Goal: Information Seeking & Learning: Learn about a topic

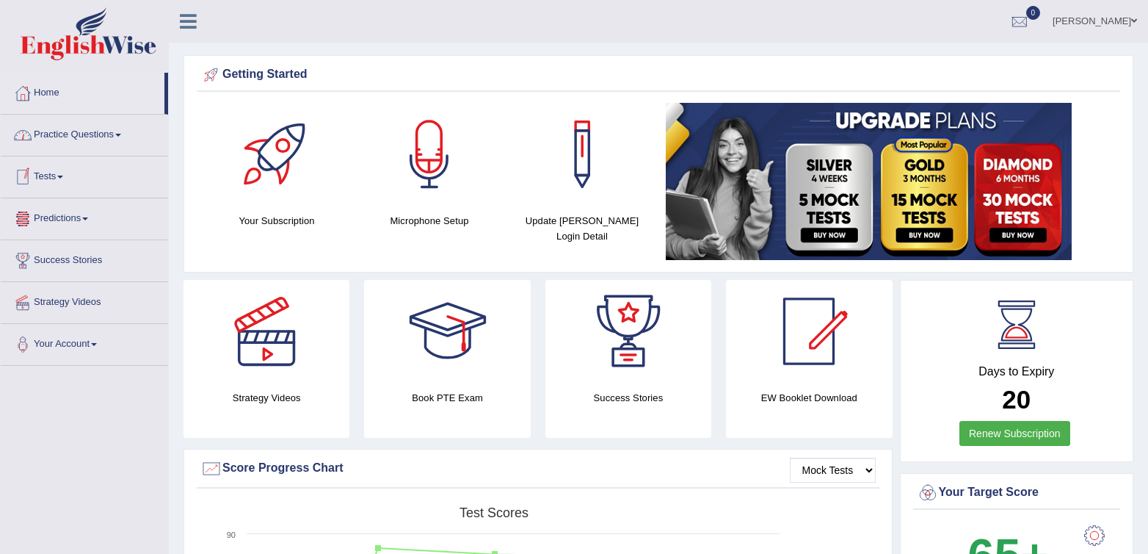
click at [61, 137] on link "Practice Questions" at bounding box center [84, 133] width 167 height 37
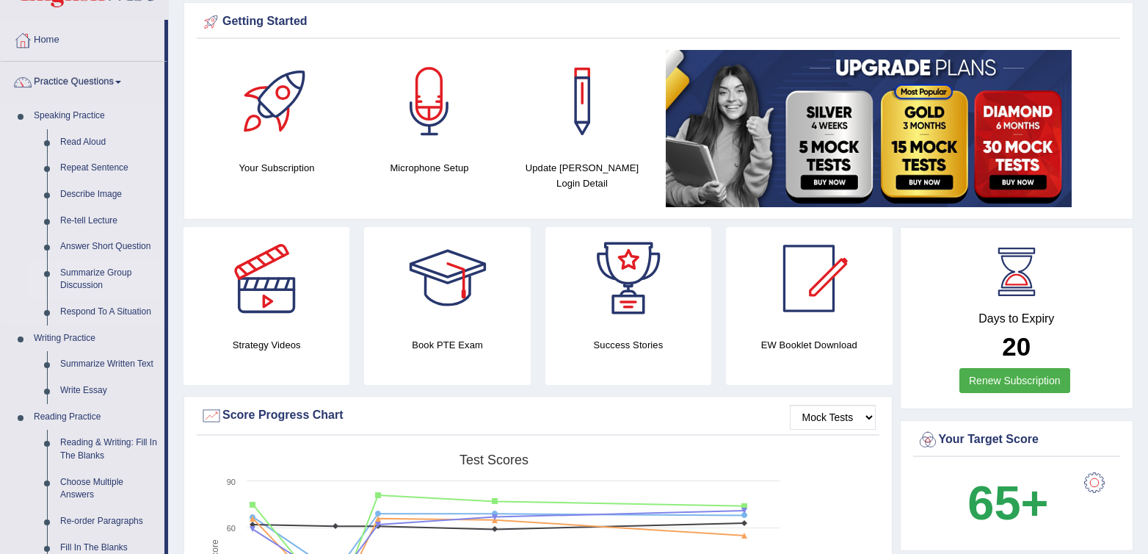
scroll to position [54, 0]
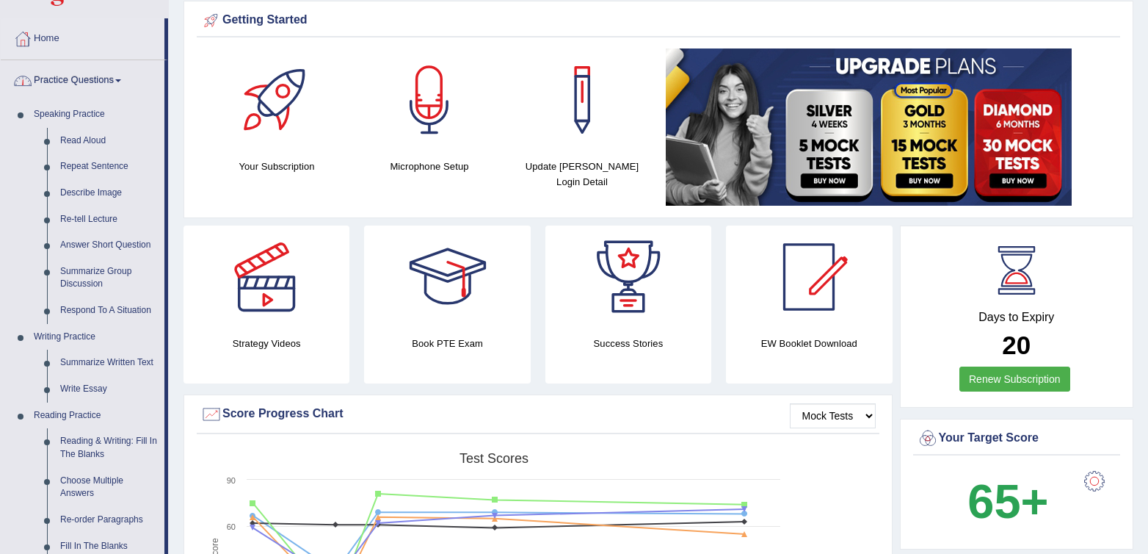
click at [57, 78] on link "Practice Questions" at bounding box center [83, 78] width 164 height 37
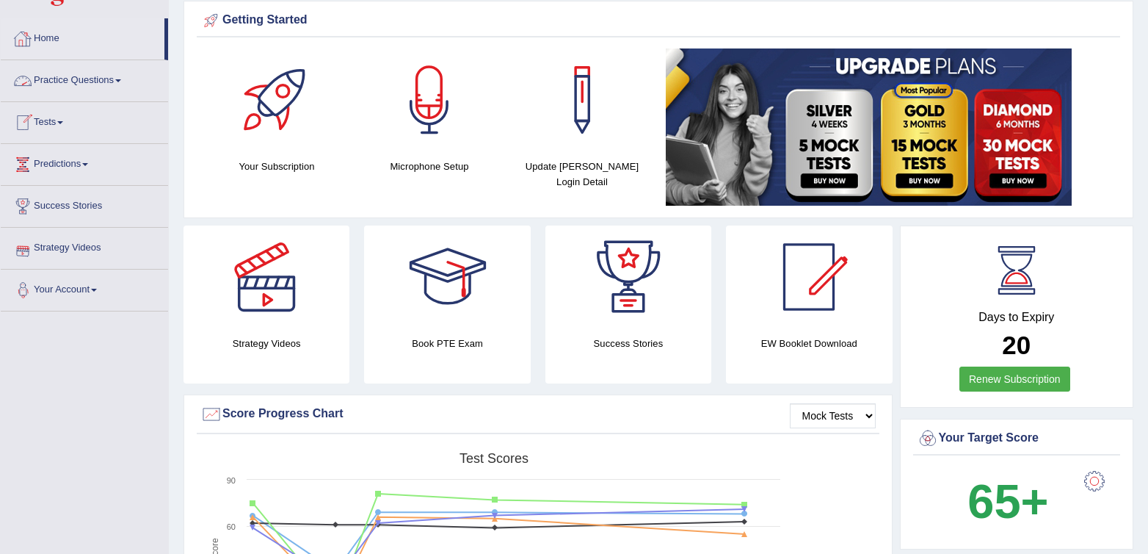
click at [76, 85] on link "Practice Questions" at bounding box center [84, 78] width 167 height 37
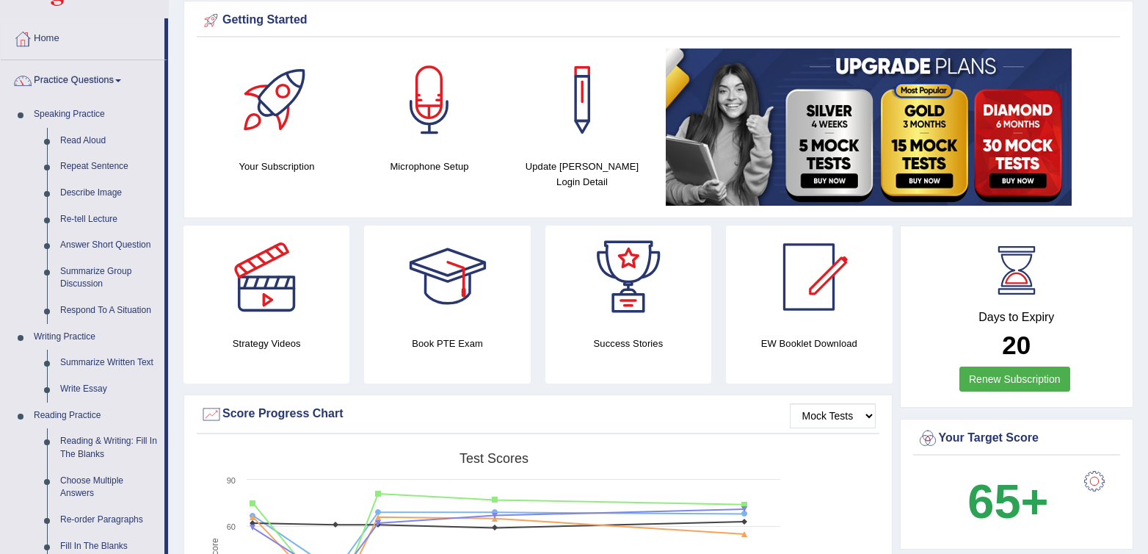
scroll to position [54, 0]
click at [68, 84] on link "Practice Questions" at bounding box center [83, 78] width 164 height 37
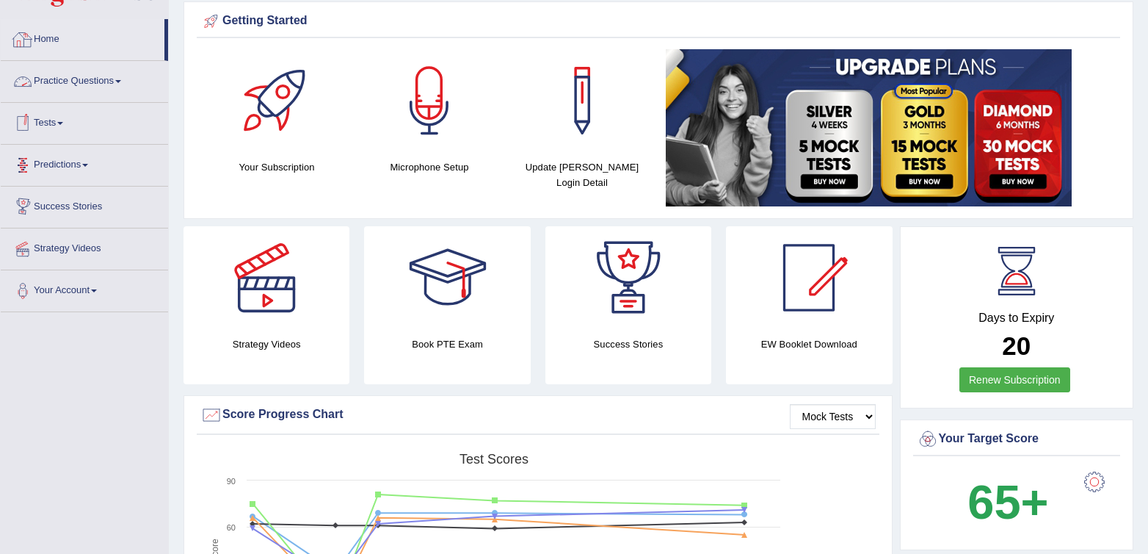
click at [61, 123] on link "Tests" at bounding box center [84, 121] width 167 height 37
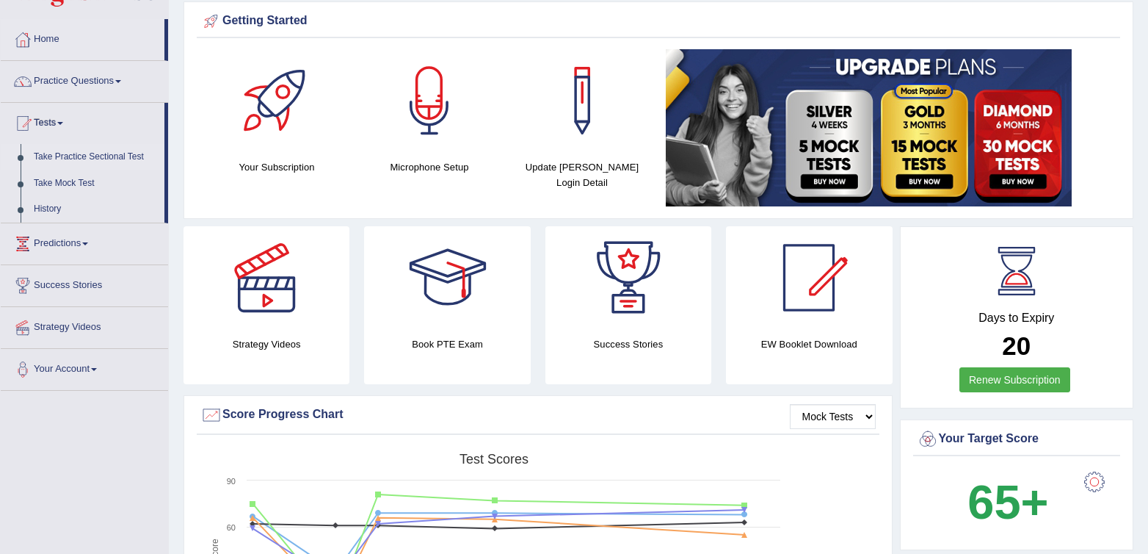
click at [69, 153] on link "Take Practice Sectional Test" at bounding box center [95, 157] width 137 height 26
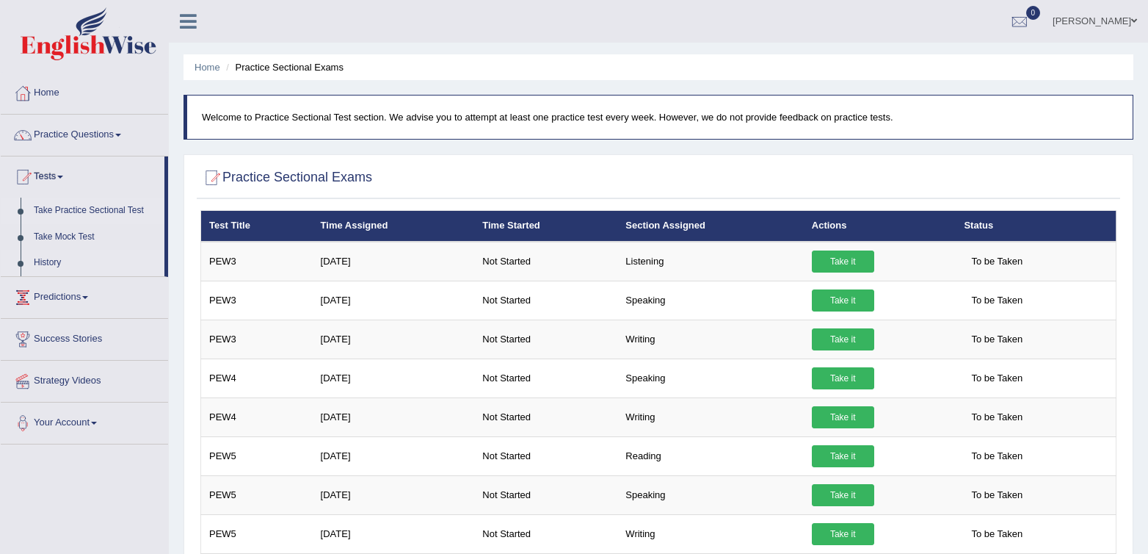
click at [66, 267] on link "History" at bounding box center [95, 263] width 137 height 26
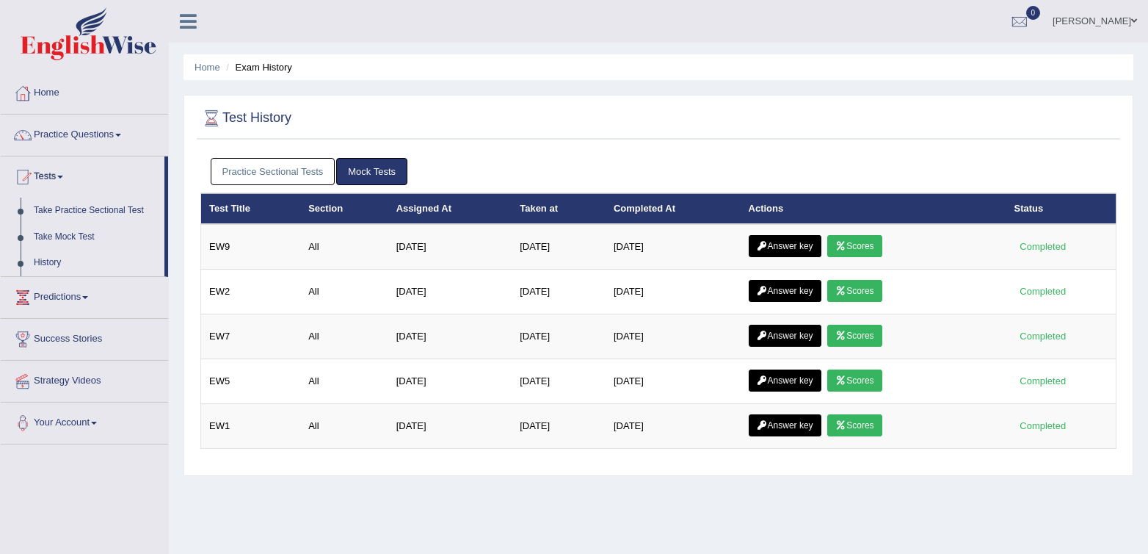
click at [241, 156] on div "Practice Sectional Tests Mock Tests" at bounding box center [658, 172] width 916 height 43
click at [239, 164] on link "Practice Sectional Tests" at bounding box center [273, 171] width 125 height 27
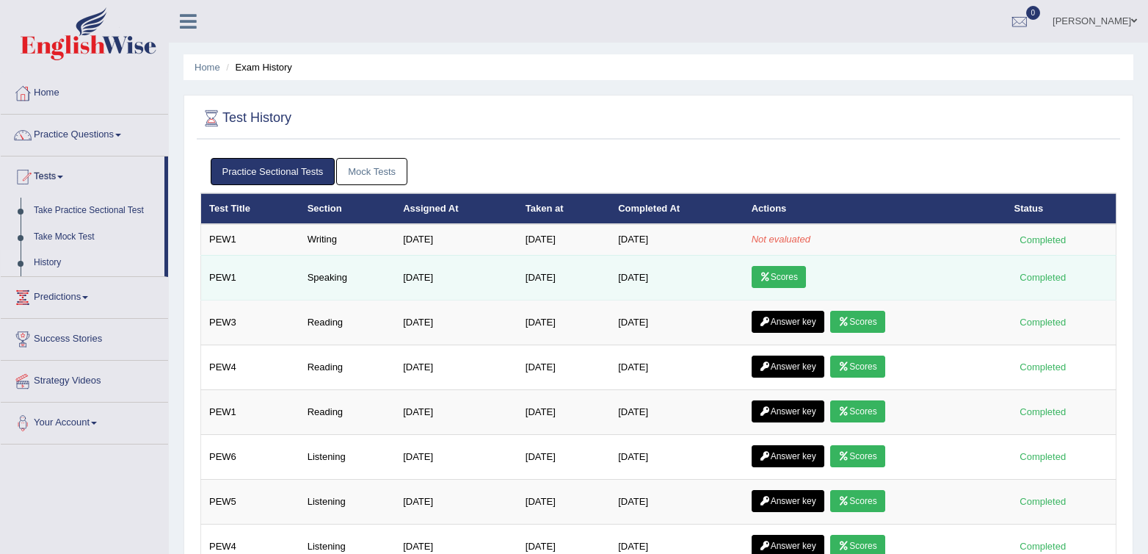
click at [773, 285] on link "Scores" at bounding box center [779, 277] width 54 height 22
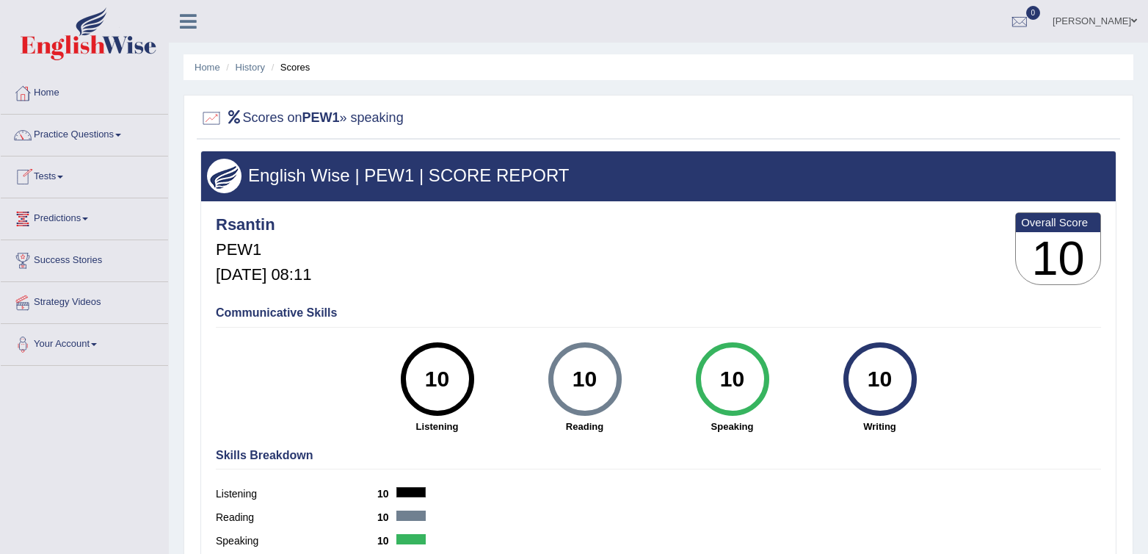
click at [43, 168] on link "Tests" at bounding box center [84, 174] width 167 height 37
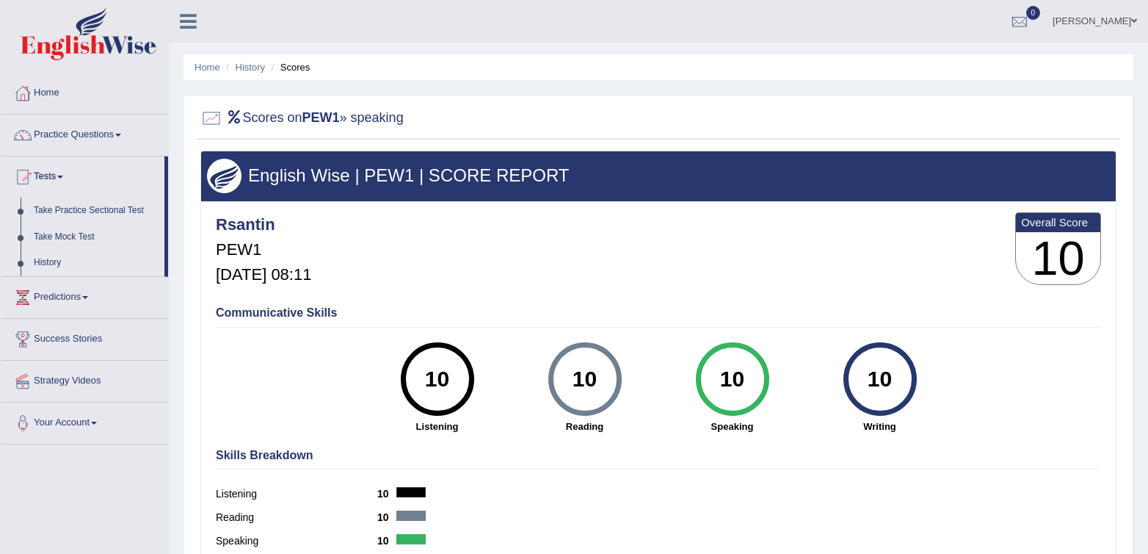
click at [62, 263] on link "History" at bounding box center [95, 263] width 137 height 26
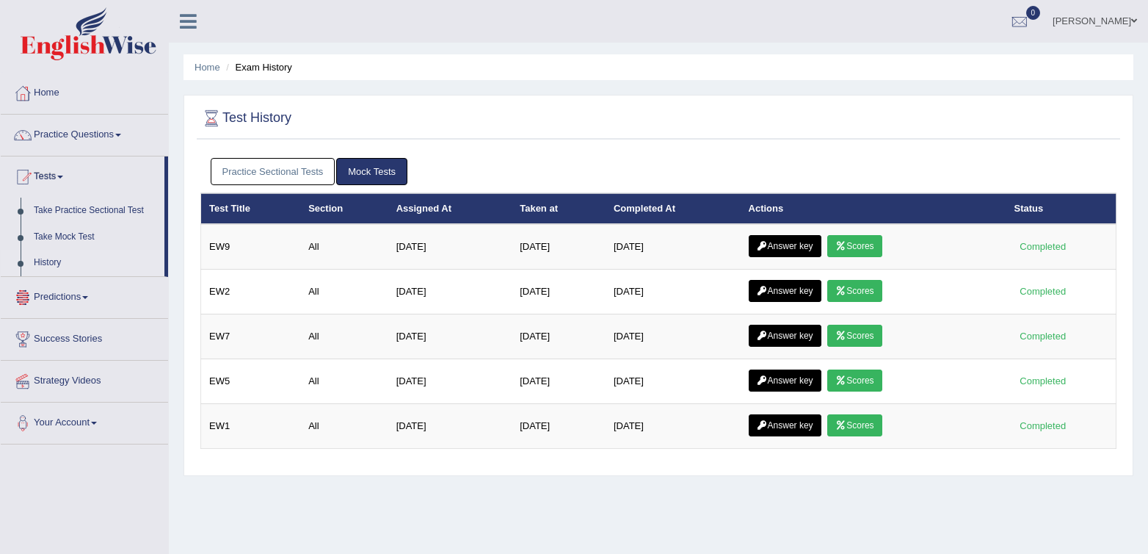
click at [283, 164] on link "Practice Sectional Tests" at bounding box center [273, 171] width 125 height 27
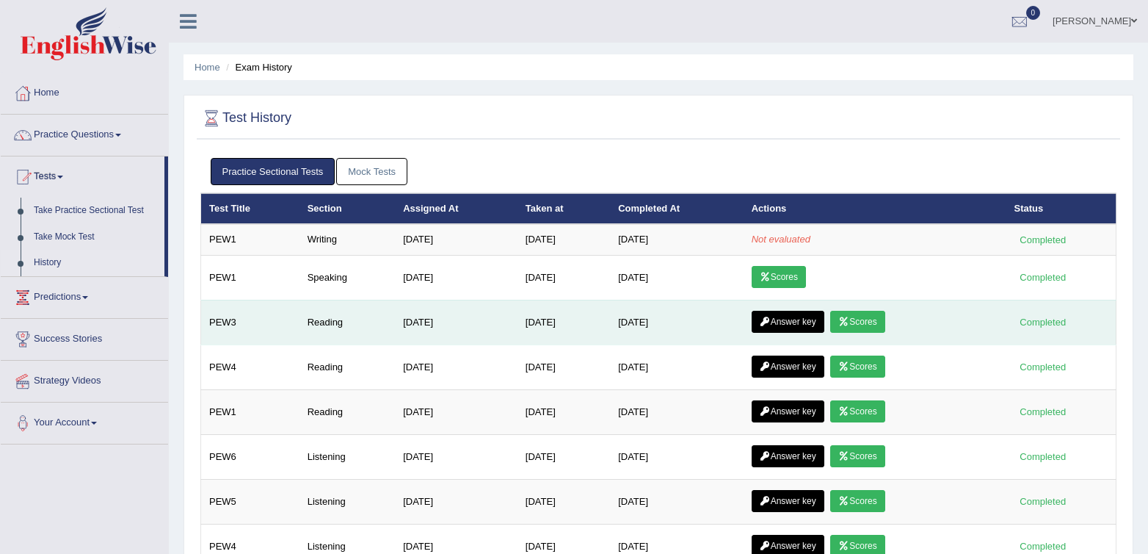
click at [844, 319] on link "Scores" at bounding box center [858, 322] width 54 height 22
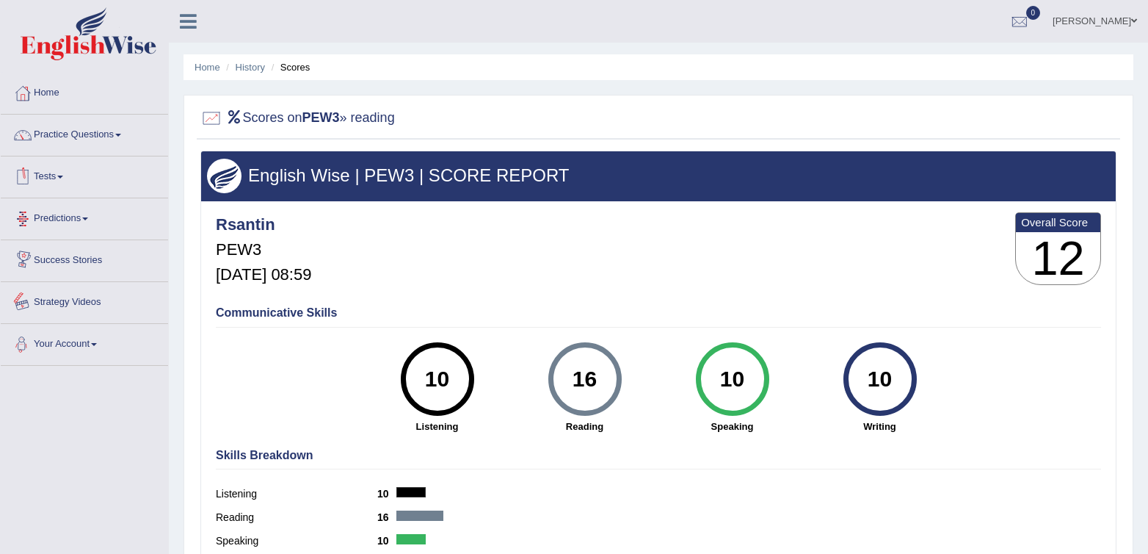
click at [93, 350] on link "Your Account" at bounding box center [84, 342] width 167 height 37
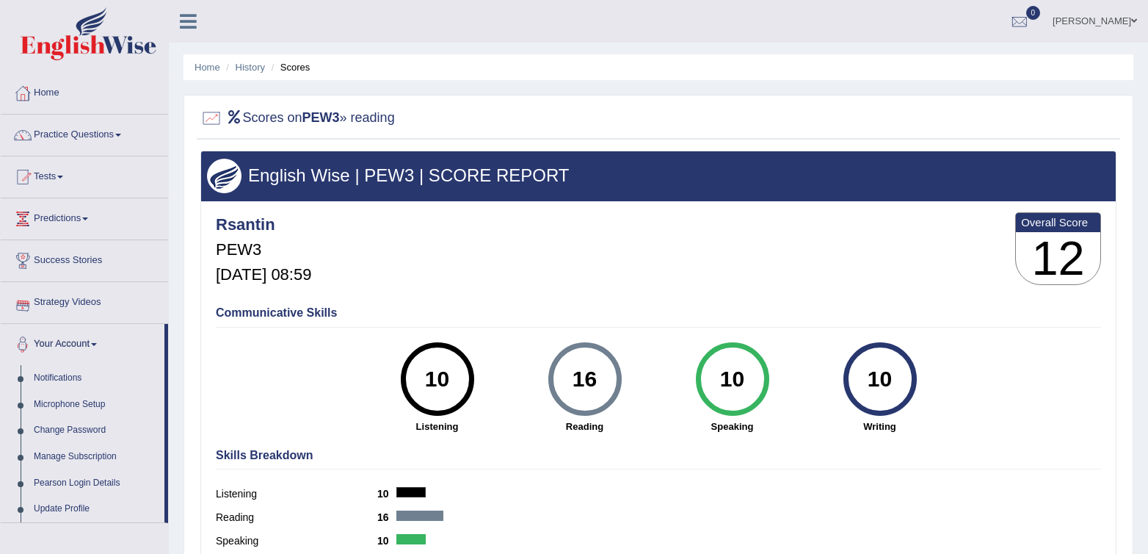
click at [62, 300] on link "Strategy Videos" at bounding box center [84, 300] width 167 height 37
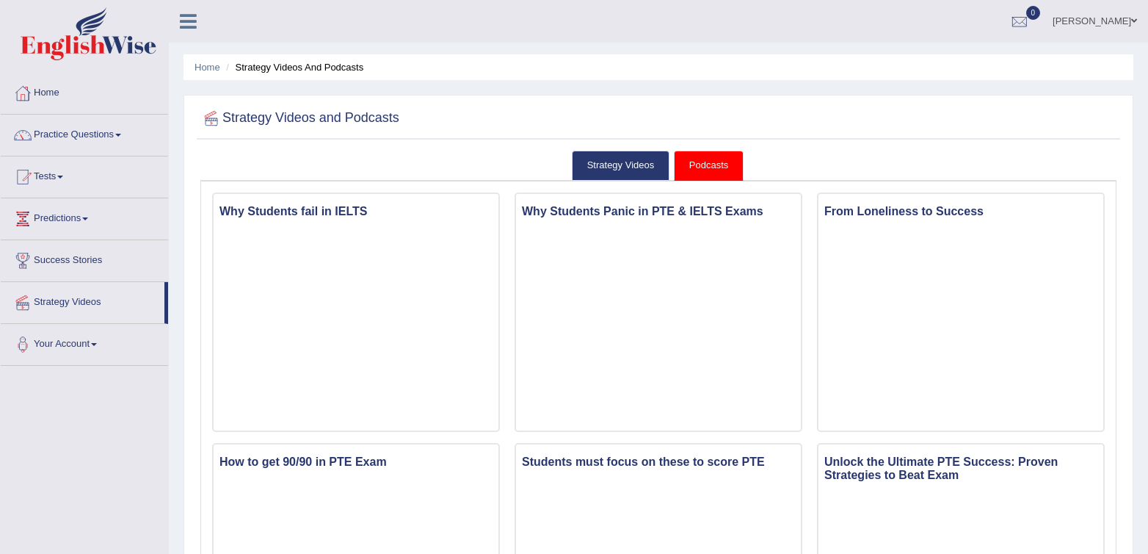
click at [65, 259] on link "Success Stories" at bounding box center [84, 258] width 167 height 37
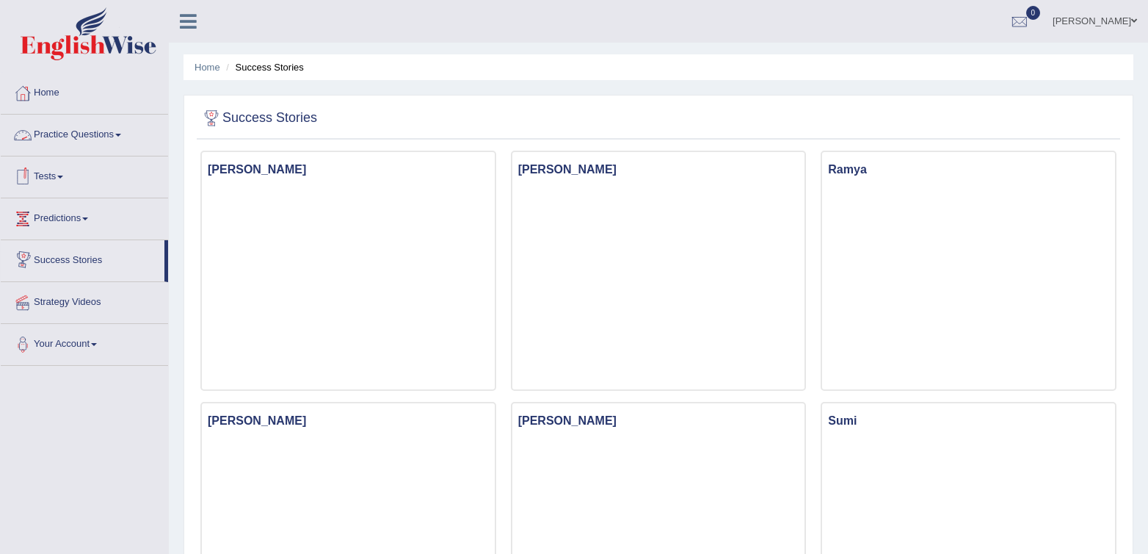
click at [56, 140] on link "Practice Questions" at bounding box center [84, 133] width 167 height 37
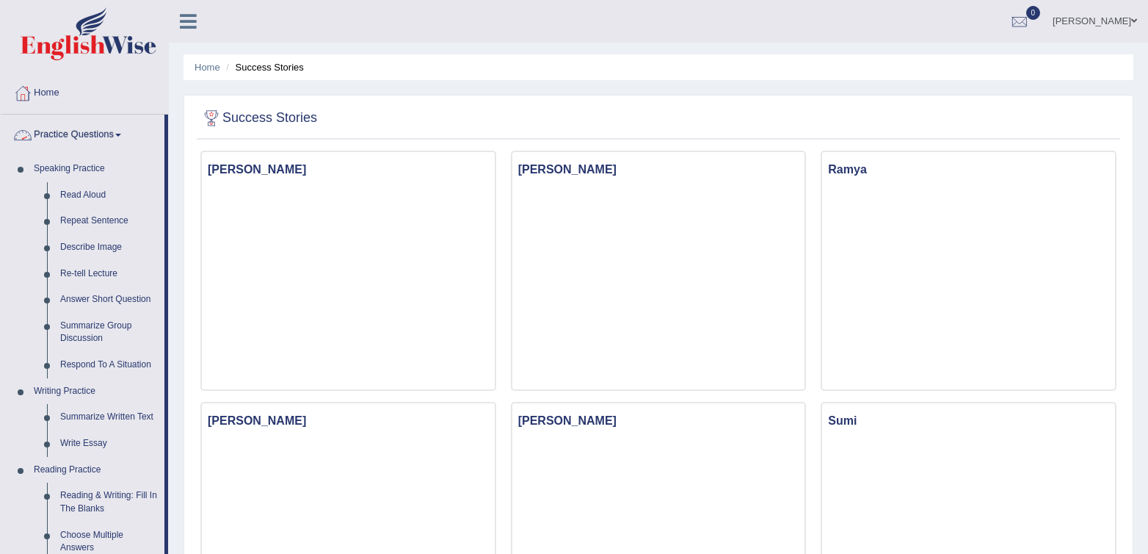
click at [64, 126] on link "Practice Questions" at bounding box center [83, 133] width 164 height 37
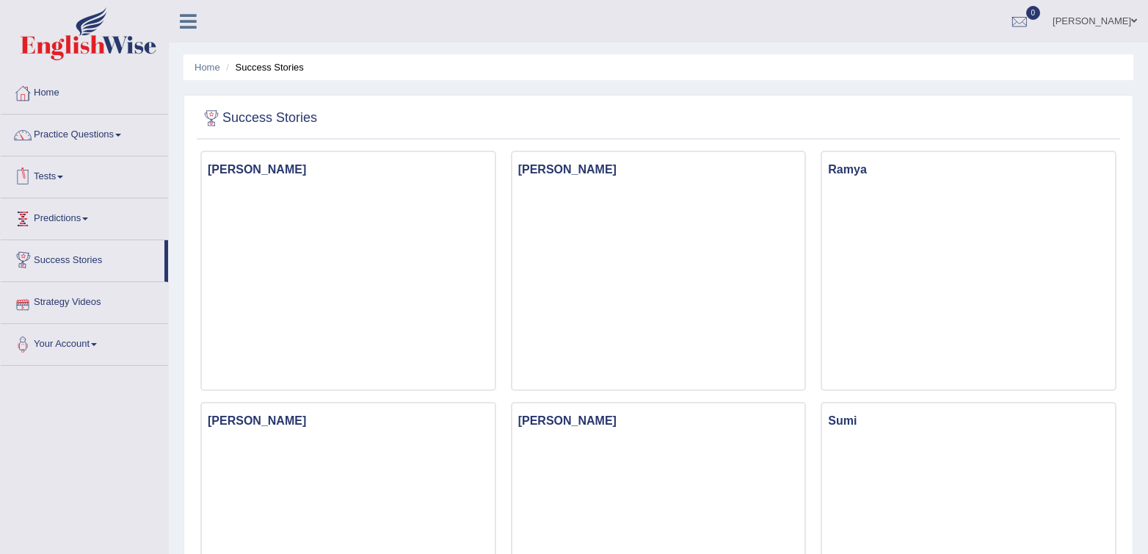
click at [47, 164] on link "Tests" at bounding box center [84, 174] width 167 height 37
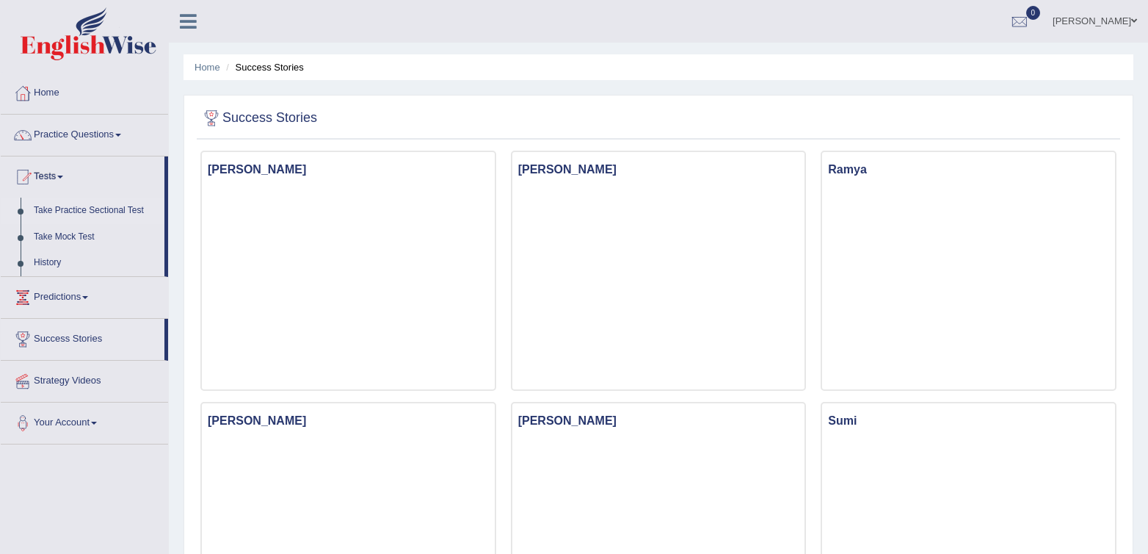
click at [36, 210] on link "Take Practice Sectional Test" at bounding box center [95, 211] width 137 height 26
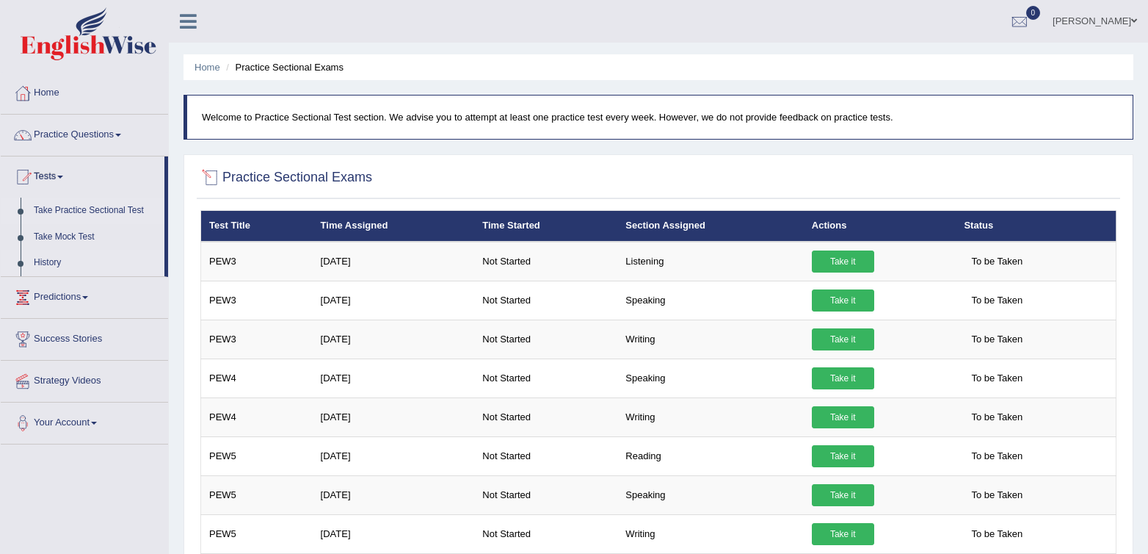
click at [49, 252] on link "History" at bounding box center [95, 263] width 137 height 26
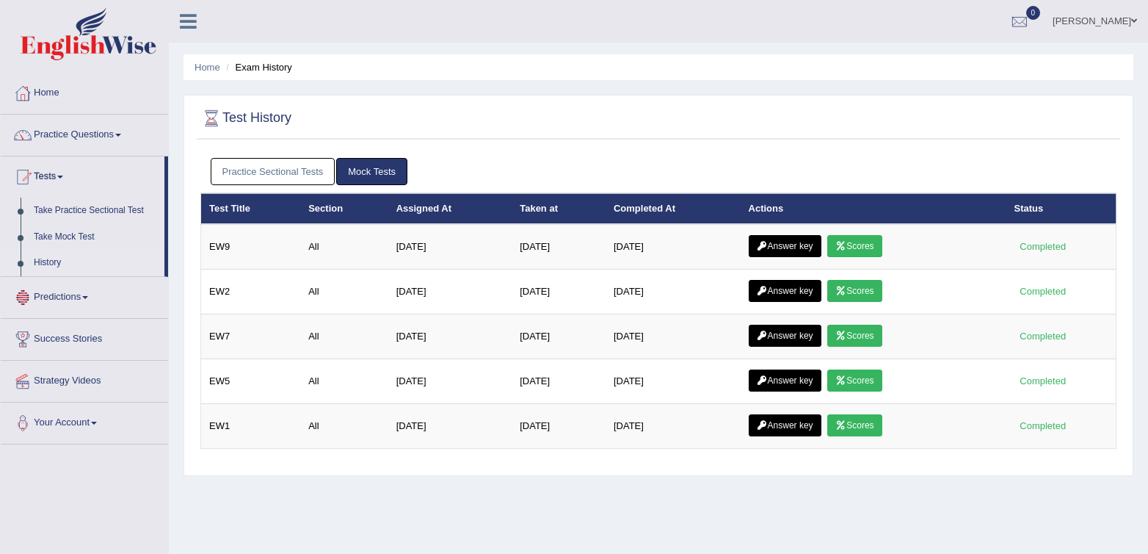
click at [46, 262] on link "History" at bounding box center [95, 263] width 137 height 26
drag, startPoint x: 0, startPoint y: 0, endPoint x: 285, endPoint y: 173, distance: 333.1
click at [285, 173] on link "Practice Sectional Tests" at bounding box center [273, 171] width 125 height 27
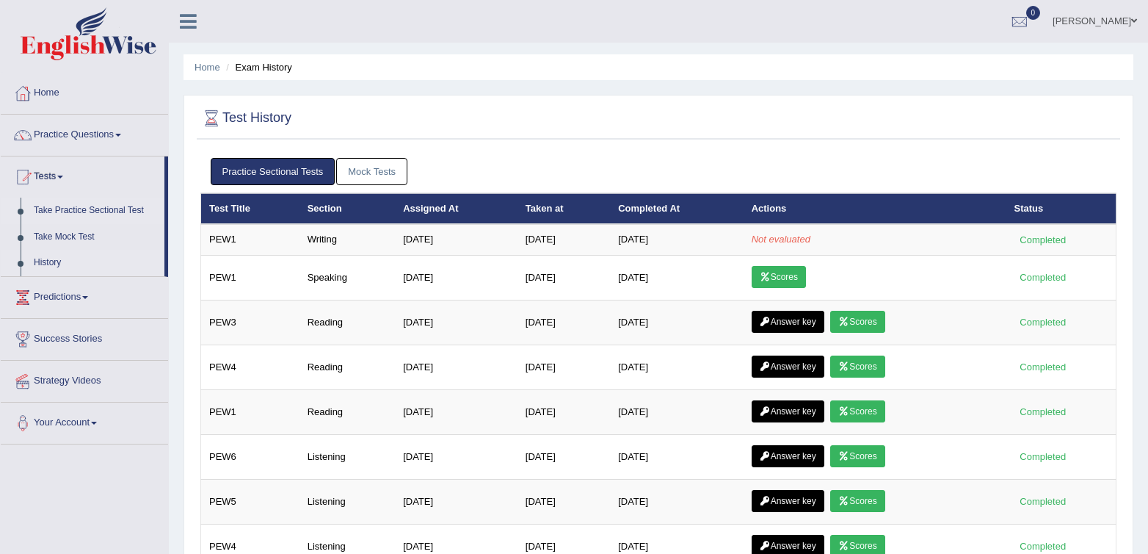
click at [48, 214] on link "Take Practice Sectional Test" at bounding box center [95, 211] width 137 height 26
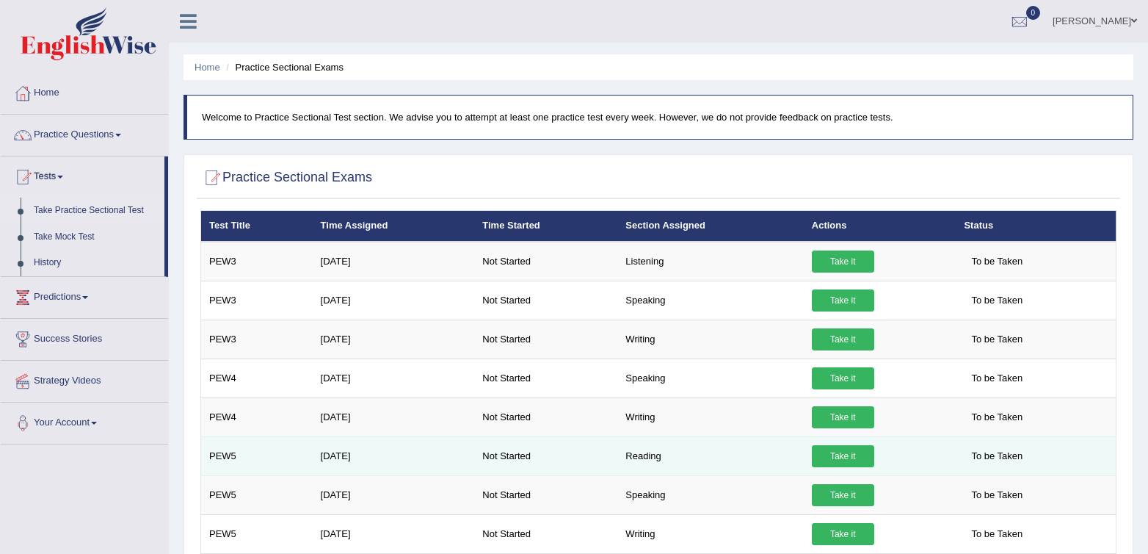
click at [840, 456] on link "Take it" at bounding box center [843, 456] width 62 height 22
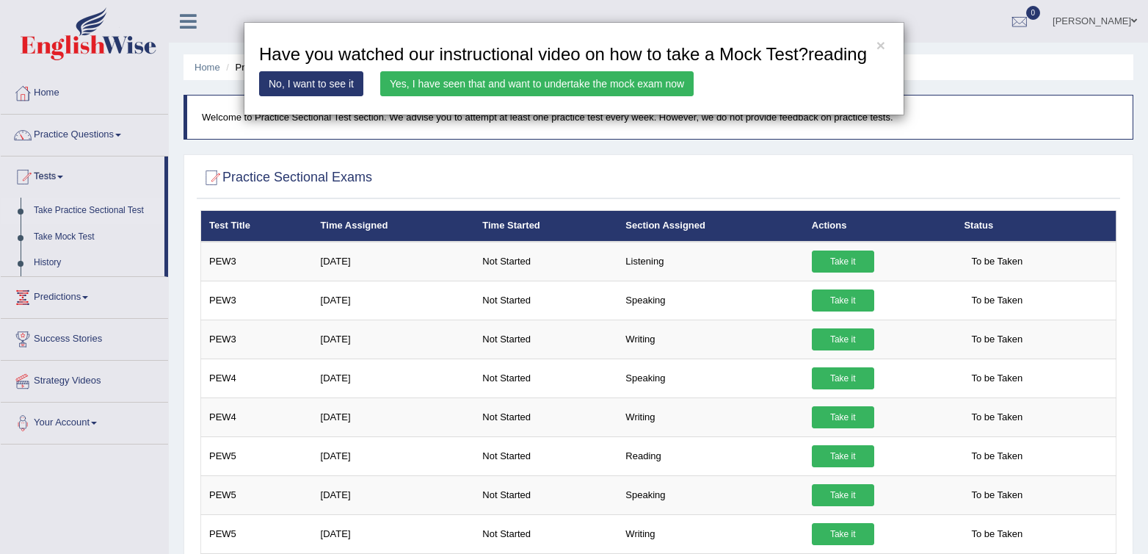
click at [648, 93] on link "Yes, I have seen that and want to undertake the mock exam now" at bounding box center [537, 83] width 314 height 25
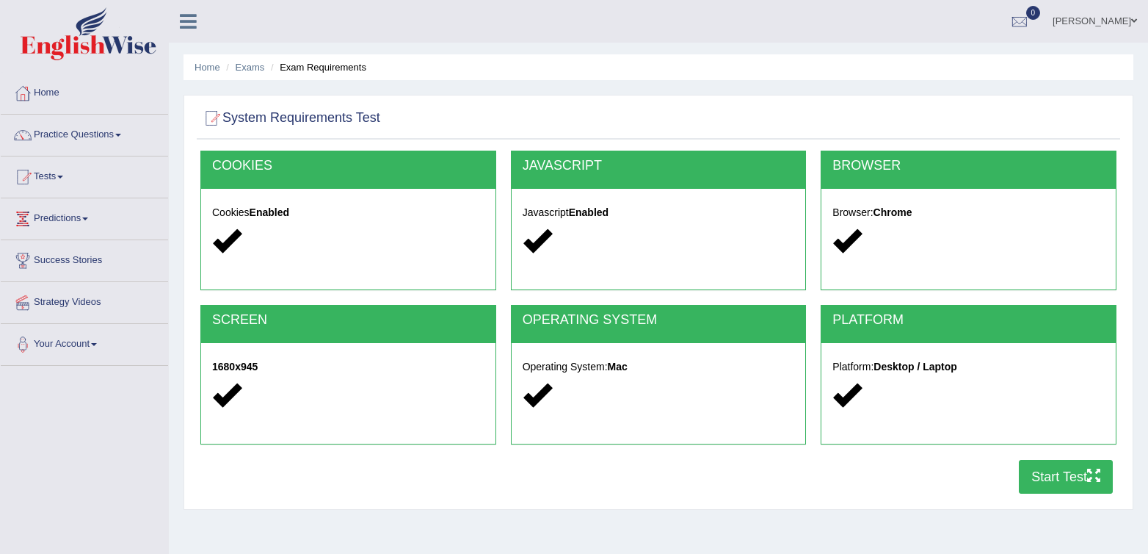
click at [1075, 483] on button "Start Test" at bounding box center [1066, 477] width 94 height 34
click at [875, 92] on div "Home Exams Exam Requirements System Requirements Test COOKIES Cookies Enabled J…" at bounding box center [659, 367] width 980 height 734
click at [49, 92] on link "Home" at bounding box center [84, 91] width 167 height 37
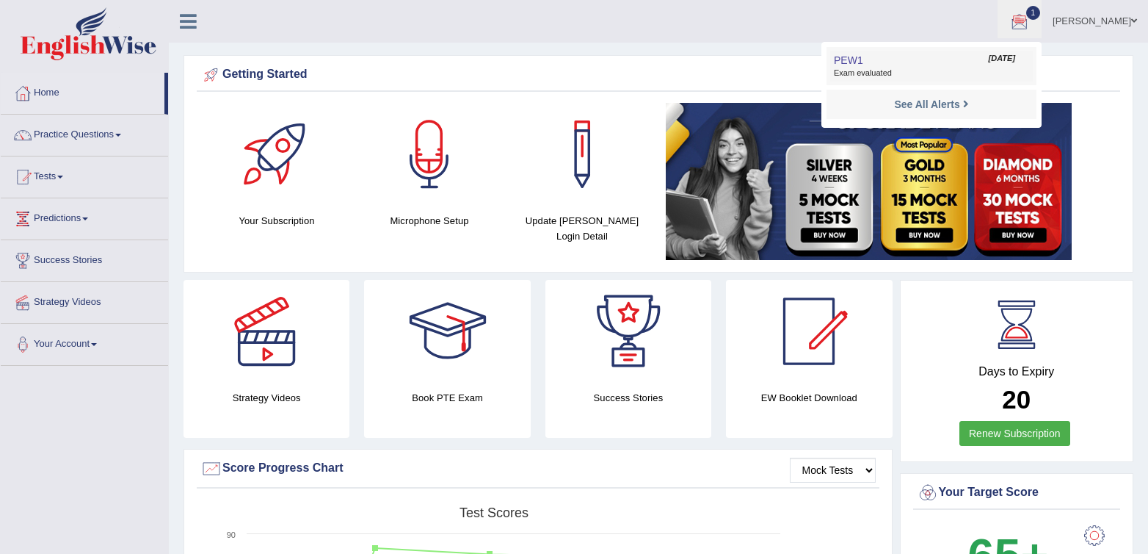
click at [852, 59] on span "PEW1" at bounding box center [848, 60] width 29 height 12
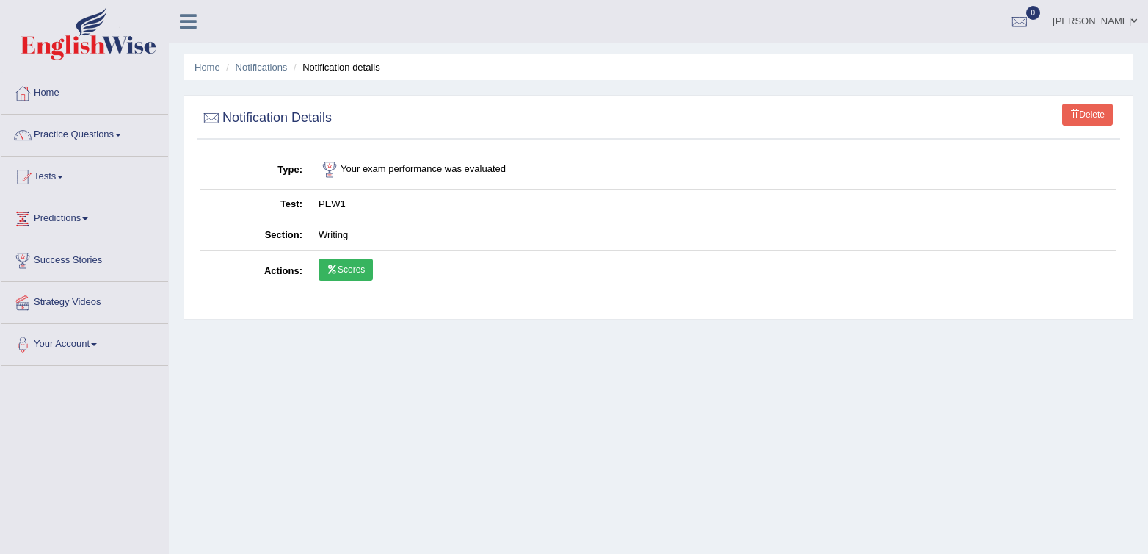
click at [347, 268] on link "Scores" at bounding box center [346, 269] width 54 height 22
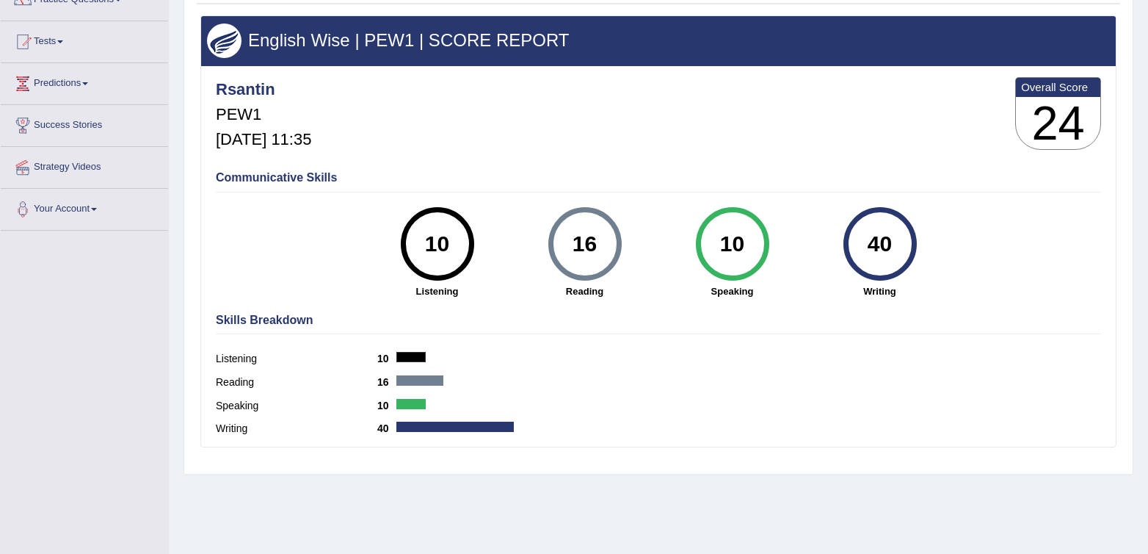
scroll to position [152, 0]
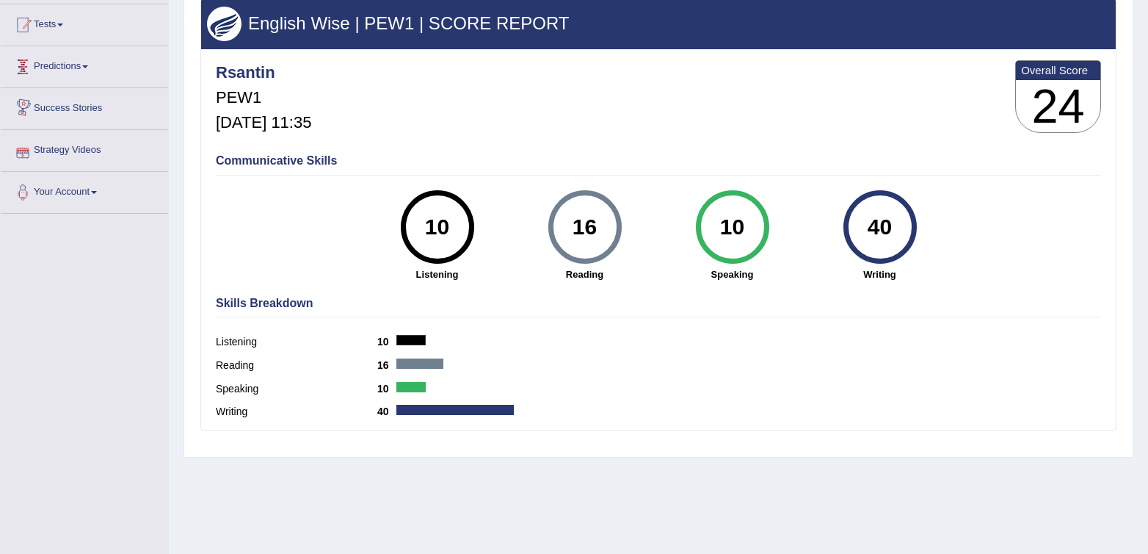
click at [57, 31] on link "Tests" at bounding box center [84, 22] width 167 height 37
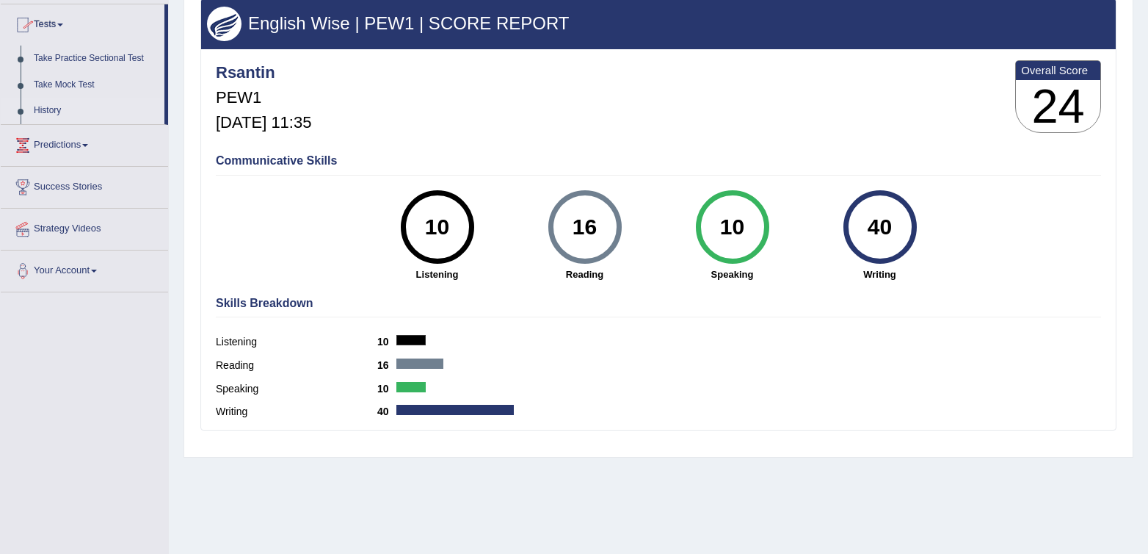
click at [65, 109] on link "History" at bounding box center [95, 111] width 137 height 26
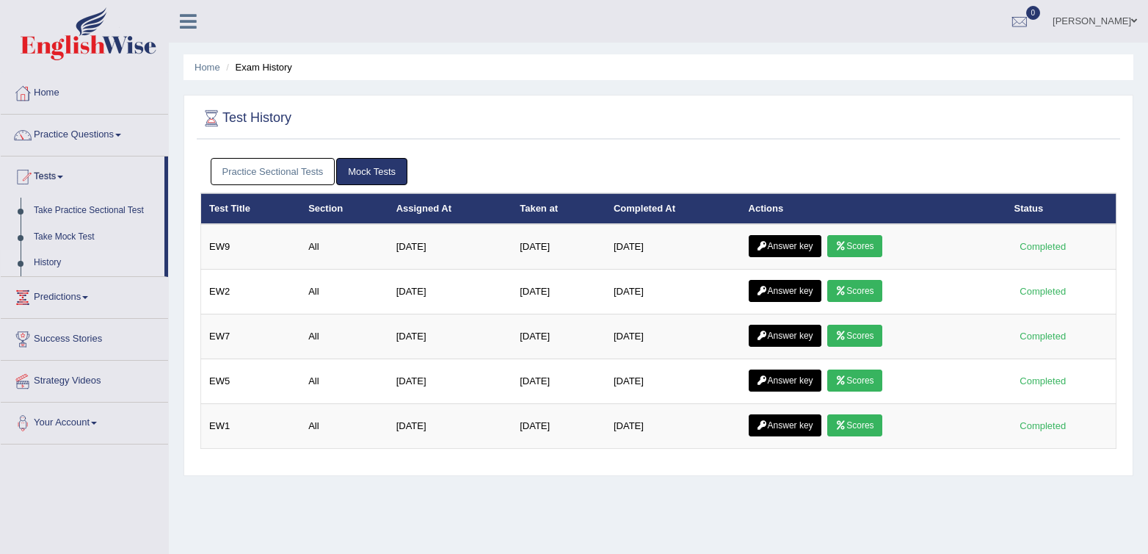
click at [281, 178] on link "Practice Sectional Tests" at bounding box center [273, 171] width 125 height 27
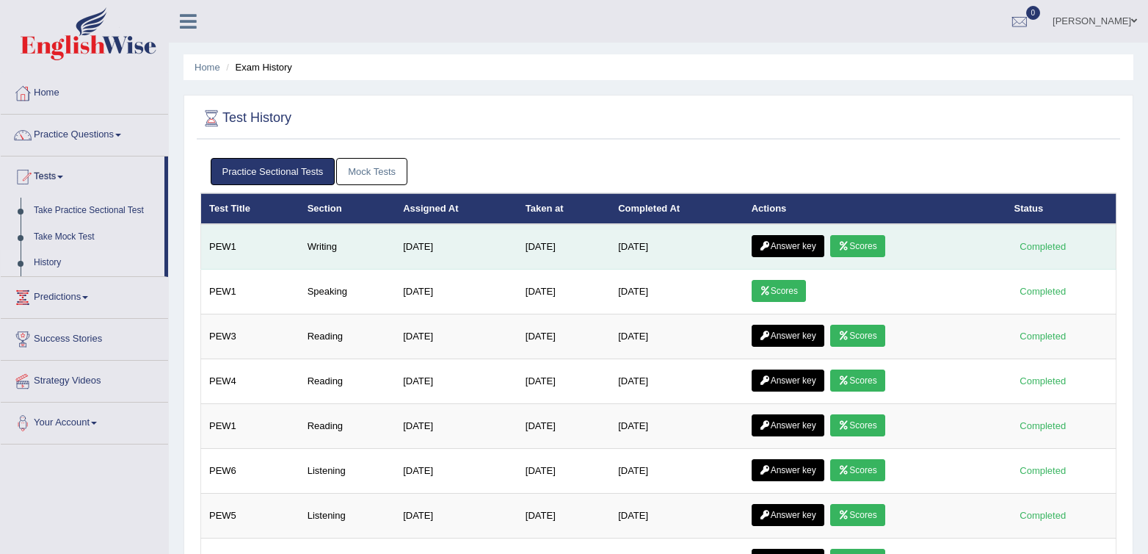
click at [807, 248] on link "Answer key" at bounding box center [788, 246] width 73 height 22
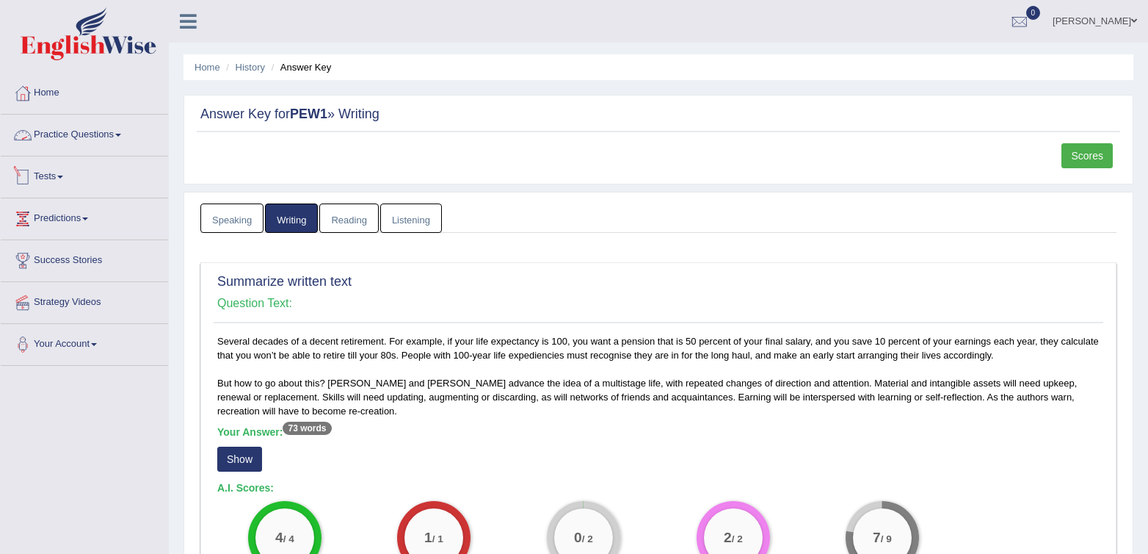
click at [62, 168] on link "Tests" at bounding box center [84, 174] width 167 height 37
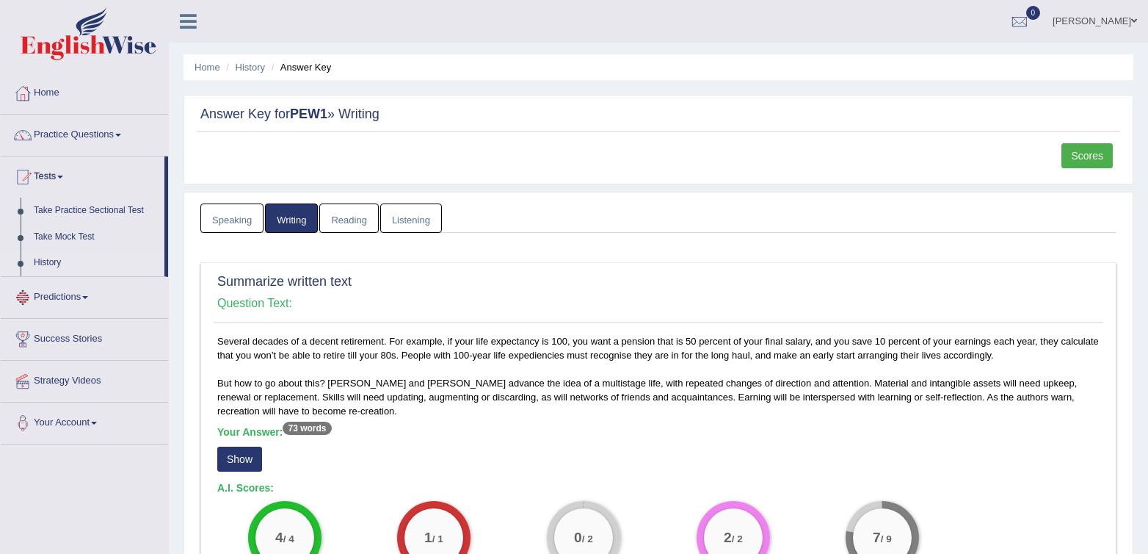
click at [40, 266] on link "History" at bounding box center [95, 263] width 137 height 26
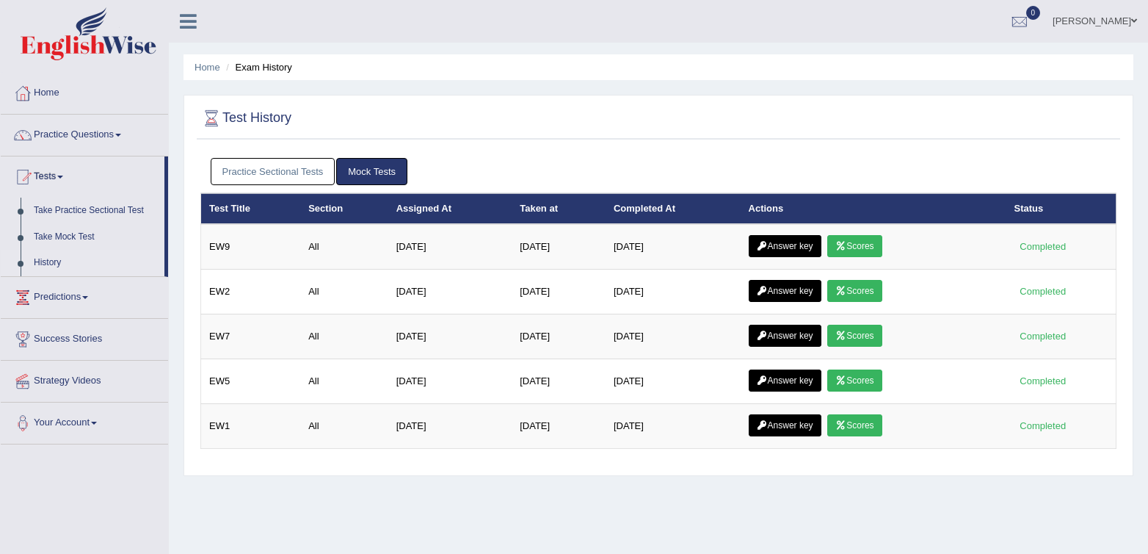
click at [846, 44] on div "Home Exam History Test History Practice Sectional Tests Mock Tests Test Title S…" at bounding box center [659, 367] width 980 height 734
click at [397, 187] on div "Practice Sectional Tests Mock Tests" at bounding box center [658, 172] width 916 height 43
click at [391, 175] on link "Mock Tests" at bounding box center [371, 171] width 71 height 27
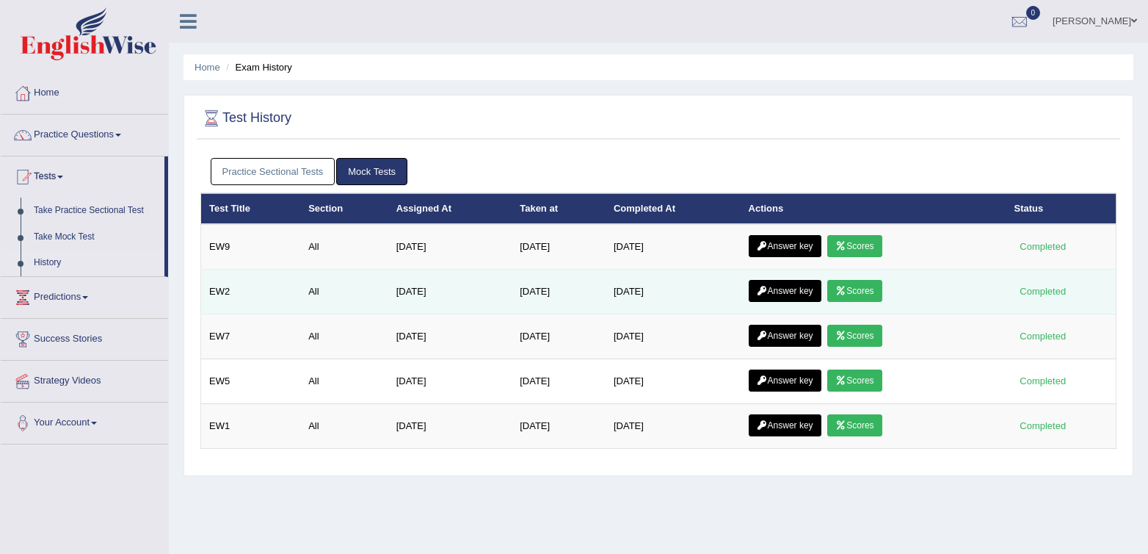
click at [861, 292] on link "Scores" at bounding box center [855, 291] width 54 height 22
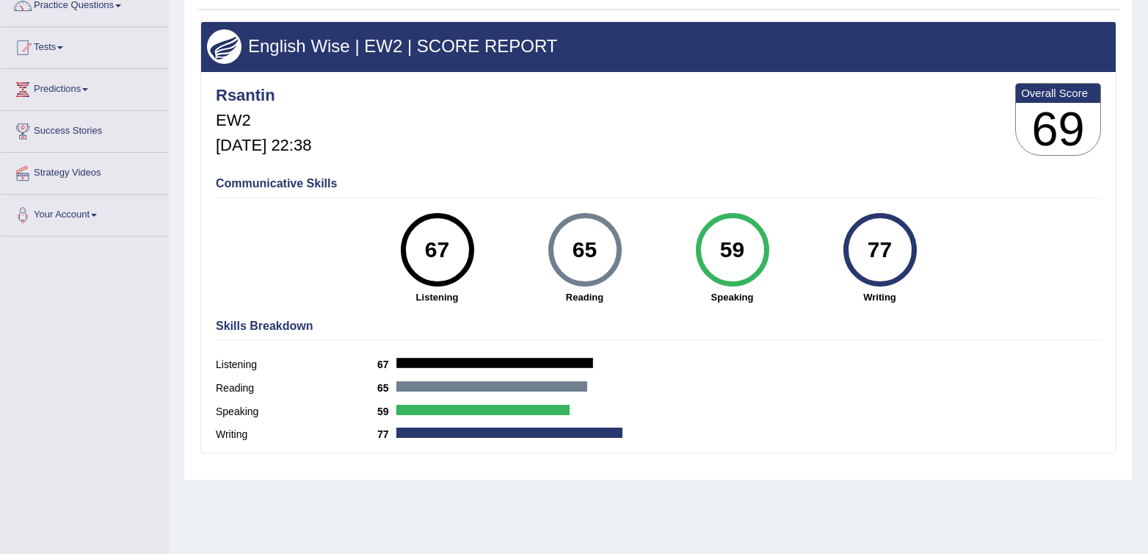
scroll to position [131, 0]
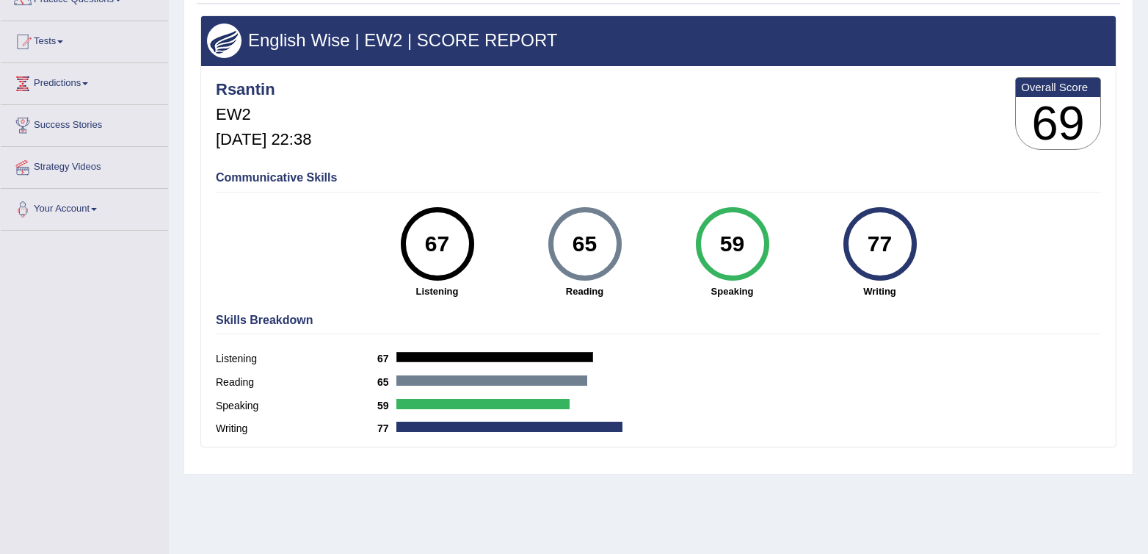
click at [735, 375] on div "Skills Breakdown Listening 67 Reading 65 Speaking 59 Writing 77" at bounding box center [658, 376] width 893 height 140
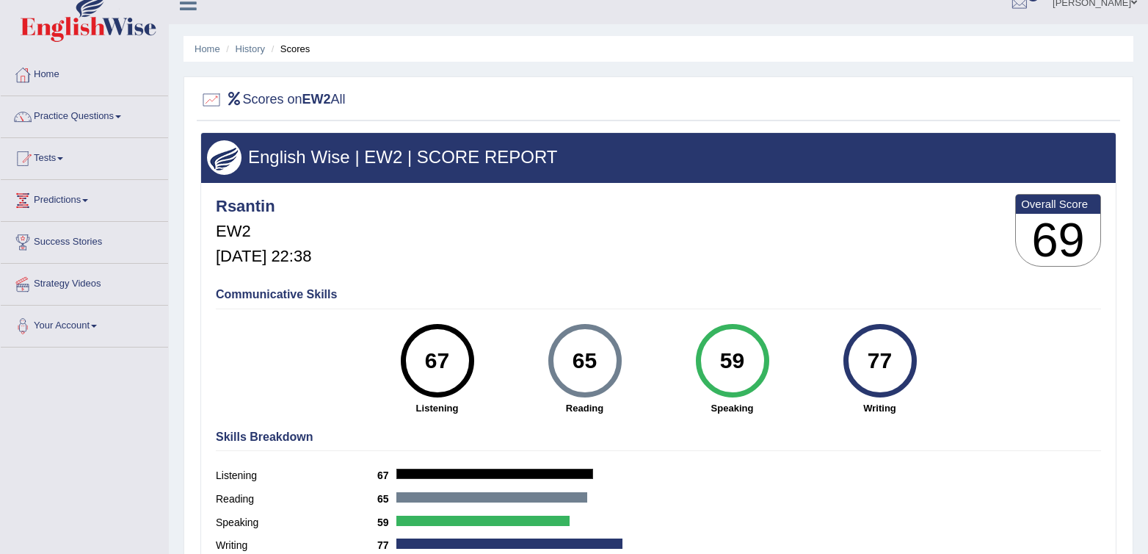
scroll to position [0, 0]
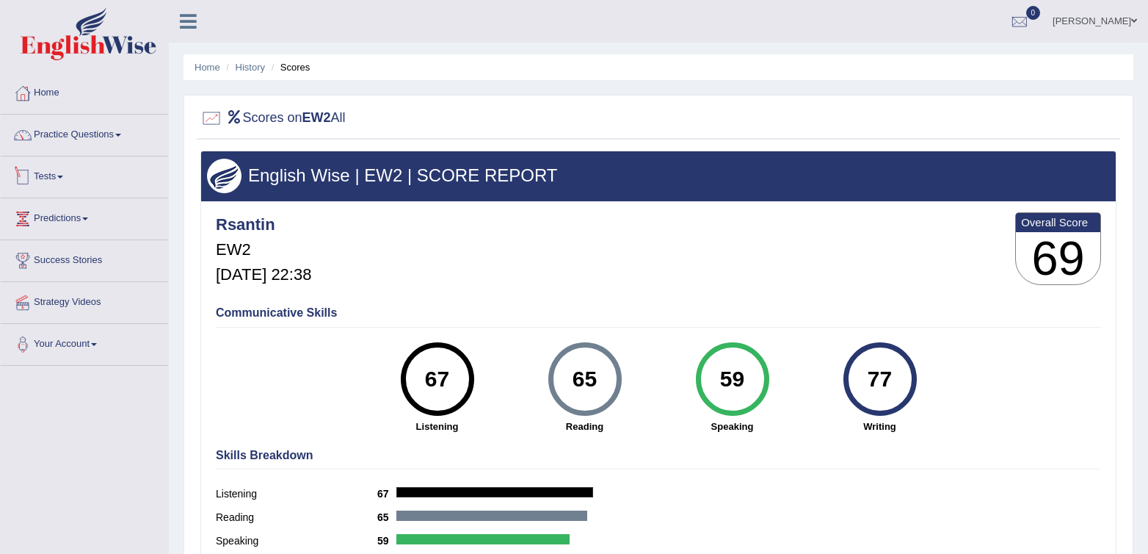
click at [55, 180] on link "Tests" at bounding box center [84, 174] width 167 height 37
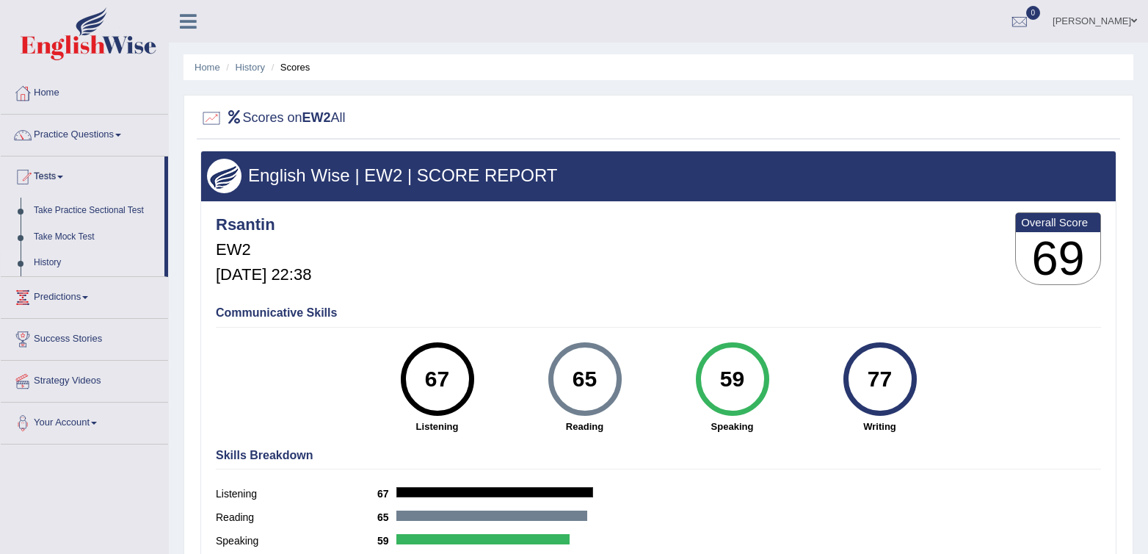
click at [74, 258] on link "History" at bounding box center [95, 263] width 137 height 26
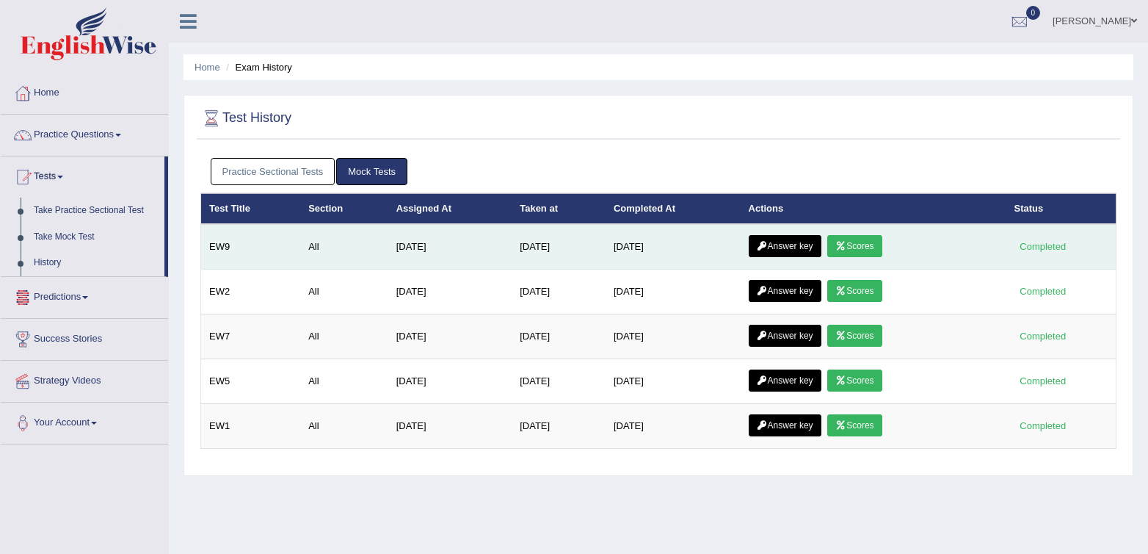
click at [787, 241] on link "Answer key" at bounding box center [785, 246] width 73 height 22
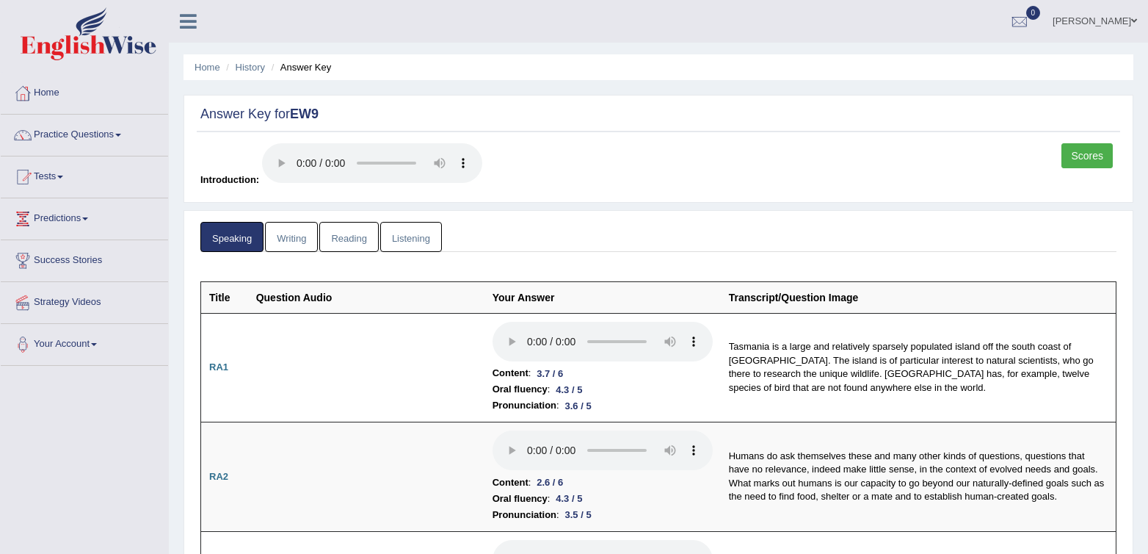
click at [1074, 152] on link "Scores" at bounding box center [1087, 155] width 51 height 25
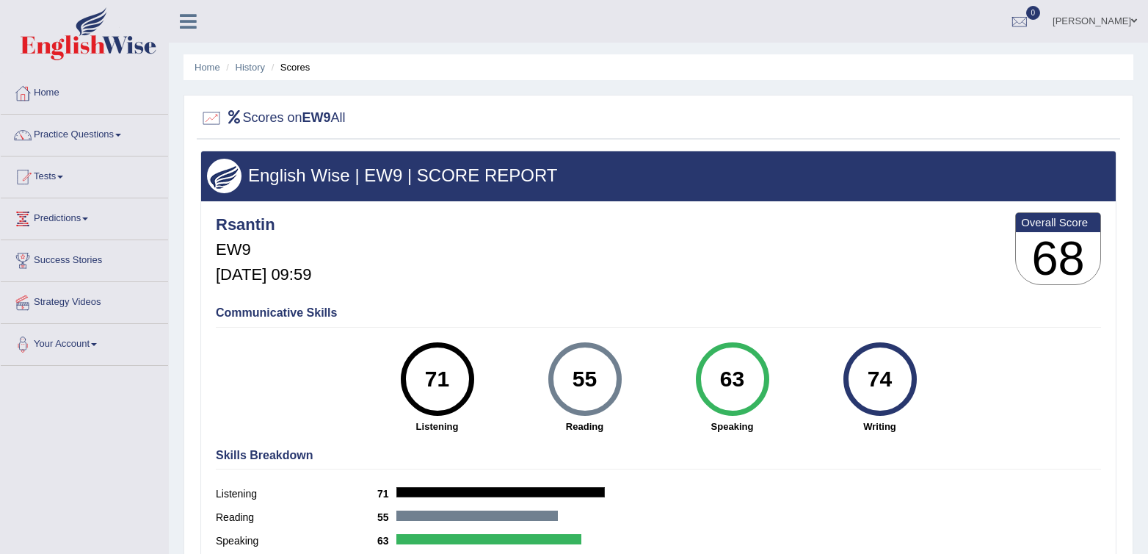
click at [763, 324] on div "Communicative Skills 71 Listening 55 [GEOGRAPHIC_DATA] 63 Speaking 74 Writing" at bounding box center [658, 368] width 893 height 139
click at [659, 275] on div "Rsantin EW9 [DATE] 09:59 Overall Score 68" at bounding box center [658, 252] width 893 height 87
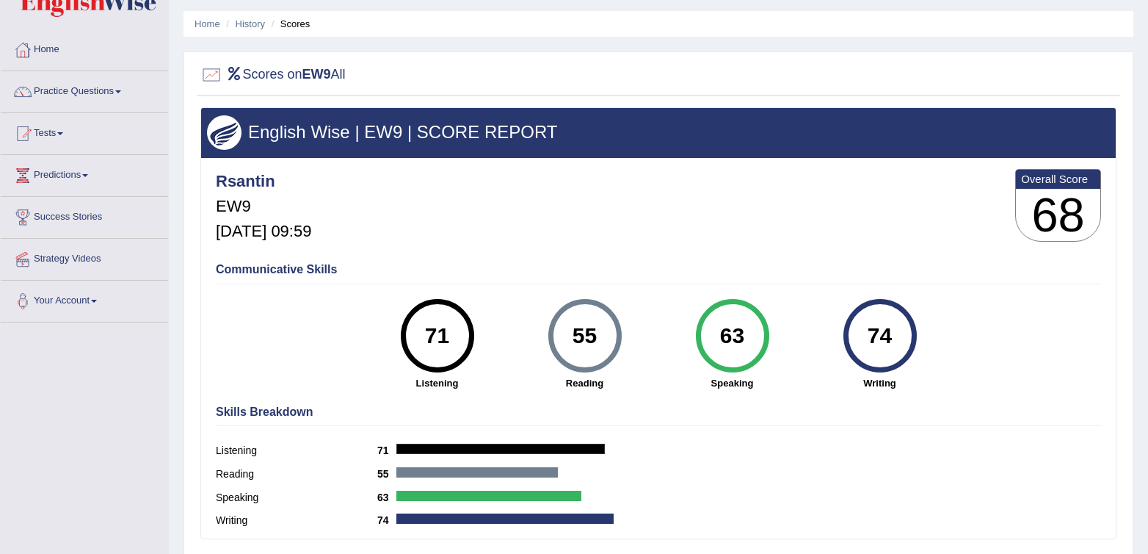
click at [659, 275] on div "Communicative Skills 71 Listening 55 Reading 63 Speaking 74 Writing" at bounding box center [658, 325] width 893 height 139
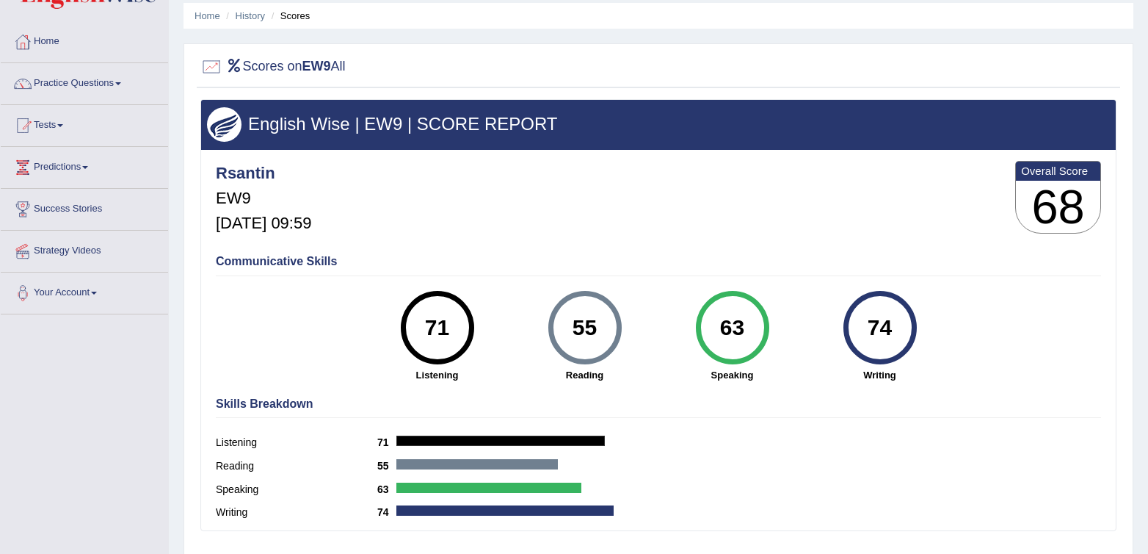
click at [675, 264] on h4 "Communicative Skills" at bounding box center [659, 261] width 886 height 13
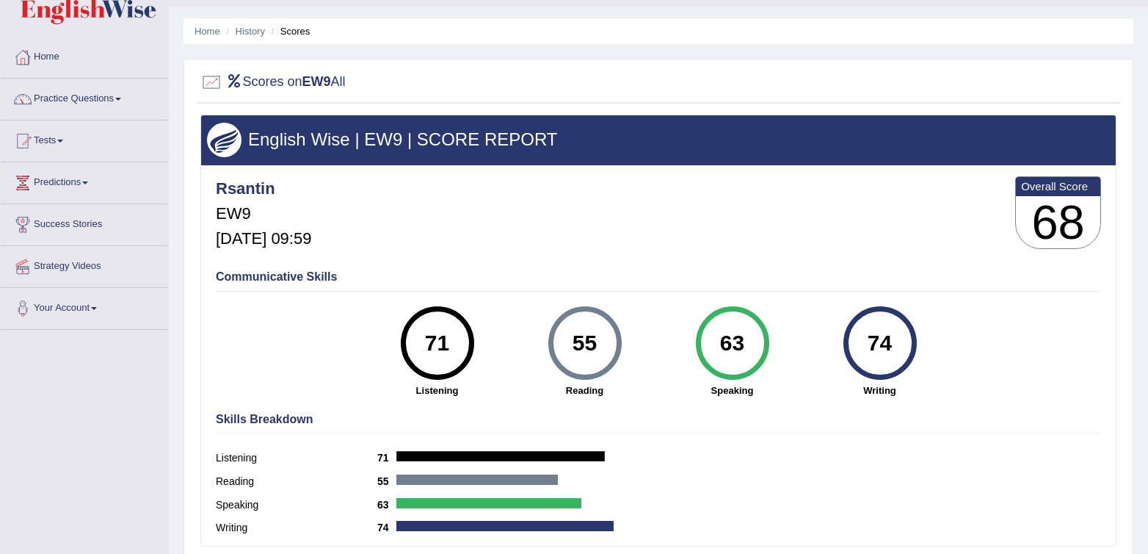
scroll to position [50, 0]
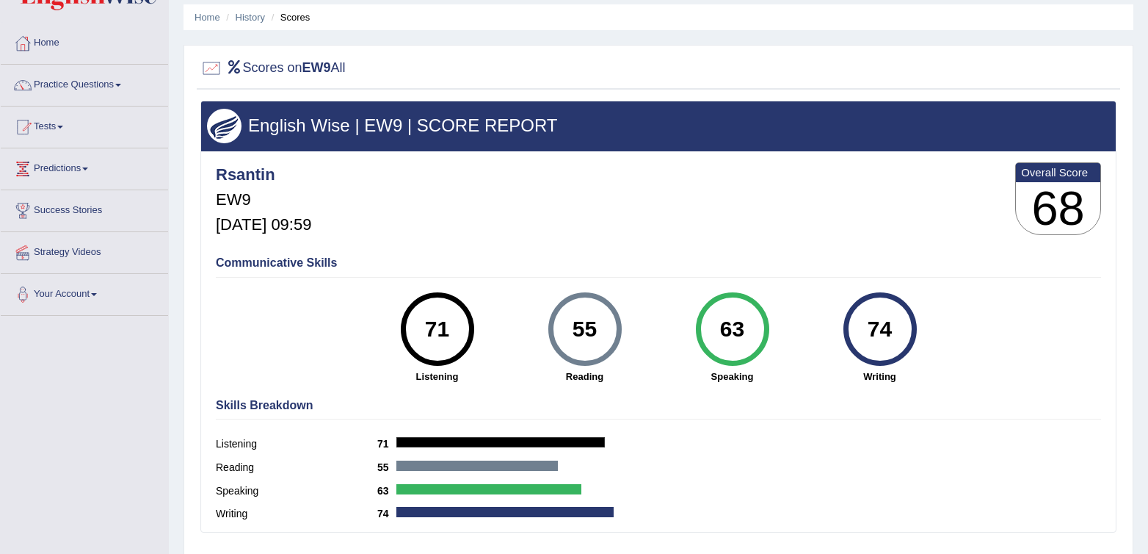
click at [842, 221] on div "Rsantin EW9 Sep 26, 2025, 09:59 Overall Score 68" at bounding box center [658, 202] width 893 height 87
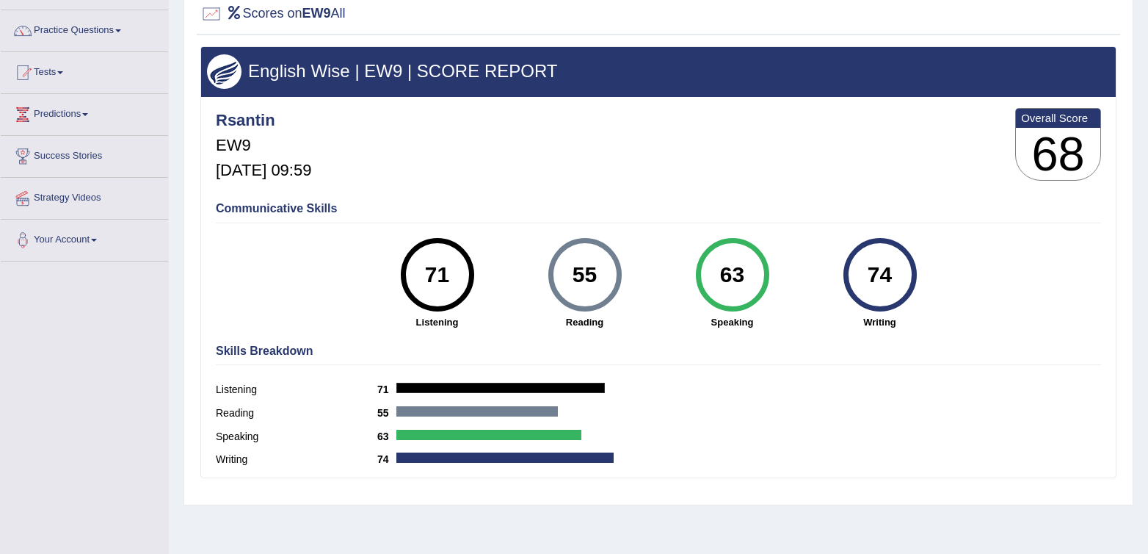
scroll to position [0, 0]
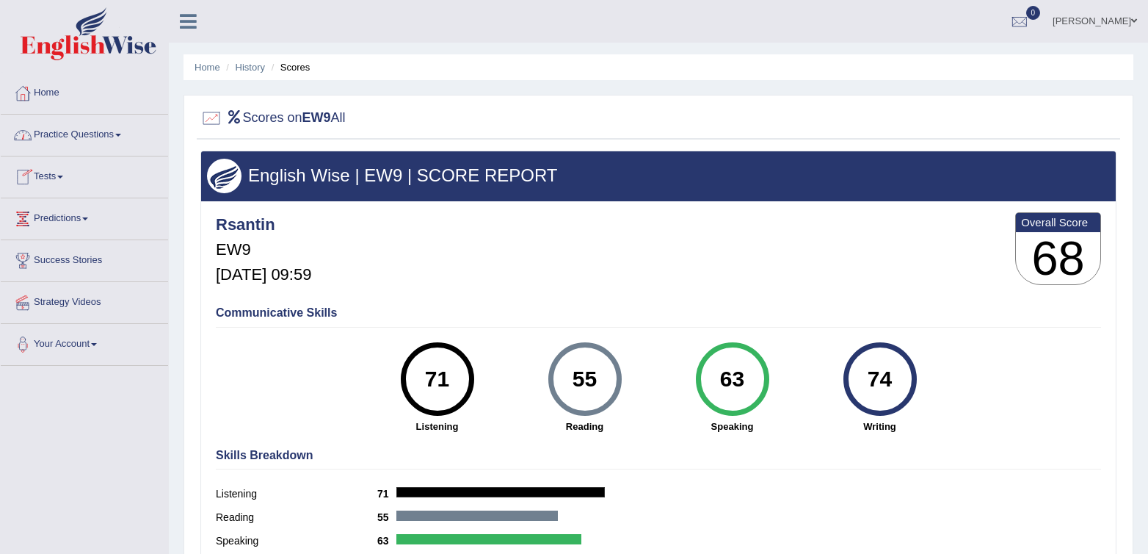
click at [72, 219] on link "Predictions" at bounding box center [84, 216] width 167 height 37
click at [72, 219] on link "Predictions" at bounding box center [83, 216] width 164 height 37
click at [68, 189] on link "Tests" at bounding box center [84, 174] width 167 height 37
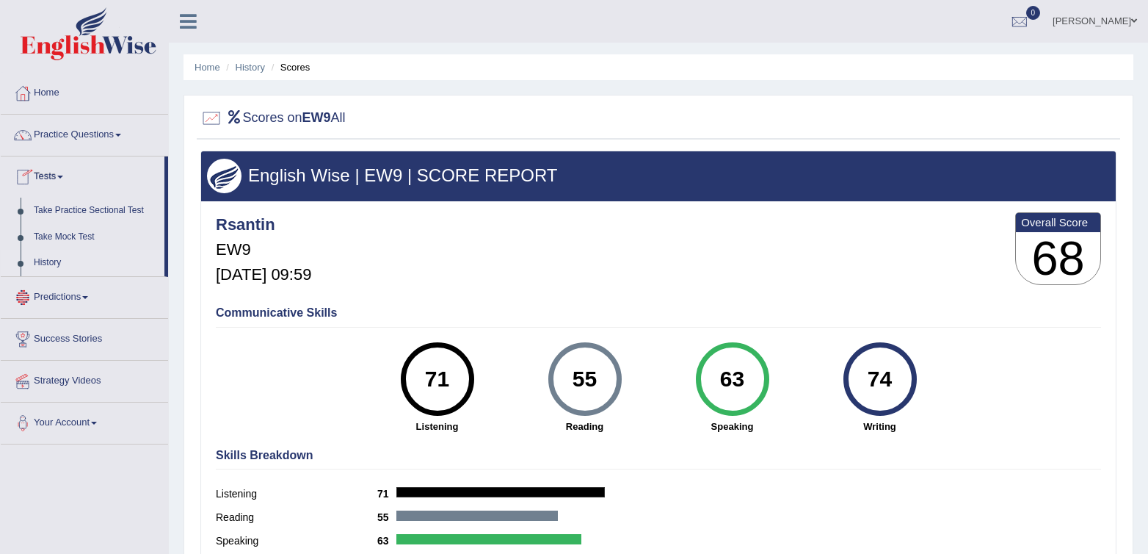
click at [46, 264] on link "History" at bounding box center [95, 263] width 137 height 26
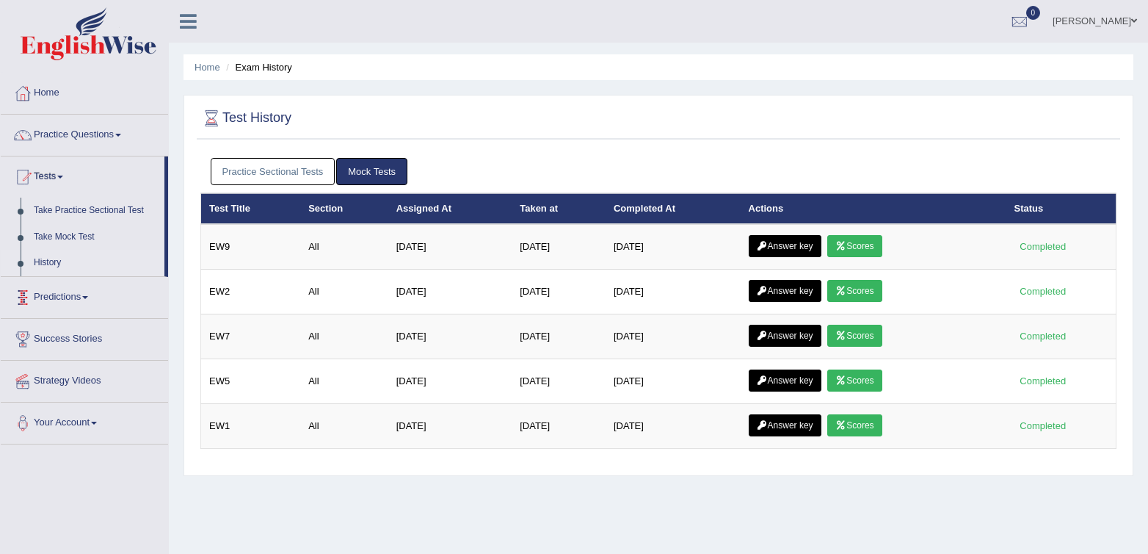
click at [248, 167] on link "Practice Sectional Tests" at bounding box center [273, 171] width 125 height 27
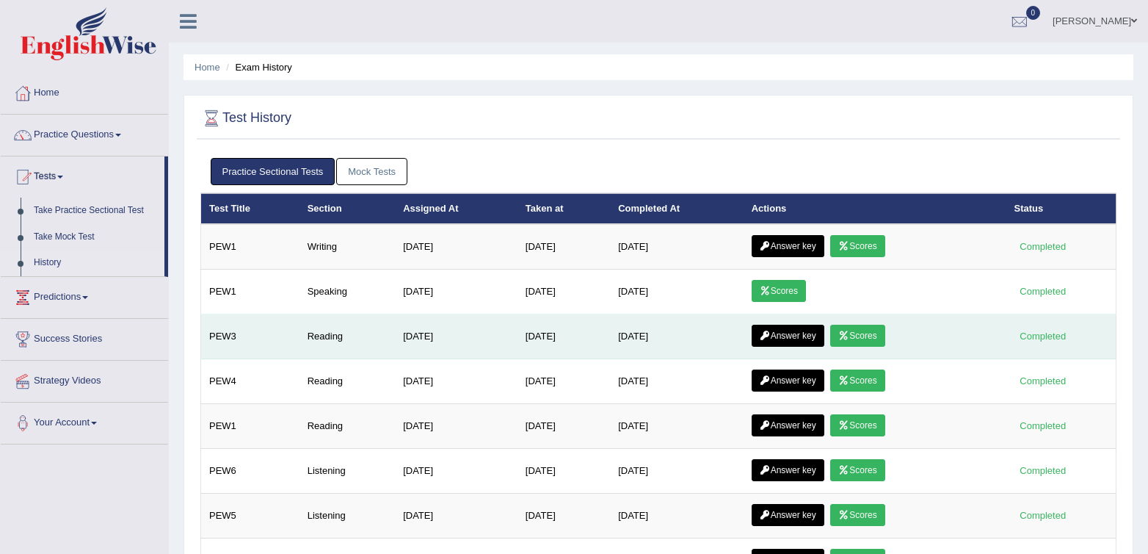
click at [782, 336] on link "Answer key" at bounding box center [788, 336] width 73 height 22
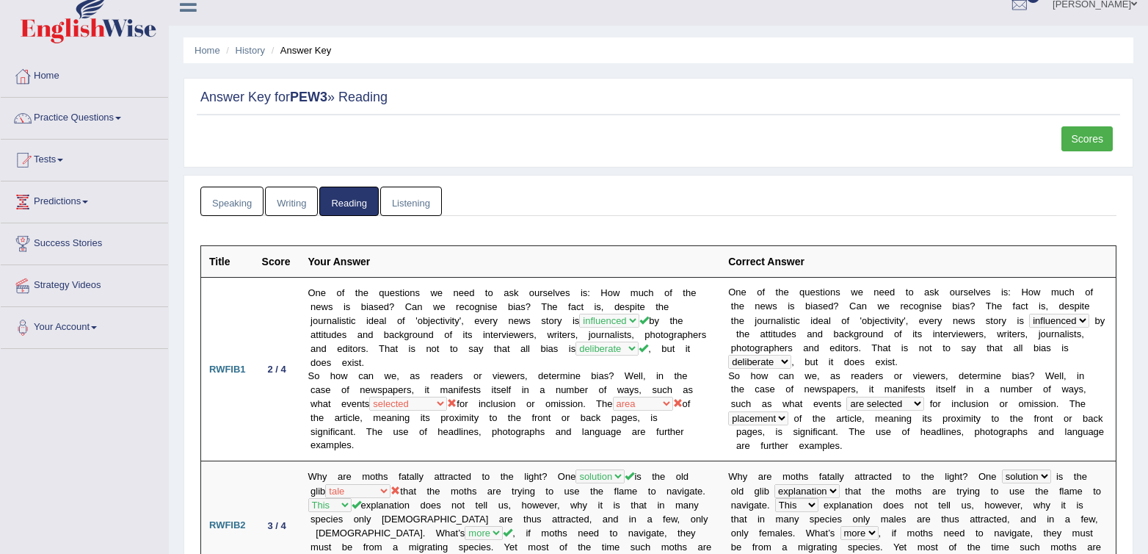
scroll to position [21, 0]
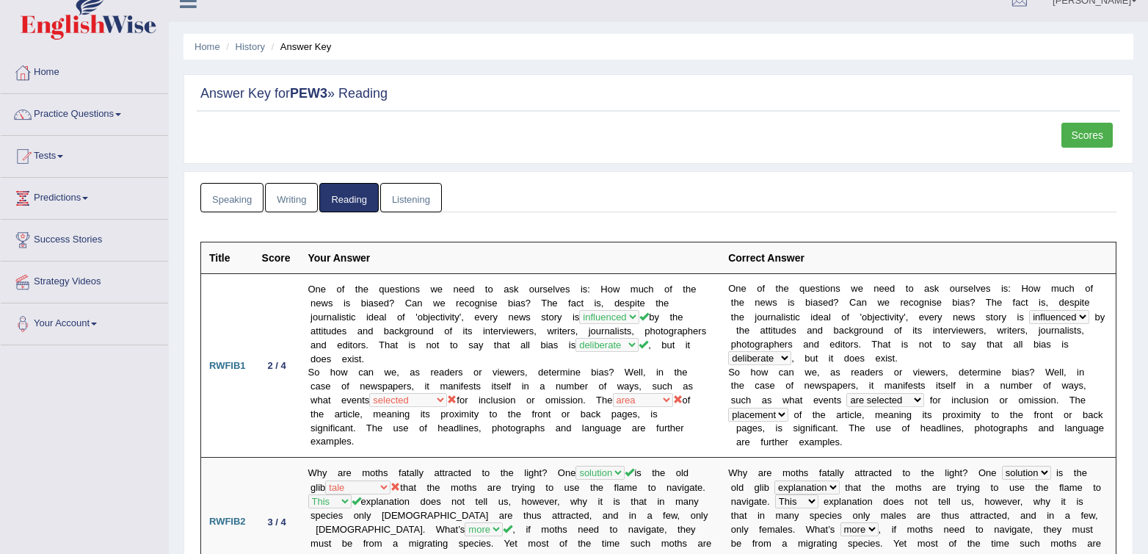
click at [1101, 136] on link "Scores" at bounding box center [1087, 135] width 51 height 25
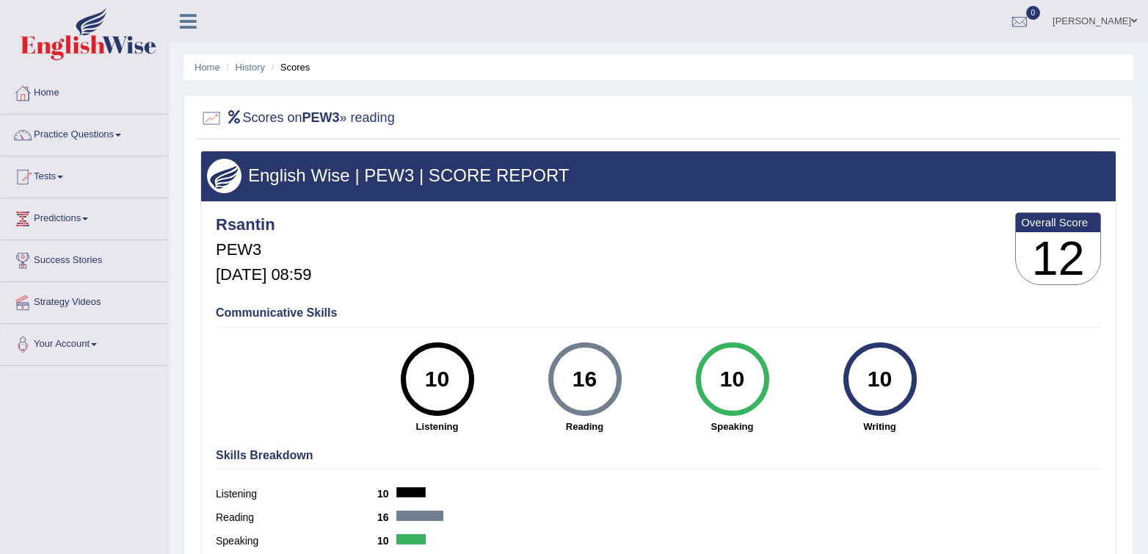
scroll to position [3, 0]
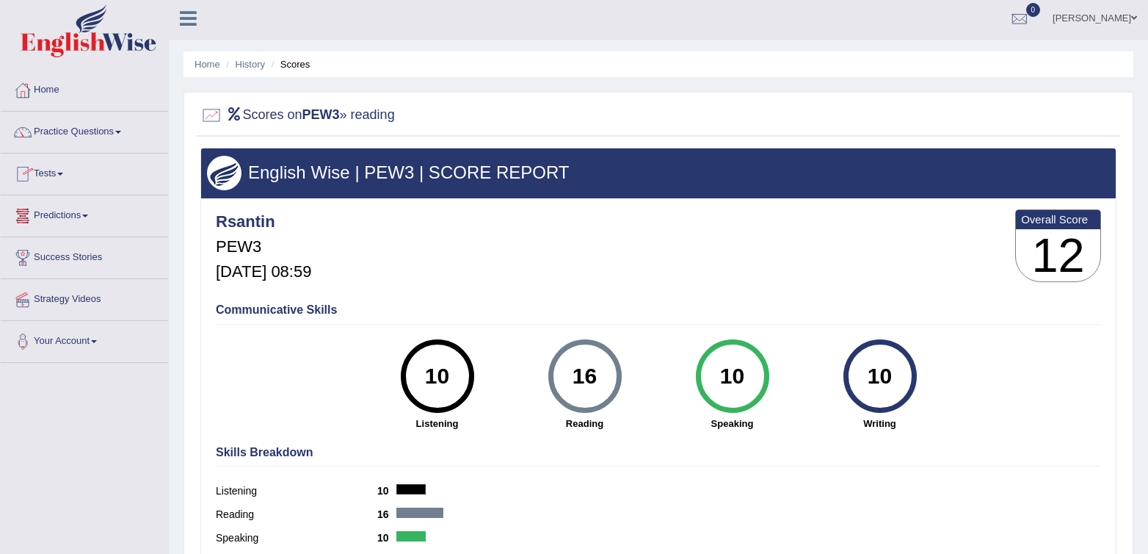
click at [55, 156] on link "Tests" at bounding box center [84, 171] width 167 height 37
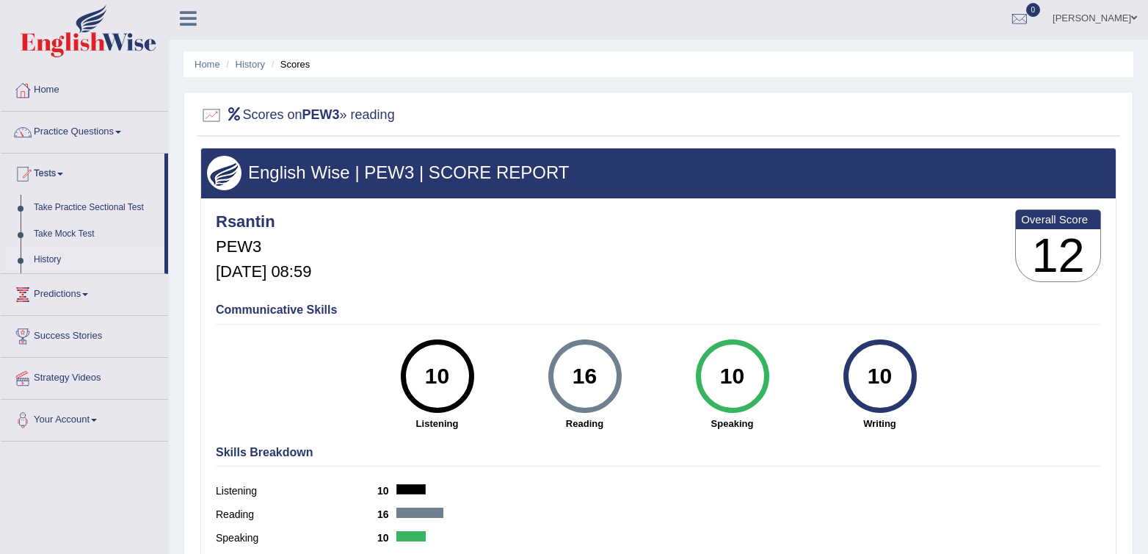
click at [51, 259] on link "History" at bounding box center [95, 260] width 137 height 26
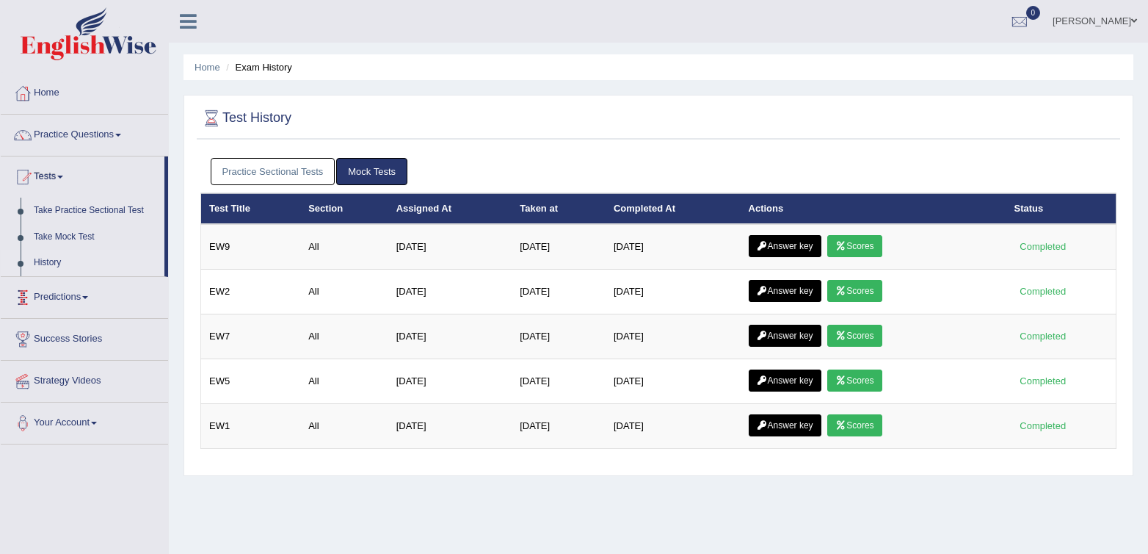
click at [256, 170] on link "Practice Sectional Tests" at bounding box center [273, 171] width 125 height 27
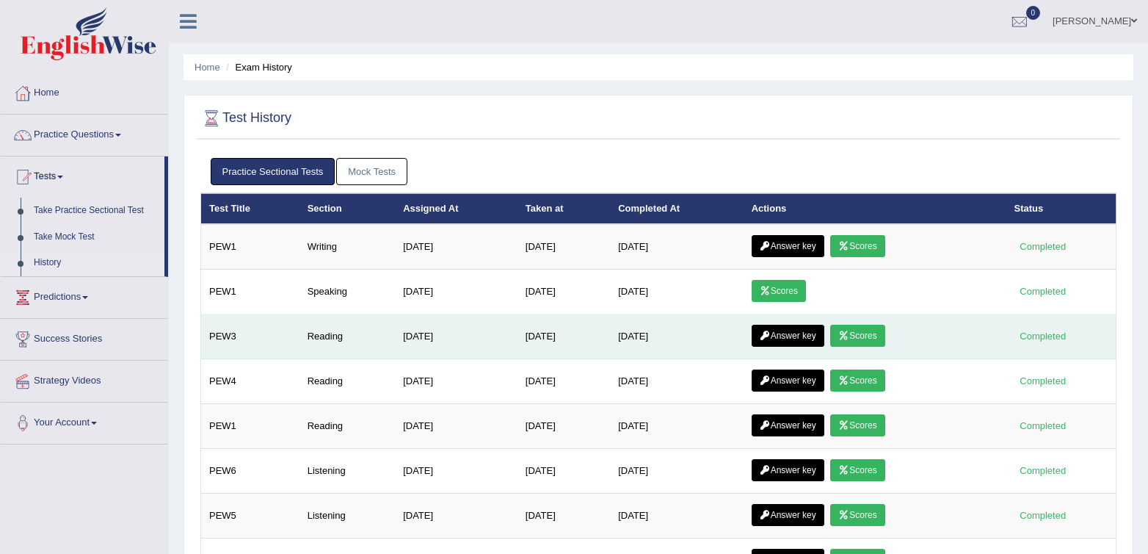
click at [783, 335] on link "Answer key" at bounding box center [788, 336] width 73 height 22
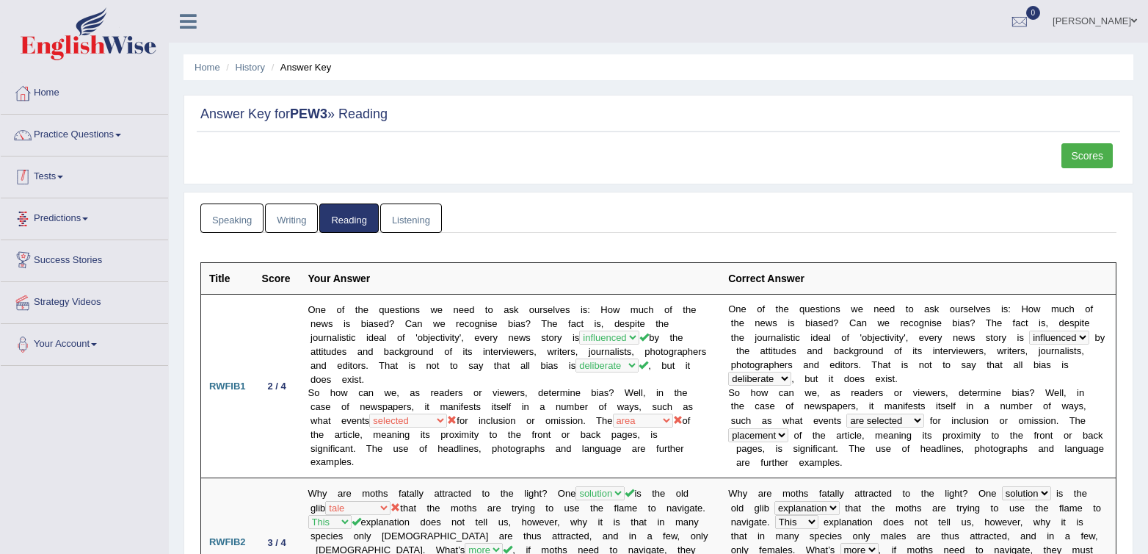
click at [49, 179] on link "Tests" at bounding box center [84, 174] width 167 height 37
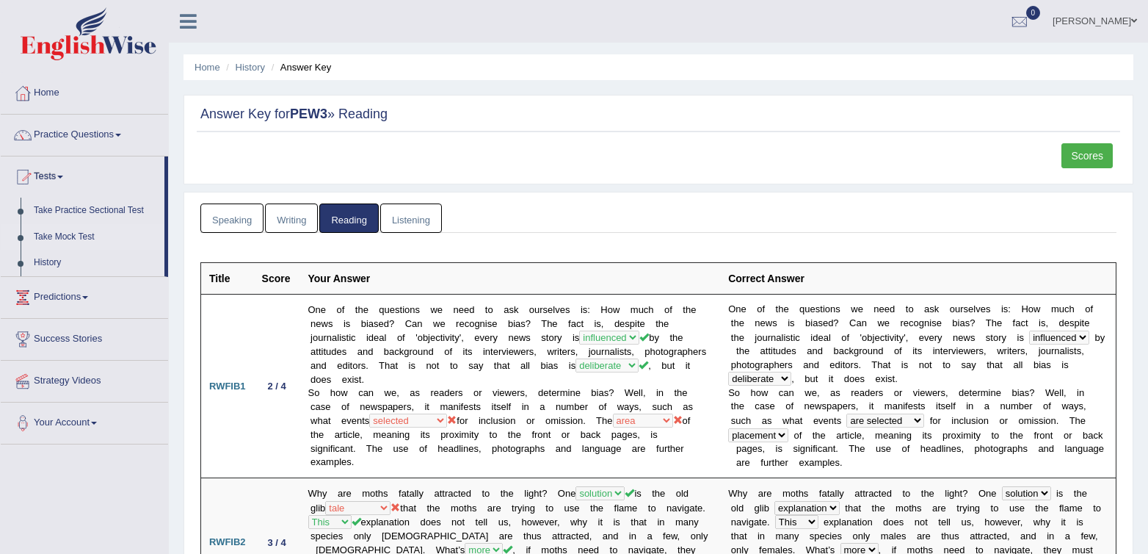
click at [82, 238] on link "Take Mock Test" at bounding box center [95, 237] width 137 height 26
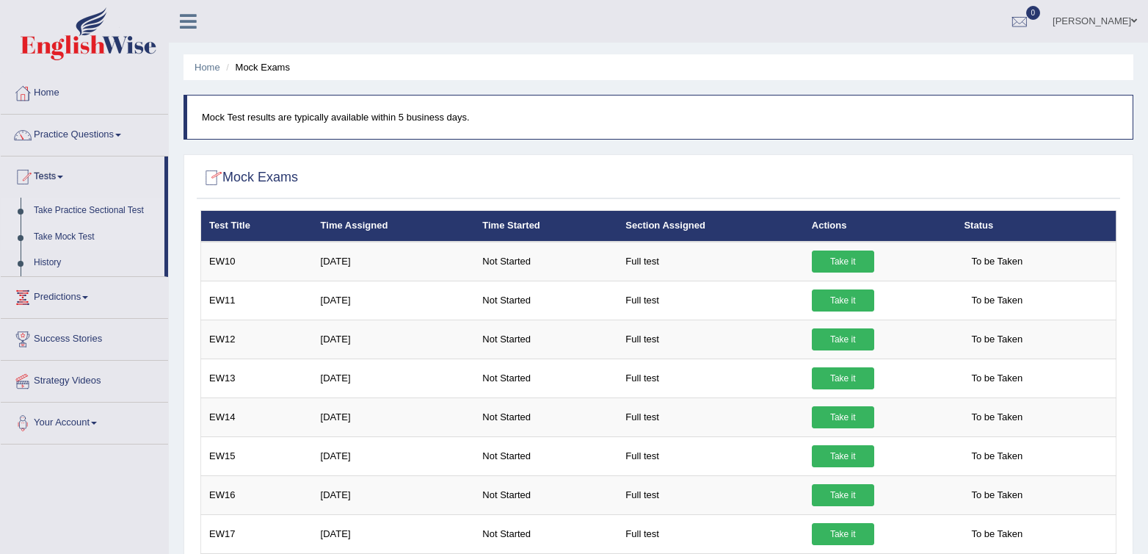
click at [53, 206] on link "Take Practice Sectional Test" at bounding box center [95, 211] width 137 height 26
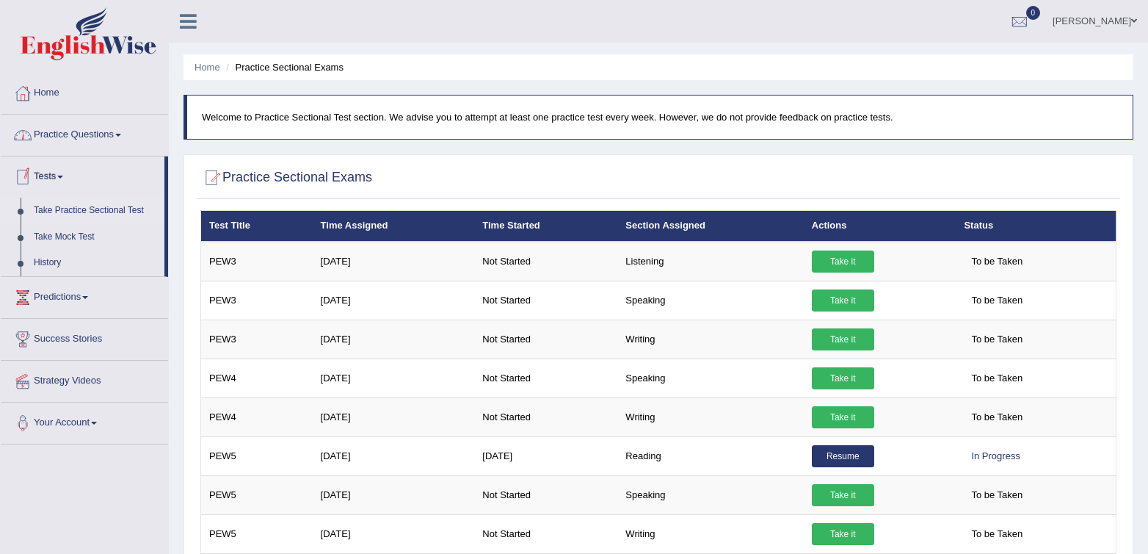
click at [54, 216] on link "Take Practice Sectional Test" at bounding box center [95, 211] width 137 height 26
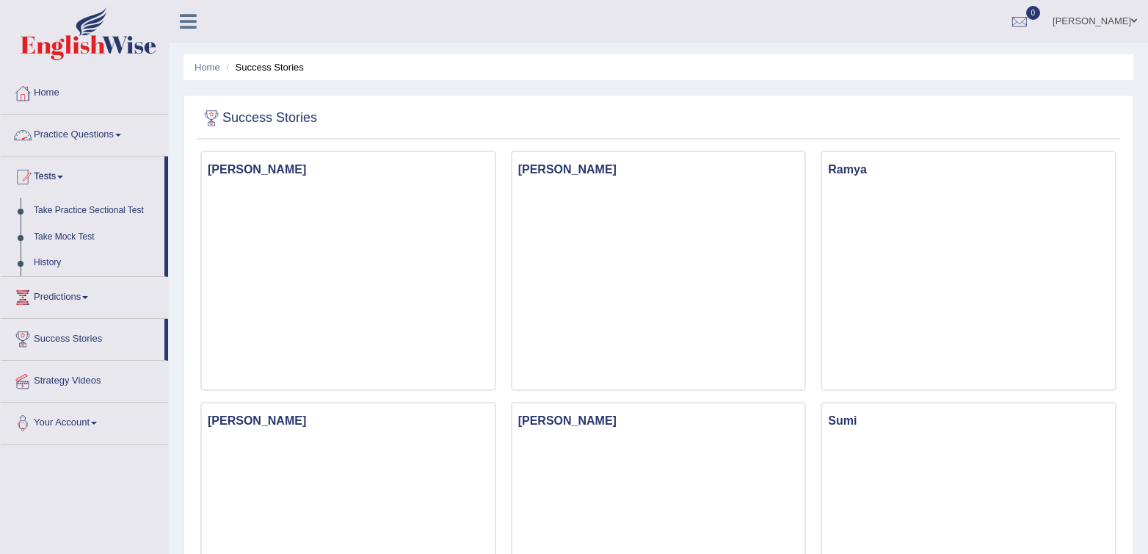
click at [50, 123] on link "Practice Questions" at bounding box center [84, 133] width 167 height 37
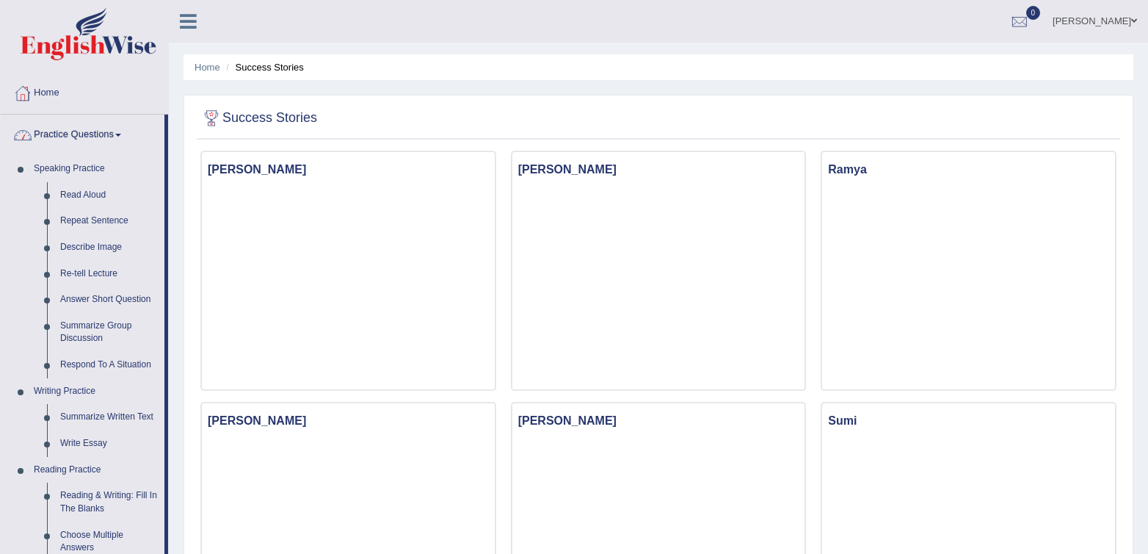
click at [55, 142] on link "Practice Questions" at bounding box center [83, 133] width 164 height 37
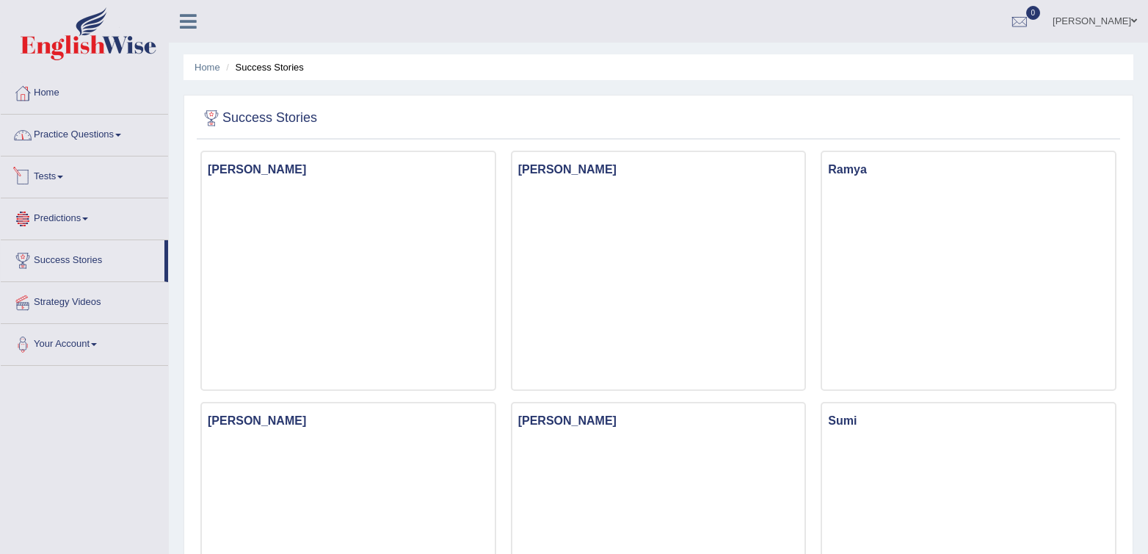
click at [64, 170] on link "Tests" at bounding box center [84, 174] width 167 height 37
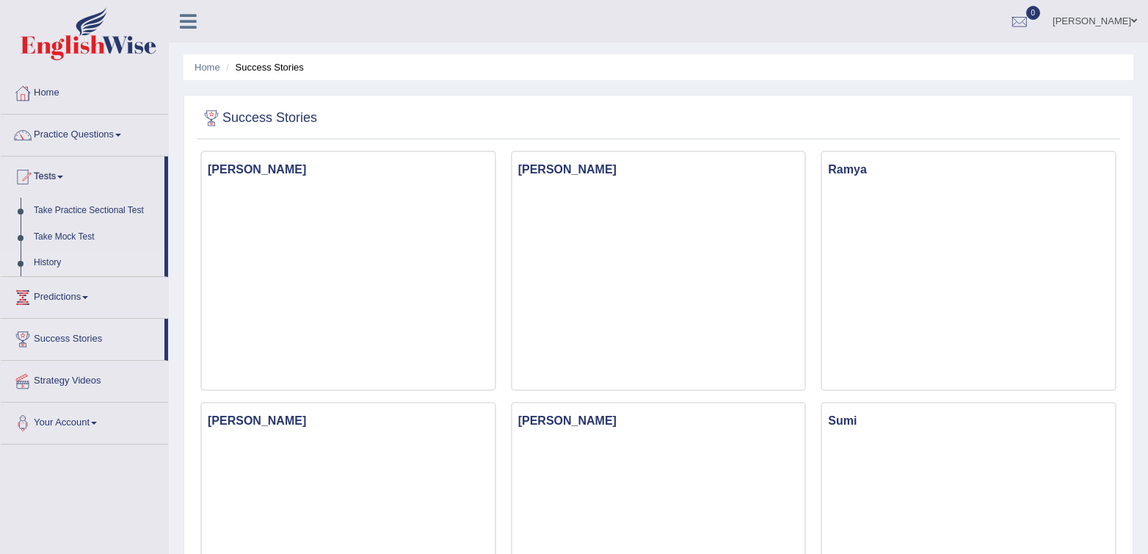
click at [46, 264] on link "History" at bounding box center [95, 263] width 137 height 26
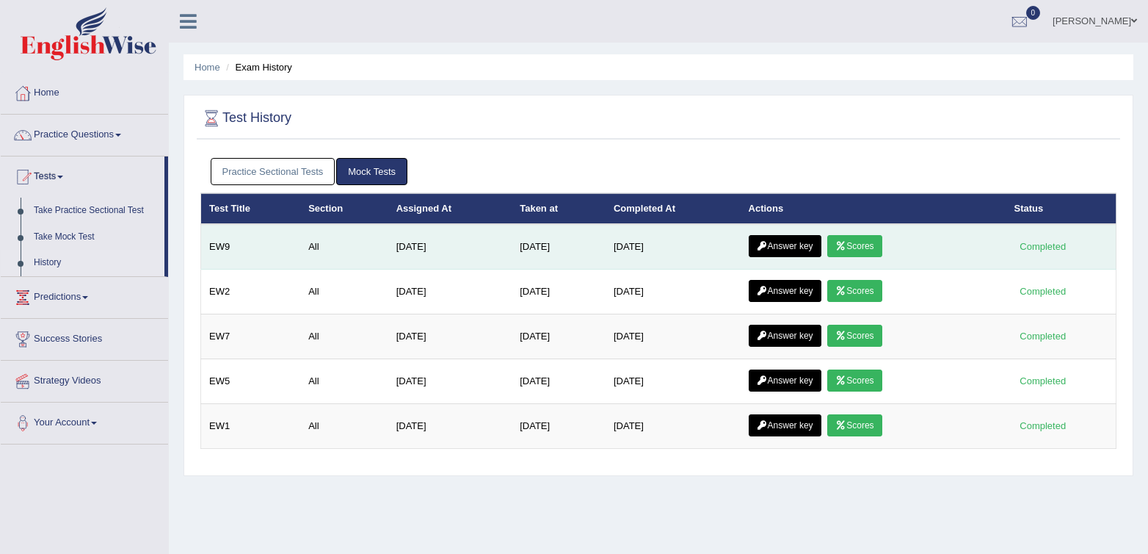
click at [811, 252] on link "Answer key" at bounding box center [785, 246] width 73 height 22
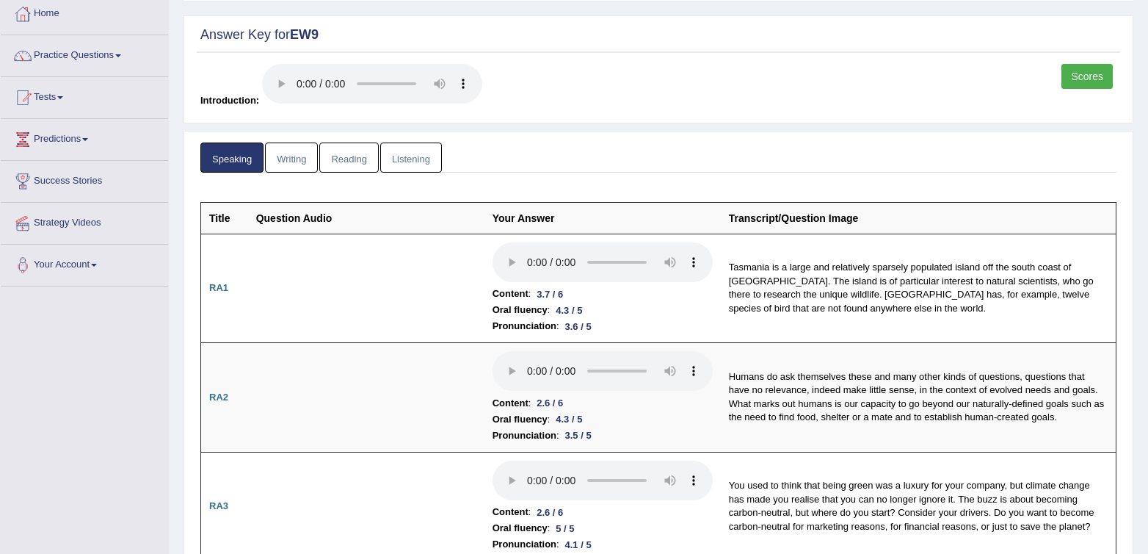
scroll to position [84, 0]
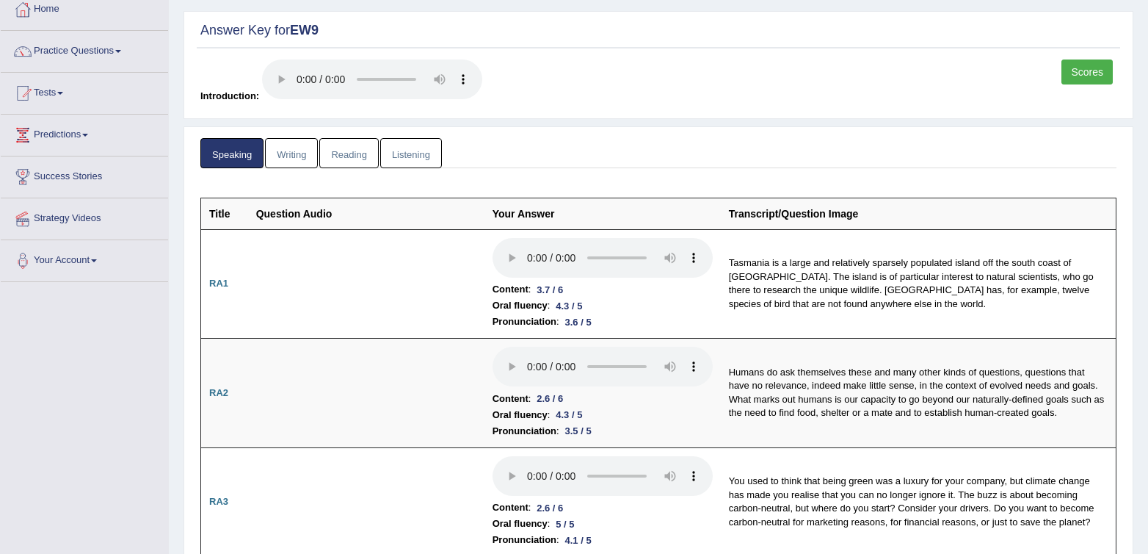
click at [353, 152] on link "Reading" at bounding box center [348, 153] width 59 height 30
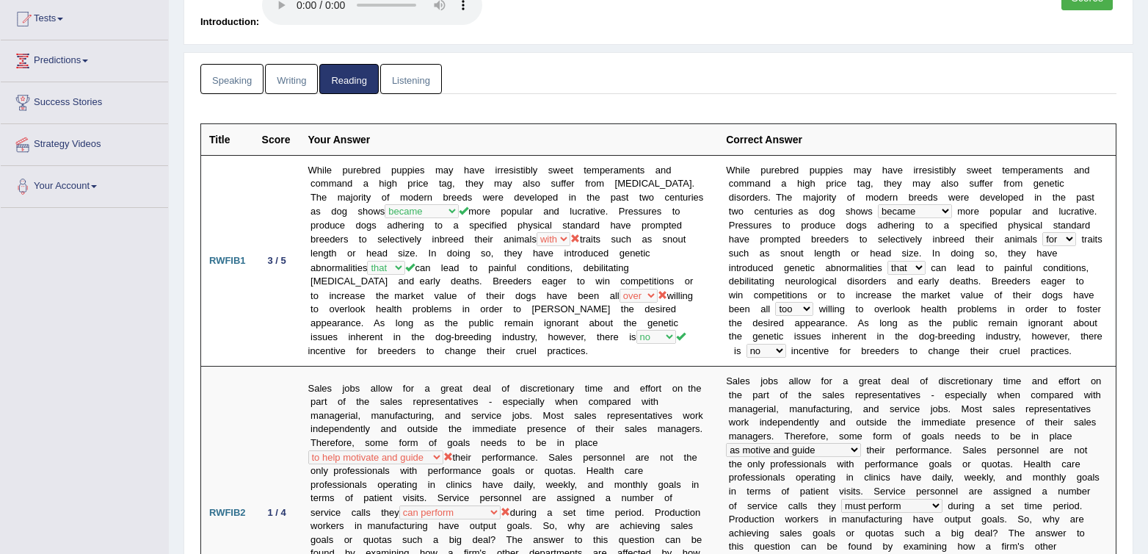
scroll to position [0, 0]
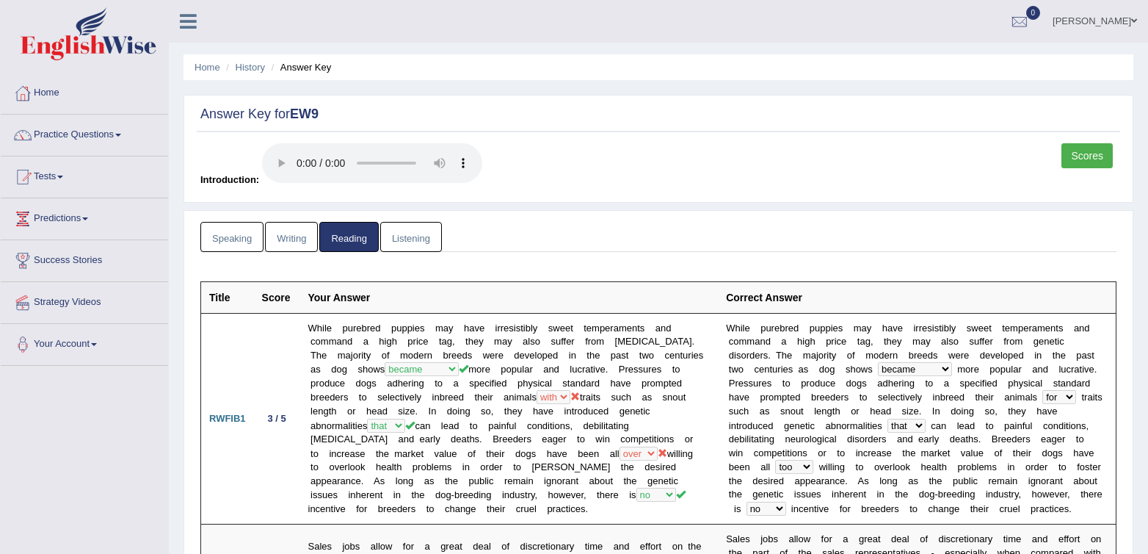
click at [509, 242] on ul "Speaking Writing Reading Listening" at bounding box center [658, 237] width 916 height 30
click at [441, 231] on link "Listening" at bounding box center [411, 237] width 62 height 30
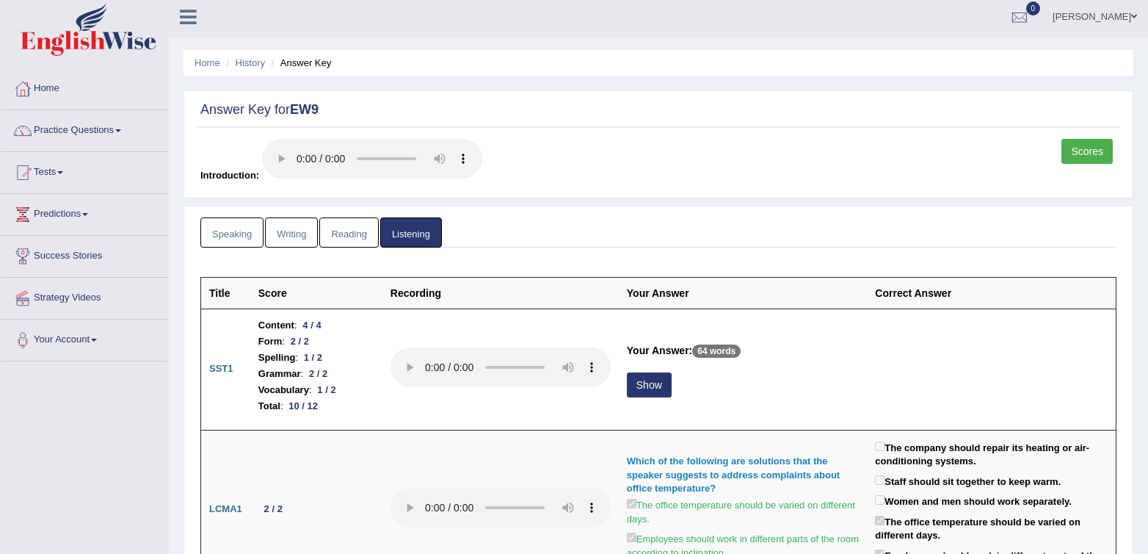
click at [250, 230] on link "Speaking" at bounding box center [231, 232] width 63 height 30
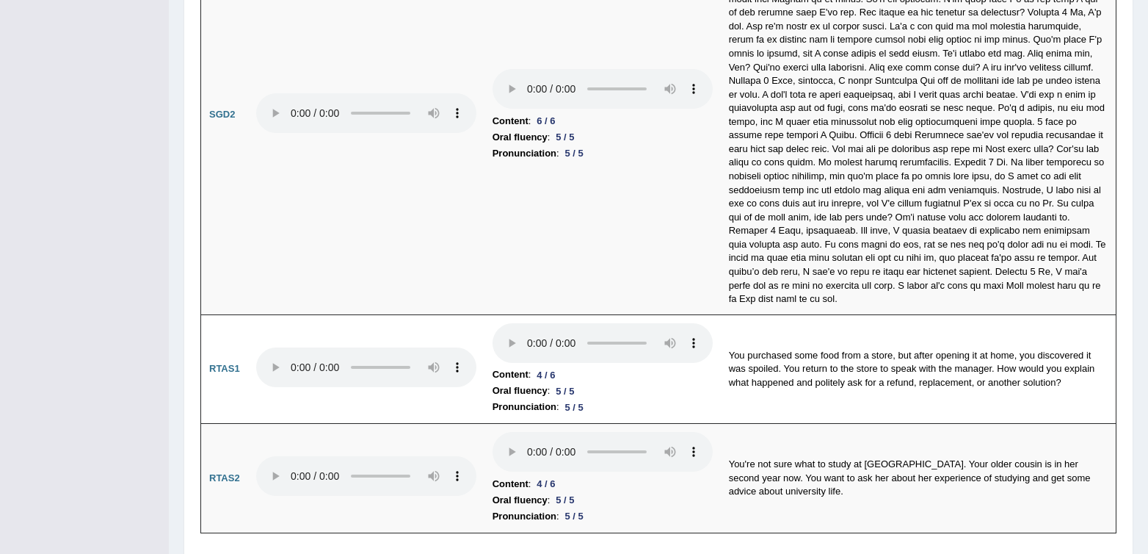
scroll to position [4496, 0]
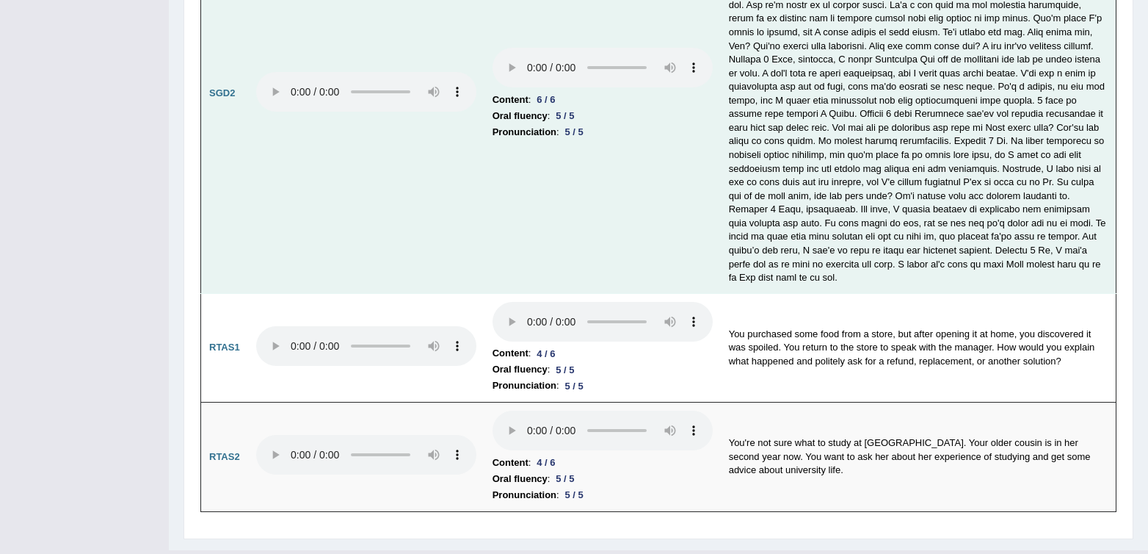
click at [547, 234] on td "Content : 6 / 6 Oral fluency : 5 / 5 Pronunciation : 5 / 5" at bounding box center [603, 93] width 236 height 399
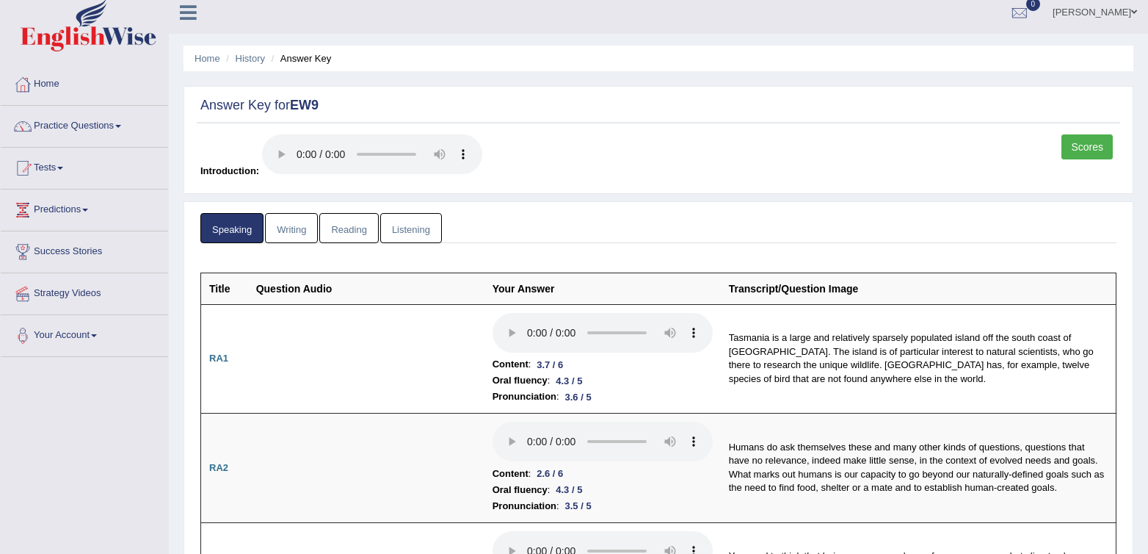
scroll to position [0, 0]
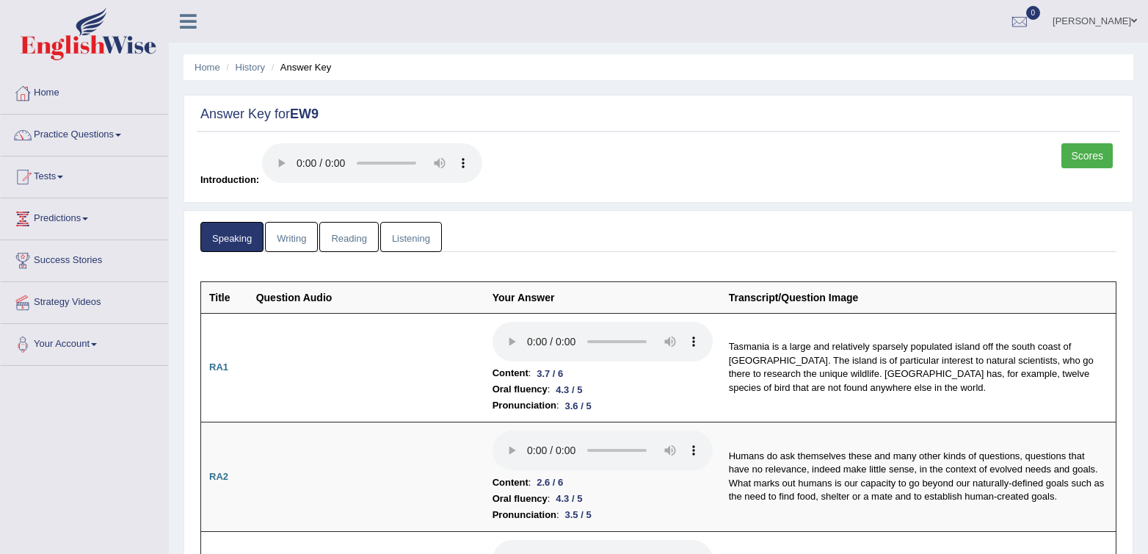
click at [675, 170] on div "Scores Introduction:" at bounding box center [659, 168] width 924 height 51
click at [298, 236] on link "Writing" at bounding box center [291, 237] width 53 height 30
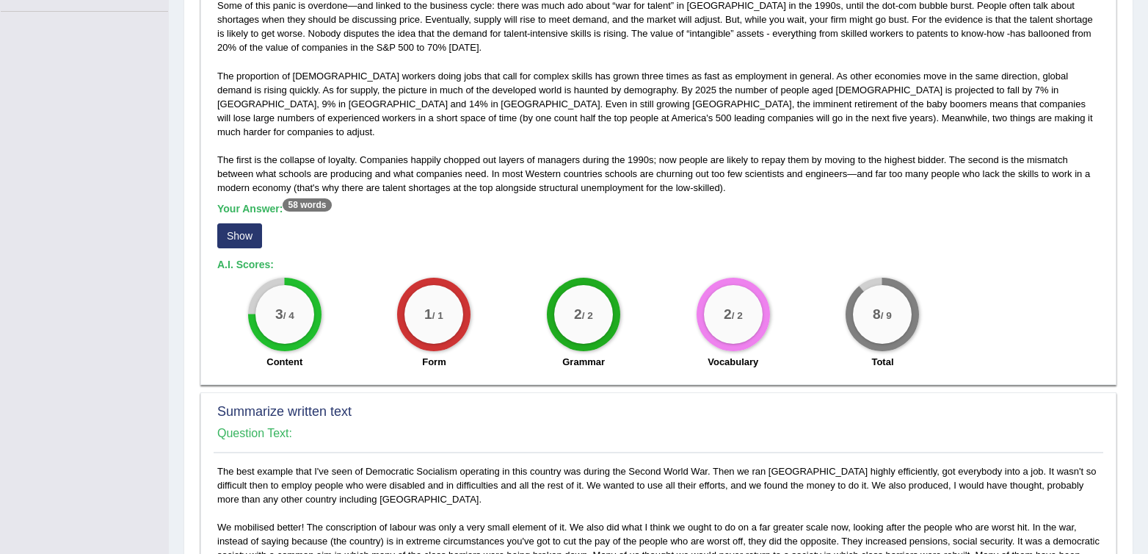
scroll to position [353, 0]
click at [229, 231] on button "Show" at bounding box center [239, 236] width 45 height 25
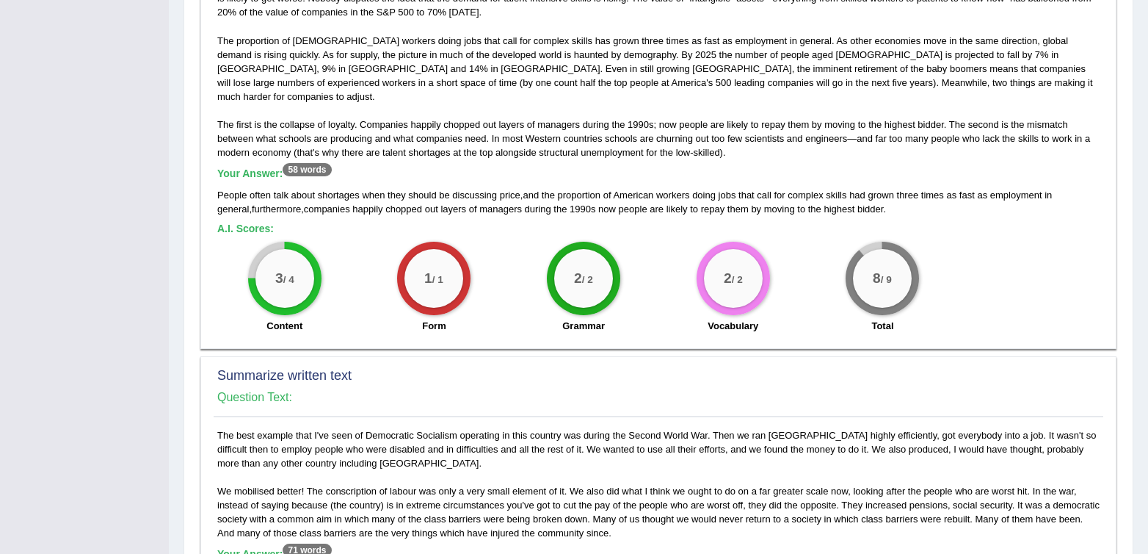
scroll to position [369, 0]
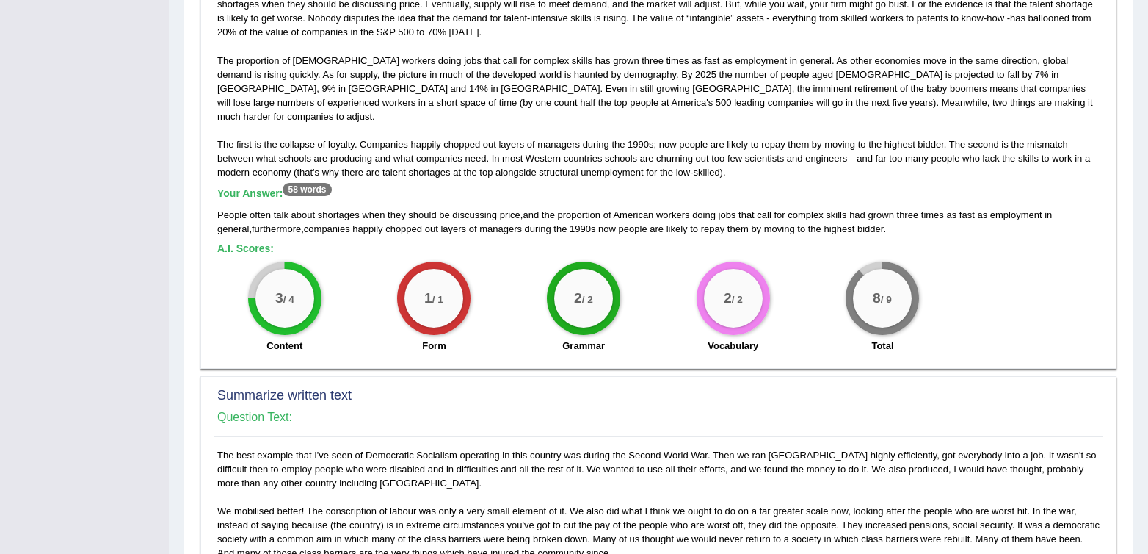
click at [311, 183] on sup "58 words" at bounding box center [307, 189] width 48 height 13
click at [429, 187] on h5 "Your Answer: 58 words" at bounding box center [658, 193] width 883 height 13
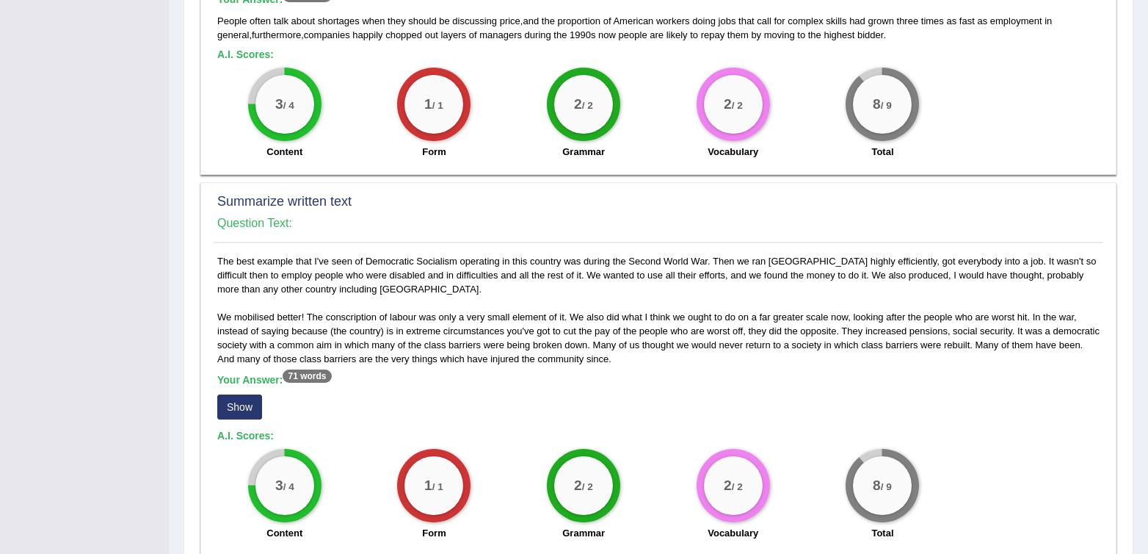
scroll to position [565, 0]
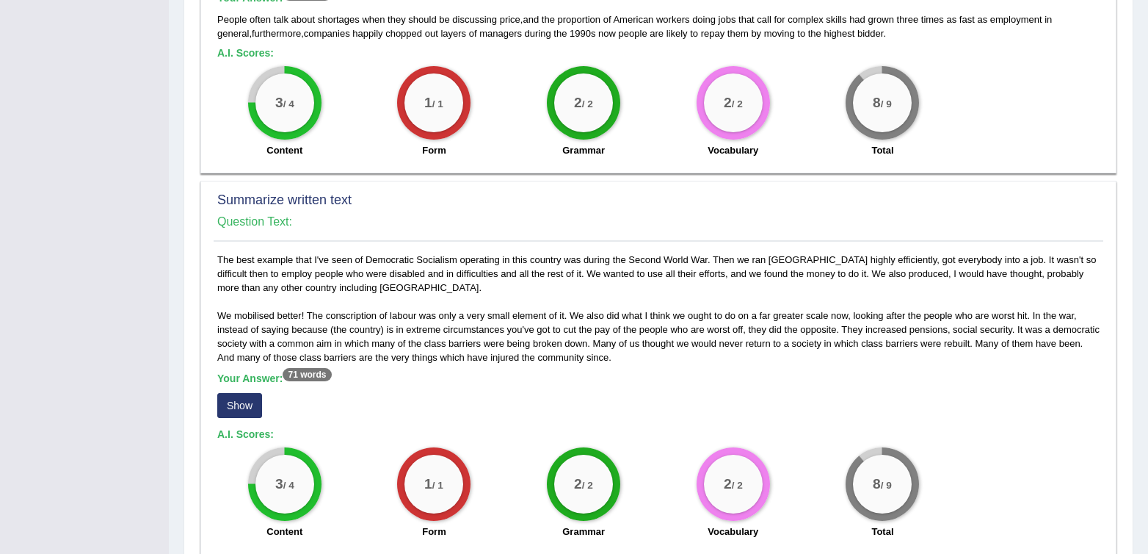
click at [424, 193] on h2 "Summarize written text" at bounding box center [658, 200] width 883 height 15
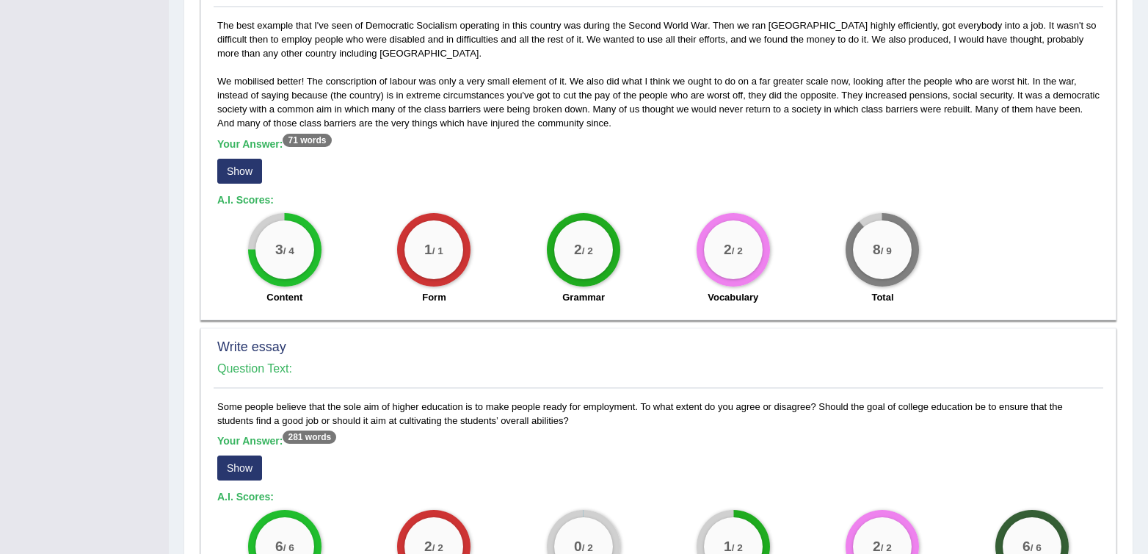
scroll to position [802, 0]
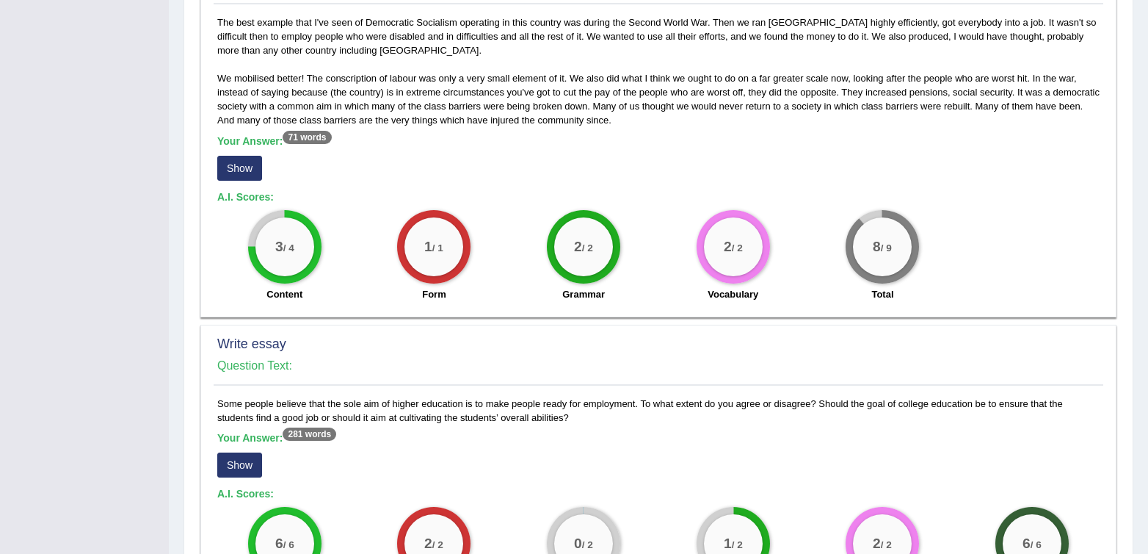
click at [568, 192] on h5 "A.I. Scores:" at bounding box center [658, 197] width 883 height 11
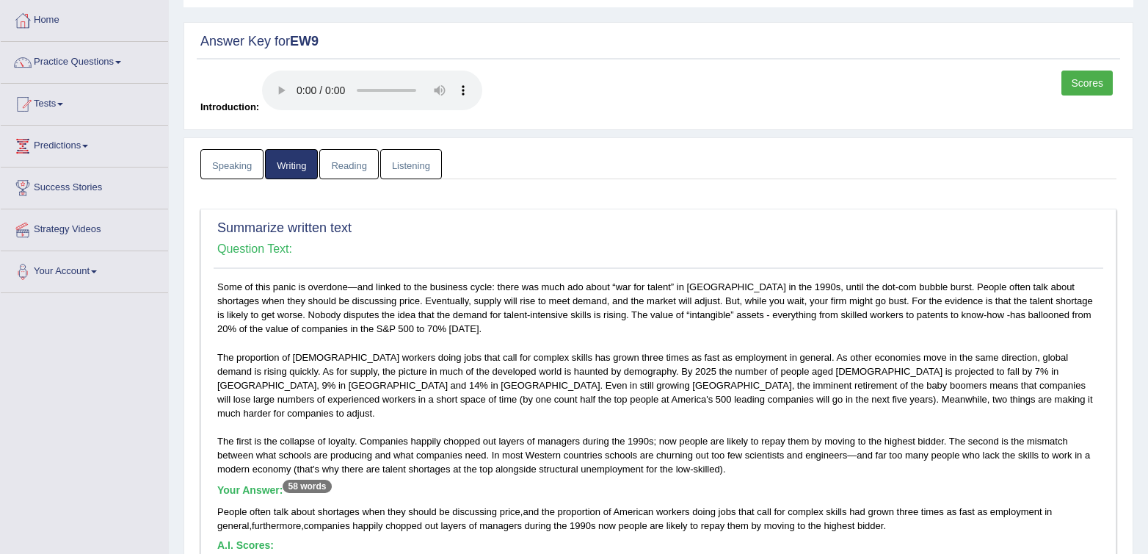
scroll to position [0, 0]
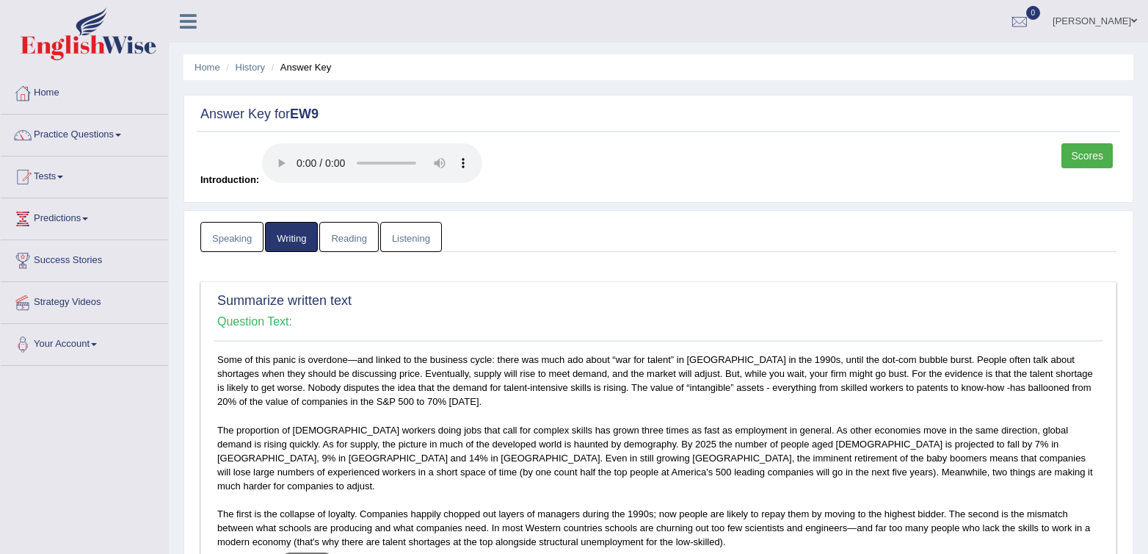
click at [621, 184] on div "Scores Introduction:" at bounding box center [659, 168] width 924 height 51
click at [361, 239] on link "Reading" at bounding box center [348, 237] width 59 height 30
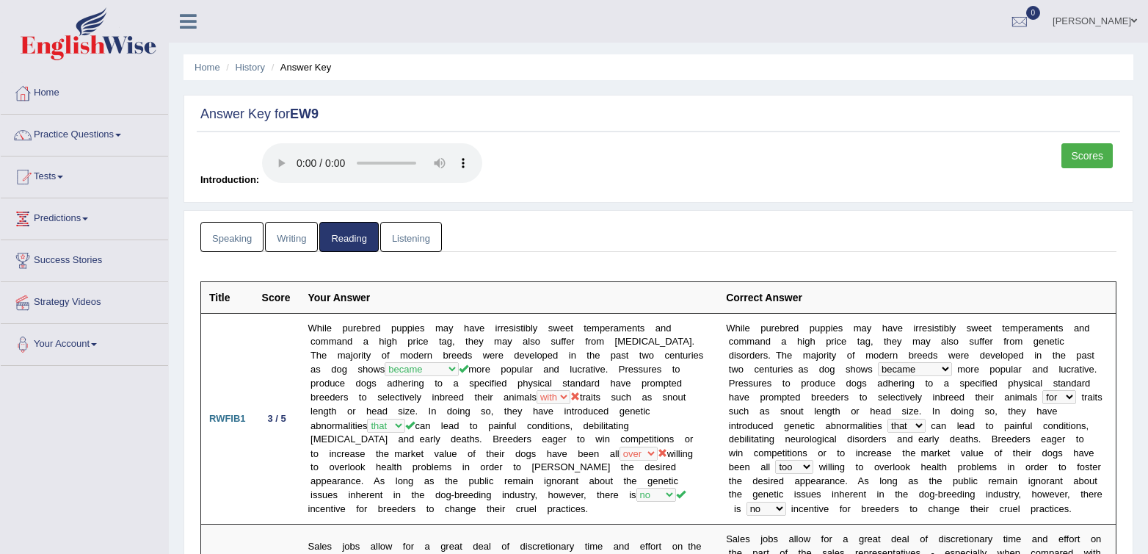
click at [656, 236] on ul "Speaking Writing Reading Listening" at bounding box center [658, 237] width 916 height 30
click at [691, 180] on div "Scores Introduction:" at bounding box center [659, 168] width 924 height 51
click at [692, 173] on div "Scores Introduction:" at bounding box center [659, 168] width 924 height 51
click at [728, 237] on ul "Speaking Writing Reading Listening" at bounding box center [658, 237] width 916 height 30
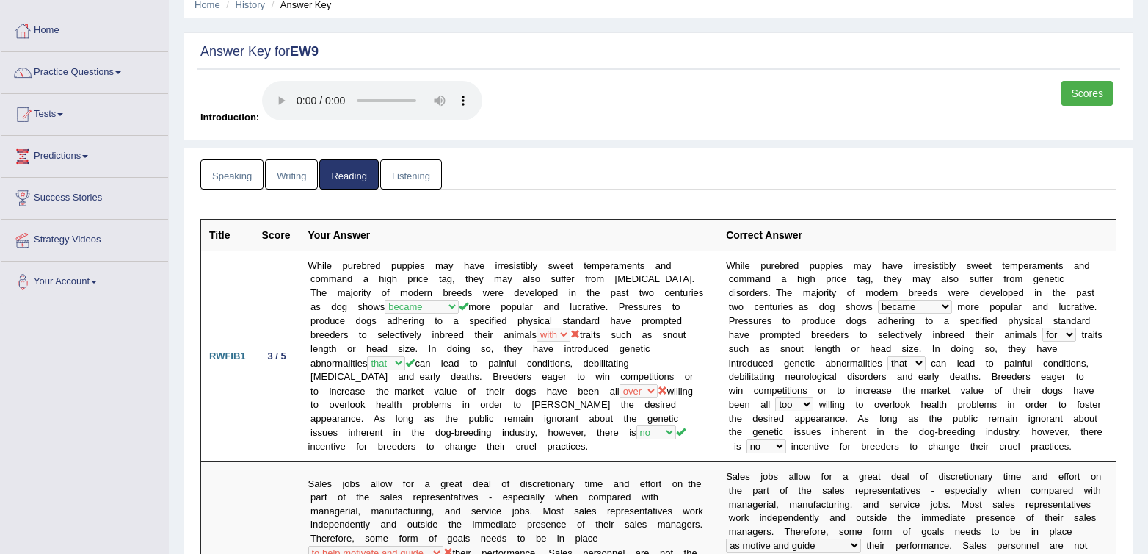
scroll to position [41, 0]
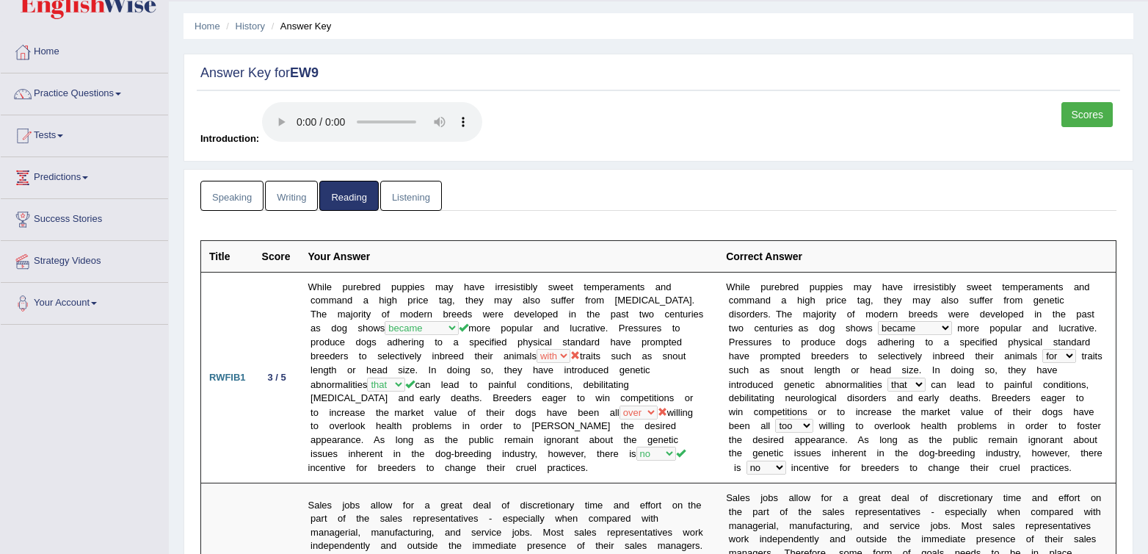
click at [1101, 115] on link "Scores" at bounding box center [1087, 114] width 51 height 25
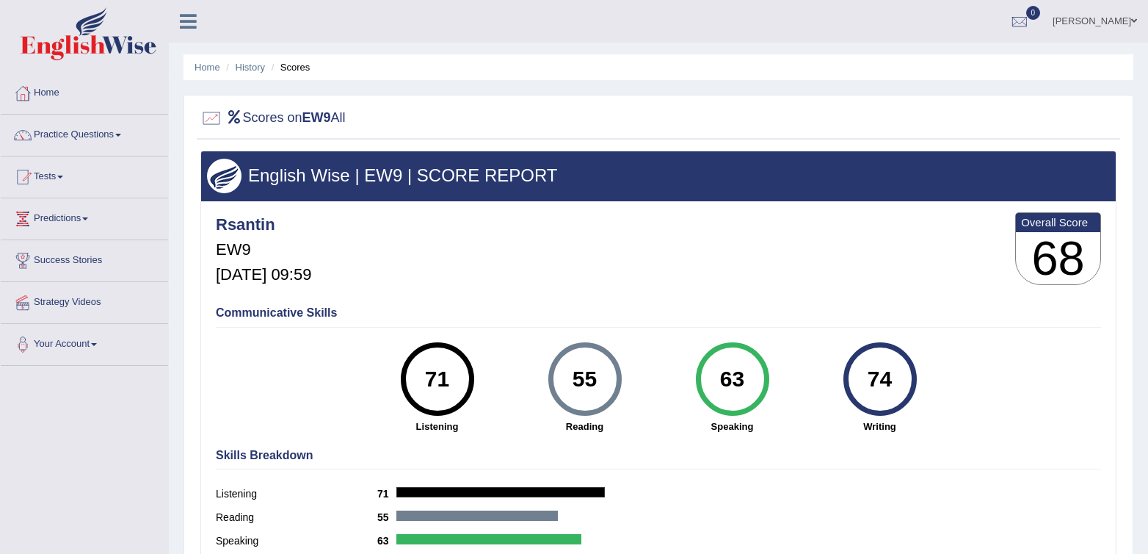
click at [632, 296] on div "English Wise | EW9 | SCORE REPORT Rsantin EW9 [DATE] 09:59 Overall Score 68 Com…" at bounding box center [658, 367] width 916 height 432
click at [696, 79] on ul "Home History Scores" at bounding box center [659, 67] width 950 height 26
click at [864, 118] on div at bounding box center [658, 119] width 916 height 30
click at [734, 79] on ul "Home History Scores" at bounding box center [659, 67] width 950 height 26
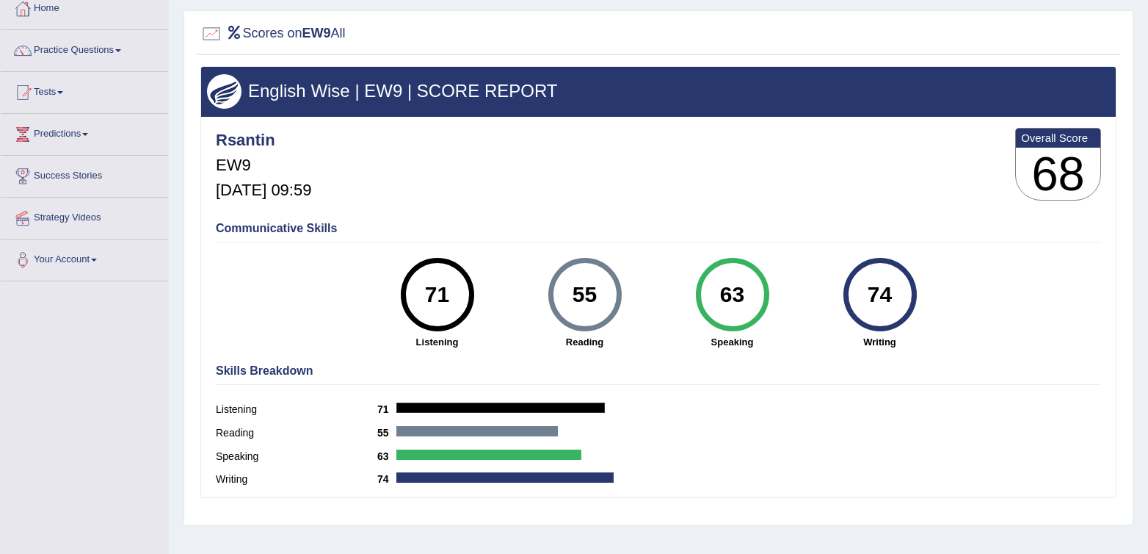
scroll to position [96, 0]
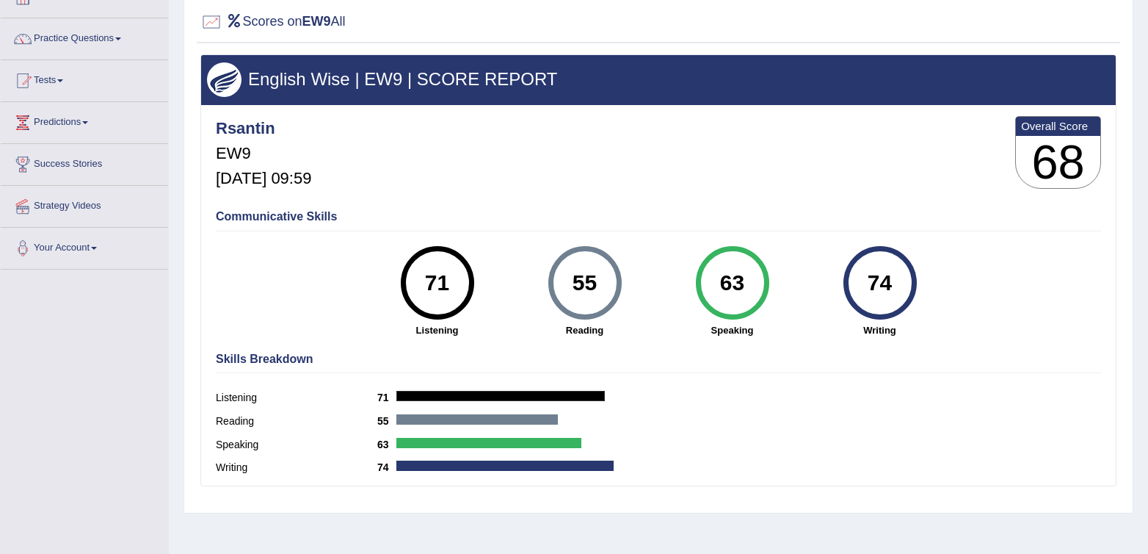
click at [763, 198] on div "Rsantin EW9 [DATE] 09:59 Overall Score 68" at bounding box center [658, 155] width 893 height 87
click at [908, 176] on div "Rsantin EW9 [DATE] 09:59 Overall Score 68" at bounding box center [658, 155] width 893 height 87
click at [644, 181] on div "Rsantin EW9 [DATE] 09:59 Overall Score 68" at bounding box center [658, 155] width 893 height 87
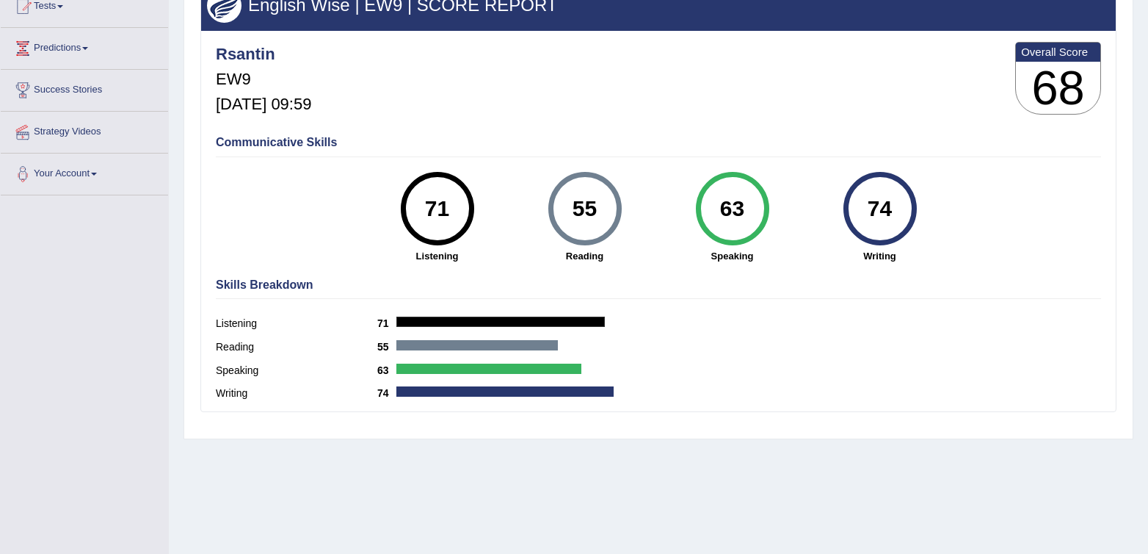
scroll to position [164, 0]
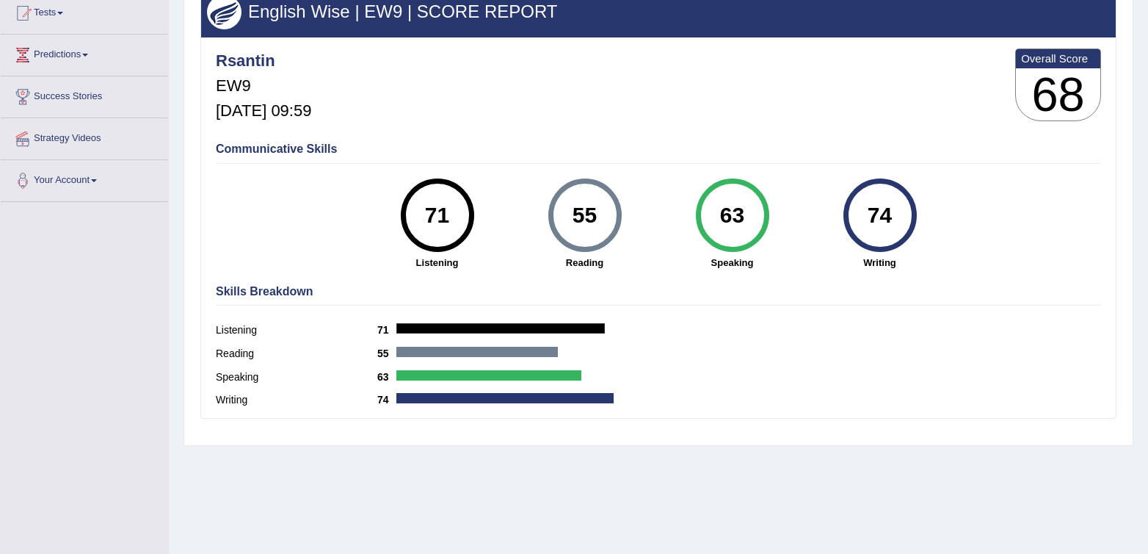
click at [728, 402] on div "Writing 74" at bounding box center [659, 401] width 886 height 23
click at [587, 115] on div "Rsantin EW9 [DATE] 09:59 Overall Score 68" at bounding box center [658, 88] width 893 height 87
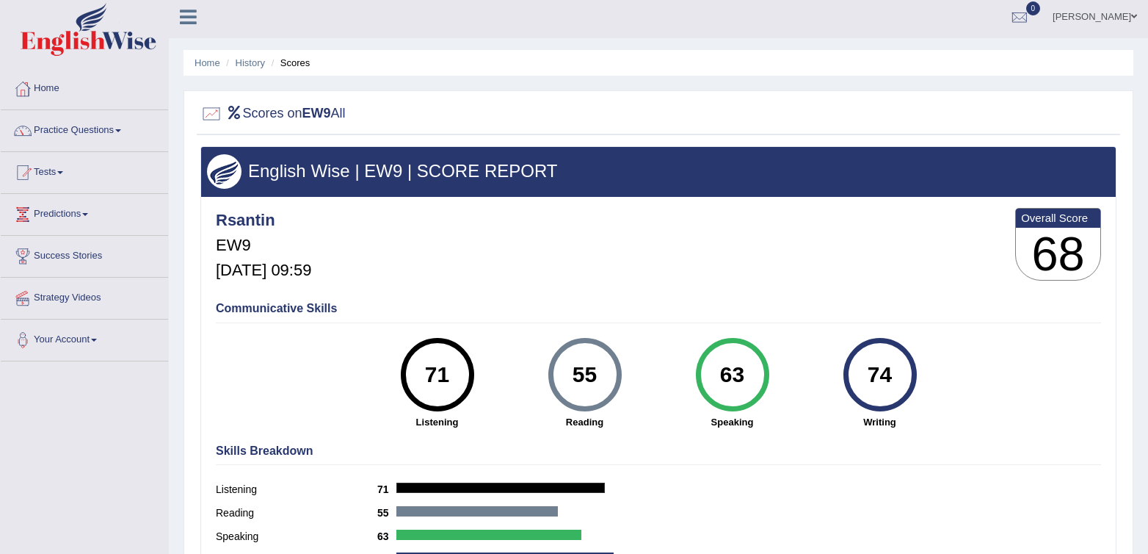
scroll to position [0, 0]
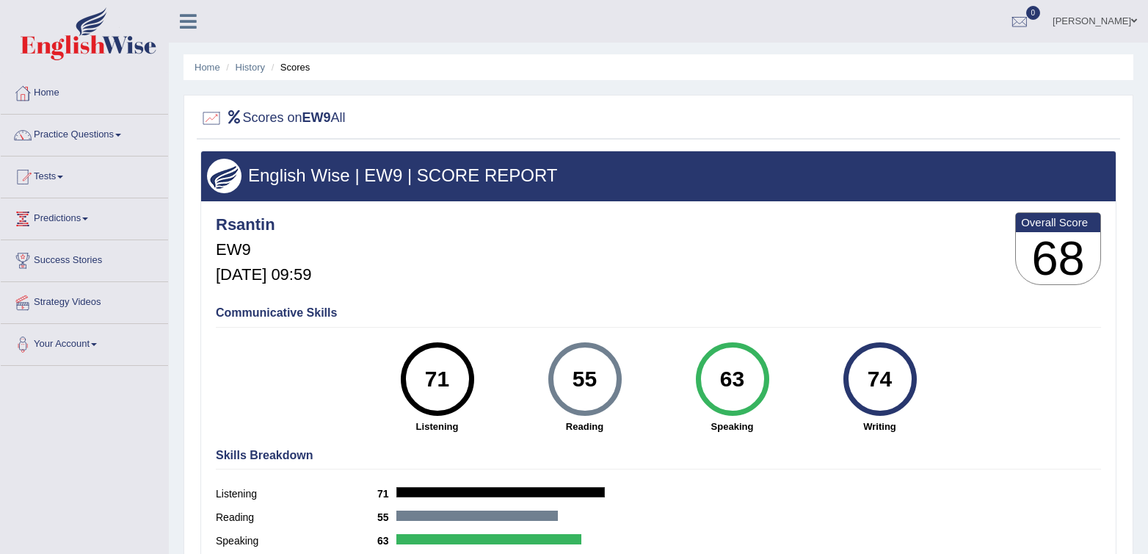
click at [731, 303] on div "Communicative Skills 71 Listening 55 [GEOGRAPHIC_DATA] 63 Speaking 74 Writing" at bounding box center [658, 368] width 893 height 139
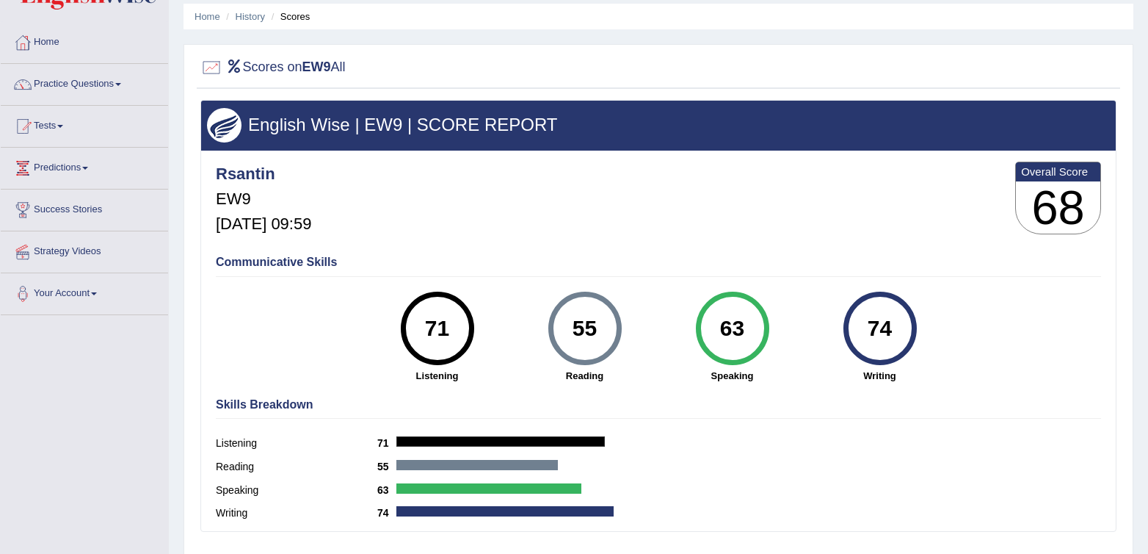
scroll to position [57, 0]
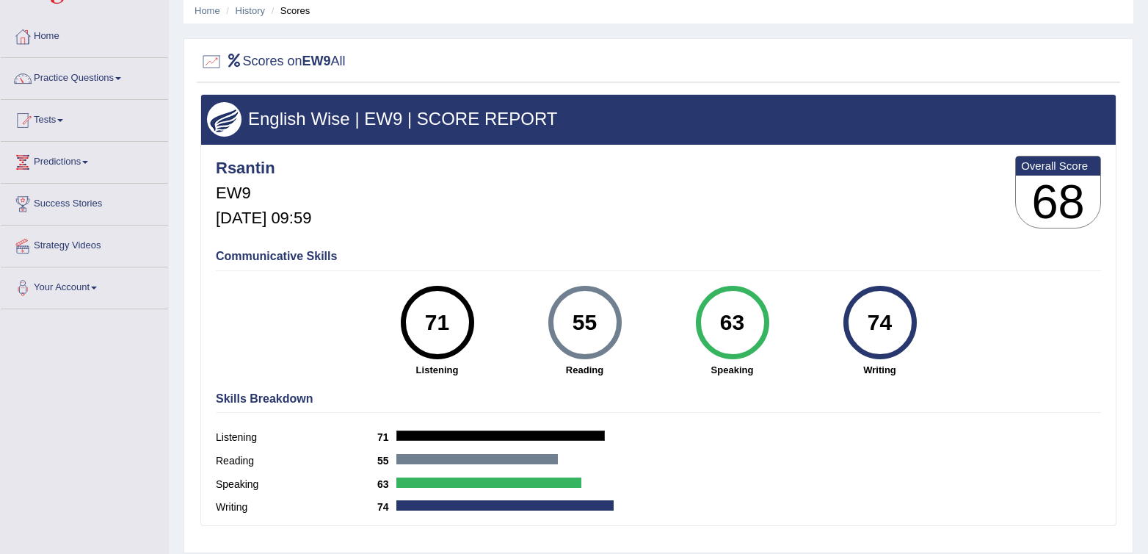
click at [731, 303] on div "63" at bounding box center [733, 323] width 54 height 62
click at [672, 167] on div "Rsantin EW9 [DATE] 09:59 Overall Score 68" at bounding box center [658, 195] width 893 height 87
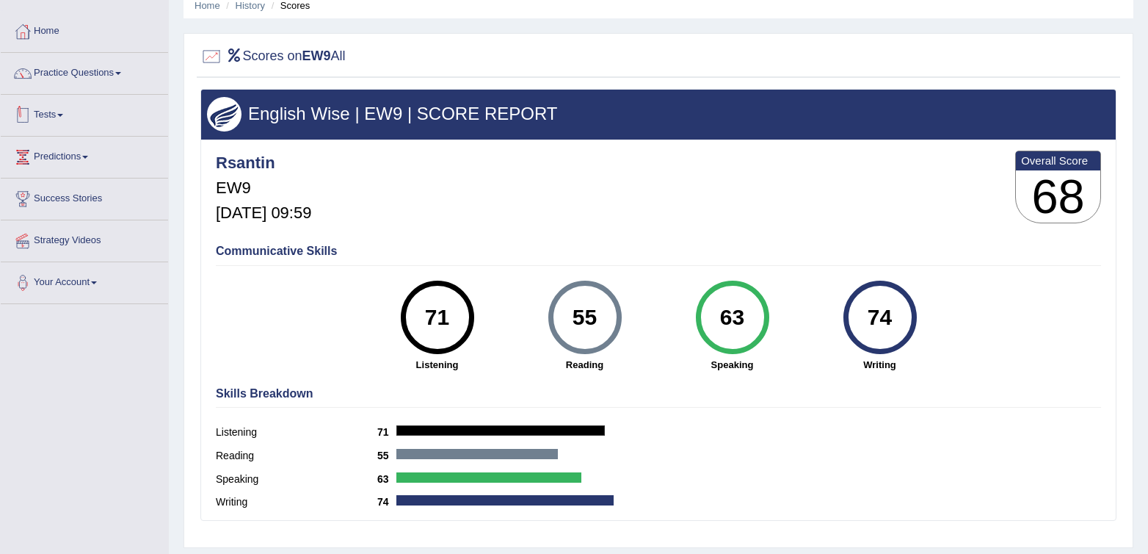
click at [70, 109] on link "Tests" at bounding box center [84, 113] width 167 height 37
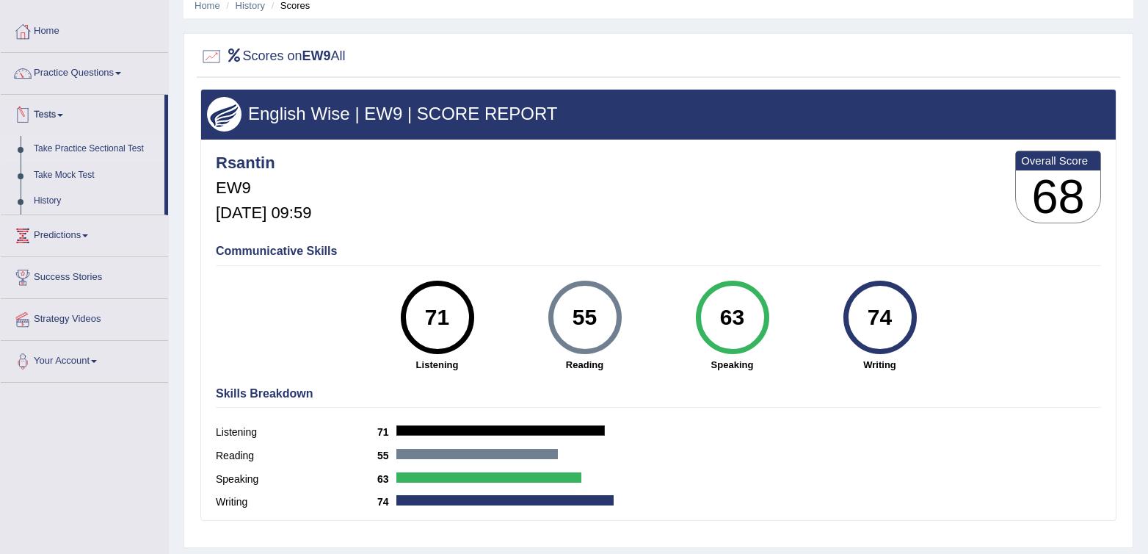
click at [72, 145] on link "Take Practice Sectional Test" at bounding box center [95, 149] width 137 height 26
click at [50, 114] on link "Tests" at bounding box center [83, 113] width 164 height 37
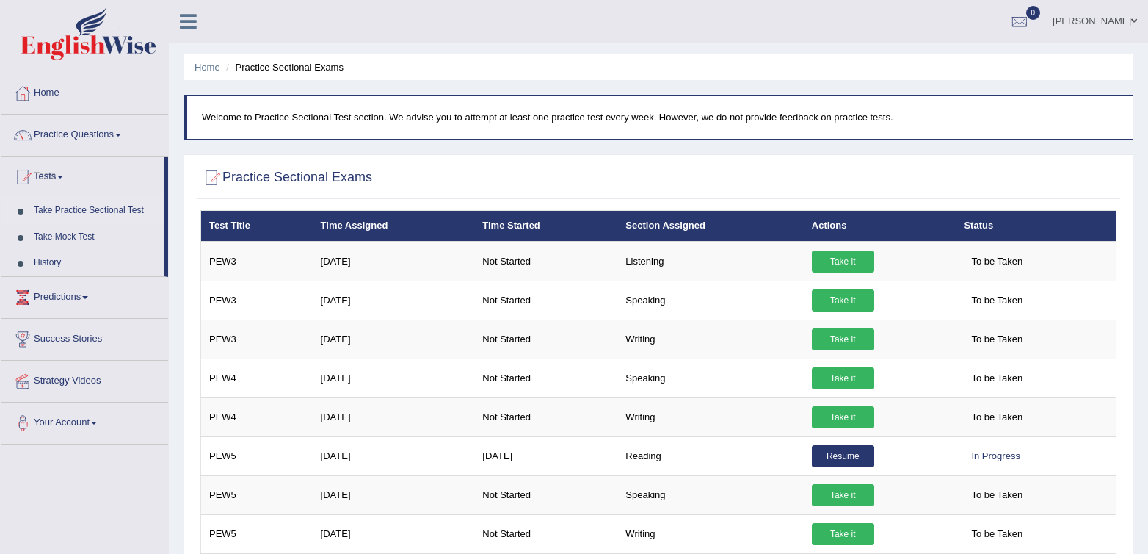
click at [37, 129] on link "Practice Questions" at bounding box center [84, 133] width 167 height 37
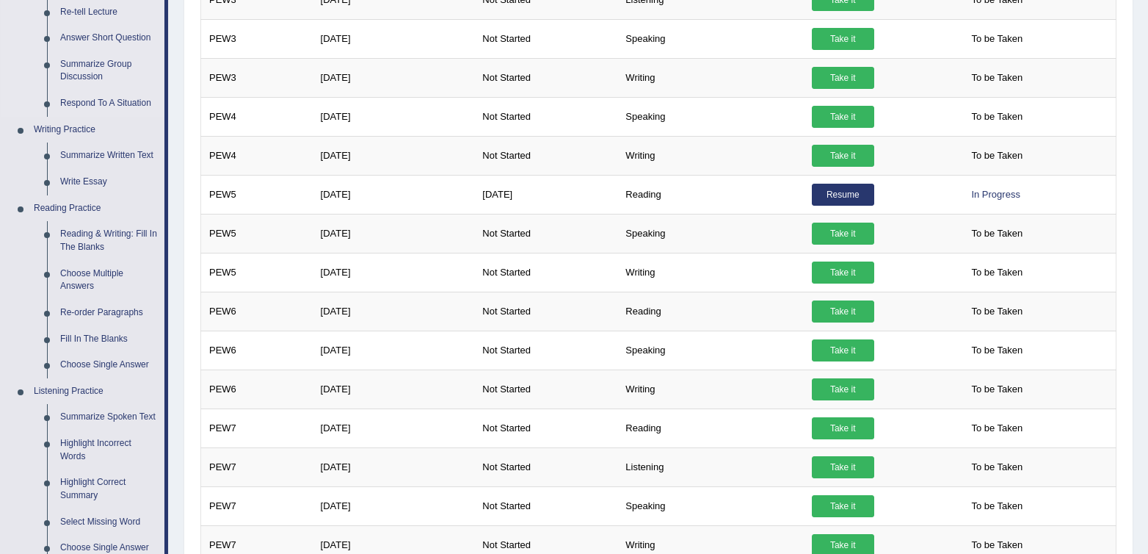
scroll to position [274, 0]
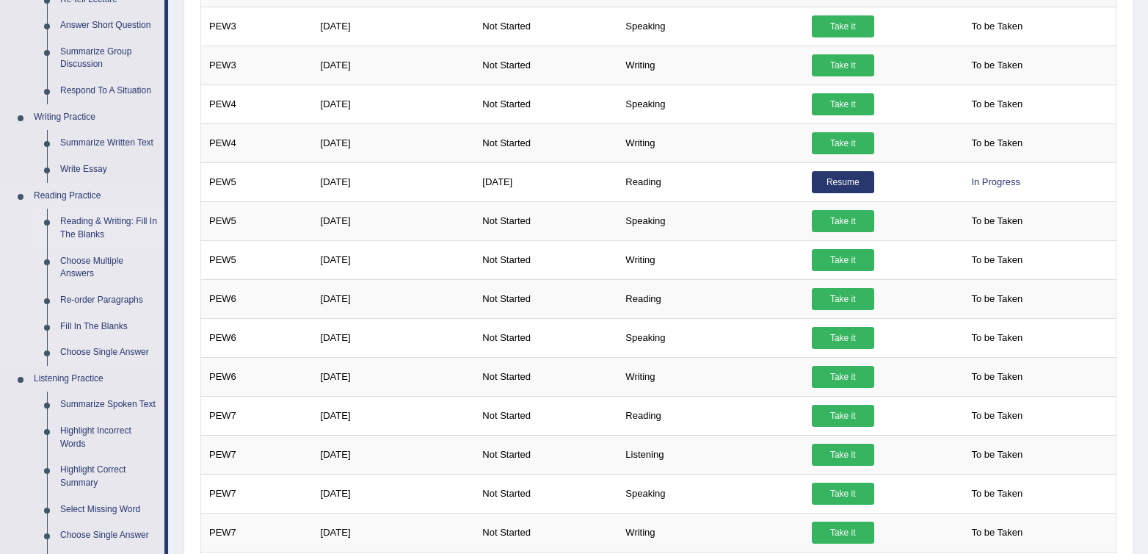
click at [69, 234] on link "Reading & Writing: Fill In The Blanks" at bounding box center [109, 228] width 111 height 39
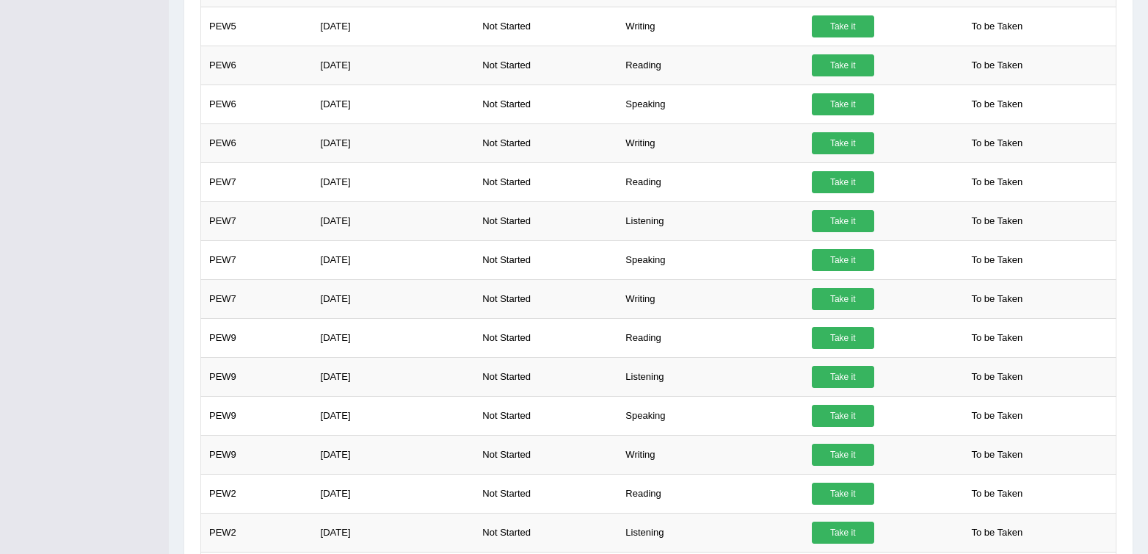
scroll to position [1068, 0]
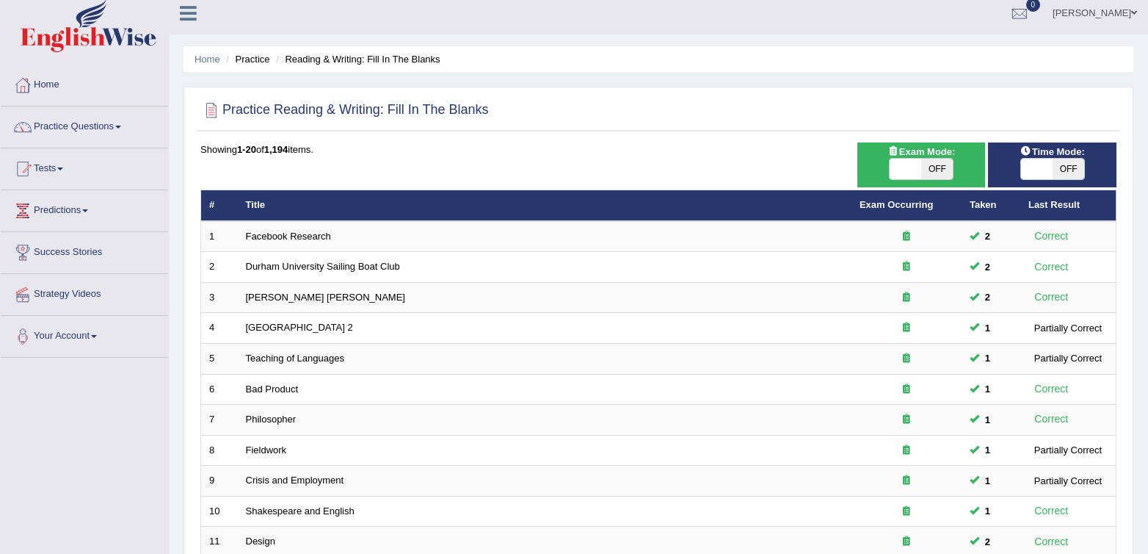
scroll to position [4, 0]
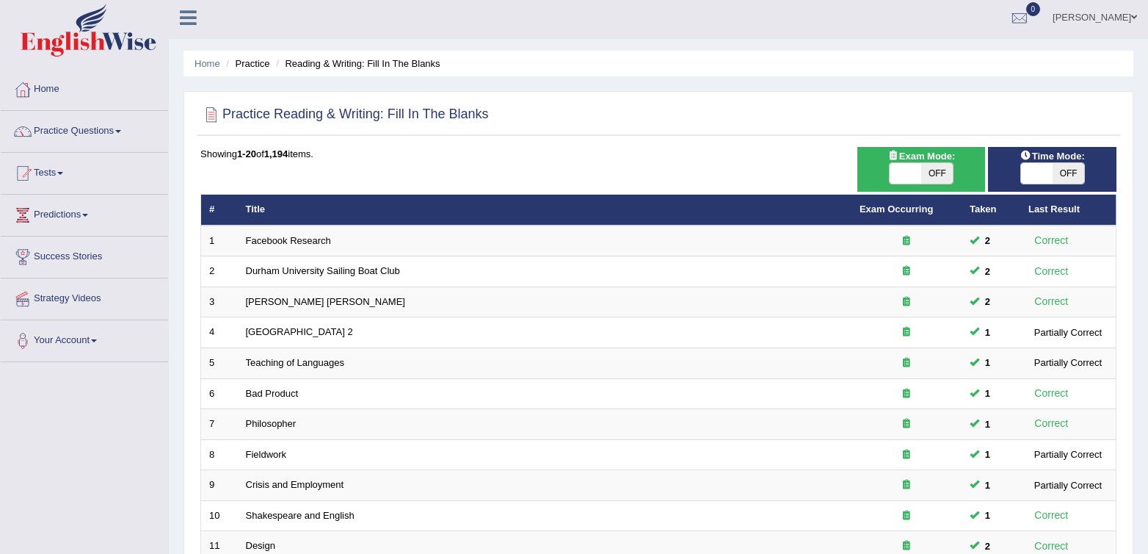
drag, startPoint x: 958, startPoint y: 177, endPoint x: 932, endPoint y: 185, distance: 26.9
click at [956, 178] on div "ON OFF" at bounding box center [922, 173] width 114 height 22
click at [930, 185] on div "Exam Mode: ON OFF" at bounding box center [922, 169] width 129 height 45
click at [936, 178] on span "OFF" at bounding box center [938, 173] width 32 height 21
checkbox input "true"
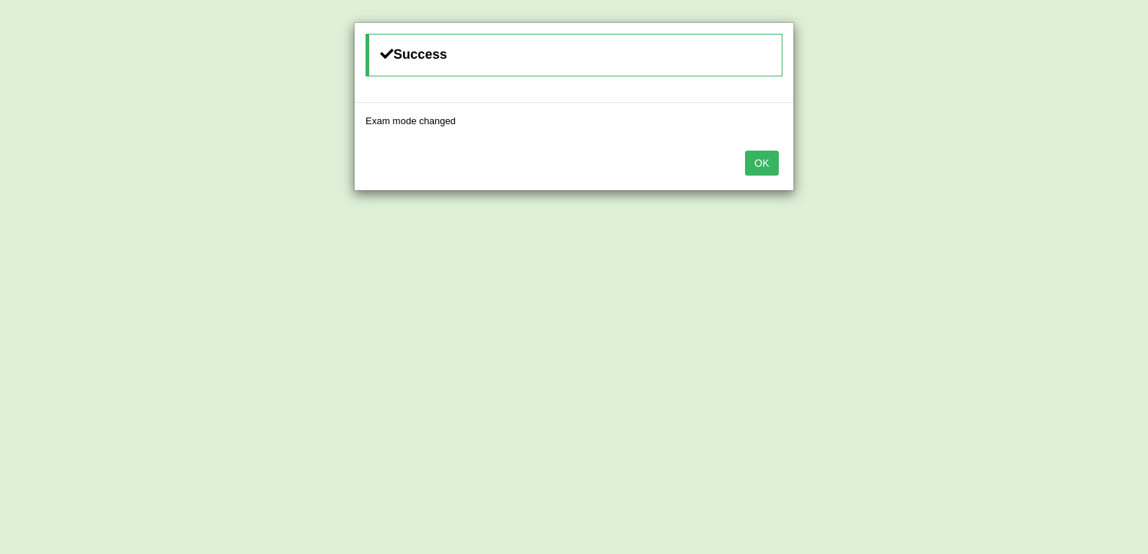
click at [762, 162] on button "OK" at bounding box center [762, 163] width 34 height 25
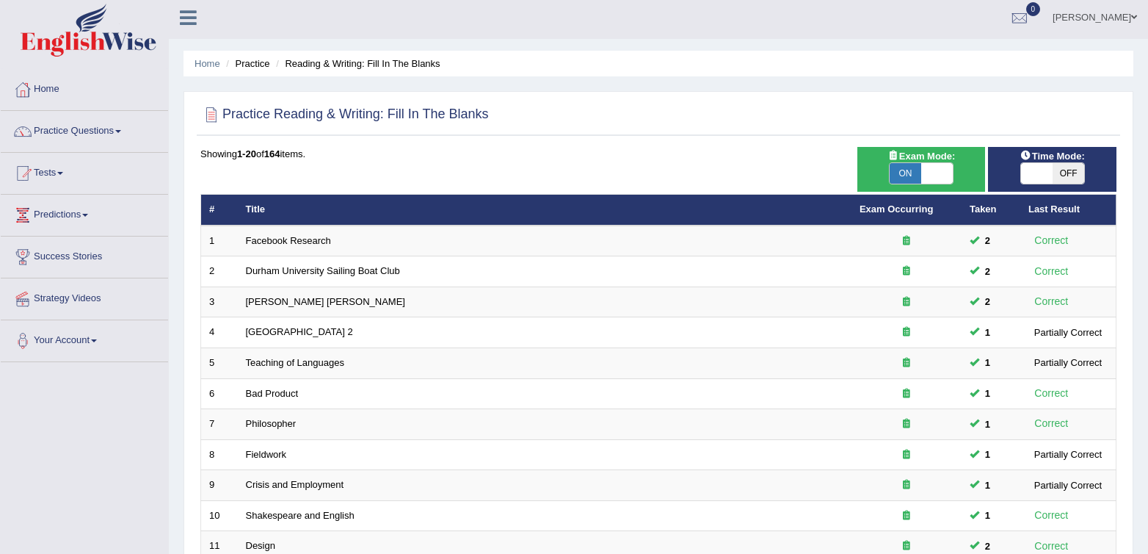
scroll to position [4, 0]
click at [1074, 177] on span "OFF" at bounding box center [1069, 173] width 32 height 21
checkbox input "true"
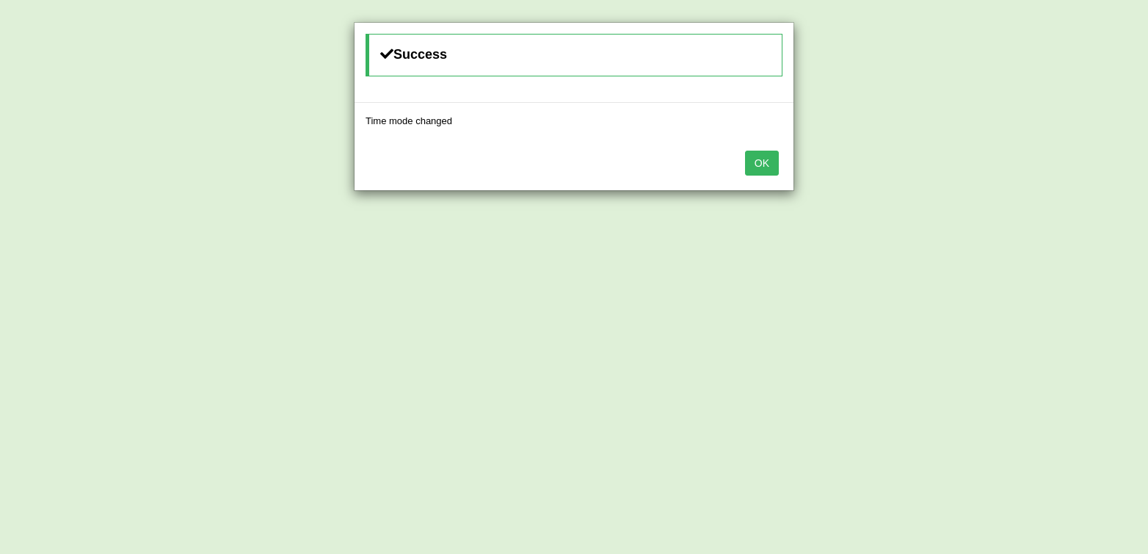
click at [750, 173] on button "OK" at bounding box center [762, 163] width 34 height 25
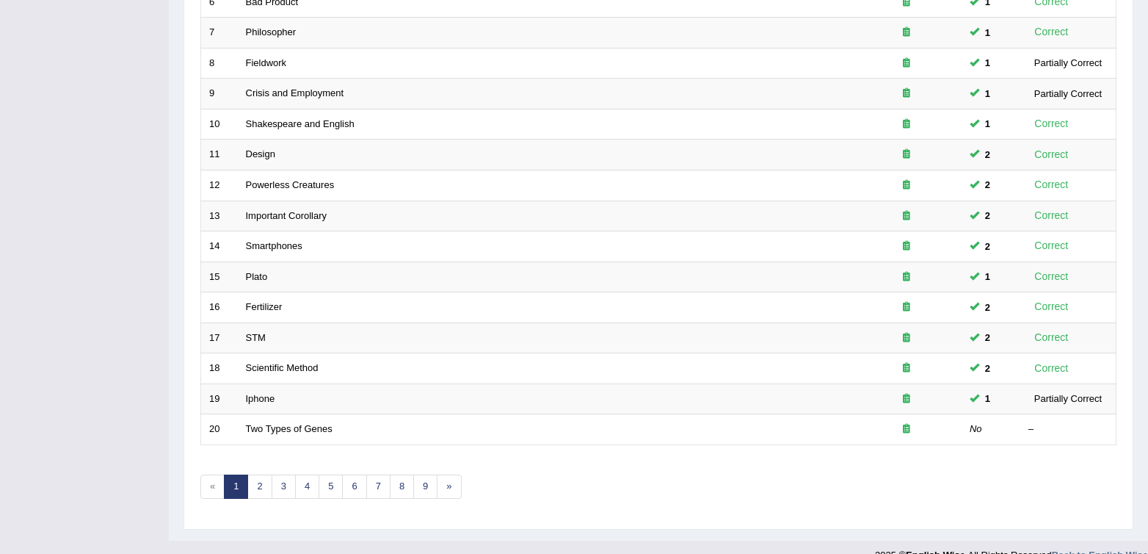
scroll to position [419, 0]
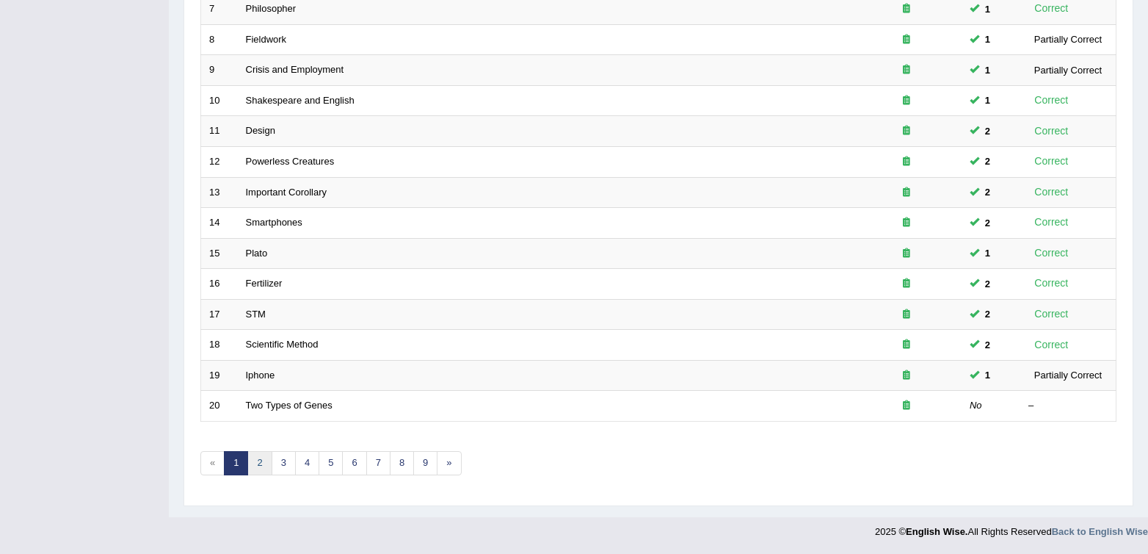
click at [251, 471] on link "2" at bounding box center [259, 463] width 24 height 24
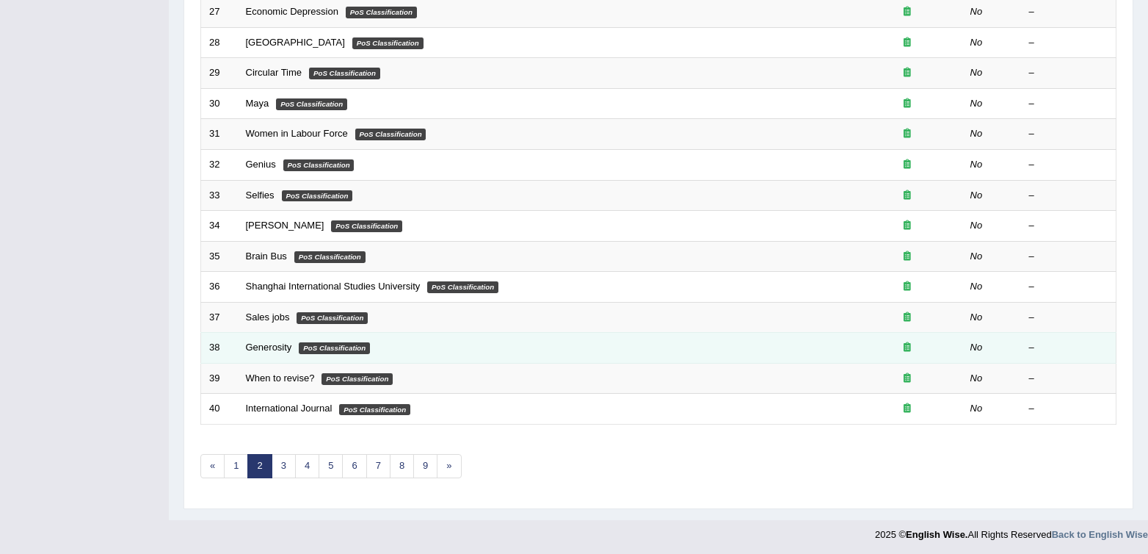
scroll to position [419, 0]
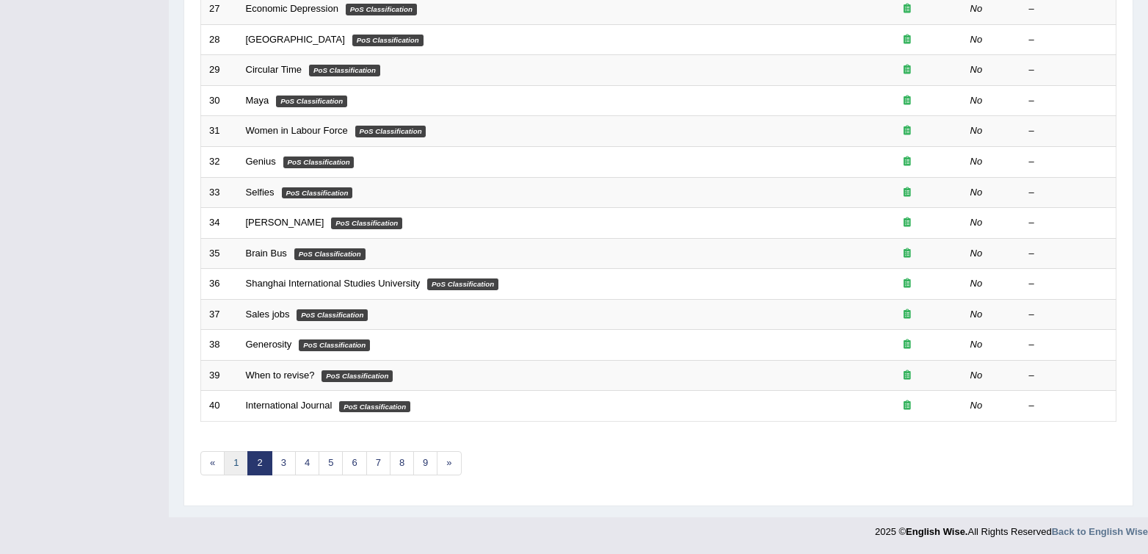
click at [232, 461] on link "1" at bounding box center [236, 463] width 24 height 24
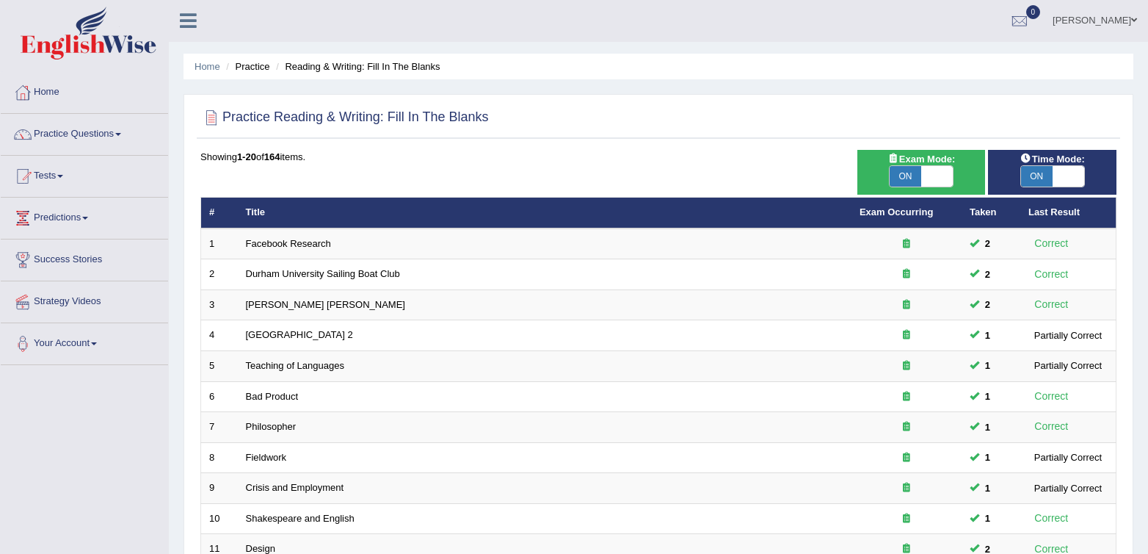
scroll to position [419, 0]
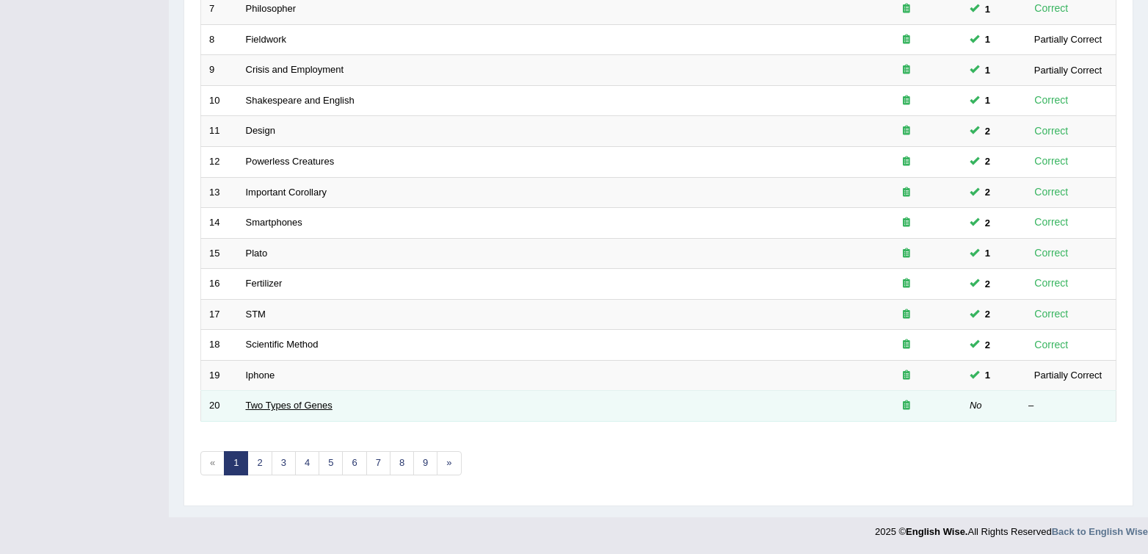
click at [302, 402] on link "Two Types of Genes" at bounding box center [289, 404] width 87 height 11
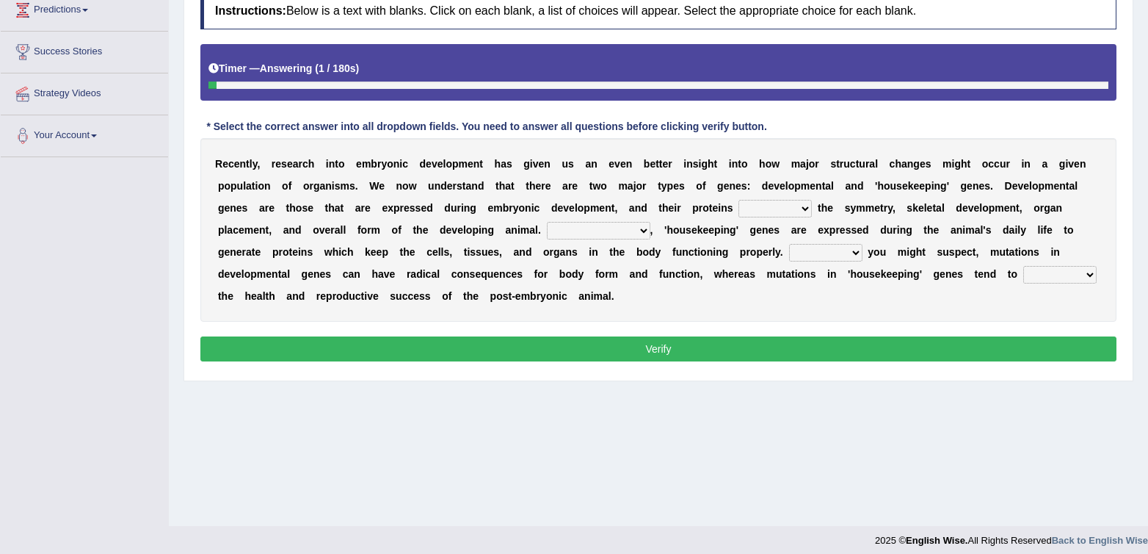
scroll to position [217, 0]
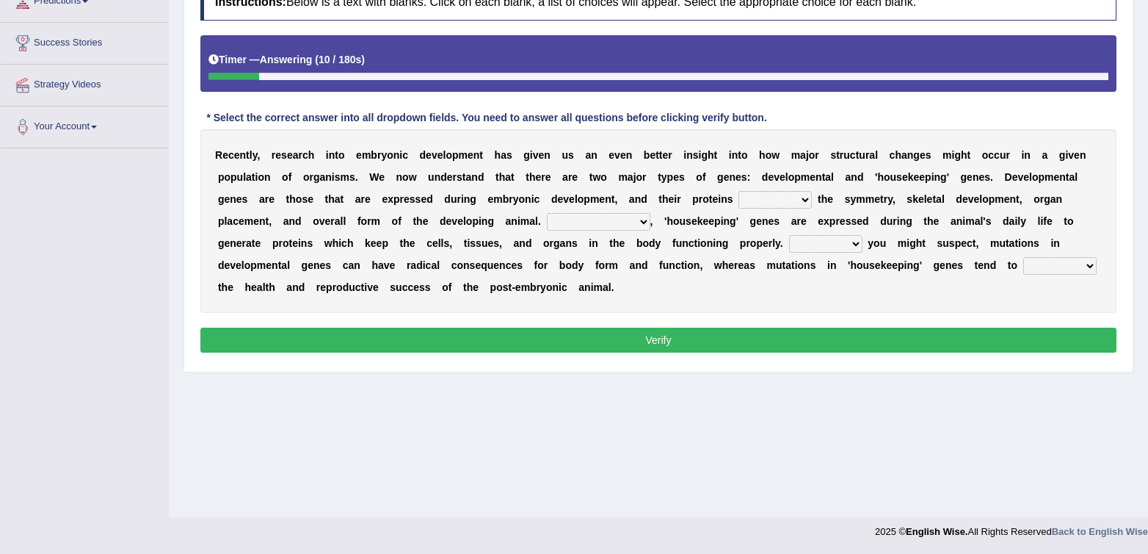
click at [783, 205] on select "push control hold elevate" at bounding box center [775, 200] width 73 height 18
click at [743, 206] on select "push control hold elevate" at bounding box center [775, 200] width 73 height 18
click at [618, 224] on select "Correspondingly Inclusively Conversely In contrast" at bounding box center [599, 222] width 104 height 18
select select "Conversely"
click at [547, 213] on select "Correspondingly Inclusively Conversely In contrast" at bounding box center [599, 222] width 104 height 18
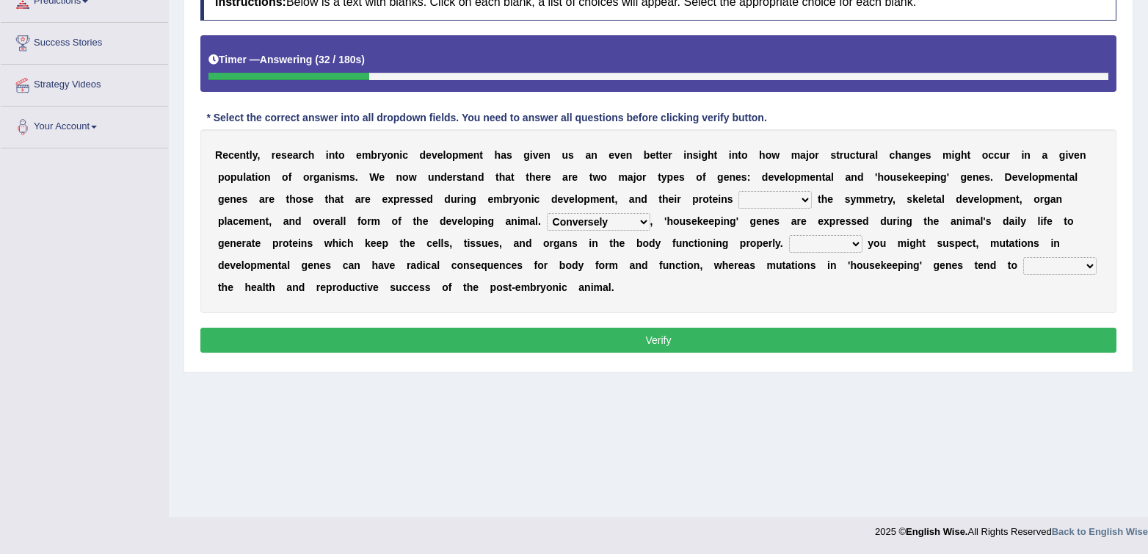
click at [609, 221] on select "Correspondingly Inclusively Conversely In contrast" at bounding box center [599, 222] width 104 height 18
click at [547, 213] on select "Correspondingly Inclusively Conversely In contrast" at bounding box center [599, 222] width 104 height 18
click at [863, 239] on b at bounding box center [866, 243] width 6 height 12
click at [853, 240] on select "For As With Within" at bounding box center [825, 244] width 73 height 18
select select "As"
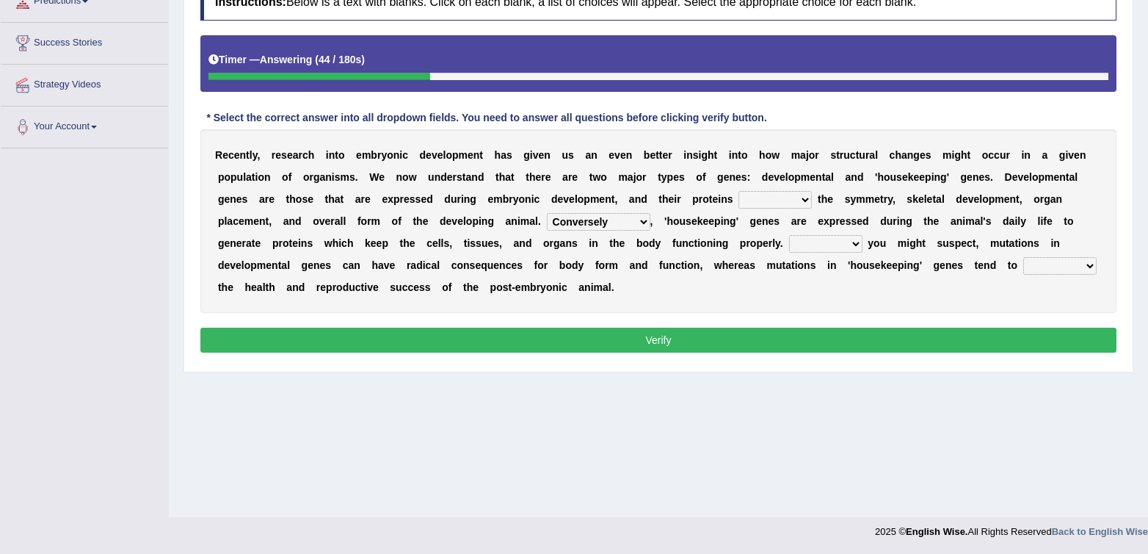
click at [789, 235] on select "For As With Within" at bounding box center [825, 244] width 73 height 18
click at [836, 247] on select "For As With Within" at bounding box center [825, 244] width 73 height 18
click at [1029, 265] on select "affect effect interrupt defect" at bounding box center [1060, 266] width 73 height 18
click at [835, 247] on select "For As With Within" at bounding box center [825, 244] width 73 height 18
click at [1045, 266] on select "affect effect interrupt defect" at bounding box center [1060, 266] width 73 height 18
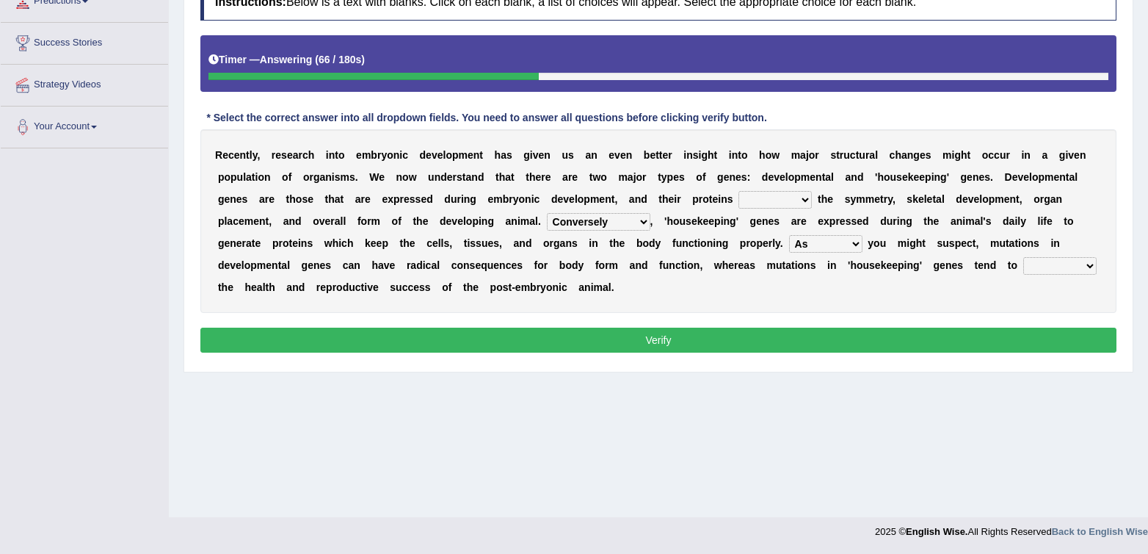
select select "affect"
click at [1024, 257] on select "affect effect interrupt defect" at bounding box center [1060, 266] width 73 height 18
click at [967, 292] on div "R e c e n t l y , r e s e a r c h i n t o e m b r y o n i c d e v e l o p m e n…" at bounding box center [658, 221] width 916 height 184
click at [1041, 261] on select "affect effect interrupt defect" at bounding box center [1060, 266] width 73 height 18
click at [741, 197] on select "push control hold elevate" at bounding box center [775, 200] width 73 height 18
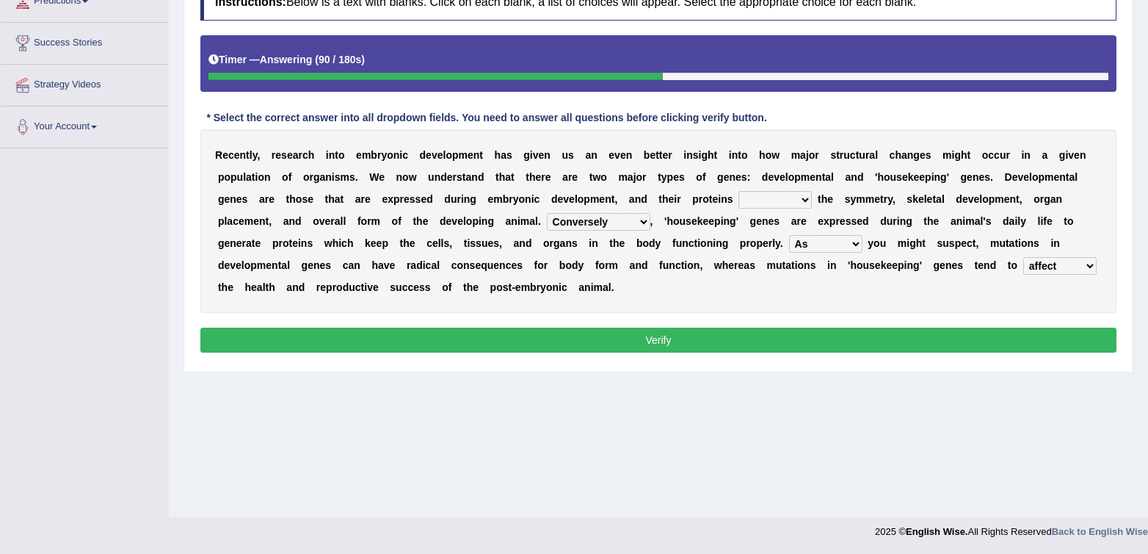
click at [739, 191] on select "push control hold elevate" at bounding box center [775, 200] width 73 height 18
click at [771, 195] on select "push control hold elevate" at bounding box center [775, 200] width 73 height 18
select select "control"
click at [739, 191] on select "push control hold elevate" at bounding box center [775, 200] width 73 height 18
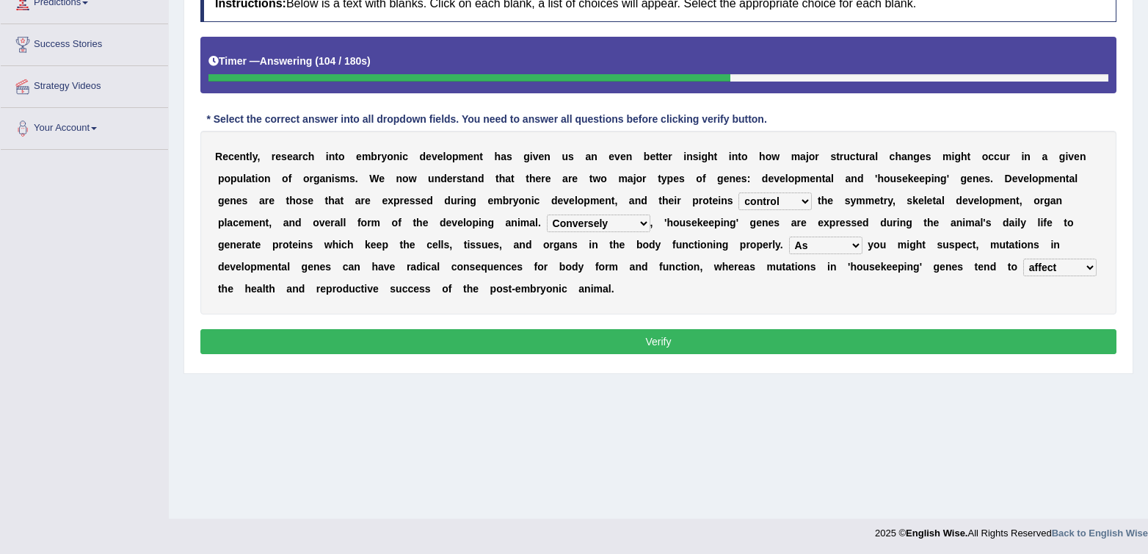
click at [765, 202] on select "push control hold elevate" at bounding box center [775, 201] width 73 height 18
click at [807, 198] on select "push control hold elevate" at bounding box center [775, 201] width 73 height 18
click at [592, 228] on select "Correspondingly Inclusively Conversely In contrast" at bounding box center [599, 223] width 104 height 18
click at [739, 337] on button "Verify" at bounding box center [658, 341] width 916 height 25
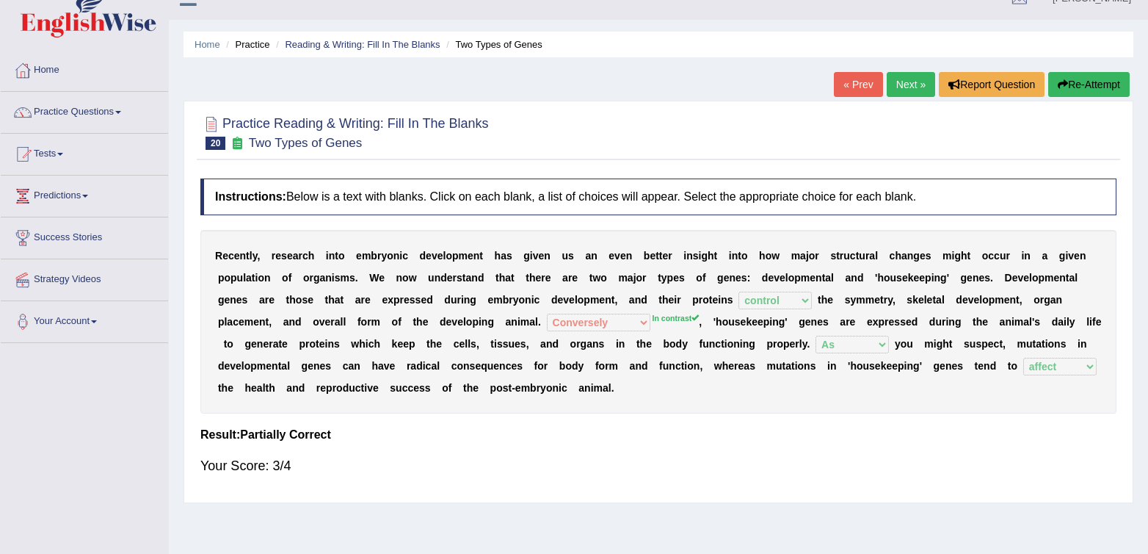
scroll to position [28, 0]
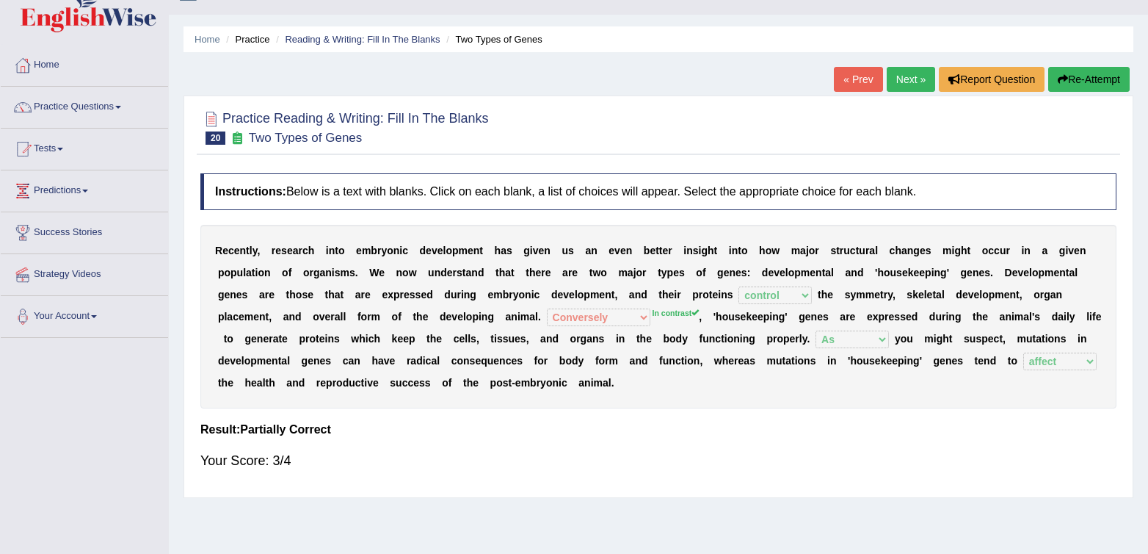
click at [907, 81] on link "Next »" at bounding box center [911, 79] width 48 height 25
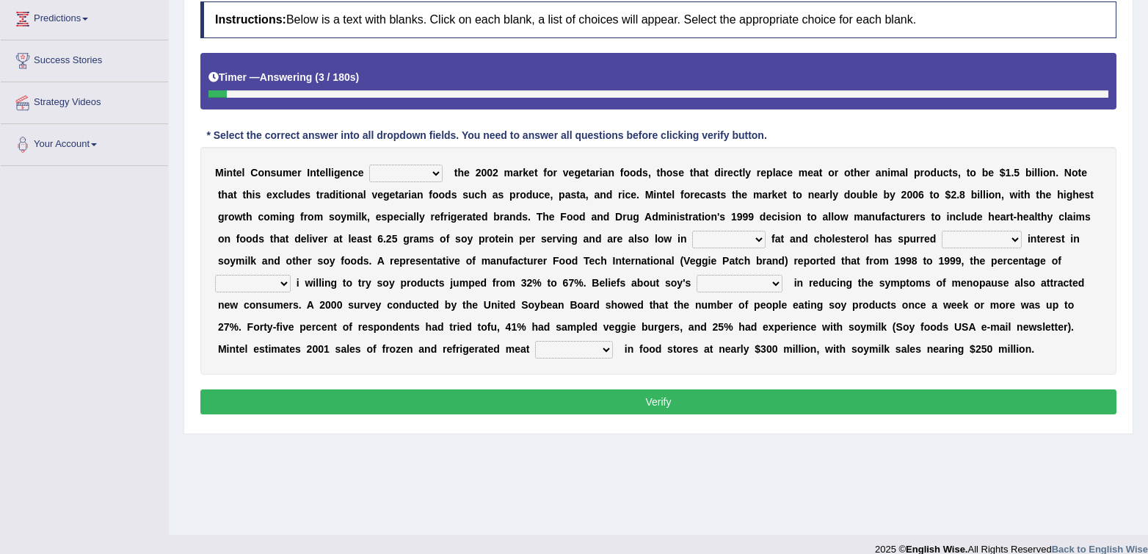
scroll to position [217, 0]
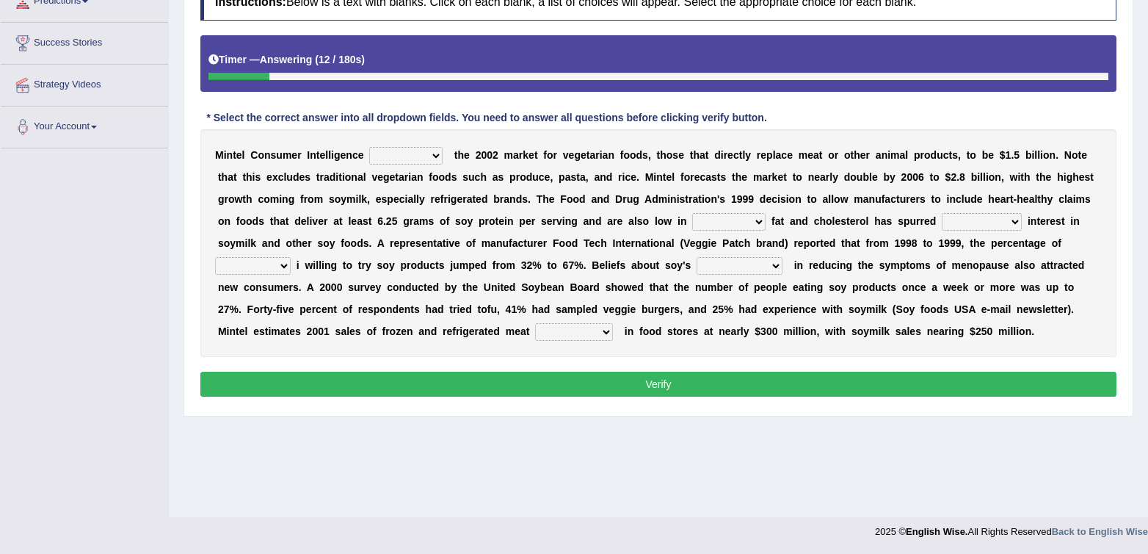
click at [417, 156] on select "deals fulfills creates estimates" at bounding box center [405, 156] width 73 height 18
select select "creates"
click at [370, 147] on select "deals fulfills creates estimates" at bounding box center [405, 156] width 73 height 18
click at [366, 163] on div "M i n t e l C o n s u m e r I n t e l l i g e n c e deals fulfills creates esti…" at bounding box center [658, 243] width 916 height 228
click at [372, 162] on select "deals fulfills creates estimates" at bounding box center [405, 156] width 73 height 18
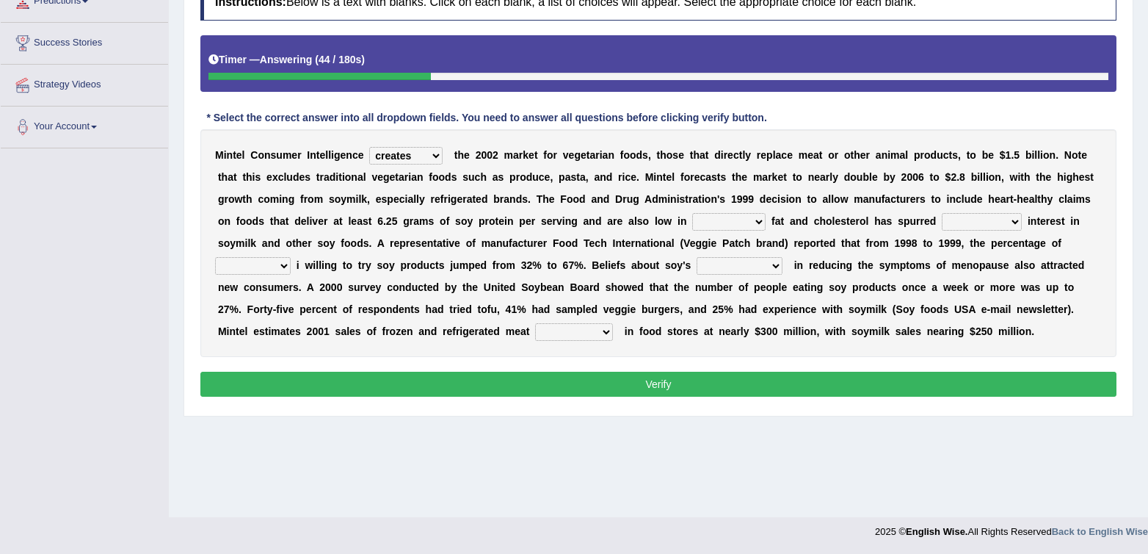
click at [713, 223] on select "saturated solid acid liquid" at bounding box center [728, 222] width 73 height 18
select select "saturated"
click at [692, 213] on select "saturated solid acid liquid" at bounding box center [728, 222] width 73 height 18
click at [726, 221] on select "saturated solid acid liquid" at bounding box center [728, 222] width 73 height 18
click at [1009, 224] on select "good big tremendous extreme" at bounding box center [982, 222] width 80 height 18
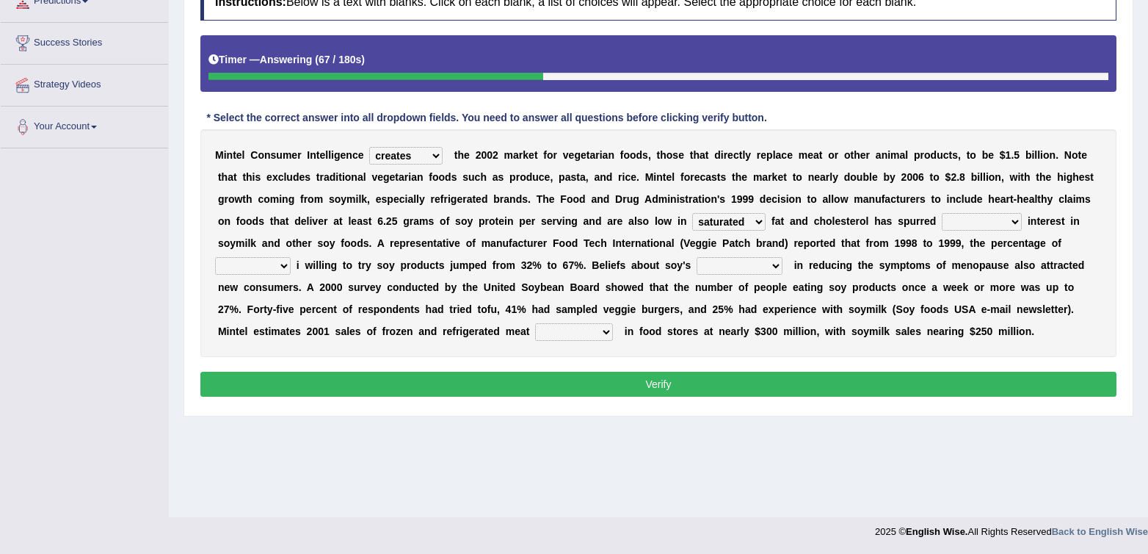
select select "tremendous"
click at [942, 213] on select "good big tremendous extreme" at bounding box center [982, 222] width 80 height 18
click at [268, 266] on select "guests consumers customers clients" at bounding box center [253, 266] width 76 height 18
select select "consumers"
click at [215, 257] on select "guests consumers customers clients" at bounding box center [253, 266] width 76 height 18
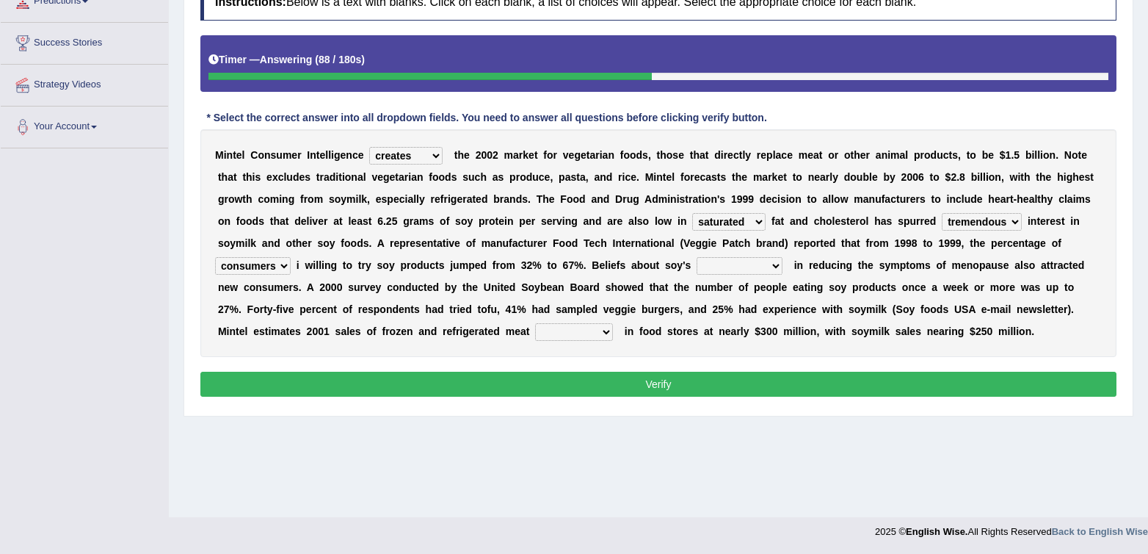
click at [731, 270] on select "effectiveness timeliness efficiency goodness" at bounding box center [740, 266] width 86 height 18
click at [567, 333] on select "foods choices staffs alternatives" at bounding box center [574, 332] width 78 height 18
select select "alternatives"
click at [537, 323] on select "foods choices staffs alternatives" at bounding box center [574, 332] width 78 height 18
click at [583, 336] on select "foods choices staffs alternatives" at bounding box center [574, 332] width 78 height 18
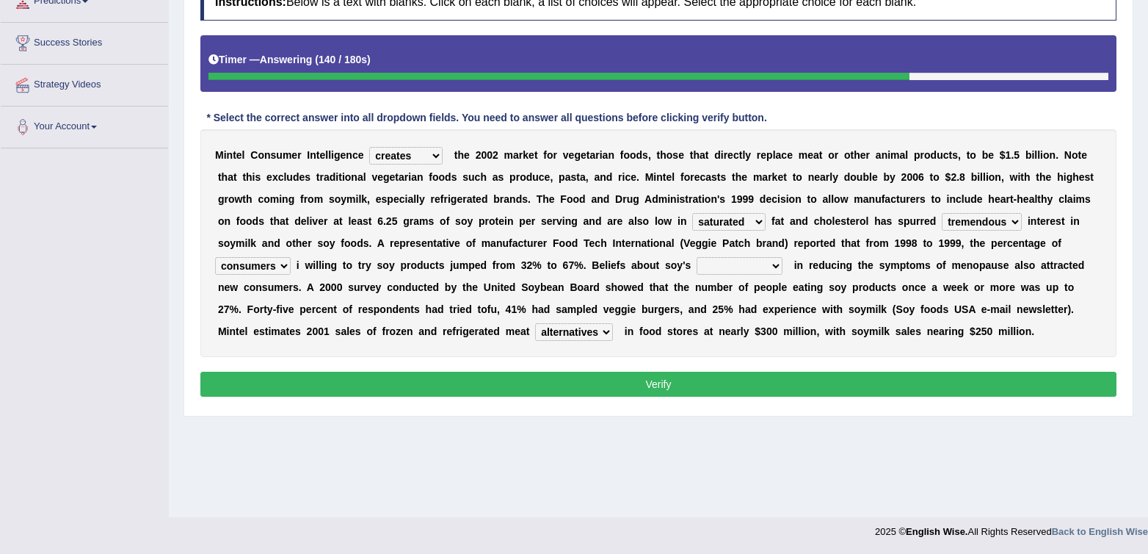
click at [738, 267] on select "effectiveness timeliness efficiency goodness" at bounding box center [740, 266] width 86 height 18
select select "effectiveness"
click at [697, 257] on select "effectiveness timeliness efficiency goodness" at bounding box center [740, 266] width 86 height 18
click at [767, 268] on select "effectiveness timeliness efficiency goodness" at bounding box center [740, 266] width 86 height 18
click at [813, 383] on button "Verify" at bounding box center [658, 384] width 916 height 25
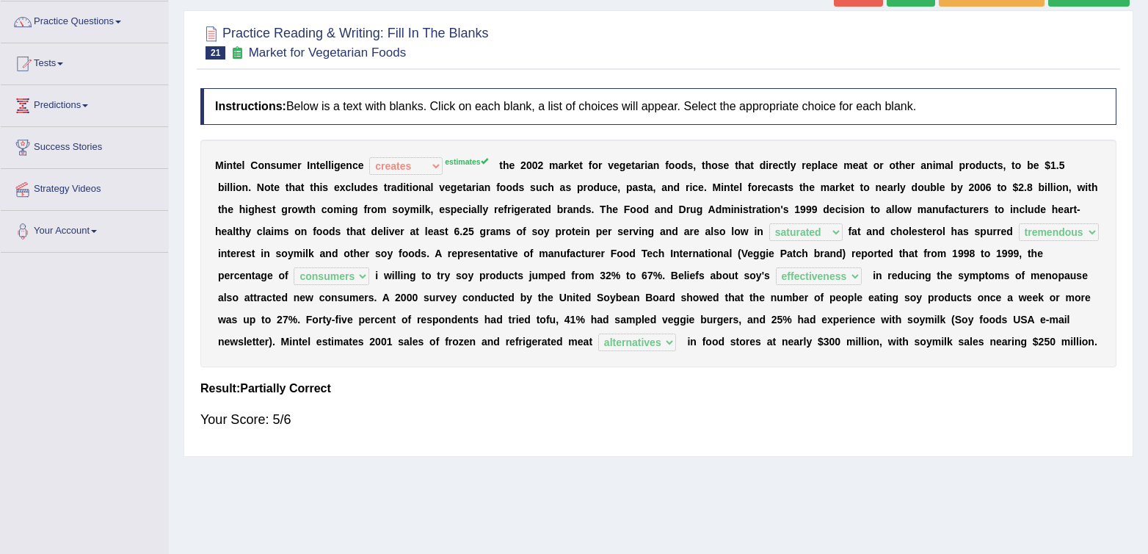
scroll to position [0, 0]
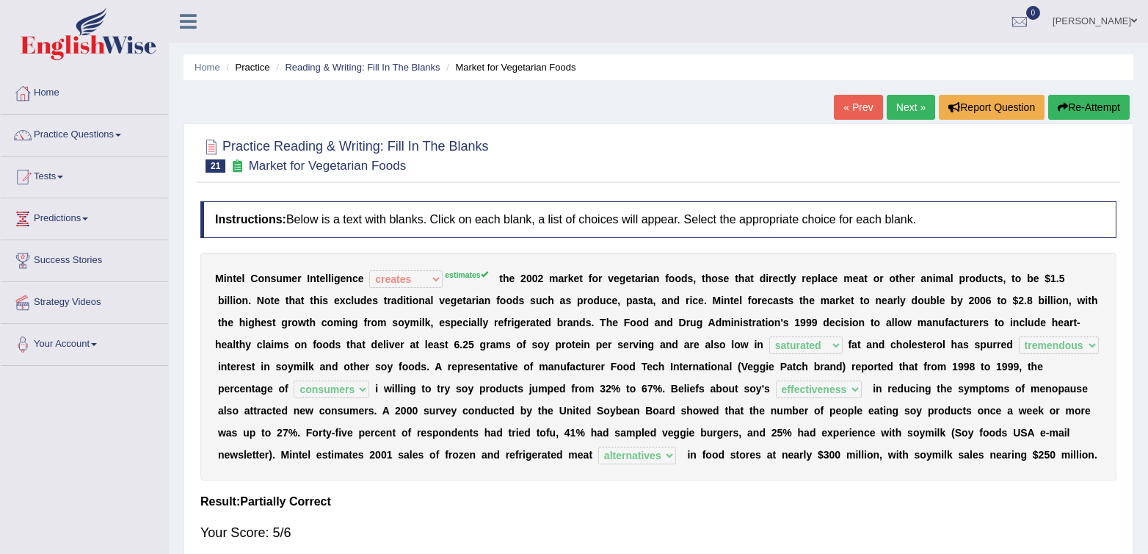
click at [894, 110] on link "Next »" at bounding box center [911, 107] width 48 height 25
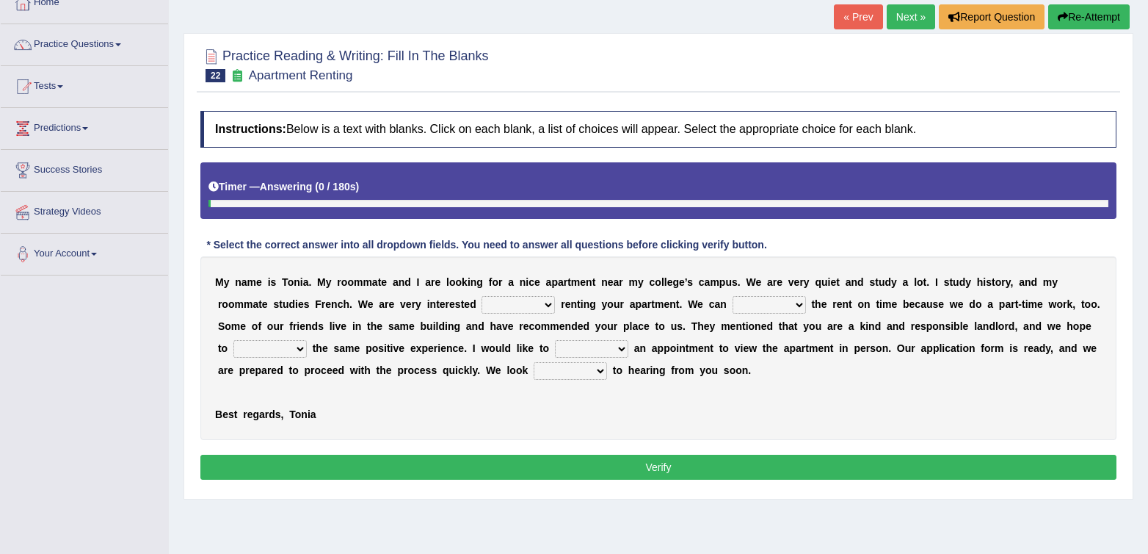
scroll to position [189, 0]
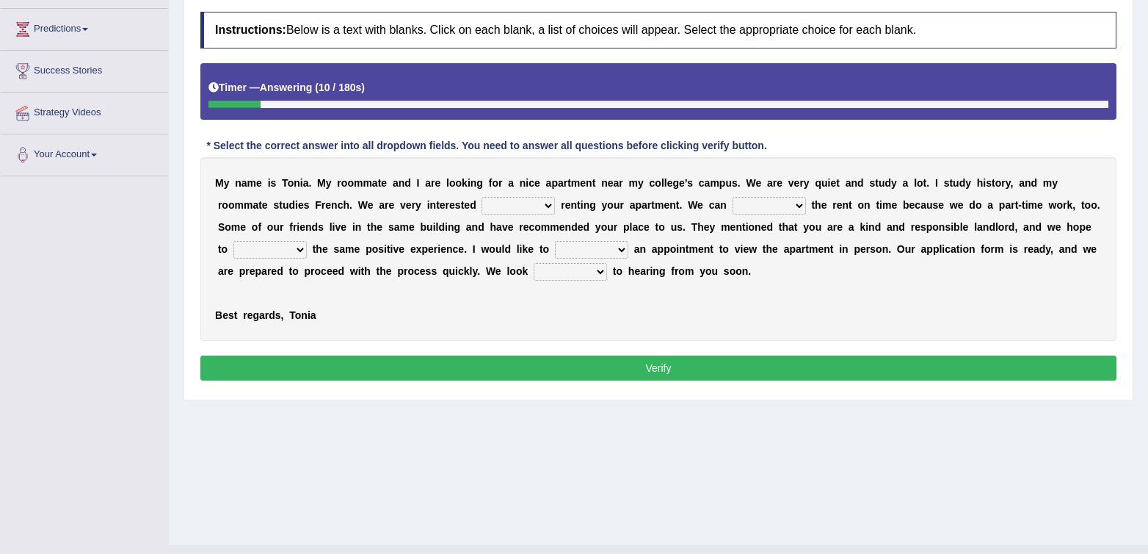
click at [536, 210] on select "for about at in" at bounding box center [518, 206] width 73 height 18
select select "in"
click at [482, 197] on select "for about at in" at bounding box center [518, 206] width 73 height 18
click at [499, 214] on select "for about at in" at bounding box center [518, 206] width 73 height 18
click at [775, 208] on select "afford get pay bring" at bounding box center [769, 206] width 73 height 18
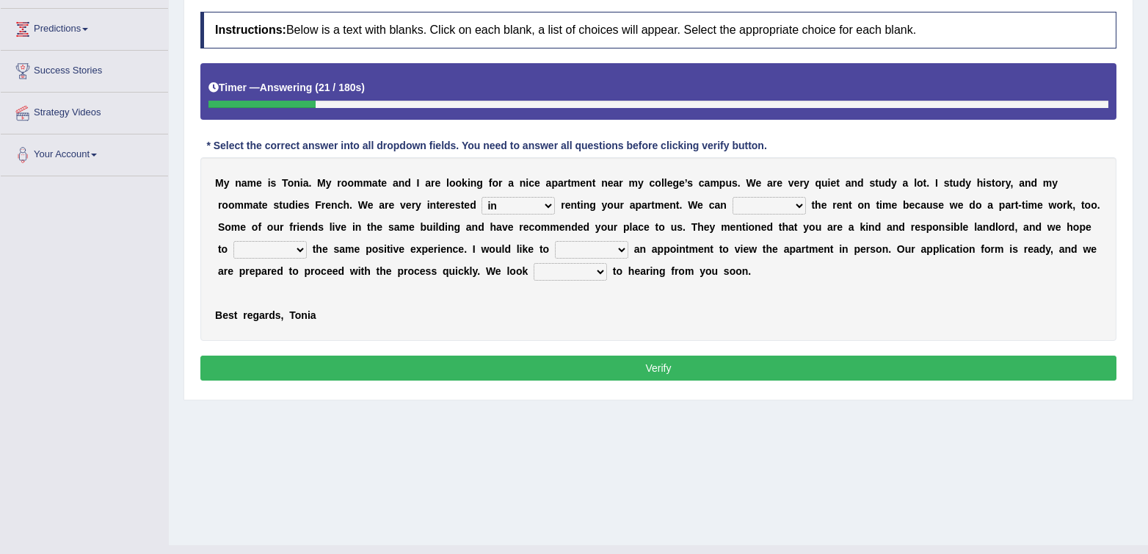
select select "pay"
click at [733, 197] on select "afford get pay bring" at bounding box center [769, 206] width 73 height 18
click at [748, 209] on select "afford get pay bring" at bounding box center [769, 206] width 73 height 18
click at [293, 252] on select "form meet have decide" at bounding box center [270, 250] width 73 height 18
click at [264, 241] on select "form meet have decide" at bounding box center [270, 250] width 73 height 18
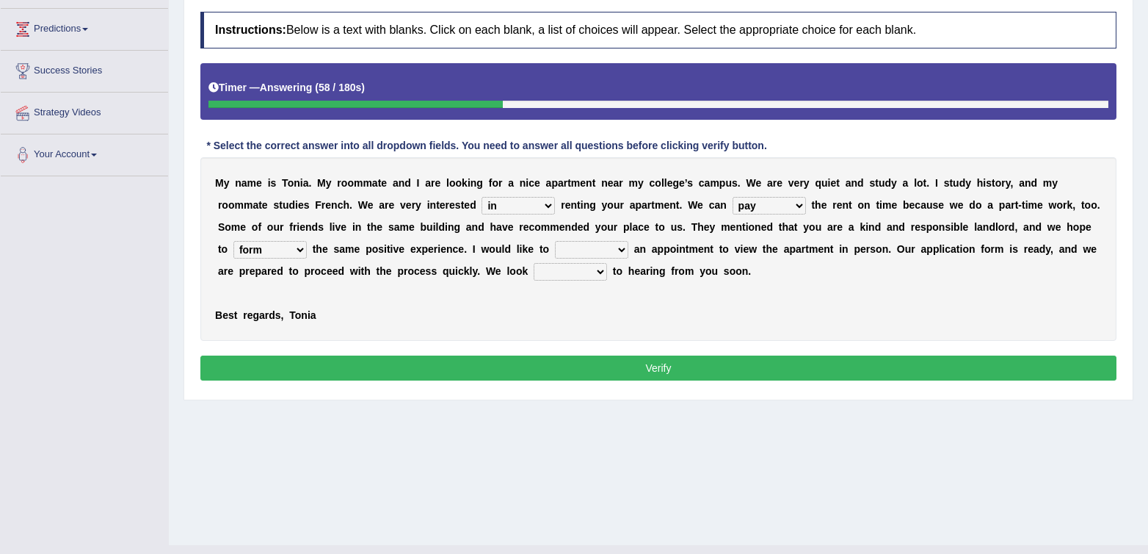
click at [264, 256] on select "form meet have decide" at bounding box center [270, 250] width 73 height 18
select select "have"
click at [264, 241] on select "form meet have decide" at bounding box center [270, 250] width 73 height 18
click at [634, 252] on b at bounding box center [632, 249] width 6 height 12
click at [629, 254] on select "own recall revise make" at bounding box center [591, 250] width 73 height 18
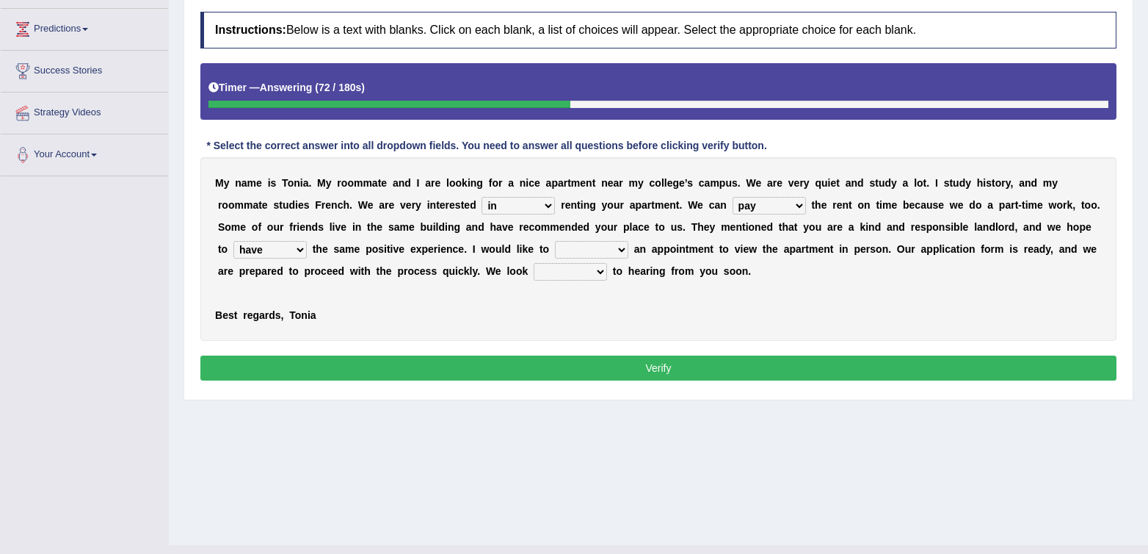
select select "make"
click at [586, 241] on select "own recall revise make" at bounding box center [591, 250] width 73 height 18
click at [607, 270] on select "around out in forward" at bounding box center [570, 272] width 73 height 18
select select "forward"
click at [578, 263] on select "around out in forward" at bounding box center [570, 272] width 73 height 18
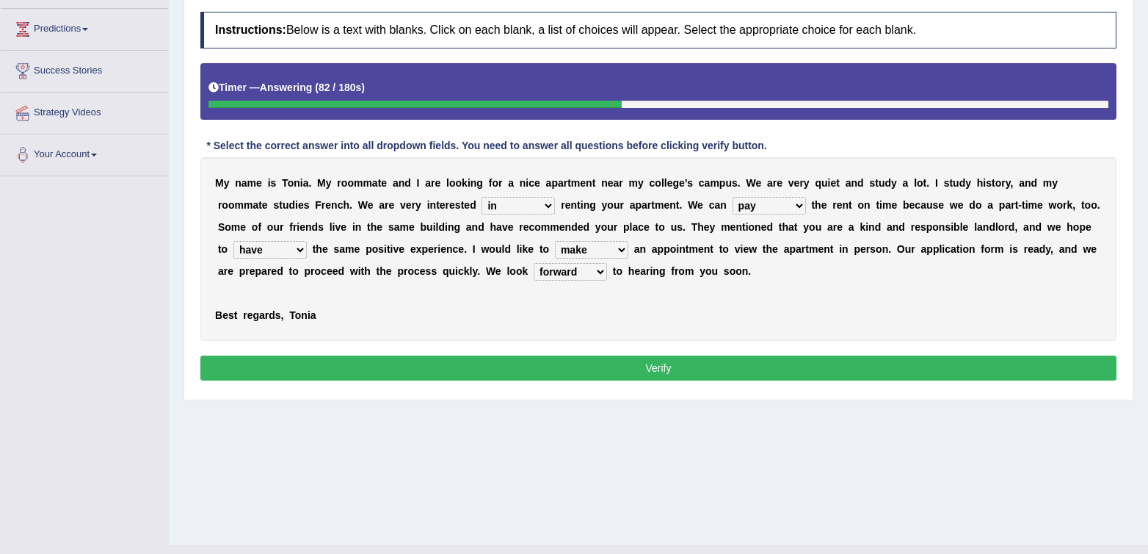
click at [809, 311] on div "M y n a m e i s T o n i a . M y r o o m m a t e a n d I a r e l o o k i n g f o…" at bounding box center [658, 249] width 916 height 184
click at [814, 309] on div "M y n a m e i s T o n i a . M y r o o m m a t e a n d I a r e l o o k i n g f o…" at bounding box center [658, 249] width 916 height 184
click at [768, 366] on button "Verify" at bounding box center [658, 367] width 916 height 25
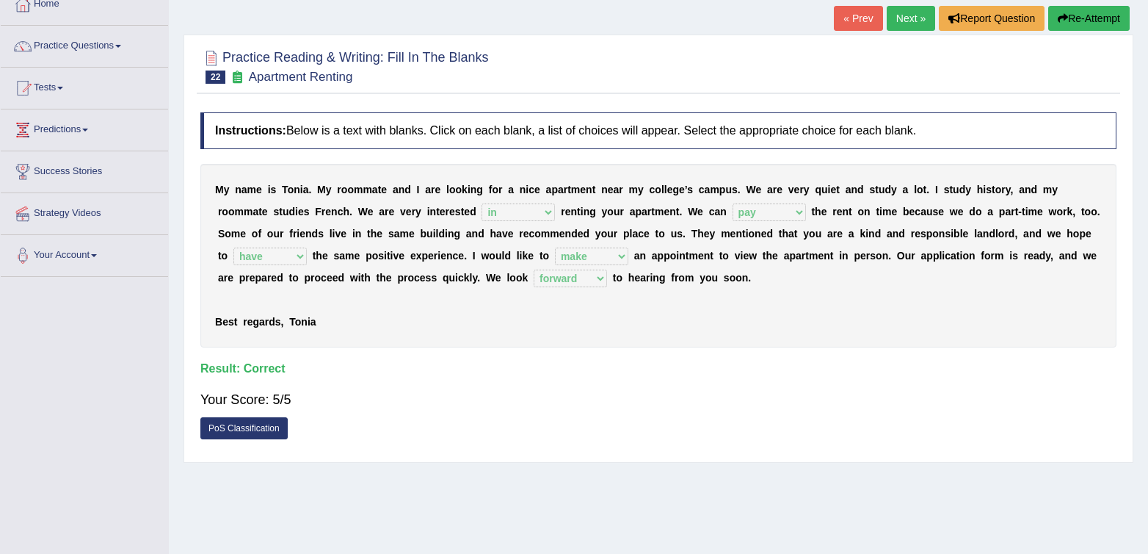
scroll to position [0, 0]
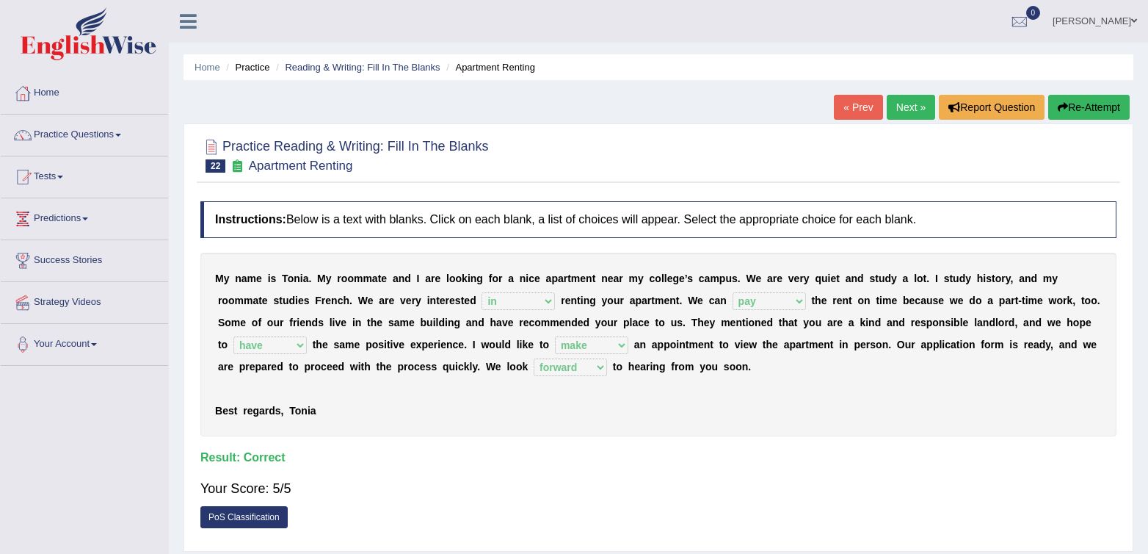
click at [910, 109] on link "Next »" at bounding box center [911, 107] width 48 height 25
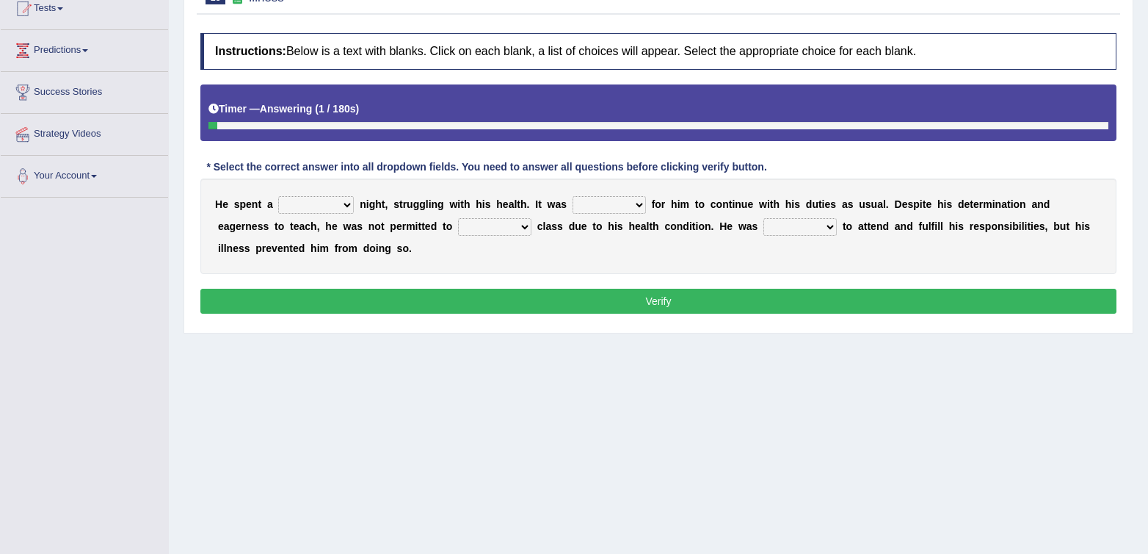
scroll to position [169, 0]
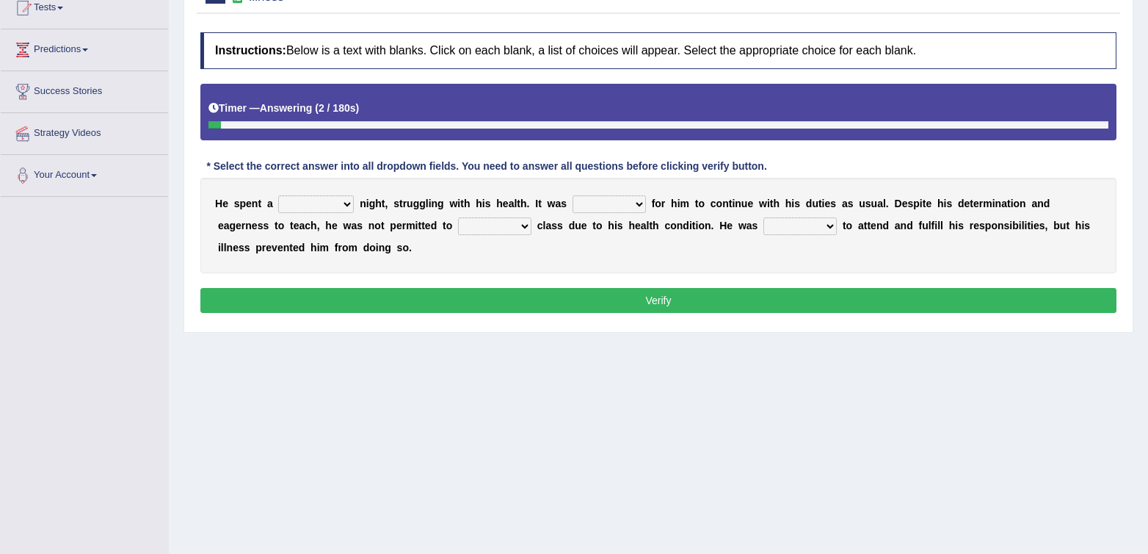
click at [308, 206] on select "cheerful restful meaningful painful" at bounding box center [316, 204] width 76 height 18
select select "painful"
click at [279, 195] on select "cheerful restful meaningful painful" at bounding box center [316, 204] width 76 height 18
click at [609, 199] on select "enjoyable simple difficult natural" at bounding box center [609, 204] width 73 height 18
select select "difficult"
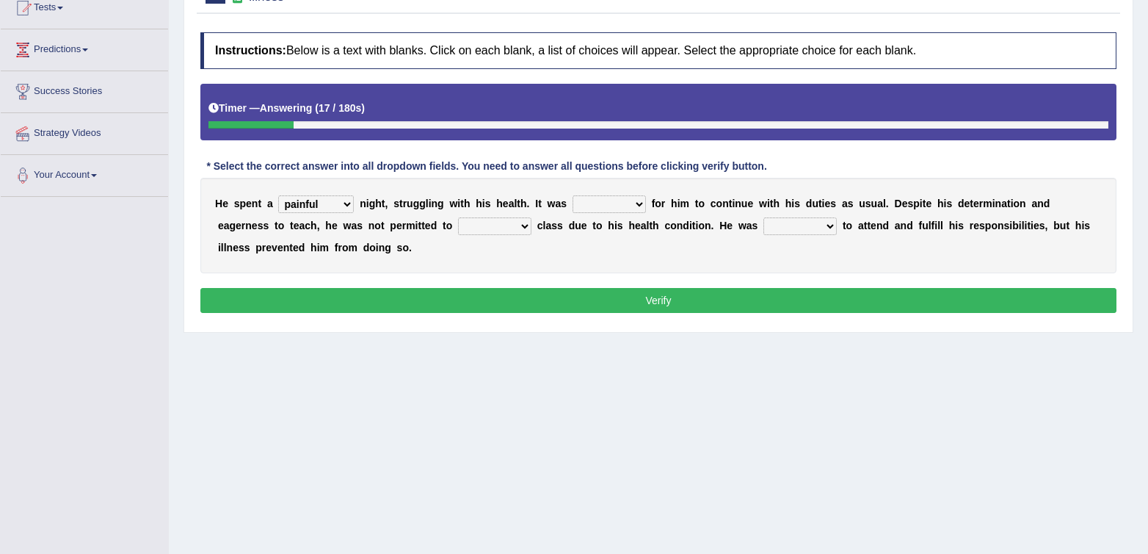
click at [573, 195] on select "enjoyable simple difficult natural" at bounding box center [609, 204] width 73 height 18
click at [591, 198] on select "enjoyable simple difficult natural" at bounding box center [609, 204] width 73 height 18
click at [480, 225] on select "teach leave cancel attend" at bounding box center [494, 226] width 73 height 18
select select "attend"
click at [460, 217] on select "teach leave cancel attend" at bounding box center [494, 226] width 73 height 18
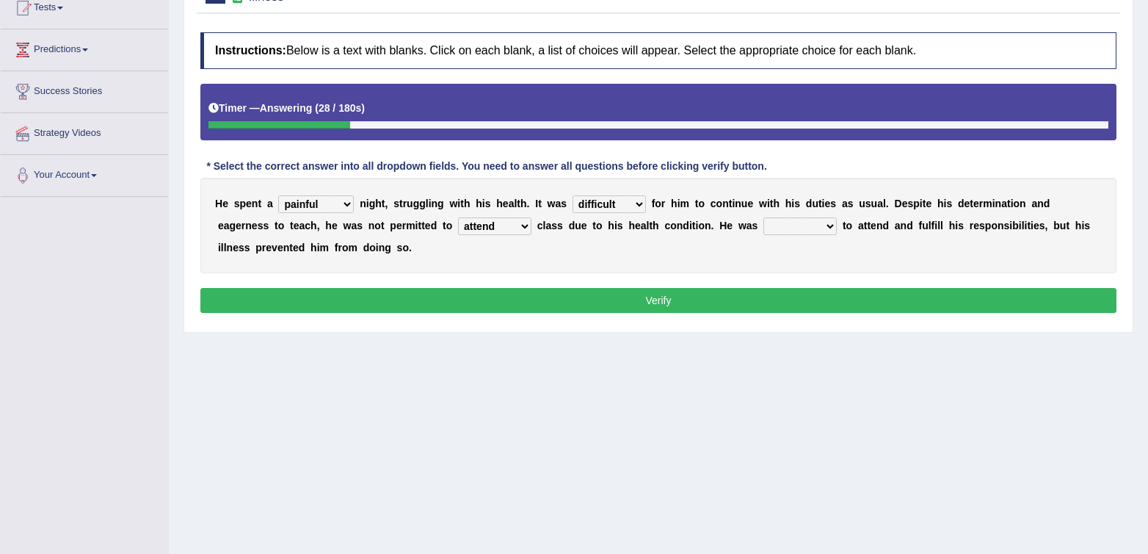
drag, startPoint x: 519, startPoint y: 246, endPoint x: 515, endPoint y: 235, distance: 11.6
click at [519, 246] on div "H e s p e n t a cheerful restful meaningful painful n i g h t , s t r u g g l i…" at bounding box center [658, 225] width 916 height 95
click at [515, 233] on select "teach leave cancel attend" at bounding box center [494, 226] width 73 height 18
click at [803, 224] on select "anxious forced lazy happy" at bounding box center [800, 226] width 73 height 18
click at [765, 217] on select "anxious forced lazy happy" at bounding box center [800, 226] width 73 height 18
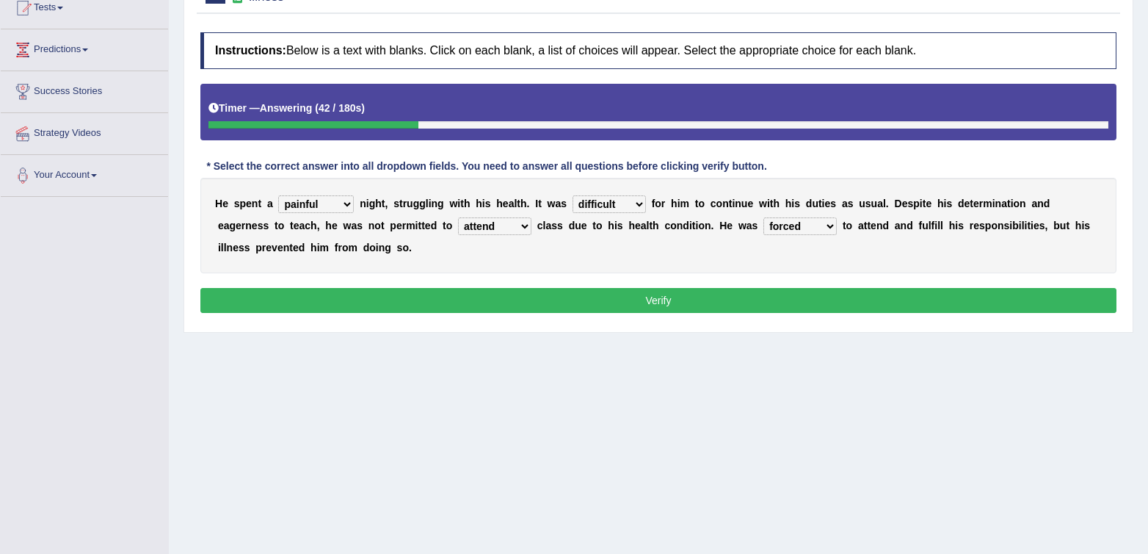
click at [784, 227] on select "anxious forced lazy happy" at bounding box center [800, 226] width 73 height 18
select select "happy"
click at [765, 217] on select "anxious forced lazy happy" at bounding box center [800, 226] width 73 height 18
click at [785, 267] on div "H e s p e n t a cheerful restful meaningful painful n i g h t , s t r u g g l i…" at bounding box center [658, 225] width 916 height 95
click at [855, 262] on div "H e s p e n t a cheerful restful meaningful painful n i g h t , s t r u g g l i…" at bounding box center [658, 225] width 916 height 95
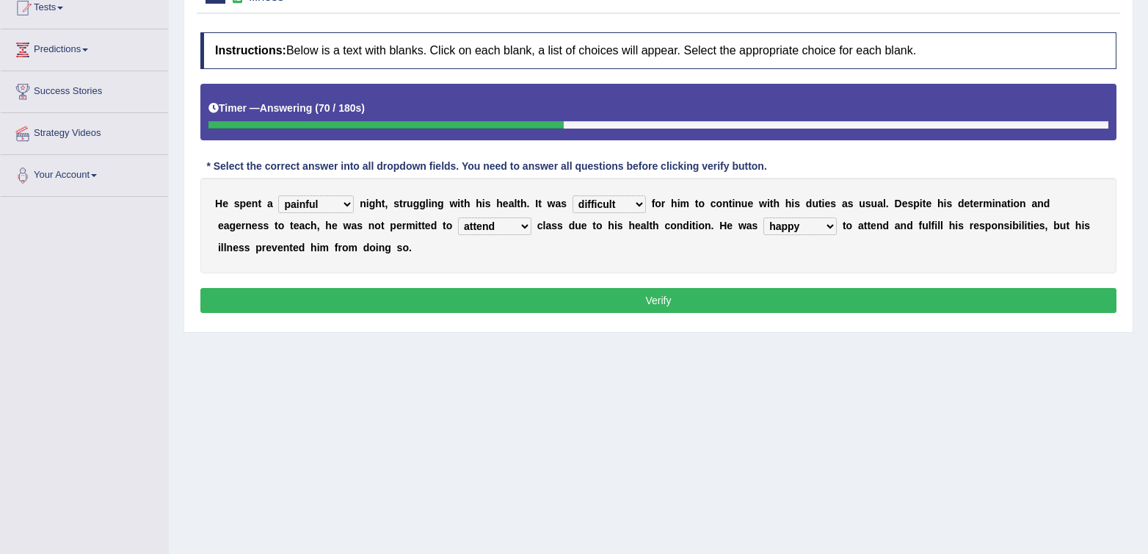
click at [856, 297] on button "Verify" at bounding box center [658, 300] width 916 height 25
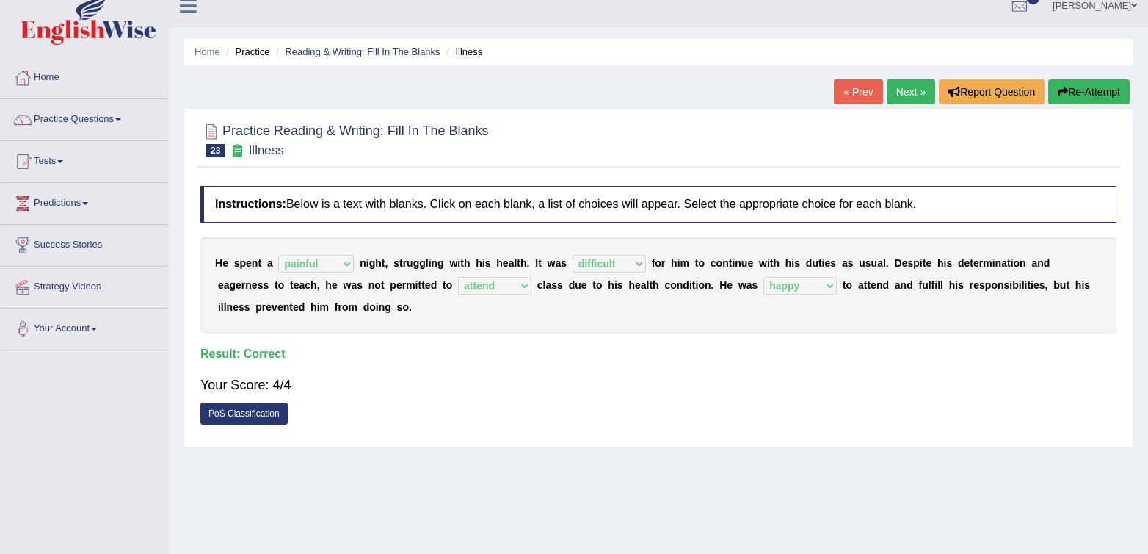
scroll to position [0, 0]
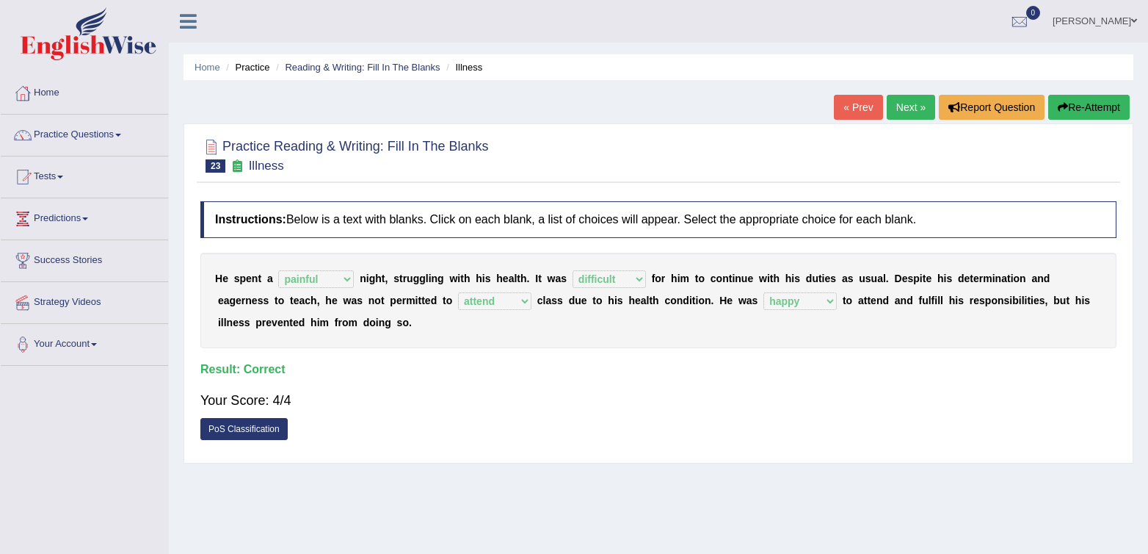
click at [901, 111] on link "Next »" at bounding box center [911, 107] width 48 height 25
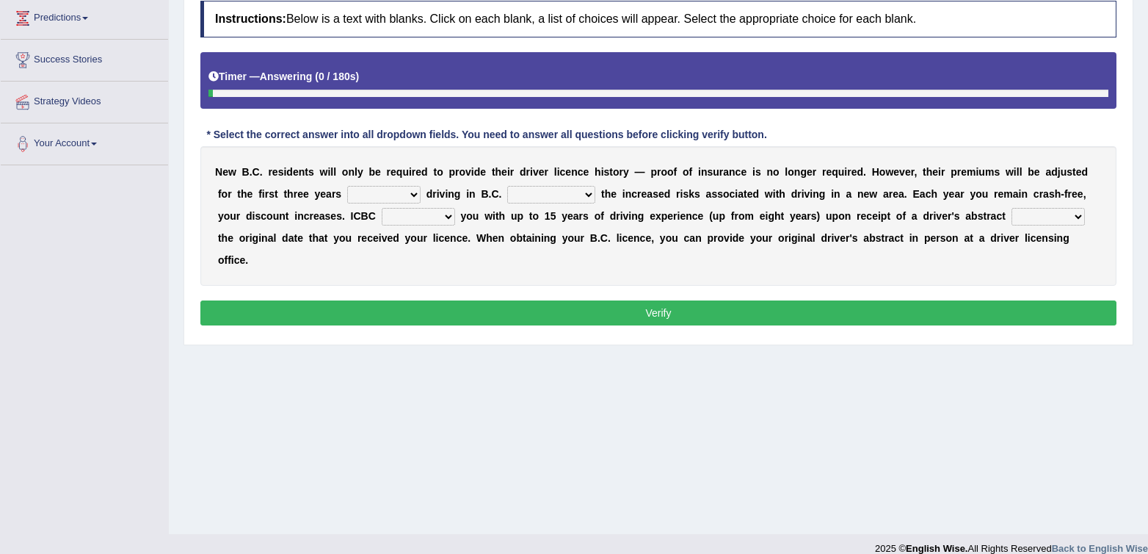
scroll to position [206, 0]
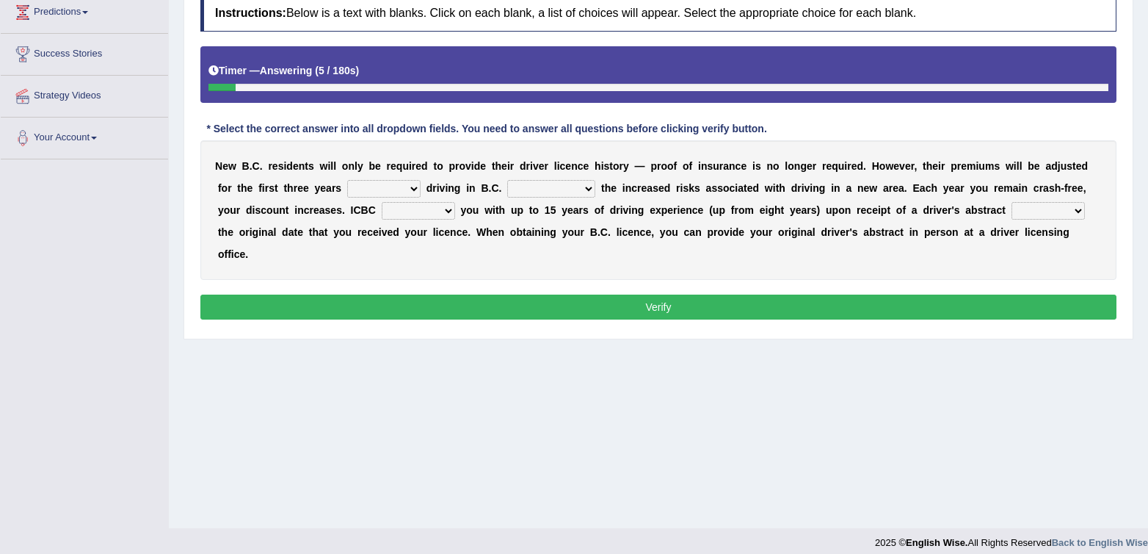
click at [352, 187] on select "within among against of" at bounding box center [383, 189] width 73 height 18
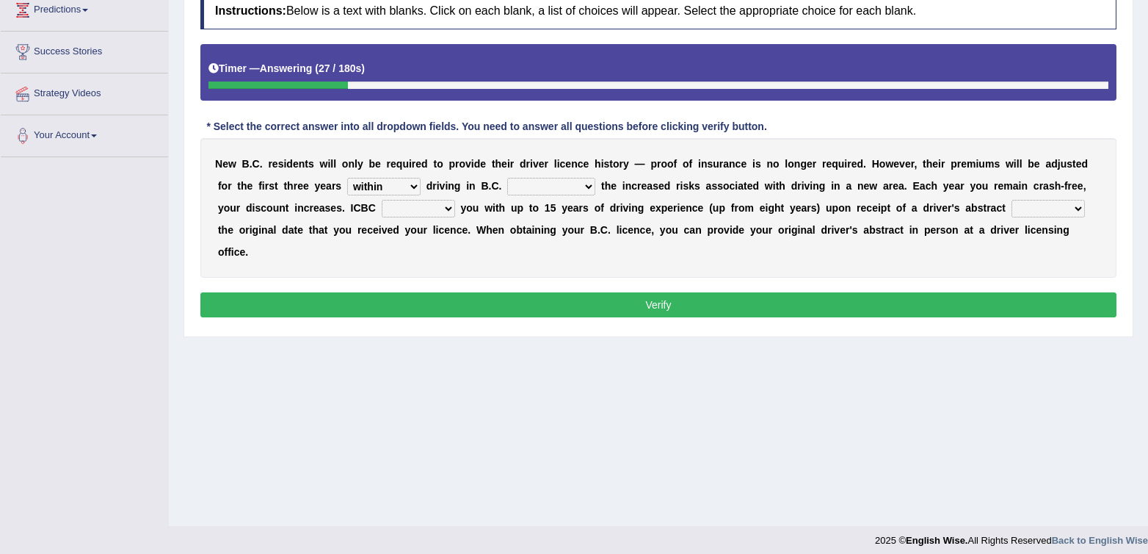
click at [347, 178] on select "within among against of" at bounding box center [383, 187] width 73 height 18
click at [378, 183] on select "within among against of" at bounding box center [383, 187] width 73 height 18
select select "of"
click at [347, 178] on select "within among against of" at bounding box center [383, 187] width 73 height 18
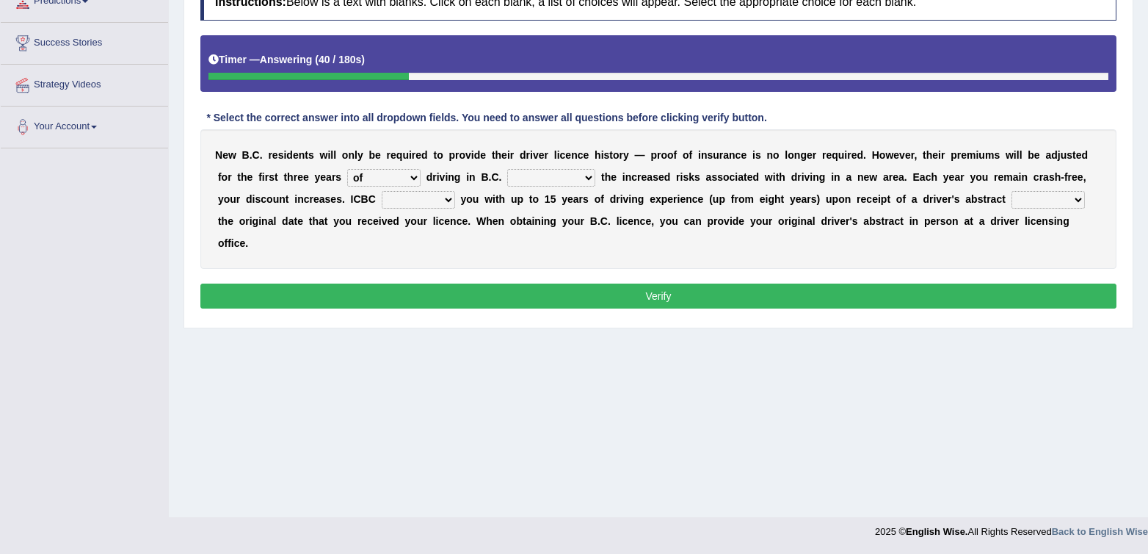
click at [532, 174] on select "depending on as for due to thanks to" at bounding box center [551, 178] width 88 height 18
click at [551, 172] on select "depending on as for due to thanks to" at bounding box center [551, 178] width 88 height 18
select select "due to"
click at [507, 169] on select "depending on as for due to thanks to" at bounding box center [551, 178] width 88 height 18
click at [543, 174] on select "depending on as for due to thanks to" at bounding box center [551, 178] width 88 height 18
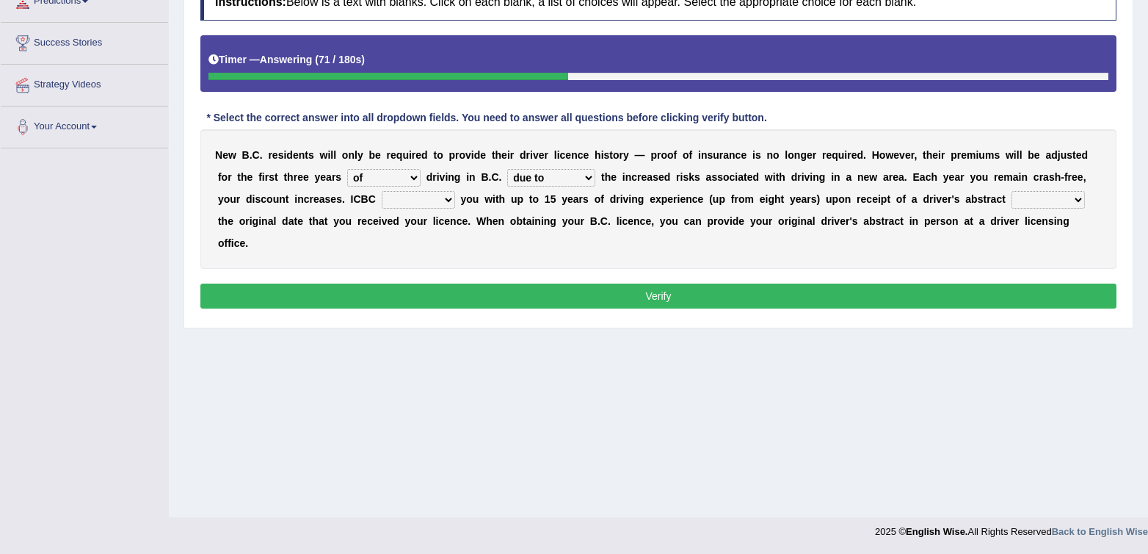
click at [457, 193] on b at bounding box center [458, 199] width 6 height 12
click at [452, 195] on select "credited crediting credit will credit" at bounding box center [418, 200] width 73 height 18
select select "will credit"
click at [382, 191] on select "credited crediting credit will credit" at bounding box center [418, 200] width 73 height 18
click at [447, 200] on select "credited crediting credit will credit" at bounding box center [418, 200] width 73 height 18
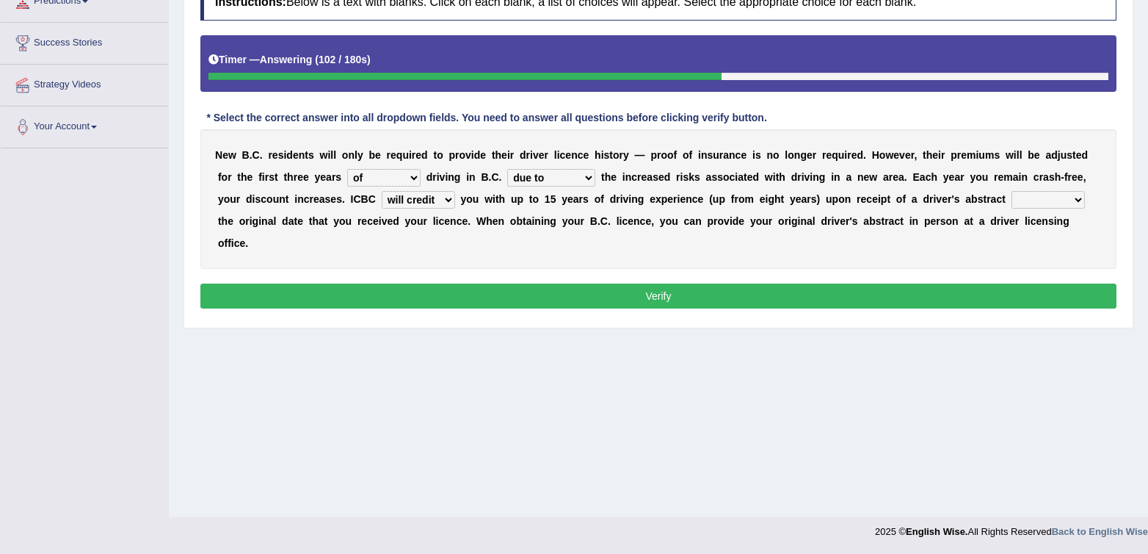
click at [1062, 208] on select "showing show shows shown" at bounding box center [1048, 200] width 73 height 18
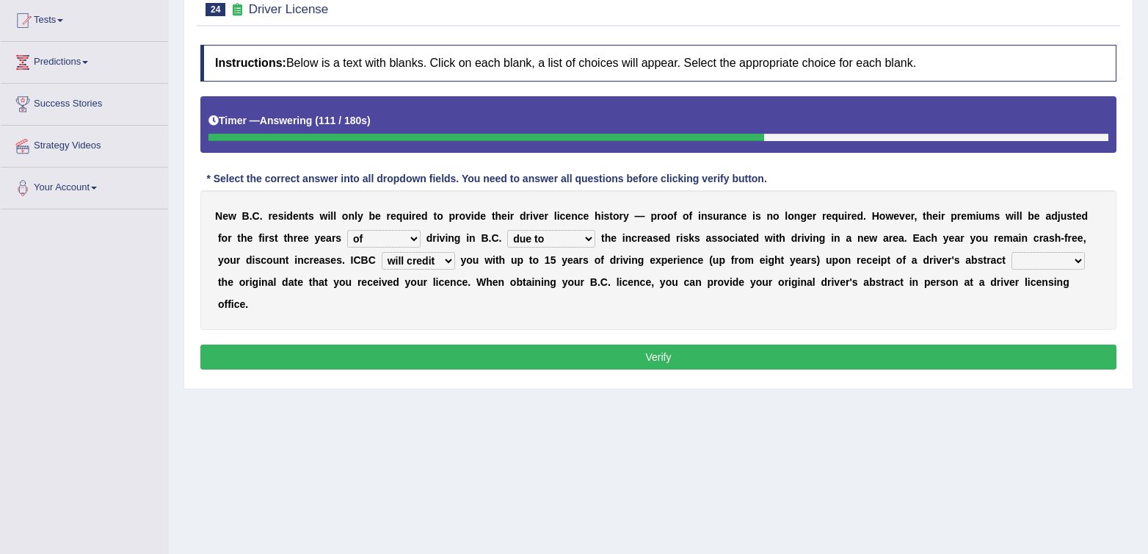
scroll to position [162, 0]
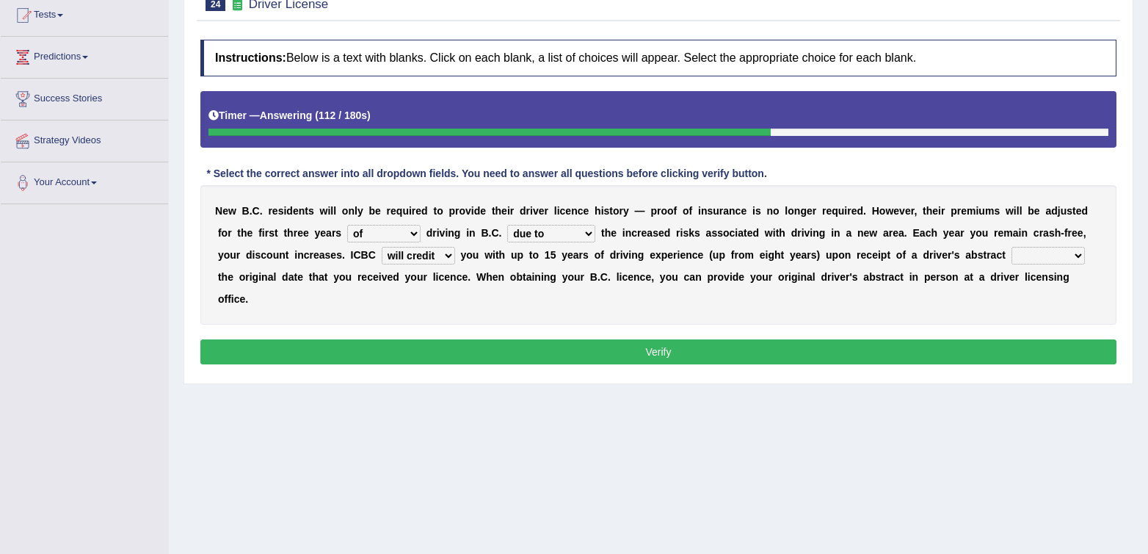
click at [1012, 261] on select "showing show shows shown" at bounding box center [1048, 256] width 73 height 18
select select "showing"
click at [1012, 247] on select "showing show shows shown" at bounding box center [1048, 256] width 73 height 18
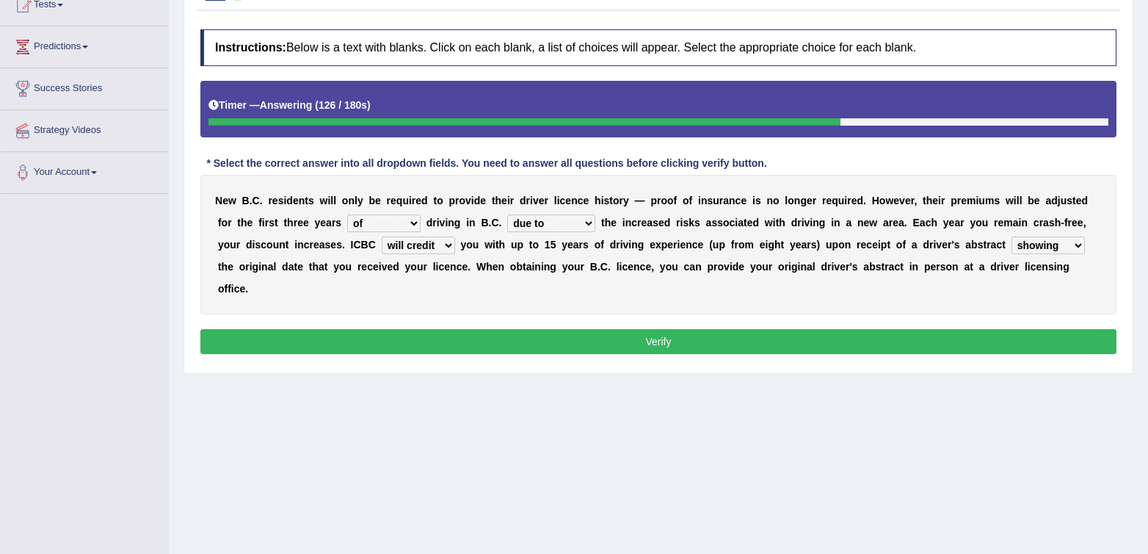
click at [1050, 250] on select "showing show shows shown" at bounding box center [1048, 245] width 73 height 18
click at [827, 329] on button "Verify" at bounding box center [658, 341] width 916 height 25
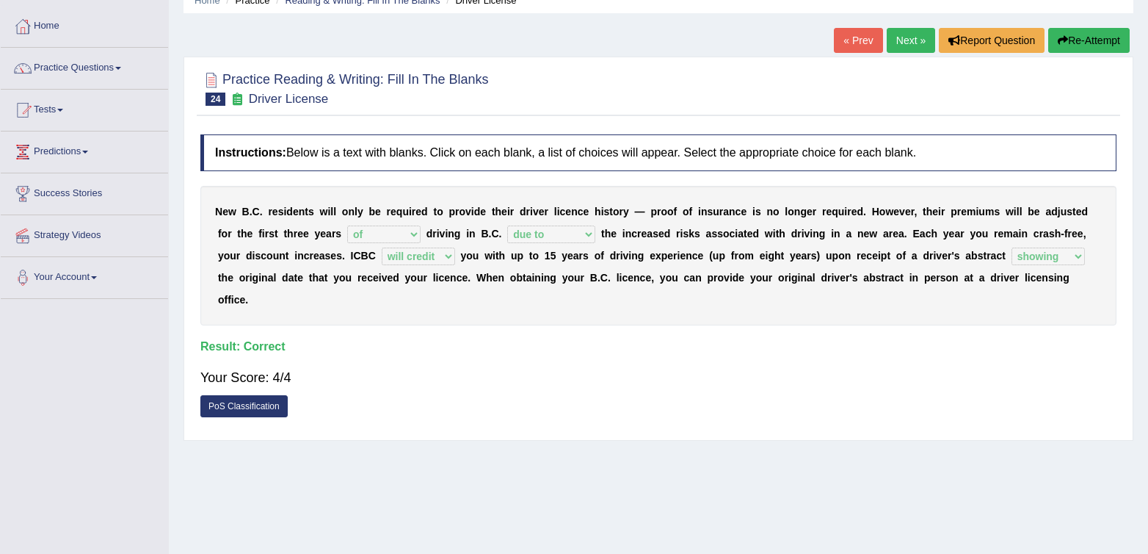
scroll to position [0, 0]
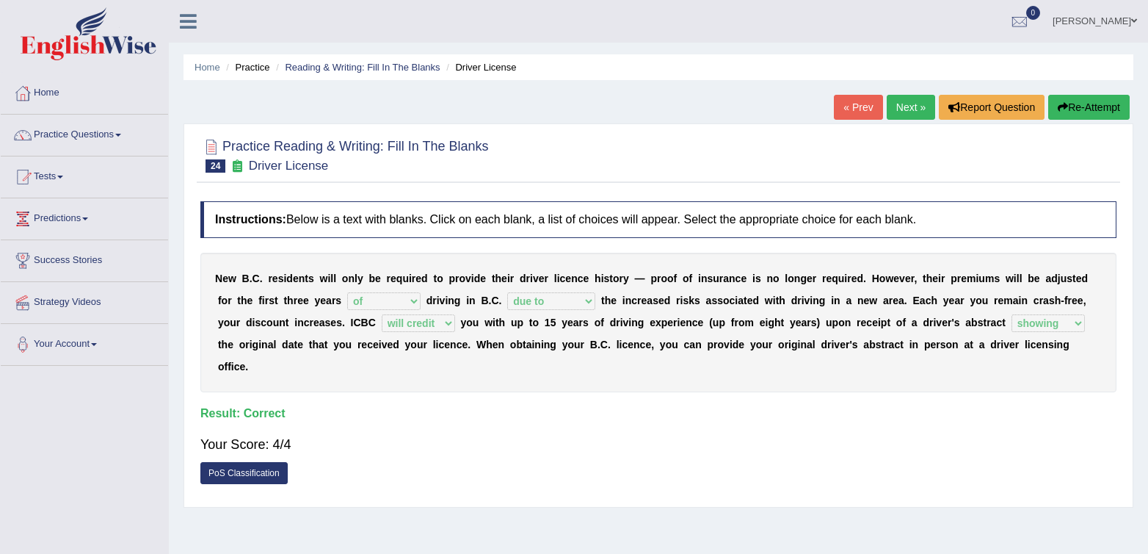
click at [896, 106] on link "Next »" at bounding box center [911, 107] width 48 height 25
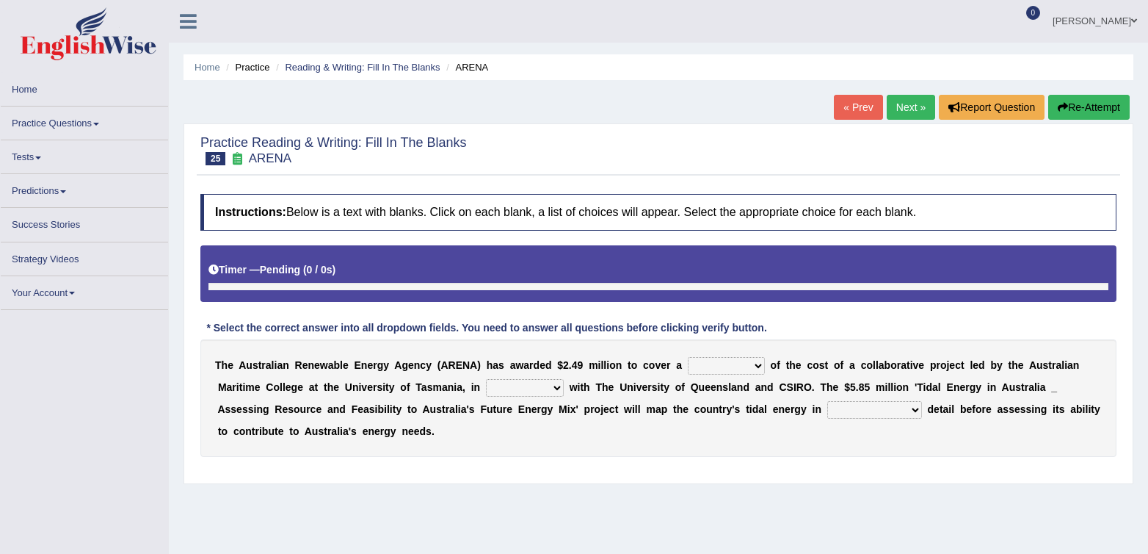
click at [899, 106] on link "Next »" at bounding box center [911, 107] width 48 height 25
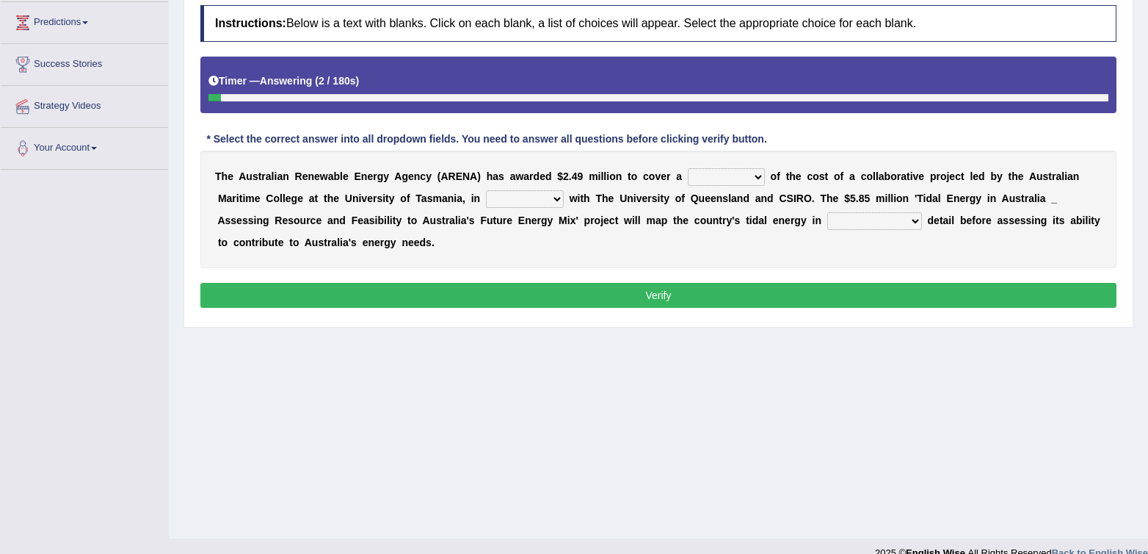
scroll to position [217, 0]
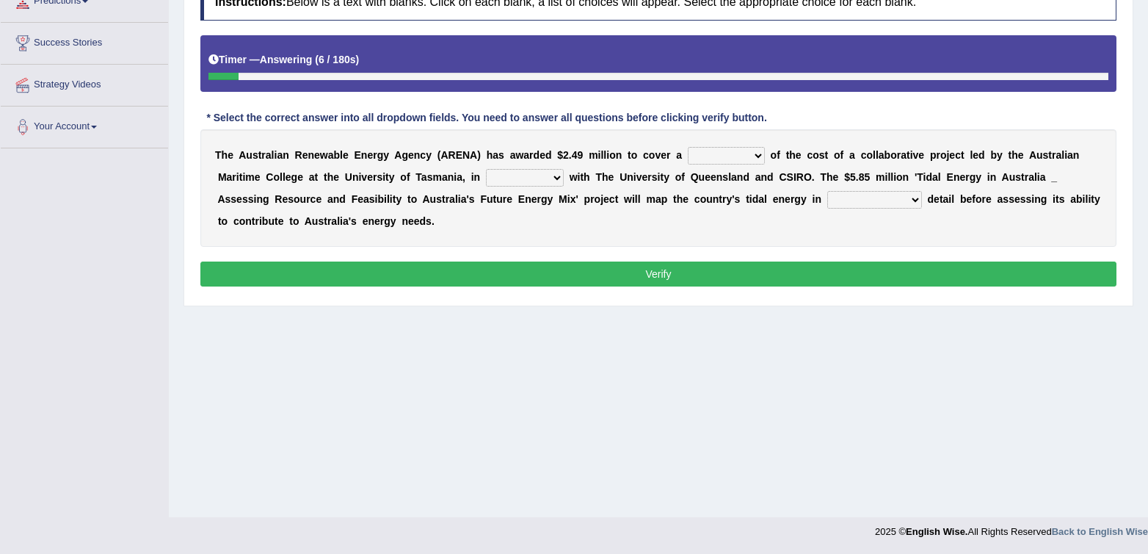
click at [729, 162] on select "wholesome total portion worth" at bounding box center [726, 156] width 77 height 18
click at [726, 156] on select "wholesome total portion worth" at bounding box center [726, 156] width 77 height 18
click at [688, 147] on select "wholesome total portion worth" at bounding box center [726, 156] width 77 height 18
click at [742, 154] on select "wholesome total portion worth" at bounding box center [726, 156] width 77 height 18
select select "portion"
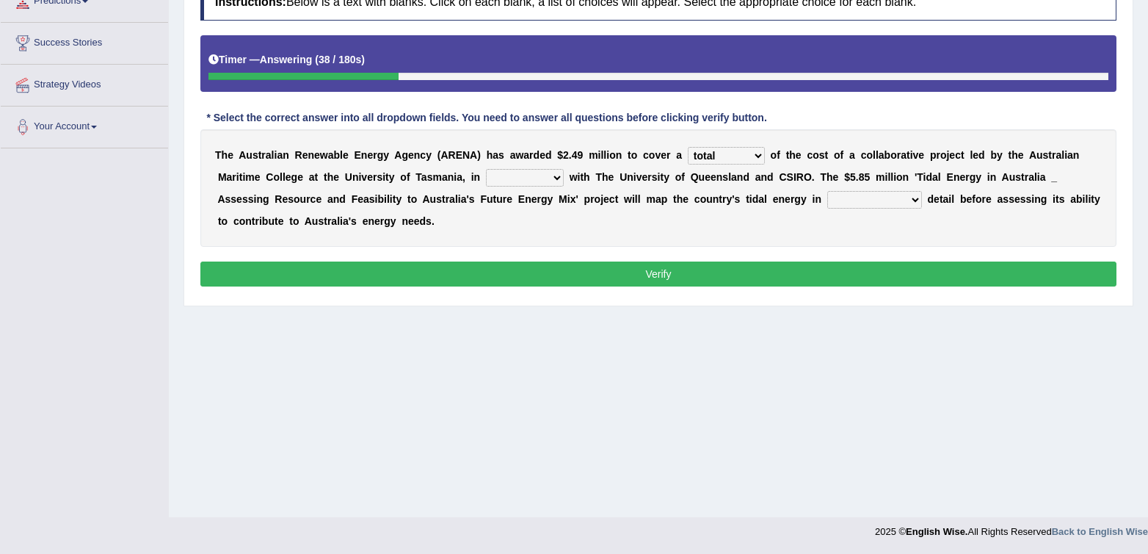
click at [688, 147] on select "wholesome total portion worth" at bounding box center [726, 156] width 77 height 18
click at [480, 178] on b at bounding box center [483, 177] width 6 height 12
click at [492, 183] on select "disguise contrast partnership revenge" at bounding box center [525, 178] width 78 height 18
select select "partnership"
click at [486, 169] on select "disguise contrast partnership revenge" at bounding box center [525, 178] width 78 height 18
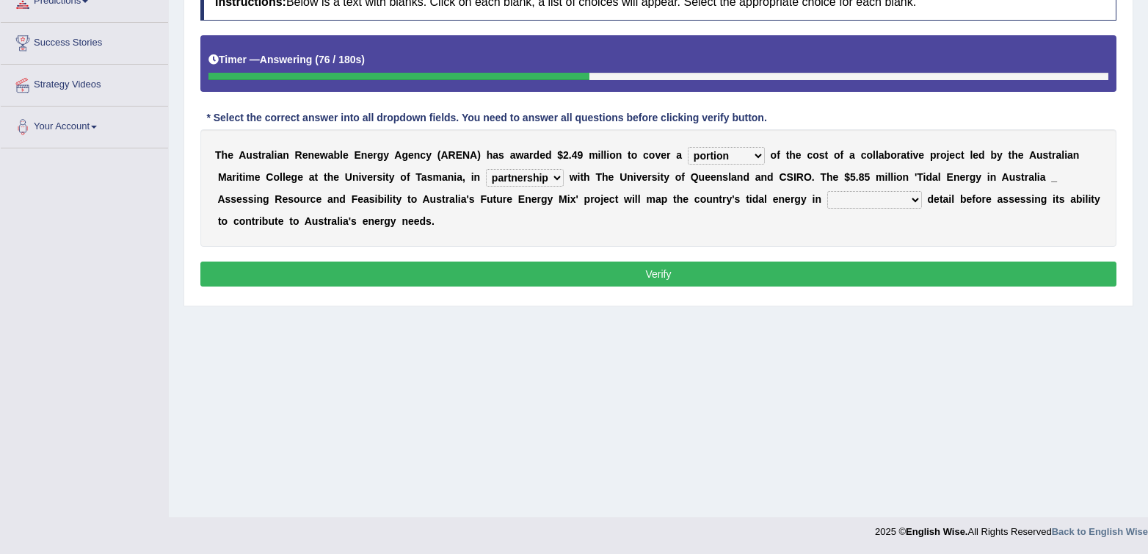
click at [880, 199] on select "unexpected unforgiven universal unprecedented" at bounding box center [875, 200] width 95 height 18
select select "universal"
click at [828, 191] on select "unexpected unforgiven universal unprecedented" at bounding box center [875, 200] width 95 height 18
click at [940, 286] on button "Verify" at bounding box center [658, 273] width 916 height 25
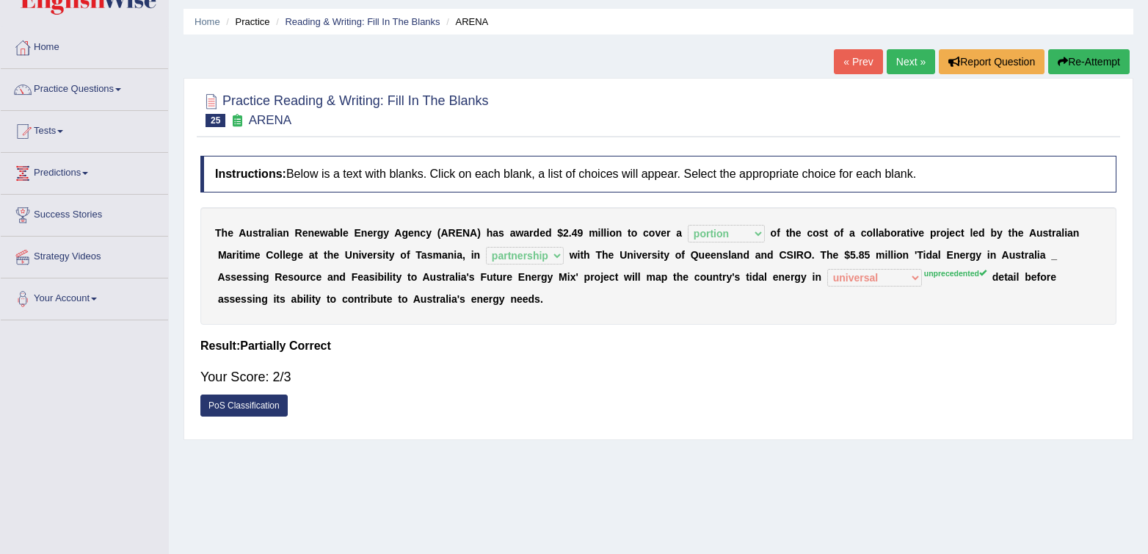
scroll to position [0, 0]
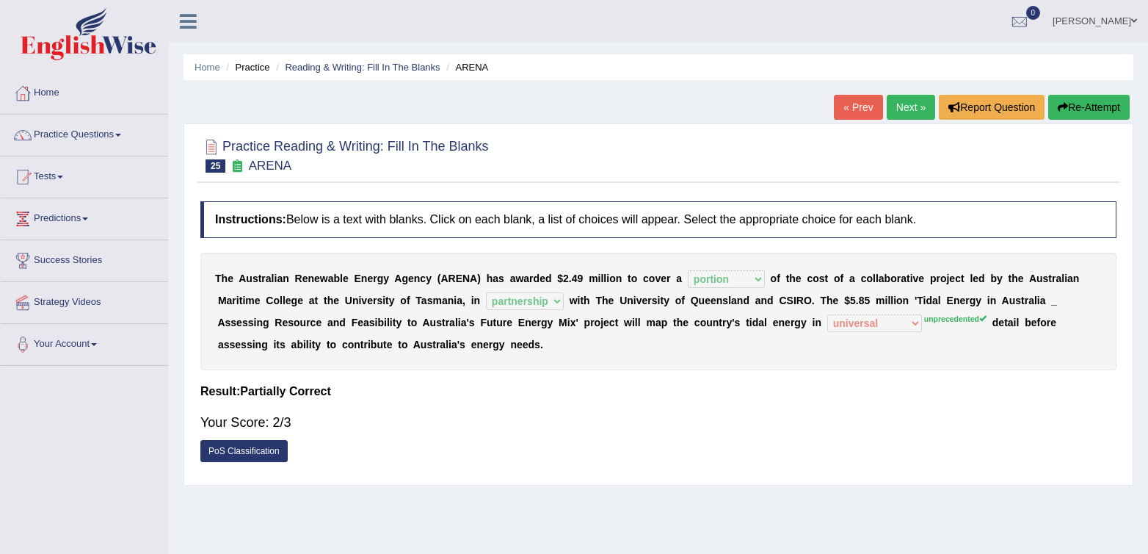
click at [898, 116] on link "Next »" at bounding box center [911, 107] width 48 height 25
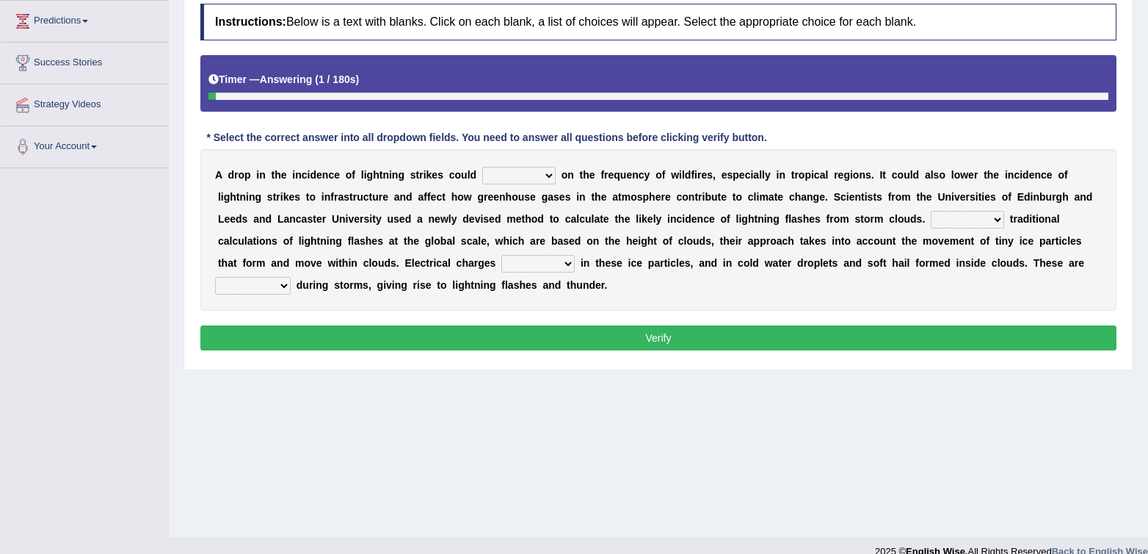
scroll to position [217, 0]
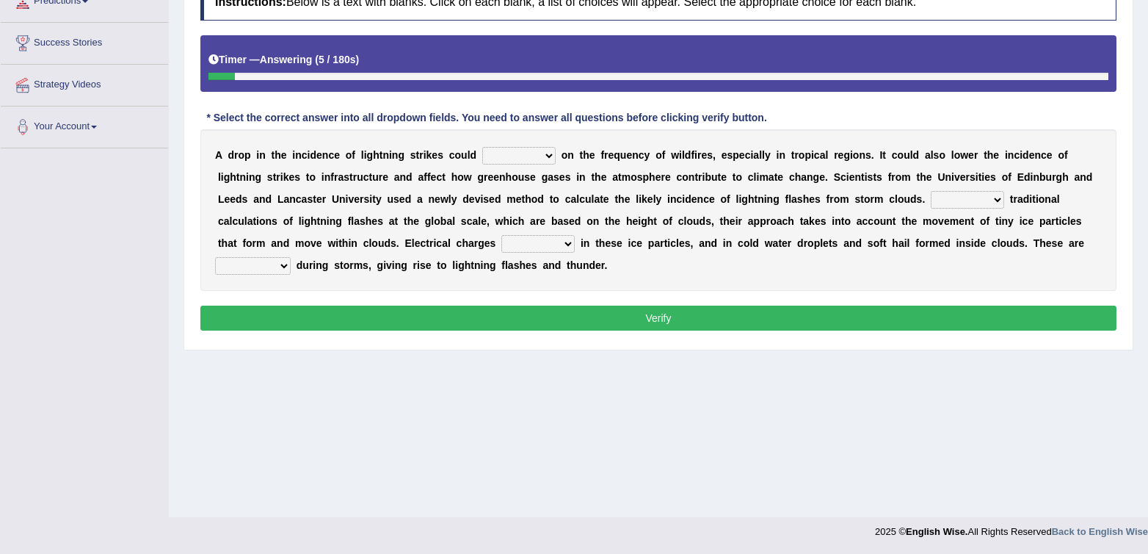
click at [511, 159] on select "dwell focus impact depend" at bounding box center [518, 156] width 73 height 18
click at [969, 200] on select "Unlike Unless Except Besides" at bounding box center [967, 200] width 73 height 18
select select "Unlike"
click at [931, 191] on select "Unlike Unless Except Besides" at bounding box center [967, 200] width 73 height 18
click at [926, 212] on div "A d r o p i n t h e i n c i d e n c e o f l i g h t n i n g s t r i k e s c o u…" at bounding box center [658, 210] width 916 height 162
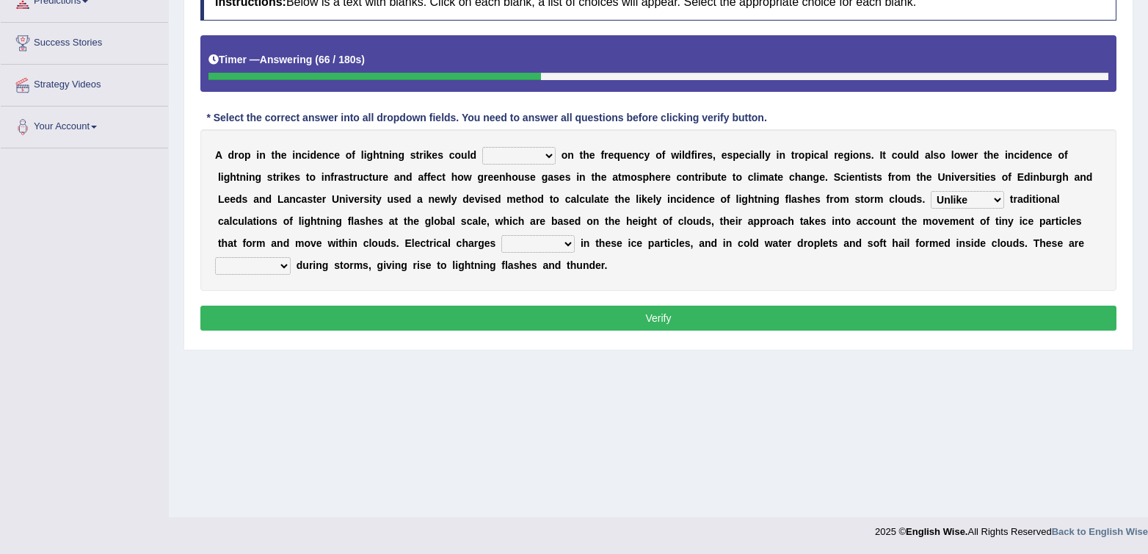
click at [962, 192] on select "Unlike Unless Except Besides" at bounding box center [967, 200] width 73 height 18
click at [550, 244] on select "run off build up mess up zoom in" at bounding box center [538, 244] width 73 height 18
select select "build up"
click at [502, 235] on select "run off build up mess up zoom in" at bounding box center [538, 244] width 73 height 18
click at [278, 270] on select "collected diverted rounded discharged" at bounding box center [253, 266] width 76 height 18
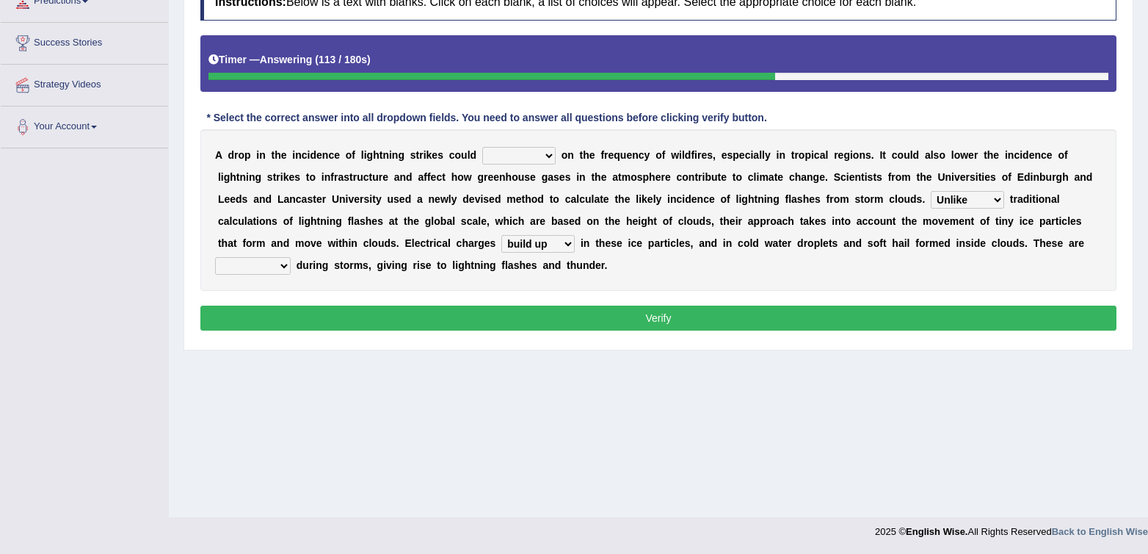
select select "discharged"
click at [215, 257] on select "collected diverted rounded discharged" at bounding box center [253, 266] width 76 height 18
click at [520, 156] on select "dwell focus impact depend" at bounding box center [518, 156] width 73 height 18
select select "depend"
click at [482, 147] on select "dwell focus impact depend" at bounding box center [518, 156] width 73 height 18
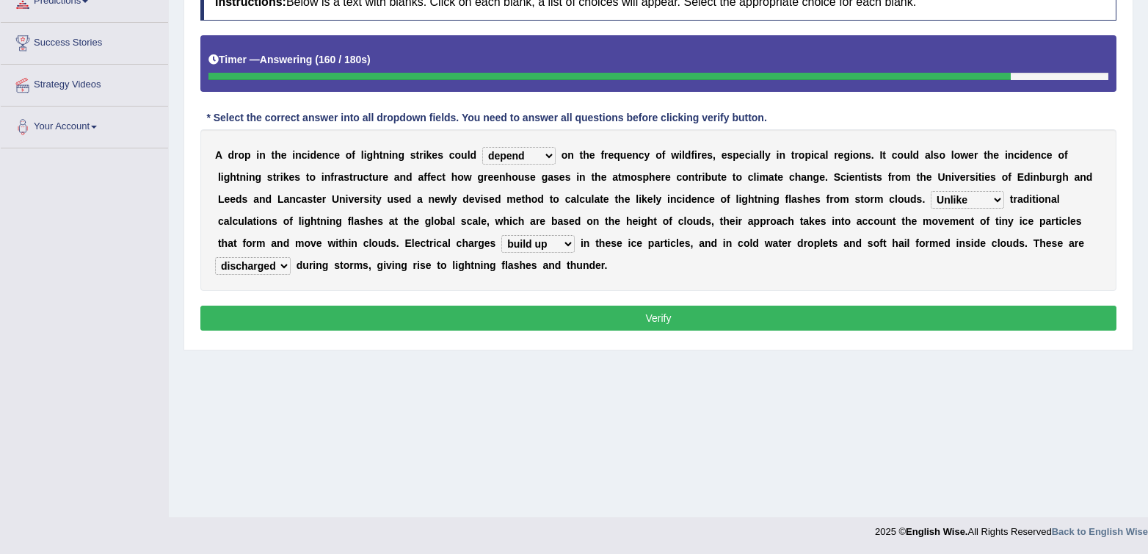
click at [724, 309] on button "Verify" at bounding box center [658, 317] width 916 height 25
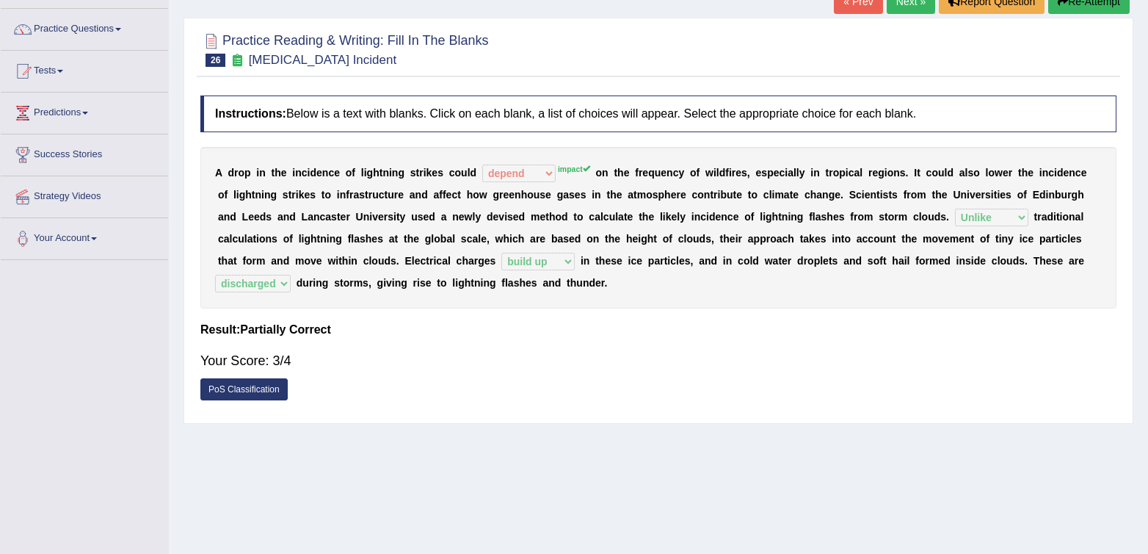
scroll to position [0, 0]
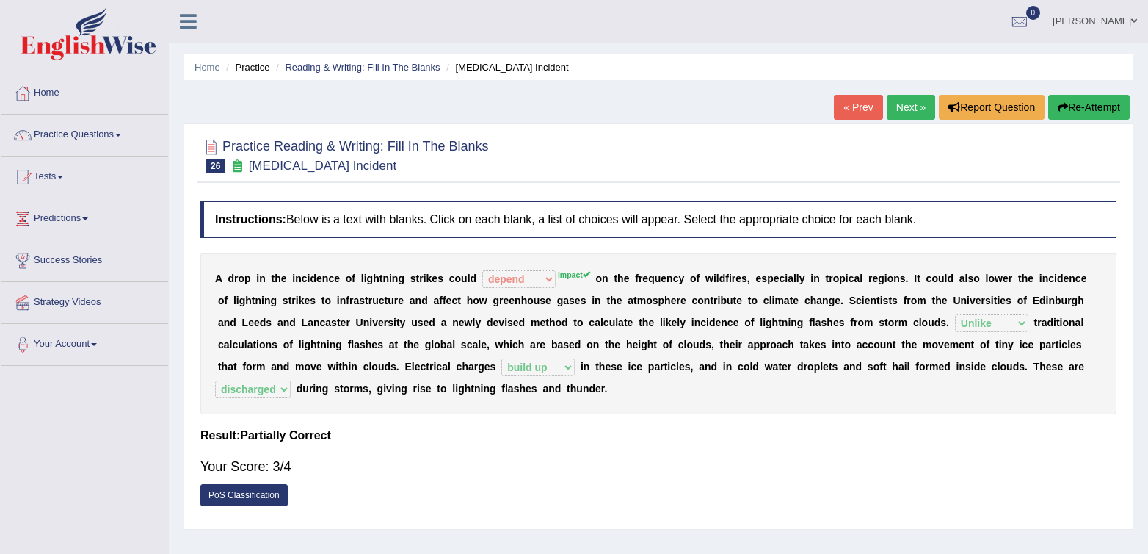
click at [905, 112] on link "Next »" at bounding box center [911, 107] width 48 height 25
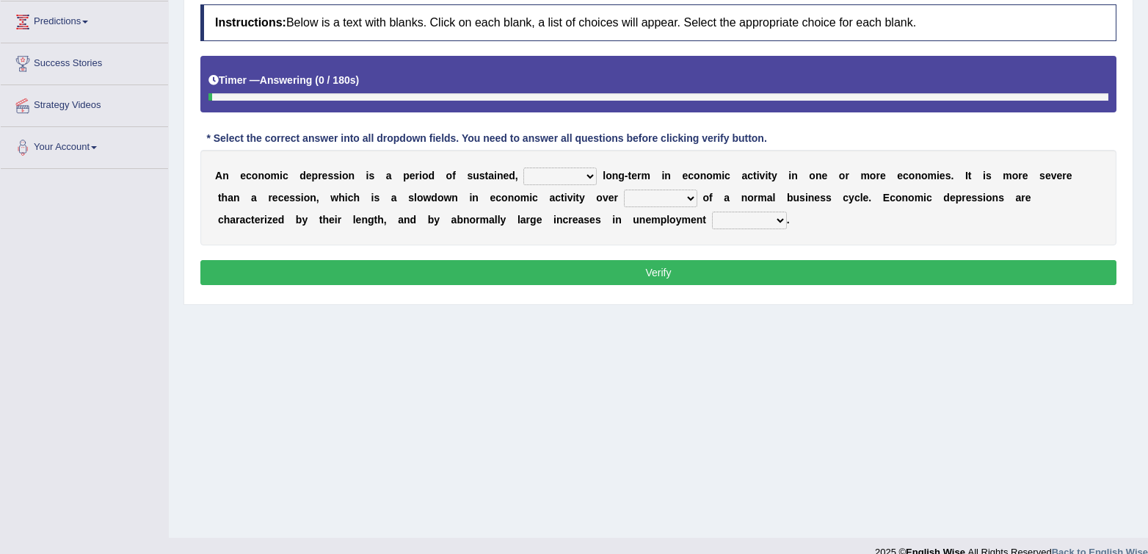
scroll to position [202, 0]
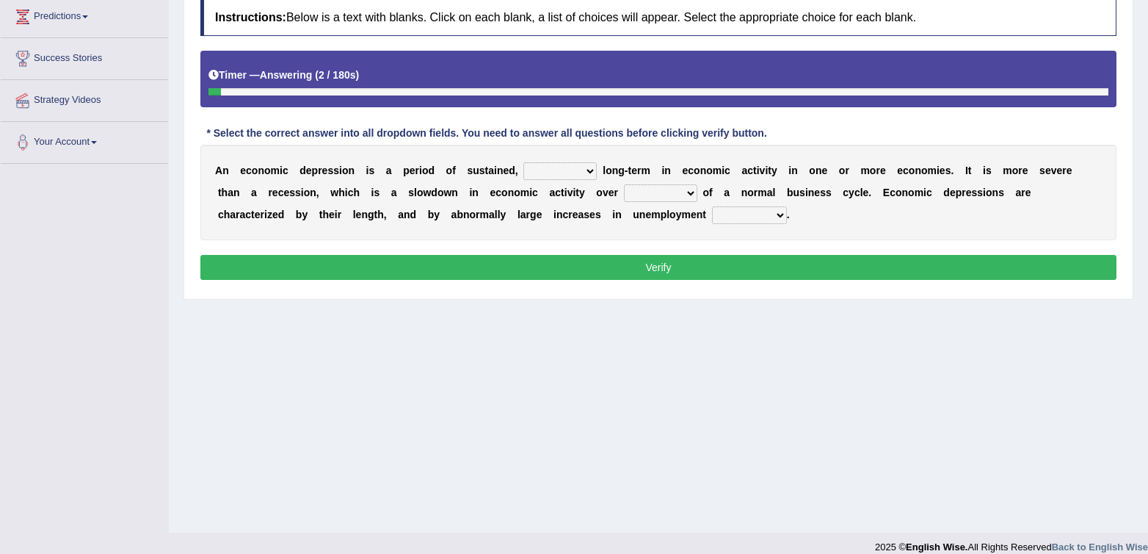
click at [585, 176] on select "variation promotion downturn reduction" at bounding box center [560, 171] width 73 height 18
click at [576, 168] on select "variation promotion downturn reduction" at bounding box center [560, 171] width 73 height 18
click at [662, 195] on select "an era the course a tally the year" at bounding box center [660, 193] width 73 height 18
click at [624, 184] on select "an era the course a tally the year" at bounding box center [660, 193] width 73 height 18
click at [667, 198] on select "an era the course a tally the year" at bounding box center [660, 193] width 73 height 18
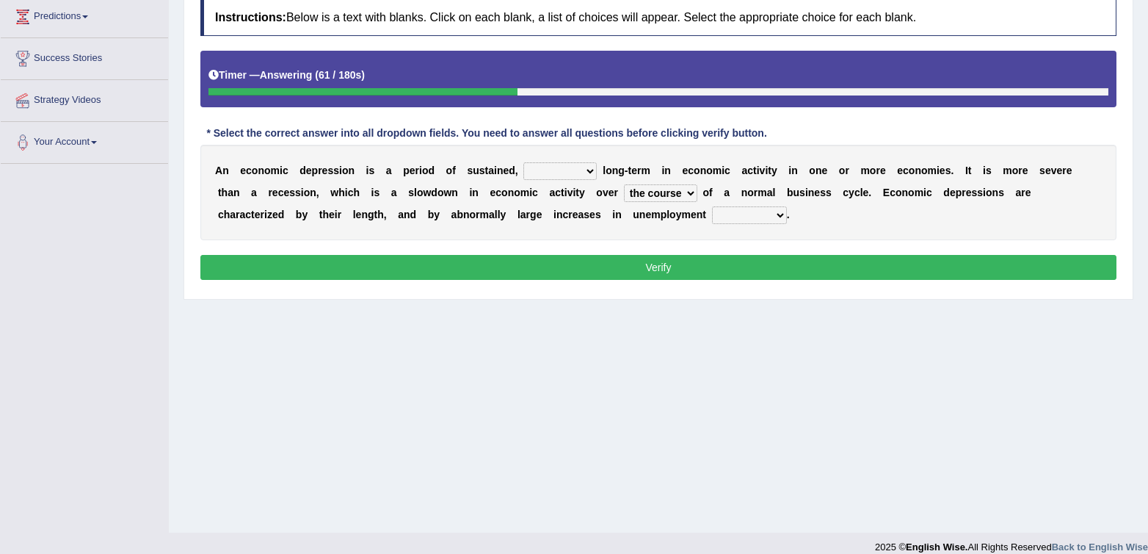
select select "the year"
click at [624, 184] on select "an era the course a tally the year" at bounding box center [660, 193] width 73 height 18
click at [738, 214] on select "calculation bias ratio rate" at bounding box center [749, 215] width 75 height 18
select select "rate"
click at [712, 206] on select "calculation bias ratio rate" at bounding box center [749, 215] width 75 height 18
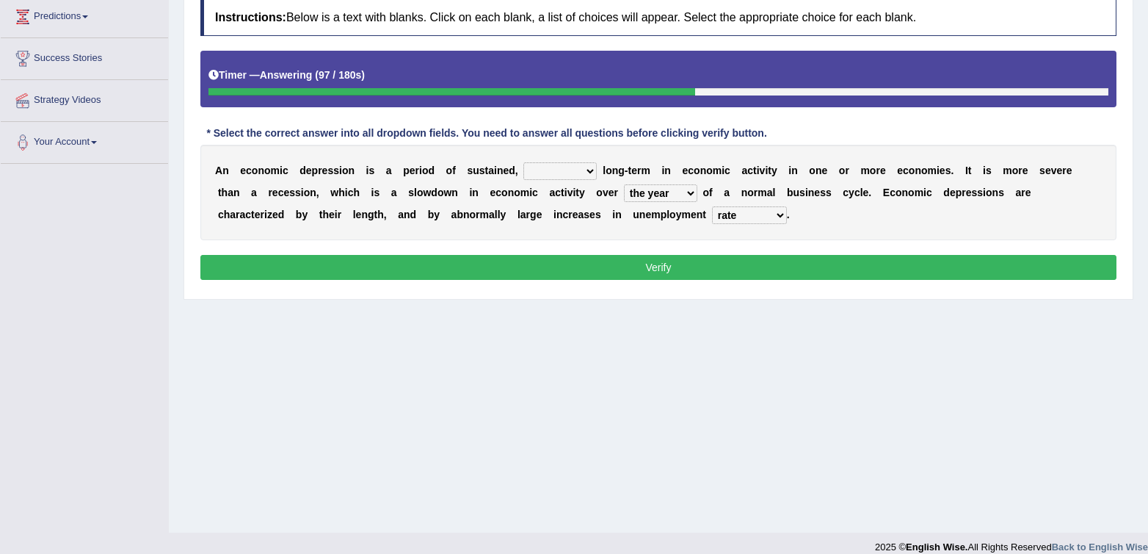
click at [549, 173] on select "variation promotion downturn reduction" at bounding box center [560, 171] width 73 height 18
select select "variation"
click at [524, 162] on select "variation promotion downturn reduction" at bounding box center [560, 171] width 73 height 18
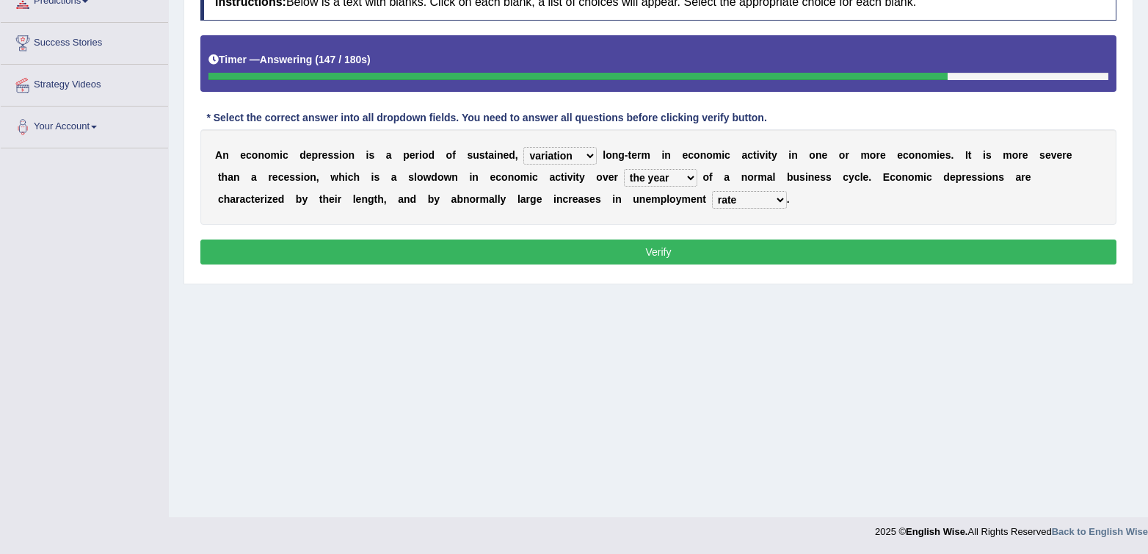
click at [557, 158] on select "variation promotion downturn reduction" at bounding box center [560, 156] width 73 height 18
click at [666, 176] on select "an era the course a tally the year" at bounding box center [660, 178] width 73 height 18
select select "the course"
click at [624, 169] on select "an era the course a tally the year" at bounding box center [660, 178] width 73 height 18
click at [797, 249] on button "Verify" at bounding box center [658, 251] width 916 height 25
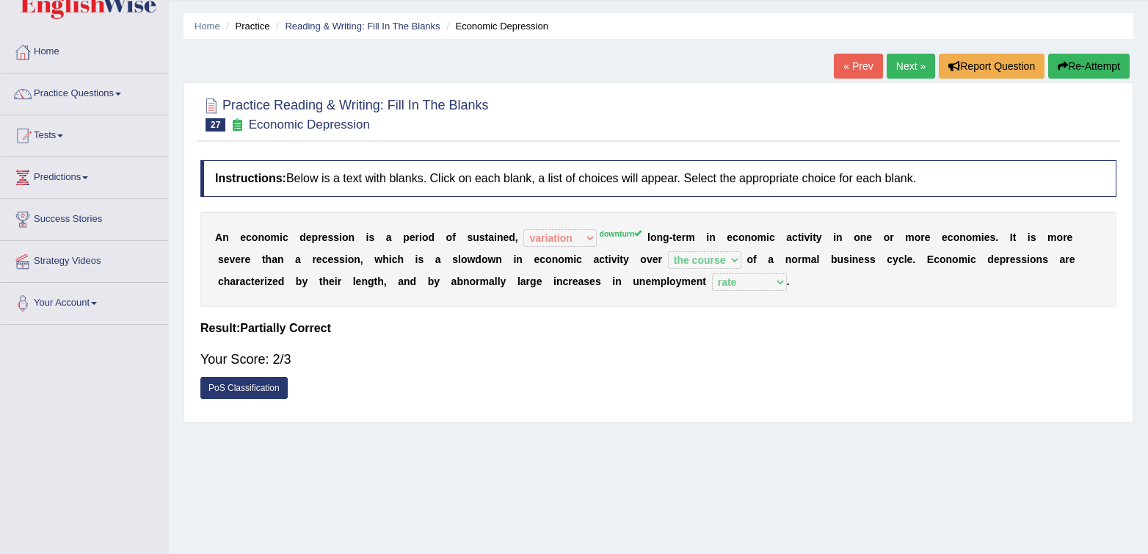
scroll to position [40, 0]
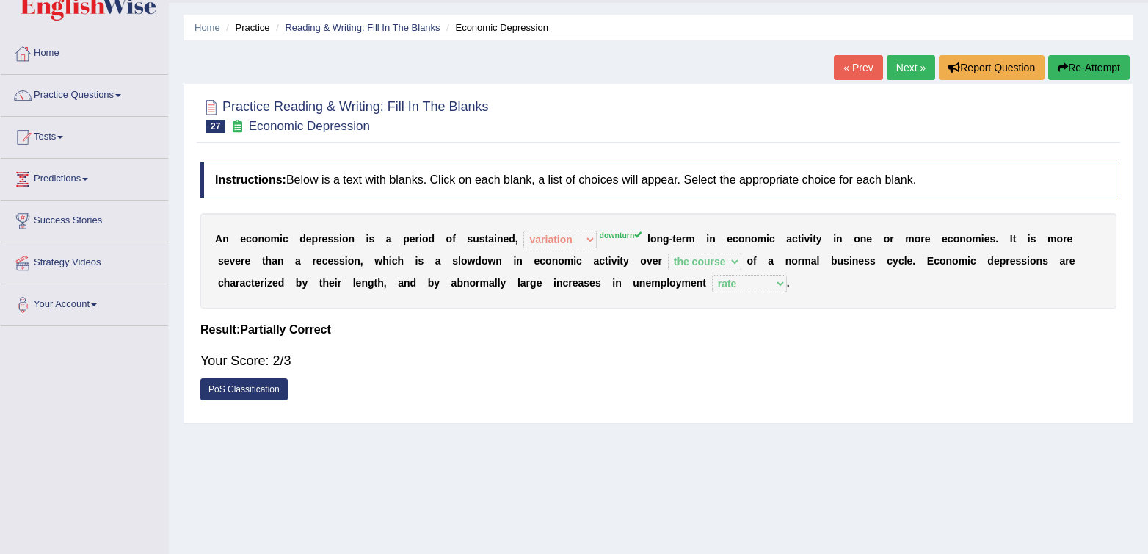
click at [897, 60] on link "Next »" at bounding box center [911, 67] width 48 height 25
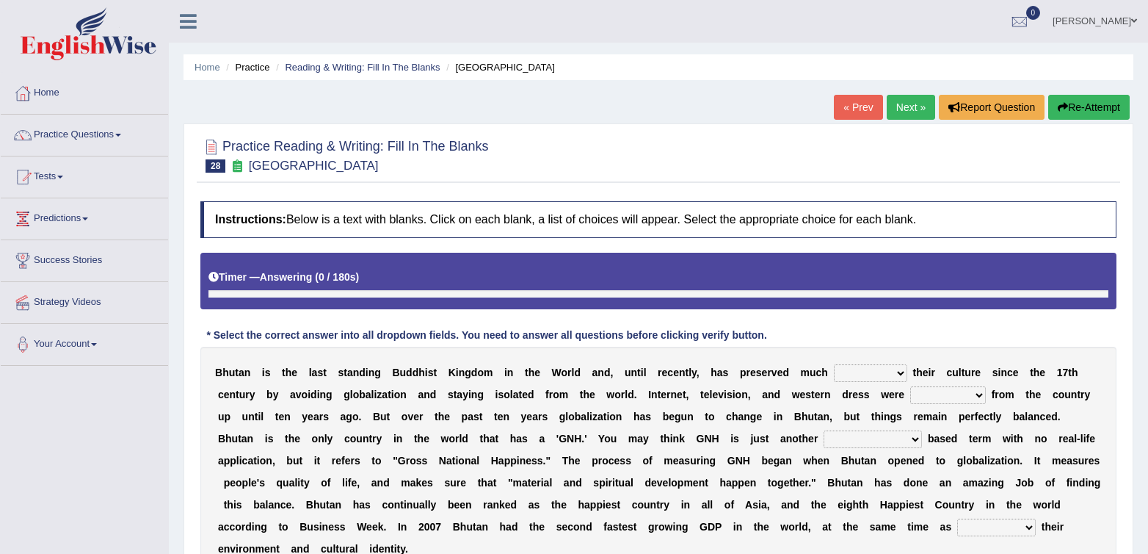
scroll to position [217, 0]
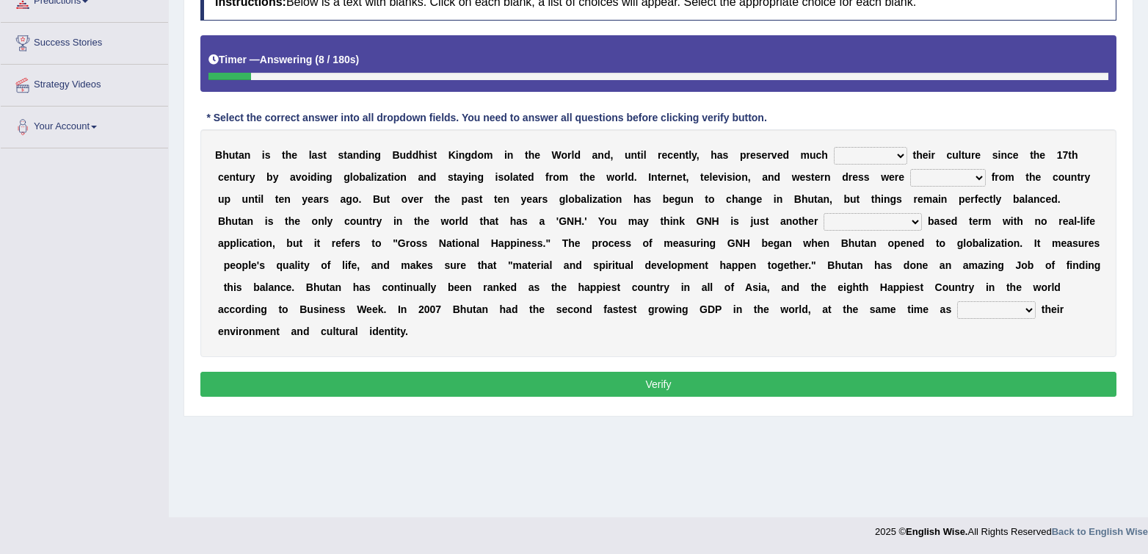
click at [876, 161] on select "of about to for" at bounding box center [870, 156] width 73 height 18
select select "of"
click at [834, 147] on select "of about to for" at bounding box center [870, 156] width 73 height 18
click at [880, 163] on select "of about to for" at bounding box center [870, 156] width 73 height 18
click at [977, 186] on select "summoned observed displayed banned" at bounding box center [949, 178] width 76 height 18
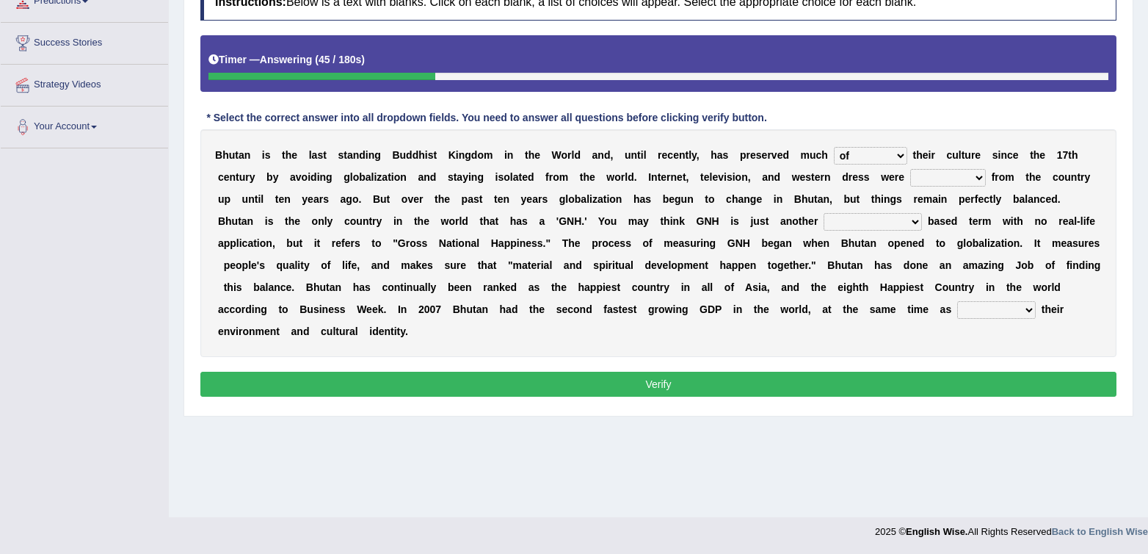
select select "banned"
click at [911, 169] on select "summoned observed displayed banned" at bounding box center [949, 178] width 76 height 18
click at [882, 213] on div "B h u t a n i s t h e l a s t s t a n d i n g B u d d h i s t K i n g d o m i n…" at bounding box center [658, 243] width 916 height 228
click at [880, 223] on select "statistically barely overwhelmingly roughly" at bounding box center [873, 222] width 98 height 18
select select "overwhelmingly"
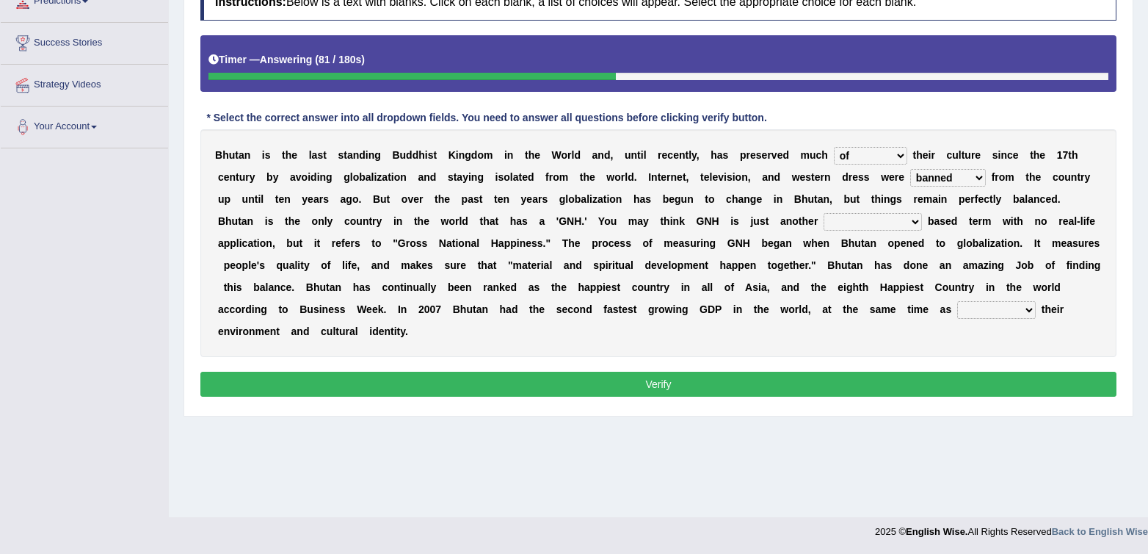
click at [824, 213] on select "statistically barely overwhelmingly roughly" at bounding box center [873, 222] width 98 height 18
click at [890, 224] on select "statistically barely overwhelmingly roughly" at bounding box center [873, 222] width 98 height 18
click at [992, 308] on select "demeaning intruding maintaining mourning" at bounding box center [997, 310] width 79 height 18
select select "maintaining"
click at [958, 301] on select "demeaning intruding maintaining mourning" at bounding box center [997, 310] width 79 height 18
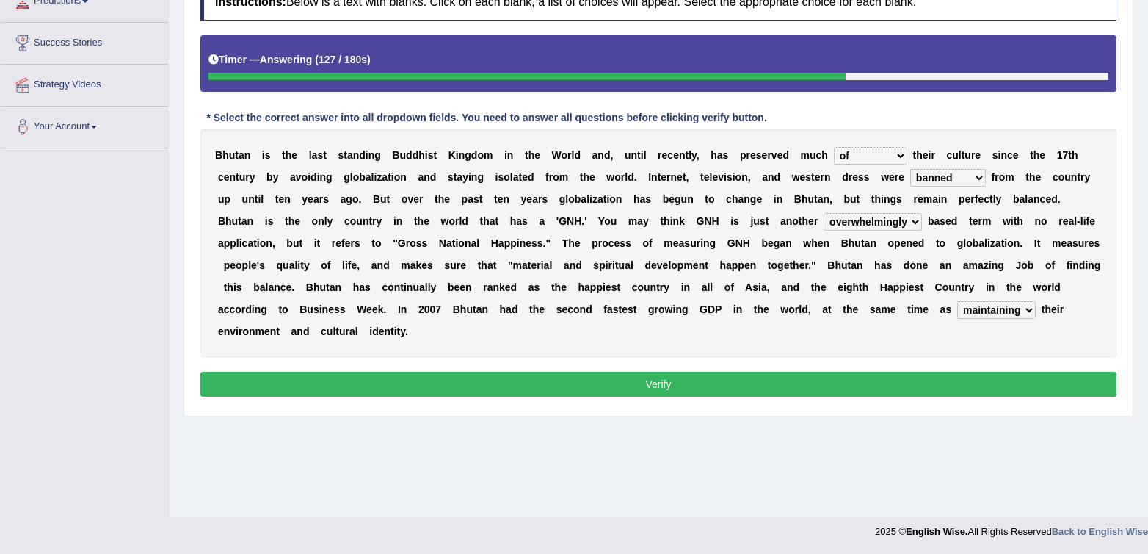
click at [717, 357] on div "Instructions: Below is a text with blanks. Click on each blank, a list of choic…" at bounding box center [659, 193] width 924 height 432
click at [987, 311] on select "demeaning intruding maintaining mourning" at bounding box center [997, 310] width 79 height 18
click at [920, 380] on button "Verify" at bounding box center [658, 384] width 916 height 25
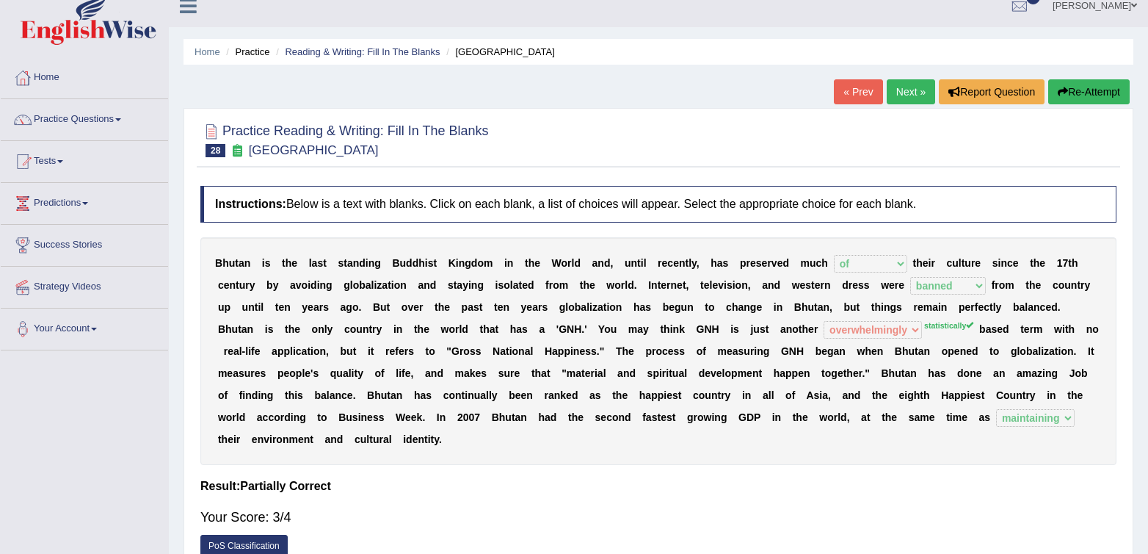
scroll to position [0, 0]
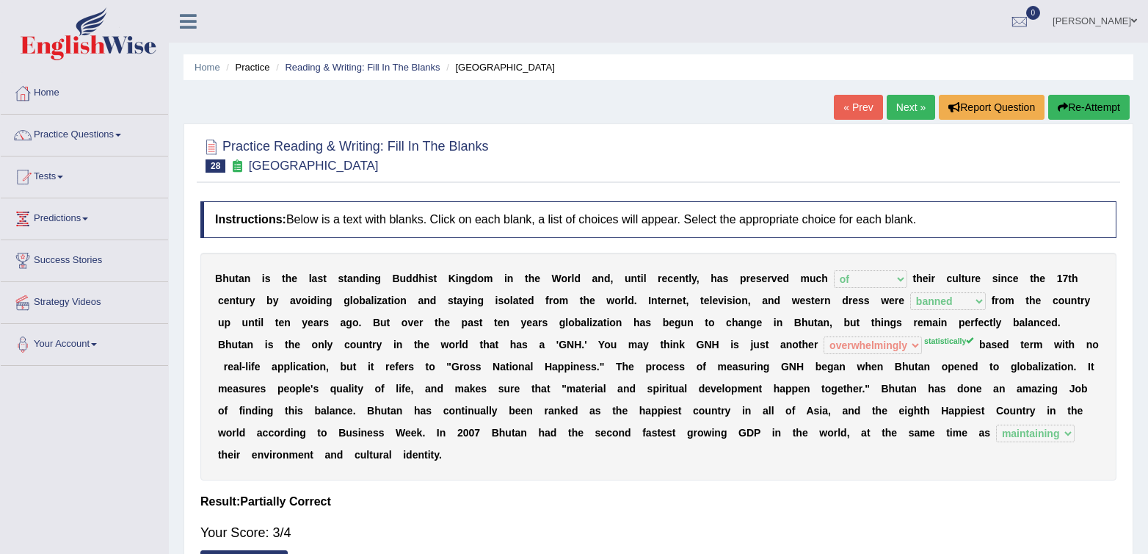
click at [905, 105] on link "Next »" at bounding box center [911, 107] width 48 height 25
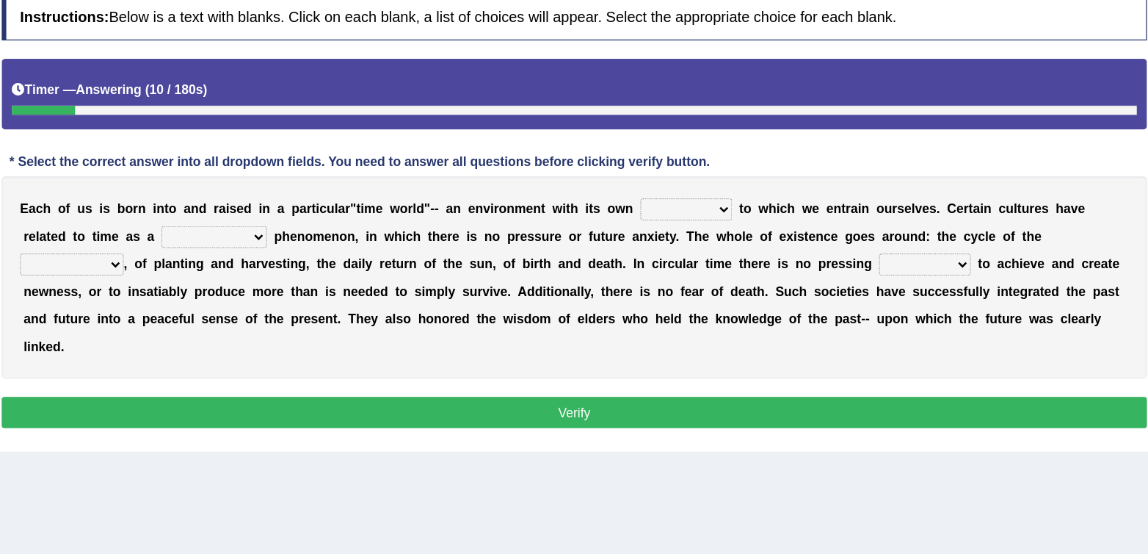
scroll to position [156, 0]
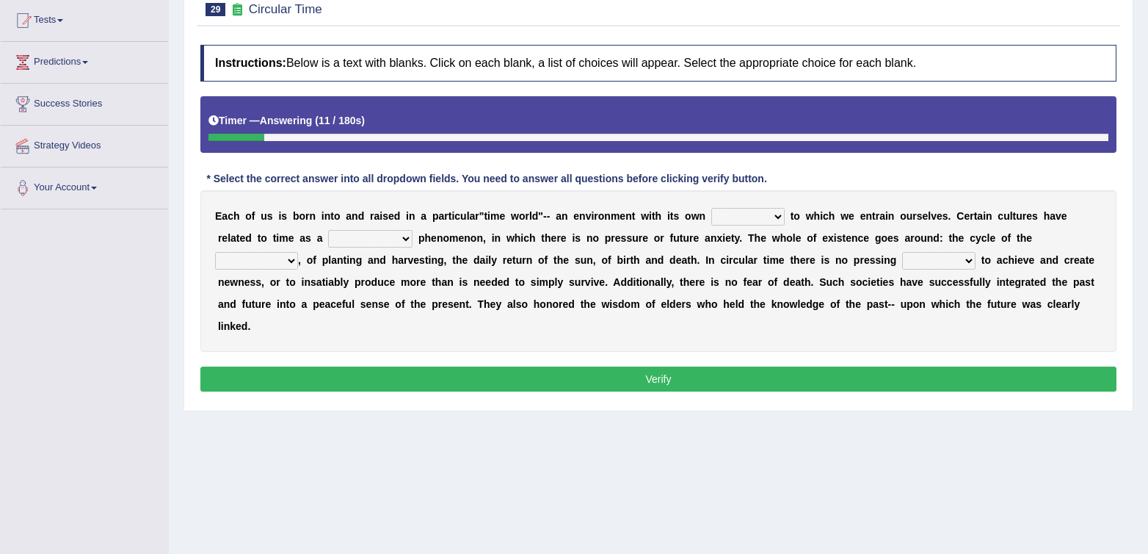
click at [747, 219] on select "area shape rhythm inclination" at bounding box center [748, 217] width 73 height 18
click at [377, 242] on select "cyclical conventional recycling cylindrical" at bounding box center [370, 239] width 84 height 18
select select "conventional"
click at [329, 230] on select "cyclical conventional recycling cylindrical" at bounding box center [370, 239] width 84 height 18
click at [252, 264] on select "days seasons arrangement periods" at bounding box center [256, 261] width 83 height 18
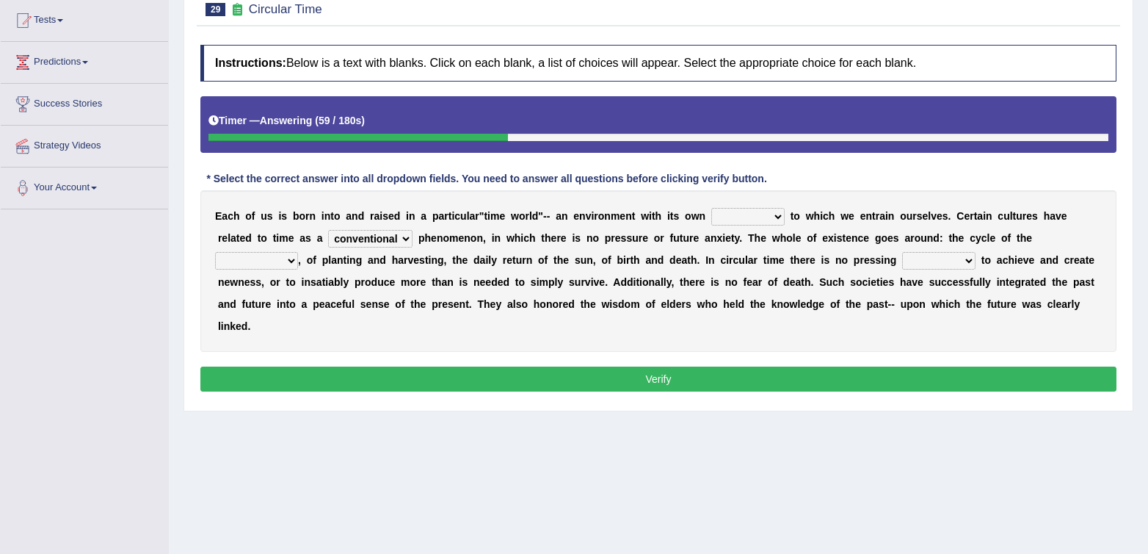
click at [273, 260] on select "days seasons arrangement periods" at bounding box center [256, 261] width 83 height 18
select select "seasons"
click at [215, 252] on select "days seasons arrangement periods" at bounding box center [256, 261] width 83 height 18
click at [261, 258] on select "days seasons arrangement periods" at bounding box center [256, 261] width 83 height 18
click at [257, 258] on select "days seasons arrangement periods" at bounding box center [256, 261] width 83 height 18
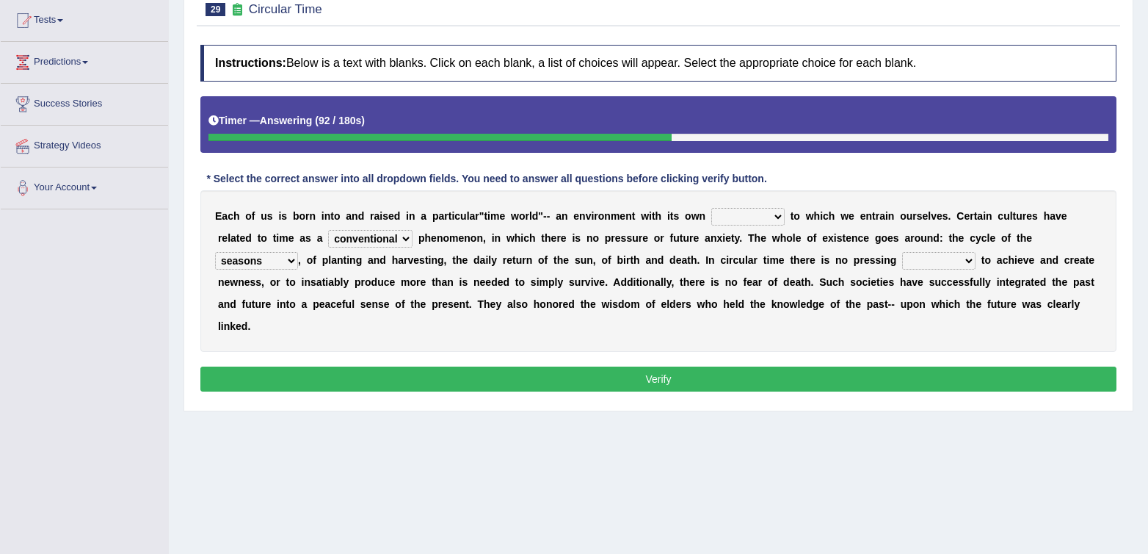
click at [924, 261] on select "issue point cause need" at bounding box center [938, 261] width 73 height 18
click at [756, 214] on select "area shape rhythm inclination" at bounding box center [748, 217] width 73 height 18
select select "shape"
click at [712, 208] on select "area shape rhythm inclination" at bounding box center [748, 217] width 73 height 18
click at [945, 266] on select "issue point cause need" at bounding box center [938, 261] width 73 height 18
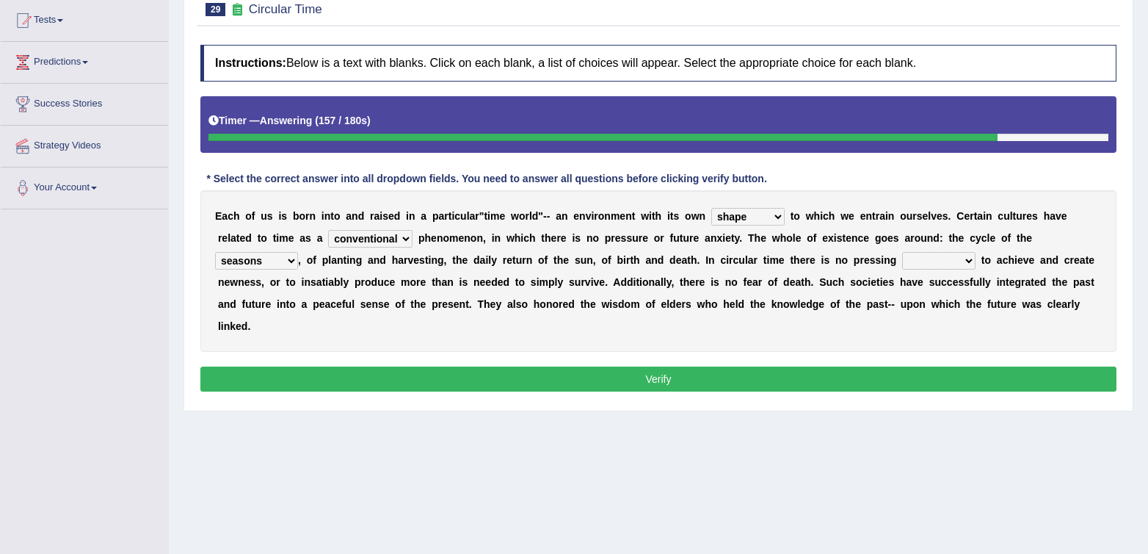
click at [902, 252] on select "issue point cause need" at bounding box center [938, 261] width 73 height 18
click at [936, 250] on div "E a c h o f u s i s b o r n i n t o a n d r a i s e d i n a p a r t i c u l a r…" at bounding box center [658, 271] width 916 height 162
click at [936, 258] on select "issue point cause need" at bounding box center [938, 261] width 73 height 18
select select "point"
click at [902, 252] on select "issue point cause need" at bounding box center [938, 261] width 73 height 18
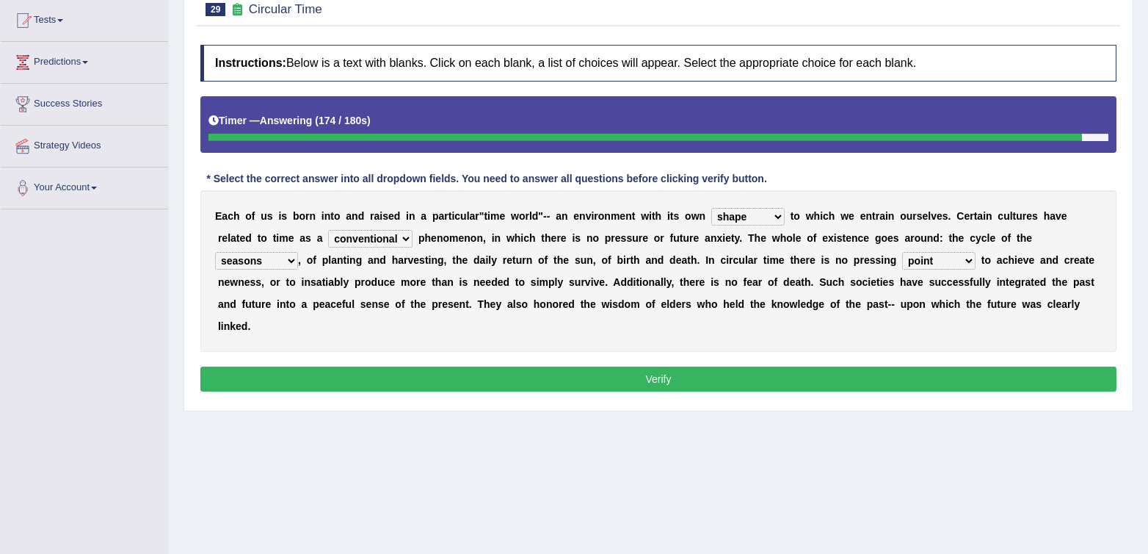
click at [929, 266] on select "issue point cause need" at bounding box center [938, 261] width 73 height 18
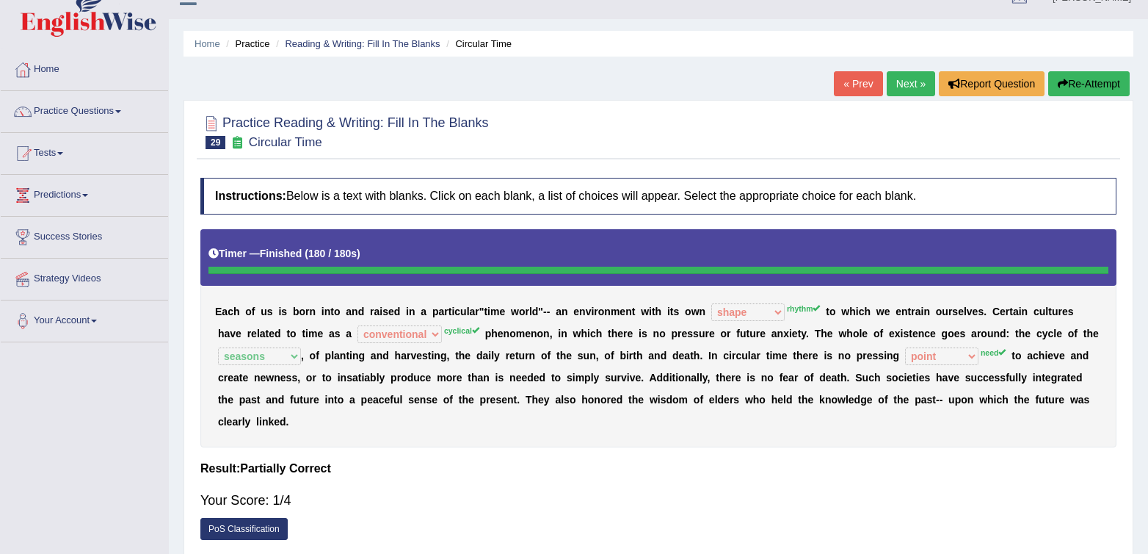
scroll to position [0, 0]
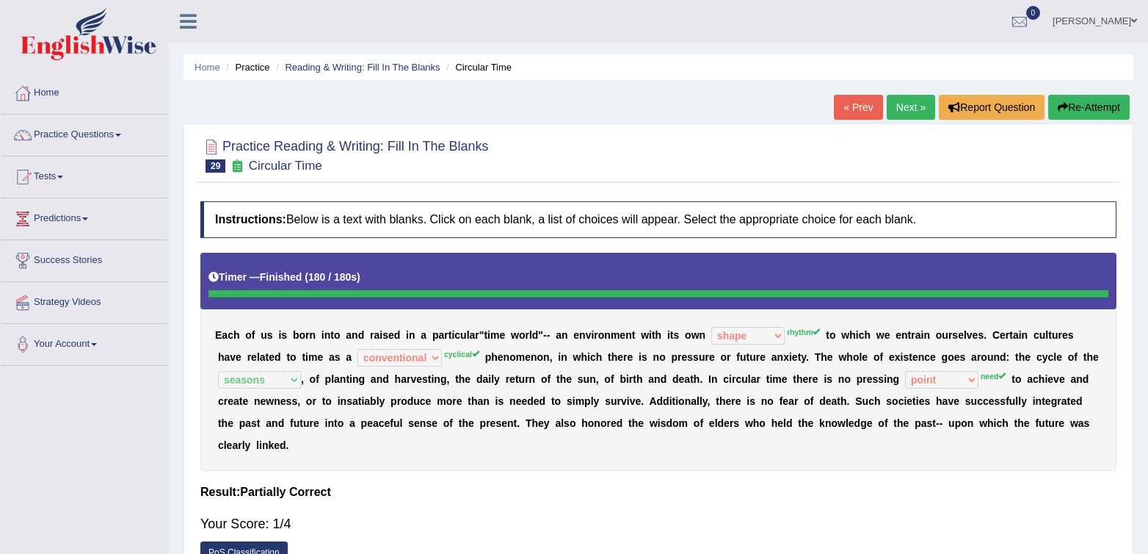
click at [914, 113] on link "Next »" at bounding box center [911, 107] width 48 height 25
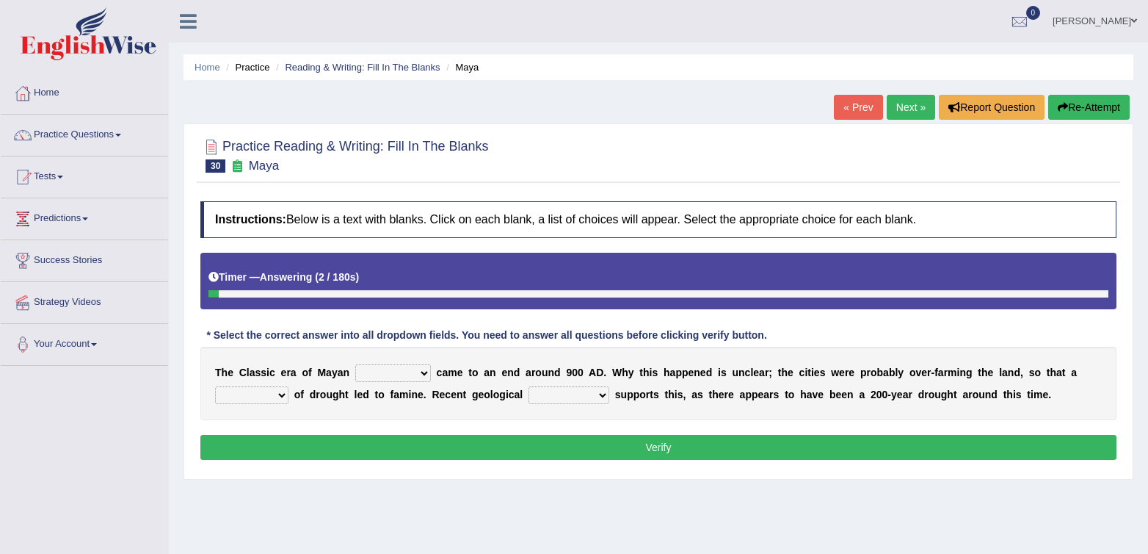
click at [385, 373] on select "community society civilization class" at bounding box center [393, 373] width 76 height 18
select select "civilization"
click at [355, 364] on select "community society civilization class" at bounding box center [393, 373] width 76 height 18
click at [225, 400] on select "time period range phase" at bounding box center [251, 395] width 73 height 18
select select "period"
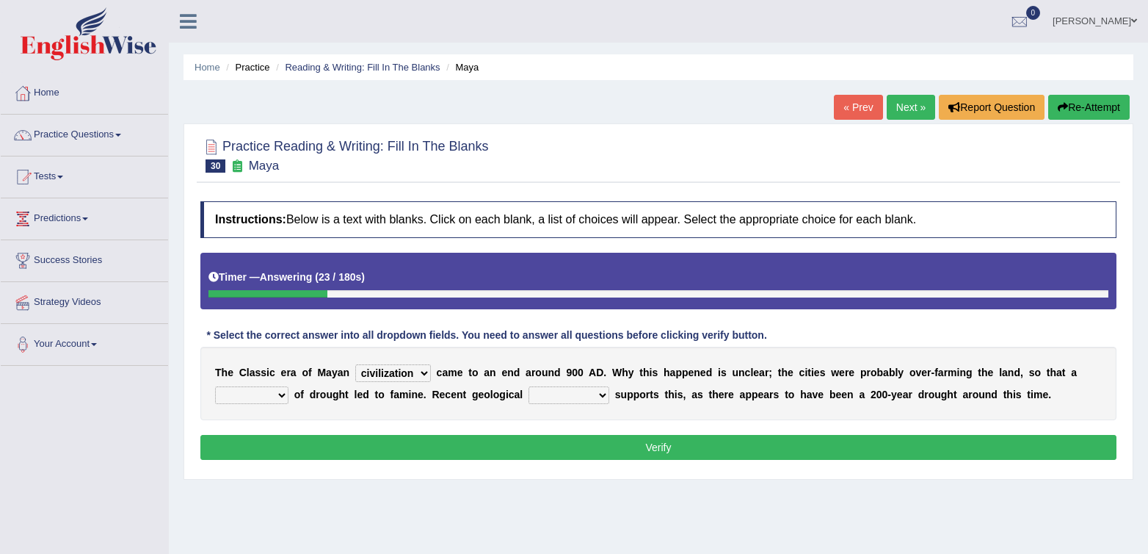
click at [215, 386] on select "time period range phase" at bounding box center [251, 395] width 73 height 18
click at [250, 397] on select "time period range phase" at bounding box center [251, 395] width 73 height 18
click at [541, 393] on select "research test examination exploitation" at bounding box center [569, 395] width 81 height 18
select select "research"
click at [529, 386] on select "research test examination exploitation" at bounding box center [569, 395] width 81 height 18
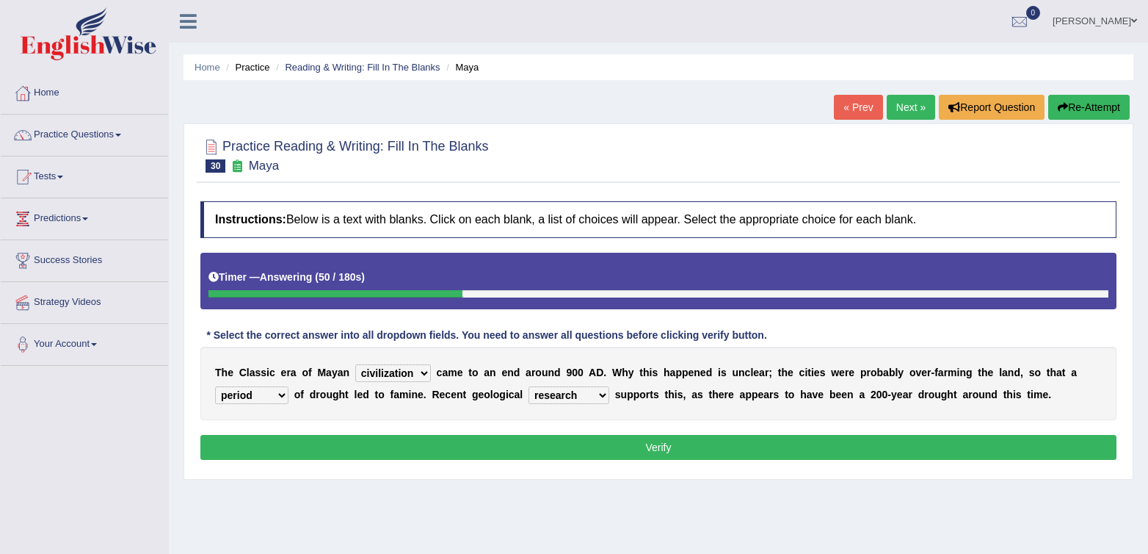
click at [590, 399] on select "research test examination exploitation" at bounding box center [569, 395] width 81 height 18
click at [529, 386] on select "research test examination exploitation" at bounding box center [569, 395] width 81 height 18
click at [590, 399] on select "research test examination exploitation" at bounding box center [569, 395] width 81 height 18
click at [651, 449] on button "Verify" at bounding box center [658, 447] width 916 height 25
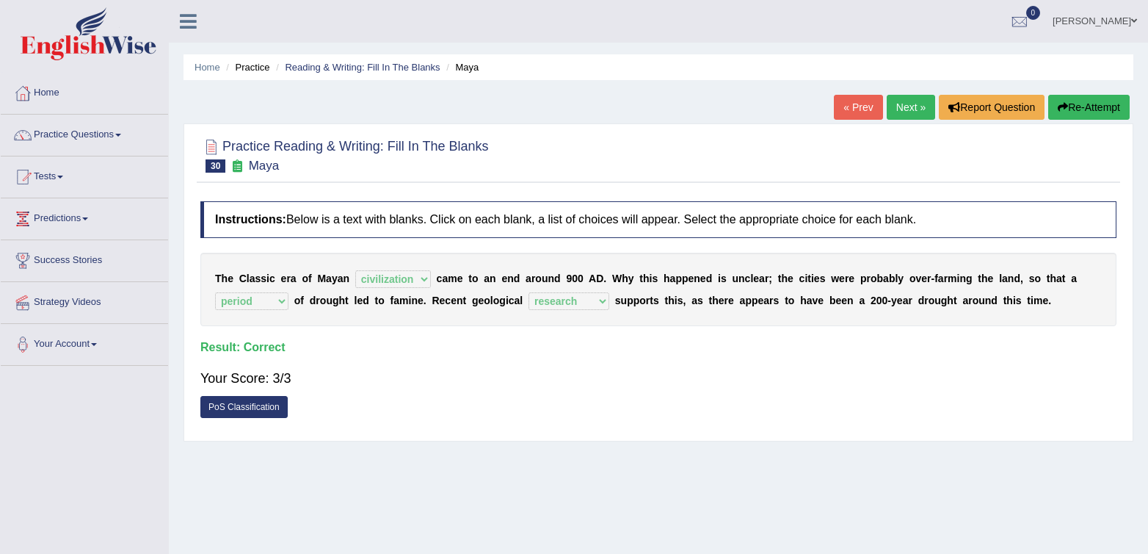
click at [918, 117] on link "Next »" at bounding box center [911, 107] width 48 height 25
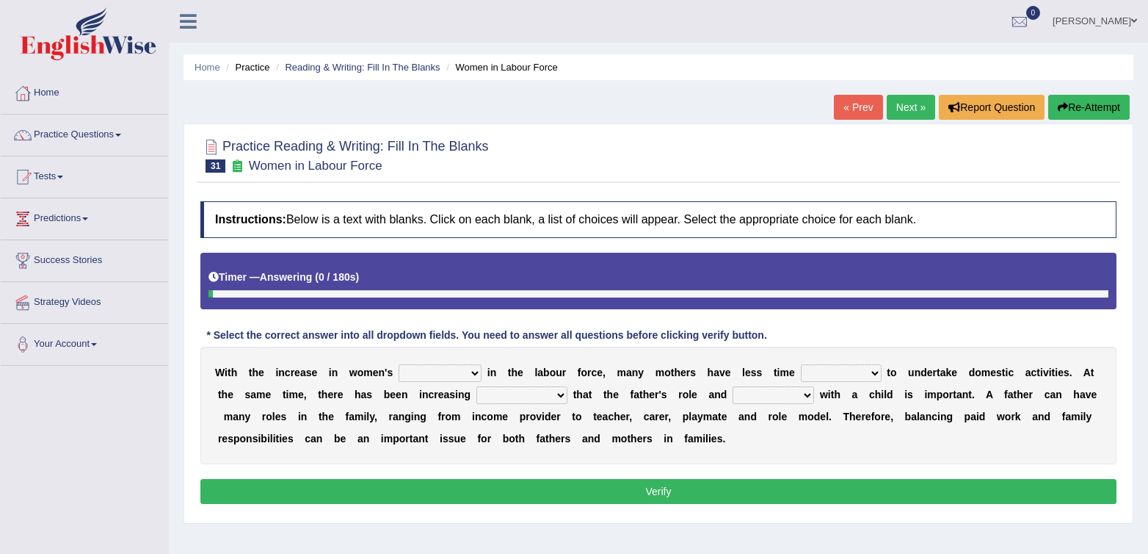
click at [435, 379] on select "attendance substitution participation definition" at bounding box center [440, 373] width 83 height 18
click at [425, 380] on select "attendance substitution participation definition" at bounding box center [440, 373] width 83 height 18
select select "participation"
click at [399, 364] on select "attendance substitution participation definition" at bounding box center [440, 373] width 83 height 18
click at [858, 374] on select "available related consumable useful" at bounding box center [841, 373] width 81 height 18
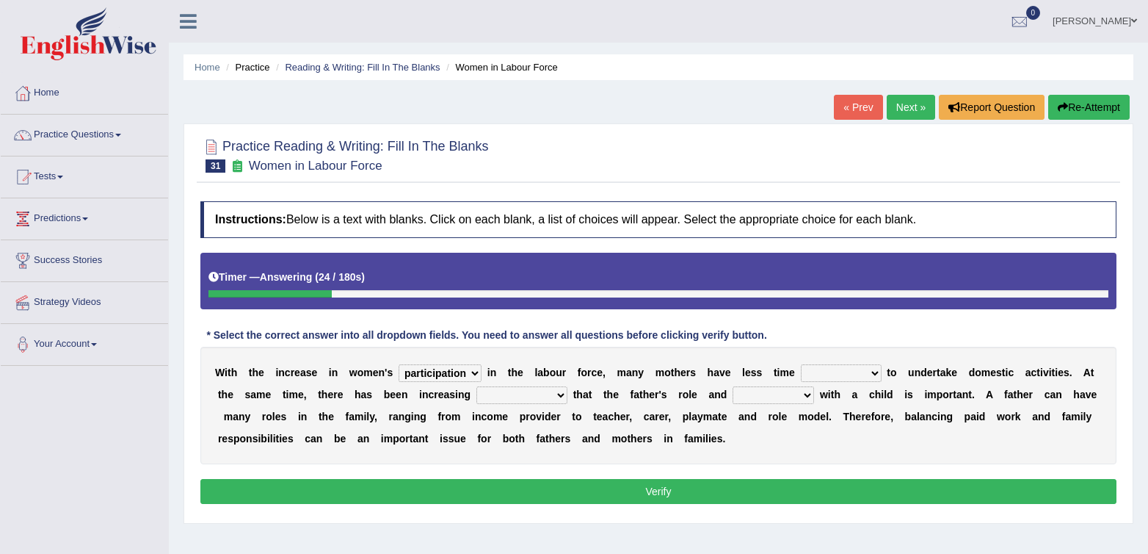
select select "available"
click at [801, 364] on select "available related consumable useful" at bounding box center [841, 373] width 81 height 18
click at [543, 399] on select "recognition discrimination resolution recreation" at bounding box center [522, 395] width 91 height 18
select select "recognition"
click at [477, 386] on select "recognition discrimination resolution recreation" at bounding box center [522, 395] width 91 height 18
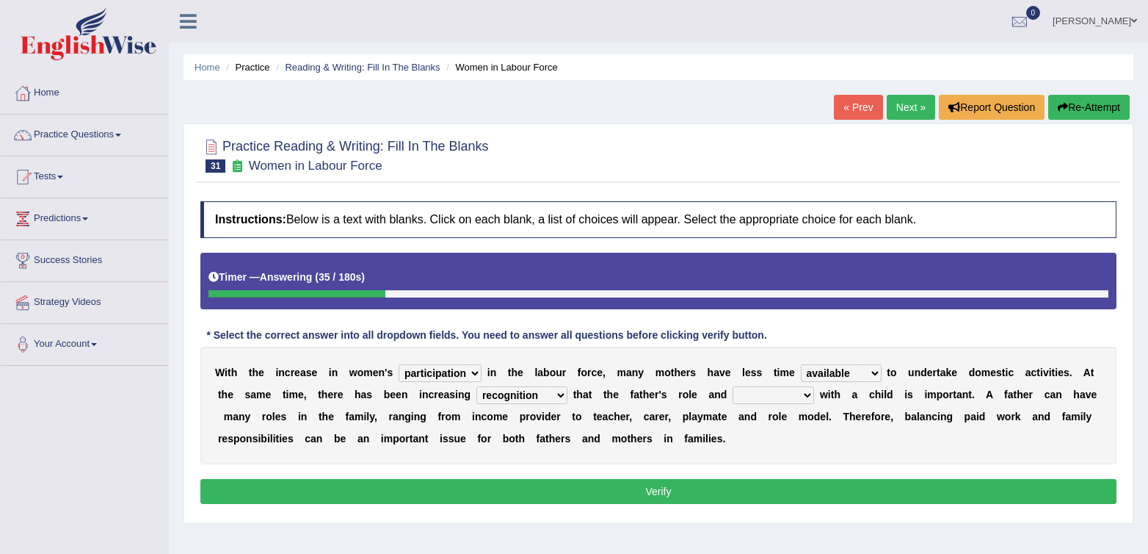
click at [792, 398] on select "scholarship realtionship worship employment" at bounding box center [774, 395] width 82 height 18
select select "realtionship"
click at [733, 386] on select "scholarship realtionship worship employment" at bounding box center [774, 395] width 82 height 18
click at [516, 478] on div "Instructions: Below is a text with blanks. Click on each blank, a list of choic…" at bounding box center [659, 355] width 924 height 322
click at [510, 486] on button "Verify" at bounding box center [658, 491] width 916 height 25
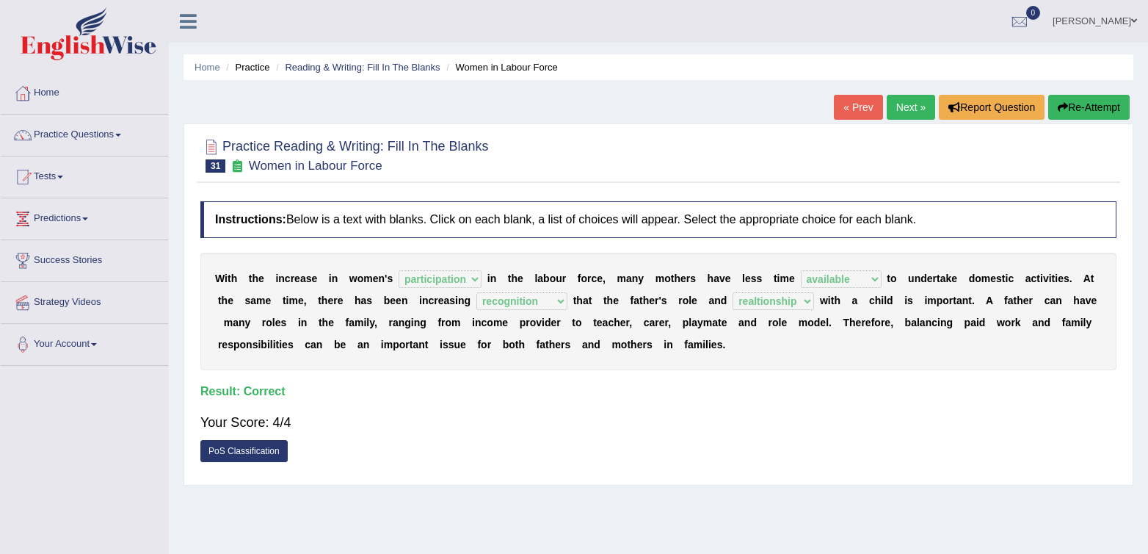
click at [898, 115] on link "Next »" at bounding box center [911, 107] width 48 height 25
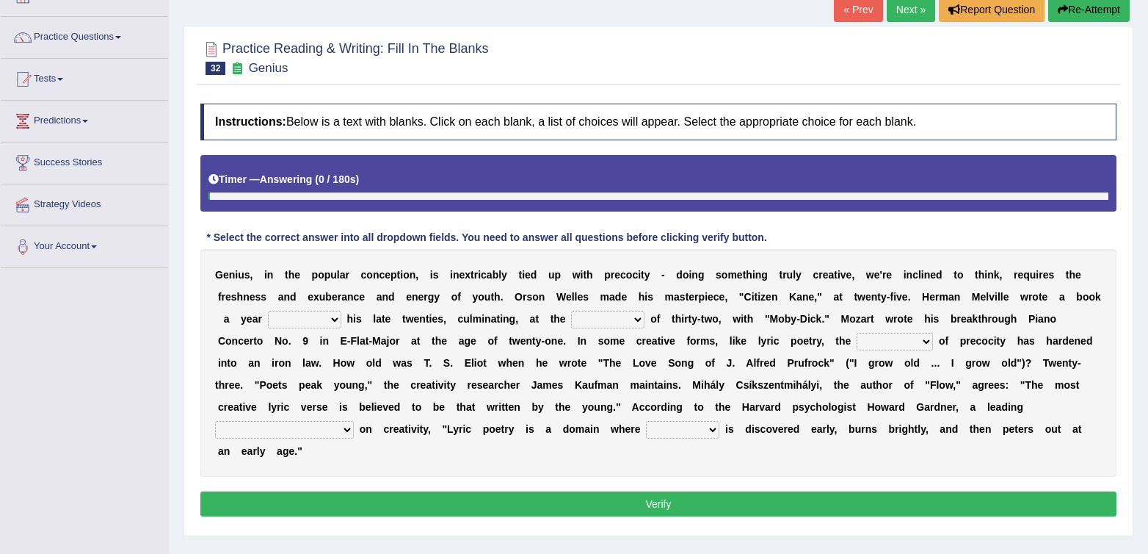
scroll to position [109, 0]
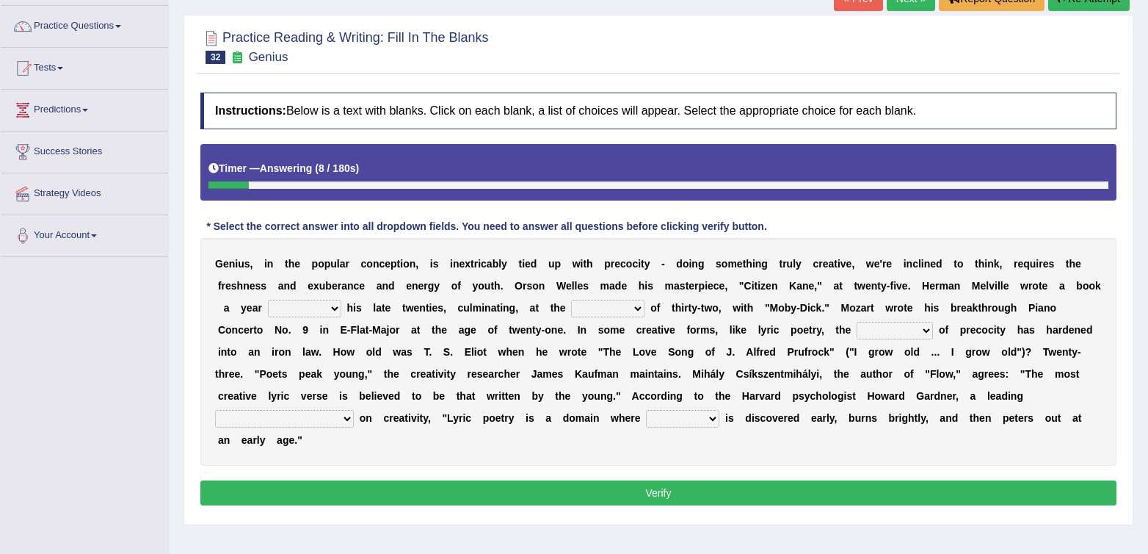
click at [330, 314] on select "on without through over" at bounding box center [304, 309] width 73 height 18
click at [298, 300] on select "on without through over" at bounding box center [304, 309] width 73 height 18
click at [316, 310] on select "on without through over" at bounding box center [304, 309] width 73 height 18
select select "on"
click at [298, 300] on select "on without through over" at bounding box center [304, 309] width 73 height 18
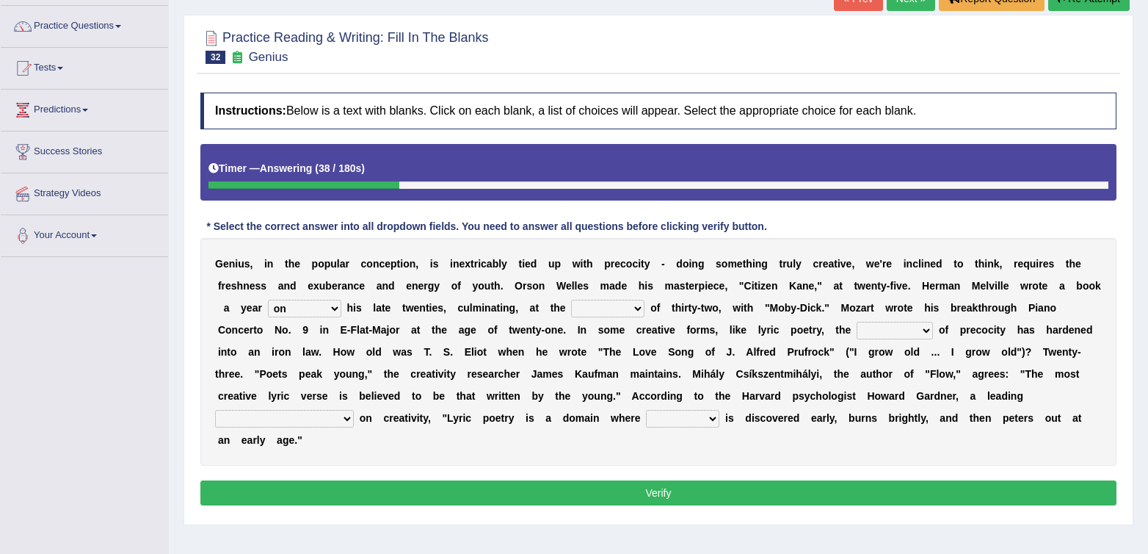
click at [322, 309] on select "on without through over" at bounding box center [304, 309] width 73 height 18
click at [634, 309] on select "proportion rate age cost" at bounding box center [607, 309] width 73 height 18
click at [894, 327] on select "junction importance structure inferiority" at bounding box center [895, 331] width 76 height 18
select select "importance"
click at [861, 322] on select "junction importance structure inferiority" at bounding box center [895, 331] width 76 height 18
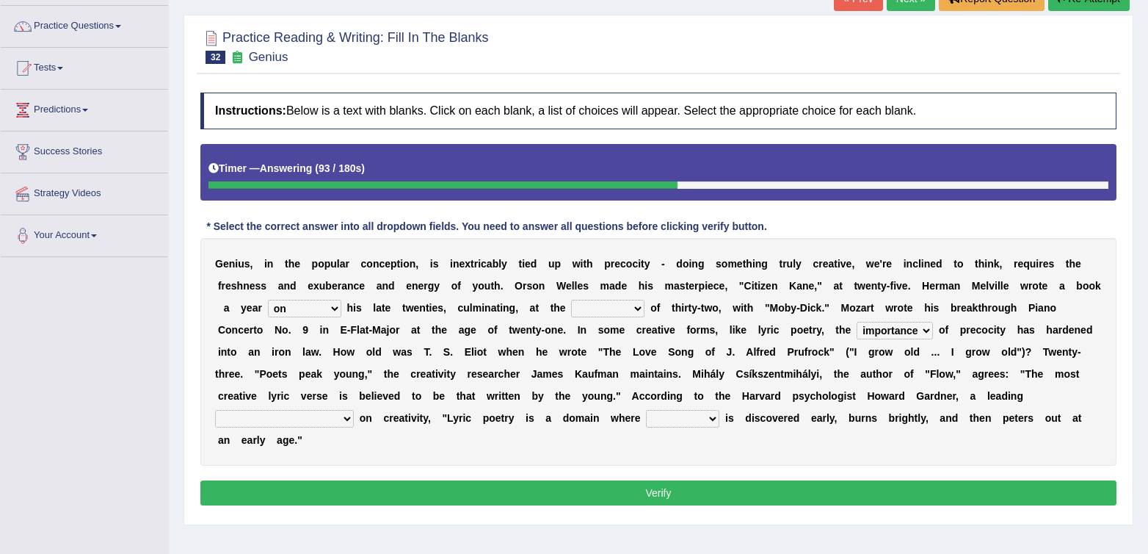
click at [354, 410] on select "master supremacy authority [DEMOGRAPHIC_DATA]" at bounding box center [284, 419] width 139 height 18
select select "master"
click at [354, 410] on select "master supremacy authority [DEMOGRAPHIC_DATA]" at bounding box center [284, 419] width 139 height 18
click at [646, 424] on select "fire derk offender talent" at bounding box center [682, 419] width 73 height 18
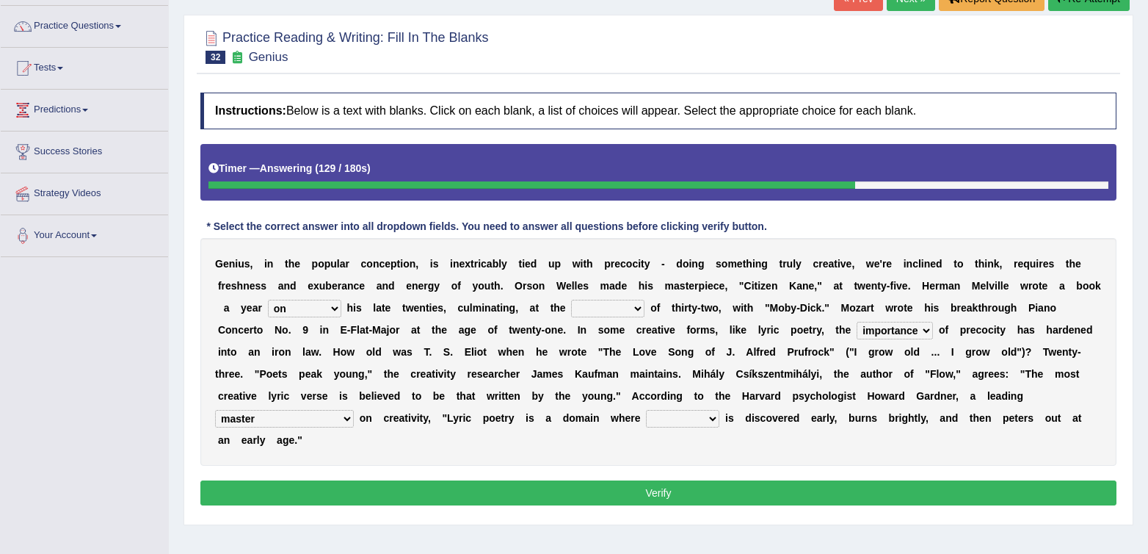
select select "talent"
click at [646, 410] on select "fire derk offender talent" at bounding box center [682, 419] width 73 height 18
click at [646, 424] on select "fire derk offender talent" at bounding box center [682, 419] width 73 height 18
click at [645, 316] on select "proportion rate age cost" at bounding box center [607, 309] width 73 height 18
select select "age"
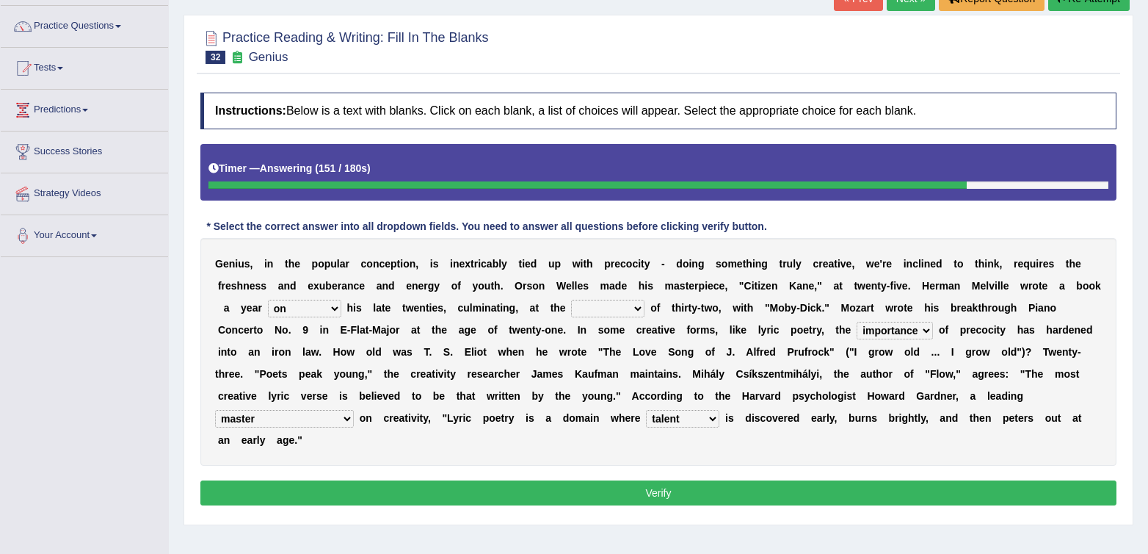
click at [602, 300] on select "proportion rate age cost" at bounding box center [607, 309] width 73 height 18
click at [828, 480] on button "Verify" at bounding box center [658, 492] width 916 height 25
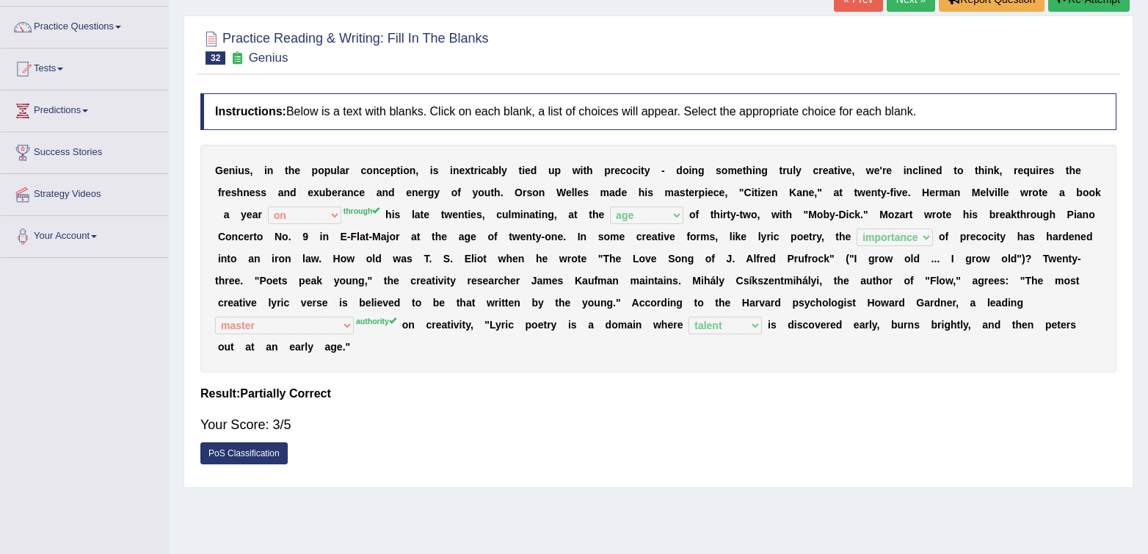
scroll to position [0, 0]
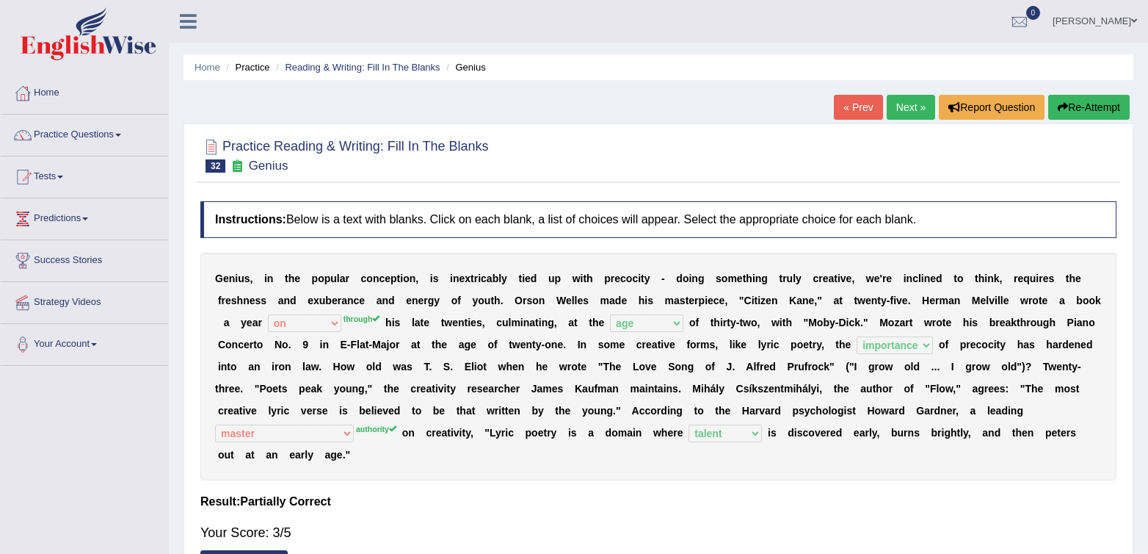
click at [887, 104] on link "Next »" at bounding box center [911, 107] width 48 height 25
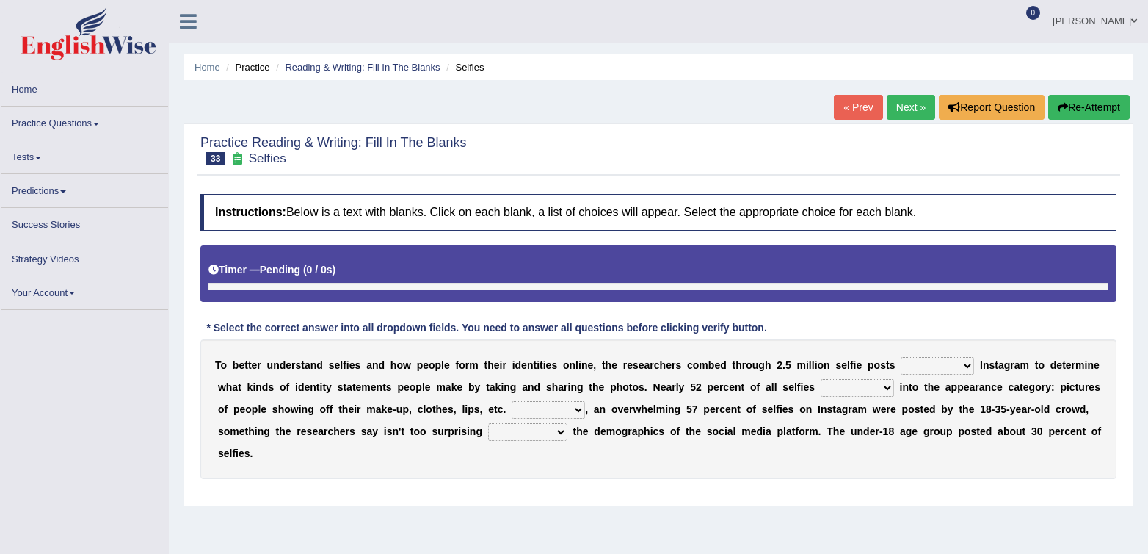
scroll to position [33, 0]
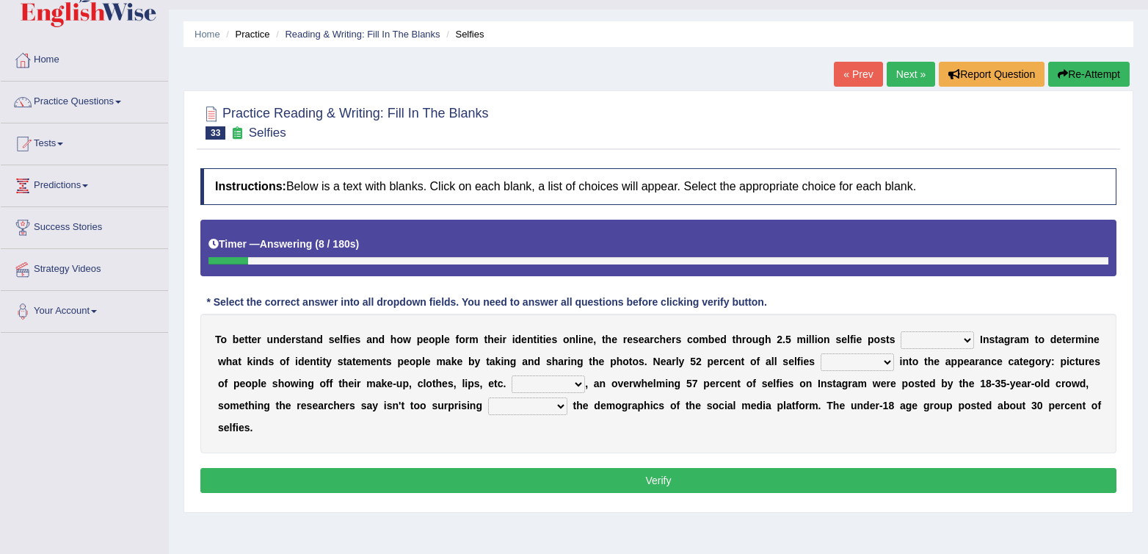
click at [950, 340] on select "of in above on" at bounding box center [937, 340] width 73 height 18
select select "on"
click at [901, 331] on select "of in above on" at bounding box center [937, 340] width 73 height 18
click at [853, 365] on select "fall fallen fell falls" at bounding box center [857, 362] width 73 height 18
select select "fall"
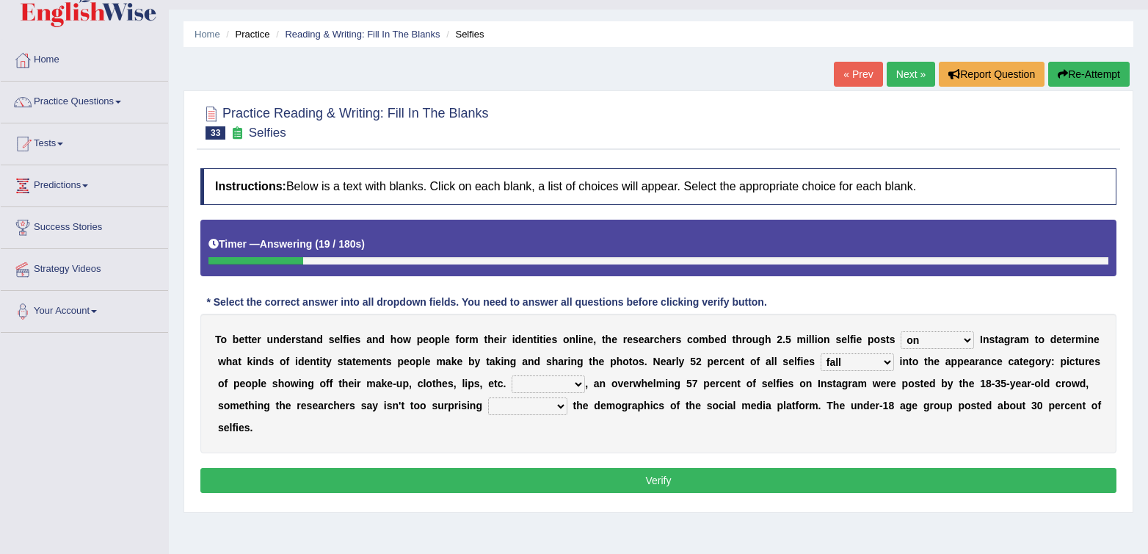
click at [821, 353] on select "fall fallen fell falls" at bounding box center [857, 362] width 73 height 18
click at [563, 380] on select "Along with Although Overall However" at bounding box center [548, 384] width 73 height 18
click at [521, 408] on select "consider considered considering to consider" at bounding box center [527, 406] width 79 height 18
select select "to consider"
click at [488, 397] on select "consider considered considering to consider" at bounding box center [527, 406] width 79 height 18
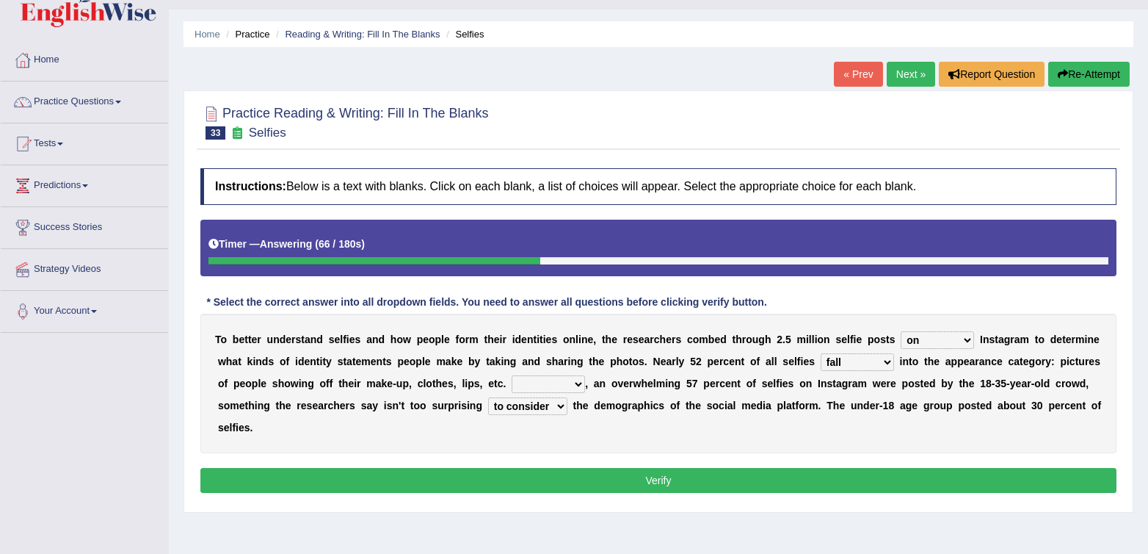
click at [499, 411] on select "consider considered considering to consider" at bounding box center [527, 406] width 79 height 18
click at [531, 405] on select "consider considered considering to consider" at bounding box center [527, 406] width 79 height 18
click at [568, 386] on select "Along with Although Overall However" at bounding box center [548, 384] width 73 height 18
select select "Overall"
click at [512, 375] on select "Along with Although Overall However" at bounding box center [548, 384] width 73 height 18
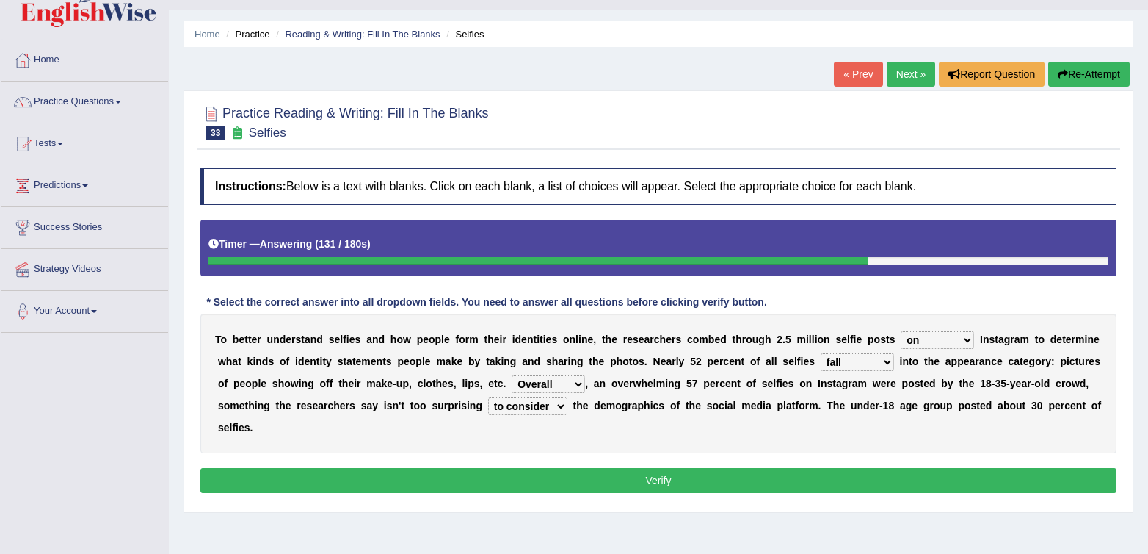
click at [549, 413] on select "consider considered considering to consider" at bounding box center [527, 406] width 79 height 18
select select "considering"
click at [488, 397] on select "consider considered considering to consider" at bounding box center [527, 406] width 79 height 18
click at [606, 491] on button "Verify" at bounding box center [658, 480] width 916 height 25
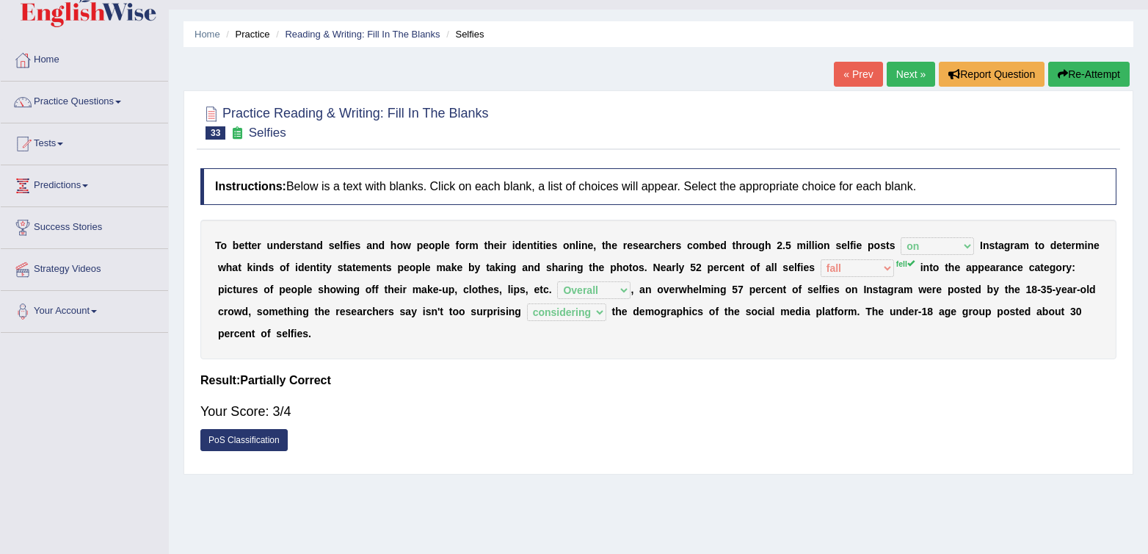
click at [910, 84] on link "Next »" at bounding box center [911, 74] width 48 height 25
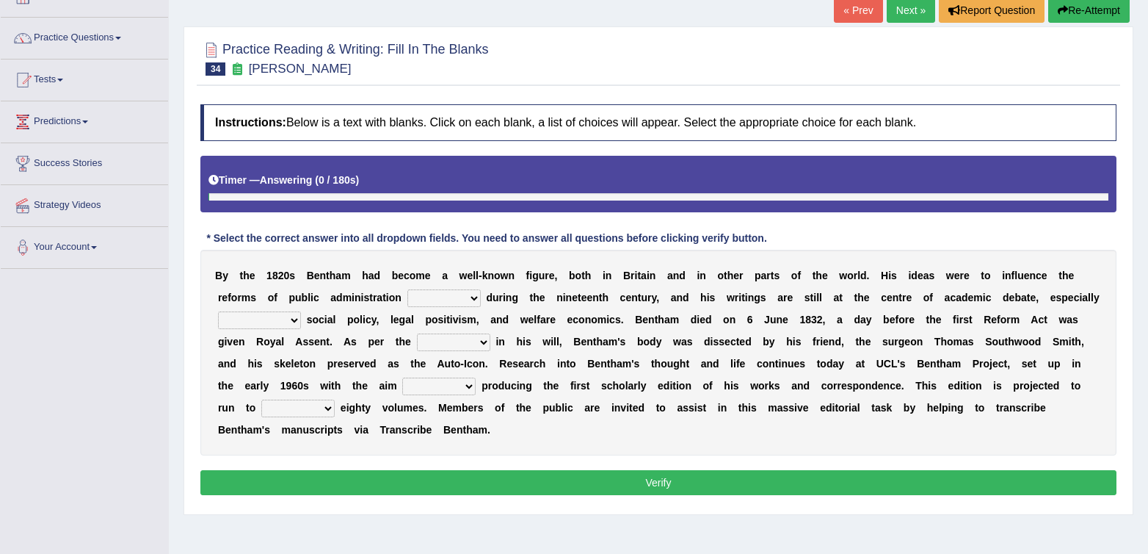
scroll to position [99, 0]
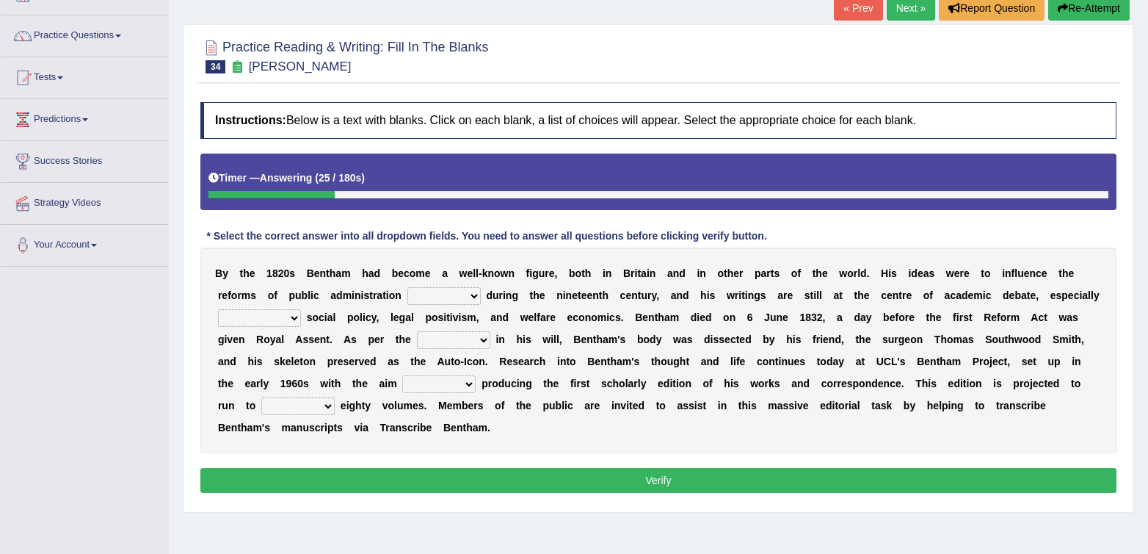
click at [458, 301] on select "made caused taken happened" at bounding box center [444, 296] width 73 height 18
click at [430, 299] on select "made caused taken happened" at bounding box center [444, 296] width 73 height 18
click at [418, 297] on select "made caused taken happened" at bounding box center [444, 296] width 73 height 18
click at [418, 293] on select "made caused taken happened" at bounding box center [444, 296] width 73 height 18
click at [408, 287] on select "made caused taken happened" at bounding box center [444, 296] width 73 height 18
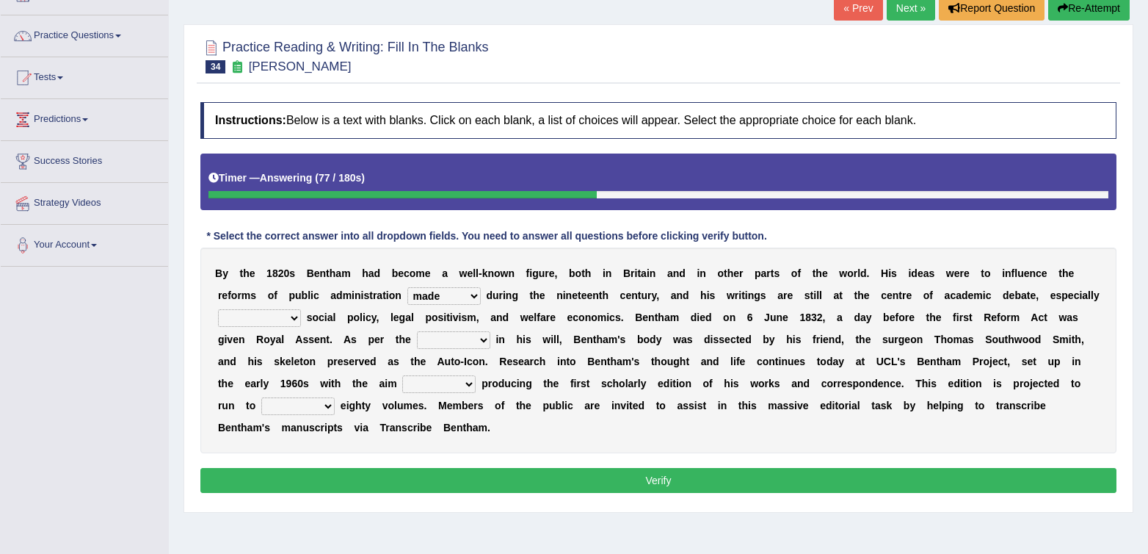
click at [447, 292] on select "made caused taken happened" at bounding box center [444, 296] width 73 height 18
select select "happened"
click at [408, 287] on select "made caused taken happened" at bounding box center [444, 296] width 73 height 18
click at [276, 327] on select "as regards compared to as long as in case of" at bounding box center [259, 318] width 83 height 18
click at [294, 308] on div "B y t h e 1 8 2 0 s B e n t h a m h a d b e c o m e a w e l l - k n o w n f i g…" at bounding box center [658, 350] width 916 height 206
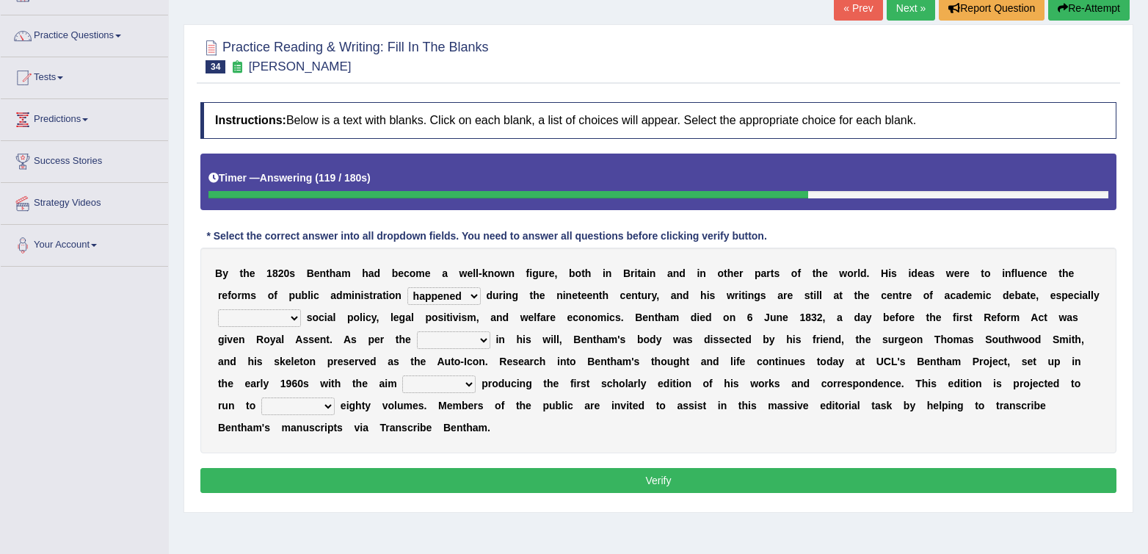
click at [286, 322] on select "as regards compared to as long as in case of" at bounding box center [259, 318] width 83 height 18
select select "compared to"
click at [218, 309] on select "as regards compared to as long as in case of" at bounding box center [259, 318] width 83 height 18
click at [454, 339] on select "directions parts categories levels" at bounding box center [453, 340] width 73 height 18
select select "directions"
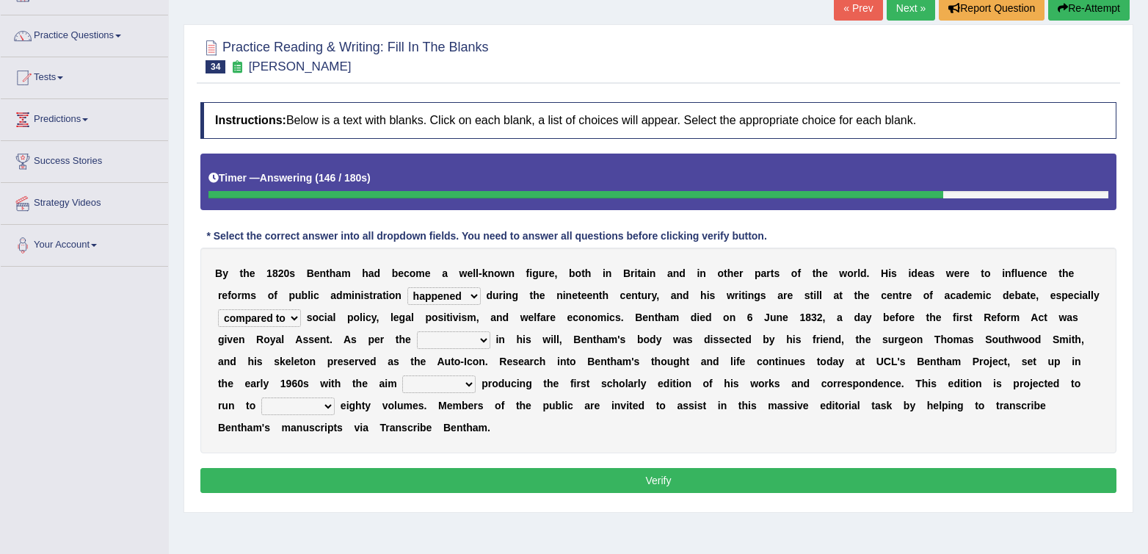
click at [417, 331] on select "directions parts categories levels" at bounding box center [453, 340] width 73 height 18
click at [459, 347] on select "directions parts categories levels" at bounding box center [453, 340] width 73 height 18
click at [438, 385] on select "for about as of" at bounding box center [438, 384] width 73 height 18
select select "of"
click at [402, 375] on select "for about as of" at bounding box center [438, 384] width 73 height 18
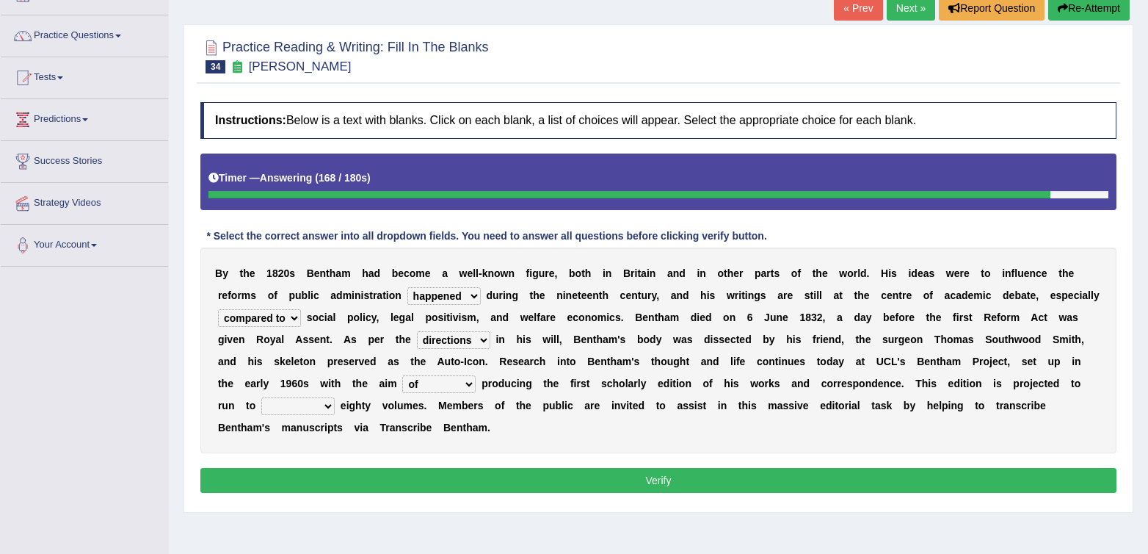
click at [325, 415] on select "mostly almost just some" at bounding box center [297, 406] width 73 height 18
select select "mostly"
click at [261, 397] on select "mostly almost just some" at bounding box center [297, 406] width 73 height 18
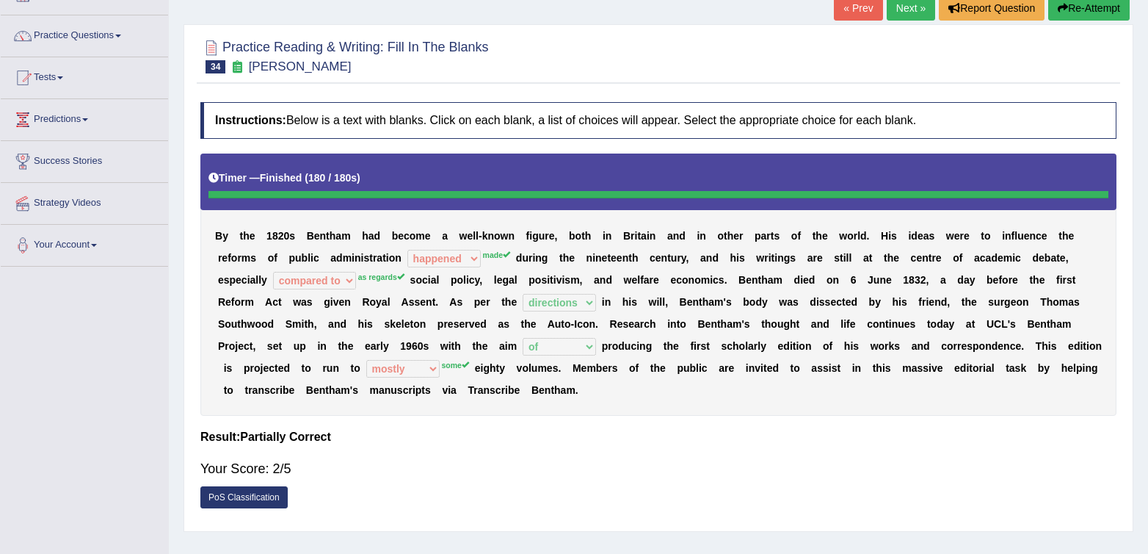
click at [426, 198] on div at bounding box center [659, 194] width 901 height 7
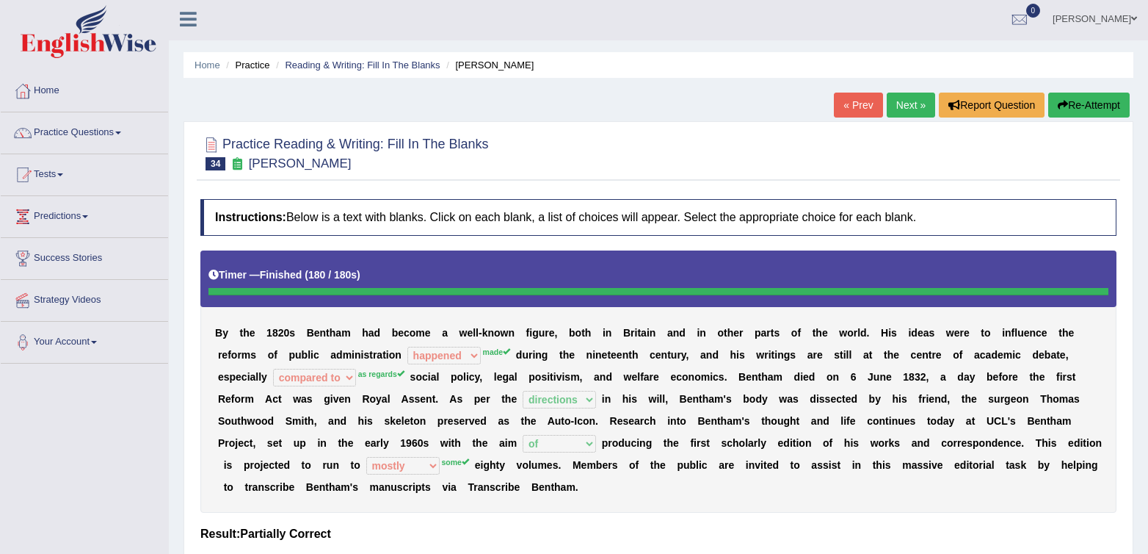
scroll to position [0, 0]
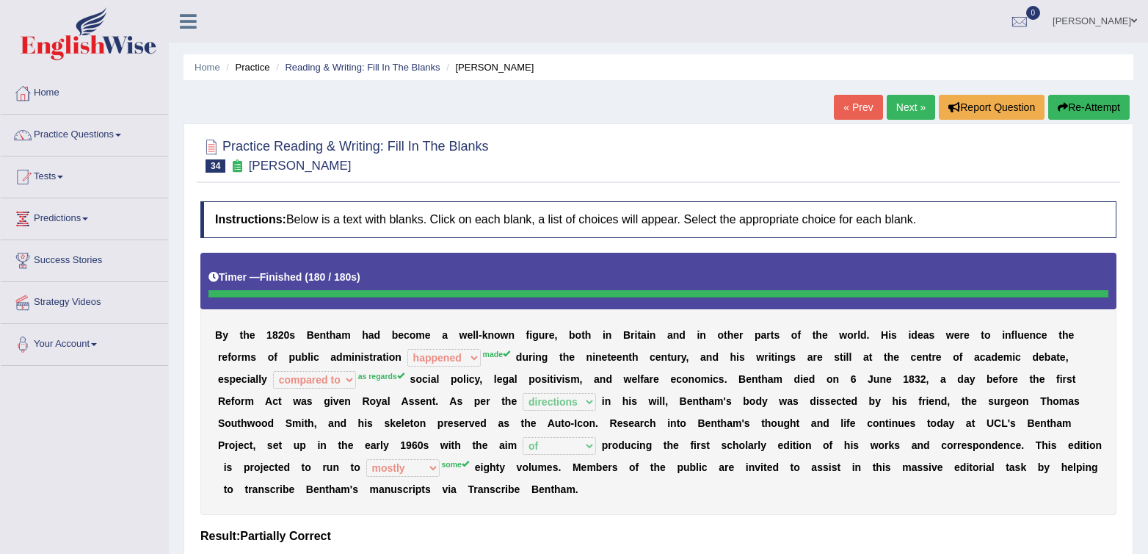
click at [894, 106] on link "Next »" at bounding box center [911, 107] width 48 height 25
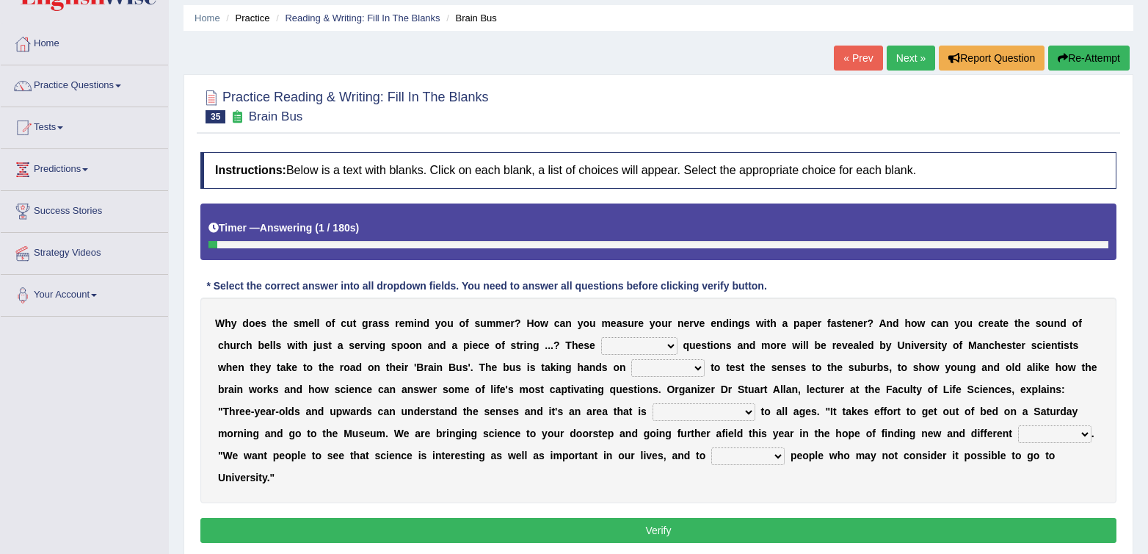
scroll to position [50, 0]
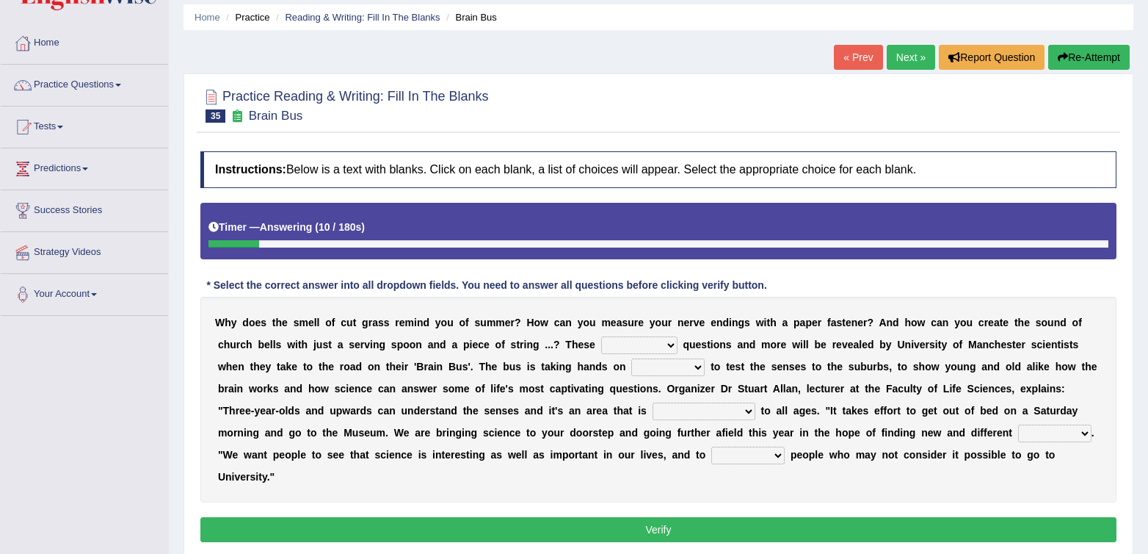
click at [637, 339] on select "fascinating unattended gratuitous underlying" at bounding box center [639, 345] width 76 height 18
select select "fascinating"
click at [601, 336] on select "fascinating unattended gratuitous underlying" at bounding box center [639, 345] width 76 height 18
click at [647, 343] on select "fascinating unattended gratuitous underlying" at bounding box center [639, 345] width 76 height 18
click at [696, 366] on select "activities mages facets revenues" at bounding box center [668, 367] width 73 height 18
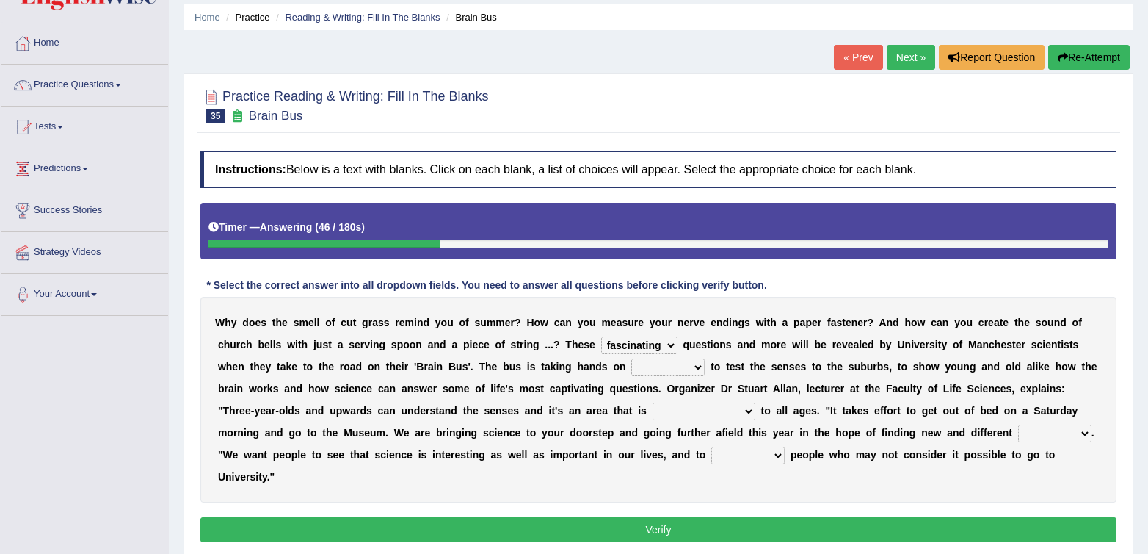
click at [661, 413] on select "misleading disproportionate intriguing proximal" at bounding box center [704, 411] width 103 height 18
select select "intriguing"
click at [653, 402] on select "misleading disproportionate intriguing proximal" at bounding box center [704, 411] width 103 height 18
click at [727, 414] on select "misleading disproportionate intriguing proximal" at bounding box center [704, 411] width 103 height 18
click at [671, 419] on select "misleading disproportionate intriguing proximal" at bounding box center [704, 411] width 103 height 18
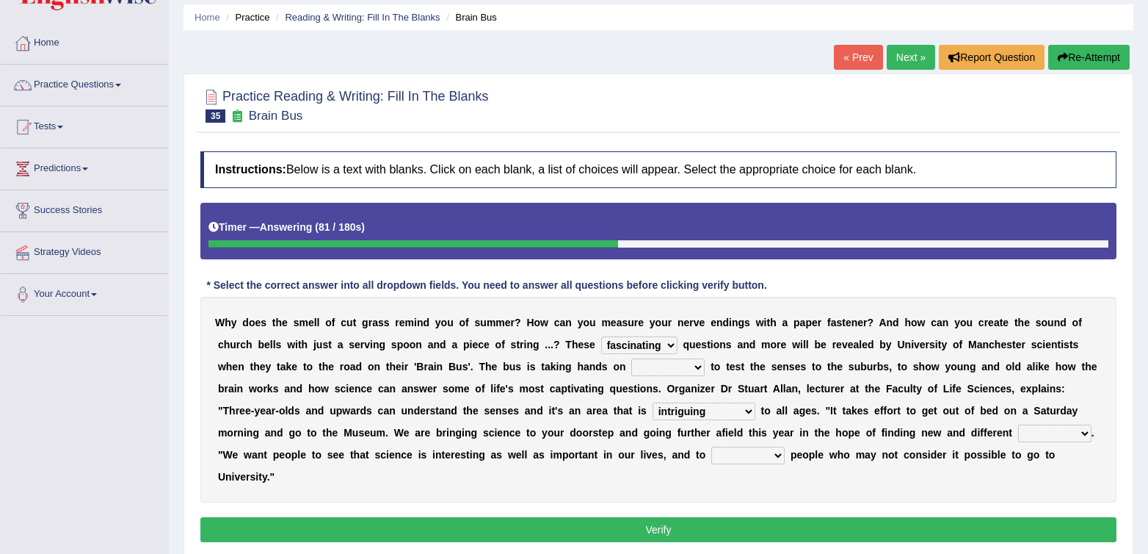
click at [1063, 435] on select "groups mobs auditors audiences" at bounding box center [1055, 433] width 73 height 18
click at [1019, 424] on select "groups mobs auditors audiences" at bounding box center [1055, 433] width 73 height 18
click at [1024, 427] on select "groups mobs auditors audiences" at bounding box center [1055, 433] width 73 height 18
click at [1071, 438] on select "groups mobs auditors audiences" at bounding box center [1055, 433] width 73 height 18
select select "groups"
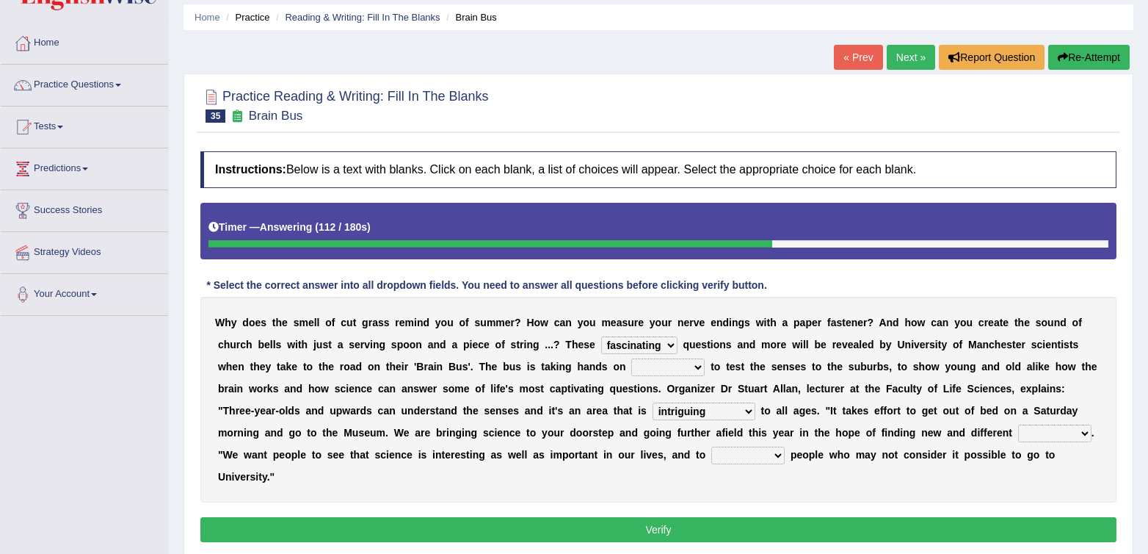
click at [1019, 424] on select "groups mobs auditors audiences" at bounding box center [1055, 433] width 73 height 18
click at [727, 448] on select "force plead credit encourage" at bounding box center [748, 455] width 73 height 18
select select "encourage"
click at [712, 446] on select "force plead credit encourage" at bounding box center [748, 455] width 73 height 18
click at [656, 363] on select "activities mages facets revenues" at bounding box center [668, 367] width 73 height 18
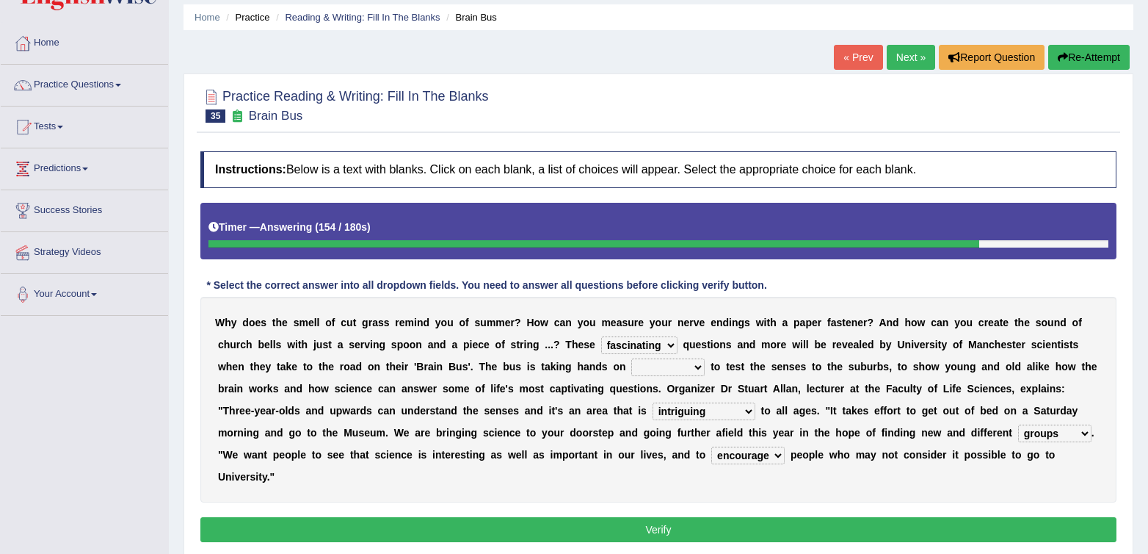
select select "activities"
click at [632, 358] on select "activities mages facets revenues" at bounding box center [668, 367] width 73 height 18
click at [868, 381] on div "W h y d o e s t h e s m e l l o f c u t g r a s s r e m i n d y o u o f s u m m…" at bounding box center [658, 400] width 916 height 206
click at [675, 370] on select "activities mages facets revenues" at bounding box center [668, 367] width 73 height 18
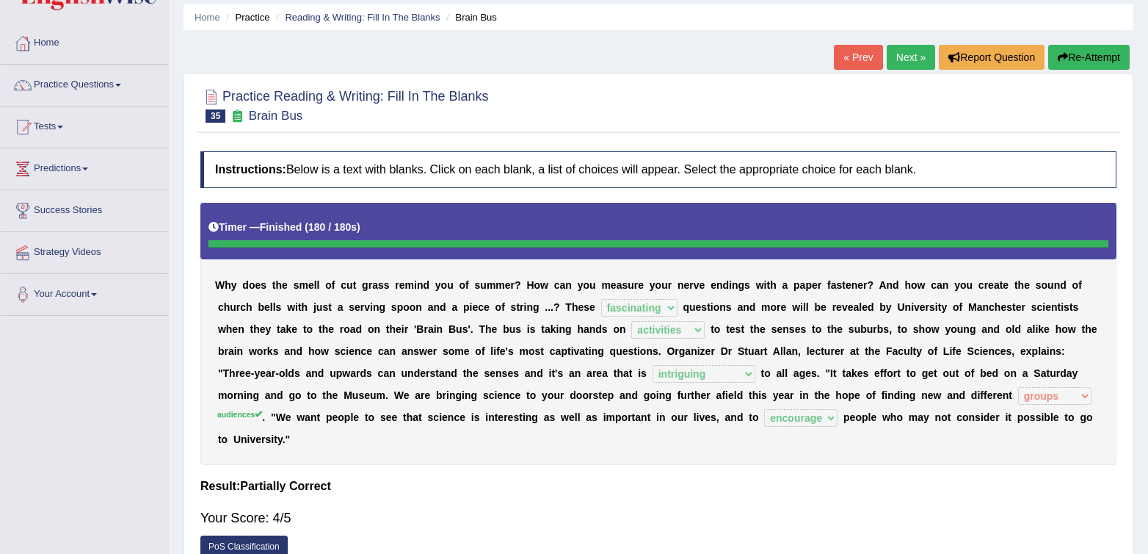
click at [918, 63] on link "Next »" at bounding box center [911, 57] width 48 height 25
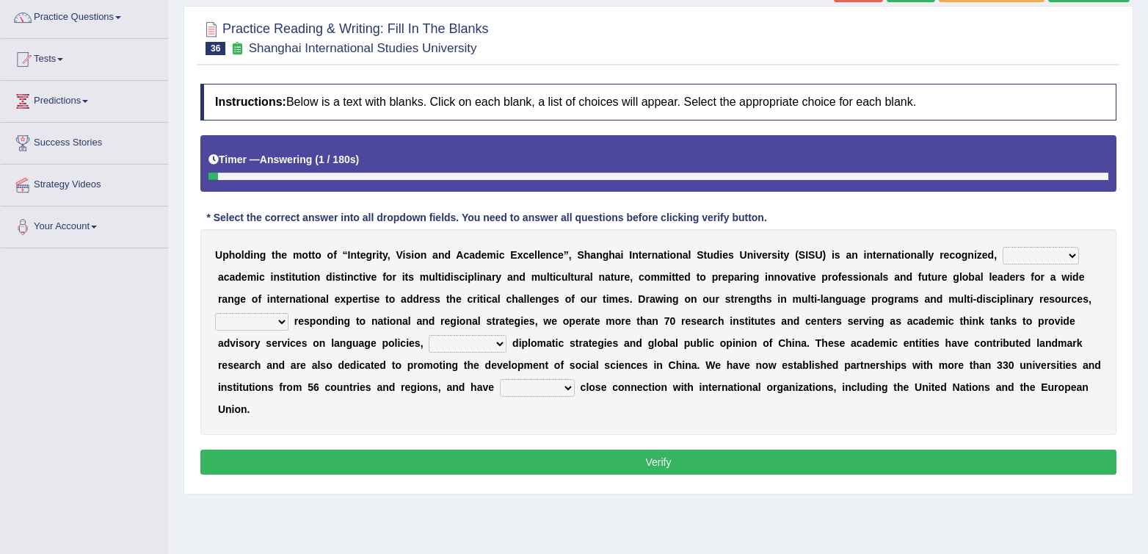
scroll to position [118, 0]
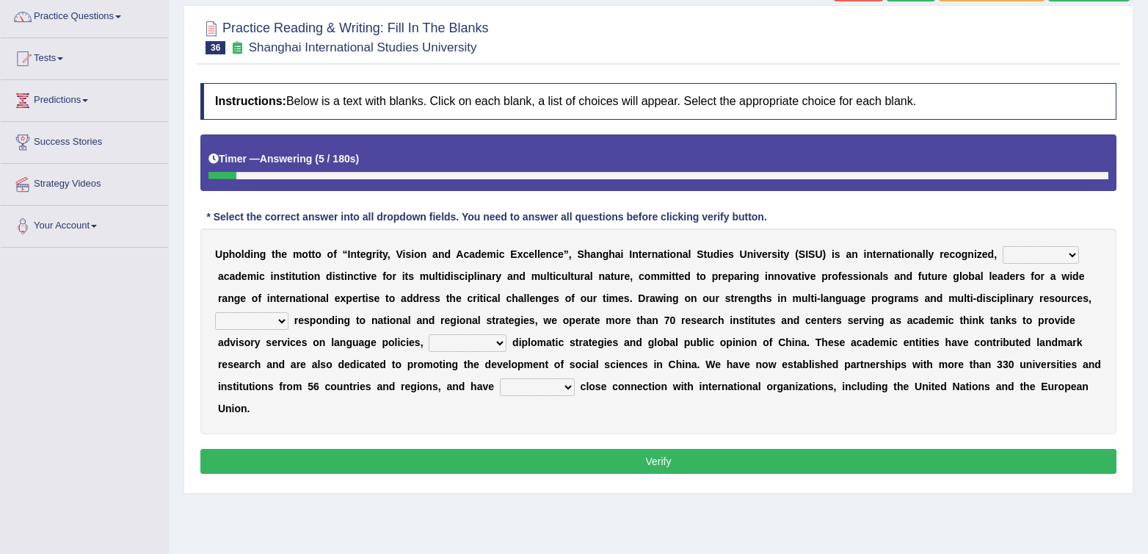
click at [1040, 263] on select "universal amiable dishonest prestigious" at bounding box center [1041, 255] width 76 height 18
click at [1032, 257] on select "universal amiable dishonest prestigious" at bounding box center [1041, 255] width 76 height 18
select select "prestigious"
click at [1003, 246] on select "universal amiable dishonest prestigious" at bounding box center [1041, 255] width 76 height 18
click at [253, 324] on select "of as with while" at bounding box center [251, 321] width 73 height 18
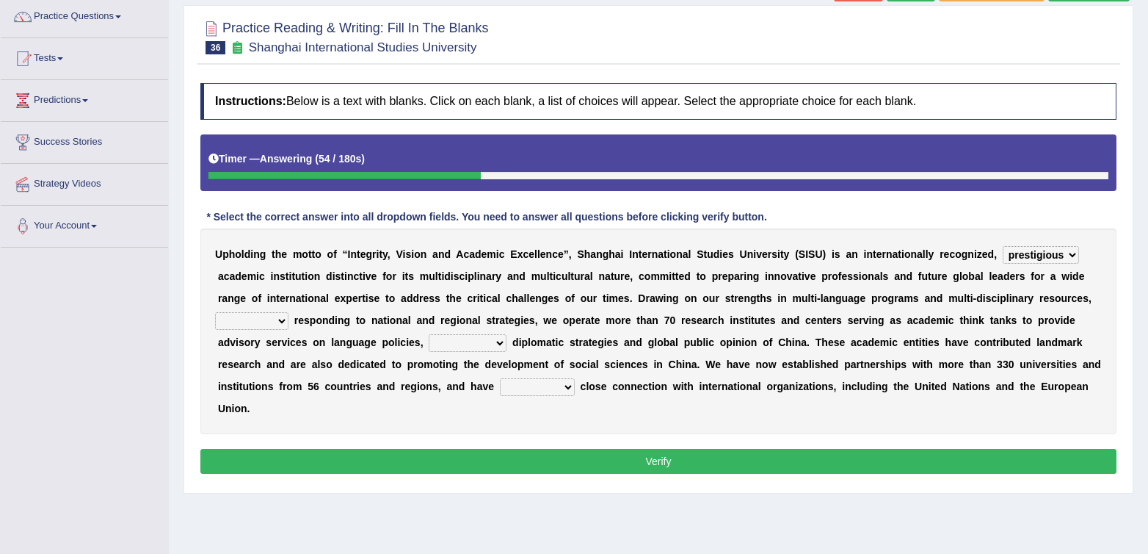
click at [269, 323] on select "of as with while" at bounding box center [251, 321] width 73 height 18
click at [477, 344] on select "city's country's university's province's" at bounding box center [468, 343] width 78 height 18
select select "university's"
click at [429, 334] on select "city's country's university's province's" at bounding box center [468, 343] width 78 height 18
click at [444, 351] on select "city's country's university's province's" at bounding box center [468, 343] width 78 height 18
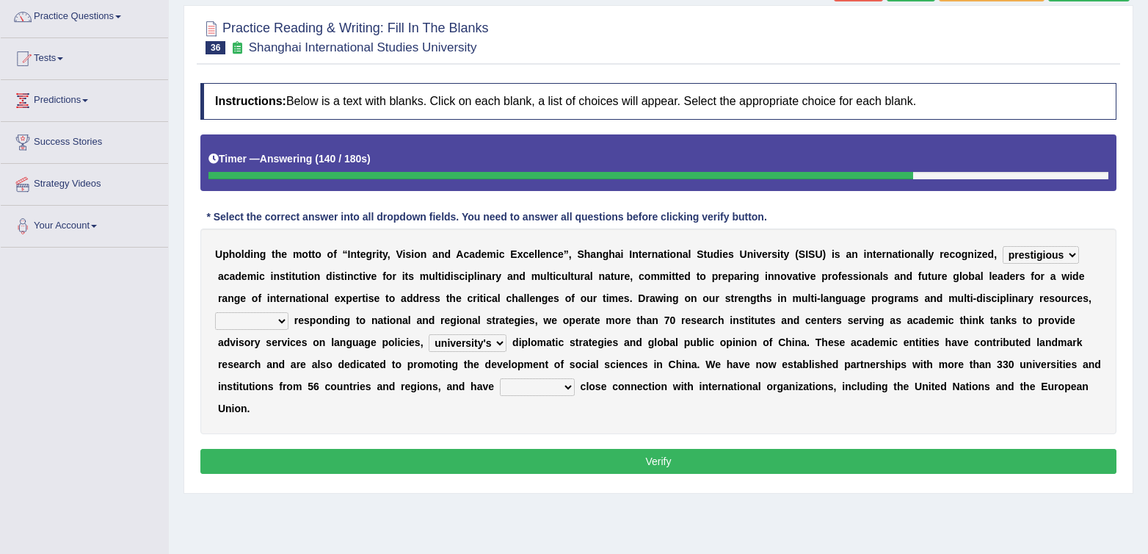
click at [477, 341] on select "city's country's university's province's" at bounding box center [468, 343] width 78 height 18
click at [566, 397] on div "U p h o l d i n g t h e m o t t o o f “ I n t e g r i t y , V i s i o n a n d A…" at bounding box center [658, 331] width 916 height 206
click at [565, 388] on select "maintained disarmed displaced revised" at bounding box center [537, 387] width 75 height 18
select select "maintained"
click at [500, 378] on select "maintained disarmed displaced revised" at bounding box center [537, 387] width 75 height 18
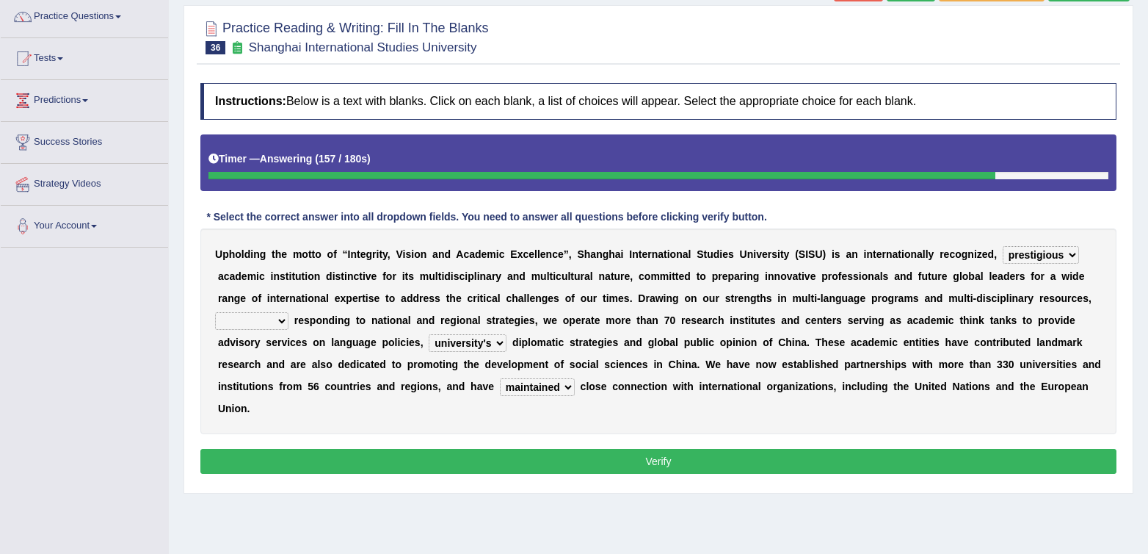
click at [555, 397] on div "U p h o l d i n g t h e m o t t o o f “ I n t e g r i t y , V i s i o n a n d A…" at bounding box center [658, 331] width 916 height 206
click at [556, 391] on select "maintained disarmed displaced revised" at bounding box center [537, 387] width 75 height 18
click at [281, 320] on select "of as with while" at bounding box center [251, 321] width 73 height 18
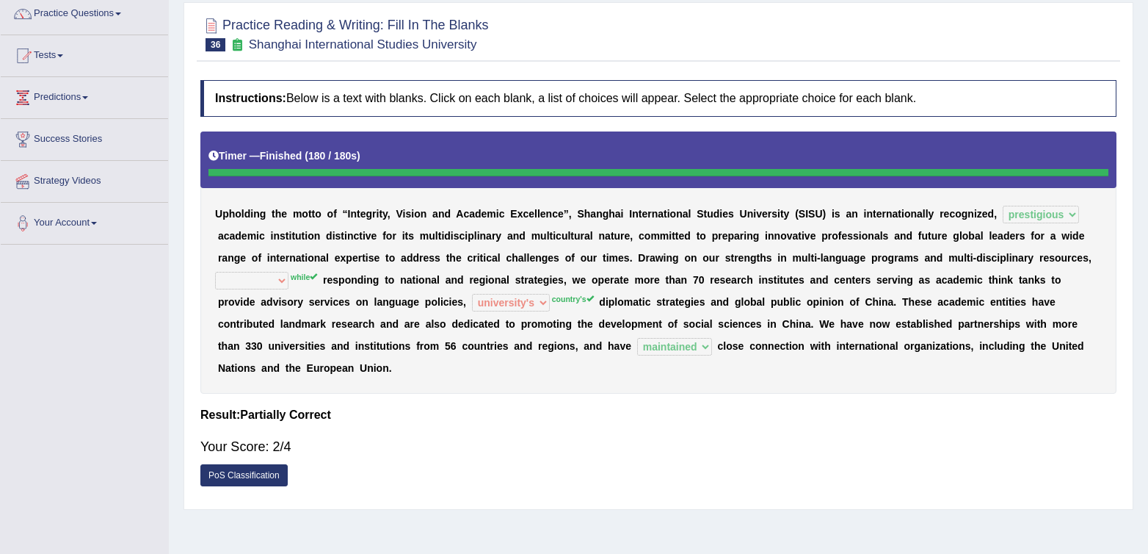
scroll to position [120, 0]
click at [917, 19] on div at bounding box center [658, 34] width 916 height 45
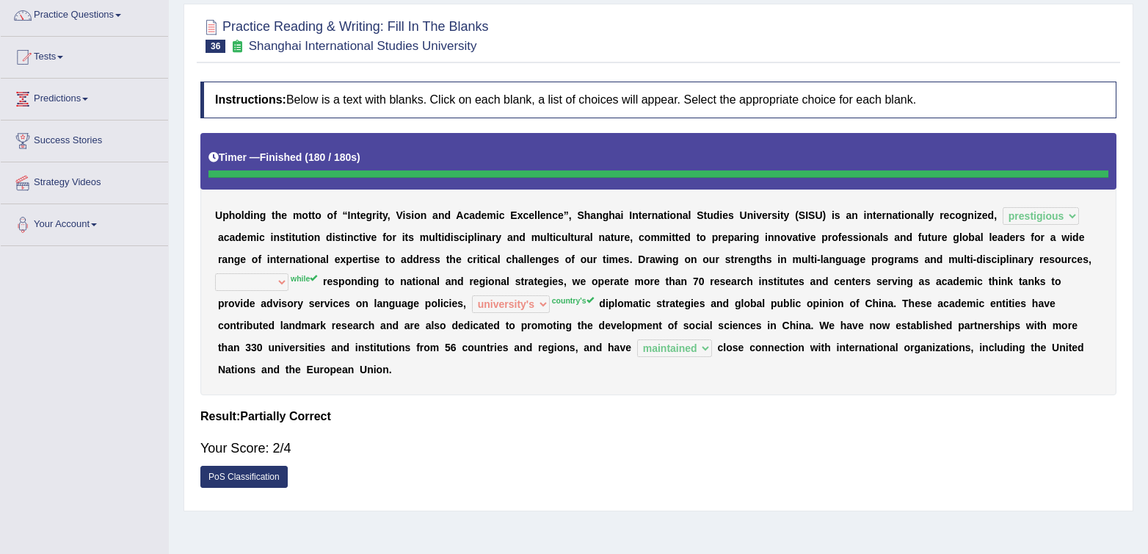
click at [636, 71] on div "Practice Reading & Writing: Fill In The Blanks 36 Shanghai International Studie…" at bounding box center [659, 257] width 950 height 507
drag, startPoint x: 957, startPoint y: 51, endPoint x: 894, endPoint y: 90, distance: 73.9
click at [946, 82] on div "Practice Reading & Writing: Fill In The Blanks 36 Shanghai International Studie…" at bounding box center [659, 257] width 950 height 507
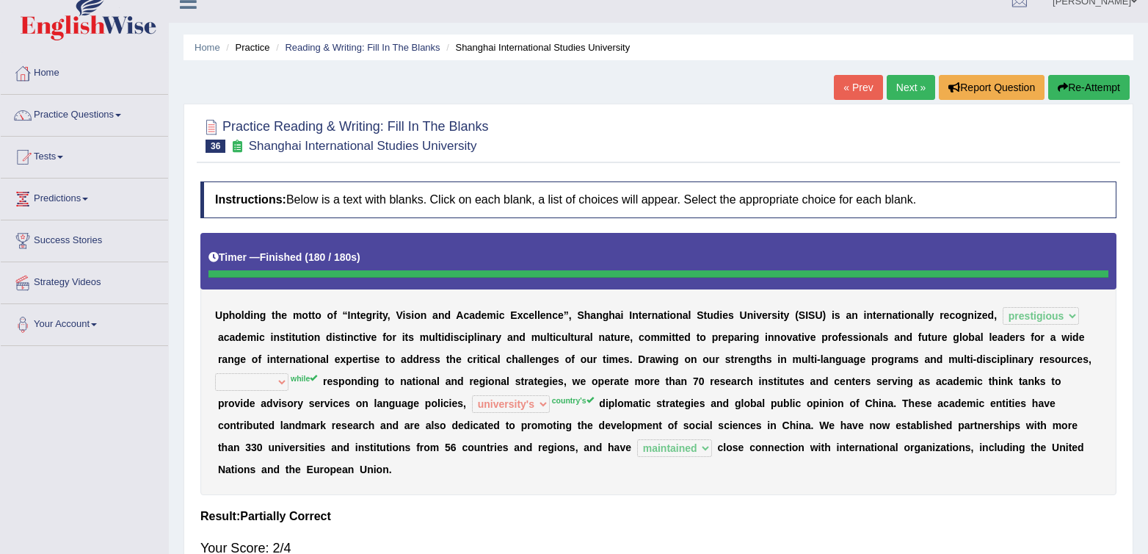
scroll to position [0, 0]
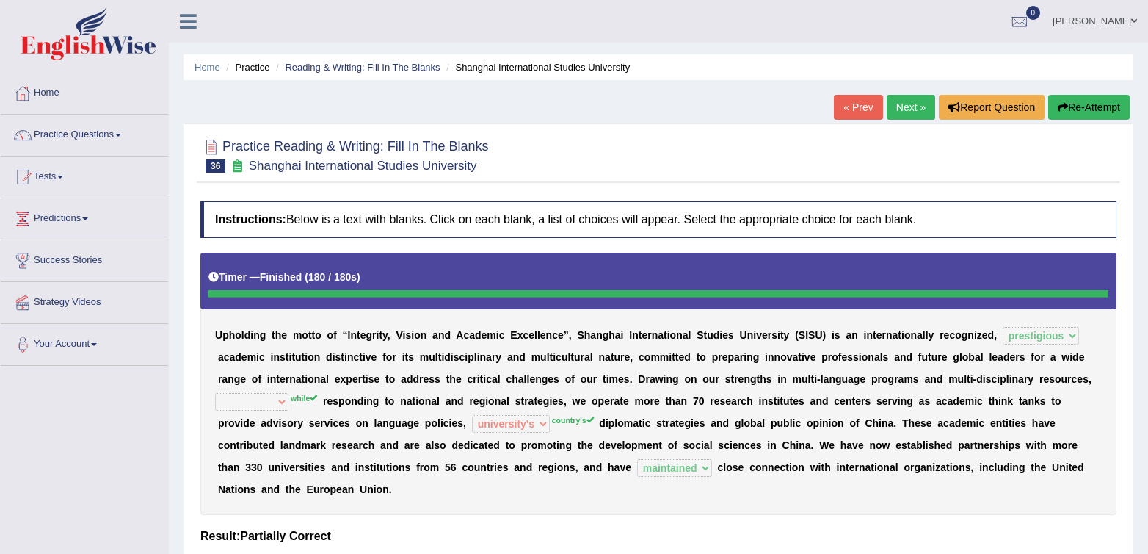
click at [701, 184] on div "Practice Reading & Writing: Fill In The Blanks 36 Shanghai International Studie…" at bounding box center [659, 376] width 950 height 507
click at [720, 132] on div at bounding box center [658, 154] width 916 height 45
click at [890, 109] on link "Next »" at bounding box center [911, 107] width 48 height 25
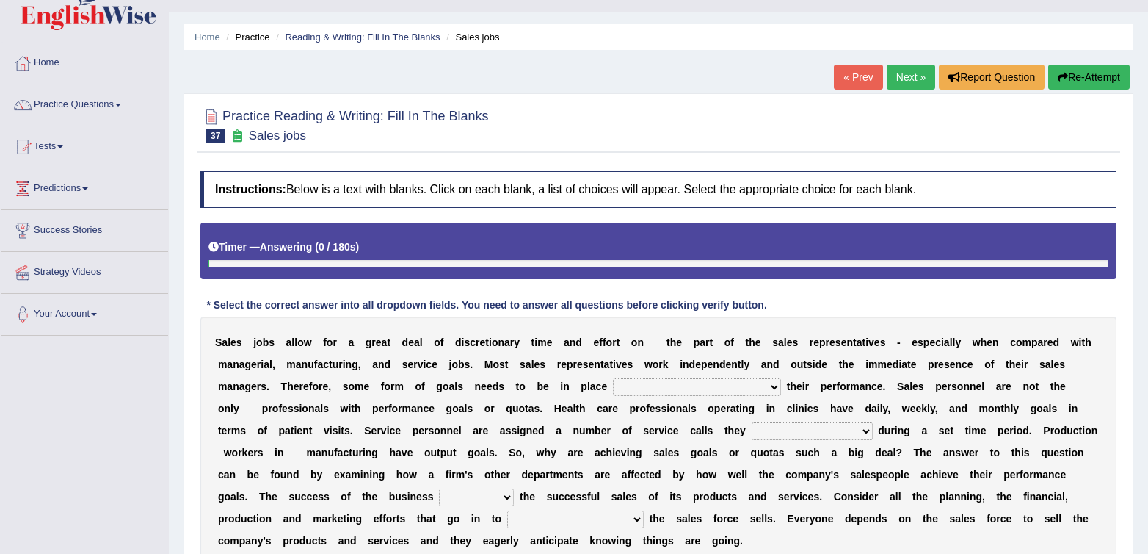
scroll to position [149, 0]
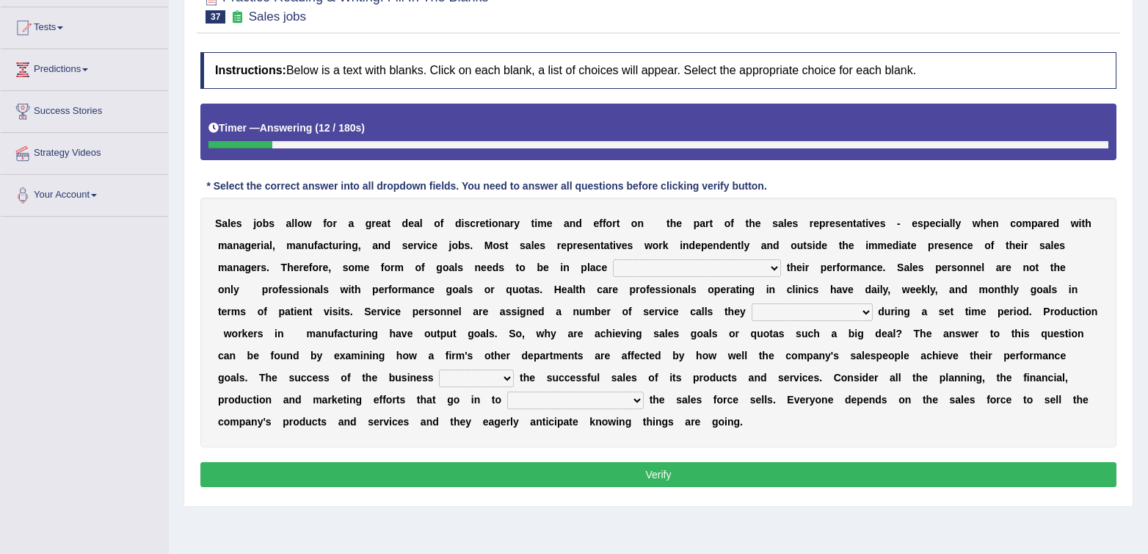
click at [708, 267] on select "as motive and guide should motivate and guide to help motivate and guide as hel…" at bounding box center [697, 268] width 168 height 18
click at [690, 263] on select "as motive and guide should motivate and guide to help motivate and guide as hel…" at bounding box center [697, 268] width 168 height 18
click at [703, 272] on select "as motive and guide should motivate and guide to help motivate and guide as hel…" at bounding box center [697, 268] width 168 height 18
click at [613, 259] on select "as motive and guide should motivate and guide to help motivate and guide as hel…" at bounding box center [697, 268] width 168 height 18
click at [744, 269] on select "as motive and guide should motivate and guide to help motivate and guide as hel…" at bounding box center [697, 268] width 168 height 18
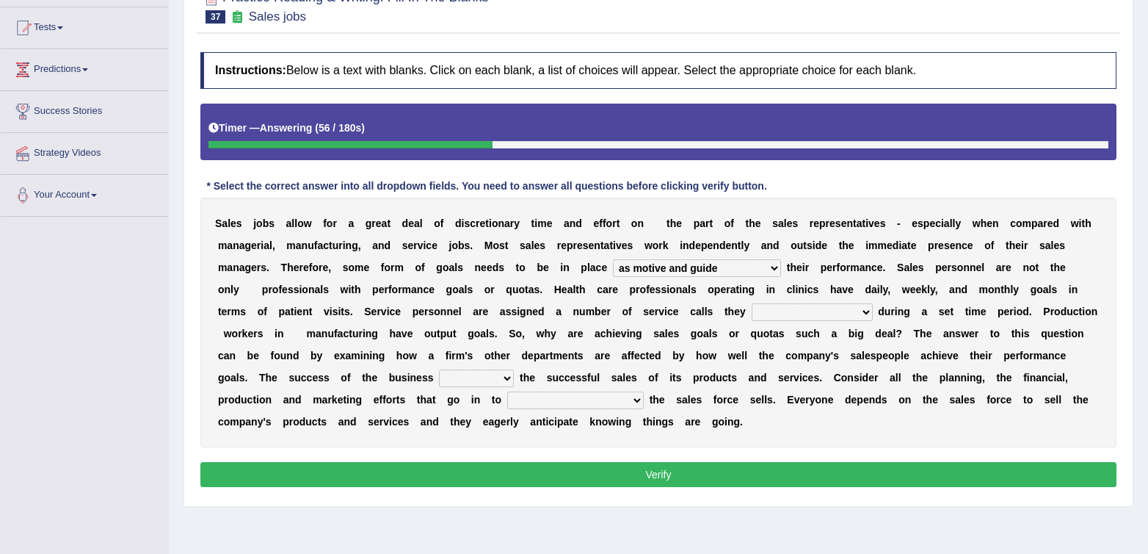
click at [759, 270] on select "as motive and guide should motivate and guide to help motivate and guide as hel…" at bounding box center [697, 268] width 168 height 18
click at [720, 265] on select "as motive and guide should motivate and guide to help motivate and guide as hel…" at bounding box center [697, 268] width 168 height 18
select select "to help motivate and guide"
click at [613, 259] on select "as motive and guide should motivate and guide to help motivate and guide as hel…" at bounding box center [697, 268] width 168 height 18
click at [862, 310] on select "can perform must perform often are performed might be performing" at bounding box center [812, 312] width 121 height 18
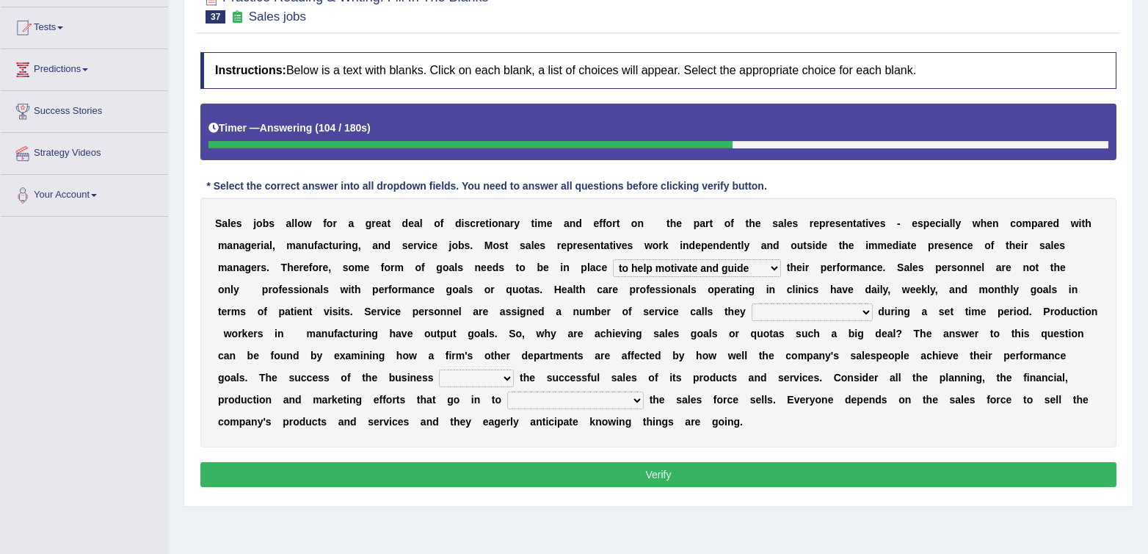
select select "can perform"
click at [752, 303] on select "can perform must perform often are performed might be performing" at bounding box center [812, 312] width 121 height 18
click at [746, 312] on b at bounding box center [749, 311] width 6 height 12
click at [763, 315] on select "can perform must perform often are performed might be performing" at bounding box center [812, 312] width 121 height 18
click at [752, 303] on select "can perform must perform often are performed might be performing" at bounding box center [812, 312] width 121 height 18
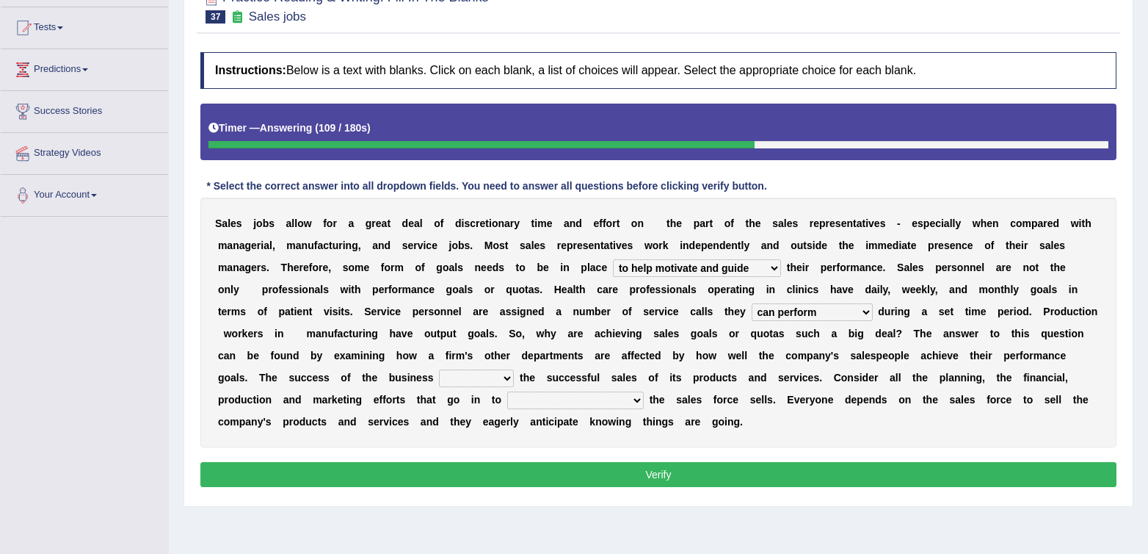
click at [763, 315] on select "can perform must perform often are performed might be performing" at bounding box center [812, 312] width 121 height 18
click at [489, 385] on select "hinges on is set at lasts until look ahead" at bounding box center [476, 378] width 75 height 18
select select "hinges on"
click at [439, 369] on select "hinges on is set at lasts until look ahead" at bounding box center [476, 378] width 75 height 18
click at [441, 384] on select "hinges on is set at lasts until look ahead" at bounding box center [476, 378] width 75 height 18
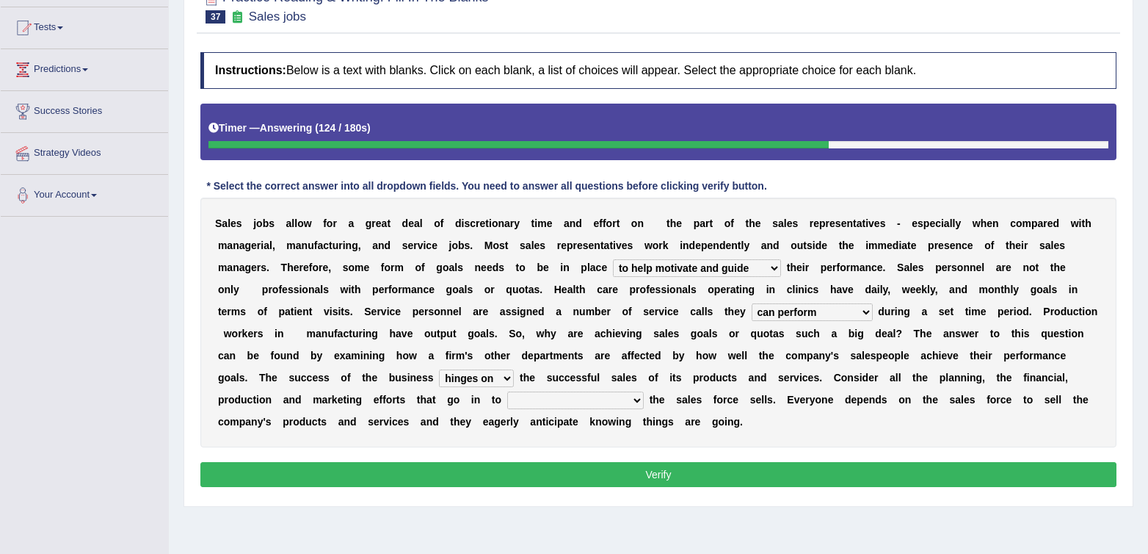
click at [439, 369] on select "hinges on is set at lasts until look ahead" at bounding box center [476, 378] width 75 height 18
click at [556, 404] on select "describing how producing what constructing how much analyzing where" at bounding box center [575, 400] width 137 height 18
click at [574, 400] on select "describing how producing what constructing how much analyzing where" at bounding box center [575, 400] width 137 height 18
select select "constructing how much"
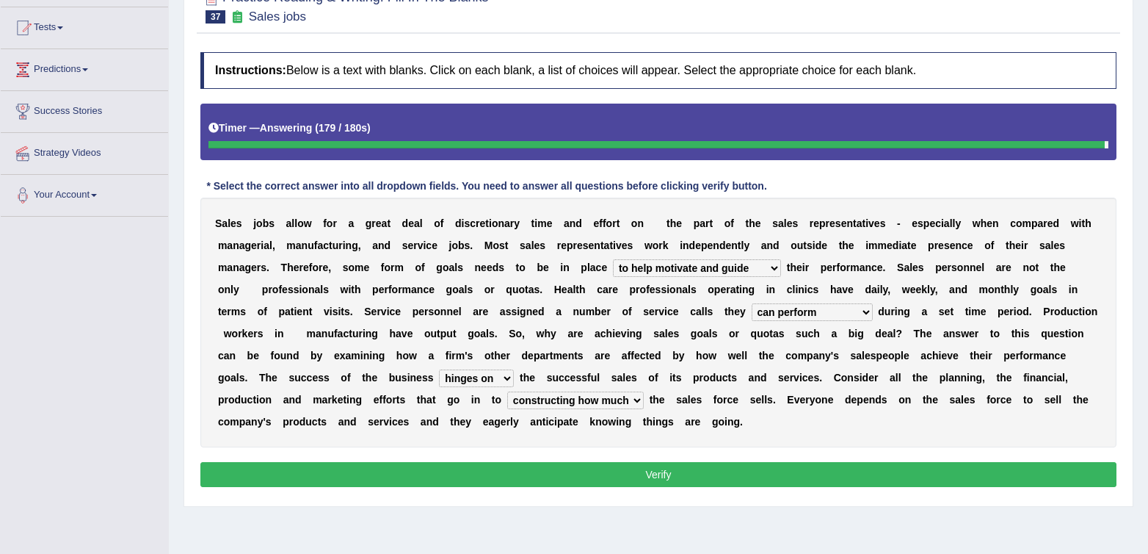
click at [507, 391] on select "describing how producing what constructing how much analyzing where" at bounding box center [575, 400] width 137 height 18
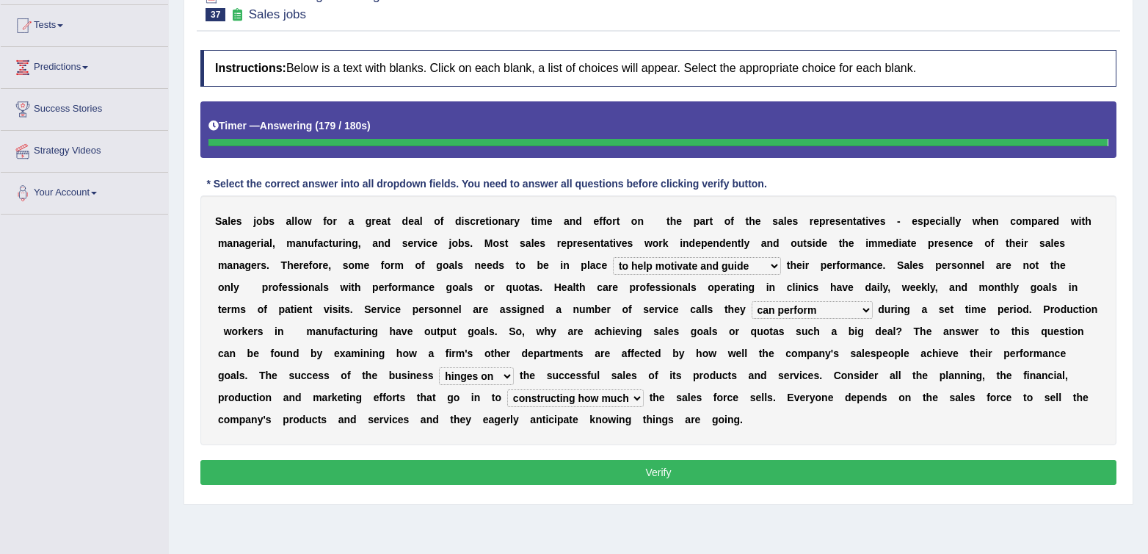
click at [571, 393] on select "describing how producing what constructing how much analyzing where" at bounding box center [575, 398] width 137 height 18
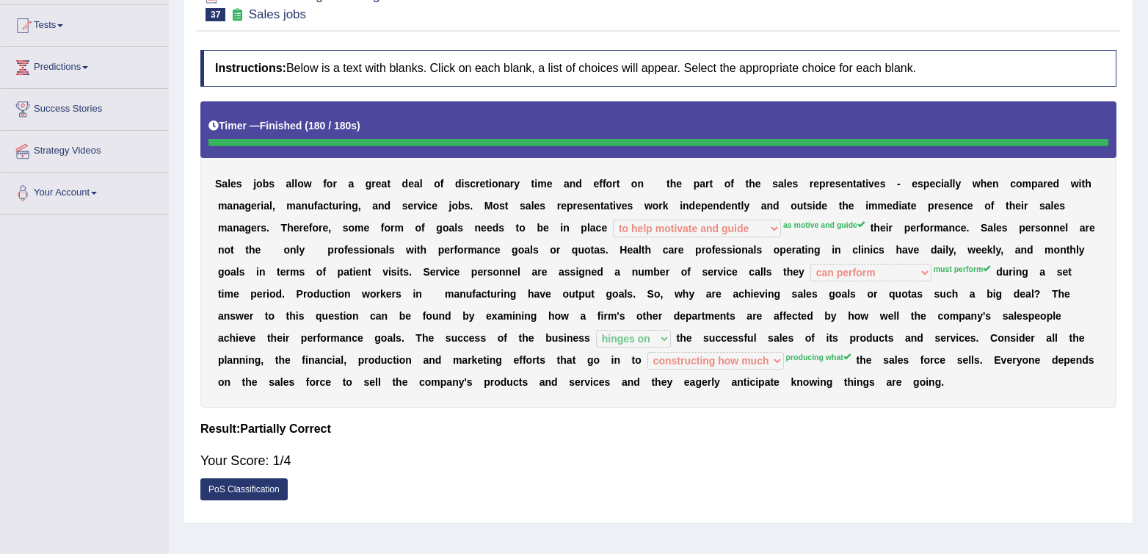
click at [703, 359] on body "Toggle navigation Home Practice Questions Speaking Practice Read Aloud Repeat S…" at bounding box center [574, 126] width 1148 height 554
drag, startPoint x: 934, startPoint y: 481, endPoint x: 761, endPoint y: 73, distance: 442.9
click at [924, 460] on div "Instructions: Below is a text with blanks. Click on each blank, a list of choic…" at bounding box center [659, 279] width 924 height 473
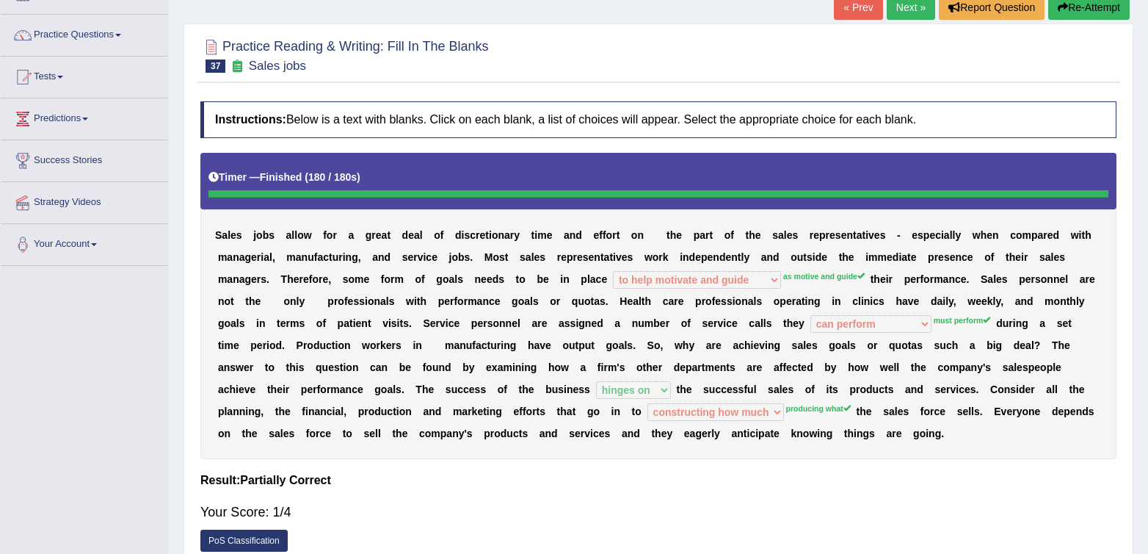
scroll to position [0, 0]
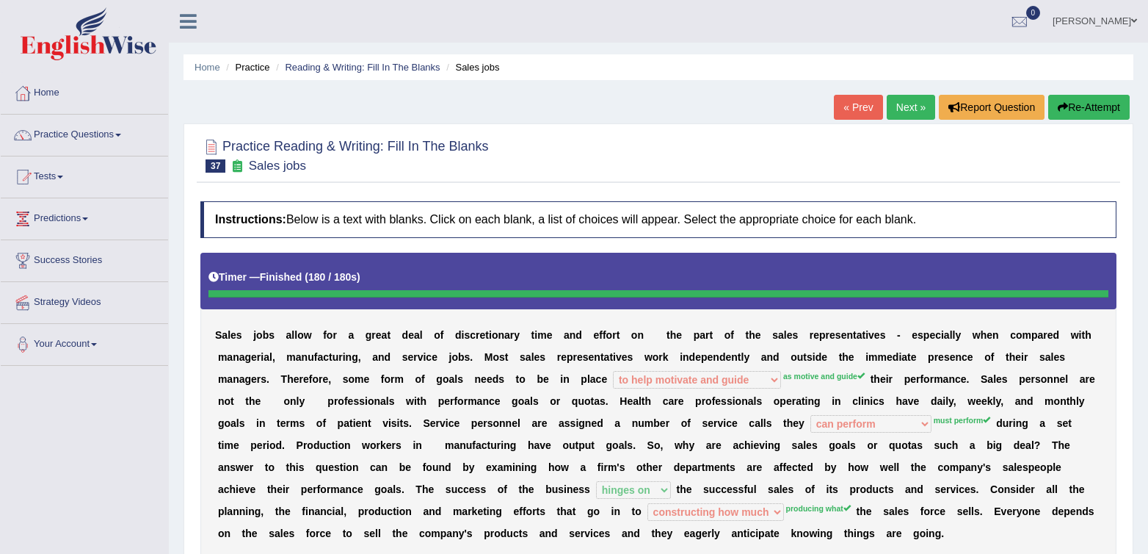
click at [887, 97] on link "Next »" at bounding box center [911, 107] width 48 height 25
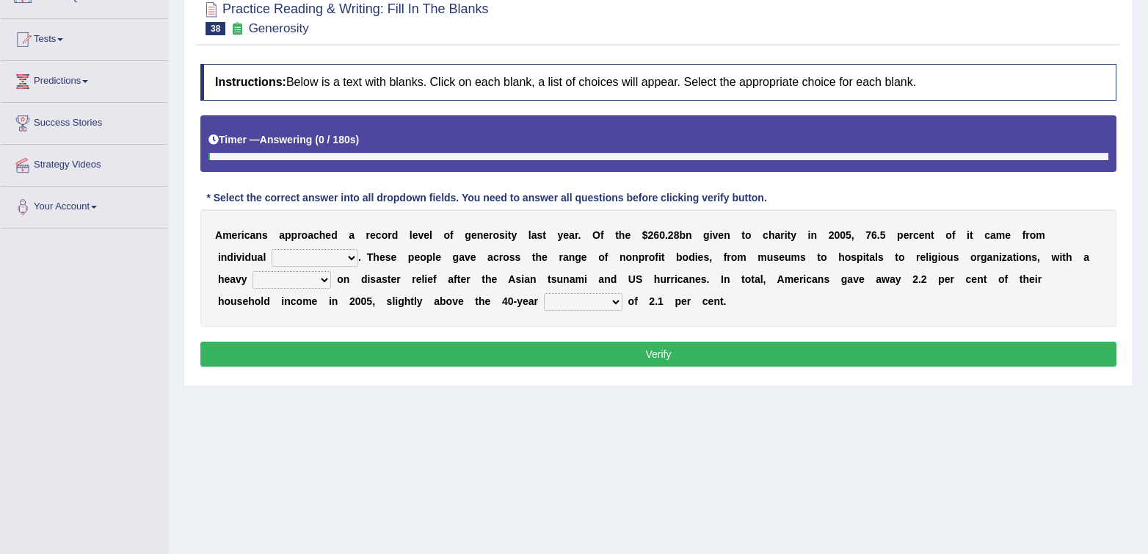
scroll to position [140, 0]
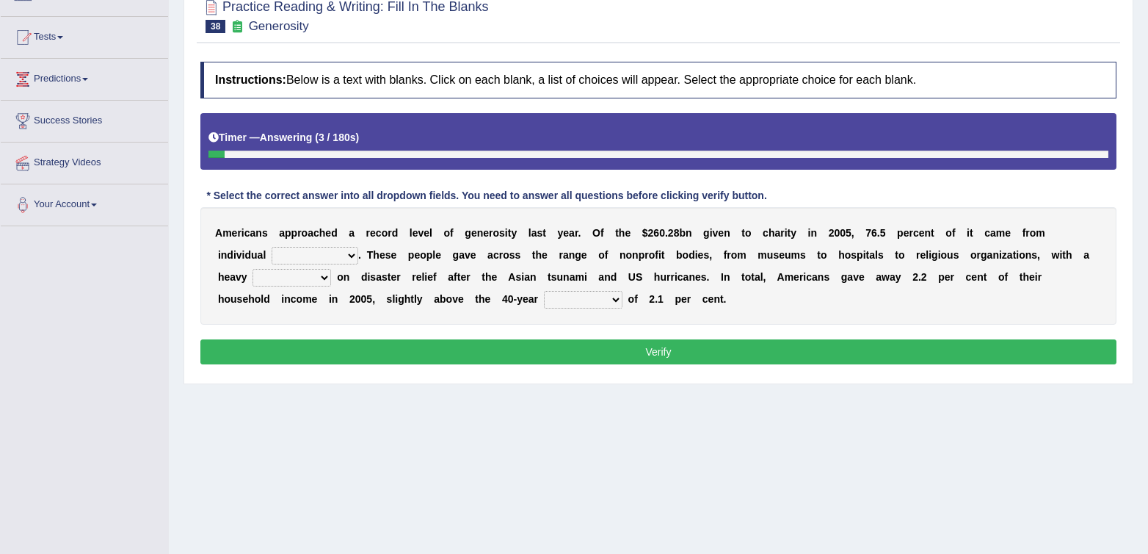
click at [576, 457] on div "Home Practice Reading & Writing: Fill In The Blanks Generosity « Prev Next » Re…" at bounding box center [659, 227] width 980 height 734
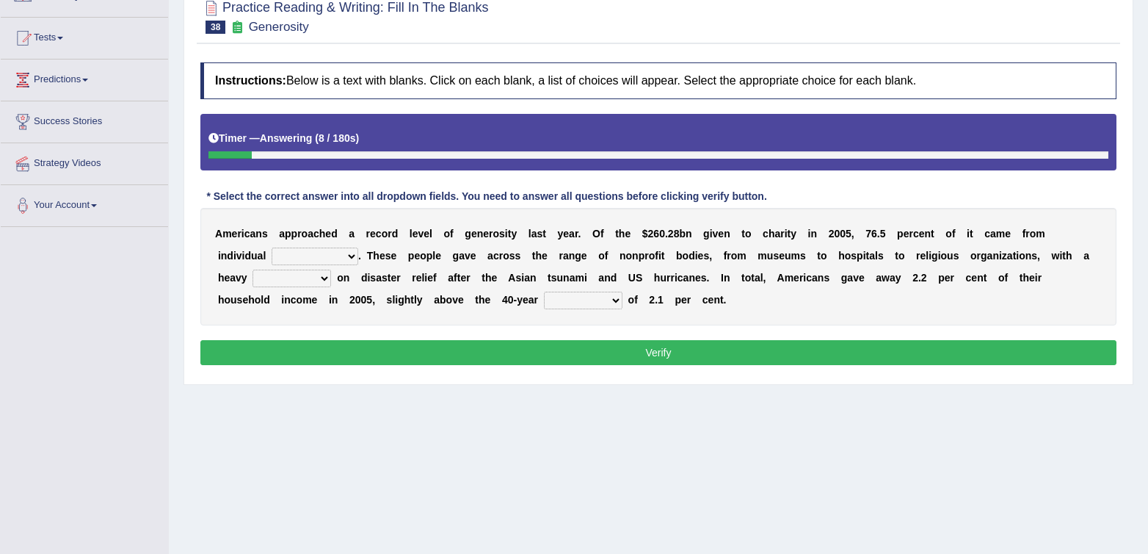
click at [341, 248] on select "donors accounts businessmen honors" at bounding box center [315, 256] width 87 height 18
click at [332, 255] on select "donors accounts businessmen honors" at bounding box center [315, 256] width 87 height 18
select select "donors"
click at [272, 247] on select "donors accounts businessmen honors" at bounding box center [315, 256] width 87 height 18
click at [314, 248] on select "donors accounts businessmen honors" at bounding box center [315, 256] width 87 height 18
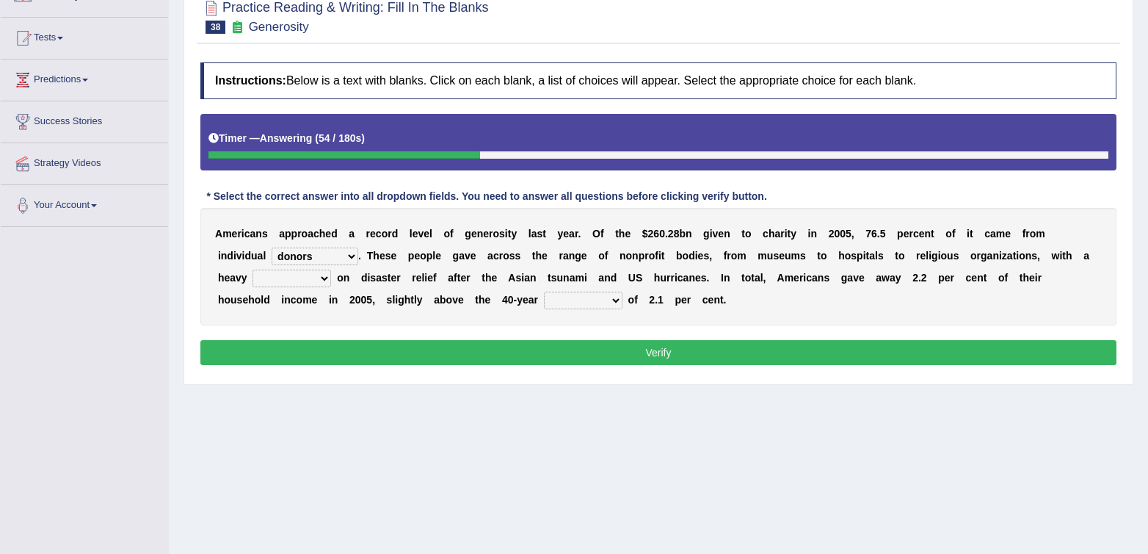
click at [287, 283] on select "analysis imagination emphasis hypothesis" at bounding box center [292, 278] width 79 height 18
click at [303, 278] on select "analysis imagination emphasis hypothesis" at bounding box center [292, 278] width 79 height 18
select select "emphasis"
click at [253, 269] on select "analysis imagination emphasis hypothesis" at bounding box center [292, 278] width 79 height 18
click at [598, 289] on div "A m e r i c a n s a p p r o a c h e d a r e c o r d l e v e l o f g e n e r o s…" at bounding box center [658, 266] width 916 height 117
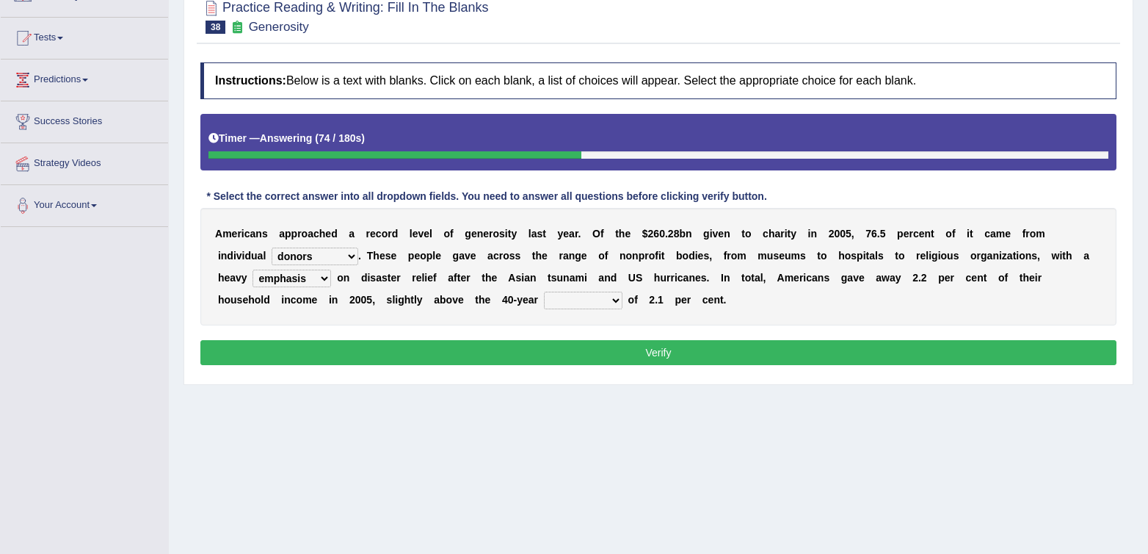
click at [596, 305] on select "coverage average indebtness sovereignty" at bounding box center [583, 301] width 79 height 18
click at [820, 314] on div "A m e r i c a n s a p p r o a c h e d a r e c o r d l e v e l o f g e n e r o s…" at bounding box center [658, 266] width 916 height 117
click at [583, 302] on select "coverage average indebtness sovereignty" at bounding box center [583, 301] width 79 height 18
select select "average"
click at [544, 292] on select "coverage average indebtness sovereignty" at bounding box center [583, 301] width 79 height 18
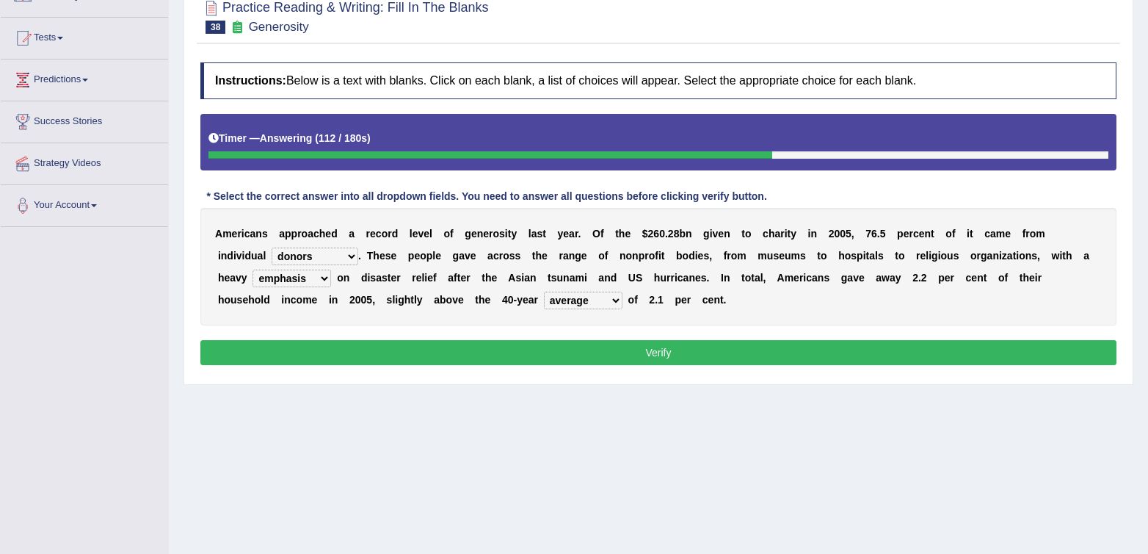
click at [861, 333] on div "Instructions: Below is a text with blanks. Click on each blank, a list of choic…" at bounding box center [659, 216] width 924 height 322
click at [705, 341] on button "Verify" at bounding box center [658, 352] width 916 height 25
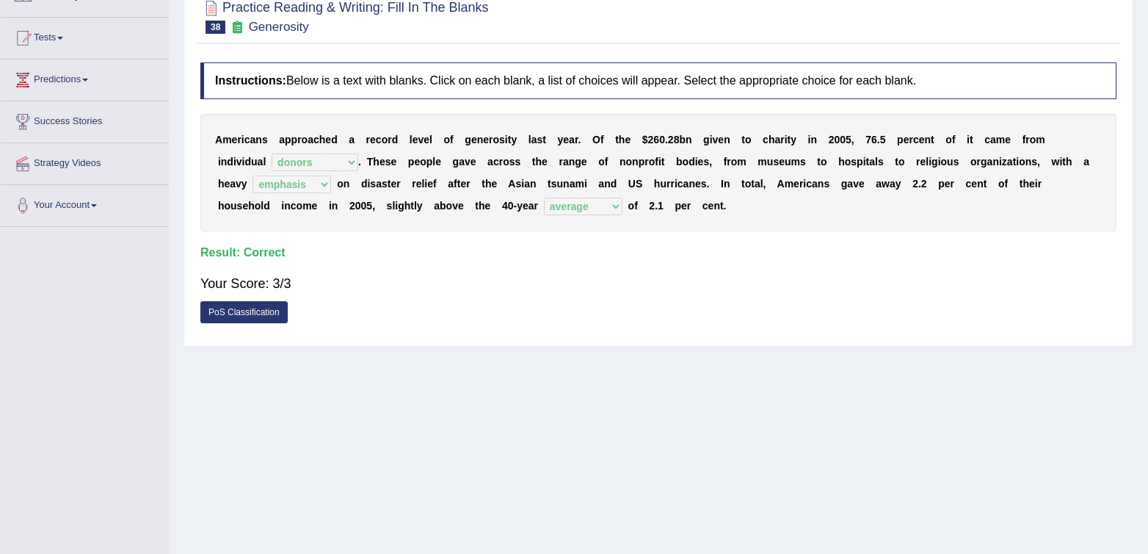
click at [691, 286] on div "Your Score: 3/3" at bounding box center [658, 283] width 916 height 35
click at [692, 286] on div "Your Score: 3/3" at bounding box center [658, 283] width 916 height 35
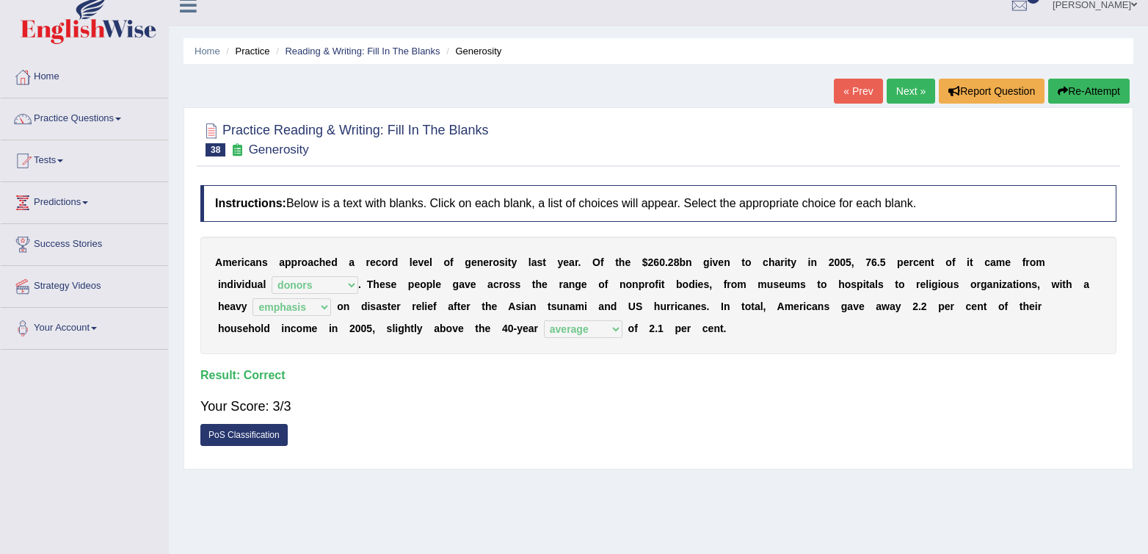
scroll to position [0, 0]
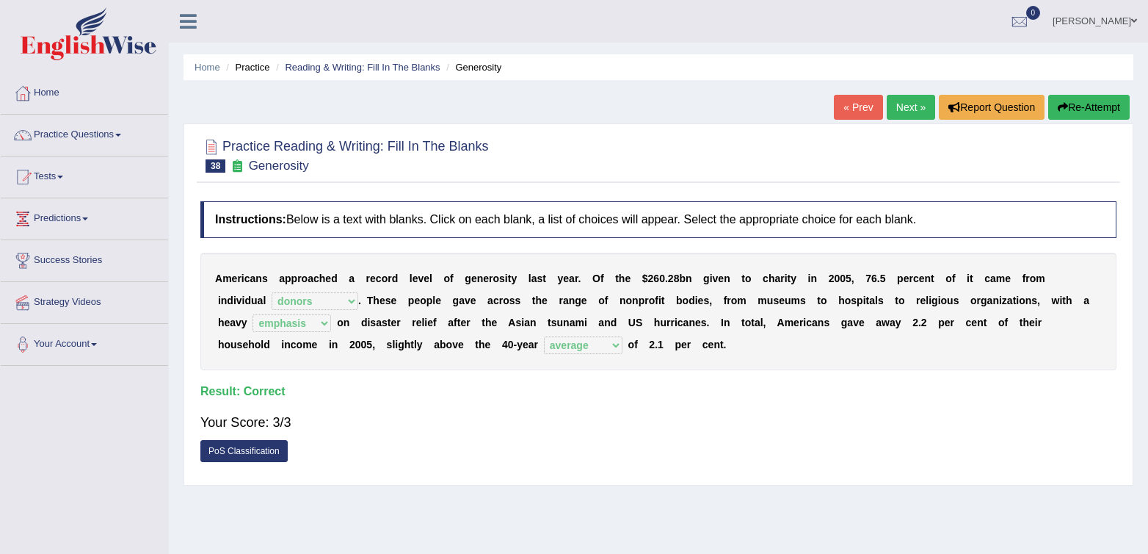
click at [906, 102] on link "Next »" at bounding box center [911, 107] width 48 height 25
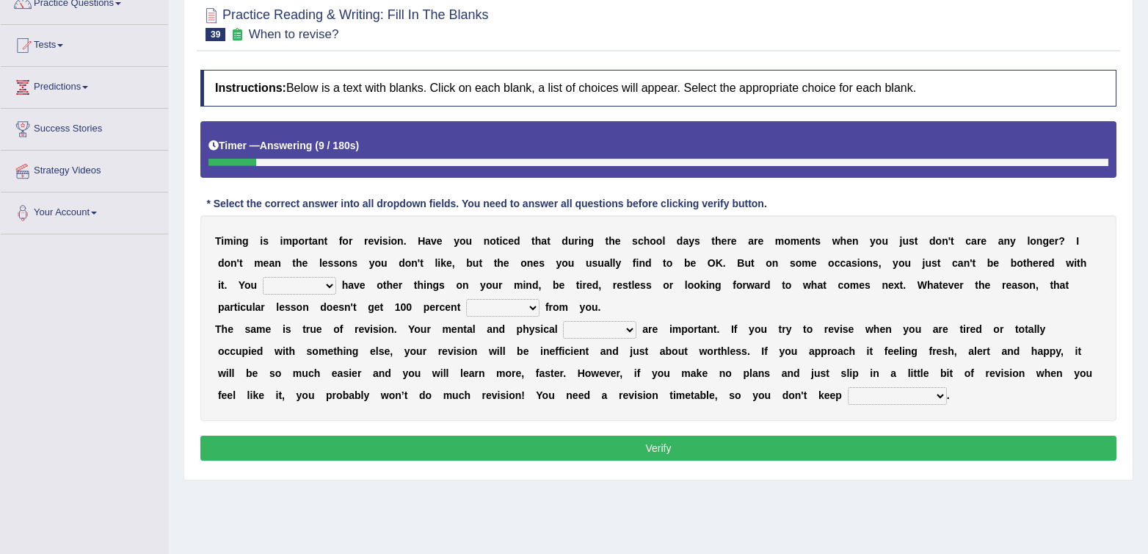
scroll to position [126, 0]
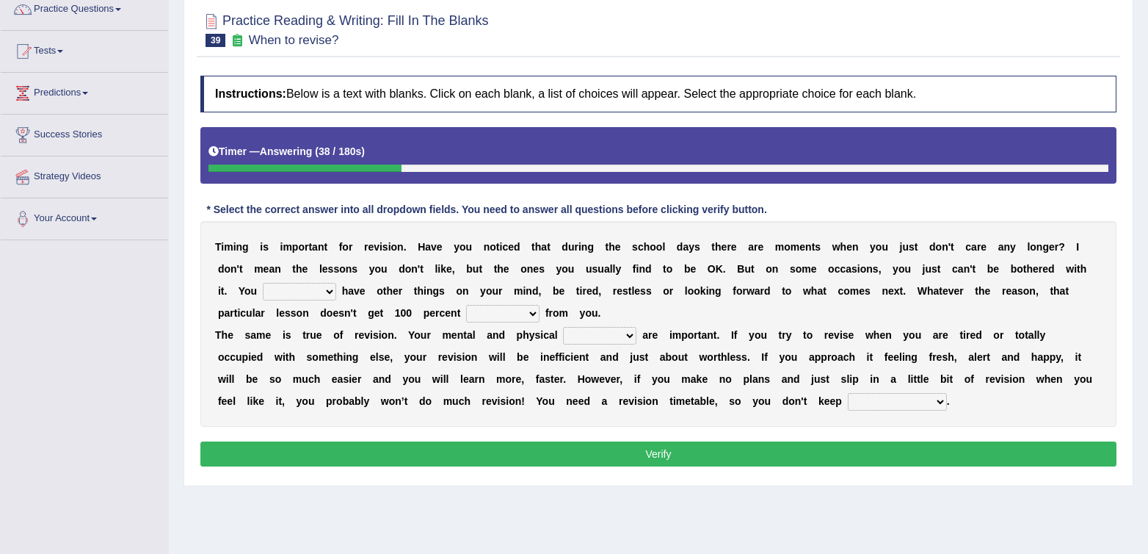
click at [297, 290] on select "may can will must" at bounding box center [299, 292] width 73 height 18
select select "may"
click at [263, 283] on select "may can will must" at bounding box center [299, 292] width 73 height 18
click at [534, 316] on select "effect afford effort affect" at bounding box center [502, 314] width 73 height 18
click at [466, 305] on select "effect afford effort affect" at bounding box center [502, 314] width 73 height 18
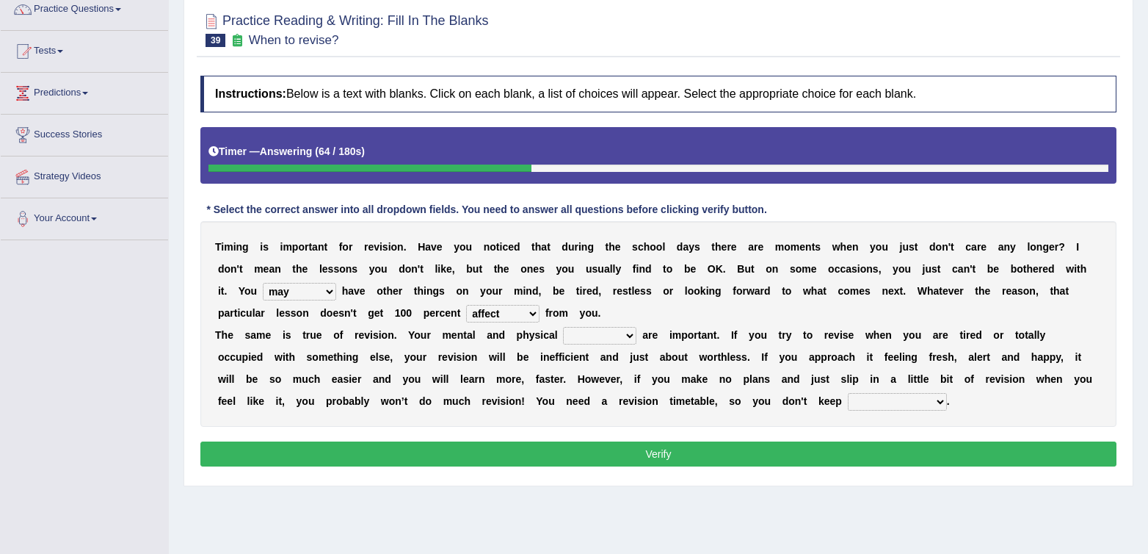
drag, startPoint x: 692, startPoint y: 289, endPoint x: 649, endPoint y: 299, distance: 43.8
click at [691, 290] on div "T i m i n g i s i m p o r t a n t f o r r e v i s i o n . H a v e y o u n o t i…" at bounding box center [658, 324] width 916 height 206
click at [493, 315] on select "effect afford effort affect" at bounding box center [502, 314] width 73 height 18
click at [466, 305] on select "effect afford effort affect" at bounding box center [502, 314] width 73 height 18
click at [626, 289] on b "s" at bounding box center [626, 291] width 6 height 12
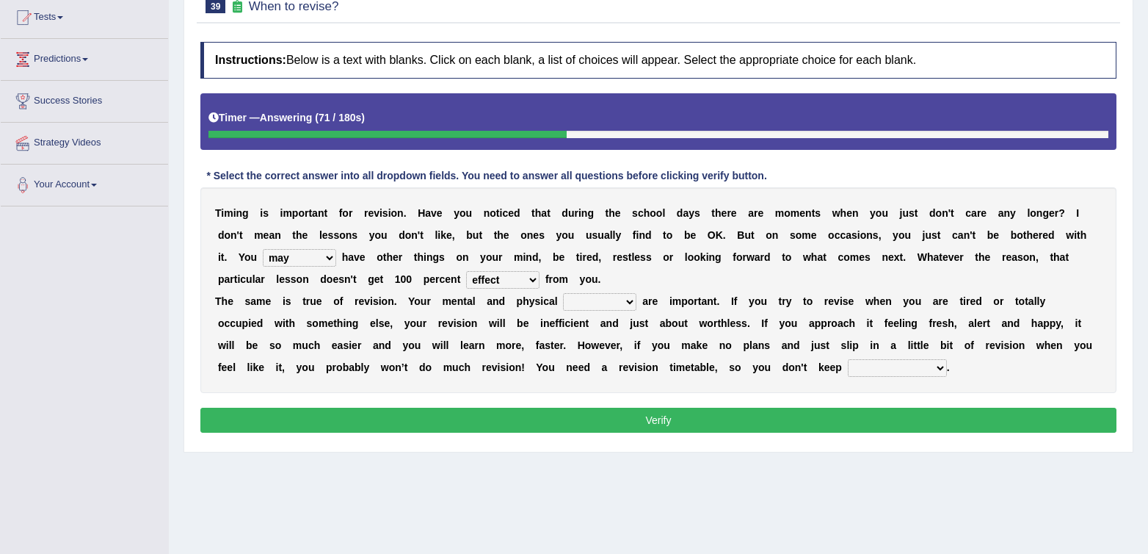
scroll to position [162, 0]
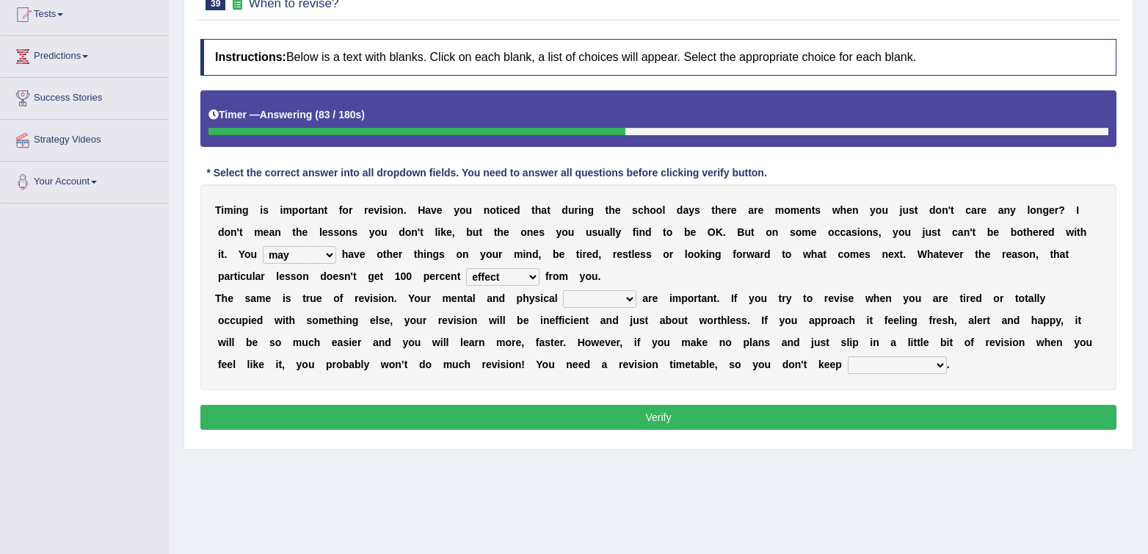
click at [529, 277] on select "effect afford effort affect" at bounding box center [502, 277] width 73 height 18
select select "affect"
click at [466, 268] on select "effect afford effort affect" at bounding box center [502, 277] width 73 height 18
click at [781, 269] on div "T i m i n g i s i m p o r t a n t f o r r e v i s i o n . H a v e y o u n o t i…" at bounding box center [658, 287] width 916 height 206
click at [604, 305] on select "altitude strength attitudes talent" at bounding box center [599, 299] width 73 height 18
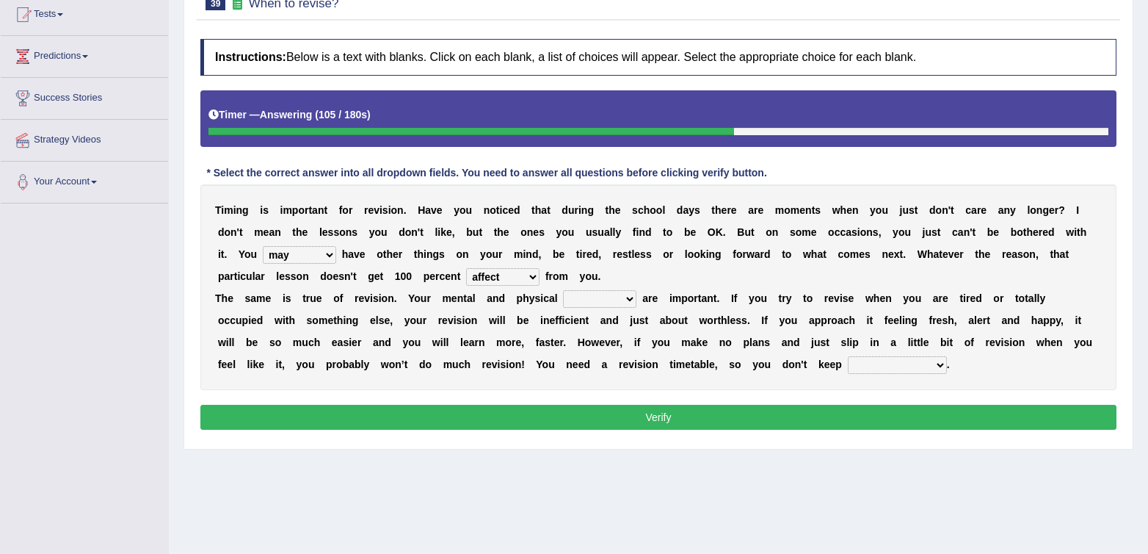
select select "strength"
click at [563, 290] on select "altitude strength attitudes talent" at bounding box center [599, 299] width 73 height 18
click at [848, 361] on select "stopping it from putting it off giving it out getting it wrong" at bounding box center [897, 365] width 99 height 18
select select "putting it off"
click at [848, 356] on select "stopping it from putting it off giving it out getting it wrong" at bounding box center [897, 365] width 99 height 18
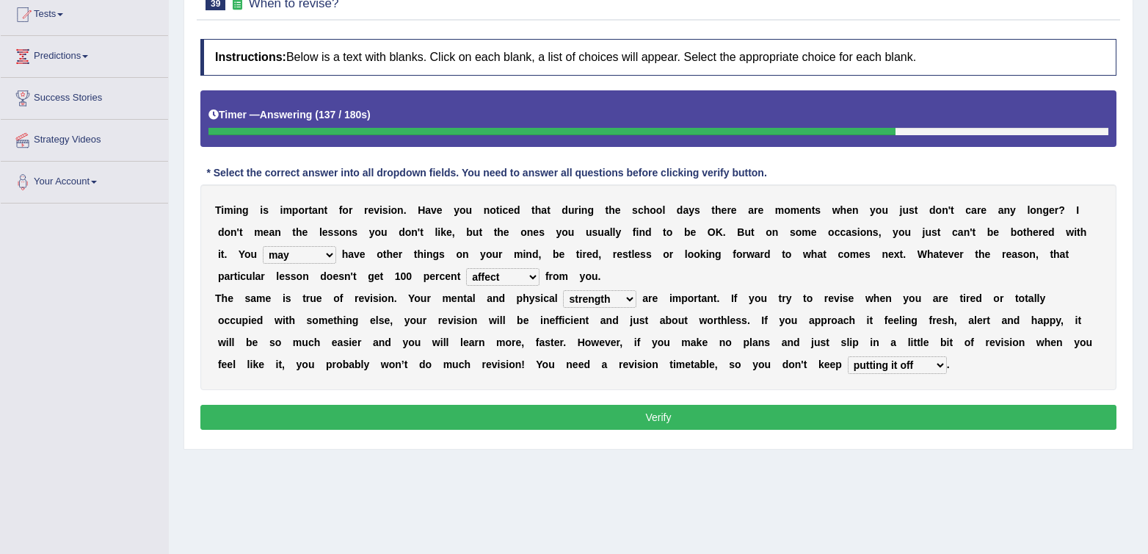
click at [848, 374] on select "stopping it from putting it off giving it out getting it wrong" at bounding box center [897, 365] width 99 height 18
click at [848, 356] on select "stopping it from putting it off giving it out getting it wrong" at bounding box center [897, 365] width 99 height 18
click at [848, 362] on select "stopping it from putting it off giving it out getting it wrong" at bounding box center [897, 365] width 99 height 18
click at [848, 370] on select "stopping it from putting it off giving it out getting it wrong" at bounding box center [897, 365] width 99 height 18
click at [950, 380] on div "T i m i n g i s i m p o r t a n t f o r r e v i s i o n . H a v e y o u n o t i…" at bounding box center [658, 287] width 916 height 206
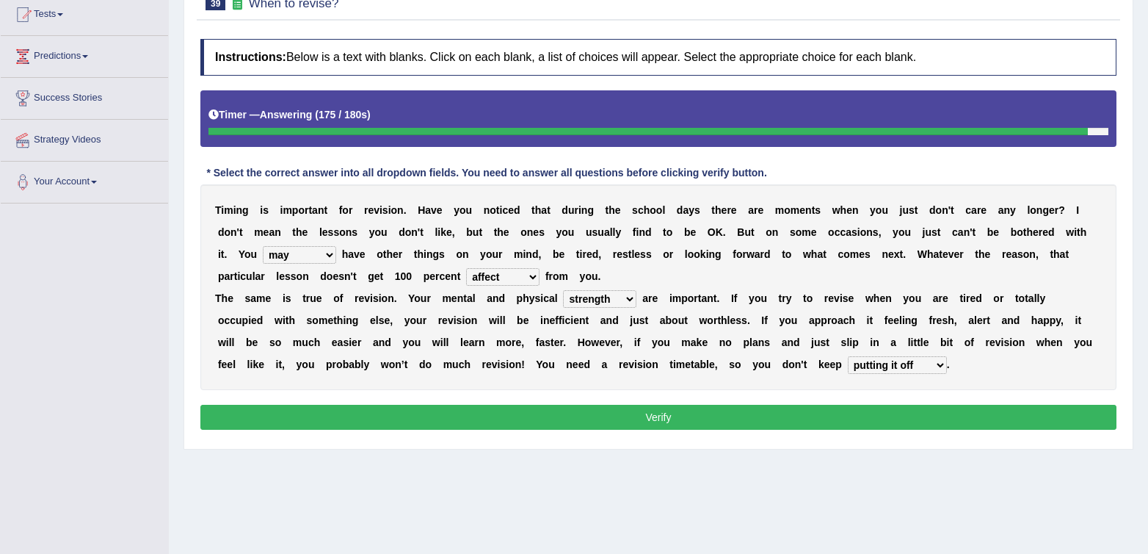
click at [848, 366] on select "stopping it from putting it off giving it out getting it wrong" at bounding box center [897, 365] width 99 height 18
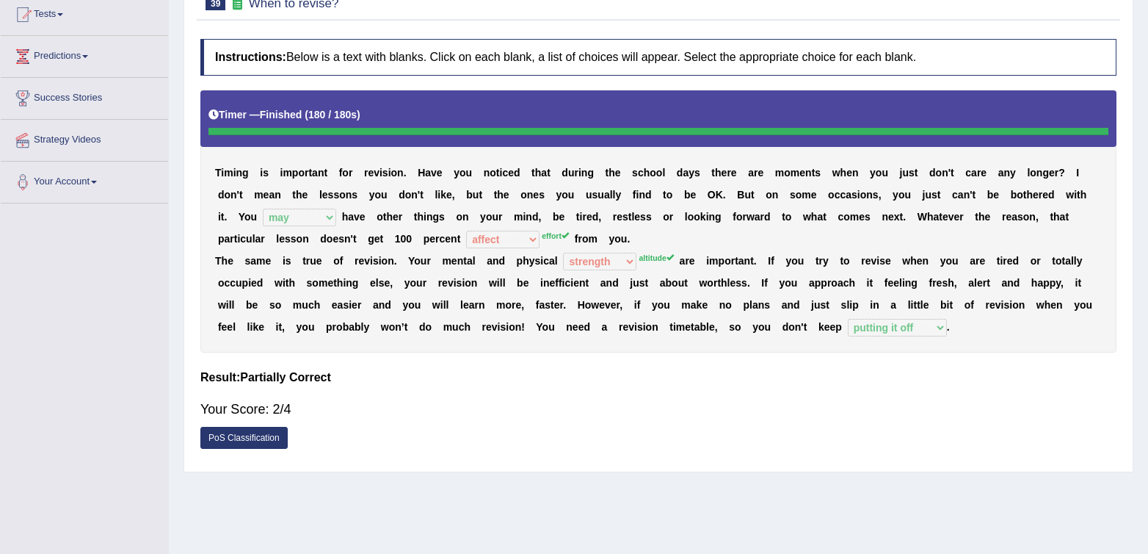
click at [536, 276] on body "Toggle navigation Home Practice Questions Speaking Practice Read Aloud Repeat S…" at bounding box center [574, 115] width 1148 height 554
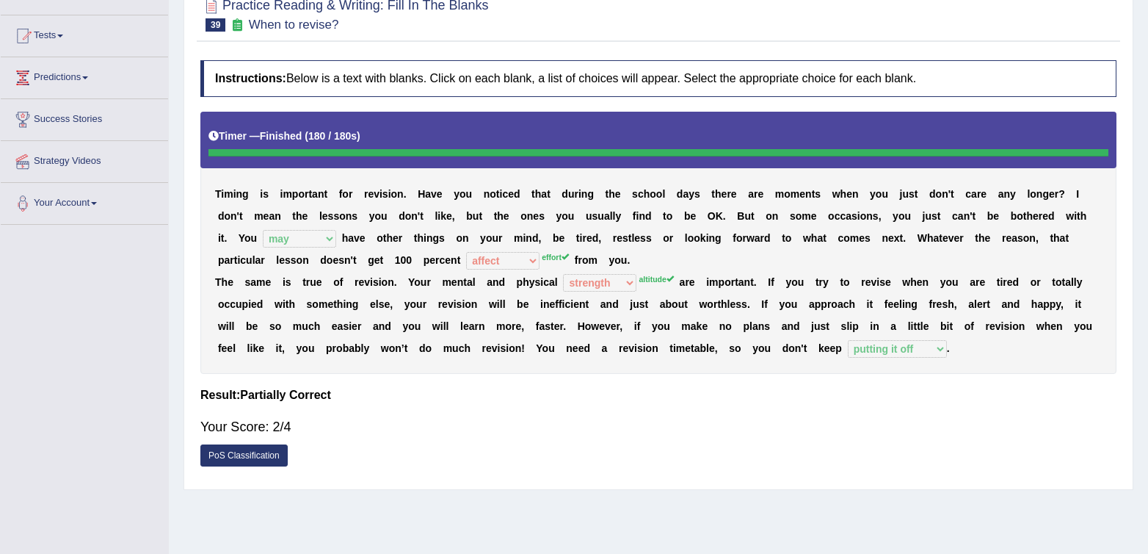
scroll to position [0, 0]
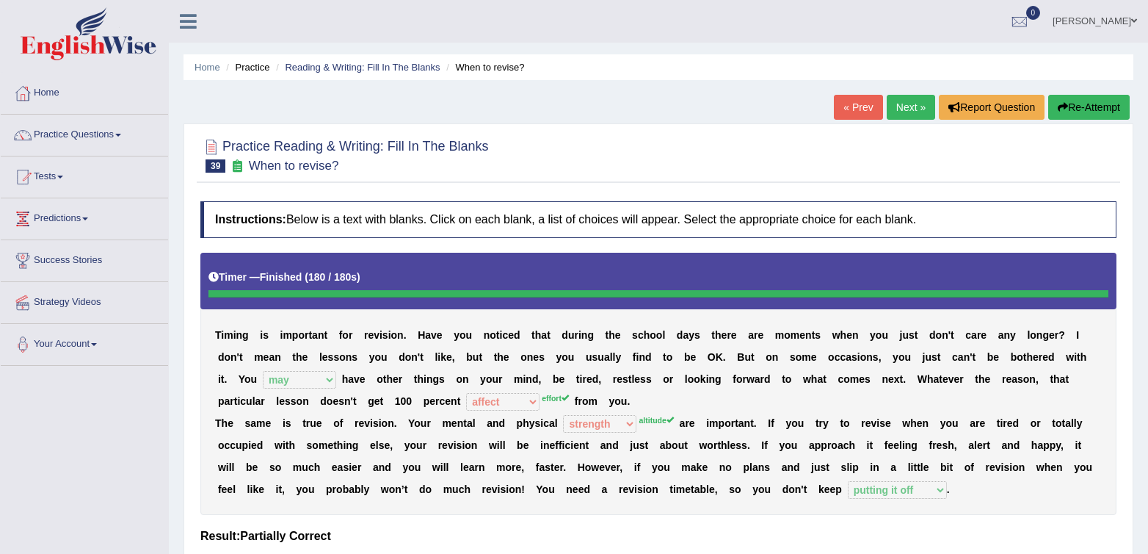
click at [895, 112] on link "Next »" at bounding box center [911, 107] width 48 height 25
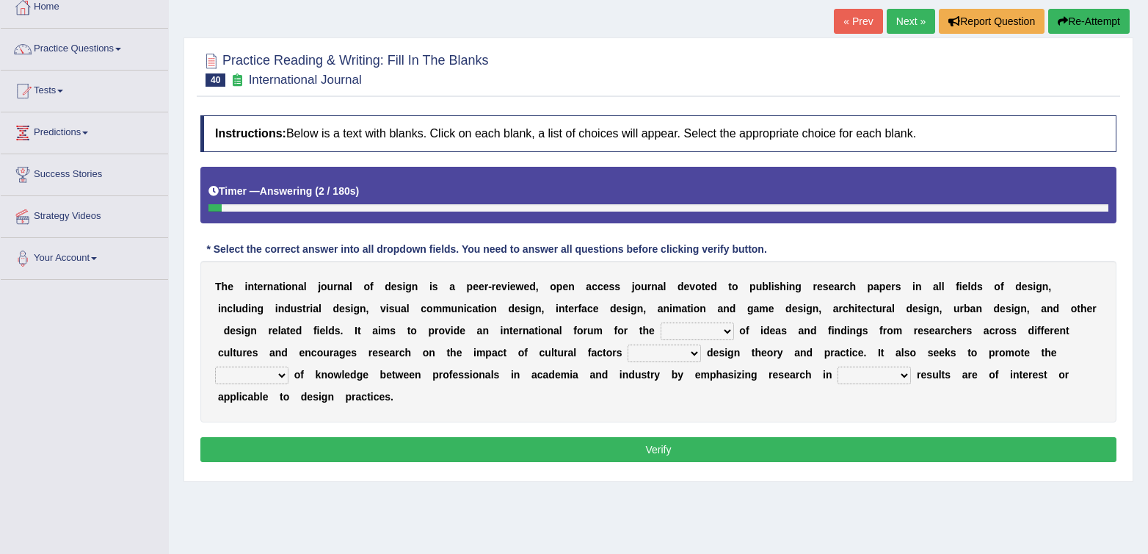
scroll to position [87, 0]
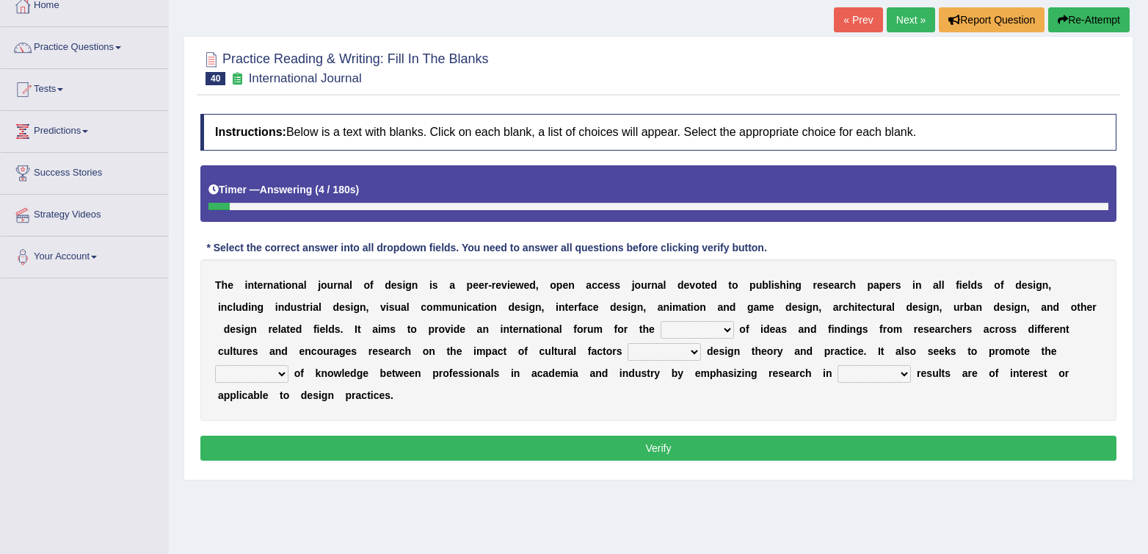
click at [533, 104] on div "Practice Reading & Writing: Fill In The Blanks 40 International Journal Instruc…" at bounding box center [659, 258] width 950 height 444
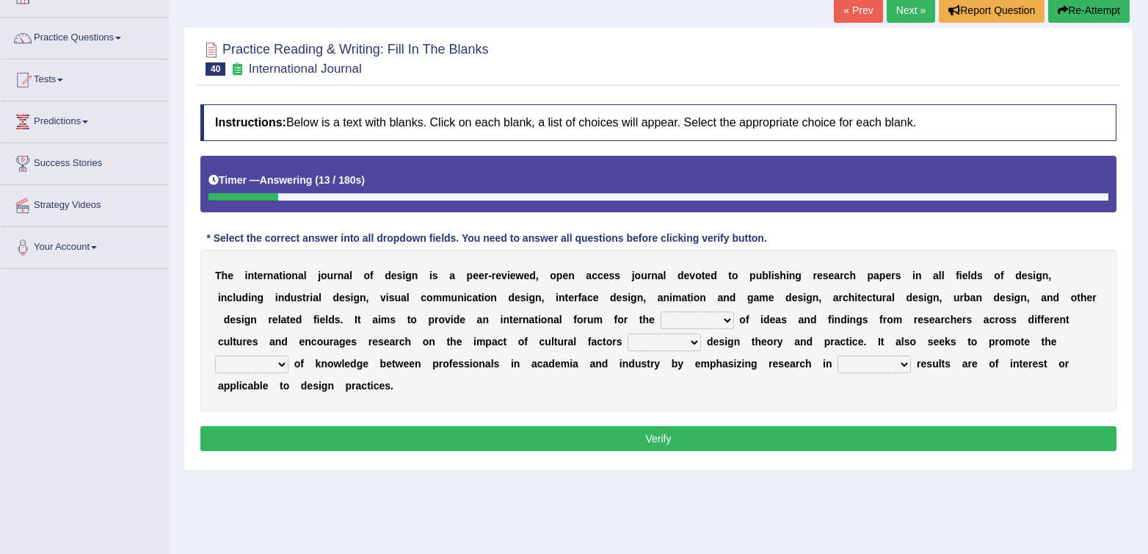
scroll to position [94, 0]
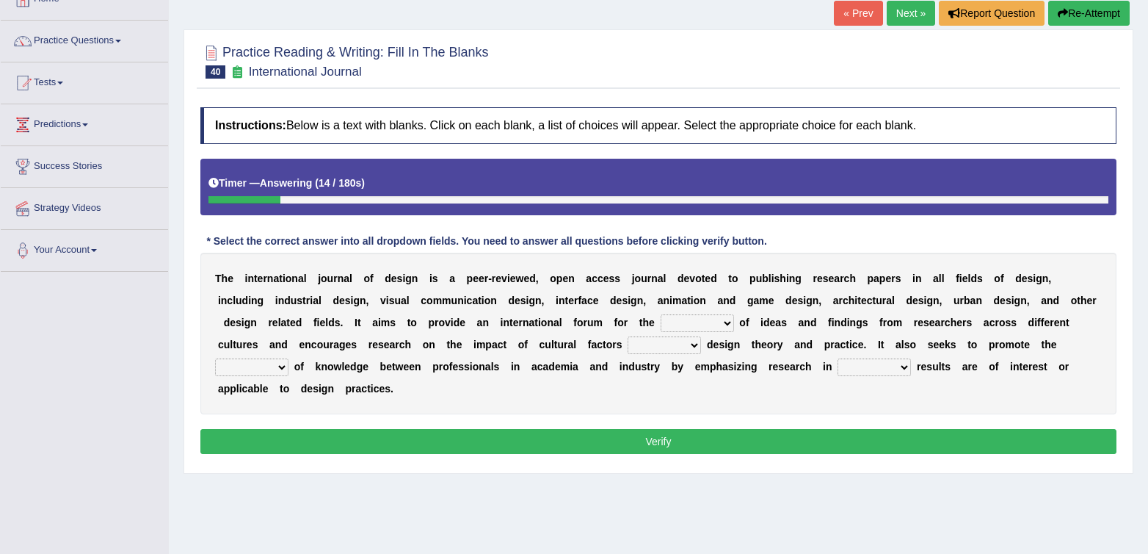
click at [706, 315] on select "infliction change exchange occurence" at bounding box center [697, 323] width 73 height 18
click at [669, 322] on select "infliction change exchange occurence" at bounding box center [697, 323] width 73 height 18
select select "exchange"
click at [661, 314] on select "infliction change exchange occurence" at bounding box center [697, 323] width 73 height 18
click at [640, 350] on select "on without inside at" at bounding box center [664, 345] width 73 height 18
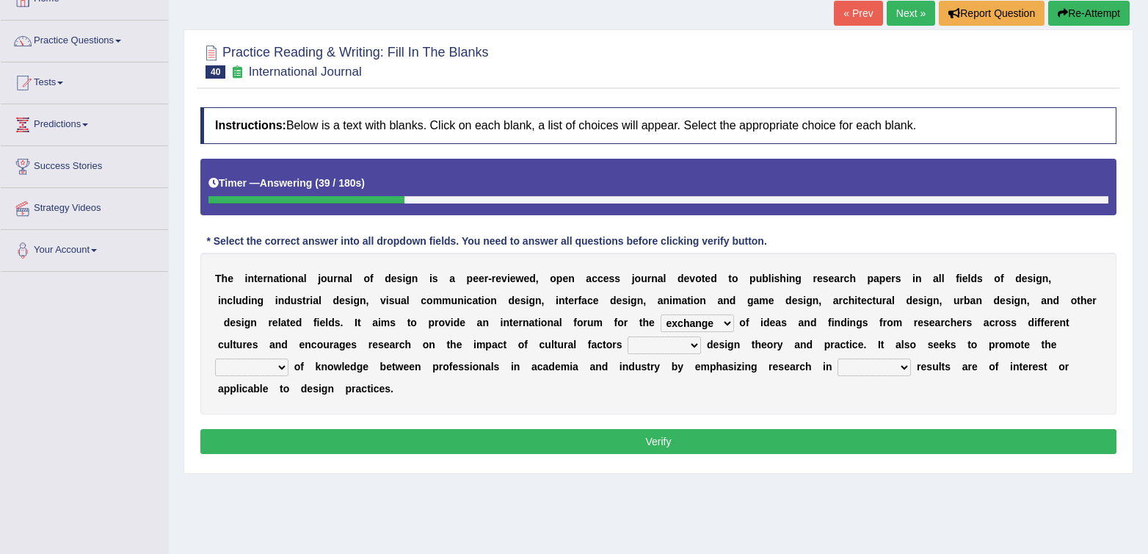
click at [691, 345] on select "on without inside at" at bounding box center [664, 345] width 73 height 18
select select "on"
click at [628, 336] on select "on without inside at" at bounding box center [664, 345] width 73 height 18
click at [880, 364] on select "the which that what" at bounding box center [874, 367] width 73 height 18
click at [250, 369] on select "overlap transplant transfer estimation" at bounding box center [251, 367] width 73 height 18
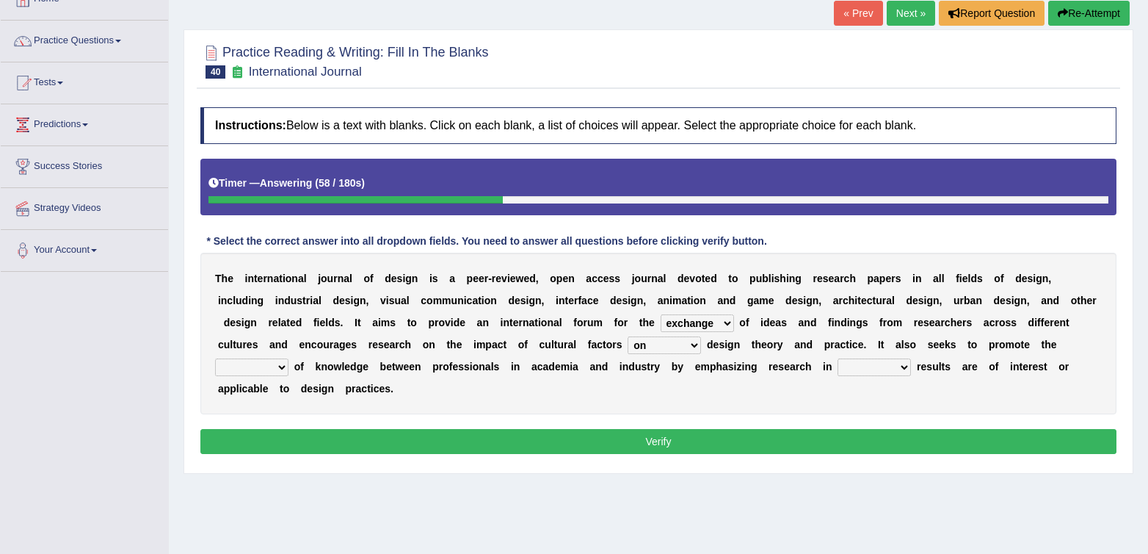
select select "transfer"
click at [215, 358] on select "overlap transplant transfer estimation" at bounding box center [251, 367] width 73 height 18
click at [900, 358] on div "T h e i n t e r n a t i o n a l j o u r n a l o f d e s i g n i s a p e e r - r…" at bounding box center [658, 334] width 916 height 162
click at [899, 363] on select "the which that what" at bounding box center [874, 367] width 73 height 18
select select "which"
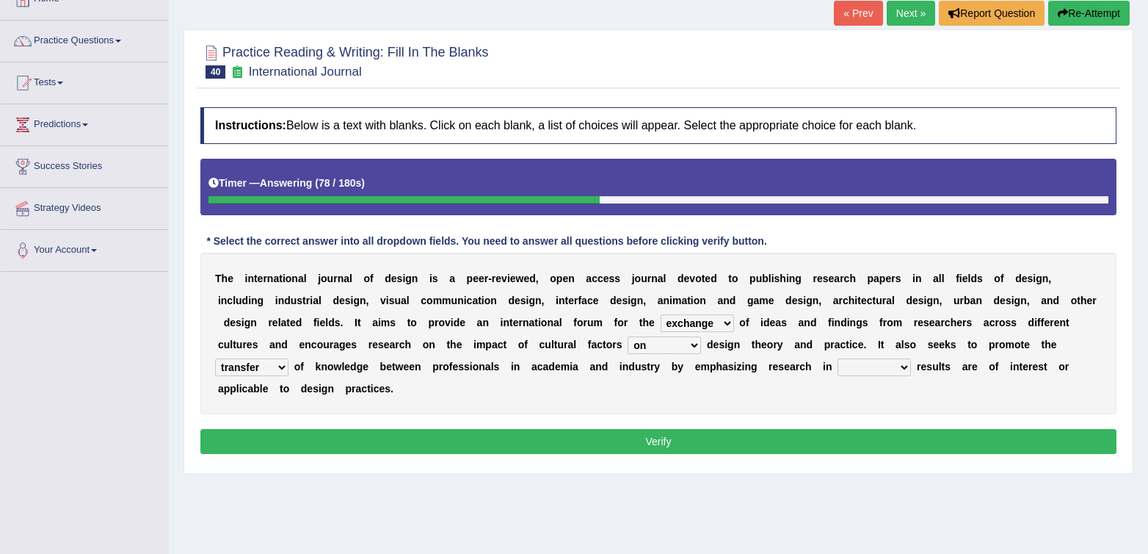
click at [838, 358] on select "the which that what" at bounding box center [874, 367] width 73 height 18
click at [873, 405] on div "T h e i n t e r n a t i o n a l j o u r n a l o f d e s i g n i s a p e e r - r…" at bounding box center [658, 334] width 916 height 162
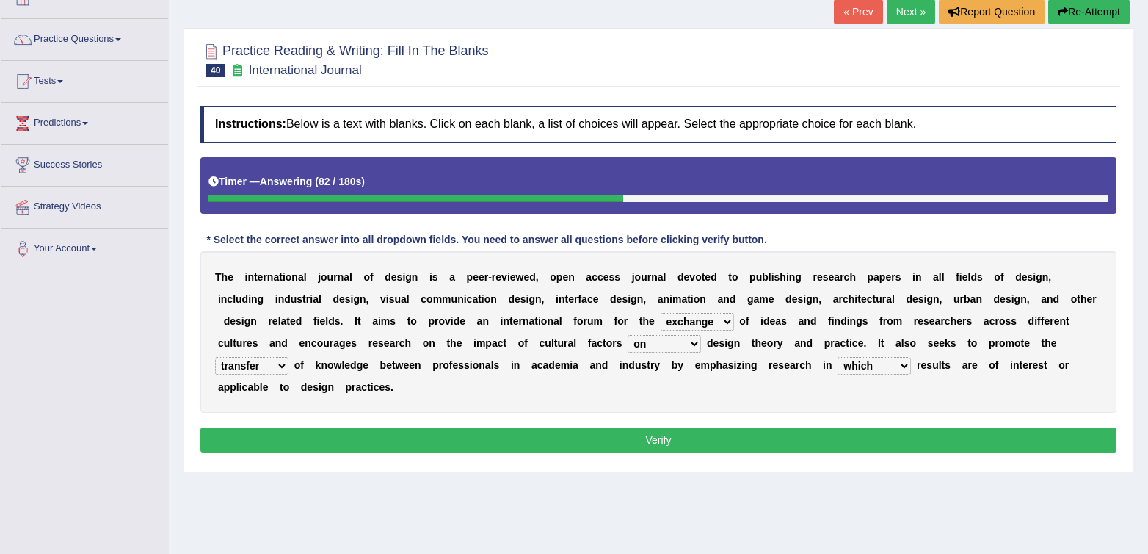
scroll to position [114, 0]
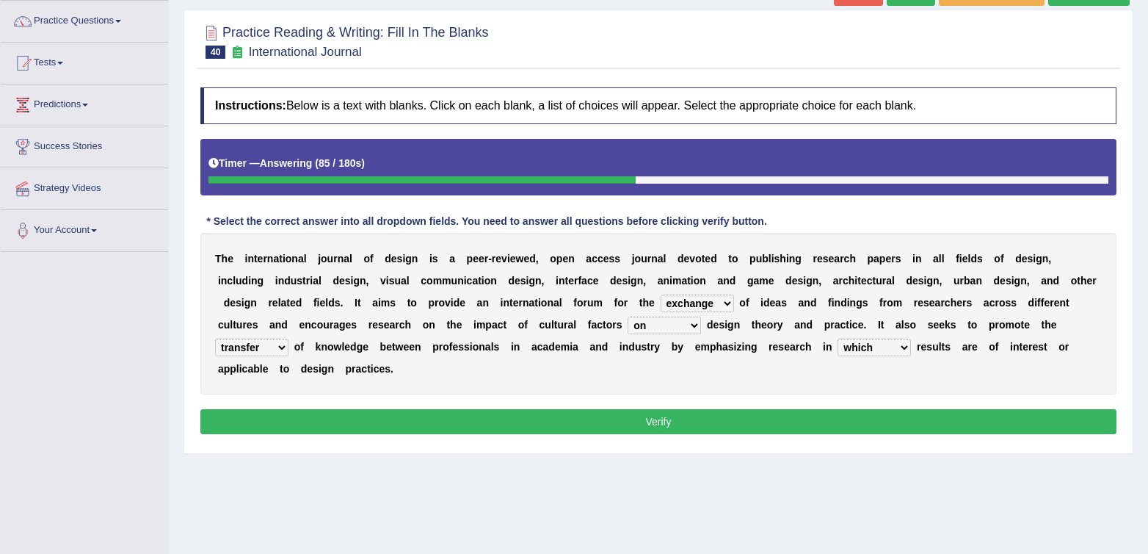
click at [883, 350] on select "the which that what" at bounding box center [874, 348] width 73 height 18
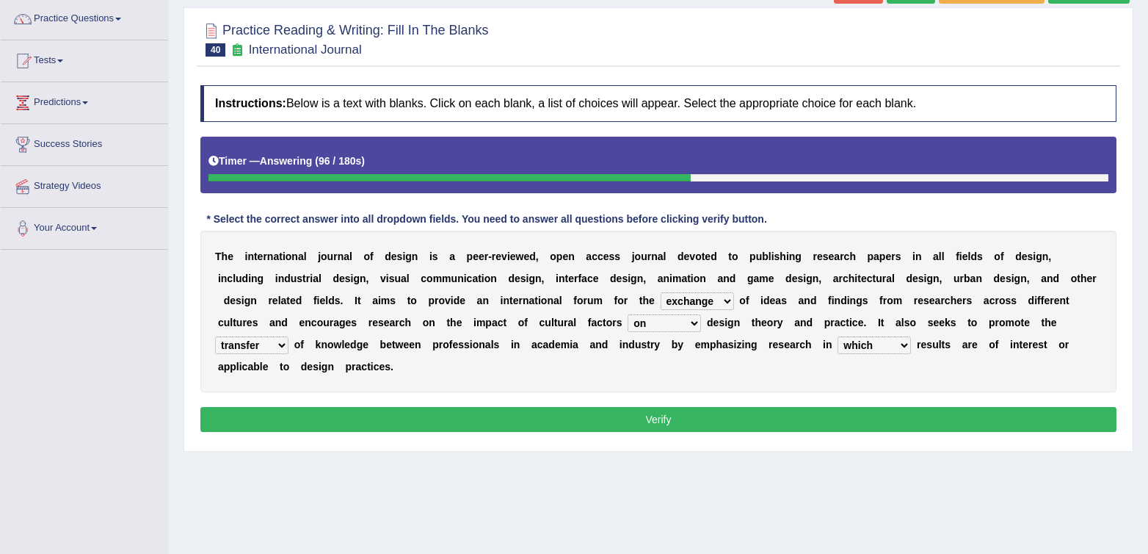
click at [832, 410] on div "Instructions: Below is a text with blanks. Click on each blank, a list of choic…" at bounding box center [659, 261] width 924 height 366
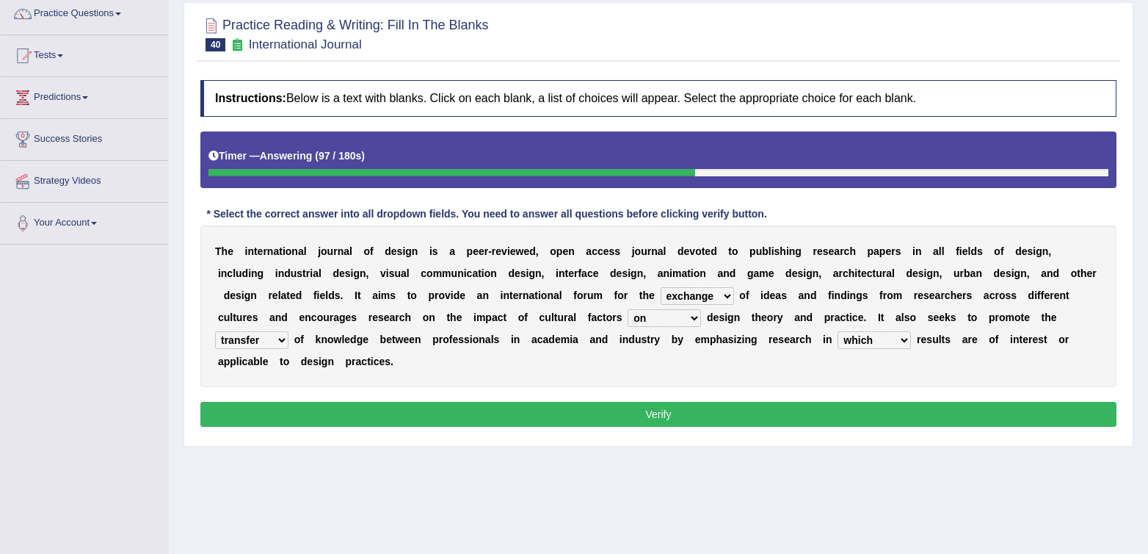
scroll to position [122, 0]
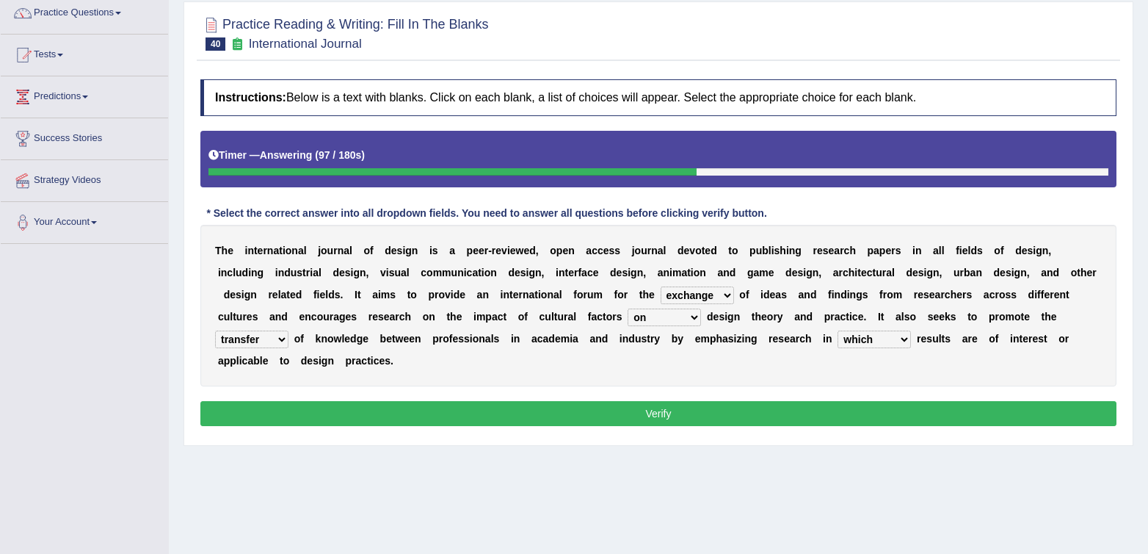
click at [832, 409] on button "Verify" at bounding box center [658, 413] width 916 height 25
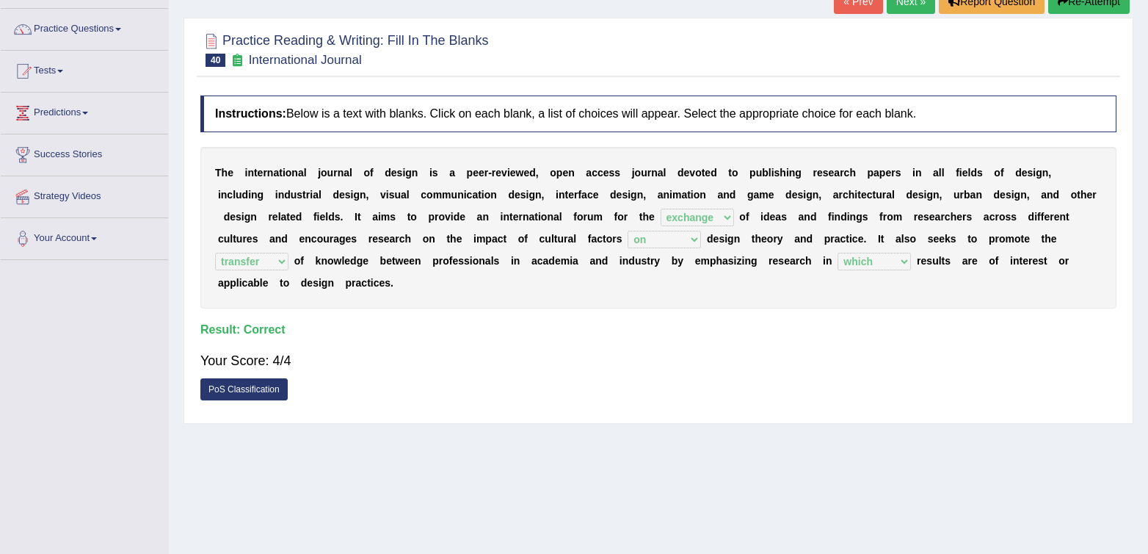
scroll to position [48, 0]
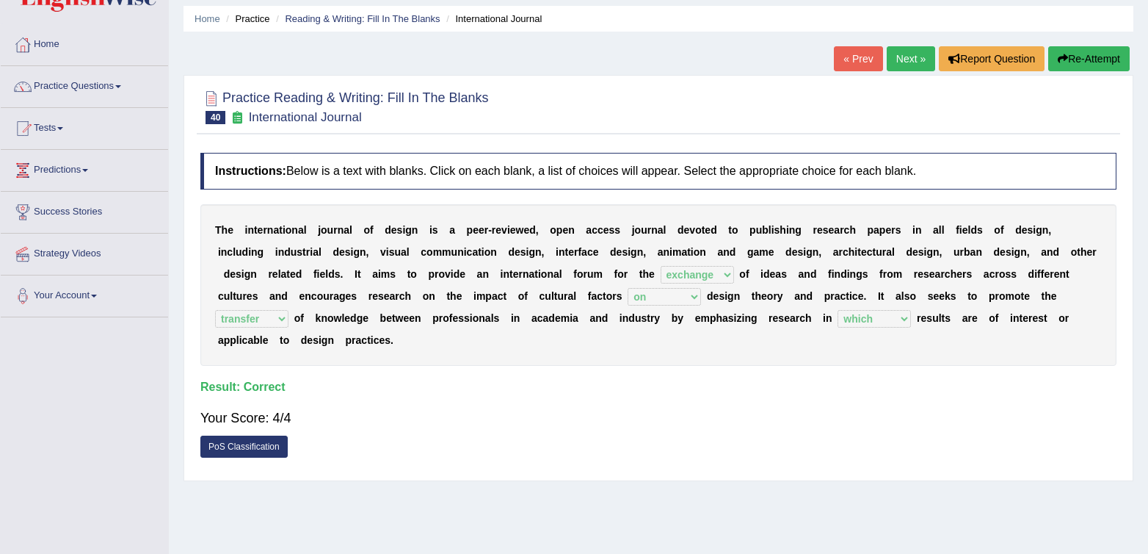
click at [903, 65] on link "Next »" at bounding box center [911, 58] width 48 height 25
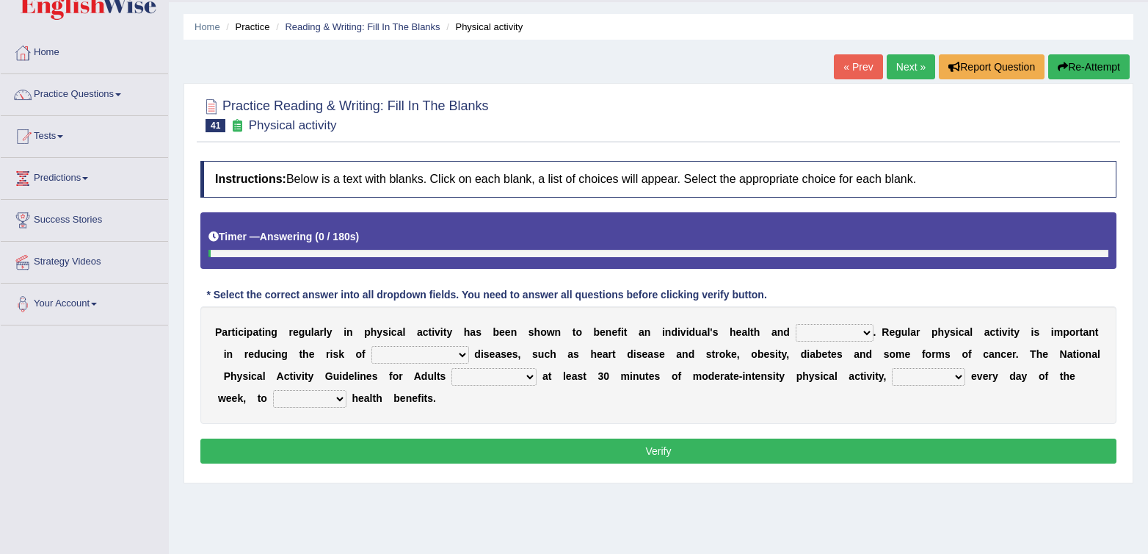
scroll to position [57, 0]
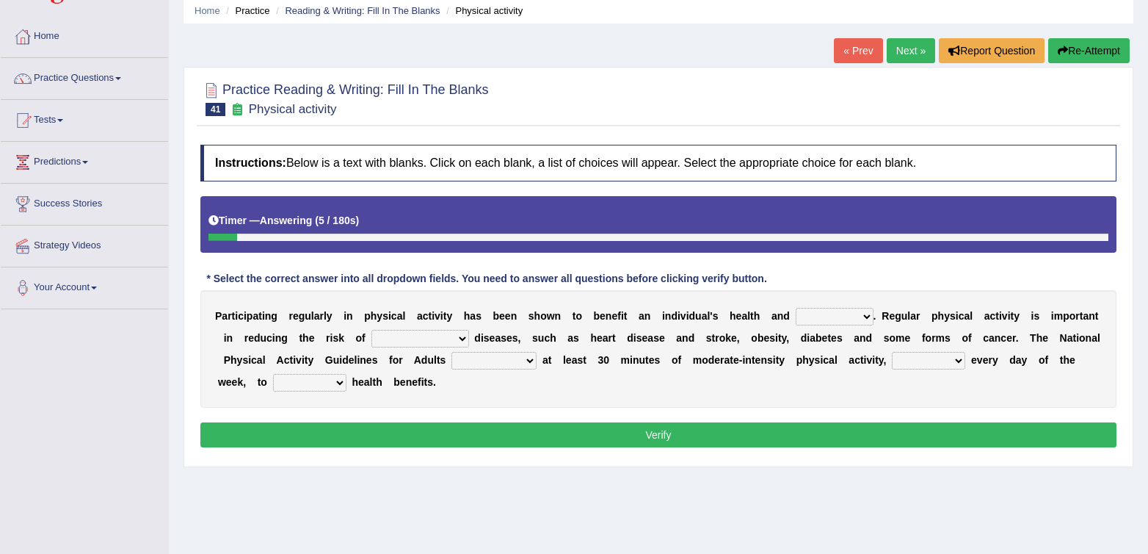
click at [846, 314] on select "values immortality expectation wellbeing" at bounding box center [835, 317] width 78 height 18
select select "wellbeing"
click at [796, 308] on select "values immortality expectation wellbeing" at bounding box center [835, 317] width 78 height 18
click at [425, 337] on select "chronic contraindicated untouched detectable" at bounding box center [421, 339] width 98 height 18
select select "chronic"
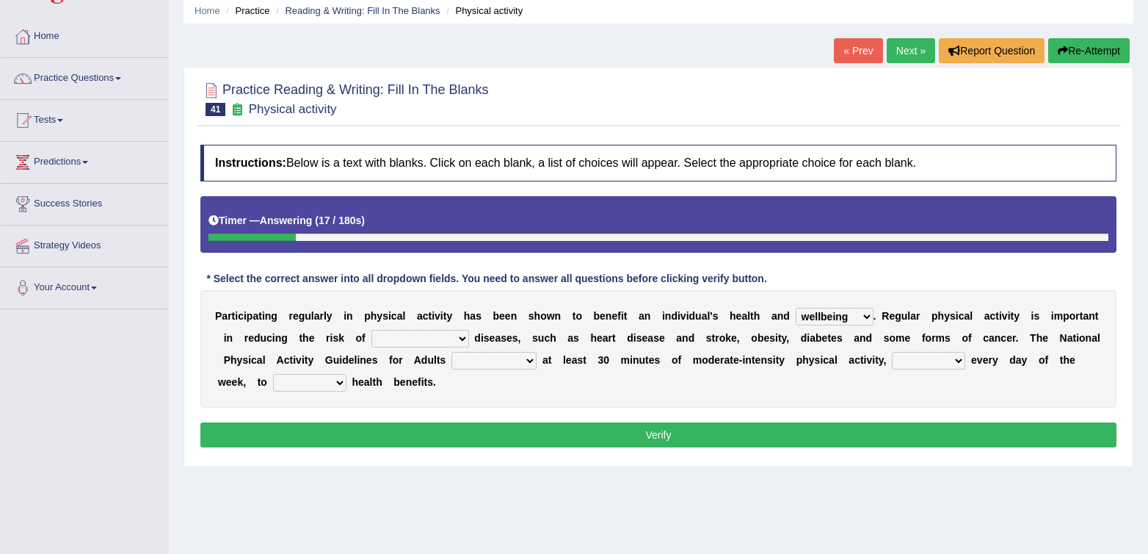
click at [372, 330] on select "chronic contraindicated untouched detectable" at bounding box center [421, 339] width 98 height 18
click at [504, 365] on select "excludes recommends denotes defies" at bounding box center [494, 361] width 85 height 18
select select "recommends"
click at [452, 352] on select "excludes recommends denotes defies" at bounding box center [494, 361] width 85 height 18
click at [893, 356] on select "relatively absolutely preferably namely" at bounding box center [928, 361] width 73 height 18
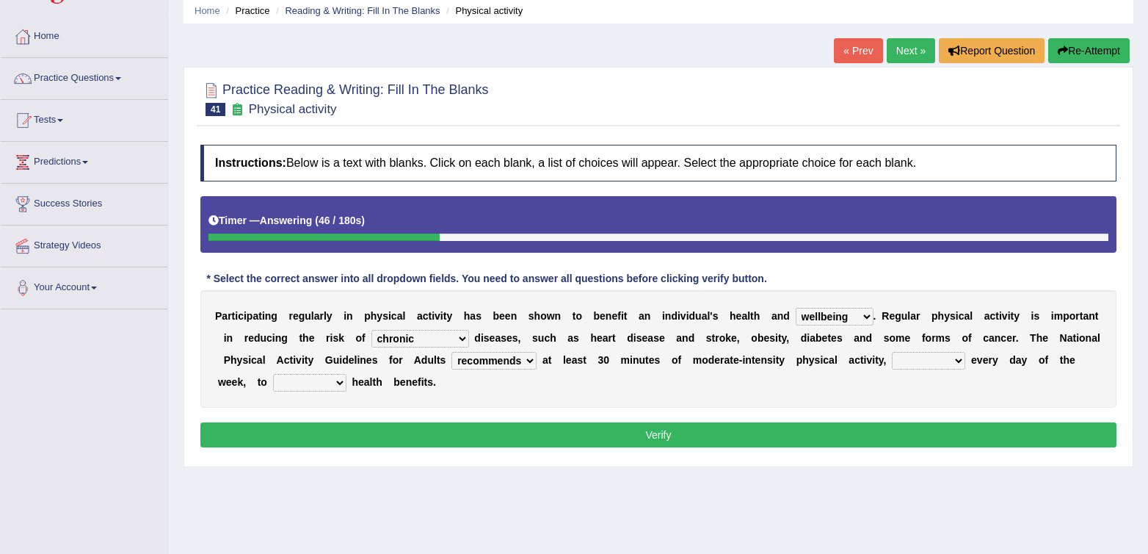
select select "preferably"
click at [892, 352] on select "relatively absolutely preferably namely" at bounding box center [928, 361] width 73 height 18
click at [289, 380] on select "charge obtain weigh estimate" at bounding box center [309, 383] width 73 height 18
select select "obtain"
click at [274, 374] on select "charge obtain weigh estimate" at bounding box center [309, 383] width 73 height 18
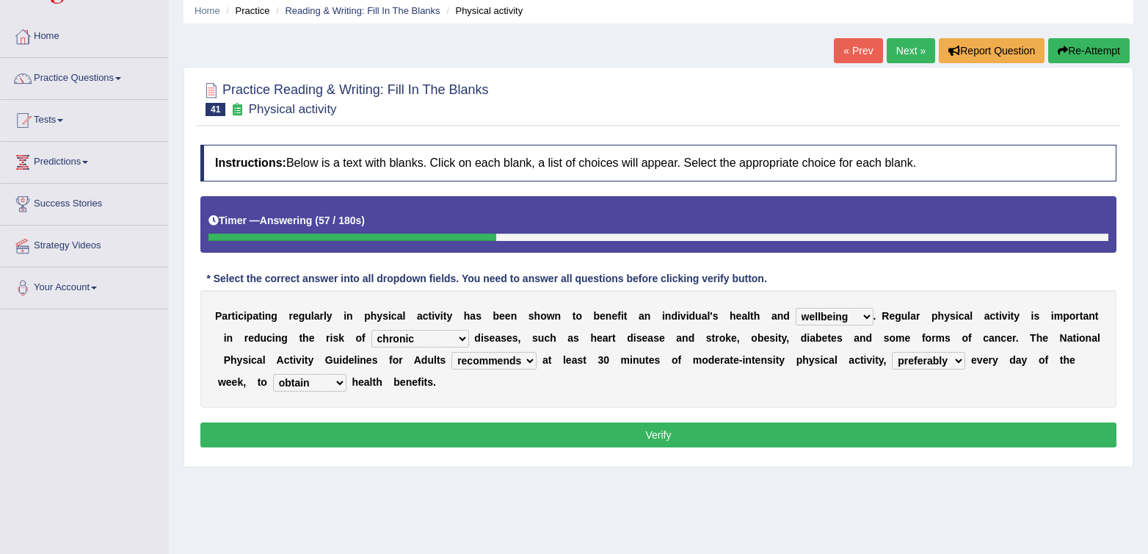
click at [297, 382] on select "charge obtain weigh estimate" at bounding box center [309, 383] width 73 height 18
click at [543, 425] on button "Verify" at bounding box center [658, 434] width 916 height 25
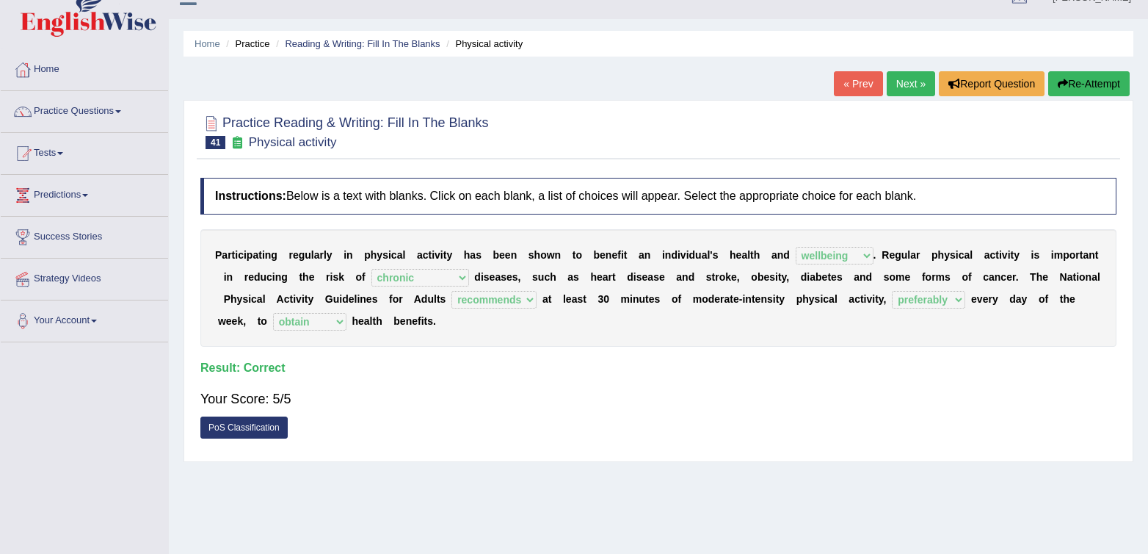
scroll to position [0, 0]
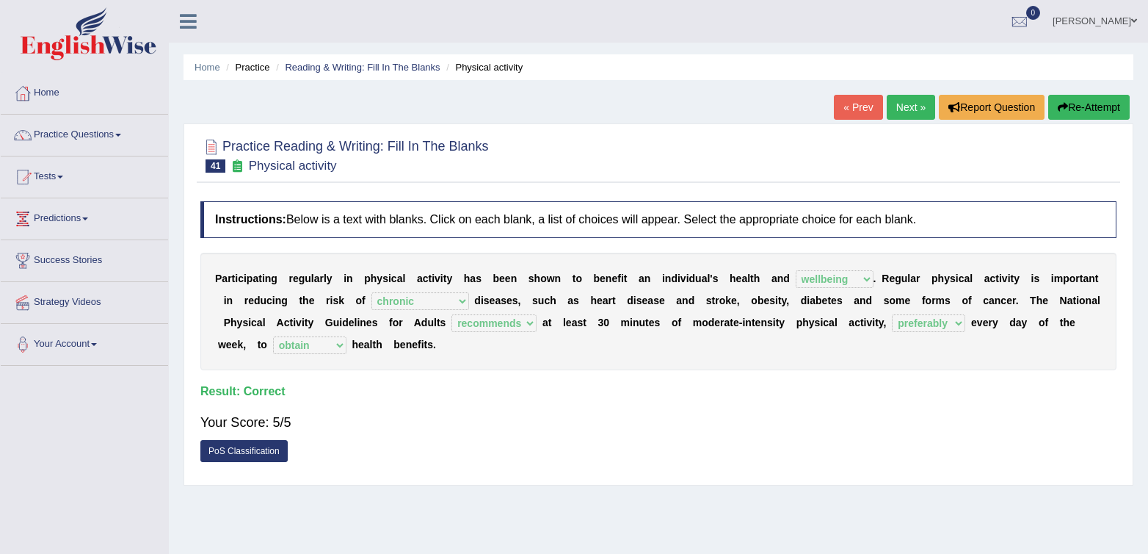
click at [894, 112] on link "Next »" at bounding box center [911, 107] width 48 height 25
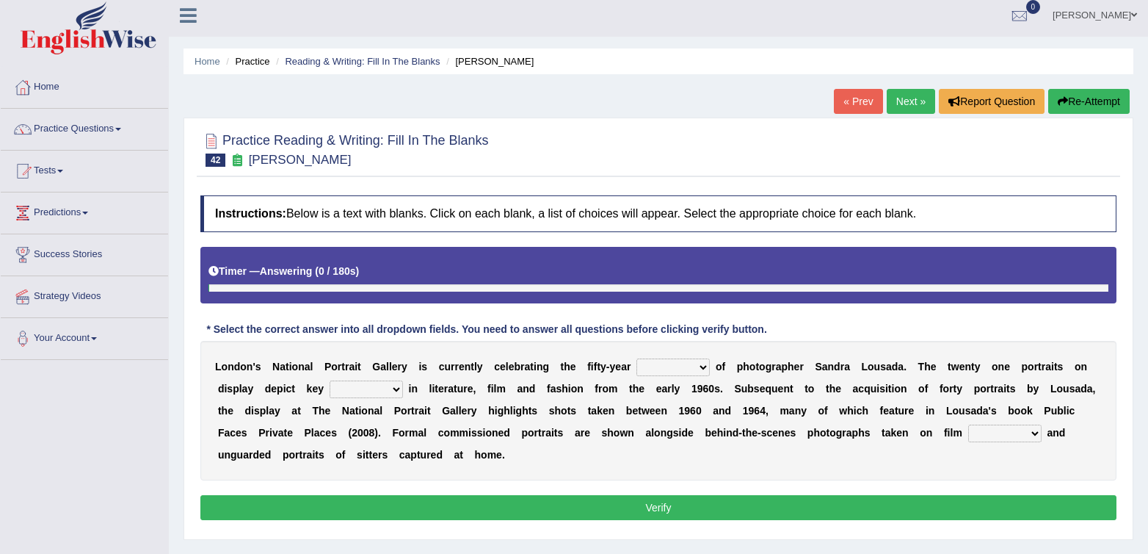
scroll to position [40, 0]
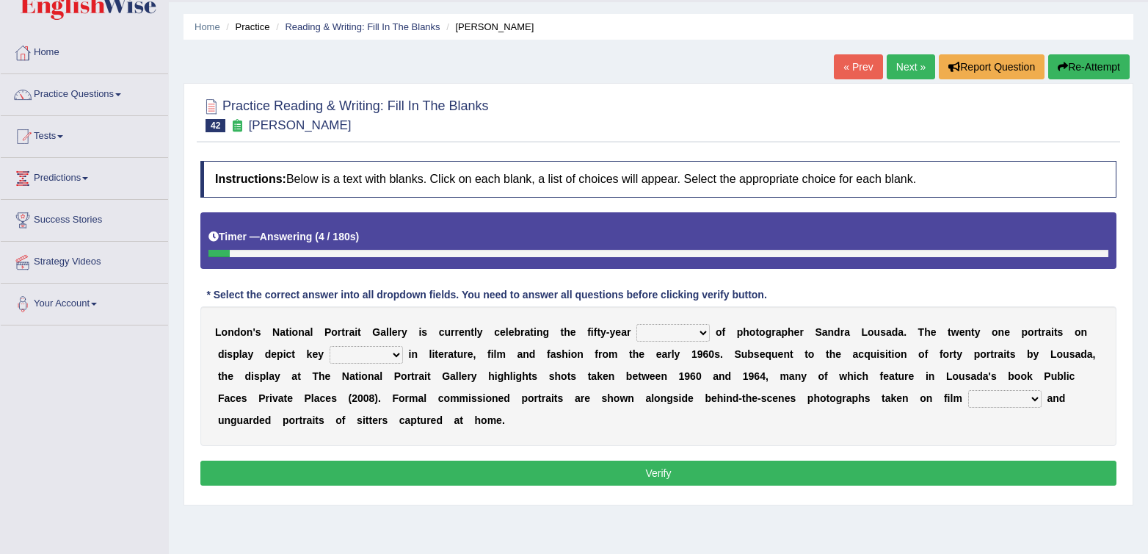
click at [691, 338] on select "invitation promotion training career" at bounding box center [673, 333] width 73 height 18
select select "career"
click at [637, 324] on select "invitation promotion training career" at bounding box center [673, 333] width 73 height 18
click at [681, 334] on select "invitation promotion training career" at bounding box center [673, 333] width 73 height 18
click at [355, 359] on select "figures gadgets fashions genres" at bounding box center [366, 355] width 73 height 18
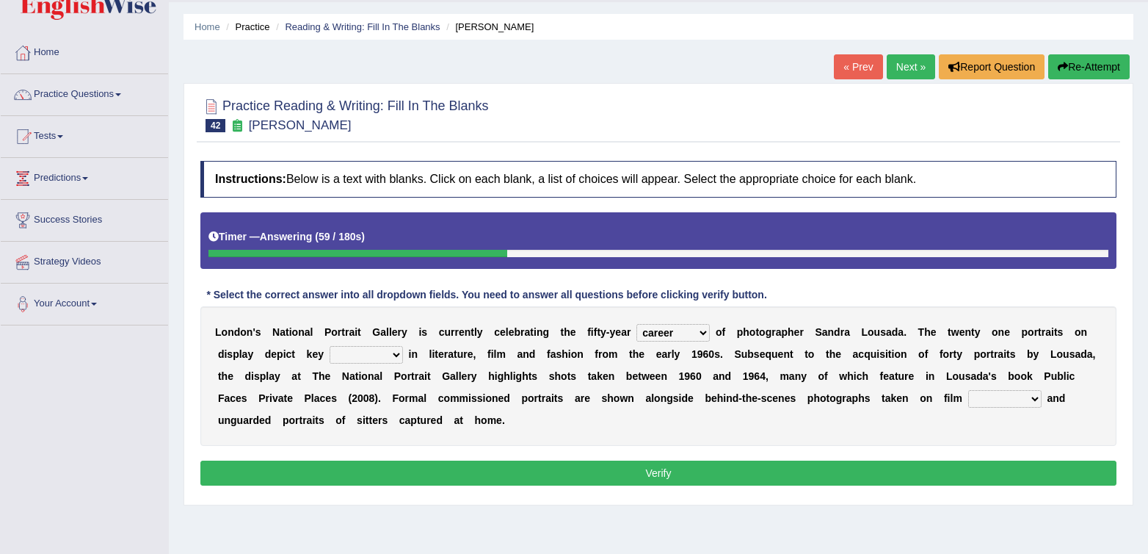
select select "figures"
click at [330, 346] on select "figures gadgets fashions genres" at bounding box center [366, 355] width 73 height 18
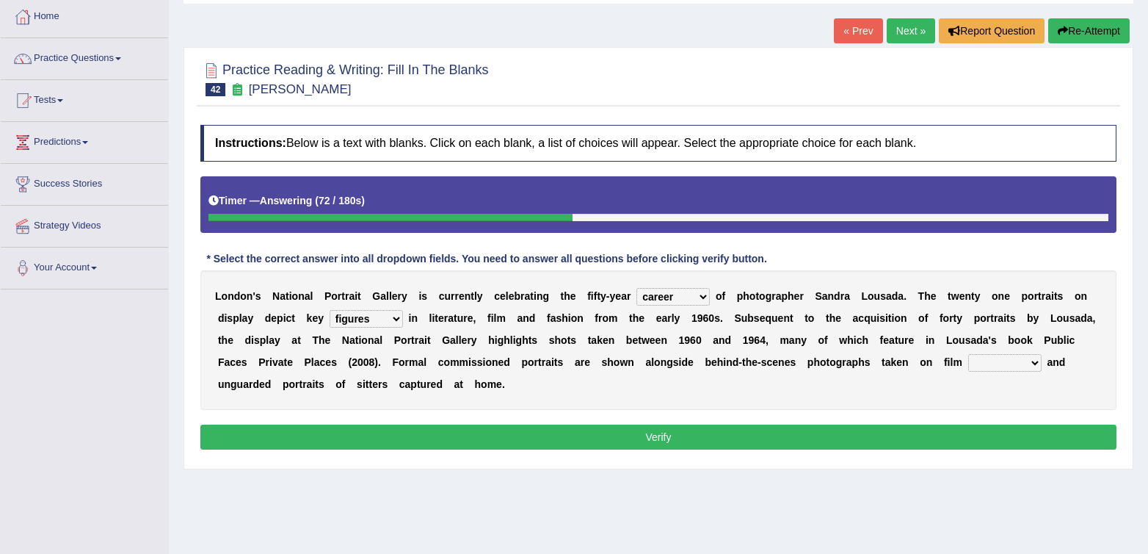
click at [1038, 375] on div "L o n d o n ' s N a t i o n a l P o r t r a i t G a l l e r y i s c u r r e n t…" at bounding box center [658, 340] width 916 height 140
click at [1024, 365] on select "gists sets tickets aisles" at bounding box center [1005, 363] width 73 height 18
select select "sets"
click at [969, 354] on select "gists sets tickets aisles" at bounding box center [1005, 363] width 73 height 18
click at [1014, 396] on div "L o n d o n ' s N a t i o n a l P o r t r a i t G a l l e r y i s c u r r e n t…" at bounding box center [658, 340] width 916 height 140
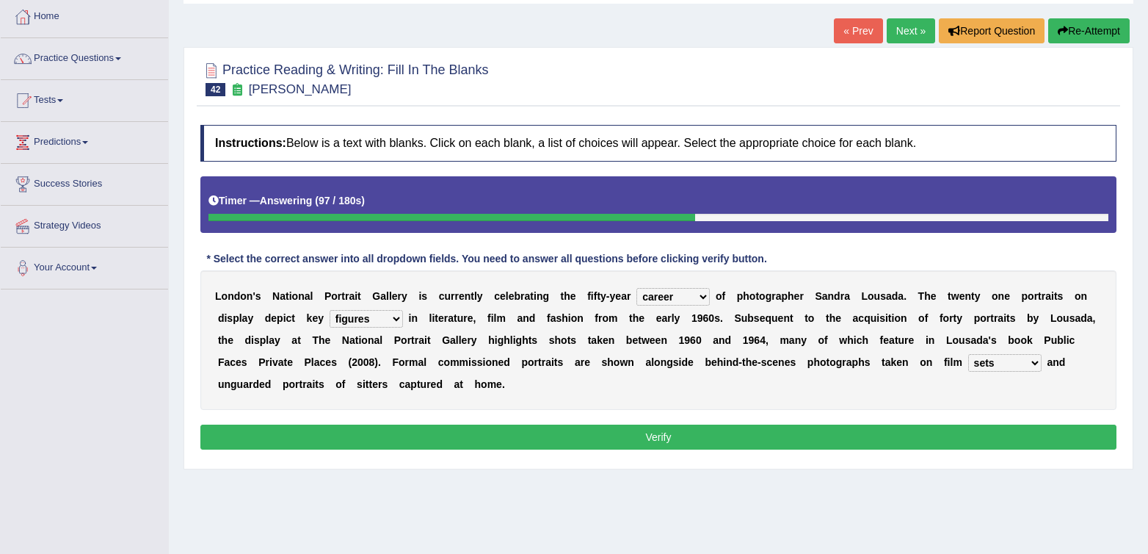
click at [981, 363] on select "gists sets tickets aisles" at bounding box center [1005, 363] width 73 height 18
click at [963, 435] on button "Verify" at bounding box center [658, 436] width 916 height 25
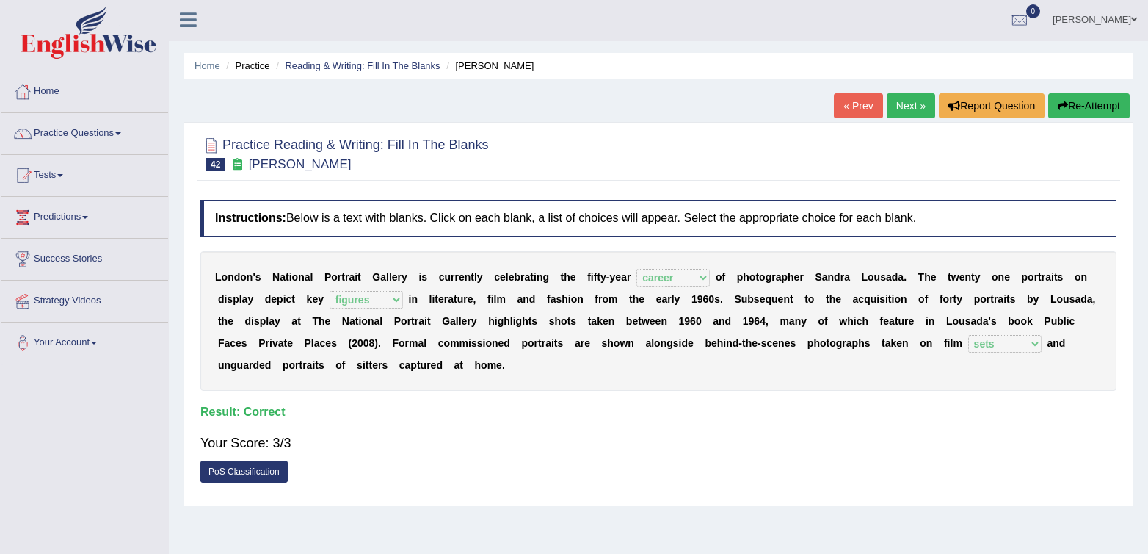
scroll to position [0, 0]
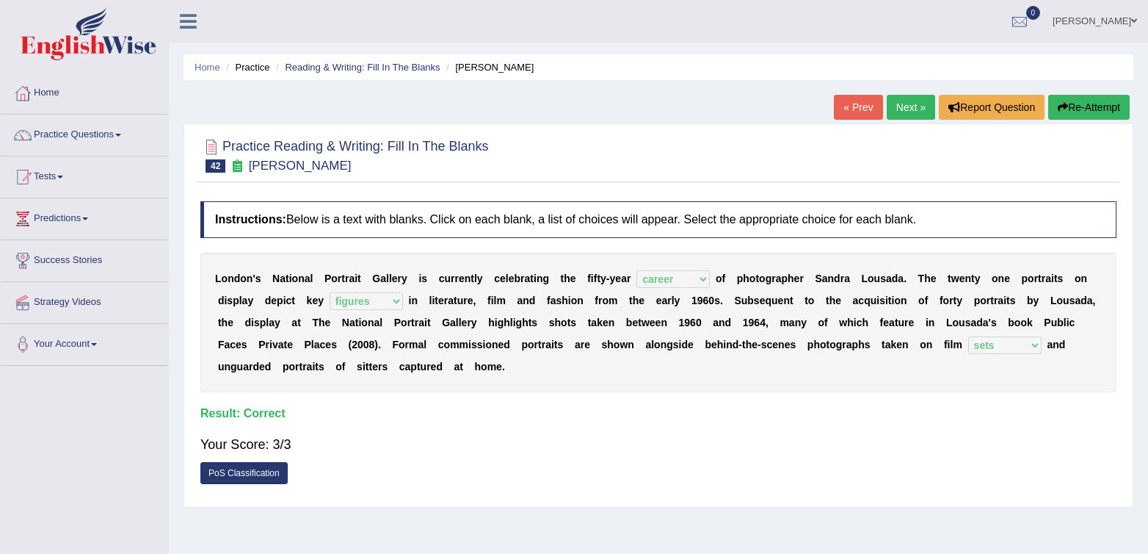
click at [898, 106] on link "Next »" at bounding box center [911, 107] width 48 height 25
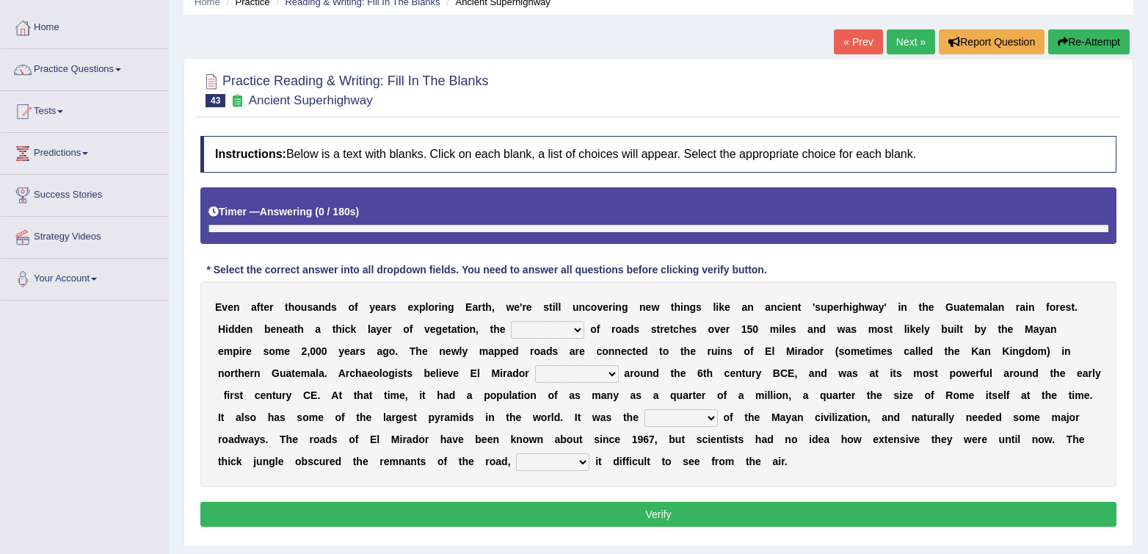
scroll to position [79, 0]
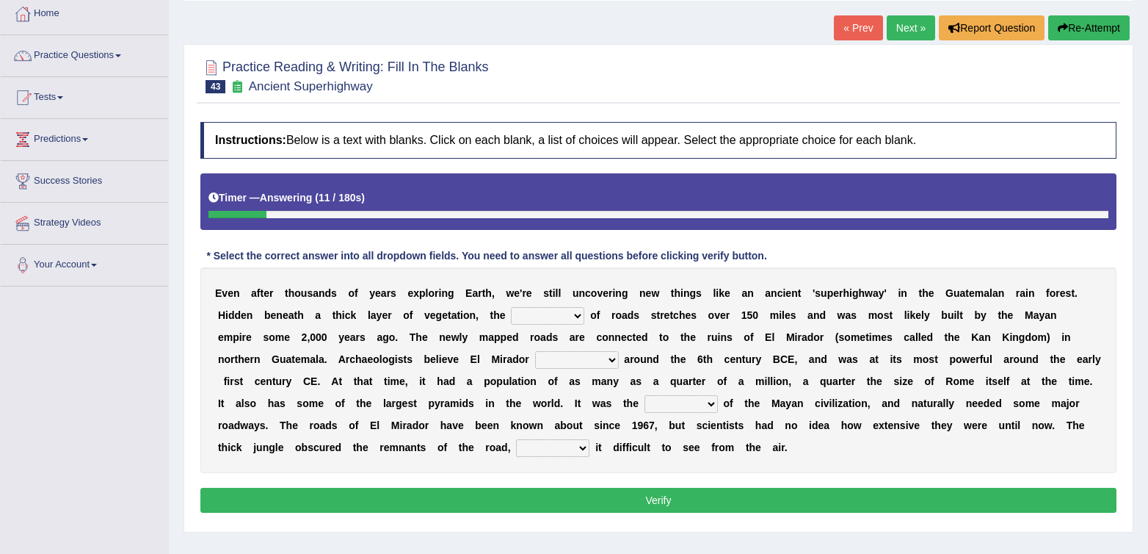
click at [543, 315] on select "network surface interface width" at bounding box center [547, 316] width 73 height 18
click at [598, 364] on select "has founded founded was founded was found" at bounding box center [577, 360] width 84 height 18
select select "was found"
click at [535, 351] on select "has founded founded was founded was found" at bounding box center [577, 360] width 84 height 18
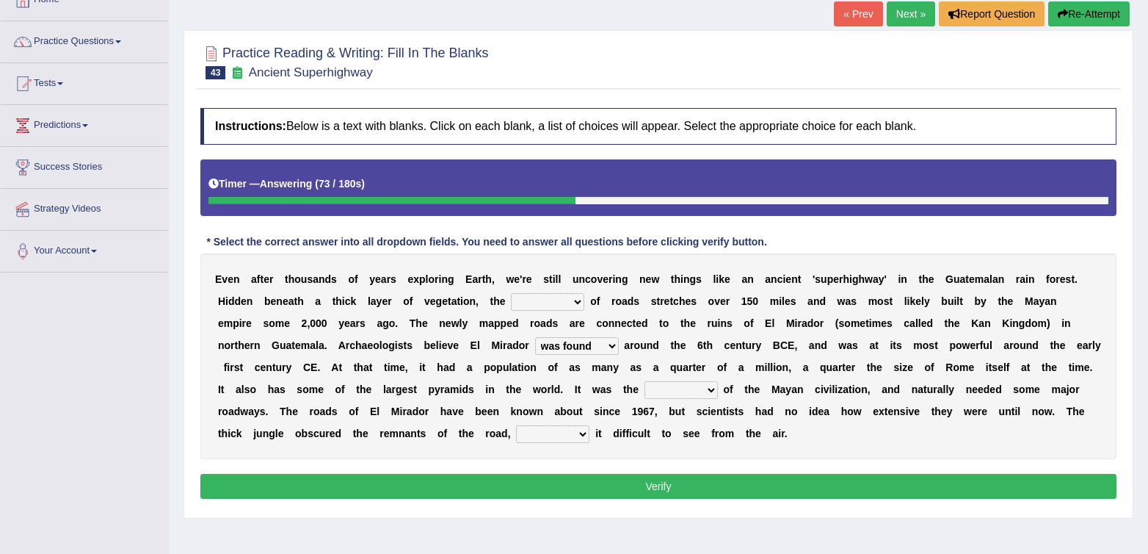
scroll to position [95, 0]
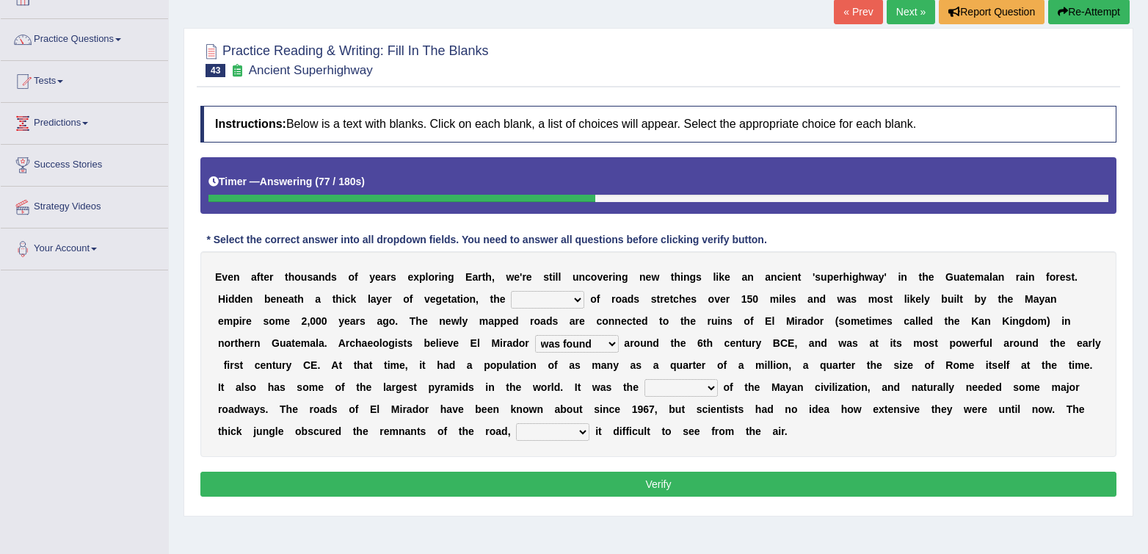
click at [693, 381] on select "volume heart column facet" at bounding box center [681, 388] width 73 height 18
select select "heart"
click at [645, 379] on select "volume heart column facet" at bounding box center [681, 388] width 73 height 18
click at [674, 388] on select "volume heart column facet" at bounding box center [681, 388] width 73 height 18
click at [574, 436] on select "makes making make made" at bounding box center [552, 432] width 73 height 18
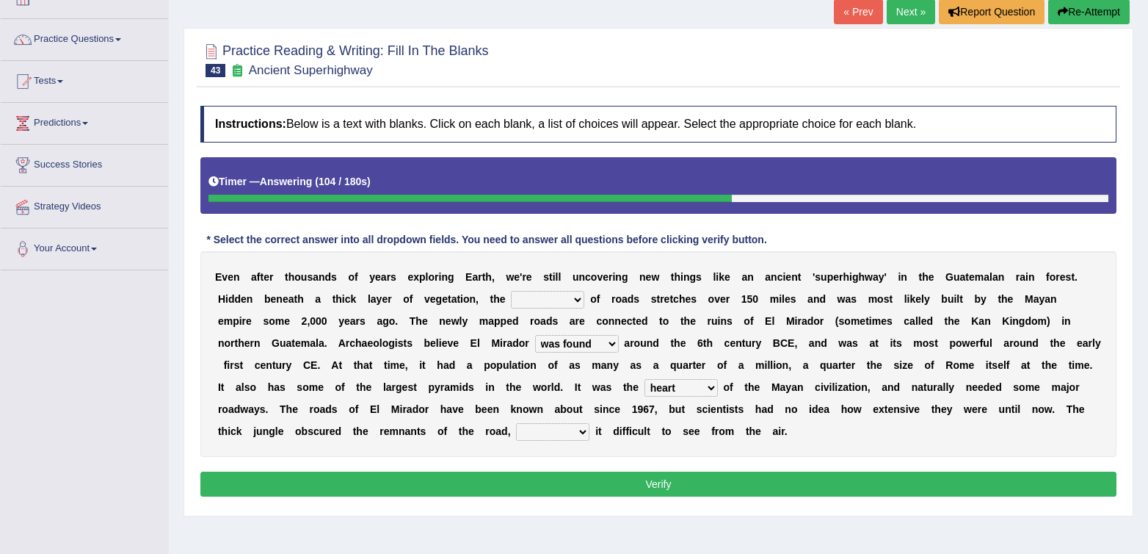
click at [560, 434] on select "makes making make made" at bounding box center [552, 432] width 73 height 18
select select "making"
click at [516, 423] on select "makes making make made" at bounding box center [552, 432] width 73 height 18
click at [567, 297] on select "network surface interface width" at bounding box center [547, 300] width 73 height 18
select select "width"
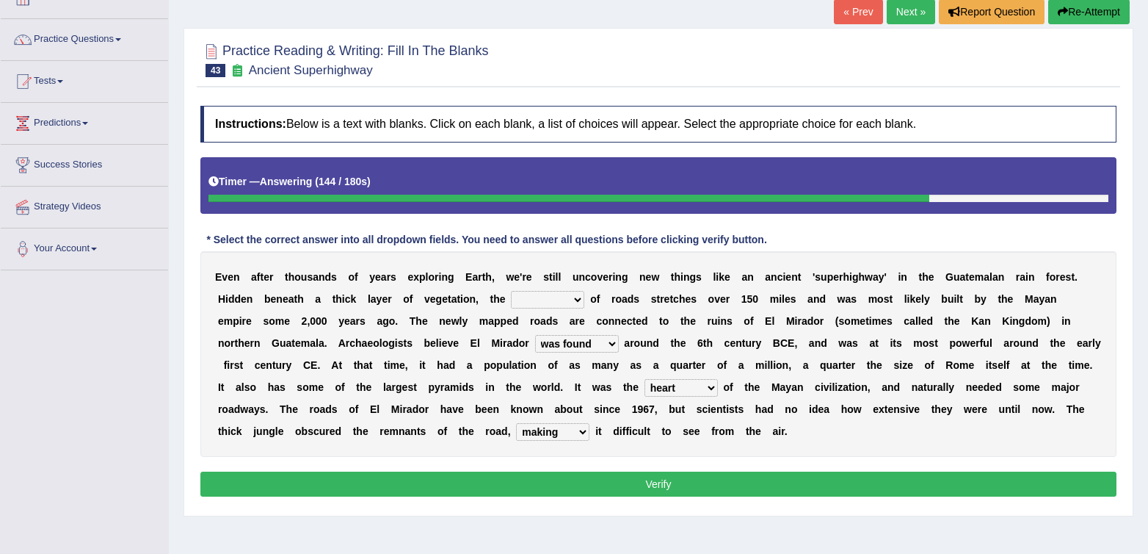
click at [512, 291] on select "network surface interface width" at bounding box center [547, 300] width 73 height 18
click at [560, 294] on select "network surface interface width" at bounding box center [547, 300] width 73 height 18
click at [617, 480] on button "Verify" at bounding box center [658, 483] width 916 height 25
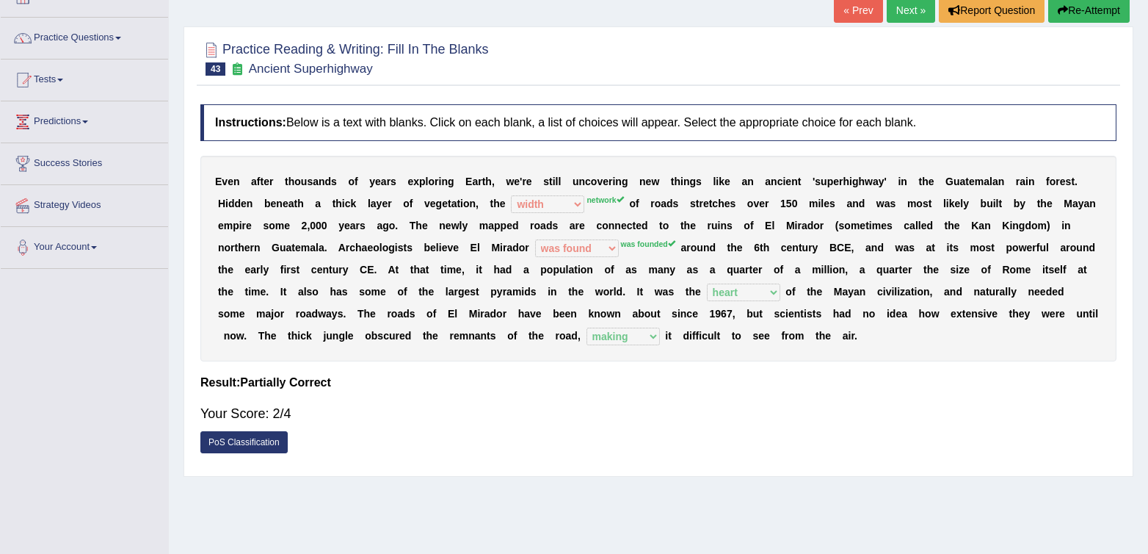
scroll to position [88, 0]
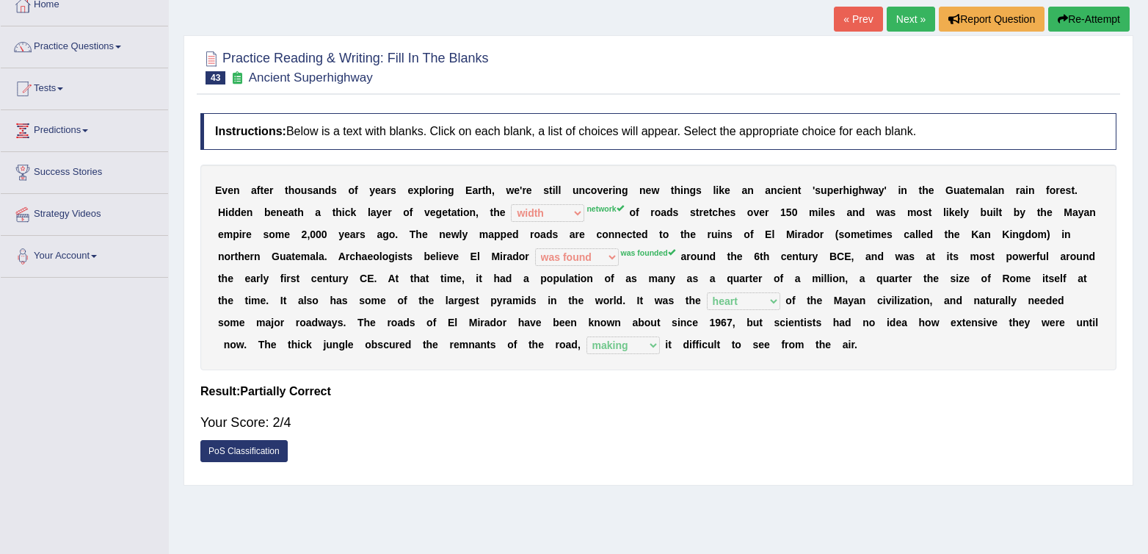
click at [905, 14] on link "Next »" at bounding box center [911, 19] width 48 height 25
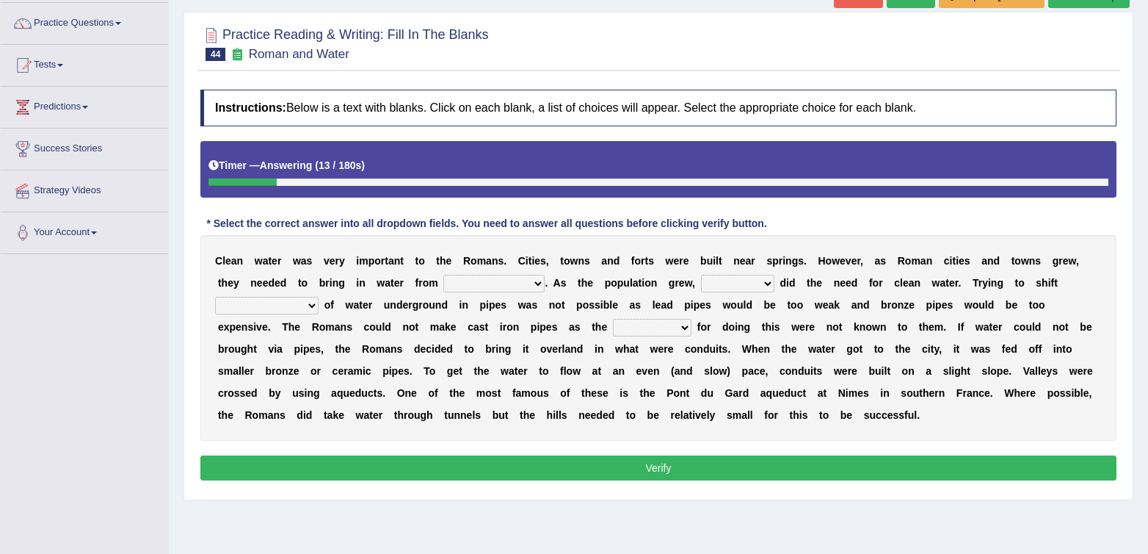
scroll to position [114, 0]
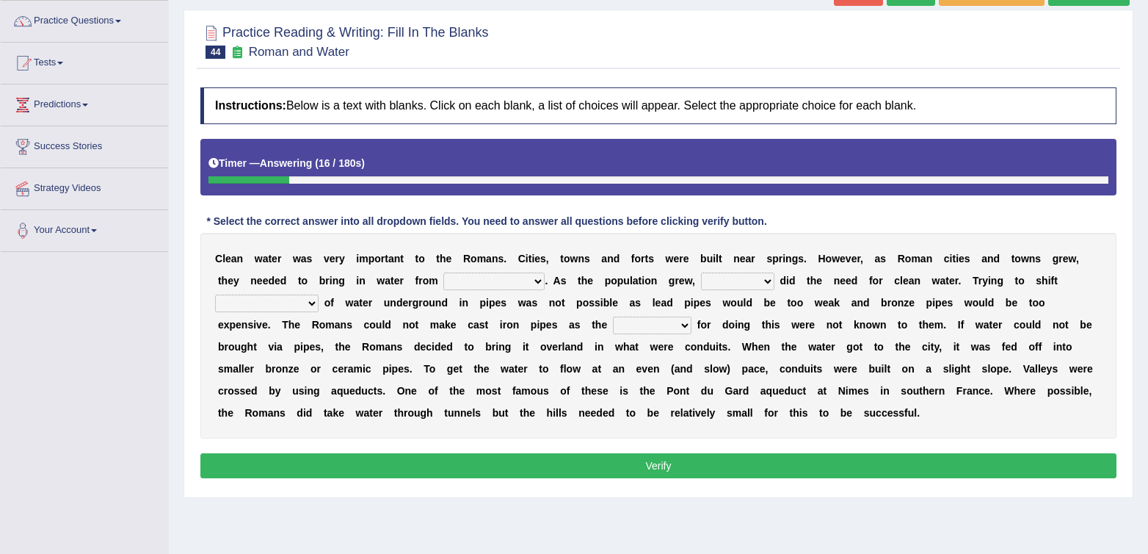
click at [500, 278] on select "further afield these origins different parts specific sources" at bounding box center [494, 281] width 101 height 18
click at [729, 284] on select "as well so how thus" at bounding box center [737, 281] width 73 height 18
select select "so"
click at [701, 272] on select "as well so how thus" at bounding box center [737, 281] width 73 height 18
click at [253, 302] on select "few loads improper intakes relative levels large volumes" at bounding box center [267, 303] width 104 height 18
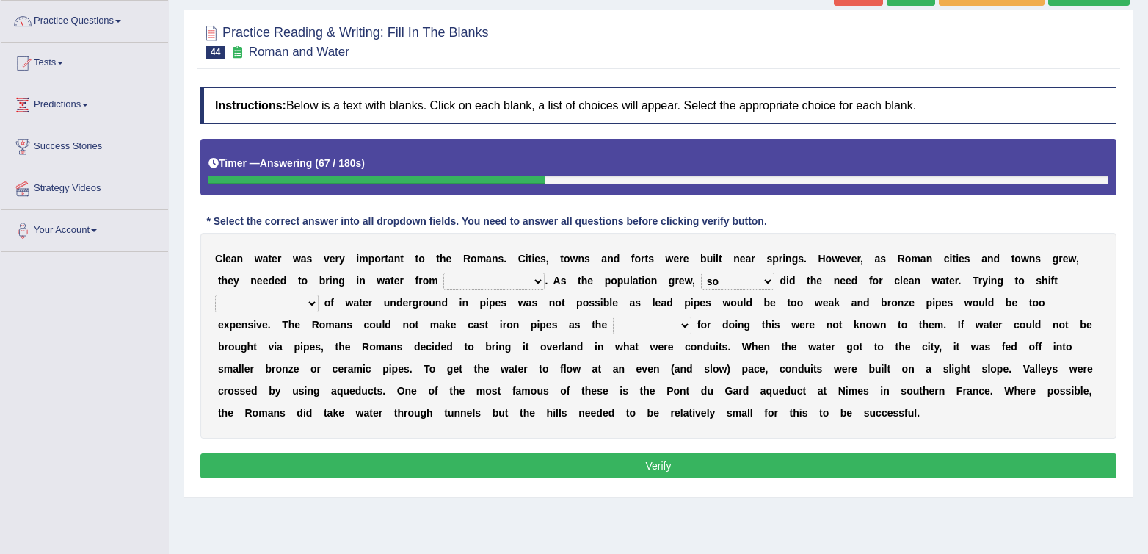
select select "large volumes"
click at [215, 294] on select "few loads improper intakes relative levels large volumes" at bounding box center [267, 303] width 104 height 18
click at [670, 329] on select "spans scales proportions techniques" at bounding box center [652, 325] width 79 height 18
click at [613, 316] on select "spans scales proportions techniques" at bounding box center [652, 325] width 79 height 18
click at [677, 324] on select "spans scales proportions techniques" at bounding box center [652, 325] width 79 height 18
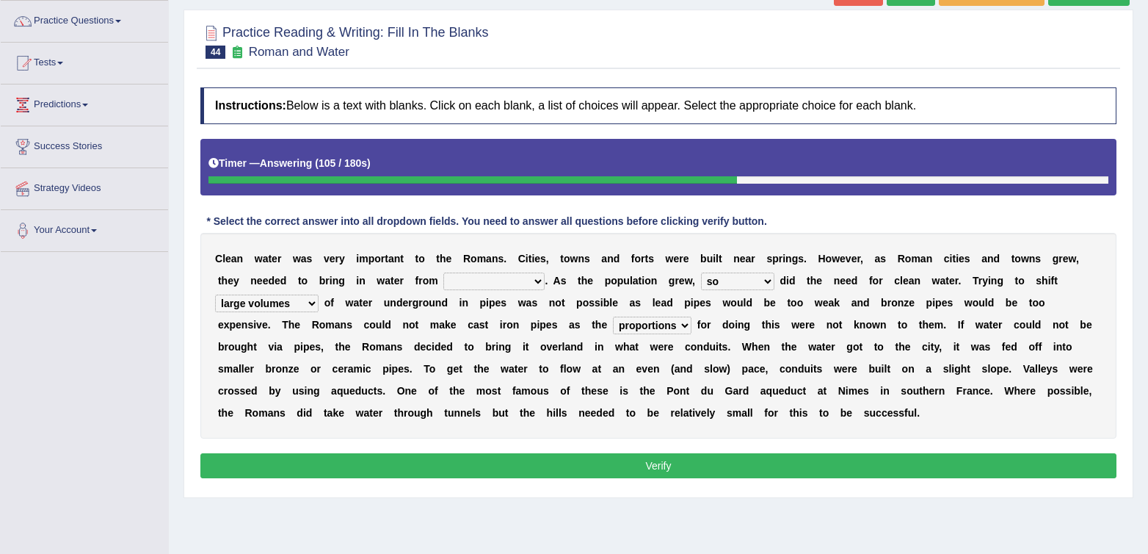
click at [668, 312] on div "C l e a n w a t e r w a s v e r y i m p o r t a n t t o t h e R o m a n s . C i…" at bounding box center [658, 336] width 916 height 206
click at [666, 325] on select "spans scales proportions techniques" at bounding box center [652, 325] width 79 height 18
select select "techniques"
click at [613, 316] on select "spans scales proportions techniques" at bounding box center [652, 325] width 79 height 18
click at [667, 330] on select "spans scales proportions techniques" at bounding box center [652, 325] width 79 height 18
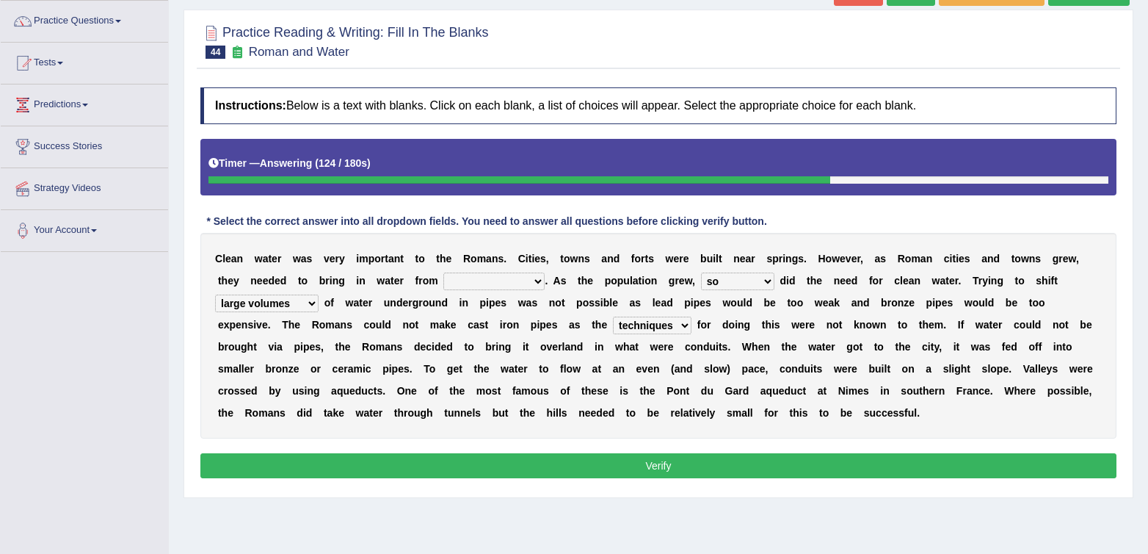
click at [463, 282] on select "further afield these origins different parts specific sources" at bounding box center [494, 281] width 101 height 18
select select "further afield"
click at [444, 272] on select "further afield these origins different parts specific sources" at bounding box center [494, 281] width 101 height 18
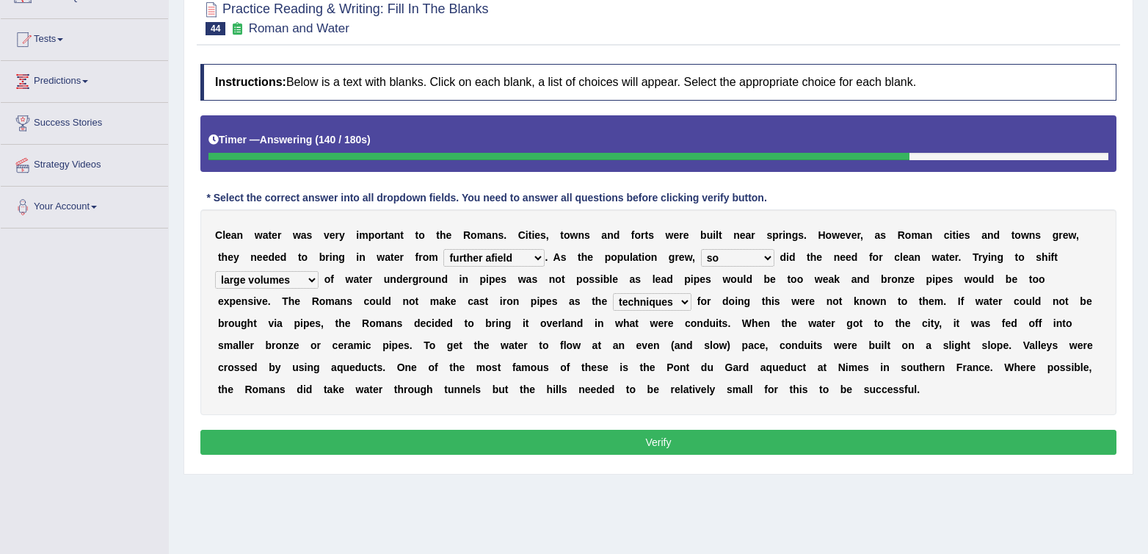
scroll to position [135, 0]
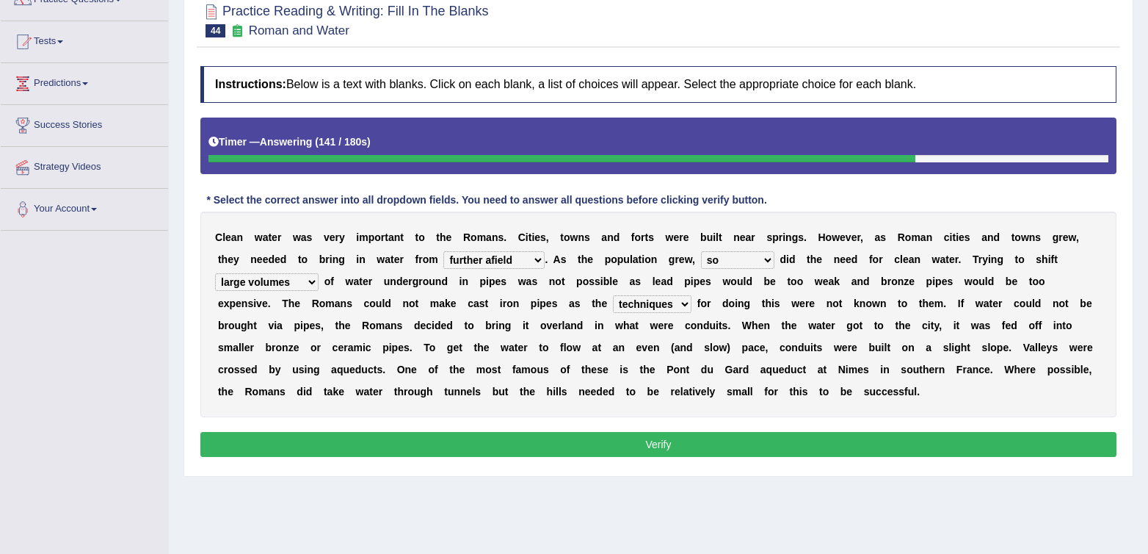
click at [720, 432] on button "Verify" at bounding box center [658, 444] width 916 height 25
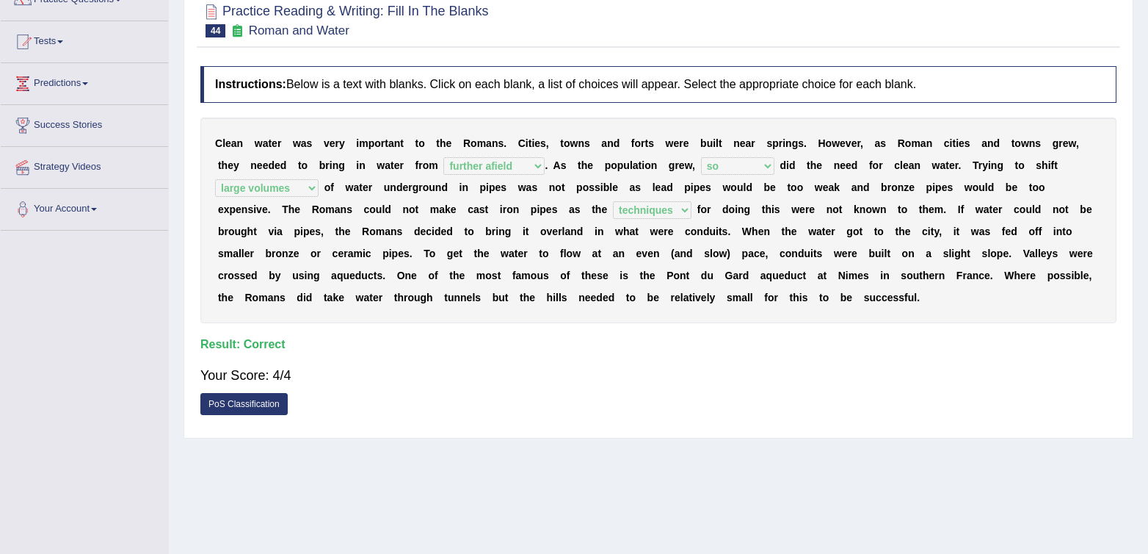
click at [720, 432] on div "Practice Reading & Writing: Fill In The Blanks 44 Roman and Water Instructions:…" at bounding box center [659, 213] width 950 height 450
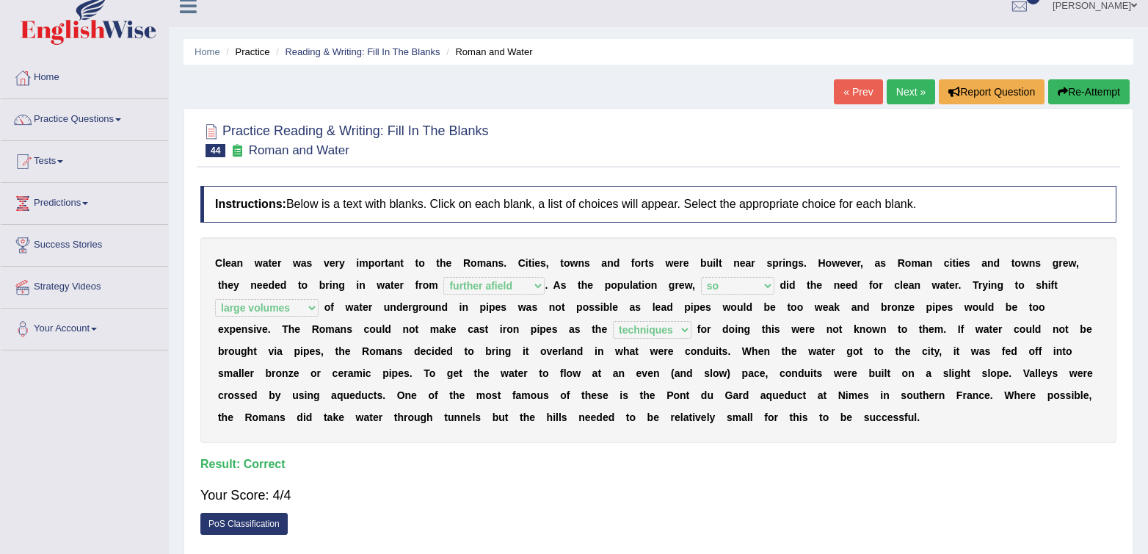
scroll to position [0, 0]
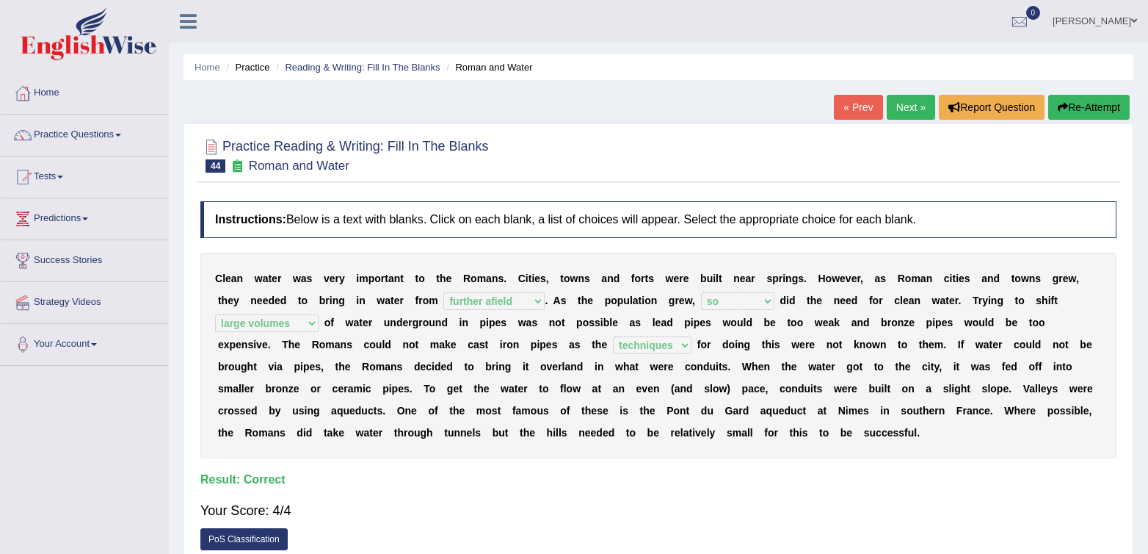
click at [646, 119] on div "Home Practice Reading & Writing: Fill In The Blanks Roman and Water « Prev Next…" at bounding box center [659, 367] width 980 height 734
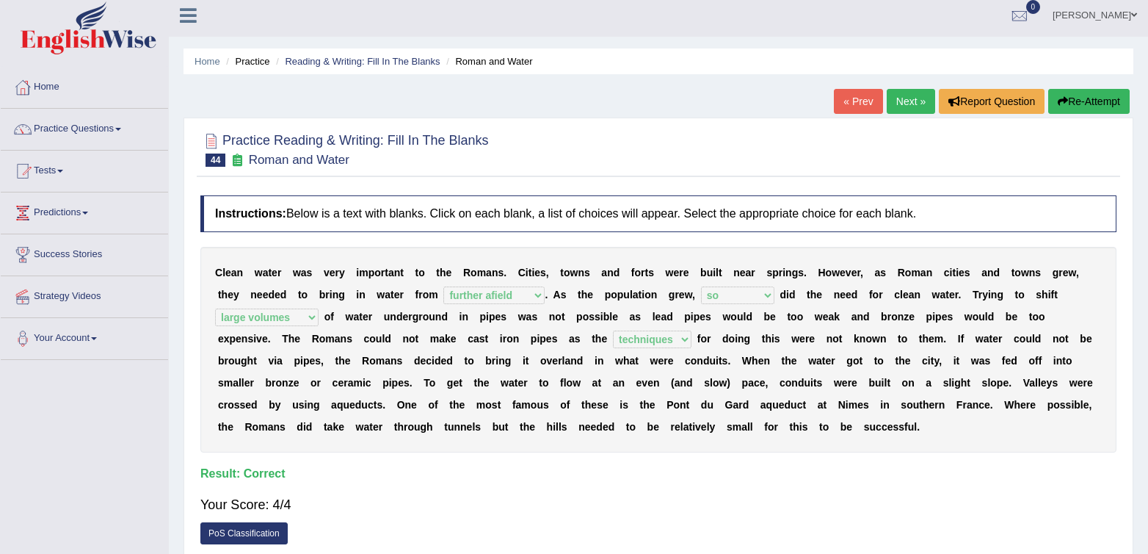
click at [648, 118] on div "Practice Reading & Writing: Fill In The Blanks 44 Roman and Water Instructions:…" at bounding box center [659, 342] width 950 height 450
click at [645, 506] on div "Your Score: 4/4" at bounding box center [658, 504] width 916 height 35
click at [429, 160] on h2 "Practice Reading & Writing: Fill In The Blanks 44 Roman and Water" at bounding box center [344, 148] width 289 height 37
click at [634, 164] on div at bounding box center [658, 148] width 916 height 45
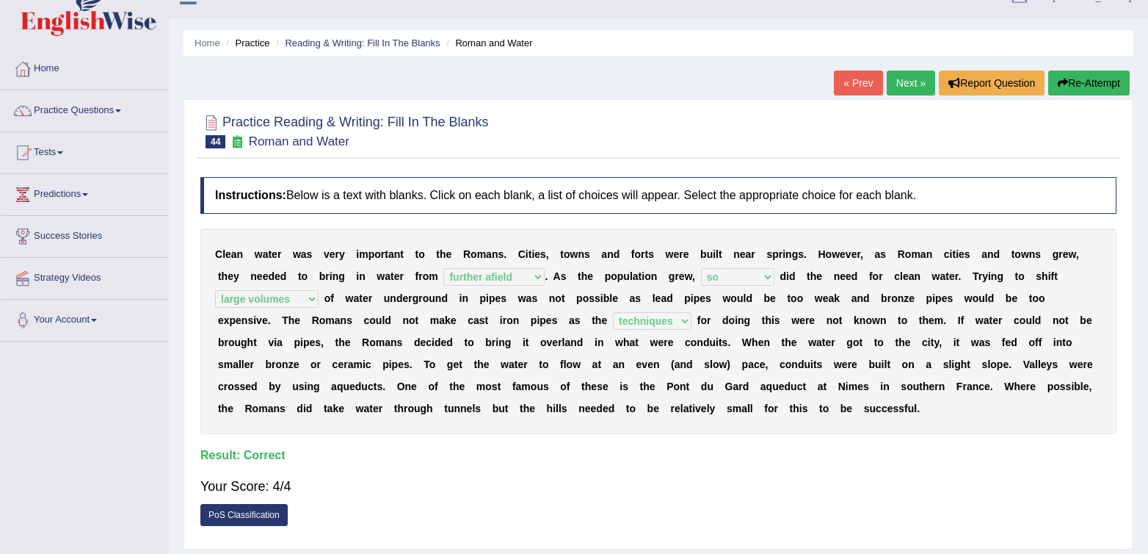
scroll to position [0, 0]
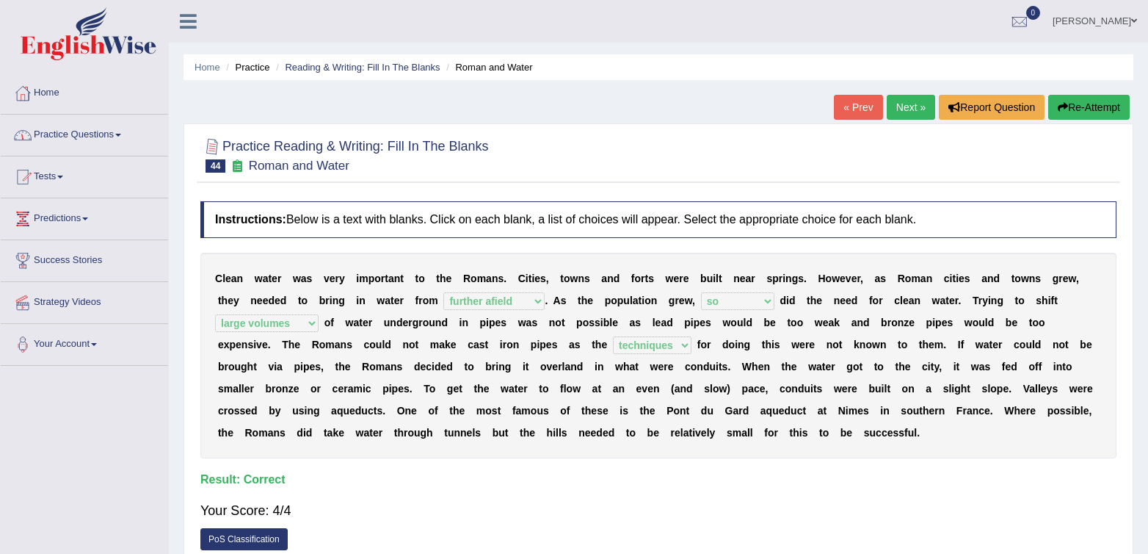
click at [118, 147] on link "Practice Questions" at bounding box center [84, 133] width 167 height 37
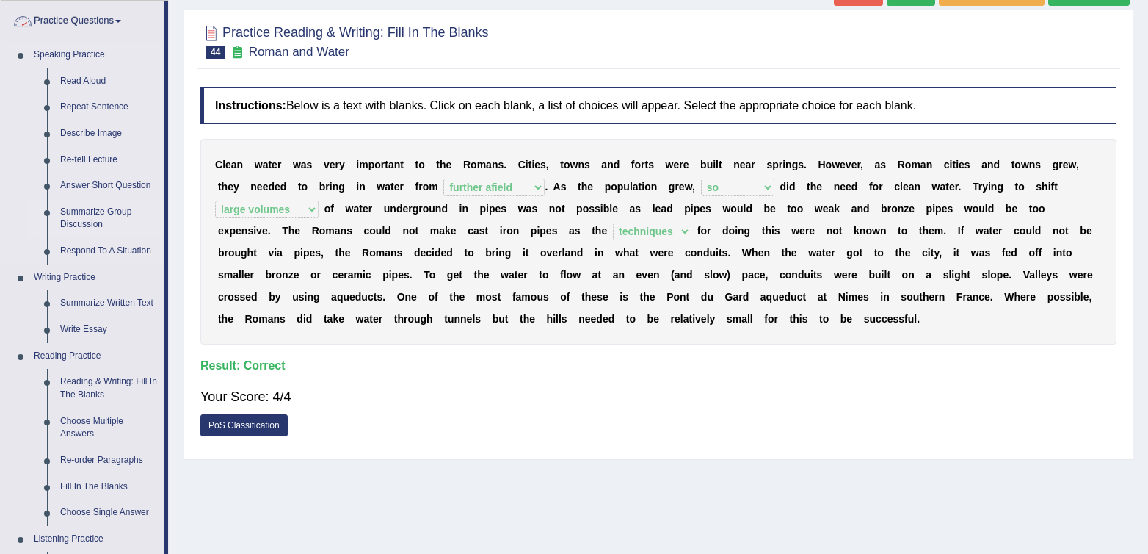
scroll to position [148, 0]
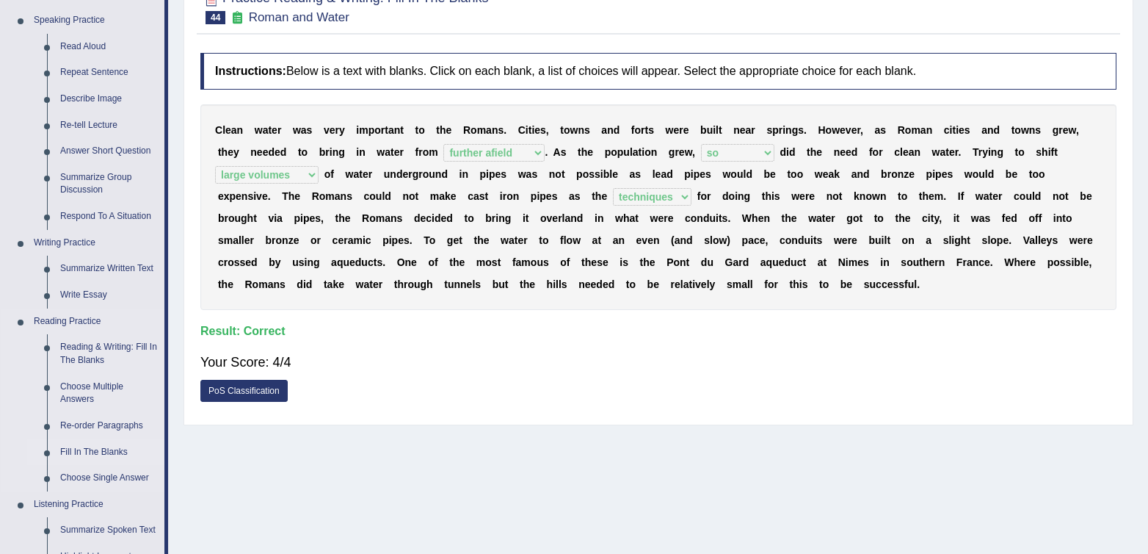
click at [81, 449] on link "Fill In The Blanks" at bounding box center [109, 452] width 111 height 26
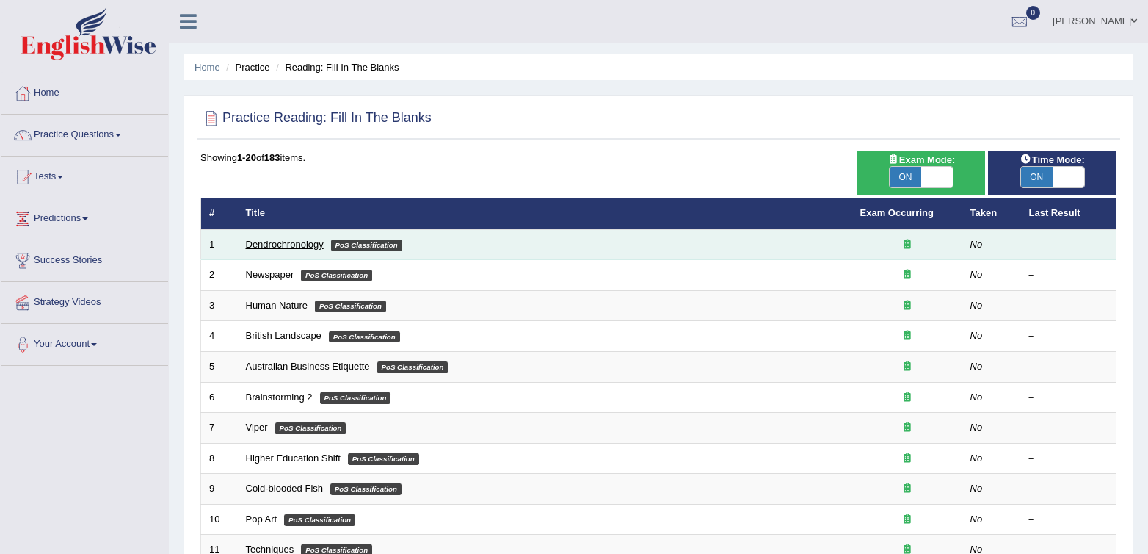
click at [252, 249] on link "Dendrochronology" at bounding box center [285, 244] width 78 height 11
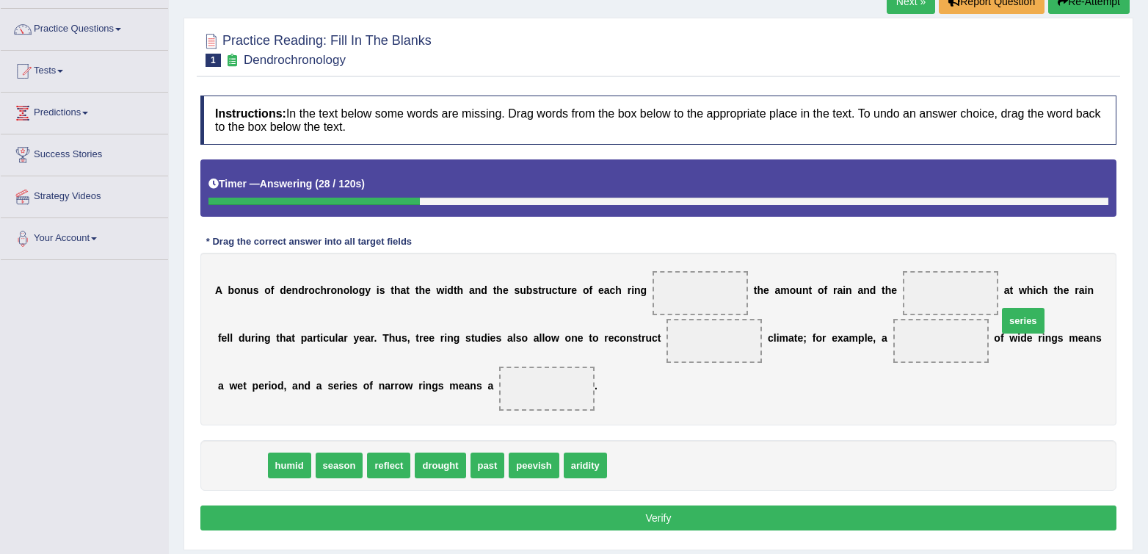
scroll to position [98, 0]
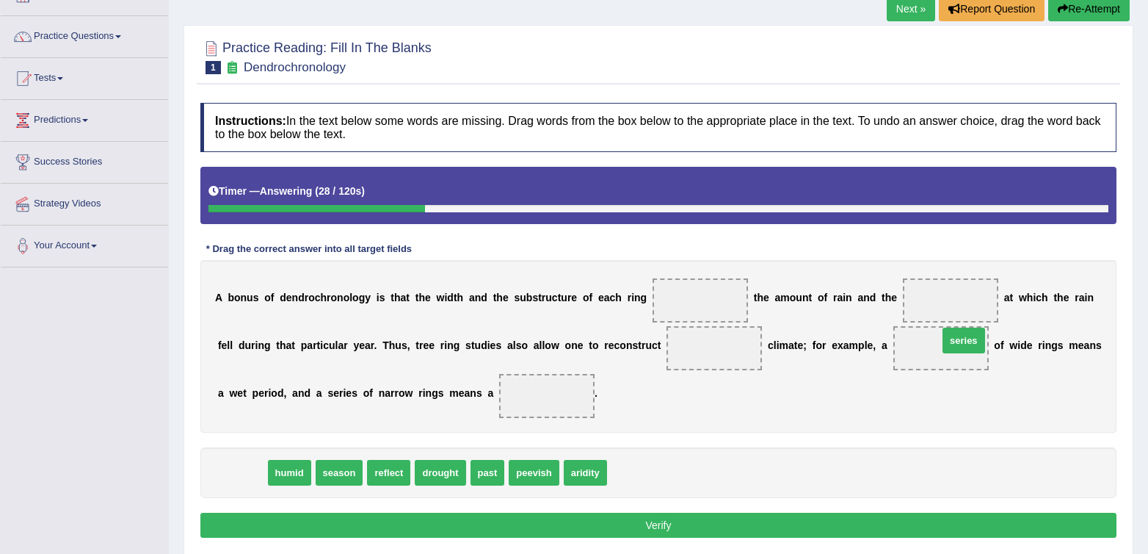
drag, startPoint x: 234, startPoint y: 470, endPoint x: 956, endPoint y: 343, distance: 732.9
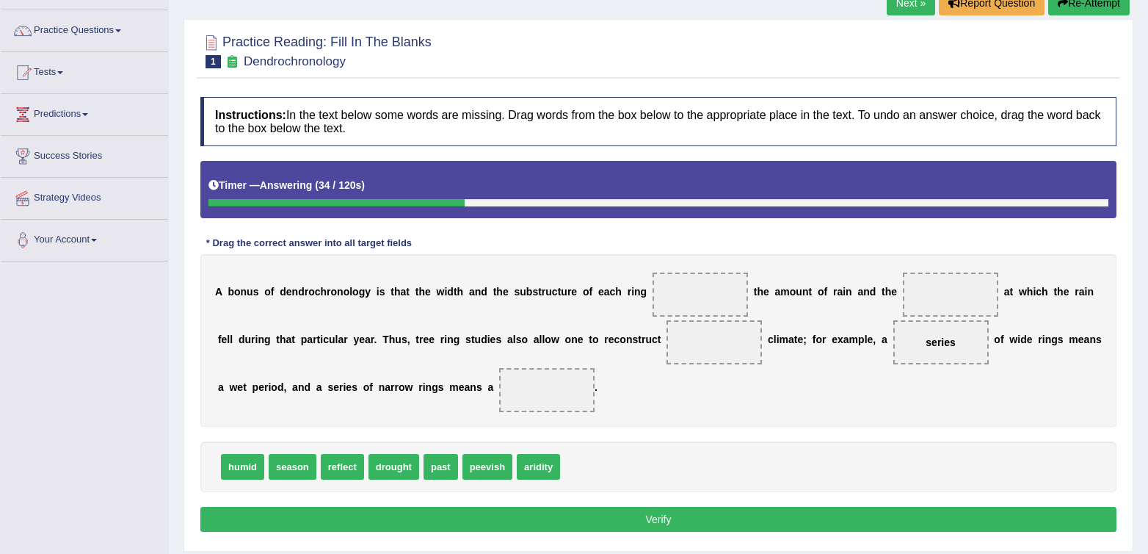
scroll to position [105, 0]
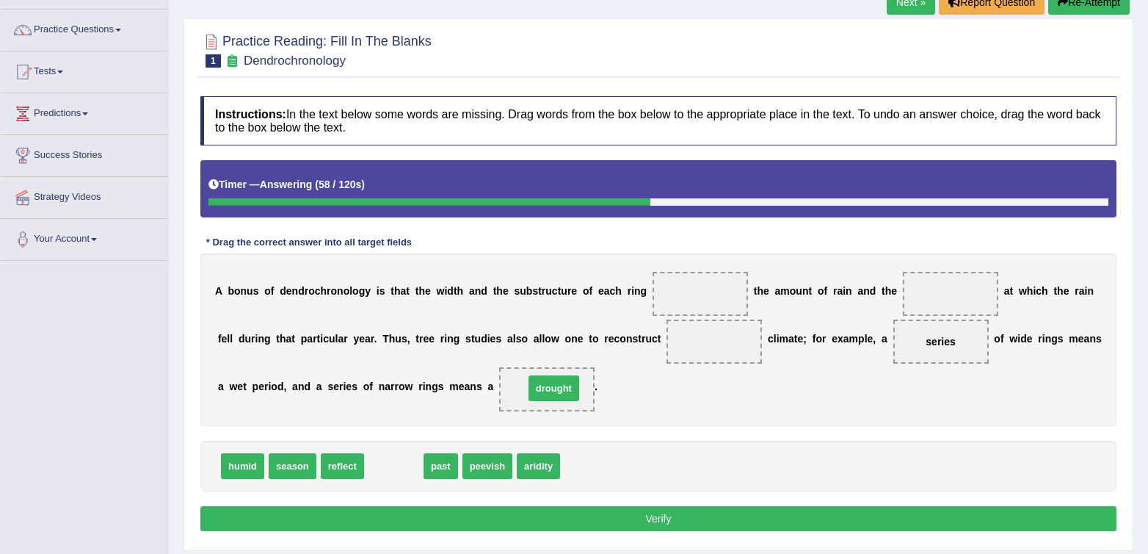
drag, startPoint x: 394, startPoint y: 474, endPoint x: 554, endPoint y: 396, distance: 178.0
click at [700, 404] on div "A b o n u s o f d e n d r o c h r o n o l o g y i s t h a t t h e w i d t h a n…" at bounding box center [658, 339] width 916 height 173
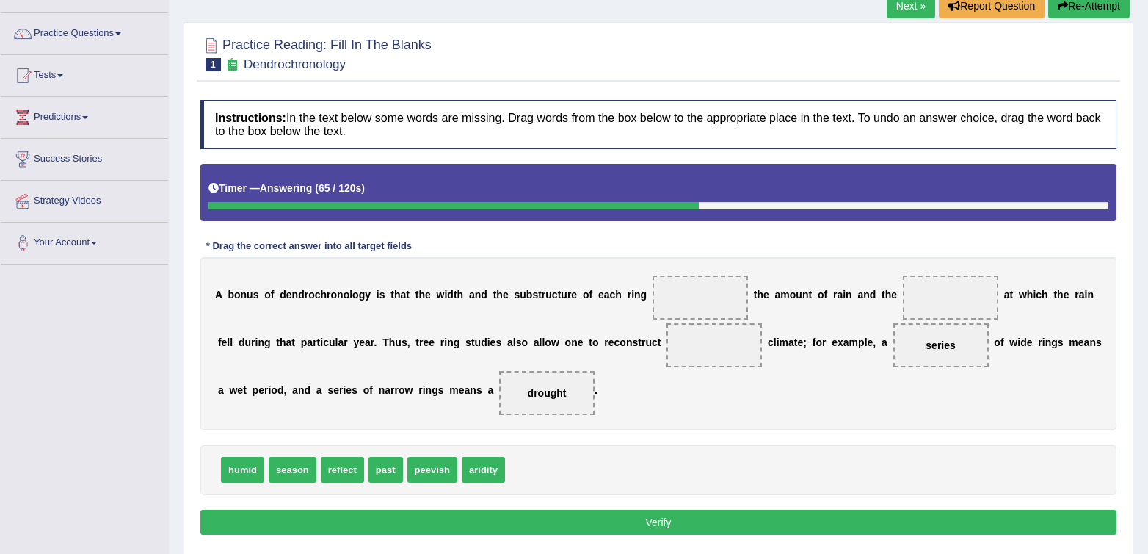
scroll to position [106, 0]
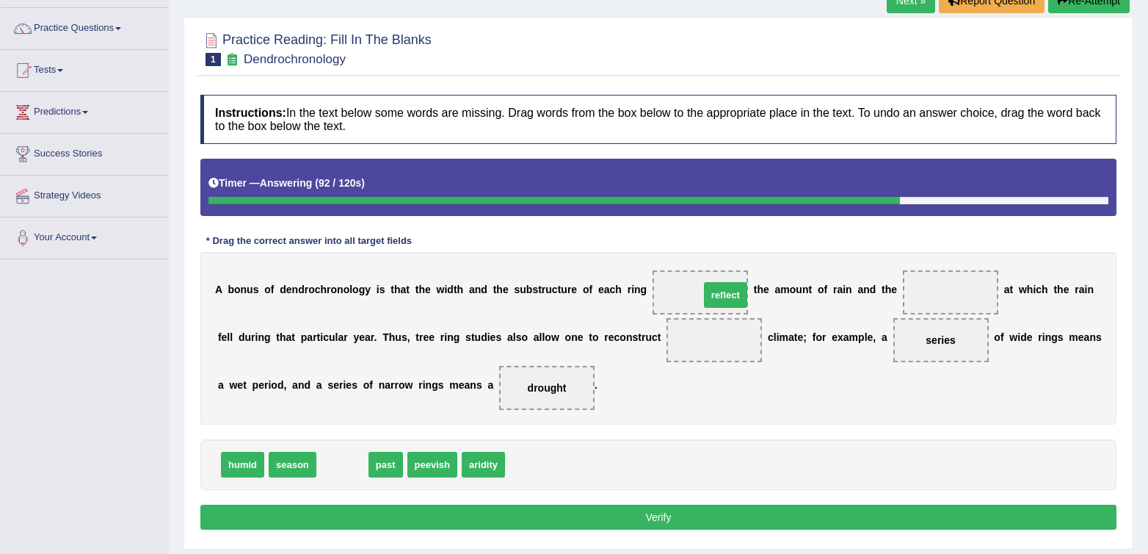
drag, startPoint x: 338, startPoint y: 472, endPoint x: 721, endPoint y: 303, distance: 419.2
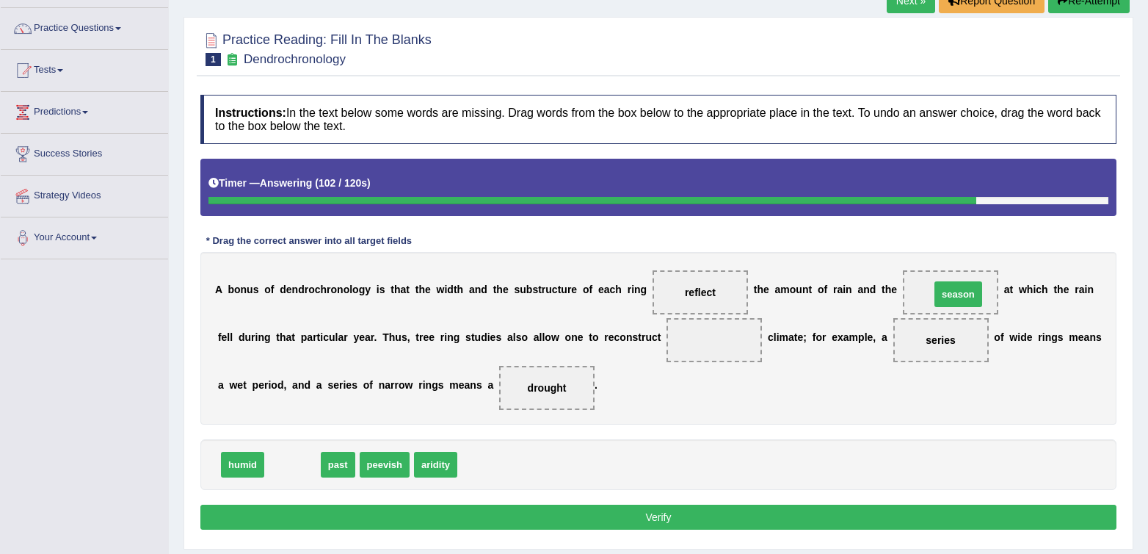
drag, startPoint x: 285, startPoint y: 467, endPoint x: 951, endPoint y: 297, distance: 687.5
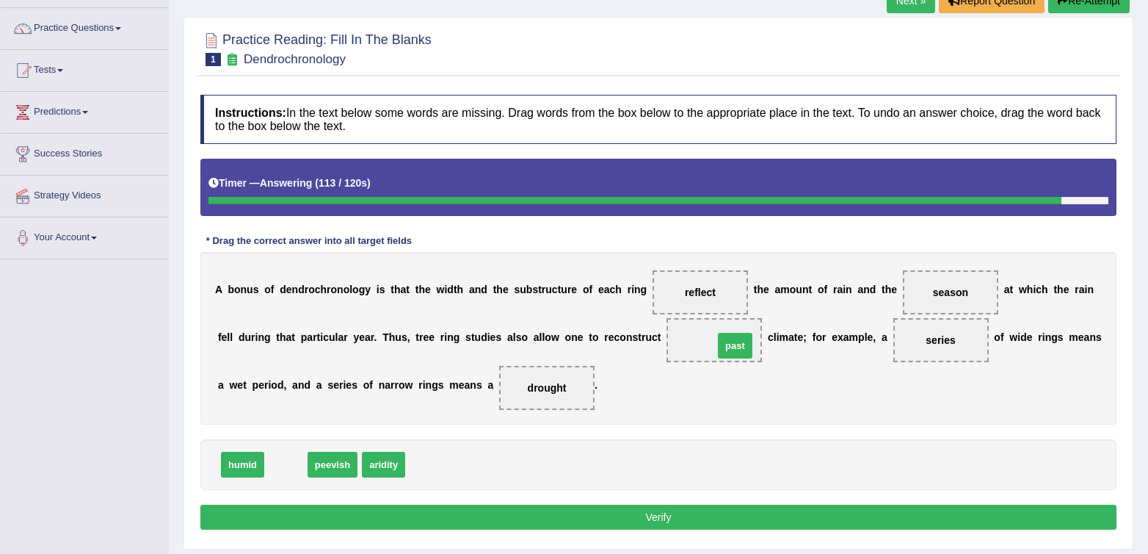
drag, startPoint x: 291, startPoint y: 471, endPoint x: 740, endPoint y: 352, distance: 464.9
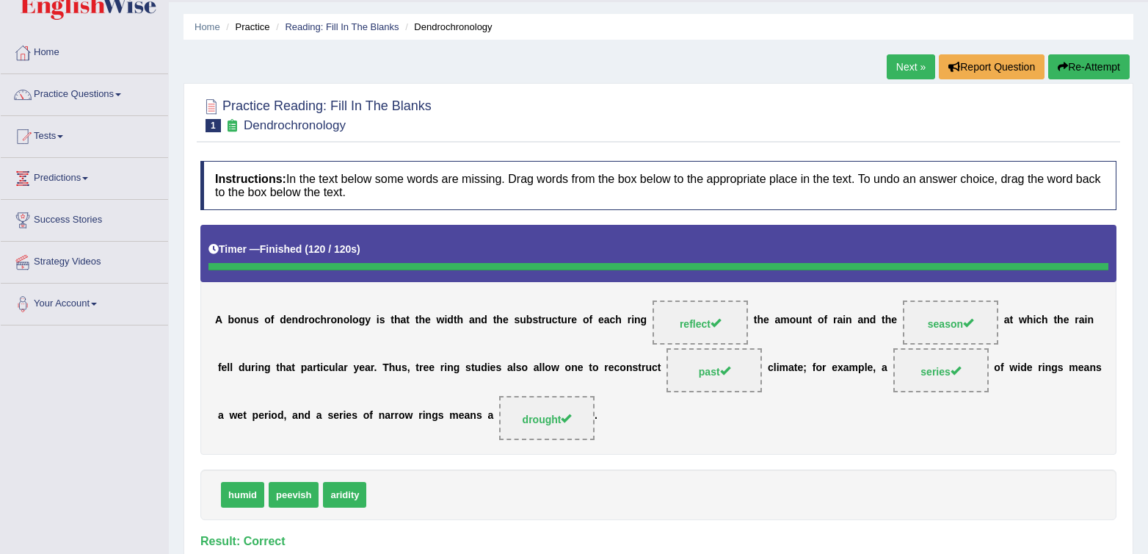
scroll to position [39, 0]
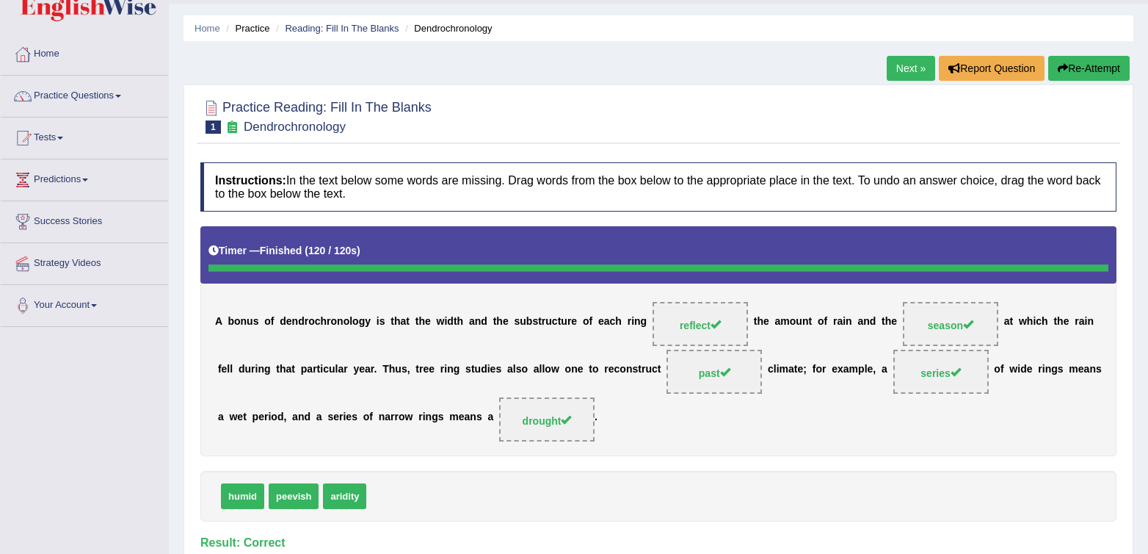
click at [741, 116] on div at bounding box center [658, 115] width 916 height 45
click at [889, 72] on link "Next »" at bounding box center [911, 68] width 48 height 25
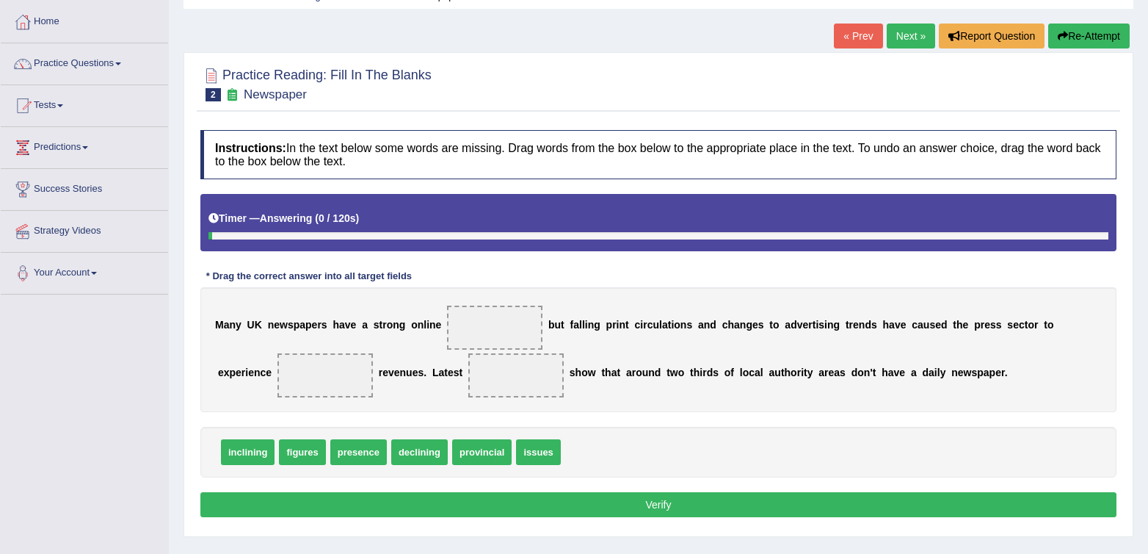
scroll to position [79, 0]
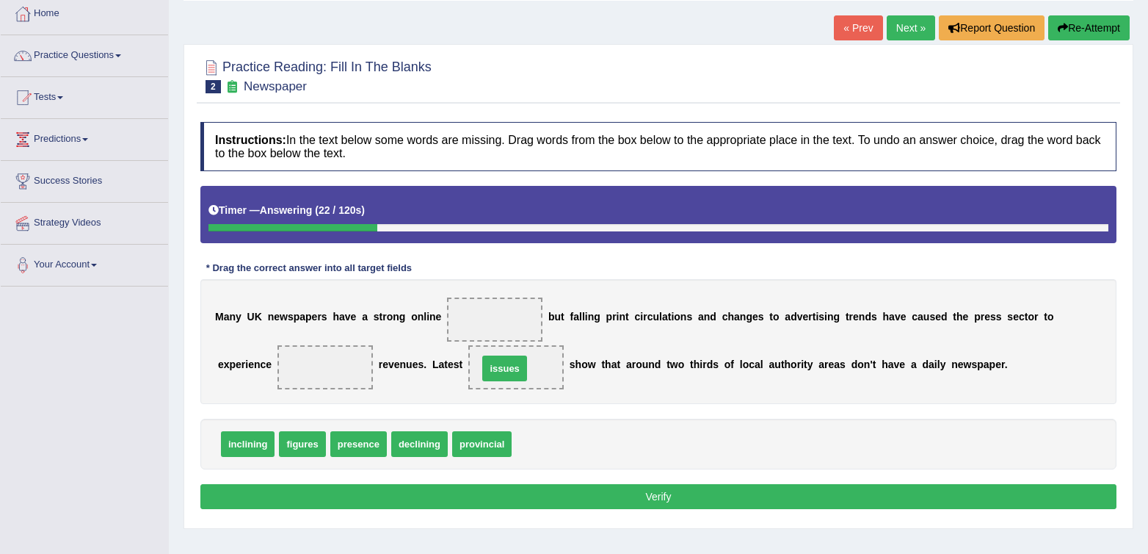
drag, startPoint x: 543, startPoint y: 452, endPoint x: 509, endPoint y: 376, distance: 82.8
drag, startPoint x: 507, startPoint y: 370, endPoint x: 571, endPoint y: 438, distance: 92.5
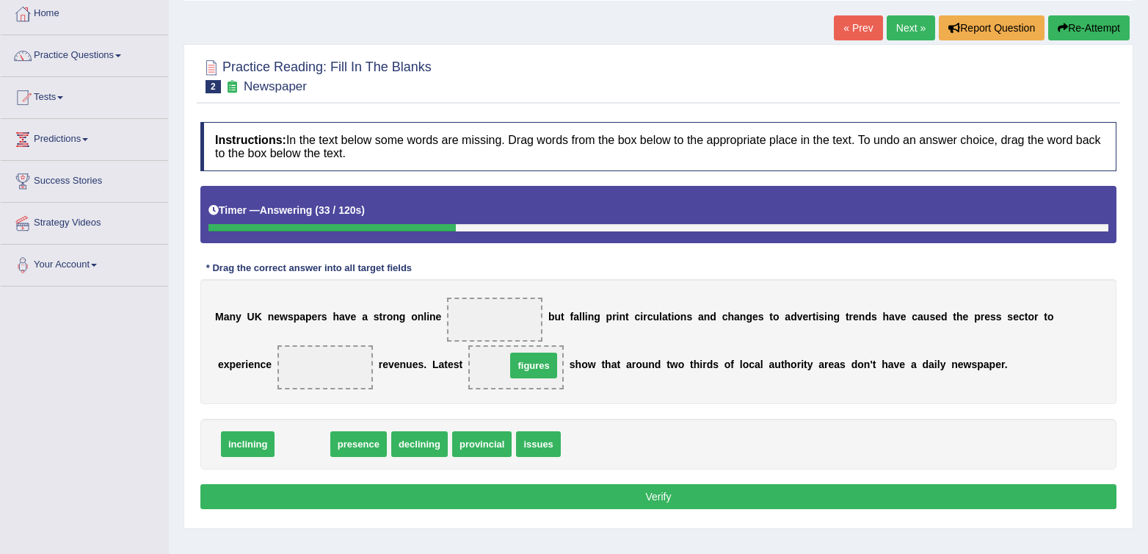
drag, startPoint x: 303, startPoint y: 452, endPoint x: 534, endPoint y: 374, distance: 244.3
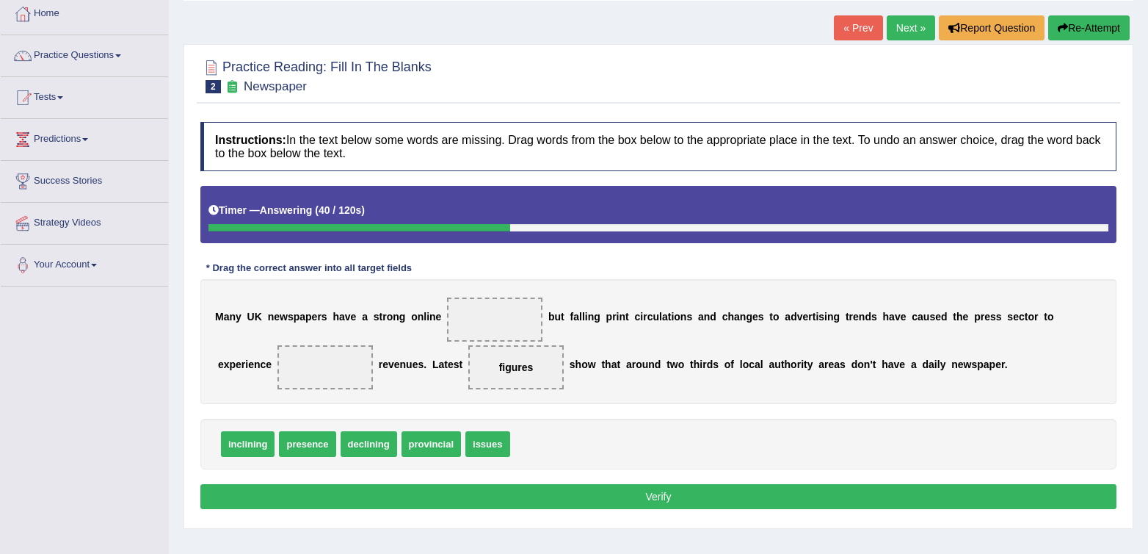
scroll to position [83, 0]
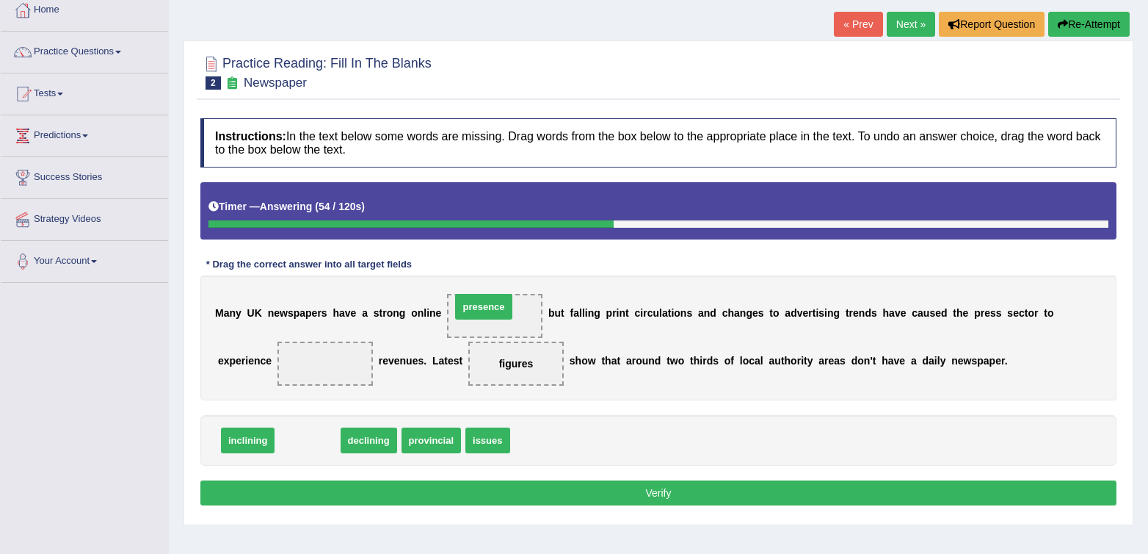
drag, startPoint x: 385, startPoint y: 419, endPoint x: 499, endPoint y: 303, distance: 163.1
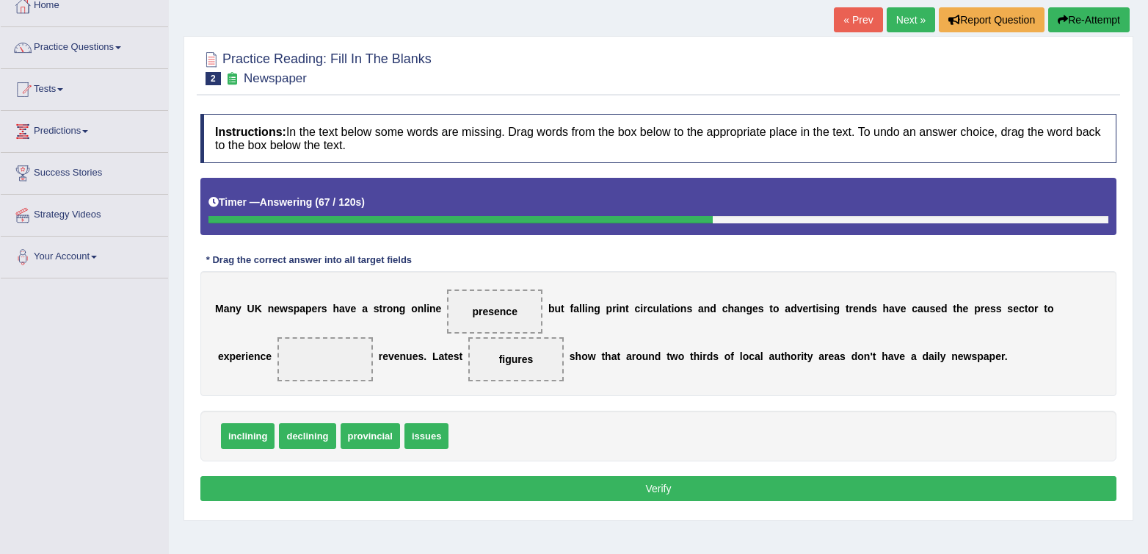
click at [314, 444] on span "declining" at bounding box center [307, 436] width 57 height 26
drag, startPoint x: 318, startPoint y: 438, endPoint x: 324, endPoint y: 368, distance: 70.7
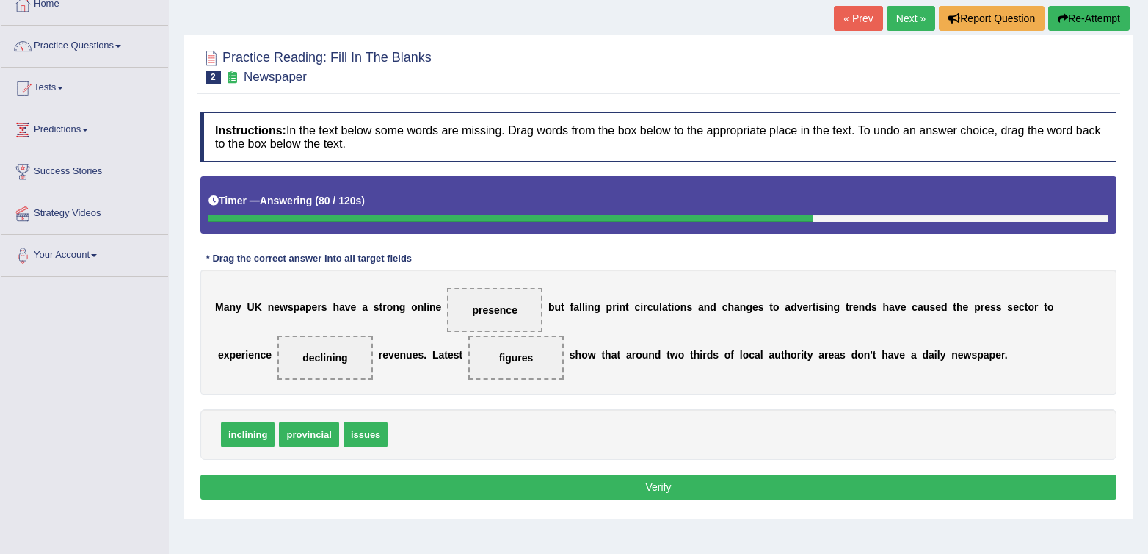
scroll to position [91, 0]
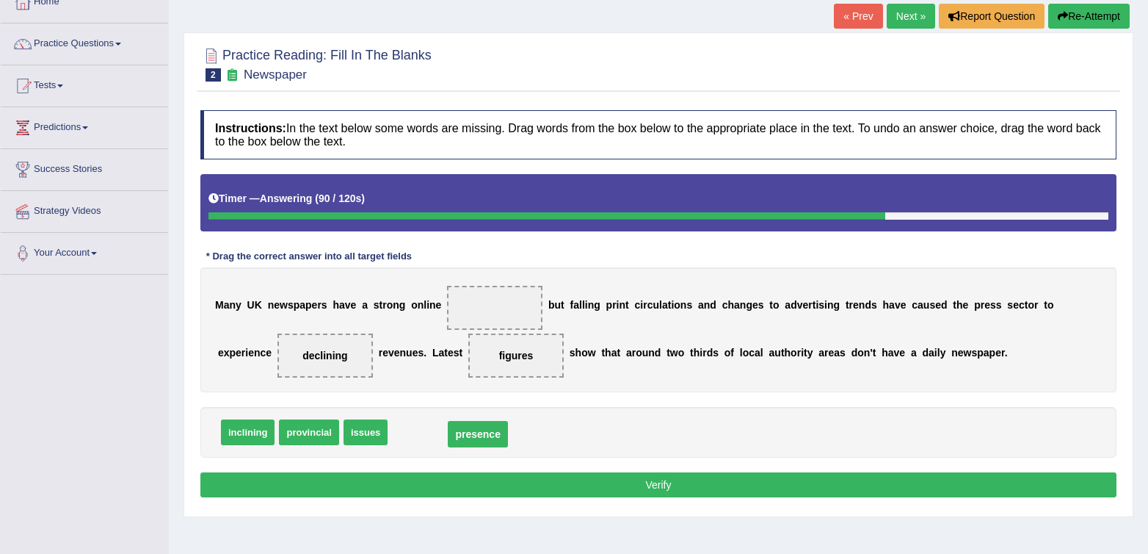
drag, startPoint x: 488, startPoint y: 309, endPoint x: 471, endPoint y: 435, distance: 127.4
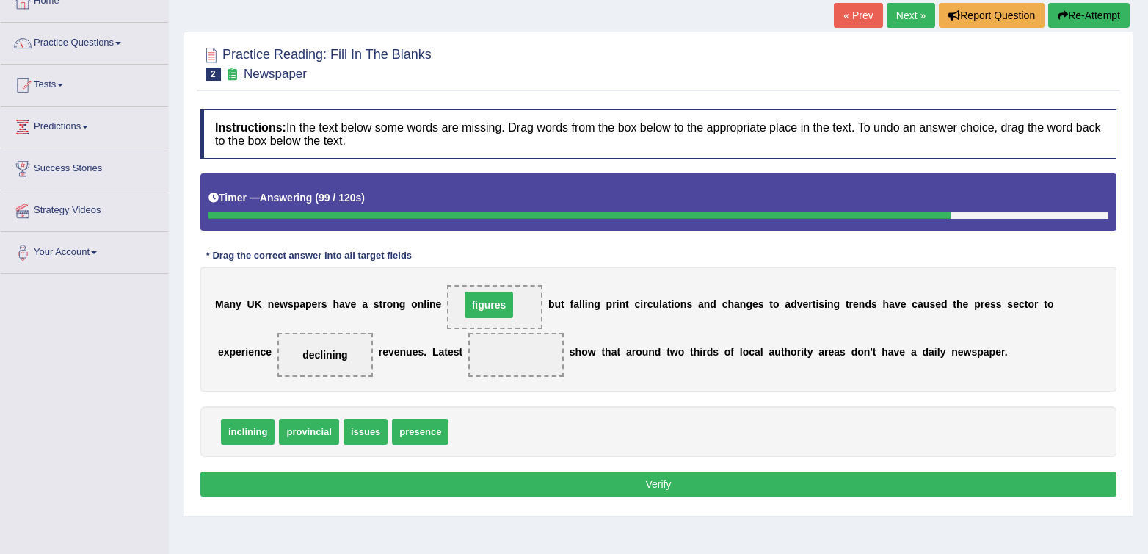
drag, startPoint x: 519, startPoint y: 358, endPoint x: 492, endPoint y: 308, distance: 56.8
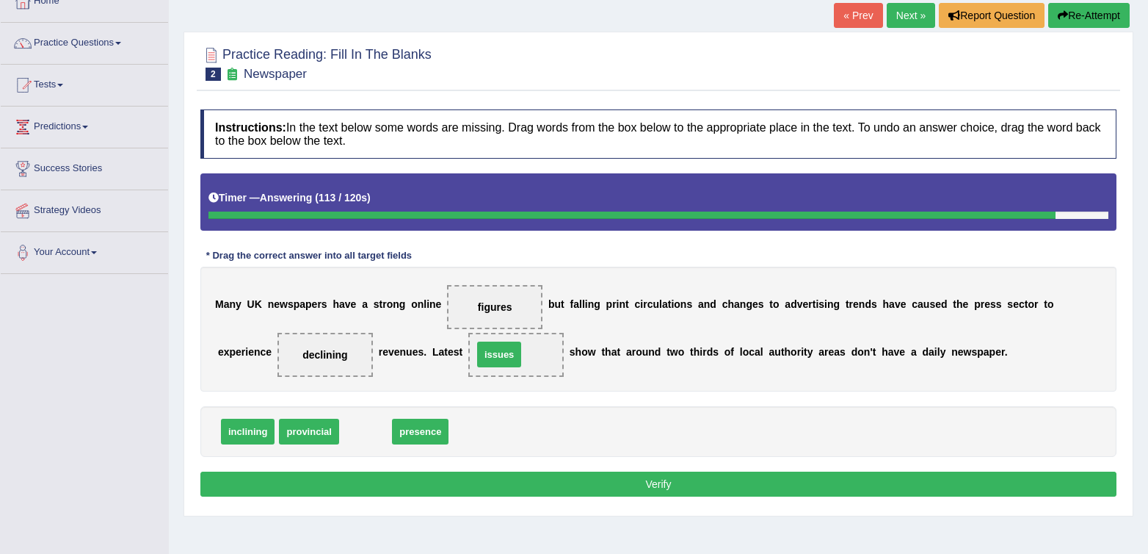
drag, startPoint x: 368, startPoint y: 432, endPoint x: 502, endPoint y: 355, distance: 154.3
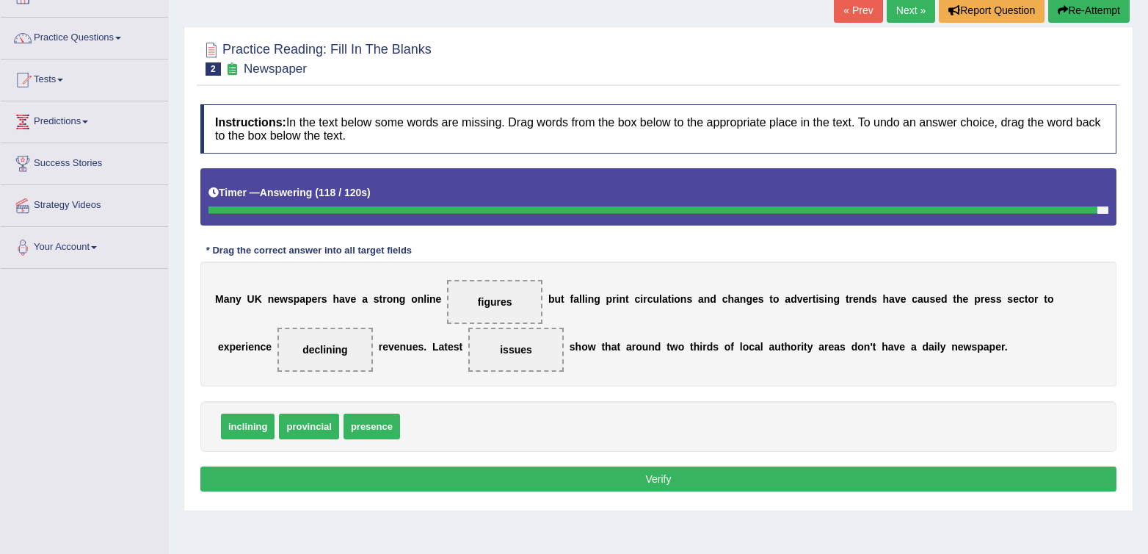
click at [606, 485] on button "Verify" at bounding box center [658, 478] width 916 height 25
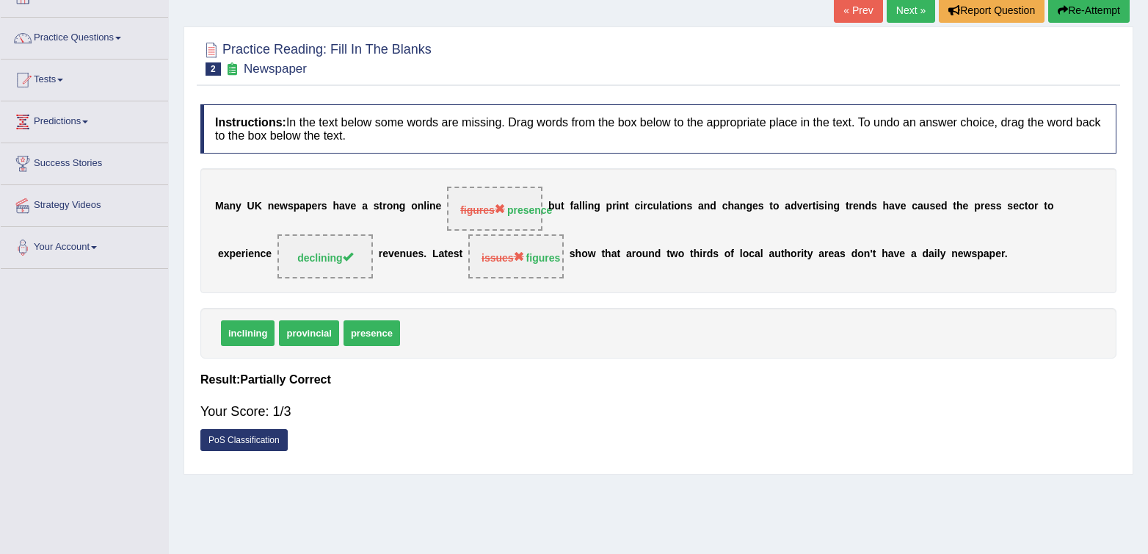
click at [783, 399] on div "Your Score: 1/3" at bounding box center [658, 411] width 916 height 35
click at [720, 349] on div "inclining provincial presence" at bounding box center [658, 333] width 916 height 51
click at [753, 348] on div "inclining provincial presence" at bounding box center [658, 333] width 916 height 51
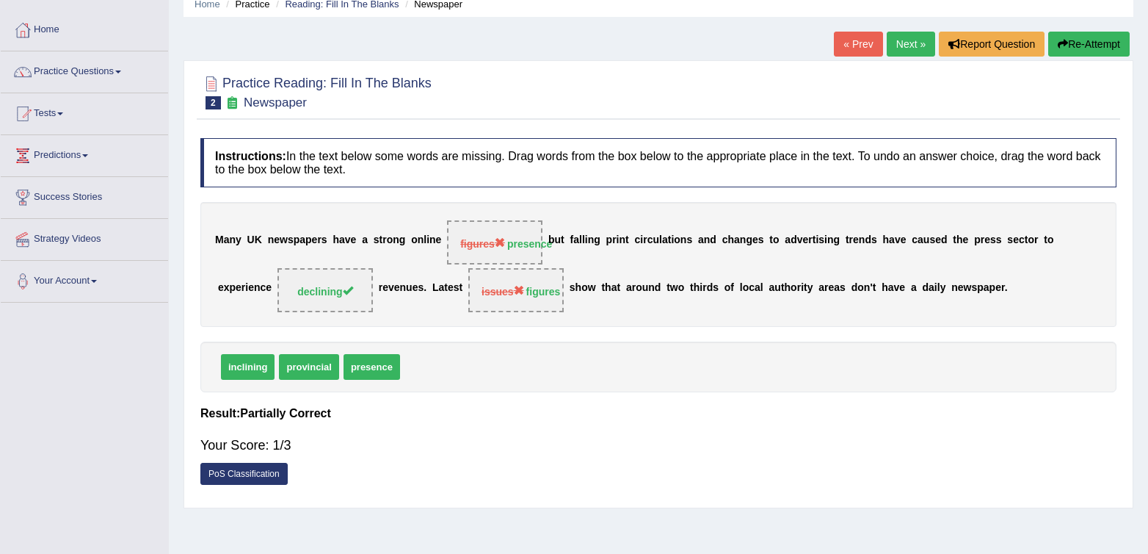
scroll to position [61, 0]
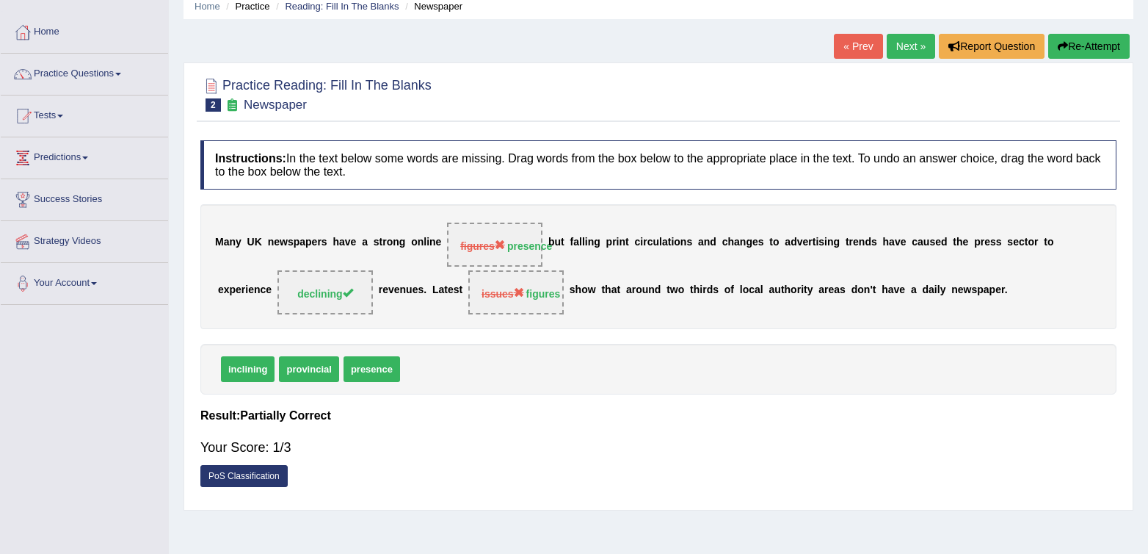
click at [911, 51] on link "Next »" at bounding box center [911, 46] width 48 height 25
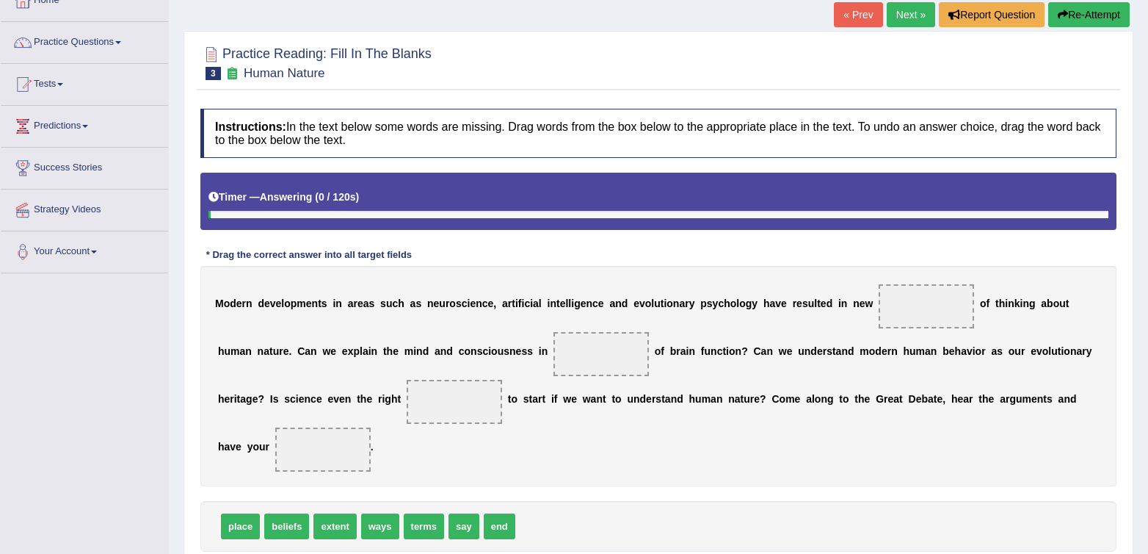
scroll to position [104, 0]
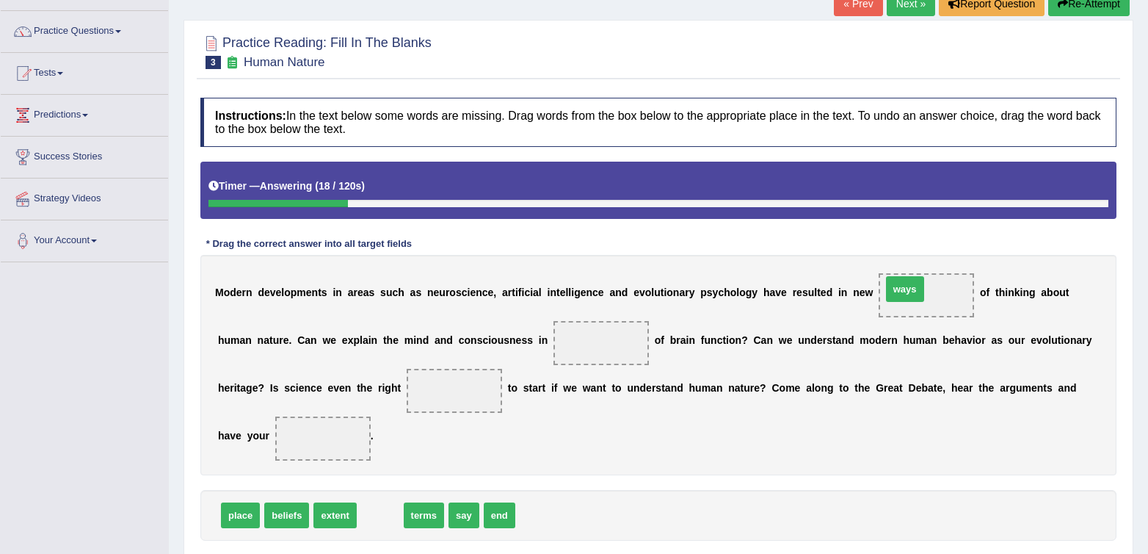
drag, startPoint x: 383, startPoint y: 514, endPoint x: 908, endPoint y: 288, distance: 571.7
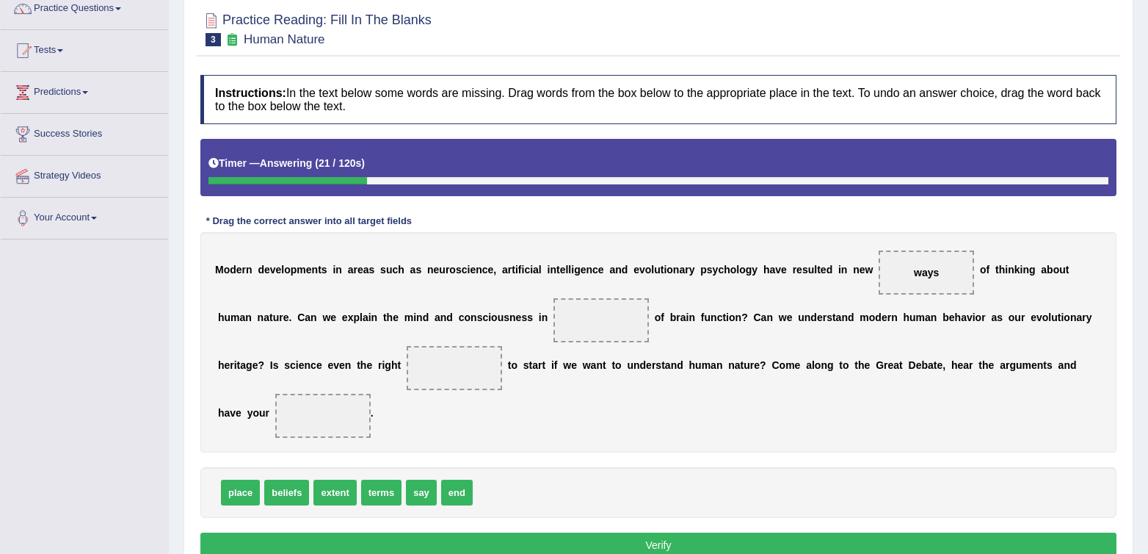
scroll to position [128, 0]
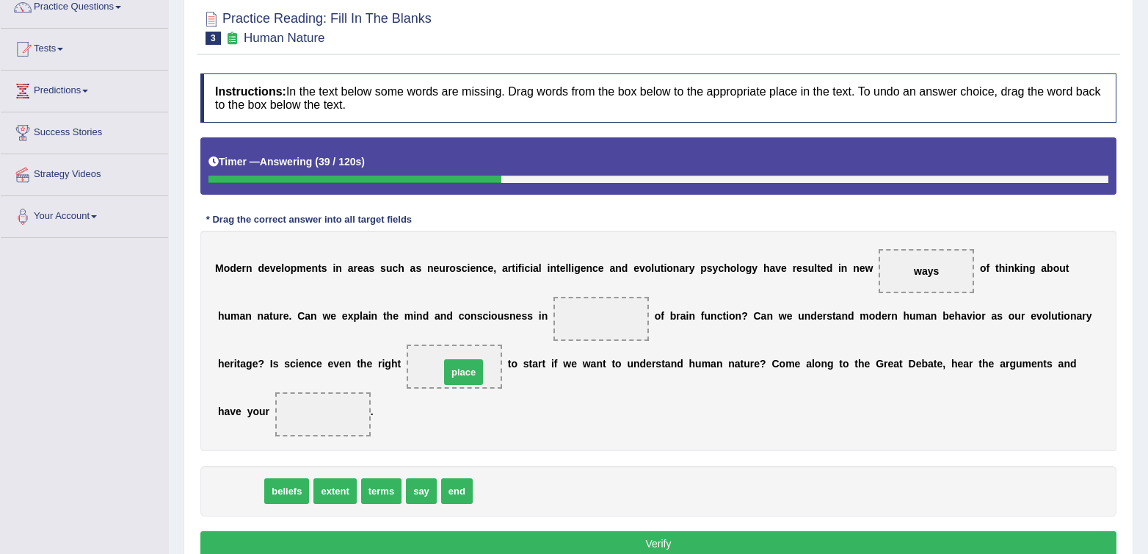
drag, startPoint x: 237, startPoint y: 494, endPoint x: 460, endPoint y: 375, distance: 253.0
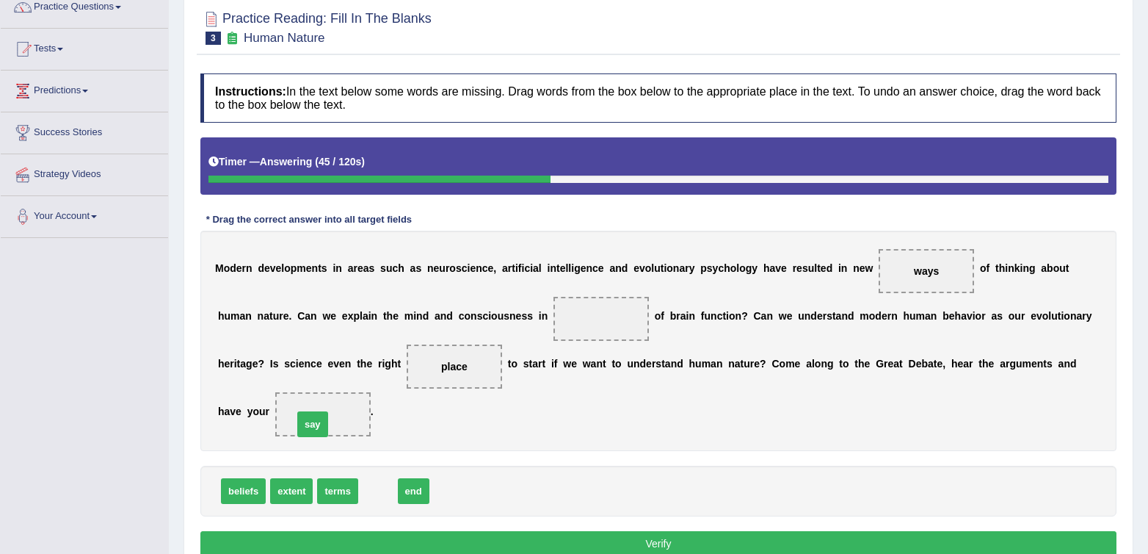
drag, startPoint x: 382, startPoint y: 496, endPoint x: 302, endPoint y: 418, distance: 111.6
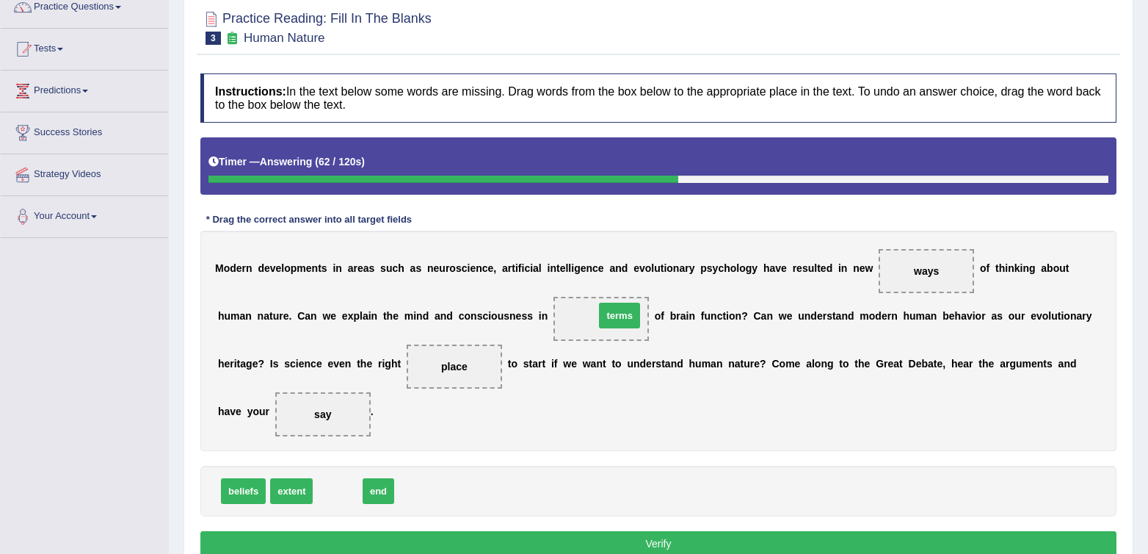
drag, startPoint x: 333, startPoint y: 492, endPoint x: 615, endPoint y: 316, distance: 332.1
click at [808, 339] on div "M o d e r n d e v e l o p m e n t s i n a r e a s s u c h a s n e u r o s c i e…" at bounding box center [658, 341] width 916 height 220
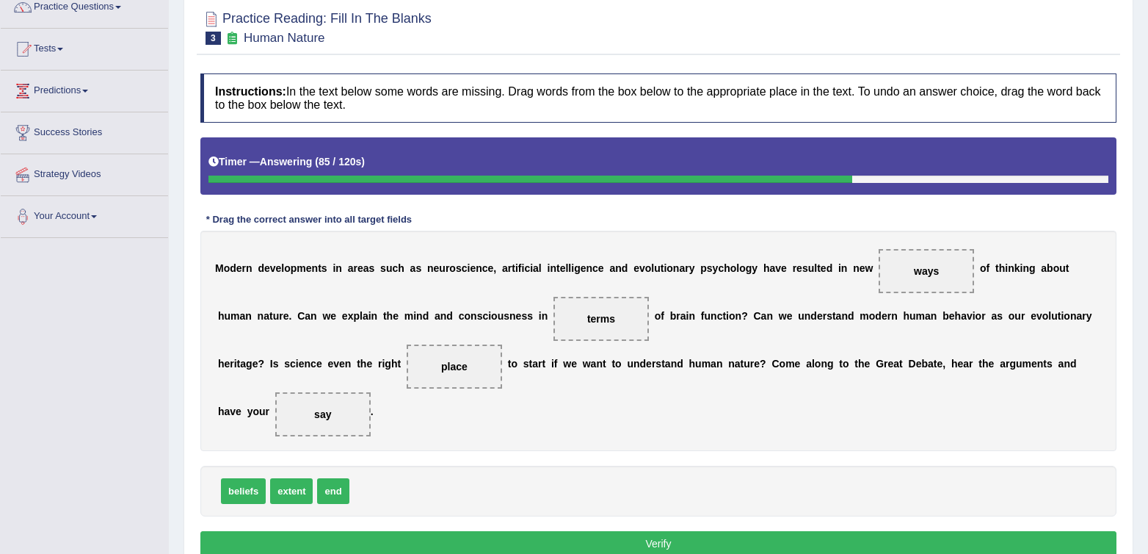
click at [787, 446] on div "M o d e r n d e v e l o p m e n t s i n a r e a s s u c h a s n e u r o s c i e…" at bounding box center [658, 341] width 916 height 220
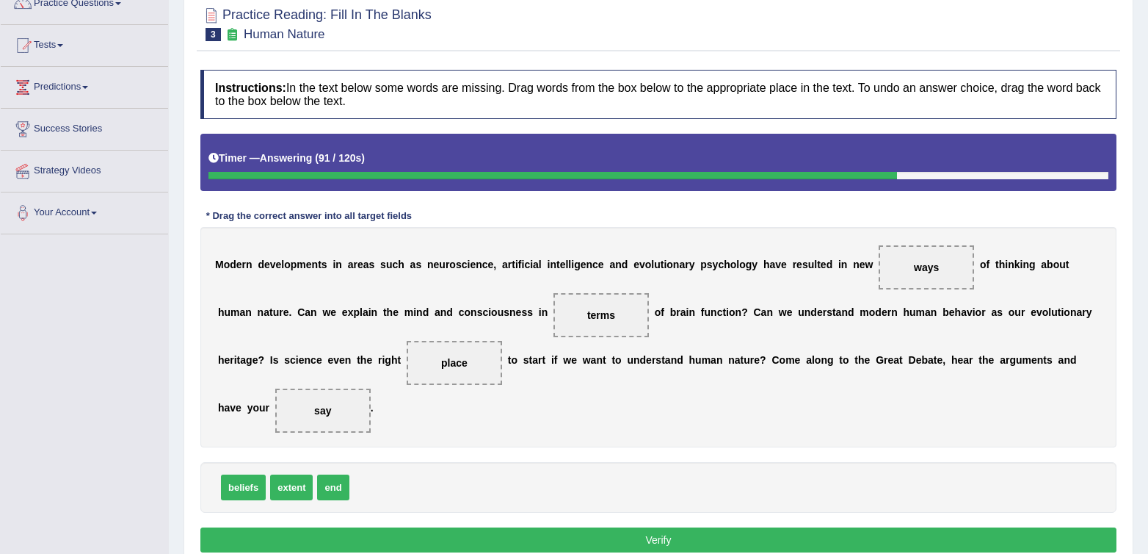
scroll to position [138, 0]
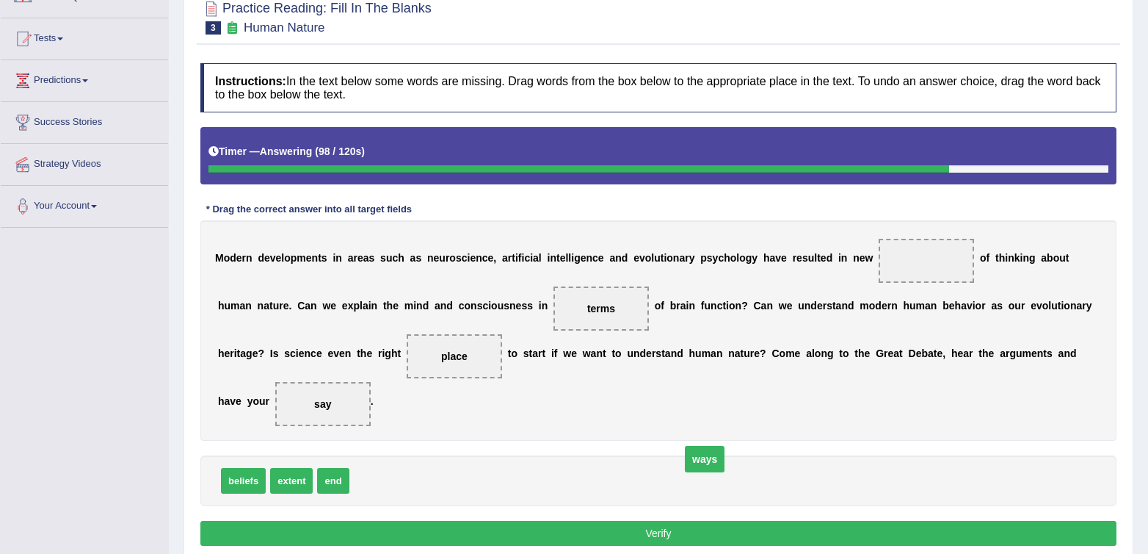
drag, startPoint x: 917, startPoint y: 261, endPoint x: 594, endPoint y: 473, distance: 386.2
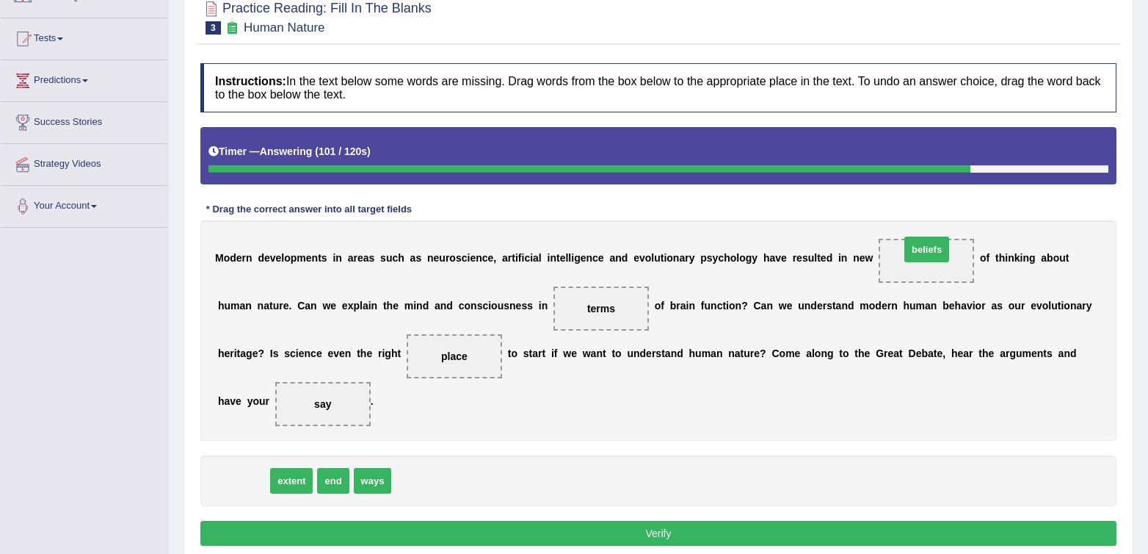
drag, startPoint x: 229, startPoint y: 477, endPoint x: 913, endPoint y: 246, distance: 721.7
click at [736, 408] on div "M o d e r n d e v e l o p m e n t s i n a r e a s s u c h a s n e u r o s c i e…" at bounding box center [658, 330] width 916 height 220
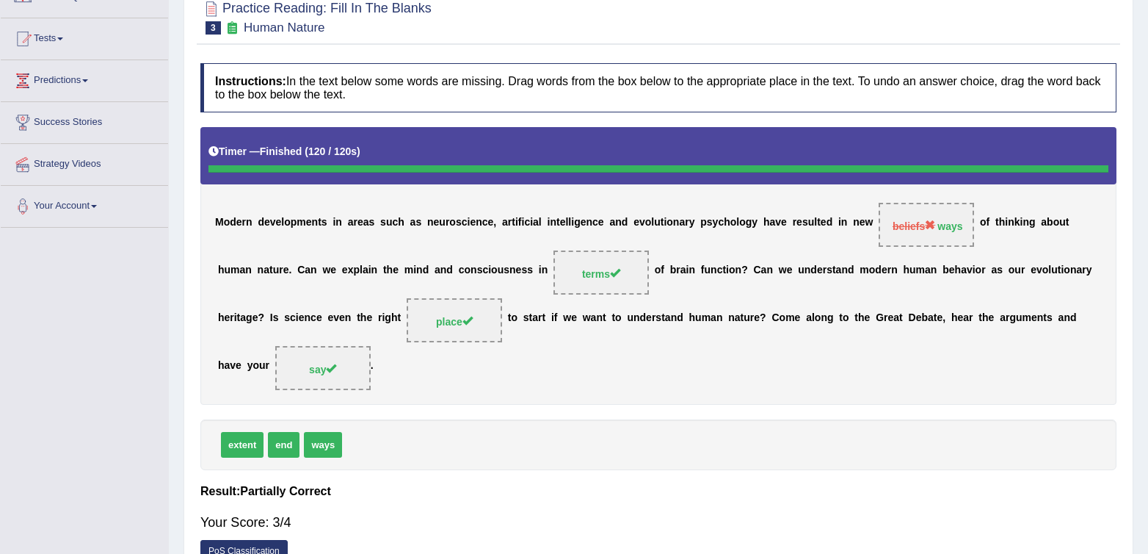
click at [714, 493] on h4 "Result:" at bounding box center [658, 491] width 916 height 13
click at [718, 142] on div "Timer — Finished ( 120 / 120s ) Skip" at bounding box center [659, 152] width 900 height 26
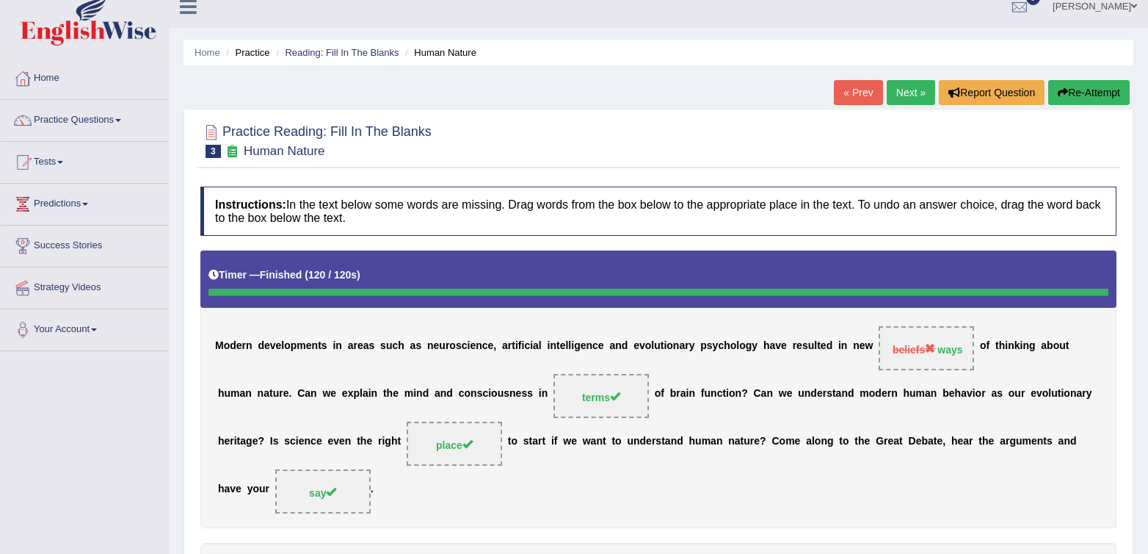
scroll to position [0, 0]
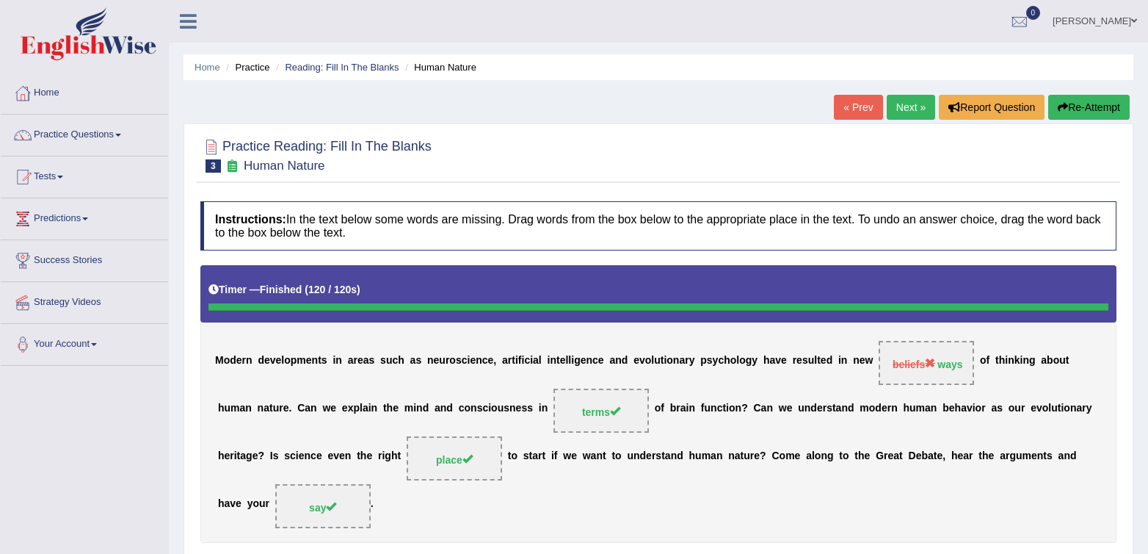
click at [912, 116] on link "Next »" at bounding box center [911, 107] width 48 height 25
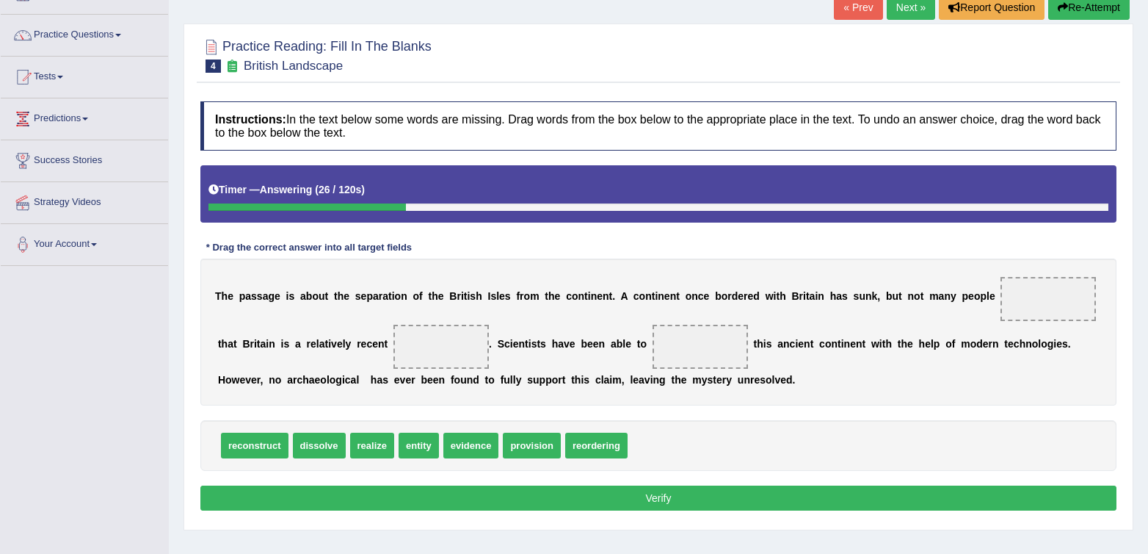
scroll to position [98, 0]
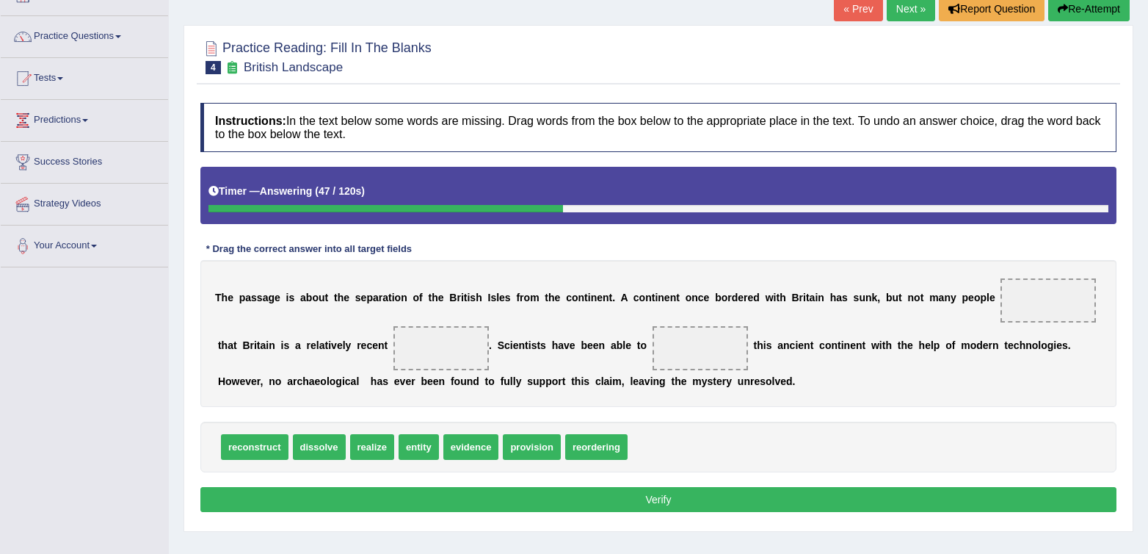
click at [860, 407] on div "Instructions: In the text below some words are missing. Drag words from the box…" at bounding box center [659, 309] width 924 height 428
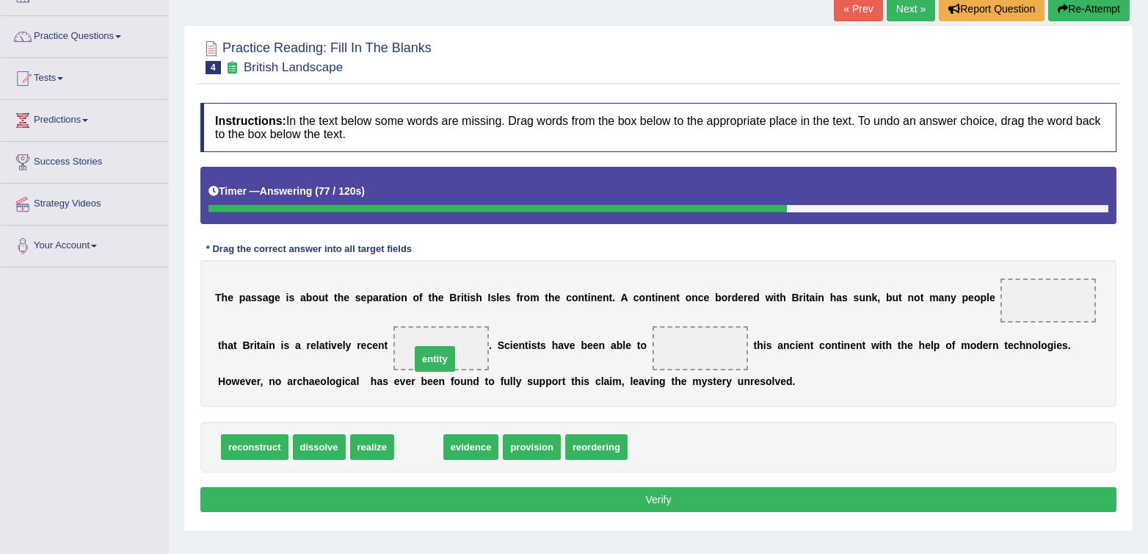
drag, startPoint x: 424, startPoint y: 457, endPoint x: 440, endPoint y: 369, distance: 89.6
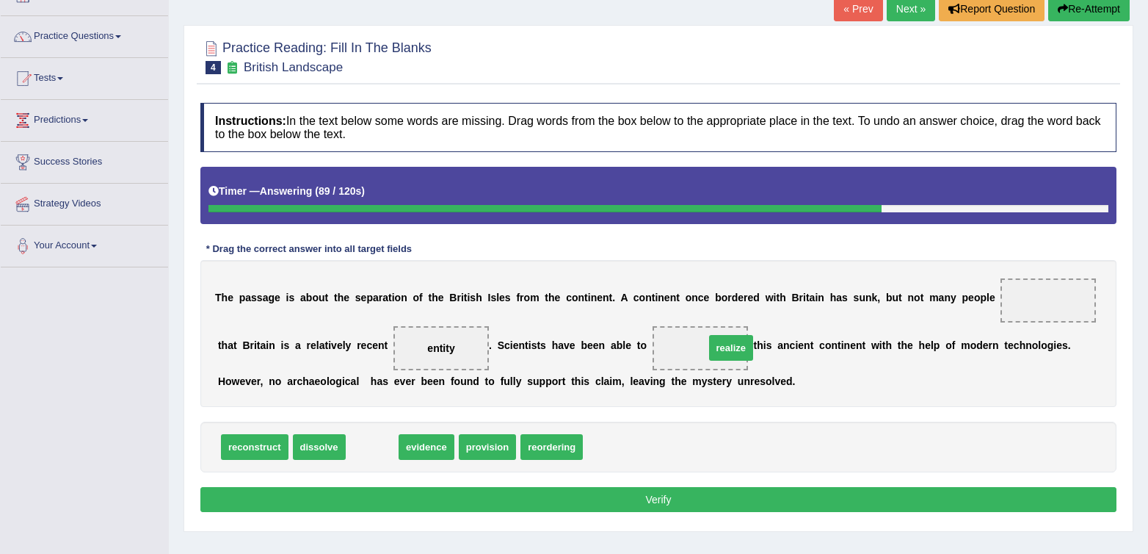
drag, startPoint x: 380, startPoint y: 454, endPoint x: 739, endPoint y: 355, distance: 372.5
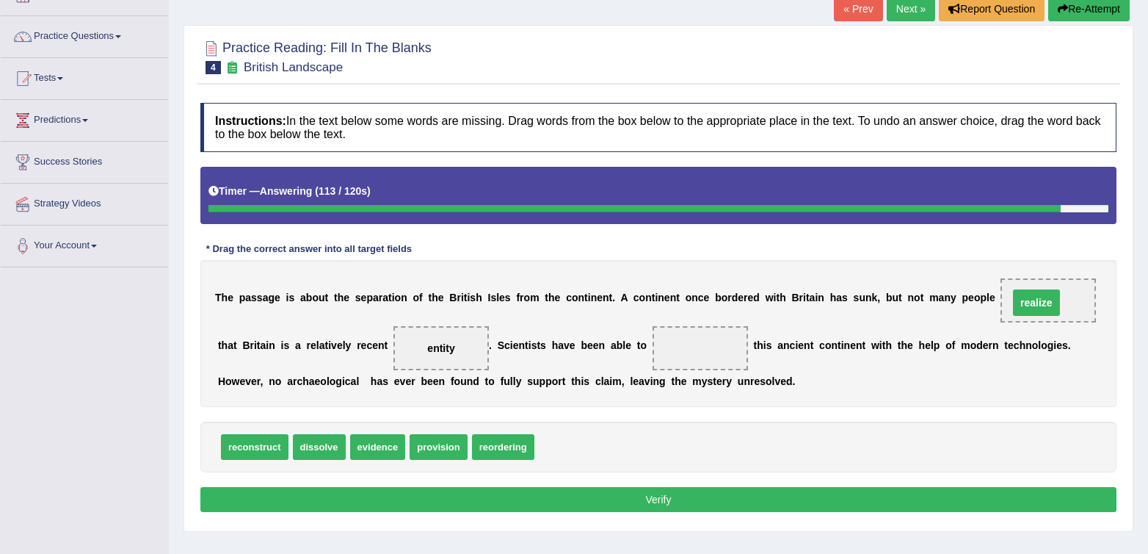
drag, startPoint x: 694, startPoint y: 348, endPoint x: 1030, endPoint y: 303, distance: 339.4
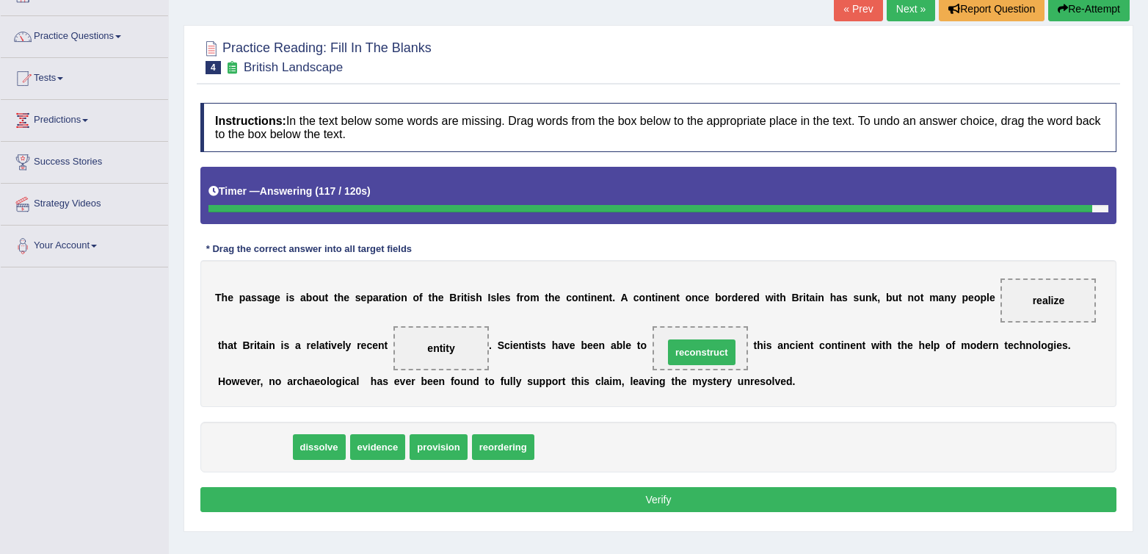
drag, startPoint x: 256, startPoint y: 452, endPoint x: 703, endPoint y: 358, distance: 457.1
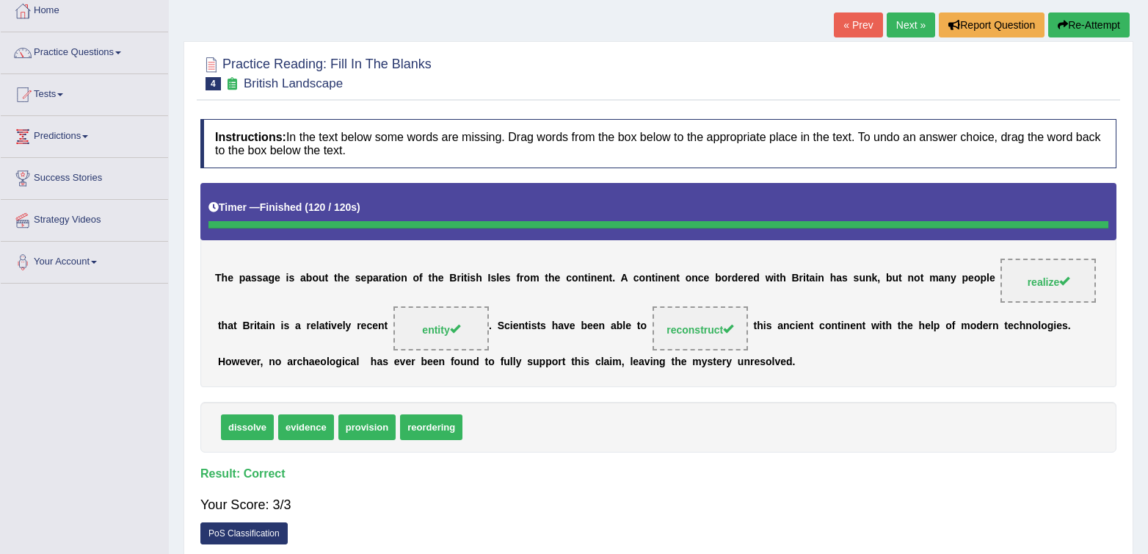
scroll to position [87, 0]
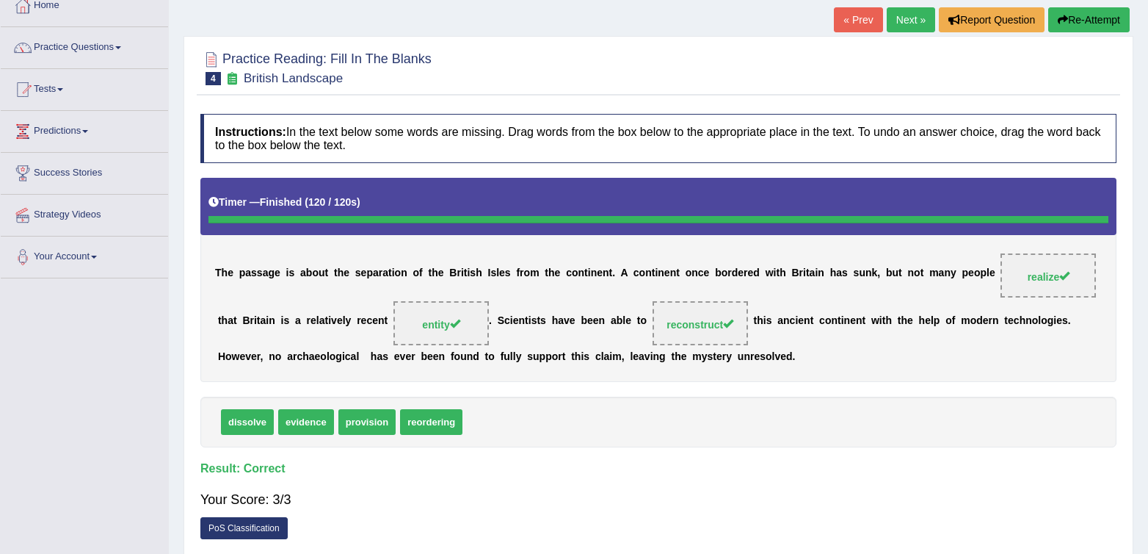
click at [910, 19] on link "Next »" at bounding box center [911, 19] width 48 height 25
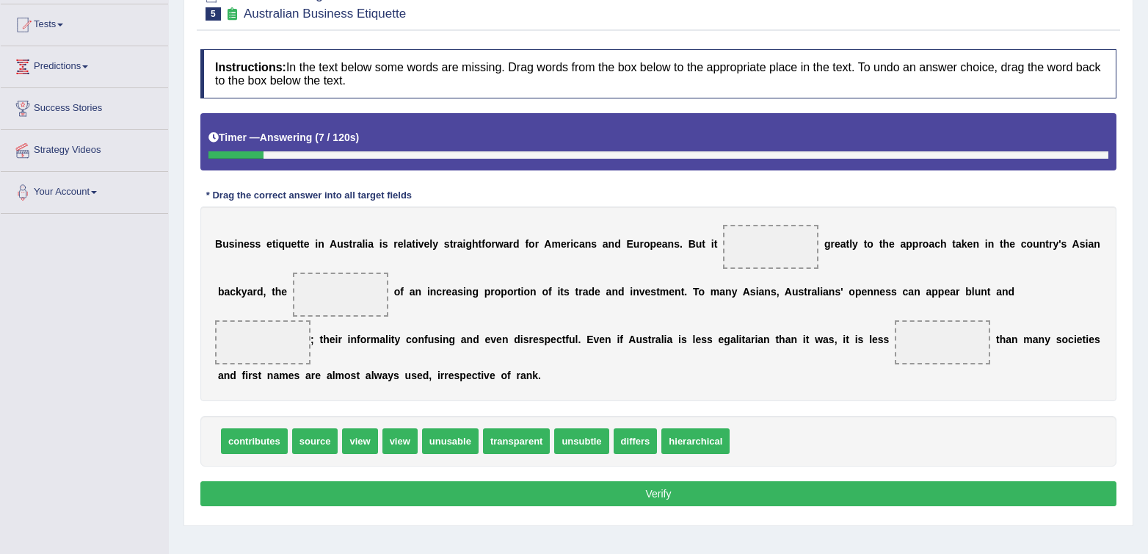
scroll to position [160, 0]
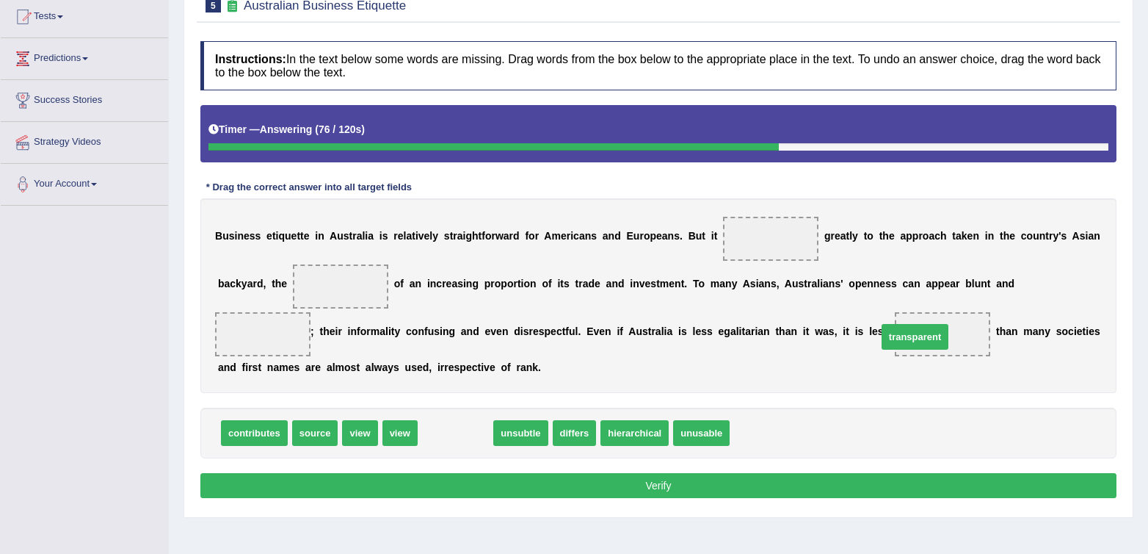
drag, startPoint x: 438, startPoint y: 444, endPoint x: 898, endPoint y: 348, distance: 469.6
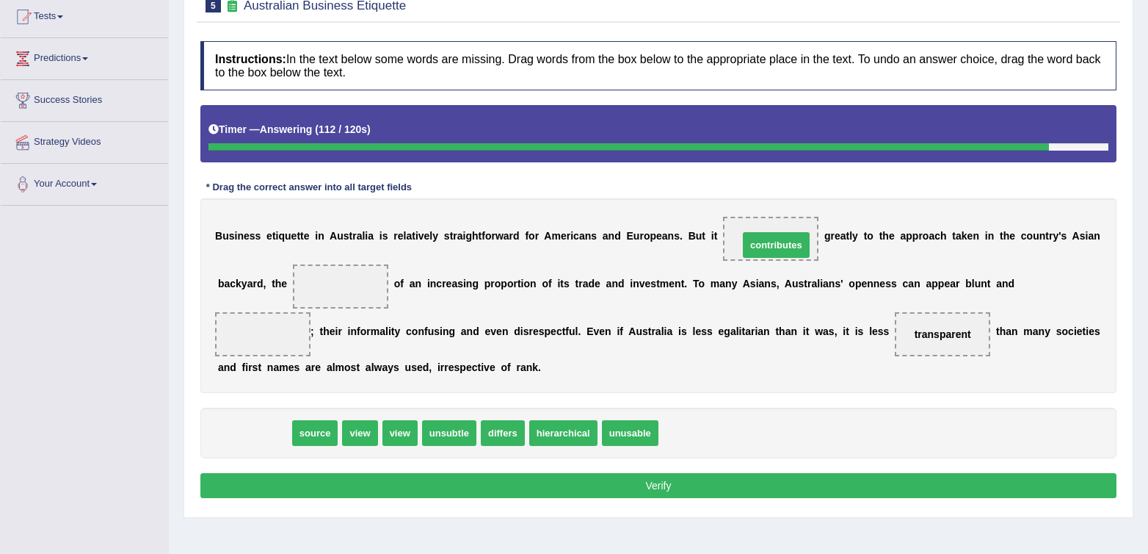
drag, startPoint x: 232, startPoint y: 436, endPoint x: 754, endPoint y: 248, distance: 554.9
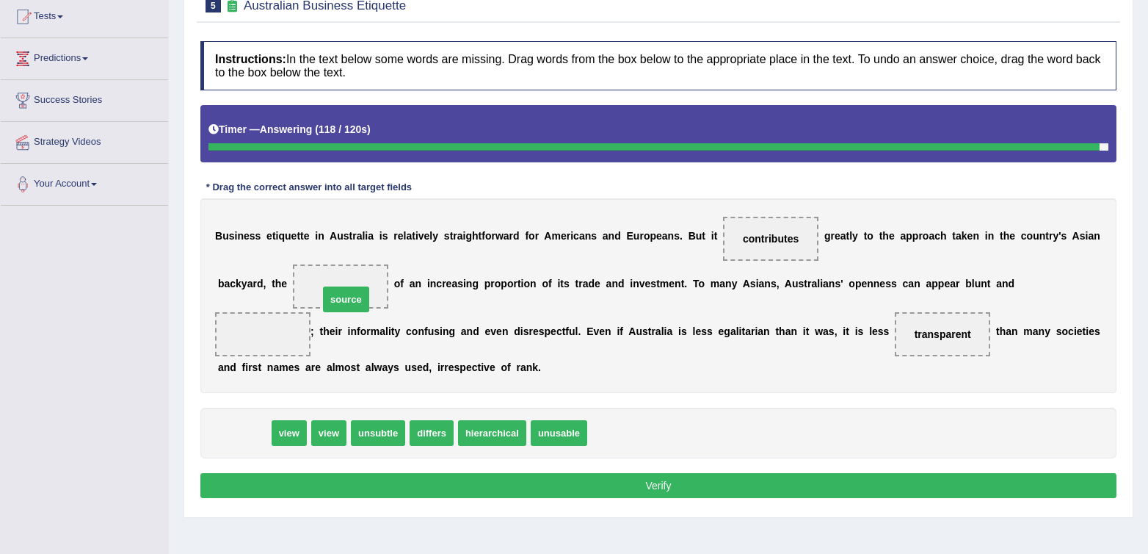
drag, startPoint x: 253, startPoint y: 441, endPoint x: 355, endPoint y: 307, distance: 168.2
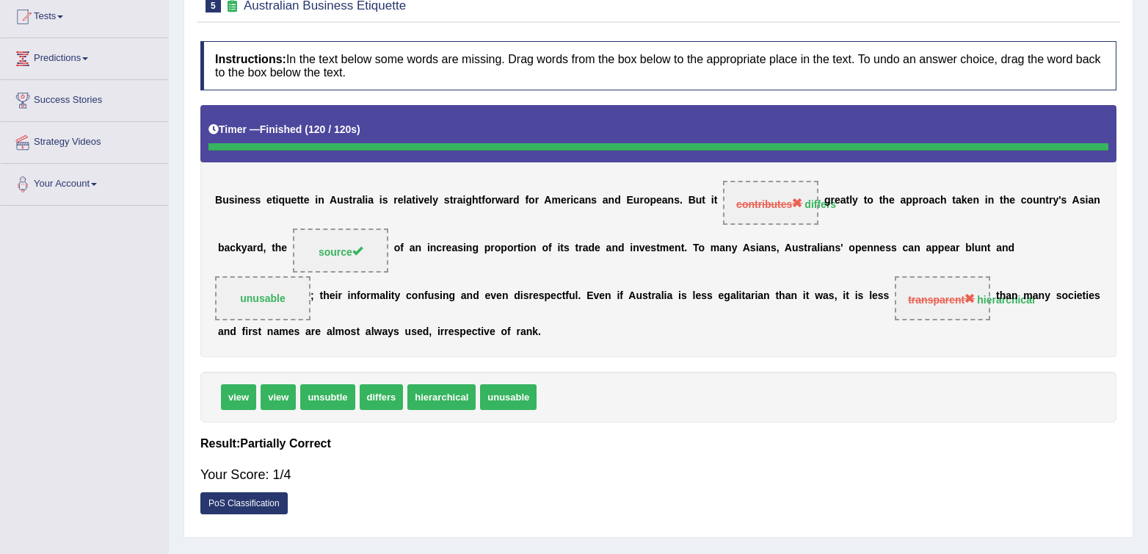
click at [900, 394] on body "Toggle navigation Home Practice Questions Speaking Practice Read Aloud Repeat S…" at bounding box center [574, 117] width 1148 height 554
click at [907, 517] on div "PoS Classification" at bounding box center [658, 505] width 916 height 26
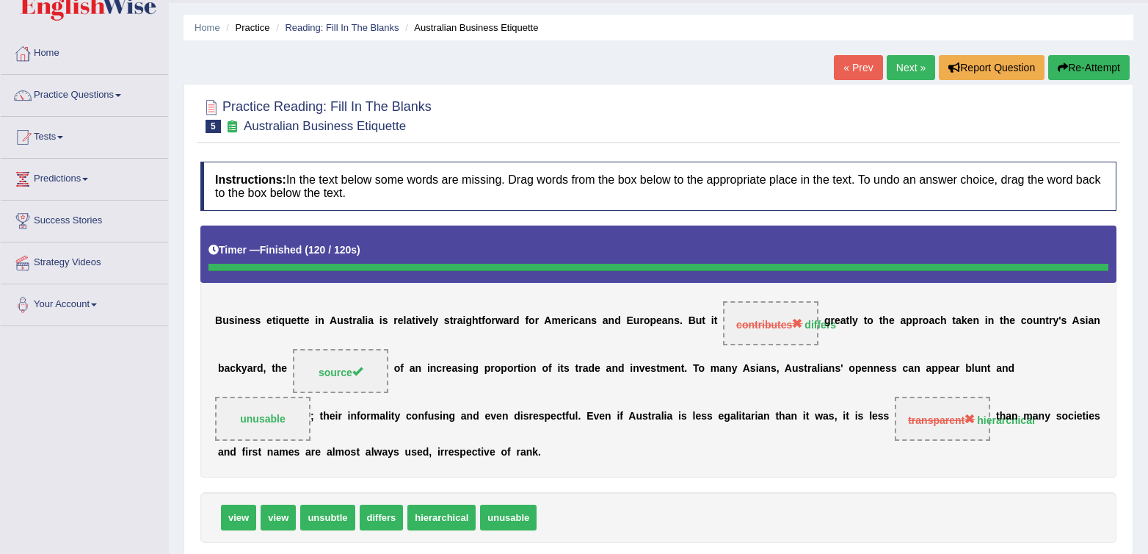
scroll to position [38, 0]
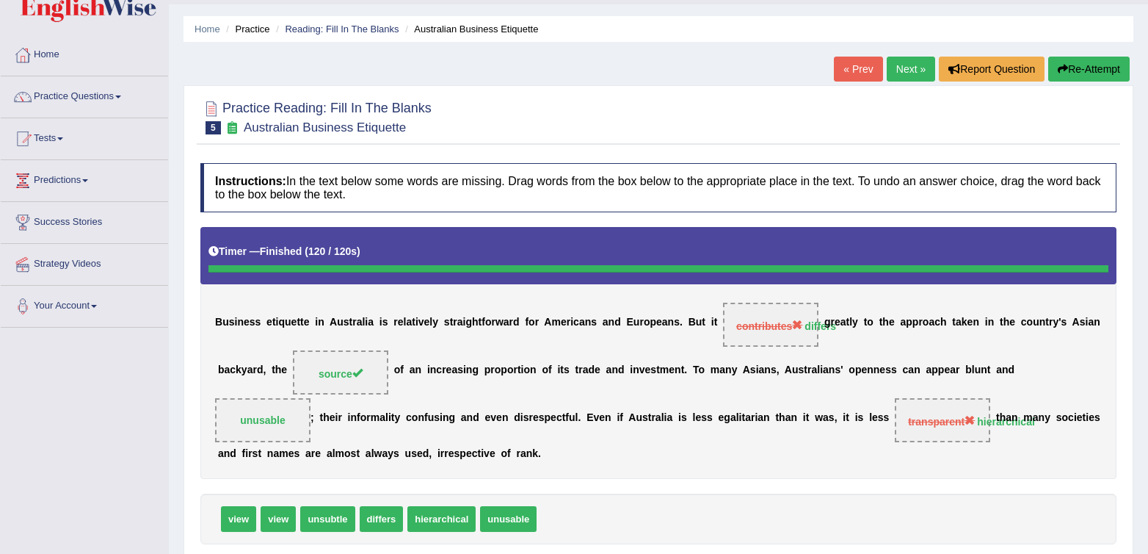
click at [710, 344] on div "B u s i n e s s e t i q u e t t e i n A u s t r a l i a i s r e l a t i v e l y…" at bounding box center [658, 352] width 916 height 251
click at [702, 344] on div "B u s i n e s s e t i q u e t t e i n A u s t r a l i a i s r e l a t i v e l y…" at bounding box center [658, 352] width 916 height 251
click at [687, 188] on h4 "Instructions: In the text below some words are missing. Drag words from the box…" at bounding box center [658, 187] width 916 height 49
click at [889, 460] on div "B u s i n e s s e t i q u e t t e i n A u s t r a l i a i s r e l a t i v e l y…" at bounding box center [658, 352] width 916 height 251
click at [913, 72] on link "Next »" at bounding box center [911, 69] width 48 height 25
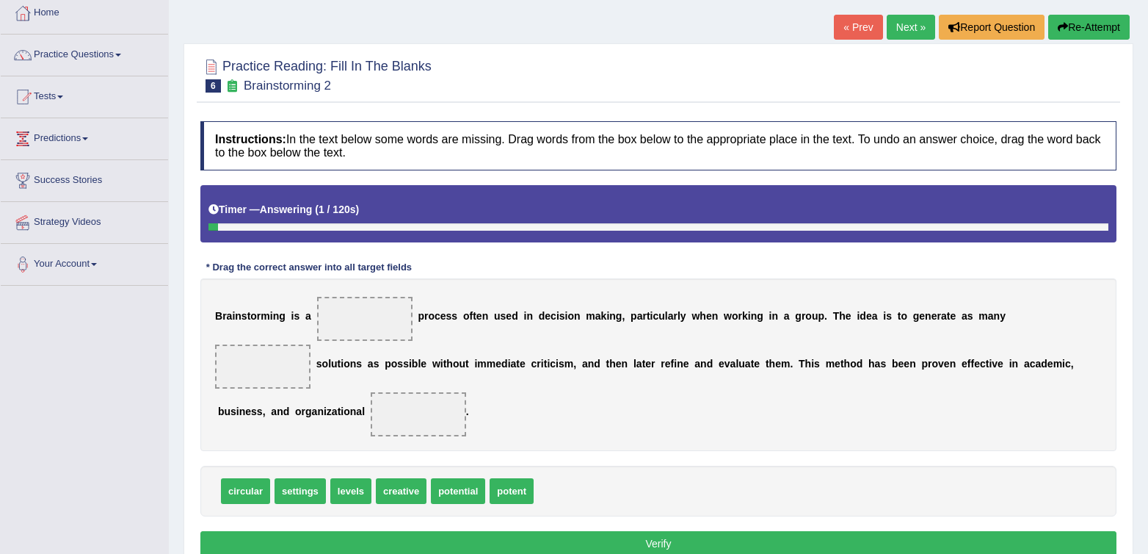
scroll to position [82, 0]
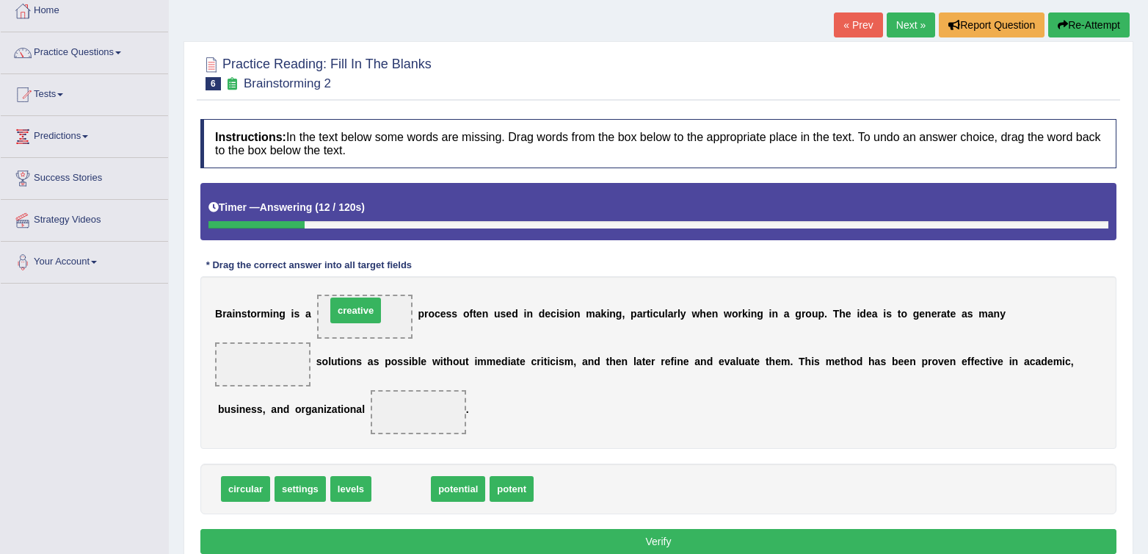
drag, startPoint x: 409, startPoint y: 493, endPoint x: 363, endPoint y: 314, distance: 184.2
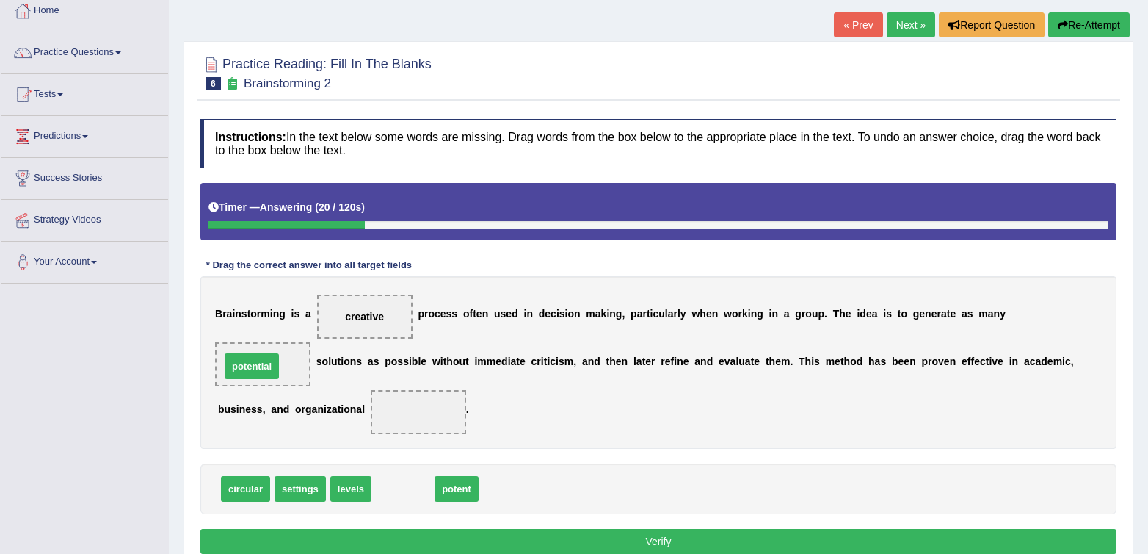
drag, startPoint x: 408, startPoint y: 494, endPoint x: 270, endPoint y: 371, distance: 184.6
click at [703, 434] on div "B r a i n s t o r m i n g i s a creative p r o c e s s o f t e n u s e d i n d …" at bounding box center [658, 362] width 916 height 173
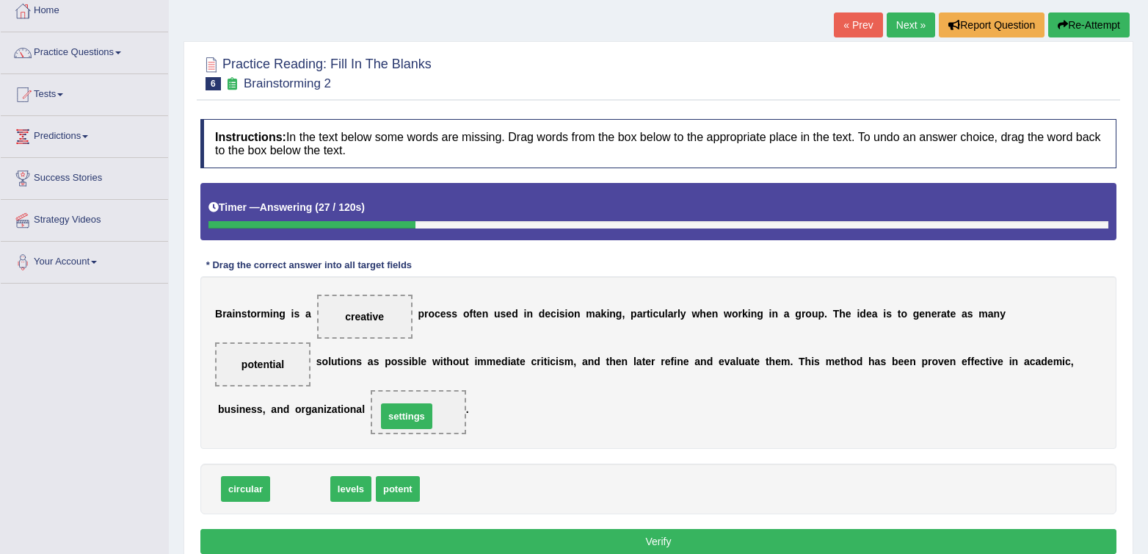
drag, startPoint x: 303, startPoint y: 491, endPoint x: 409, endPoint y: 419, distance: 128.9
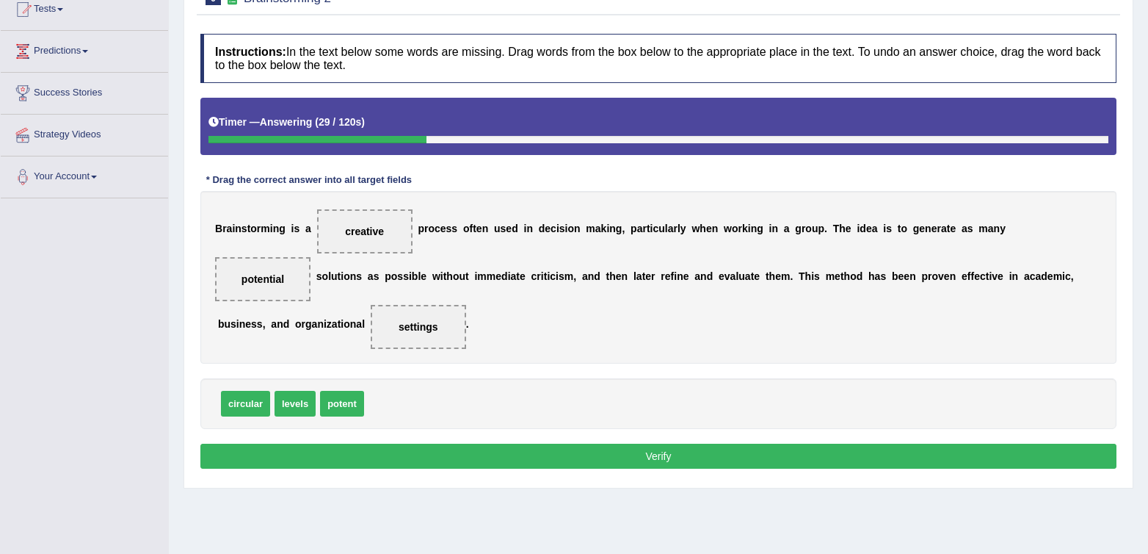
scroll to position [172, 0]
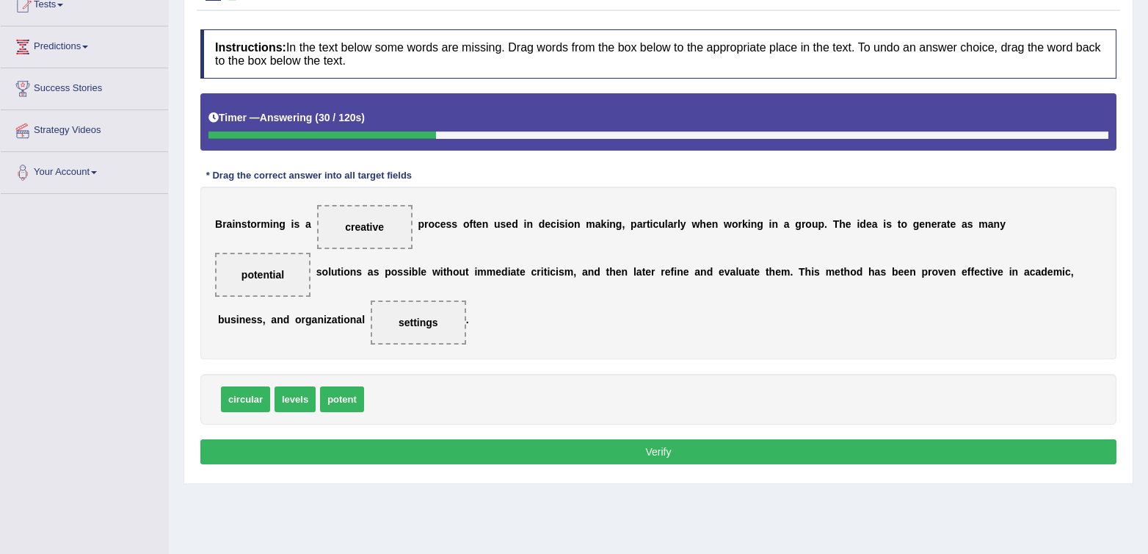
click at [692, 462] on button "Verify" at bounding box center [658, 451] width 916 height 25
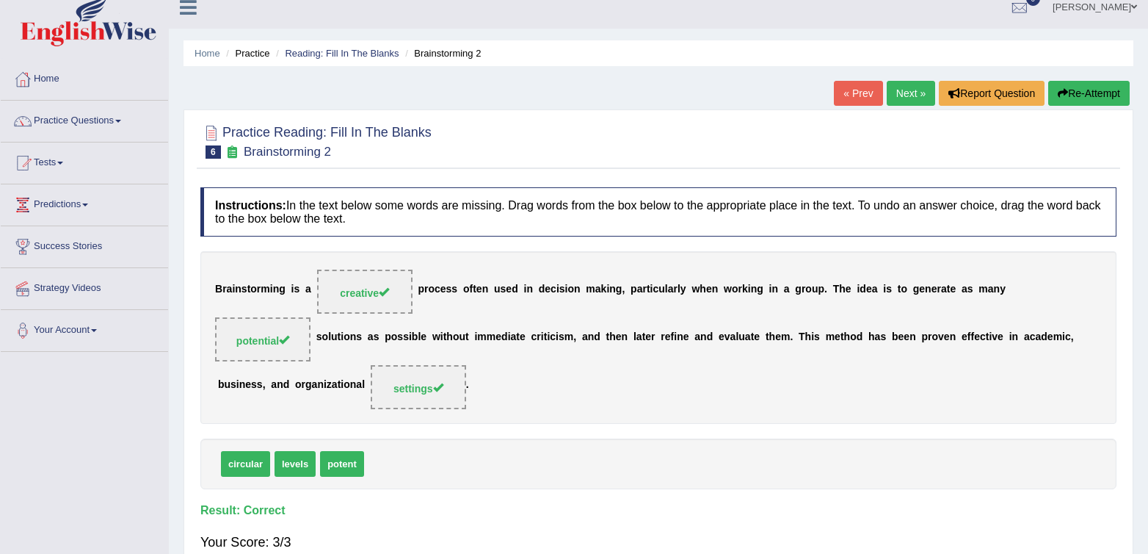
scroll to position [0, 0]
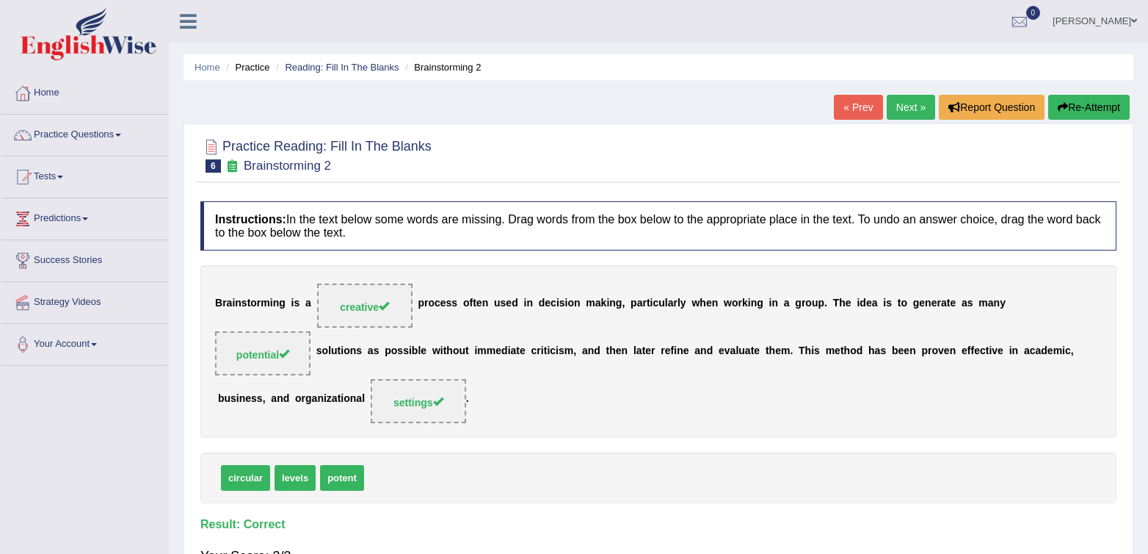
click at [890, 104] on link "Next »" at bounding box center [911, 107] width 48 height 25
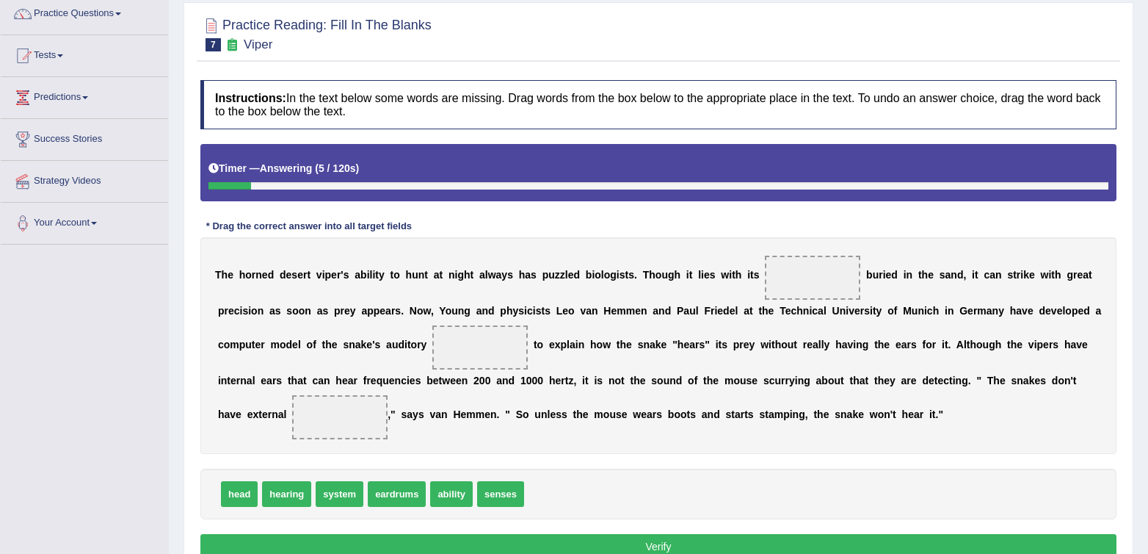
scroll to position [125, 0]
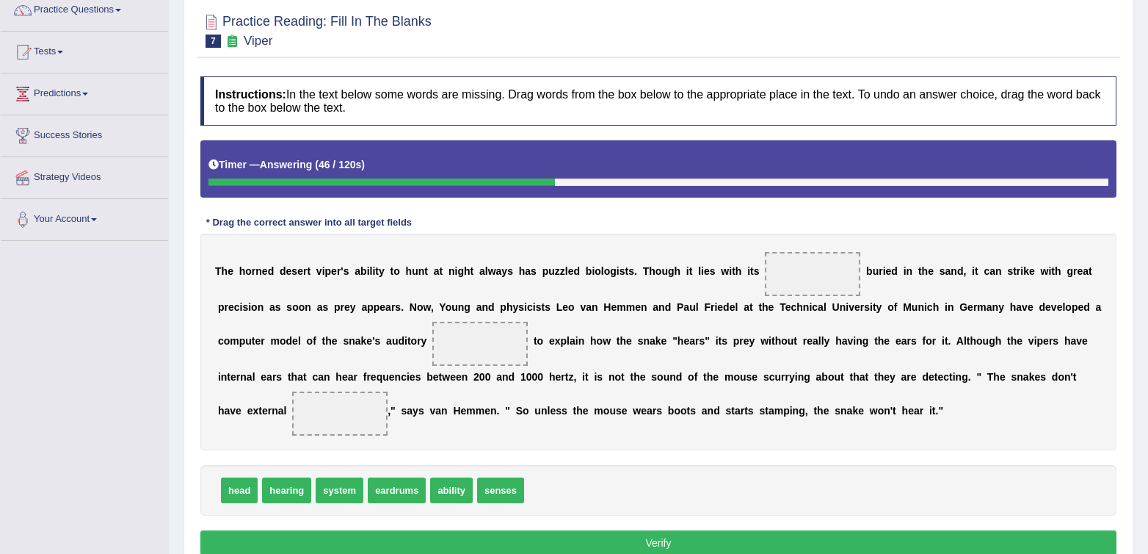
click at [343, 490] on span "system" at bounding box center [340, 490] width 48 height 26
drag, startPoint x: 340, startPoint y: 491, endPoint x: 463, endPoint y: 347, distance: 189.6
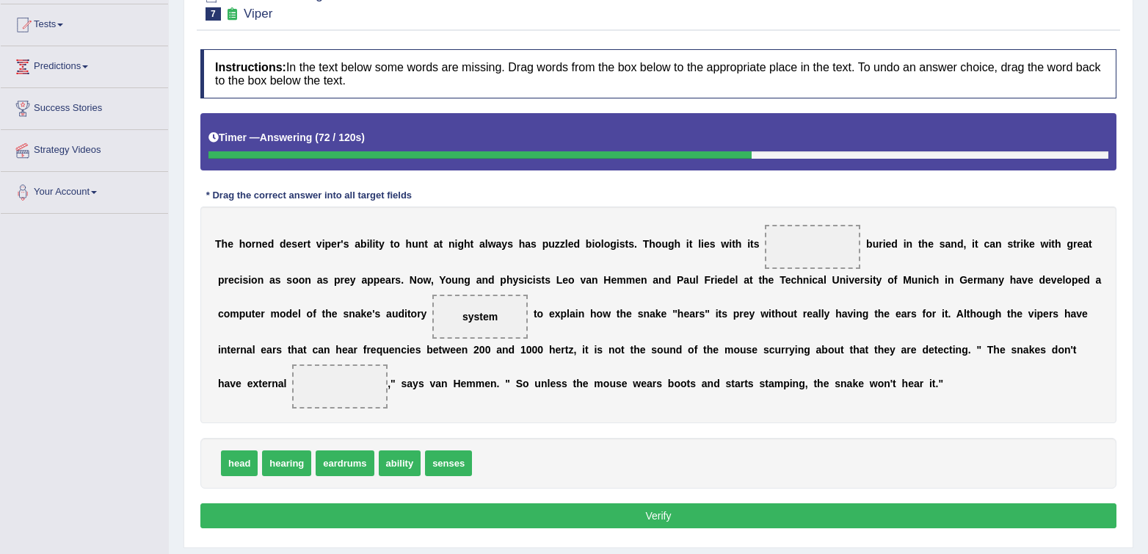
scroll to position [159, 0]
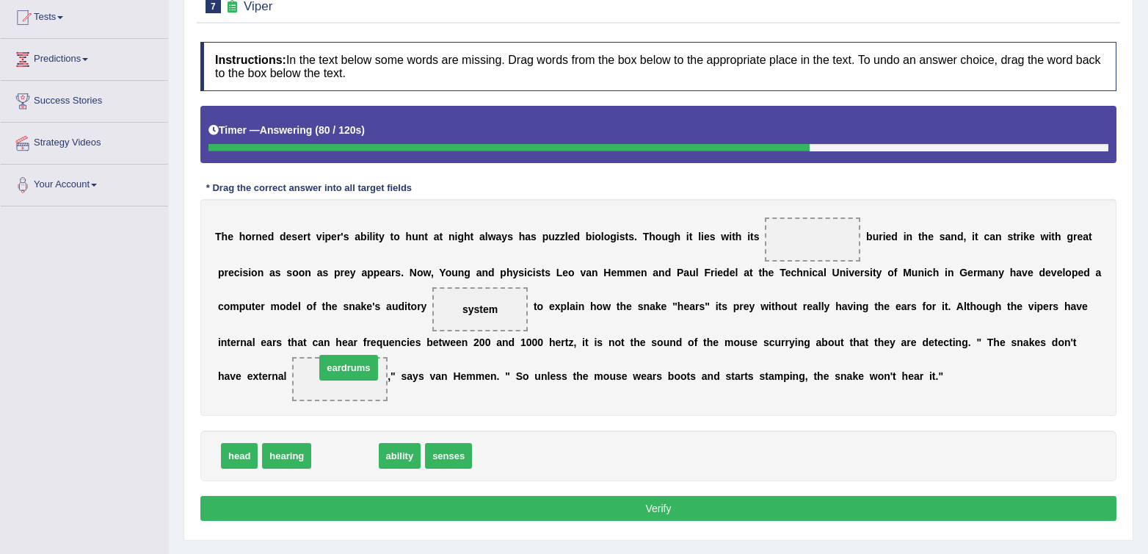
drag, startPoint x: 338, startPoint y: 461, endPoint x: 341, endPoint y: 373, distance: 88.2
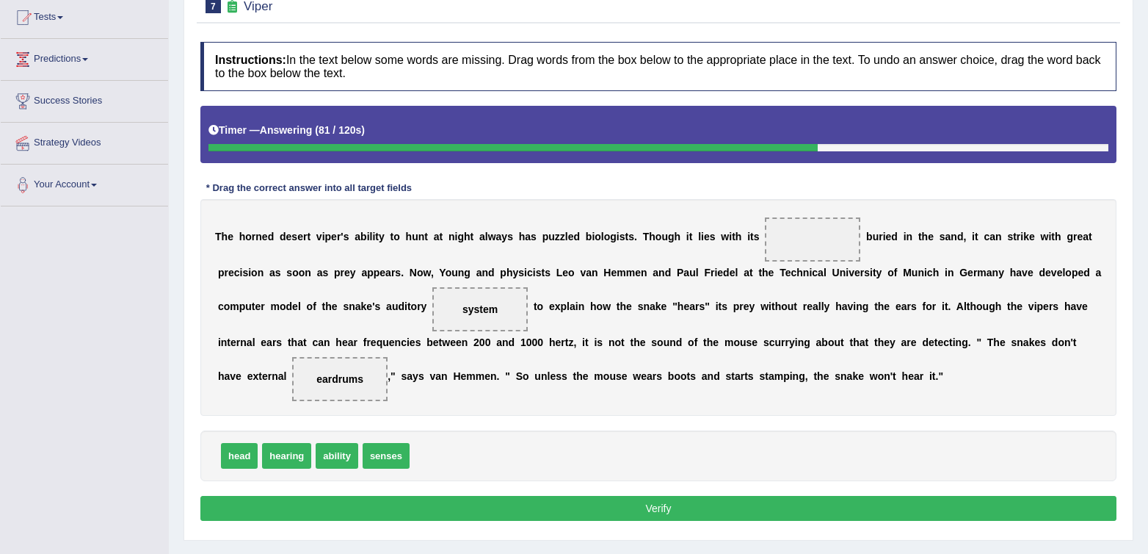
click at [651, 428] on div "Instructions: In the text below some words are missing. Drag words from the box…" at bounding box center [659, 284] width 924 height 498
drag, startPoint x: 326, startPoint y: 390, endPoint x: 281, endPoint y: 419, distance: 53.6
click at [497, 502] on div "Instructions: In the text below some words are missing. Drag words from the box…" at bounding box center [659, 284] width 924 height 498
drag, startPoint x: 297, startPoint y: 378, endPoint x: 524, endPoint y: 398, distance: 227.8
click at [524, 398] on div "T h e h o r n e d d e s e r t v i p e r ' s a b i l i t y t o [PERSON_NAME] a t…" at bounding box center [658, 307] width 916 height 217
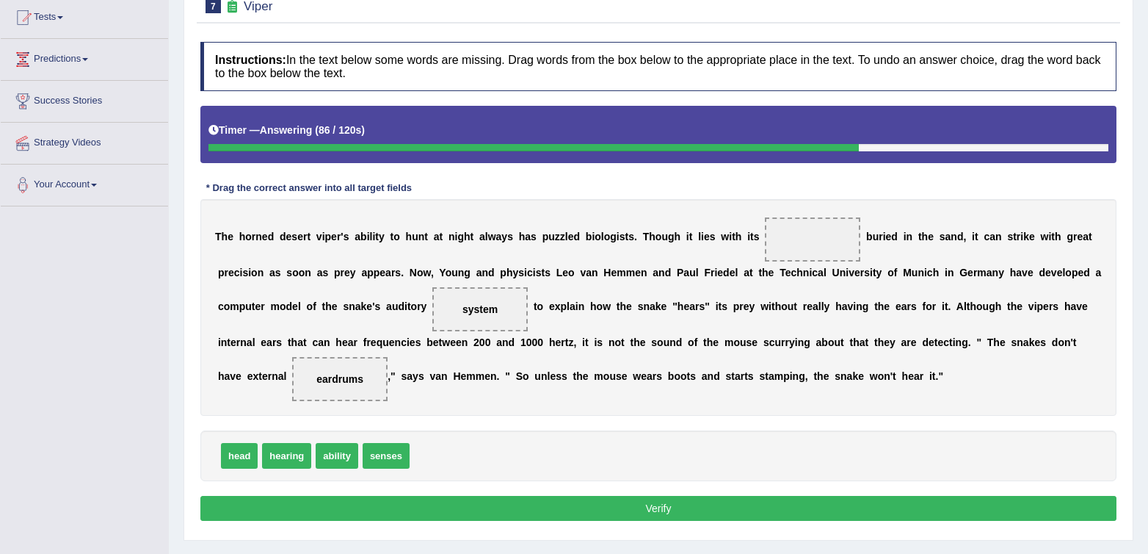
drag, startPoint x: 292, startPoint y: 373, endPoint x: 392, endPoint y: 380, distance: 100.1
click at [392, 380] on div "T h e h o r n e d d e s e r t v i p e r ' s a b i l i t y t o [PERSON_NAME] a t…" at bounding box center [658, 307] width 916 height 217
click at [287, 381] on div "T h e h o r n e d d e s e r t v i p e r ' s a b i l i t y t o [PERSON_NAME] a t…" at bounding box center [658, 307] width 916 height 217
drag, startPoint x: 358, startPoint y: 371, endPoint x: 345, endPoint y: 375, distance: 13.9
click at [357, 371] on span "eardrums" at bounding box center [339, 379] width 95 height 44
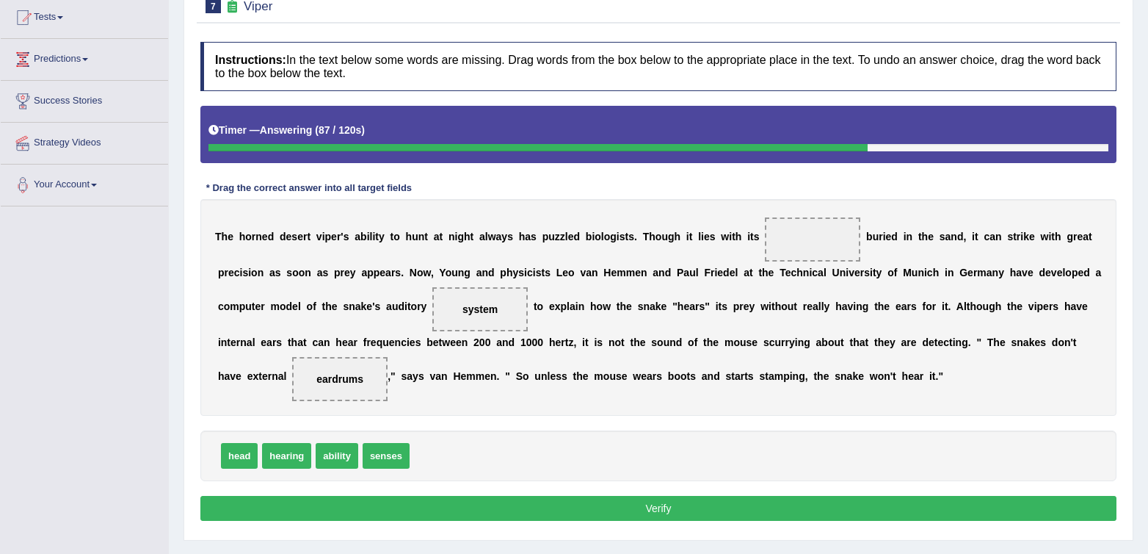
click at [344, 375] on span "eardrums" at bounding box center [339, 379] width 47 height 12
drag, startPoint x: 230, startPoint y: 452, endPoint x: 811, endPoint y: 229, distance: 623.0
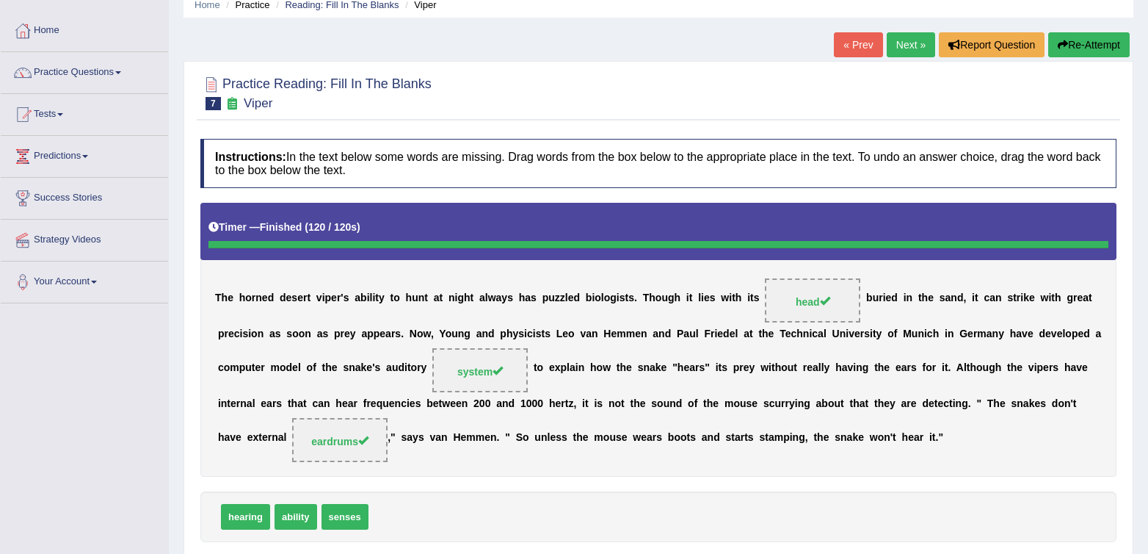
scroll to position [0, 0]
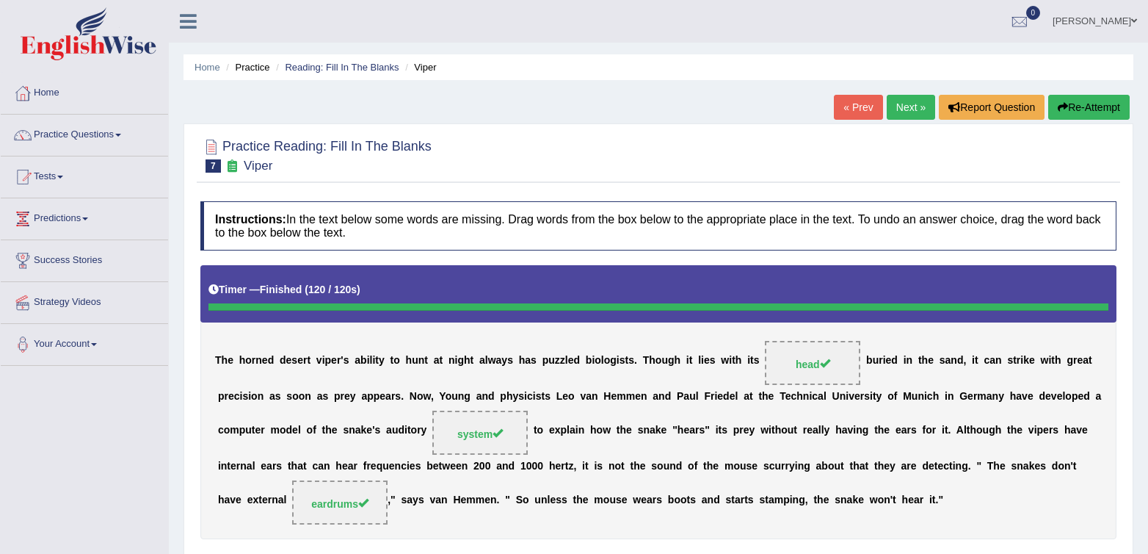
click at [911, 107] on link "Next »" at bounding box center [911, 107] width 48 height 25
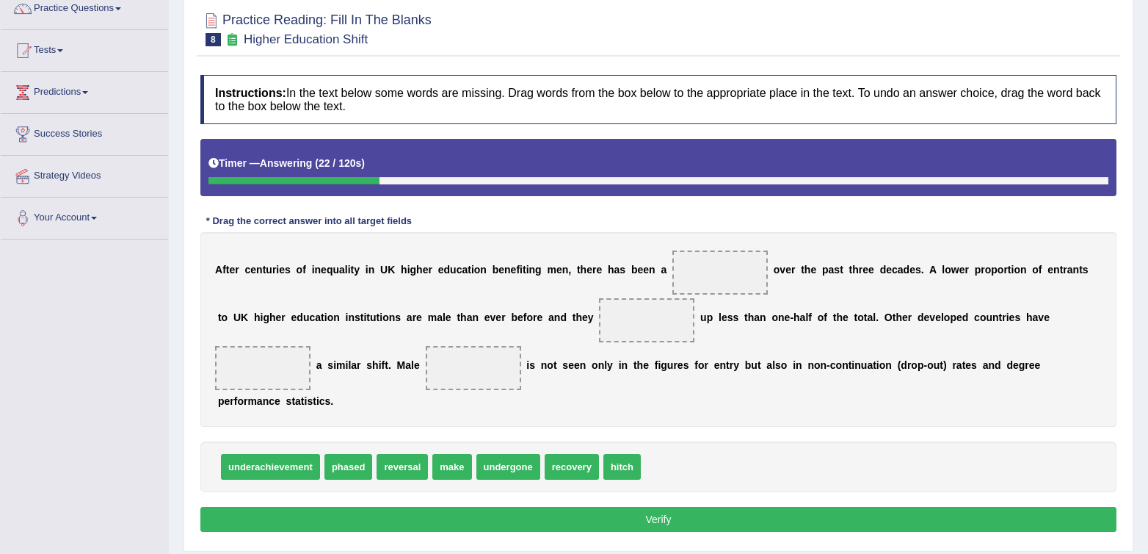
scroll to position [129, 0]
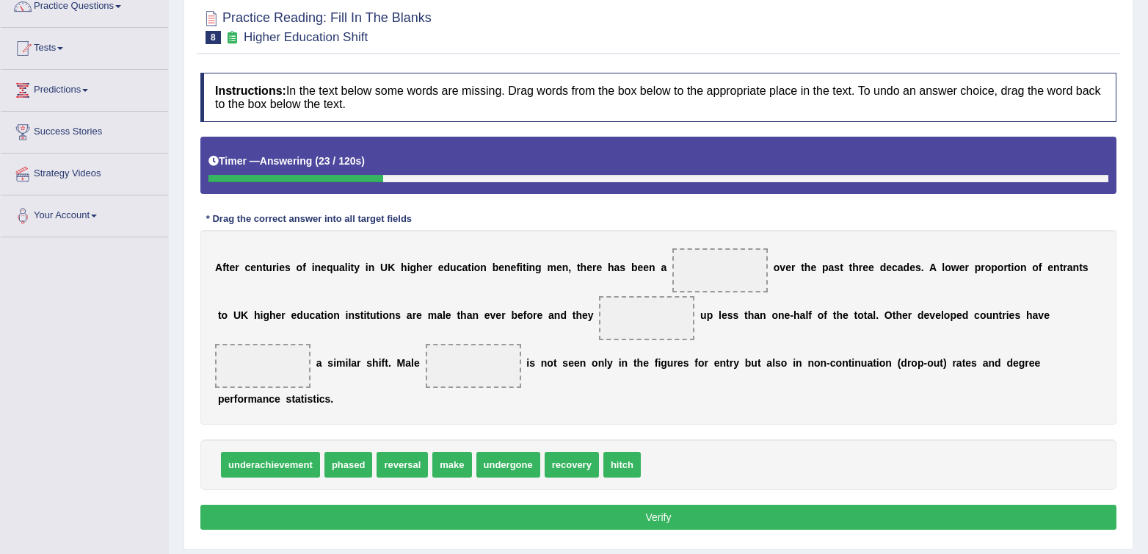
click at [784, 414] on div "A f t e r c e n t u r i e s o f i n e q u a l i t y i n U K h i g h e r e d u c…" at bounding box center [658, 327] width 916 height 195
click at [780, 413] on div "A f t e r c e n t u r i e s o f i n e q u a l i t y i n U K h i g h e r e d u c…" at bounding box center [658, 327] width 916 height 195
click at [59, 469] on div "Toggle navigation Home Practice Questions Speaking Practice Read Aloud Repeat S…" at bounding box center [574, 253] width 1148 height 764
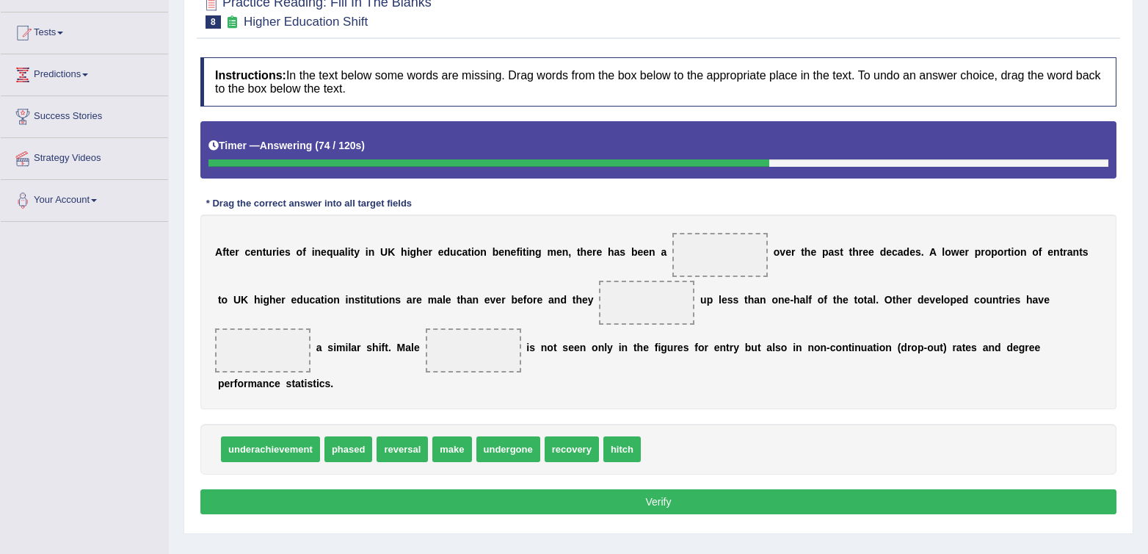
scroll to position [148, 0]
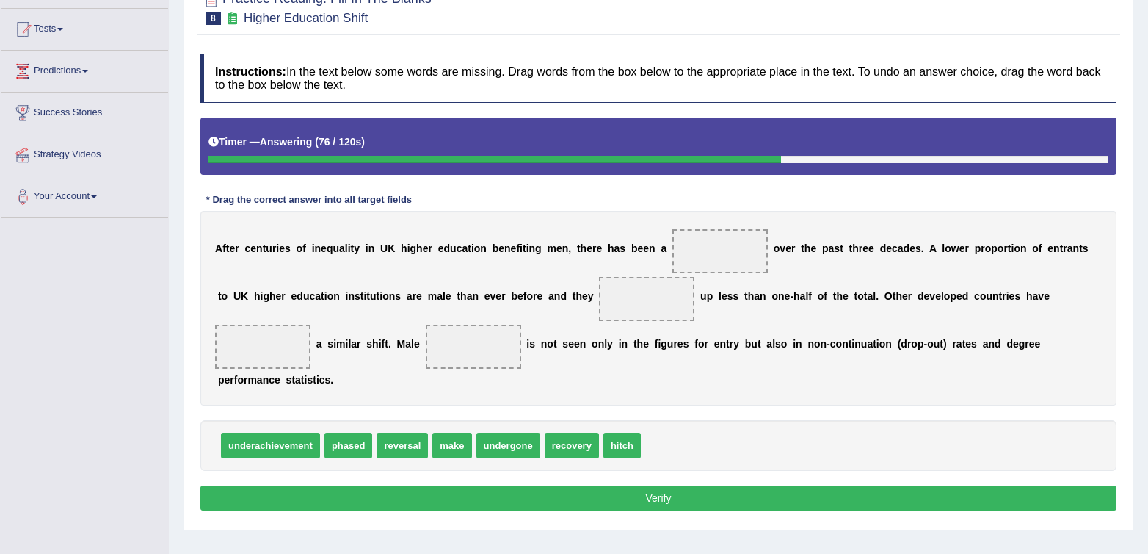
click at [684, 264] on span at bounding box center [720, 251] width 95 height 44
click at [825, 426] on div "underachievement phased reversal make undergone recovery hitch" at bounding box center [658, 445] width 916 height 51
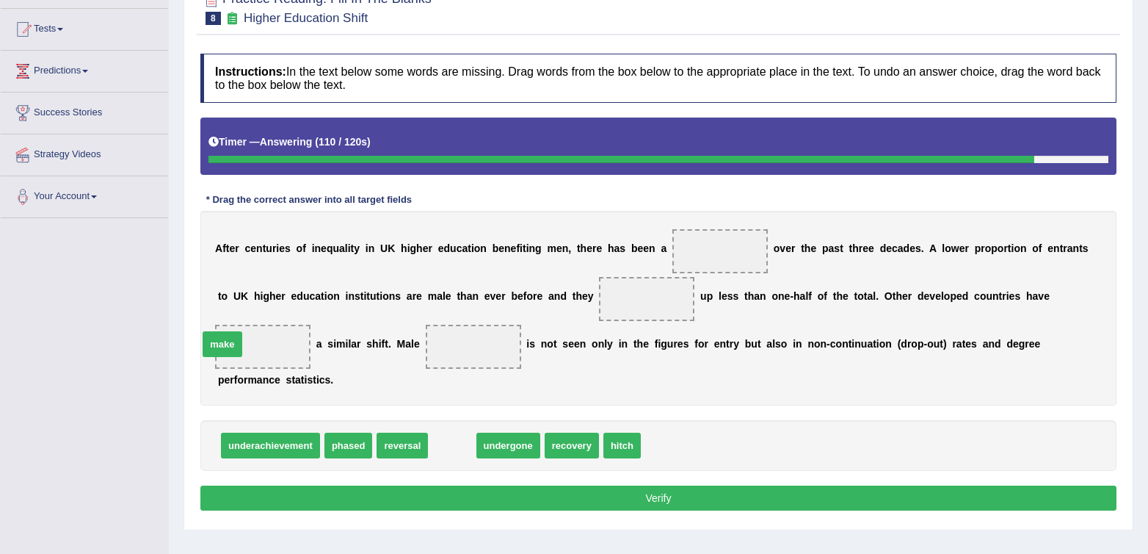
drag, startPoint x: 453, startPoint y: 450, endPoint x: 223, endPoint y: 349, distance: 251.2
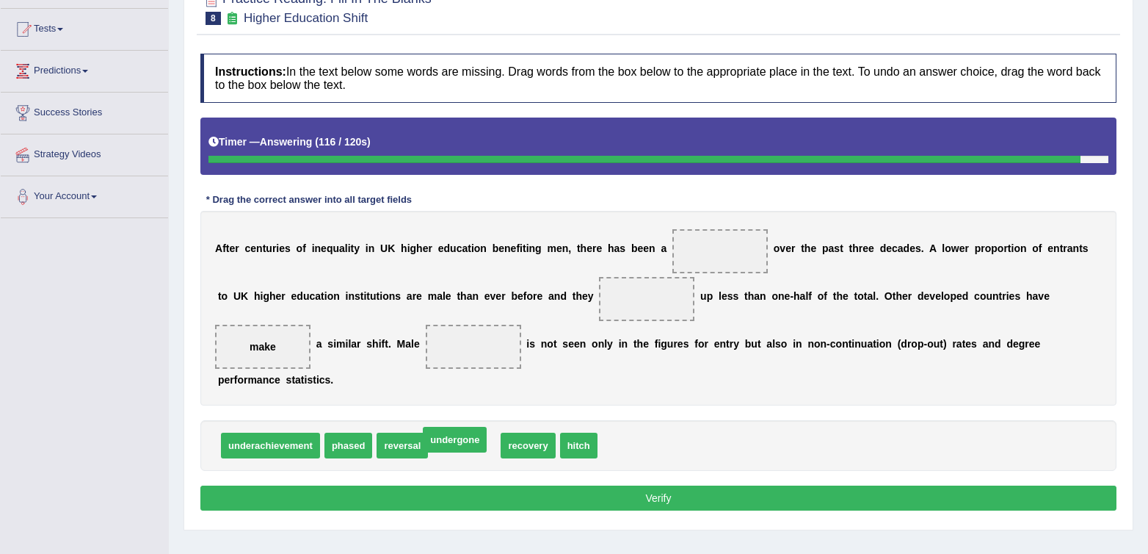
drag, startPoint x: 457, startPoint y: 452, endPoint x: 445, endPoint y: 449, distance: 12.7
click at [633, 403] on div "A f t e r c e n t u r i e s o f i n e q u a l i t y i n U K h i g h e r e d u c…" at bounding box center [658, 308] width 916 height 195
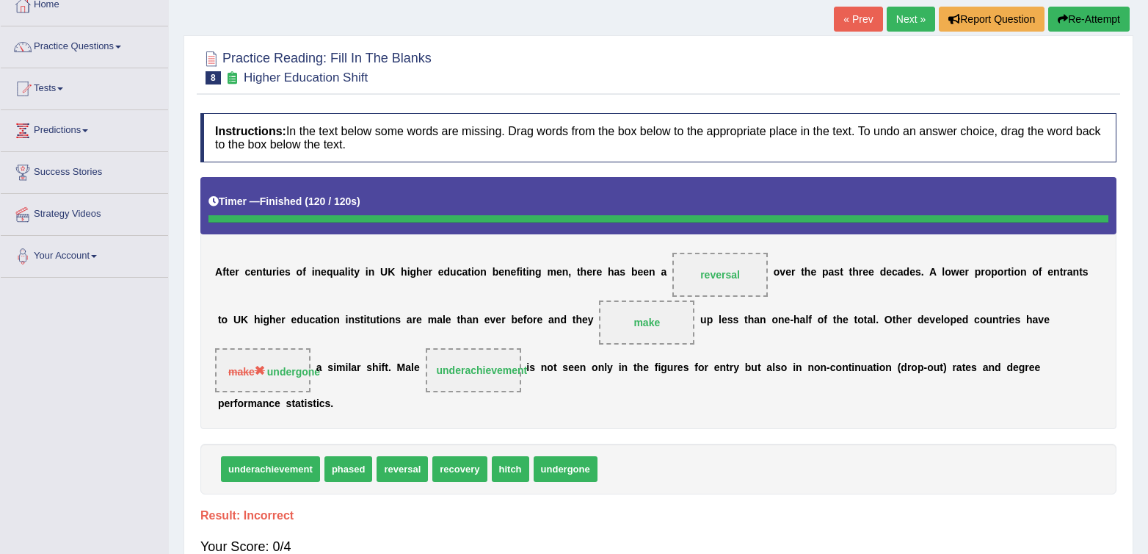
scroll to position [86, 0]
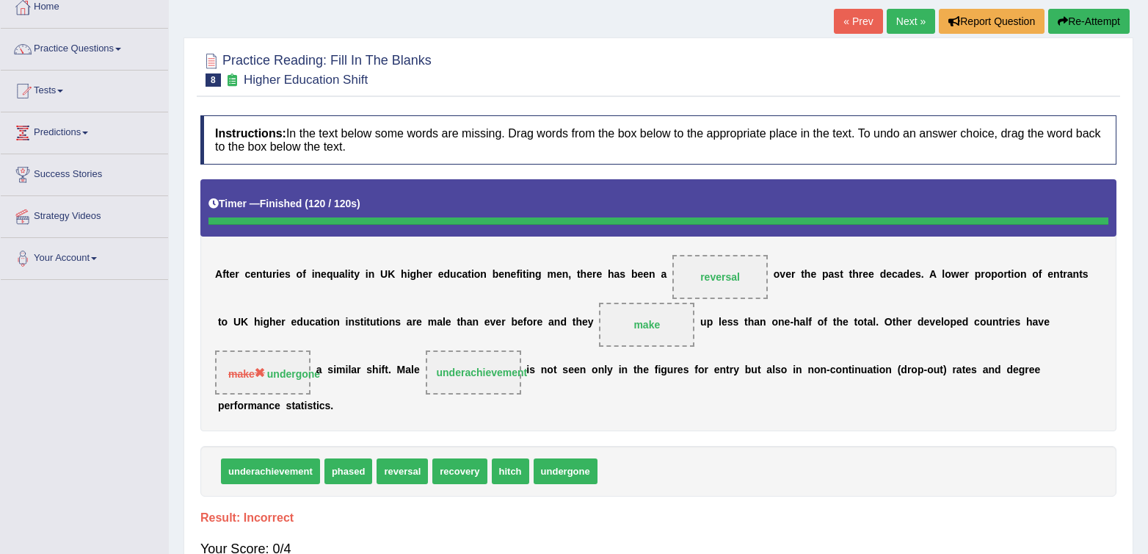
click at [903, 23] on link "Next »" at bounding box center [911, 21] width 48 height 25
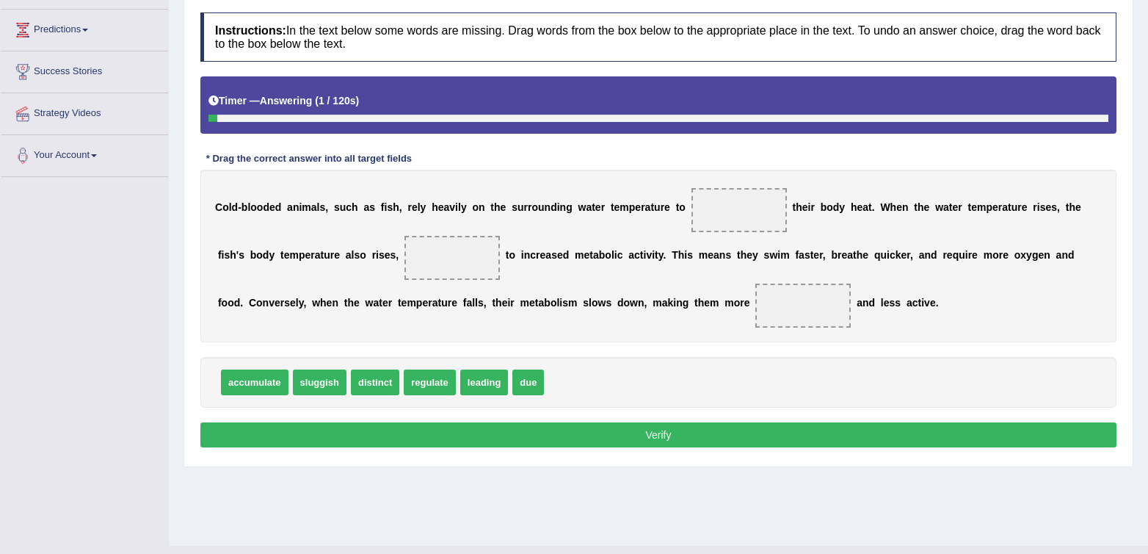
scroll to position [188, 0]
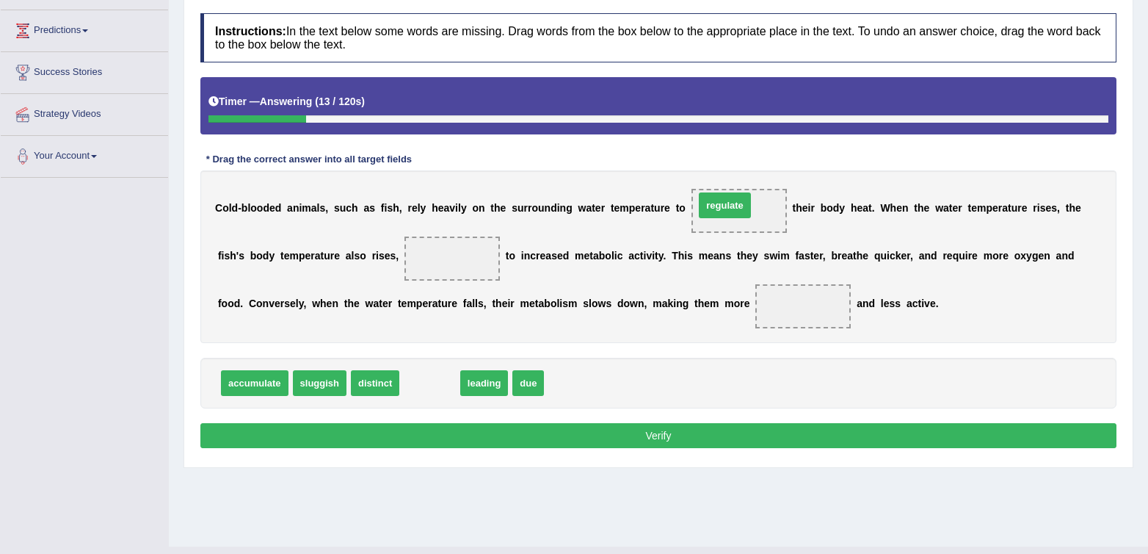
drag, startPoint x: 416, startPoint y: 383, endPoint x: 716, endPoint y: 205, distance: 348.7
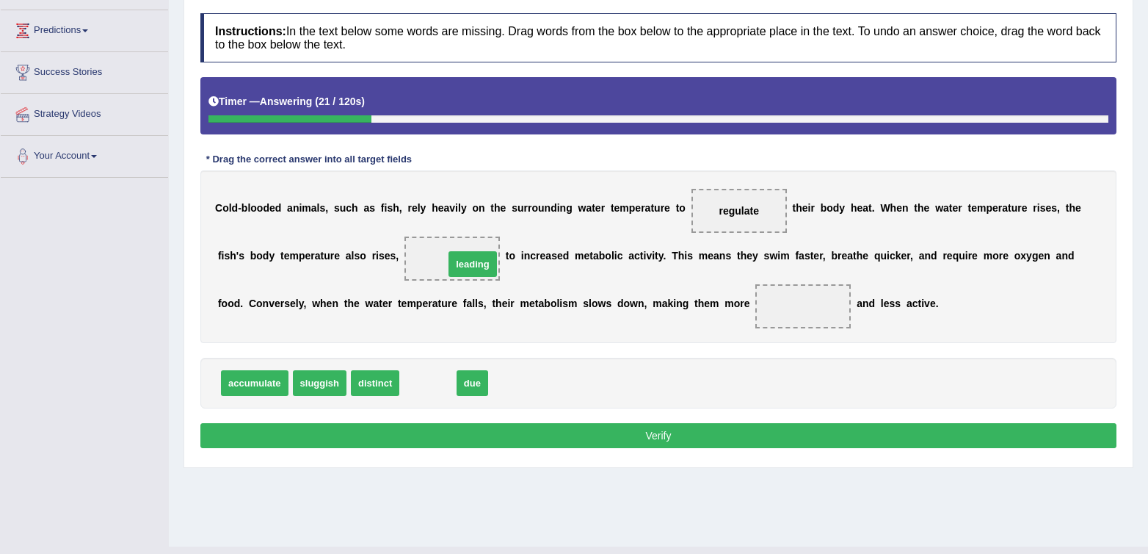
drag, startPoint x: 433, startPoint y: 387, endPoint x: 478, endPoint y: 268, distance: 127.1
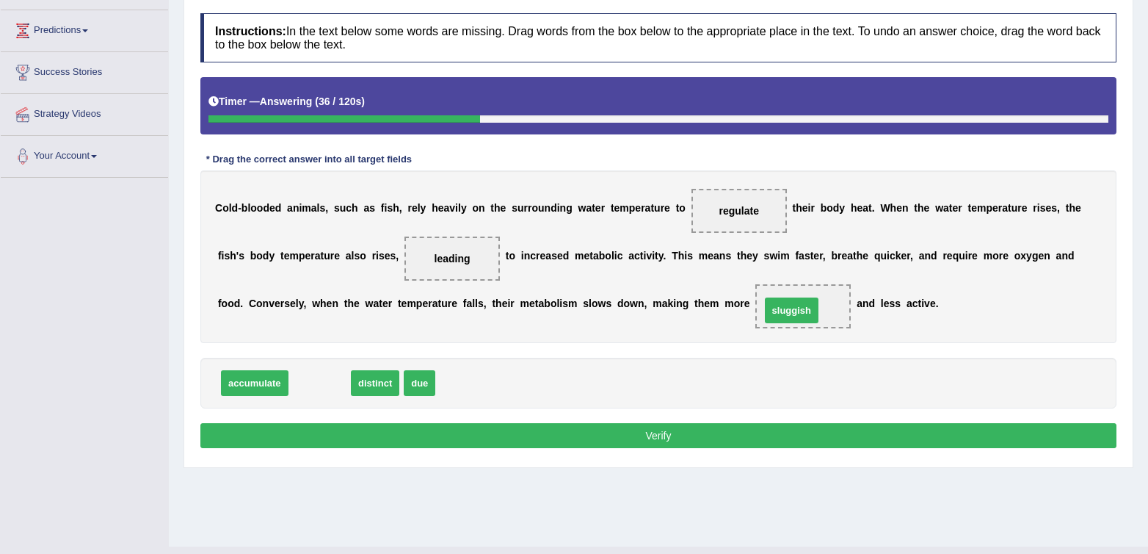
drag, startPoint x: 324, startPoint y: 390, endPoint x: 796, endPoint y: 317, distance: 477.7
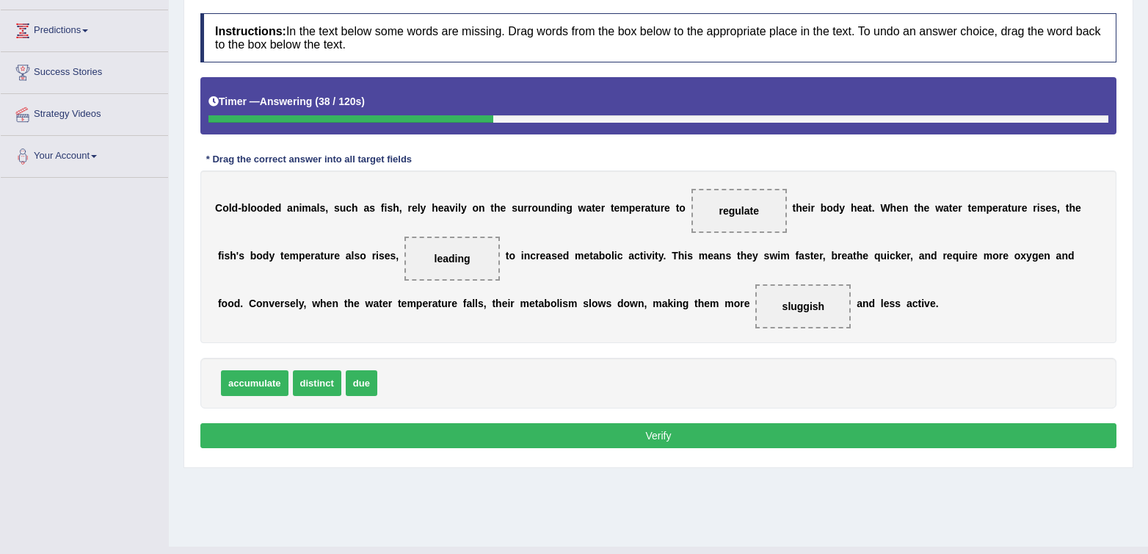
click at [666, 441] on button "Verify" at bounding box center [658, 435] width 916 height 25
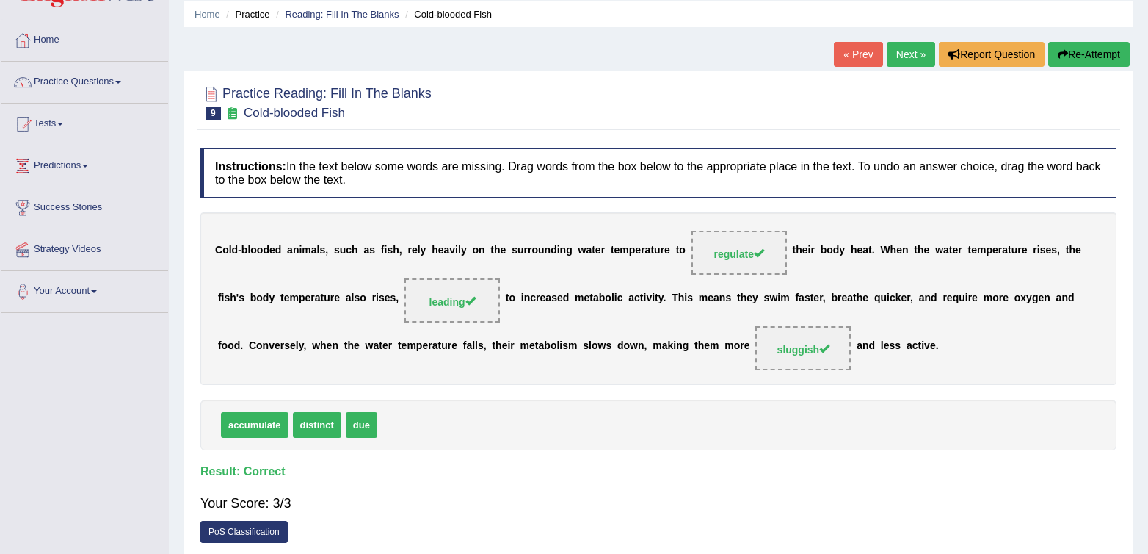
scroll to position [0, 0]
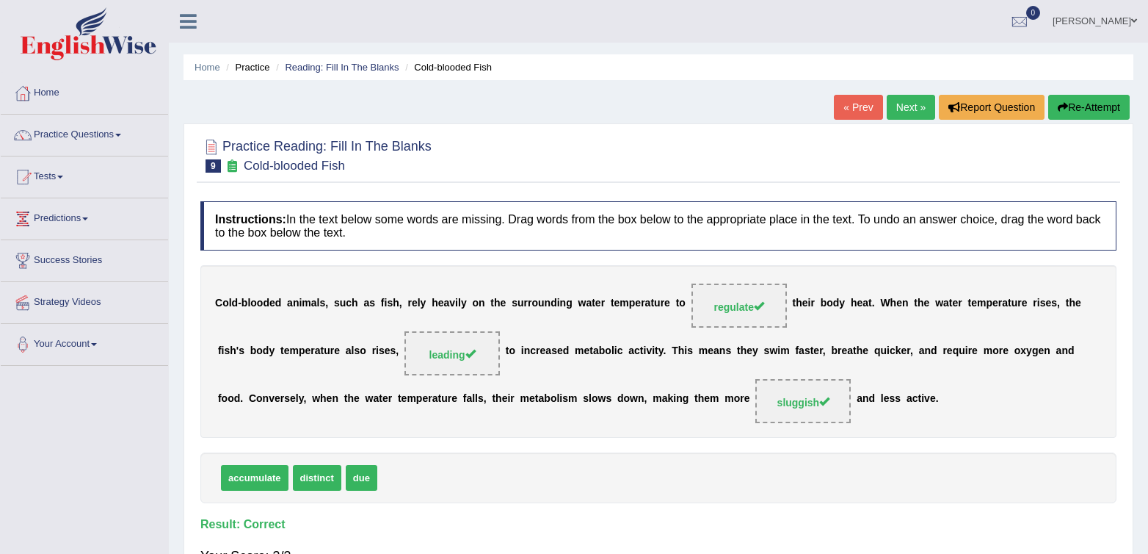
click at [911, 101] on link "Next »" at bounding box center [911, 107] width 48 height 25
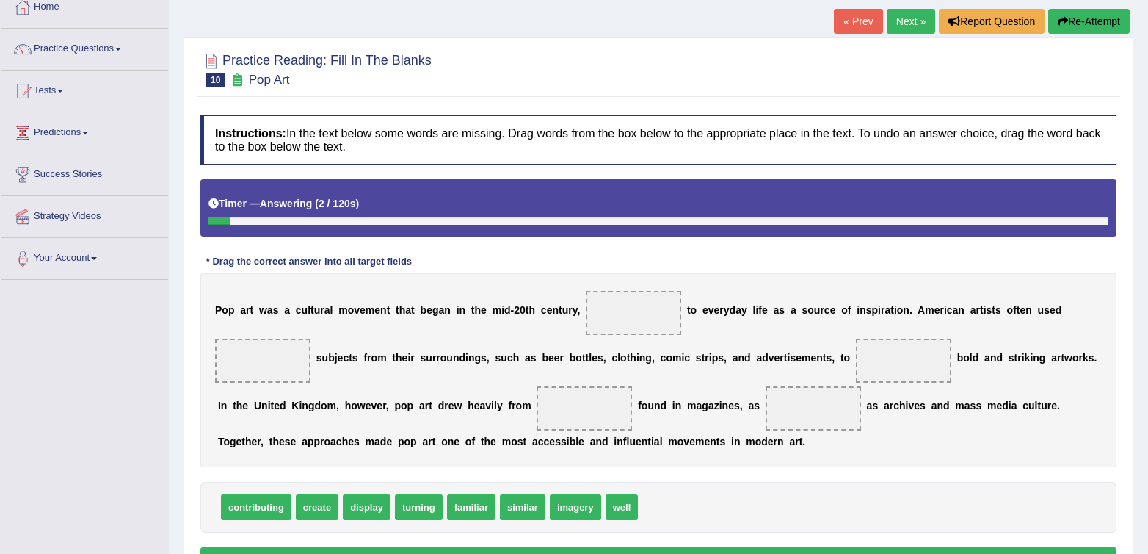
scroll to position [95, 0]
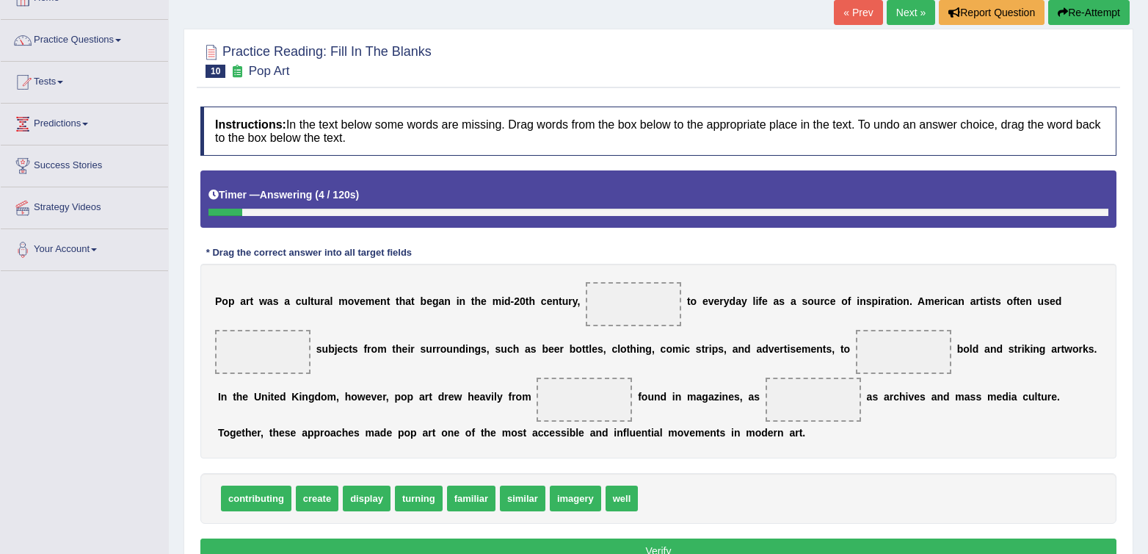
click at [501, 268] on div "P o p a r t w a s a c u l t u r a l m o v e m e n t t h a t b e g a n i n t h e…" at bounding box center [658, 361] width 916 height 195
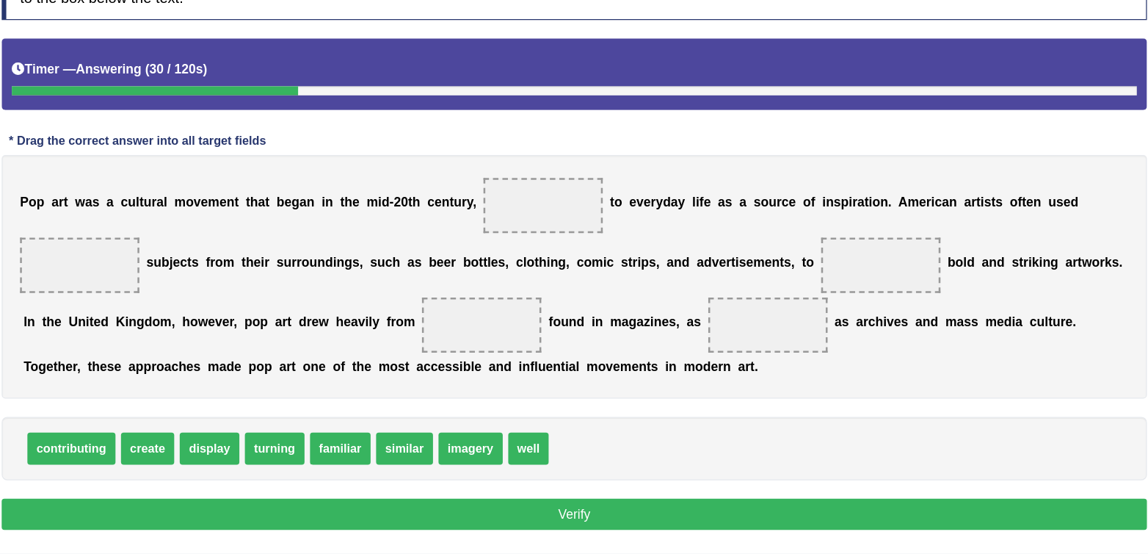
scroll to position [152, 0]
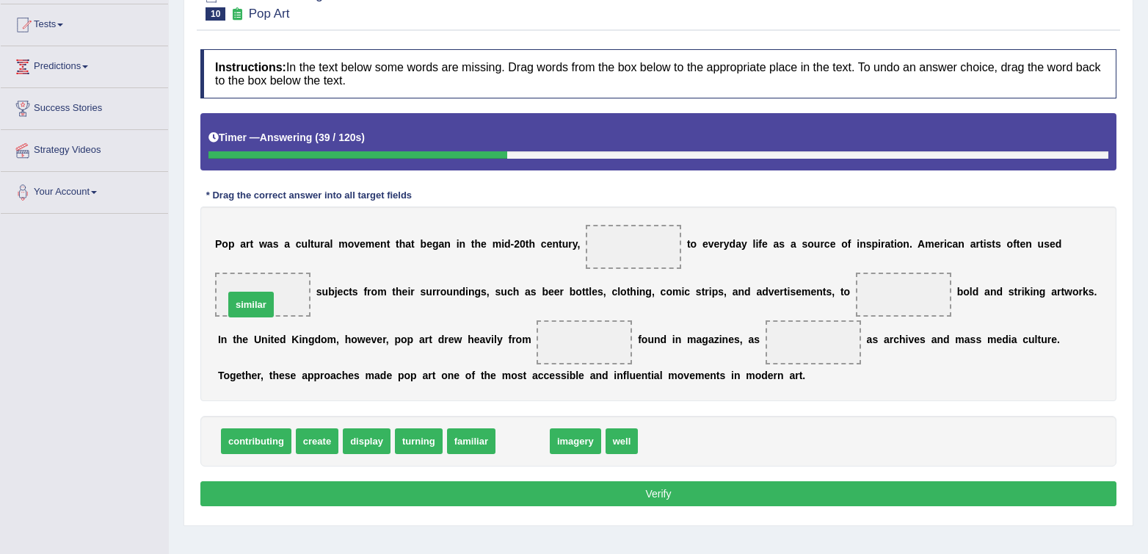
drag, startPoint x: 525, startPoint y: 452, endPoint x: 253, endPoint y: 315, distance: 304.1
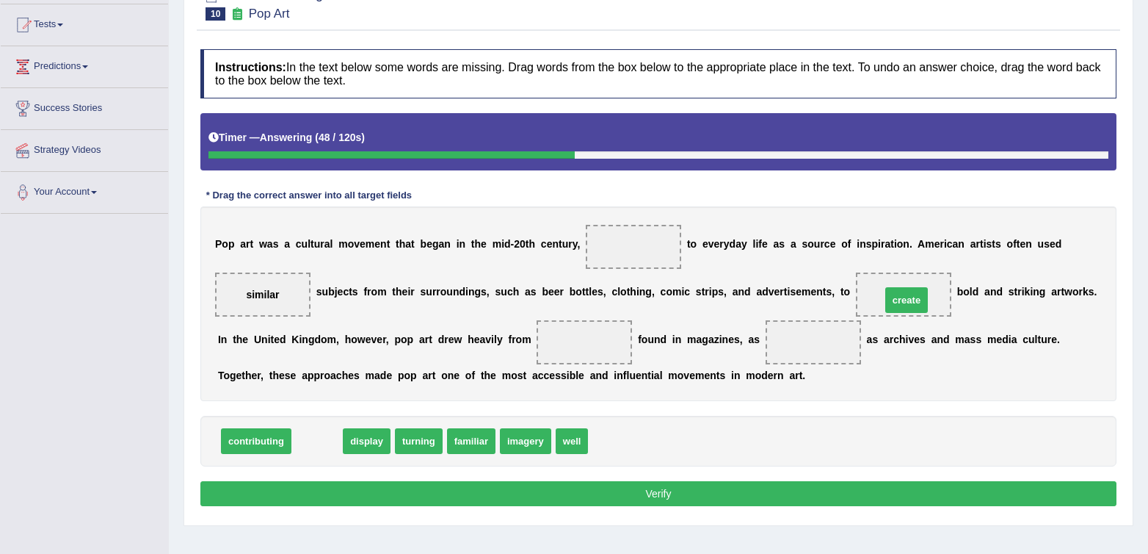
drag, startPoint x: 305, startPoint y: 451, endPoint x: 895, endPoint y: 309, distance: 607.2
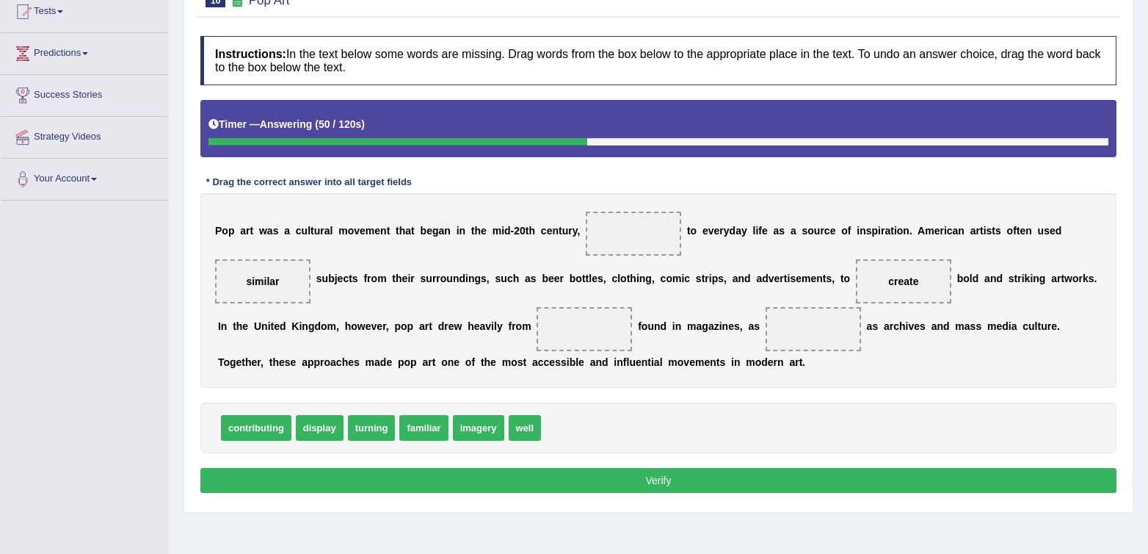
scroll to position [168, 0]
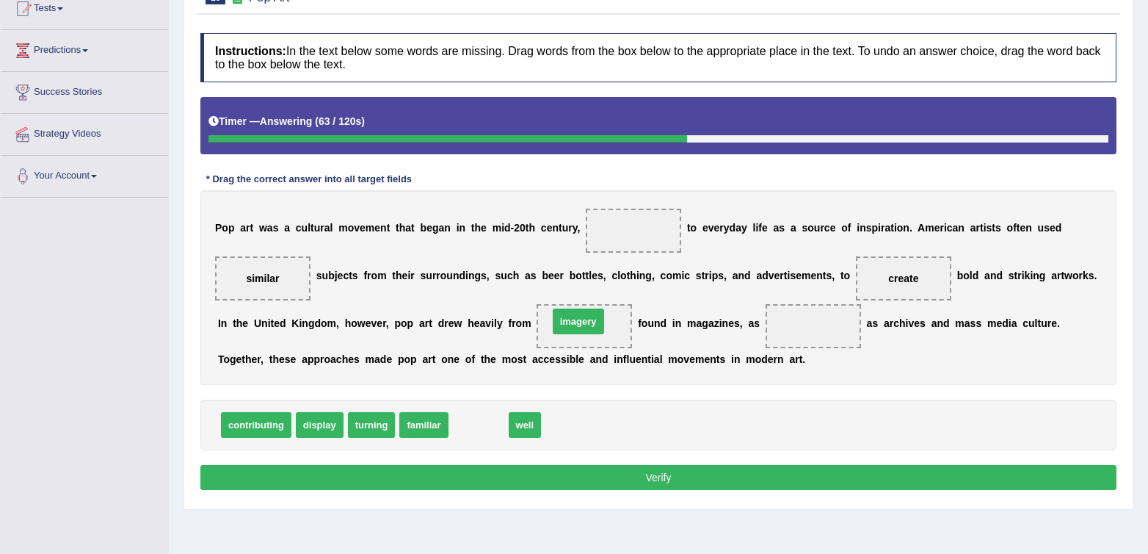
drag, startPoint x: 470, startPoint y: 435, endPoint x: 570, endPoint y: 332, distance: 143.9
drag, startPoint x: 462, startPoint y: 425, endPoint x: 804, endPoint y: 333, distance: 354.5
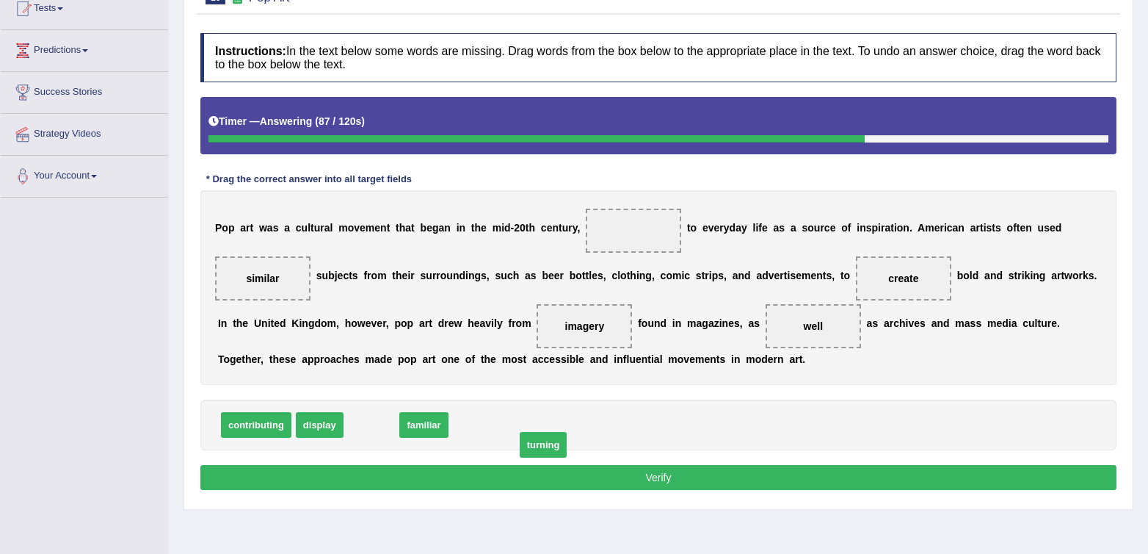
drag, startPoint x: 363, startPoint y: 430, endPoint x: 535, endPoint y: 450, distance: 172.2
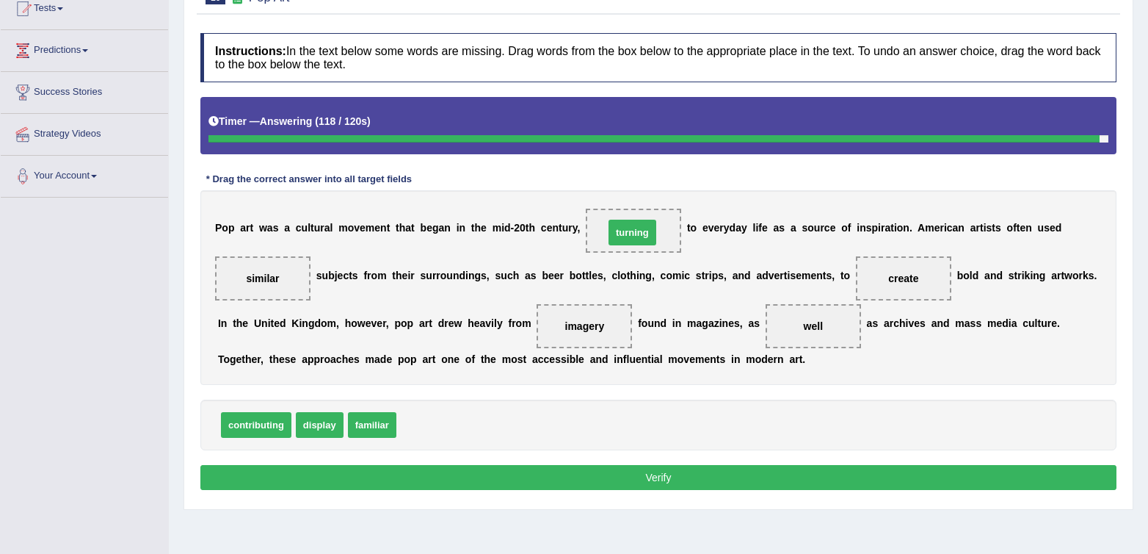
drag, startPoint x: 431, startPoint y: 431, endPoint x: 639, endPoint y: 239, distance: 283.2
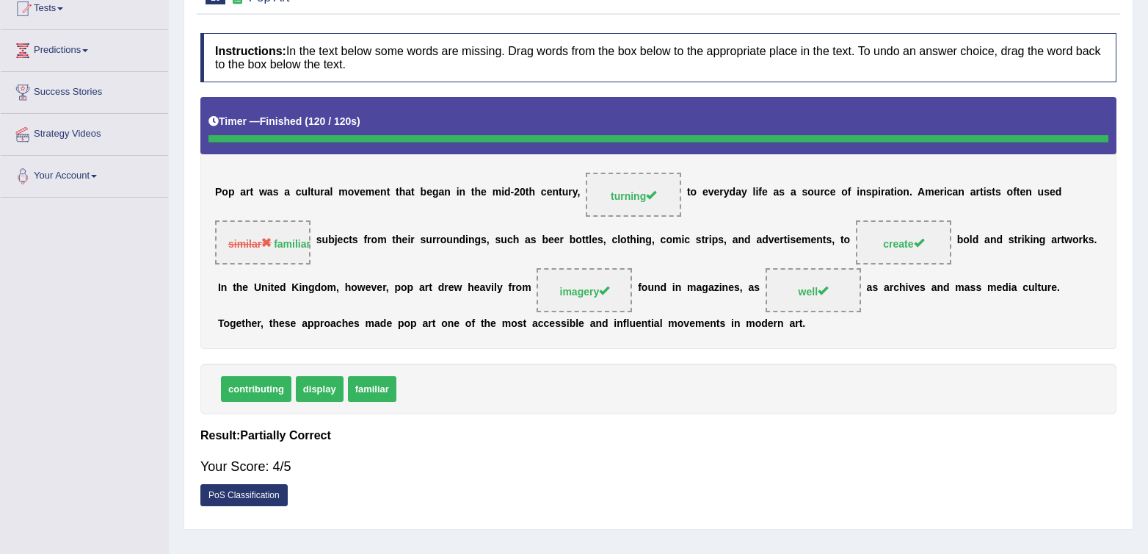
click at [281, 249] on strong "familiar" at bounding box center [292, 244] width 37 height 12
drag, startPoint x: 676, startPoint y: 394, endPoint x: 666, endPoint y: 391, distance: 10.0
click at [672, 394] on div "contributing display familiar" at bounding box center [658, 388] width 916 height 51
click at [973, 391] on div "contributing display familiar" at bounding box center [658, 388] width 916 height 51
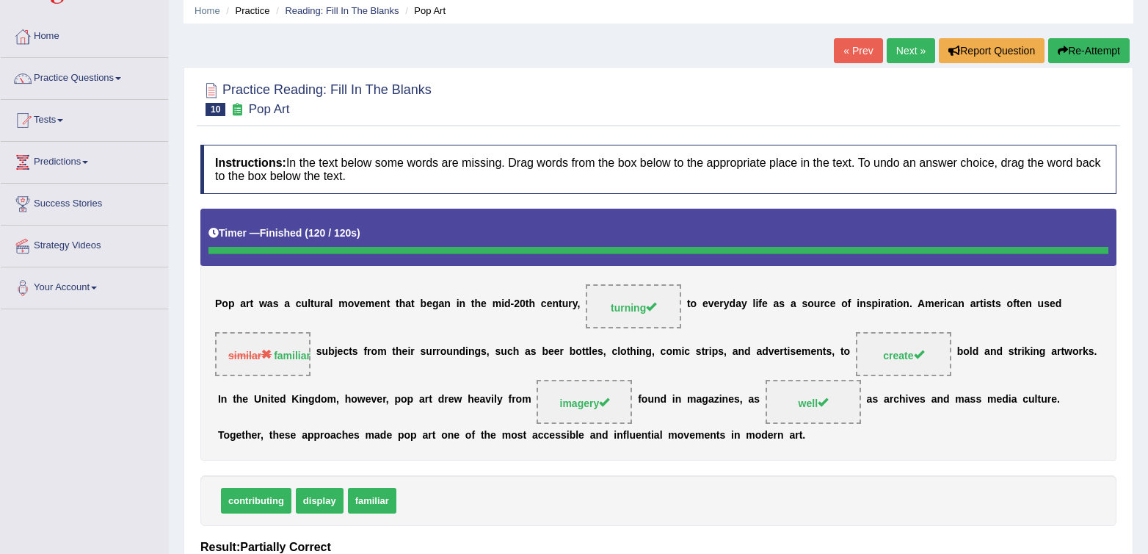
scroll to position [62, 0]
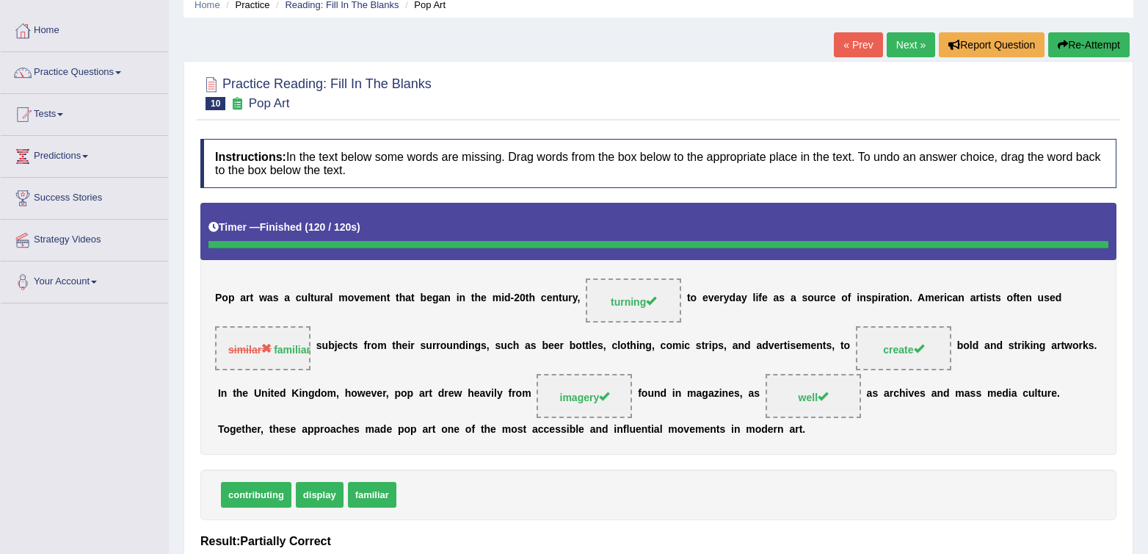
drag, startPoint x: 619, startPoint y: 113, endPoint x: 833, endPoint y: 62, distance: 220.5
click at [623, 112] on div at bounding box center [658, 92] width 916 height 45
click at [903, 41] on link "Next »" at bounding box center [911, 44] width 48 height 25
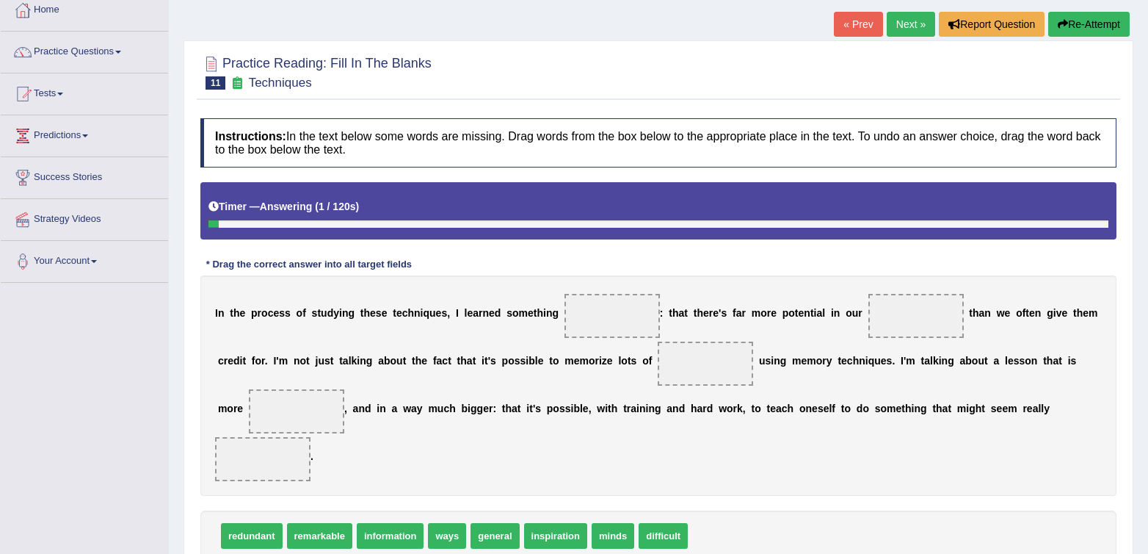
scroll to position [102, 0]
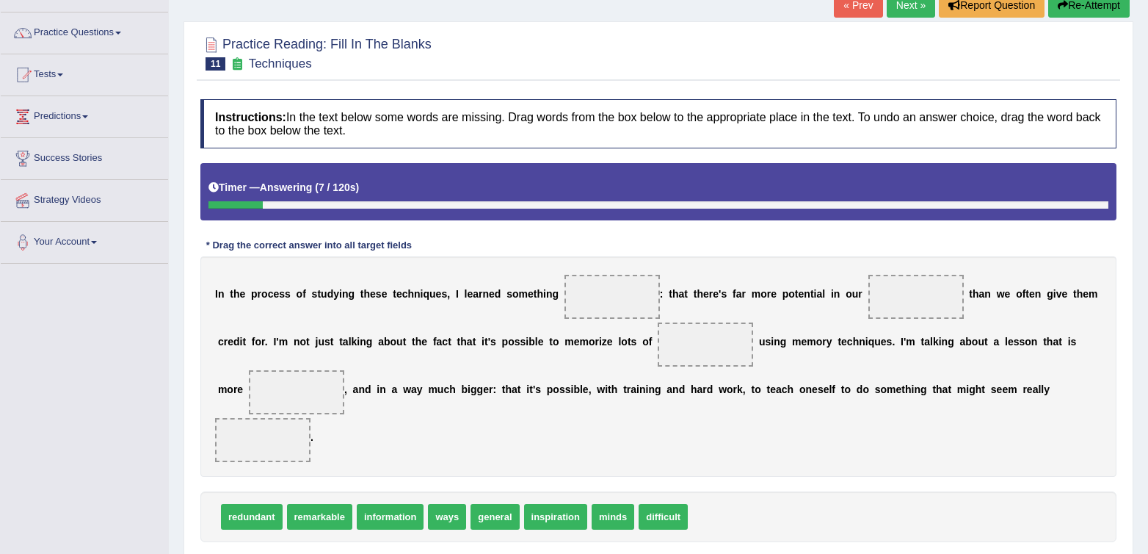
click at [868, 502] on div "redundant remarkable information ways general inspiration minds difficult" at bounding box center [658, 516] width 916 height 51
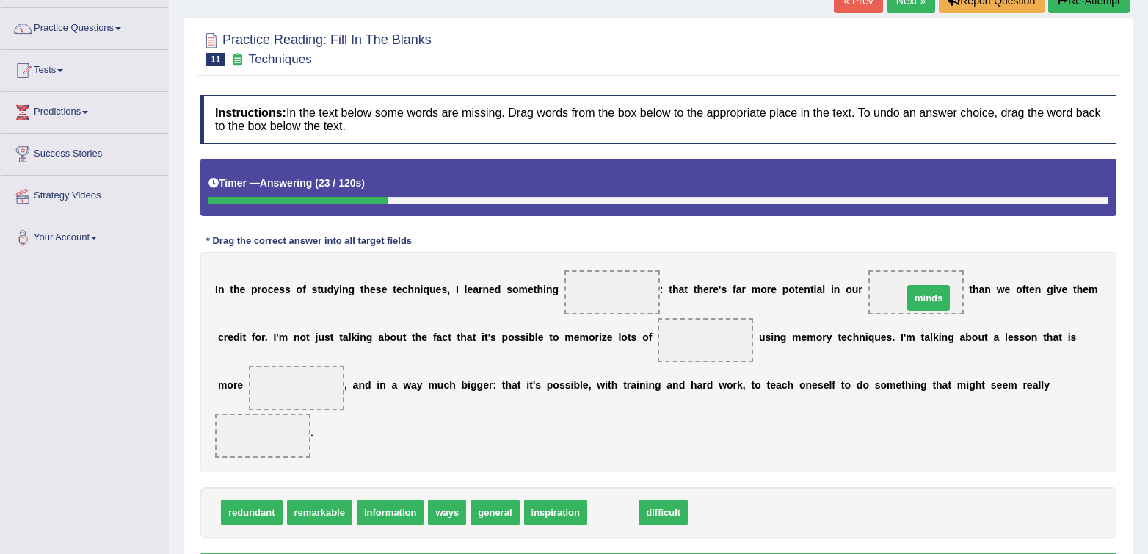
drag, startPoint x: 615, startPoint y: 511, endPoint x: 930, endPoint y: 297, distance: 381.7
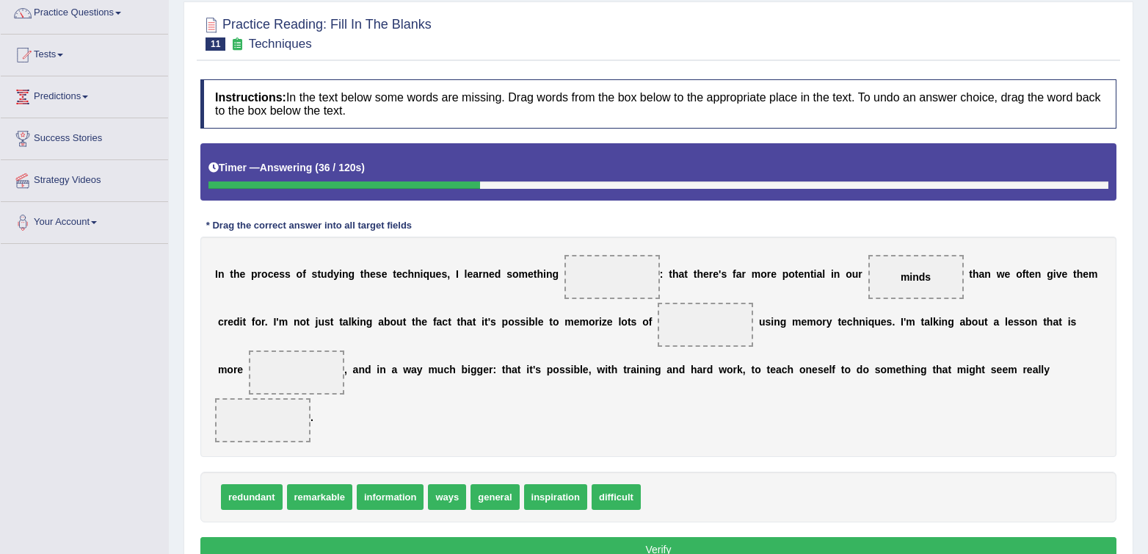
scroll to position [124, 0]
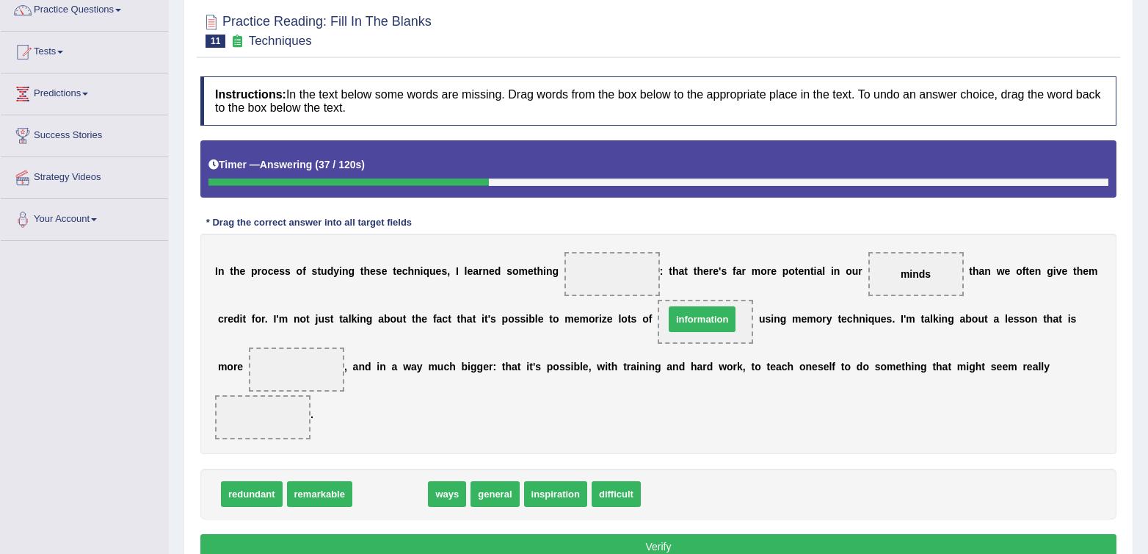
drag, startPoint x: 384, startPoint y: 494, endPoint x: 696, endPoint y: 317, distance: 358.8
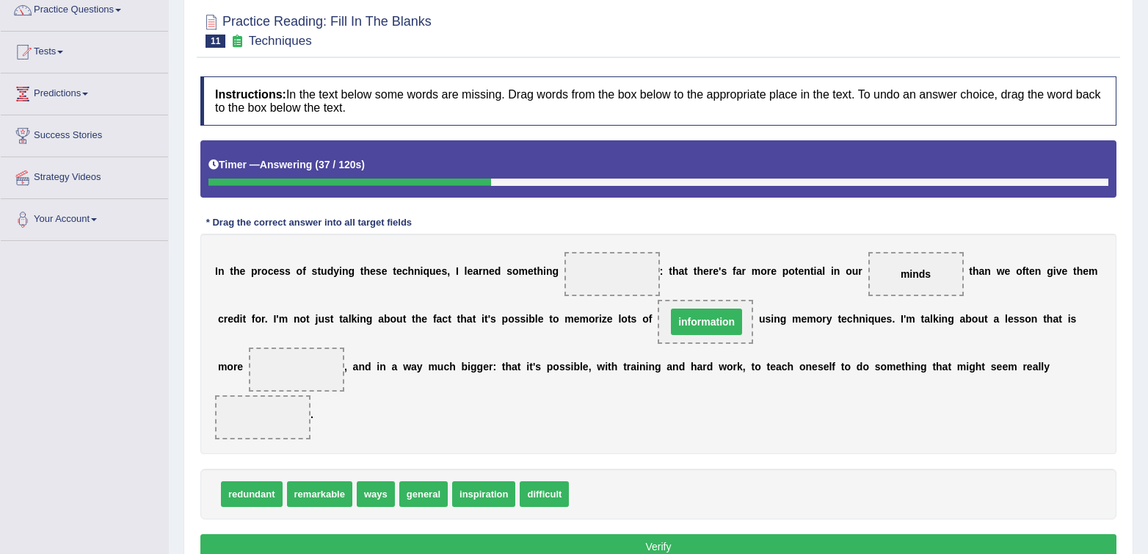
scroll to position [128, 0]
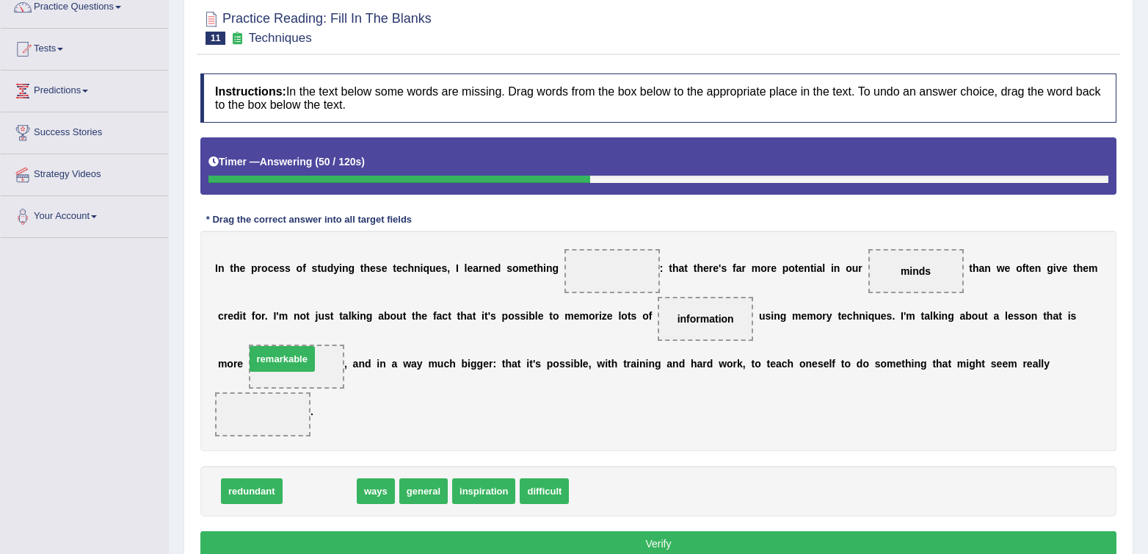
drag, startPoint x: 325, startPoint y: 446, endPoint x: 299, endPoint y: 364, distance: 86.2
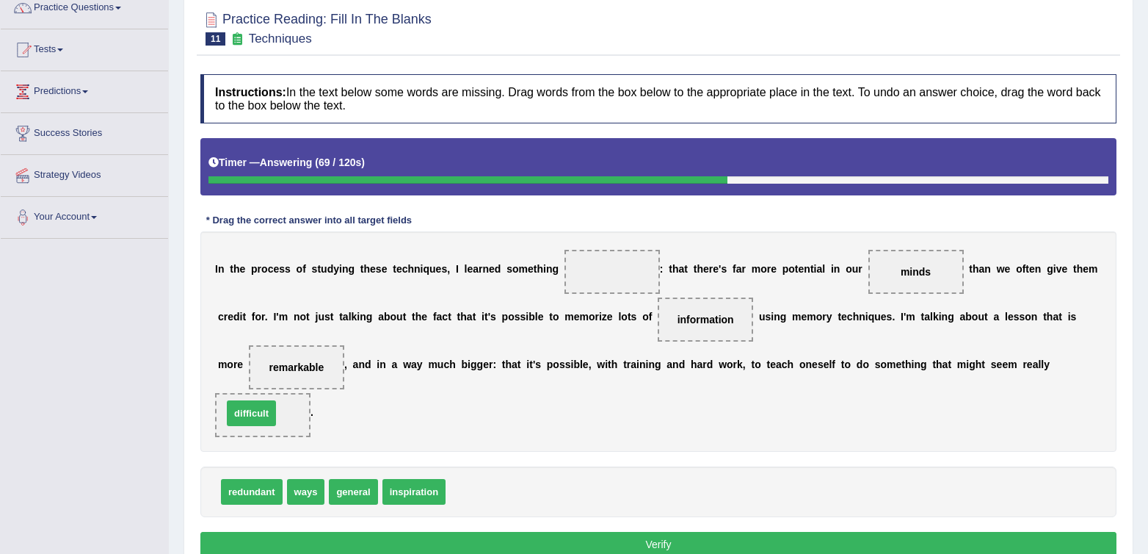
scroll to position [125, 0]
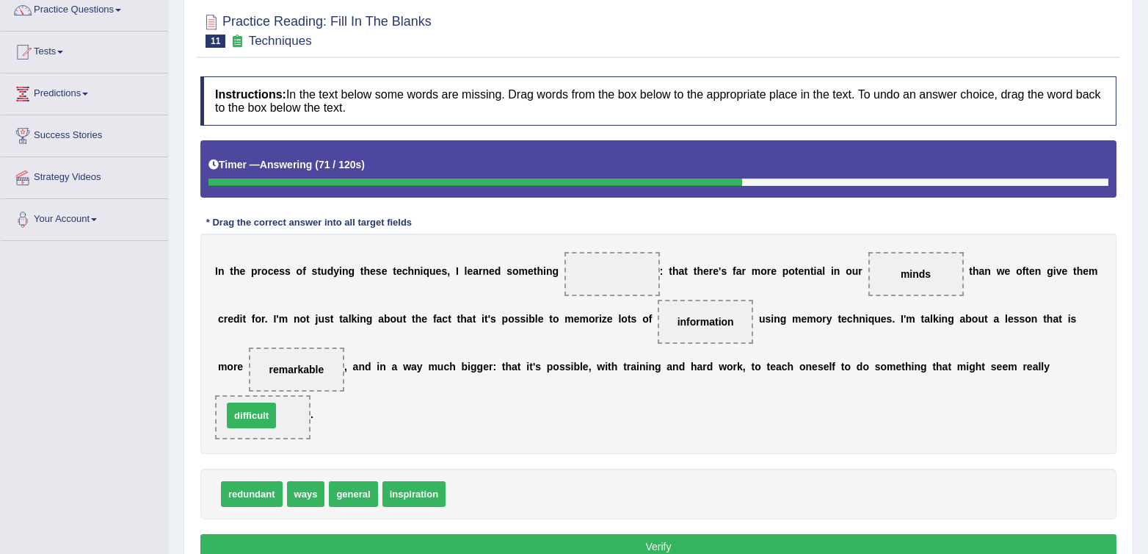
drag, startPoint x: 476, startPoint y: 495, endPoint x: 253, endPoint y: 413, distance: 237.9
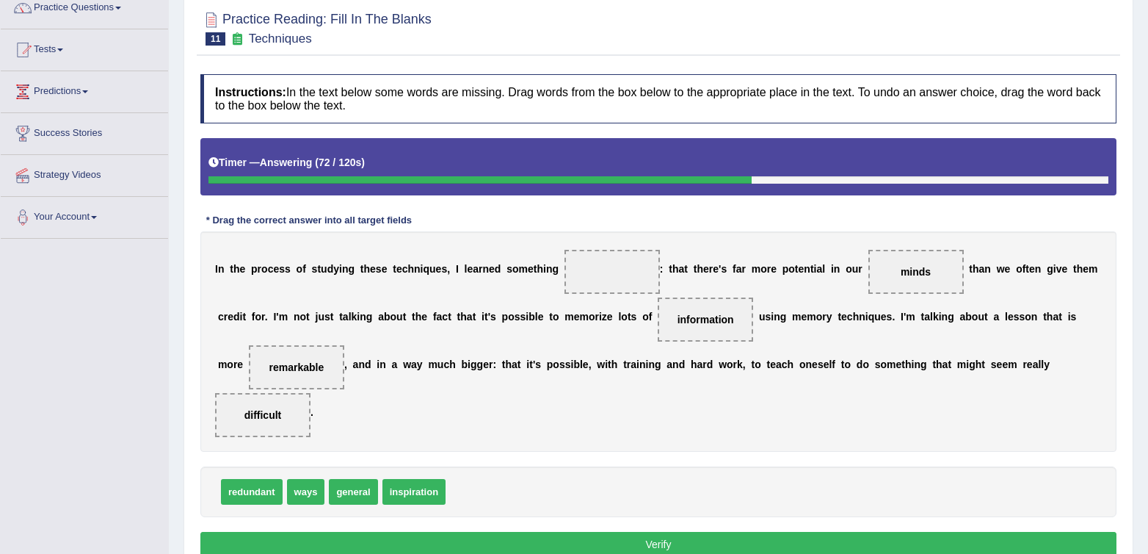
click at [528, 460] on div "Instructions: In the text below some words are missing. Drag words from the box…" at bounding box center [659, 318] width 924 height 502
click at [599, 435] on div "I n t h e p r o c e s s o f s t u d y i n g t h e s e t e c h n i q u e s , I l…" at bounding box center [658, 341] width 916 height 220
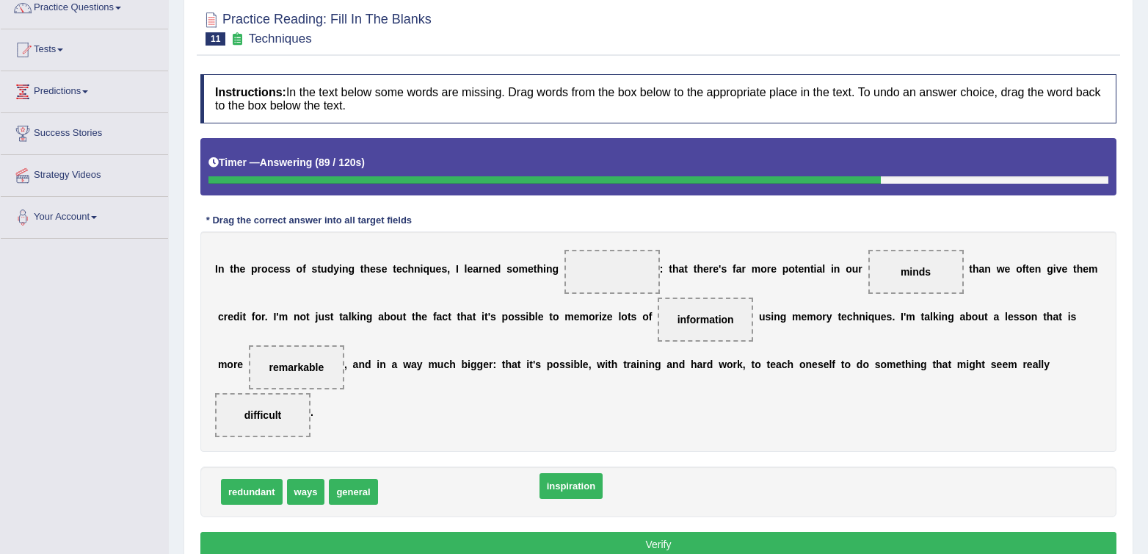
drag, startPoint x: 410, startPoint y: 492, endPoint x: 562, endPoint y: 485, distance: 152.9
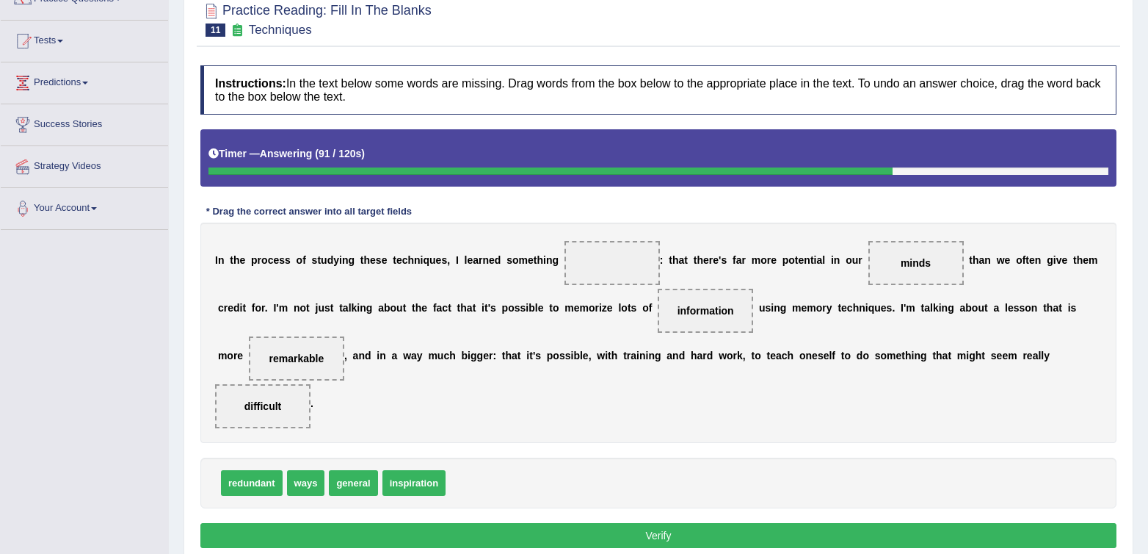
scroll to position [137, 0]
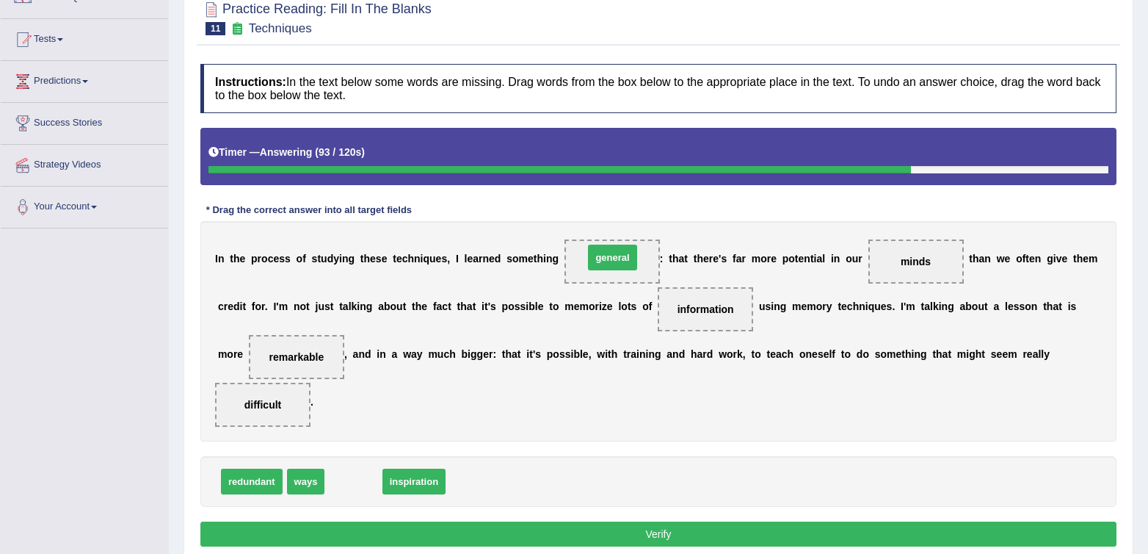
drag, startPoint x: 358, startPoint y: 483, endPoint x: 618, endPoint y: 257, distance: 344.0
click at [625, 402] on div "I n t h e p r o c e s s o f s t u d y i n g t h e s e t e c h n i q u e s , I l…" at bounding box center [658, 331] width 916 height 220
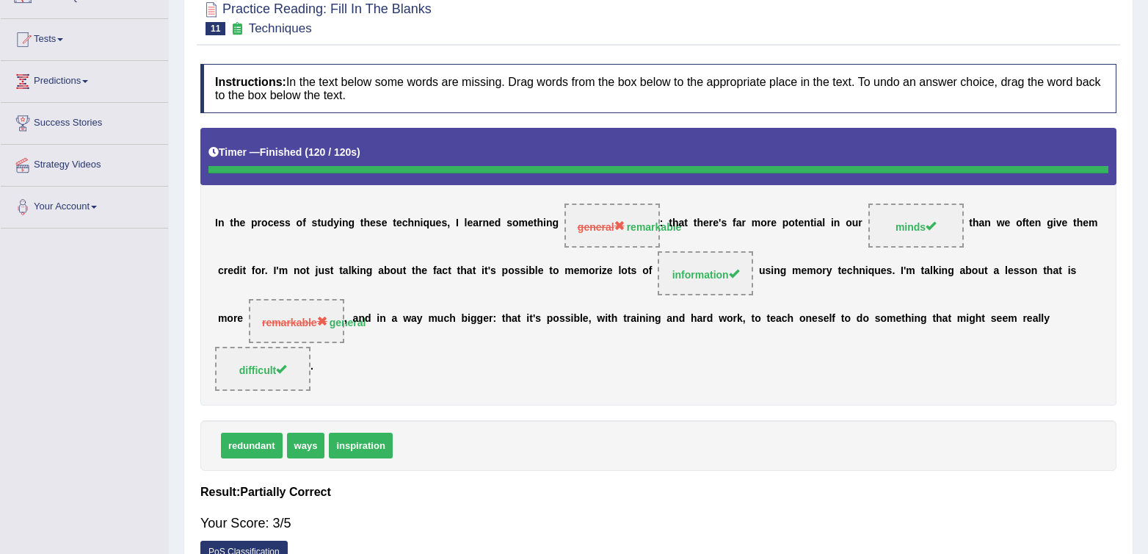
click at [836, 450] on div "redundant ways inspiration" at bounding box center [658, 445] width 916 height 51
click at [568, 350] on div "I n t h e p r o c e s s o f s t u d y i n g t h e s e t e c h n i q u e s , I l…" at bounding box center [658, 266] width 916 height 277
click at [670, 372] on div "I n t h e p r o c e s s o f s t u d y i n g t h e s e t e c h n i q u e s , I l…" at bounding box center [658, 266] width 916 height 277
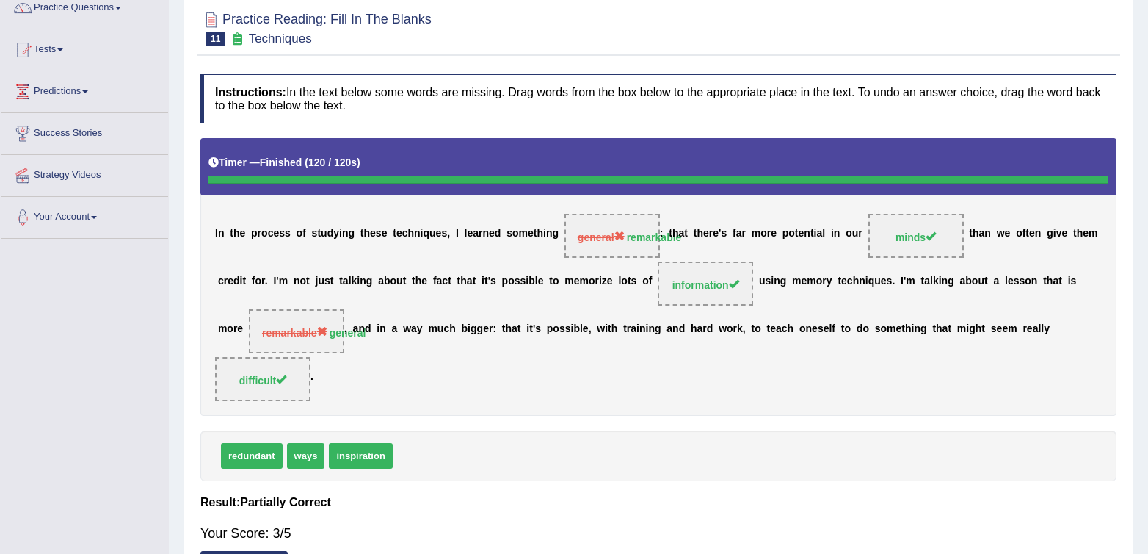
scroll to position [0, 0]
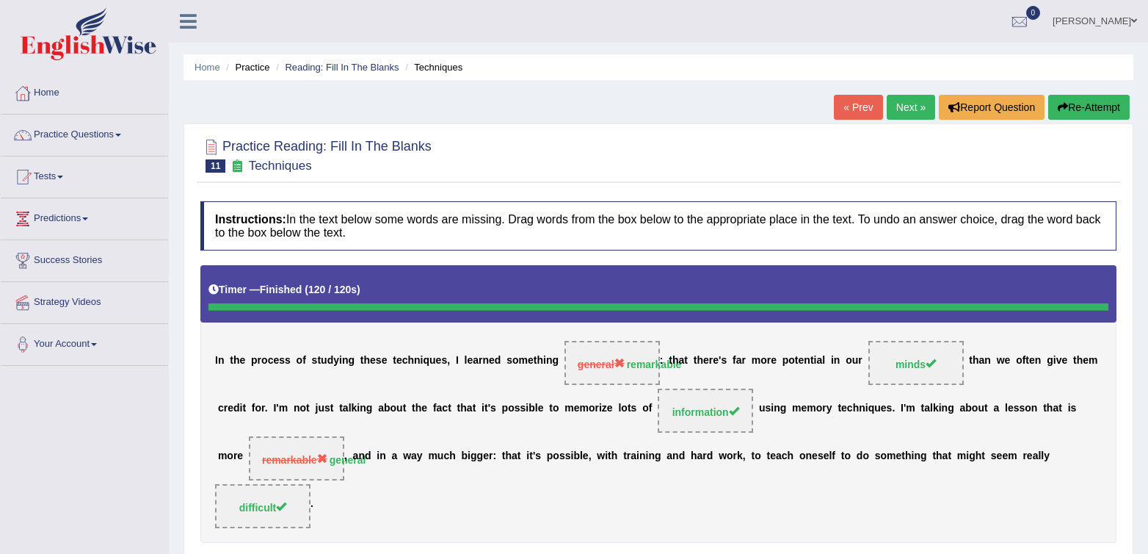
click at [904, 115] on link "Next »" at bounding box center [911, 107] width 48 height 25
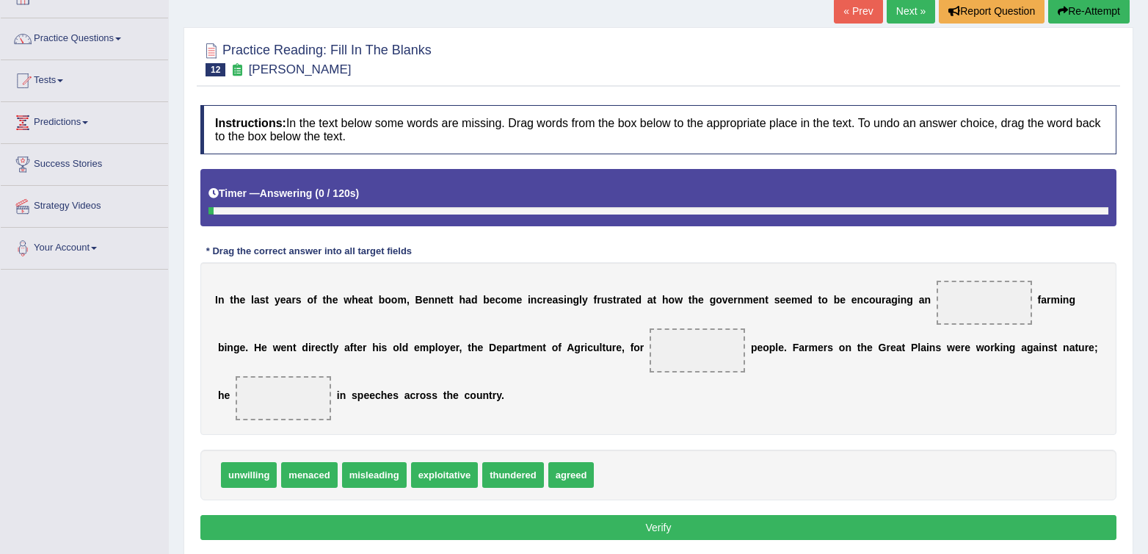
scroll to position [98, 0]
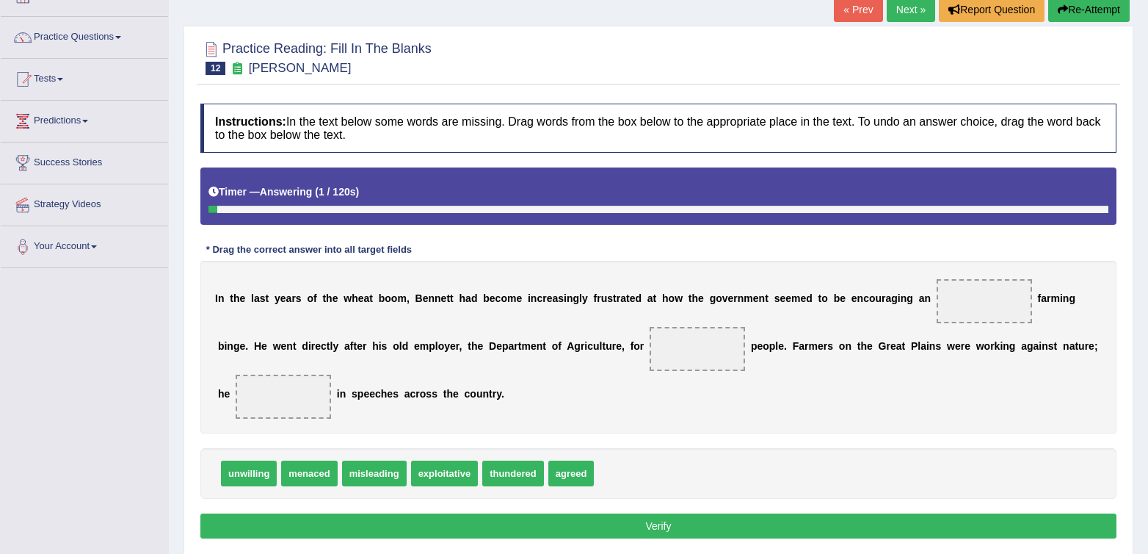
click at [775, 455] on div "unwilling menaced misleading exploitative thundered agreed" at bounding box center [658, 473] width 916 height 51
click at [872, 415] on div "I n t h e l a s t y e a r s o f t h e w h e a t b o o m , B [PERSON_NAME] h a d…" at bounding box center [658, 347] width 916 height 173
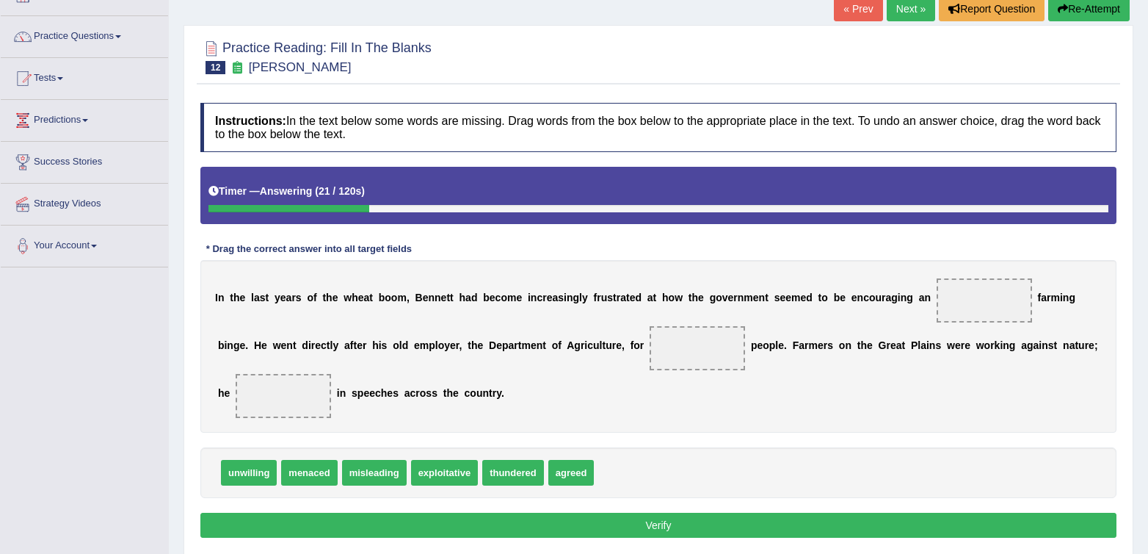
scroll to position [101, 0]
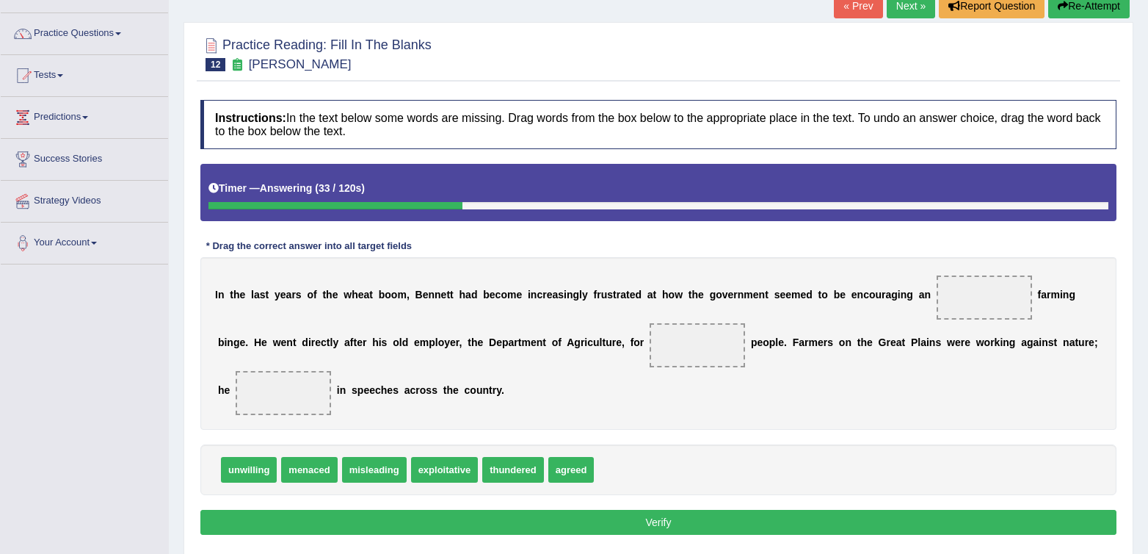
click at [706, 437] on div "Instructions: In the text below some words are missing. Drag words from the box…" at bounding box center [659, 320] width 924 height 454
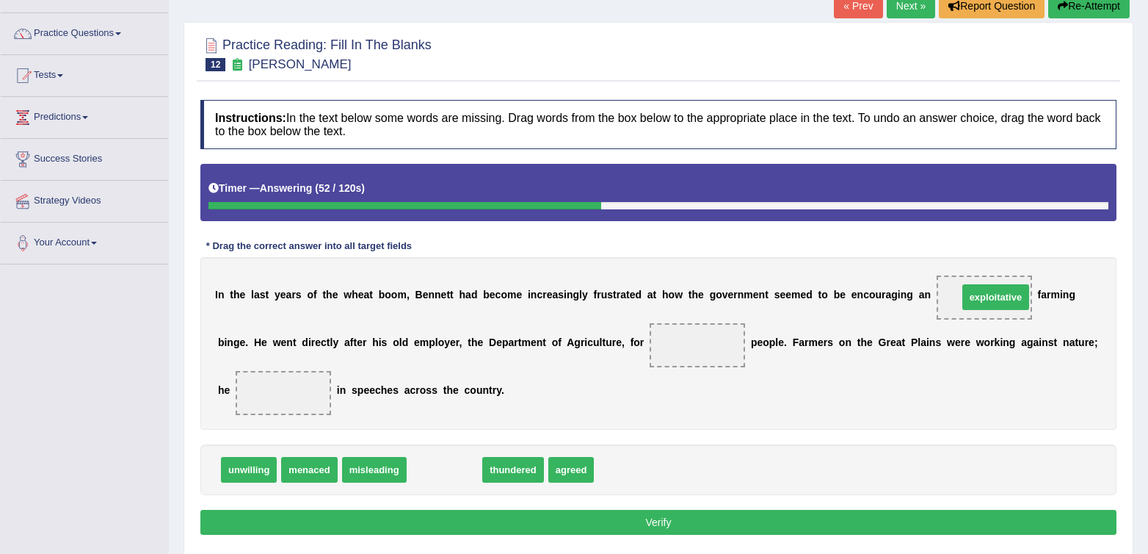
drag, startPoint x: 446, startPoint y: 479, endPoint x: 998, endPoint y: 306, distance: 577.9
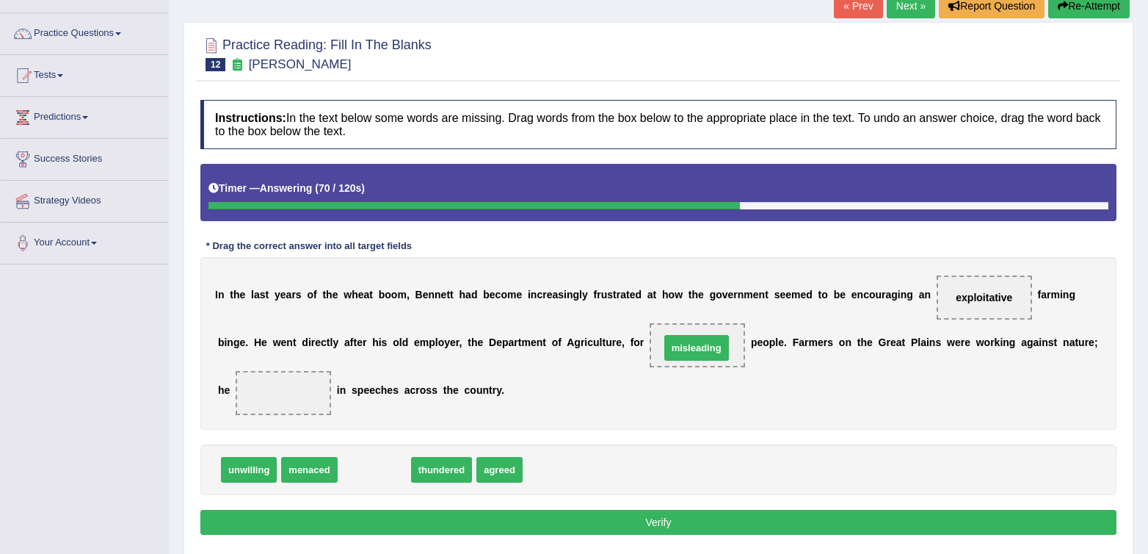
drag, startPoint x: 373, startPoint y: 467, endPoint x: 695, endPoint y: 345, distance: 344.6
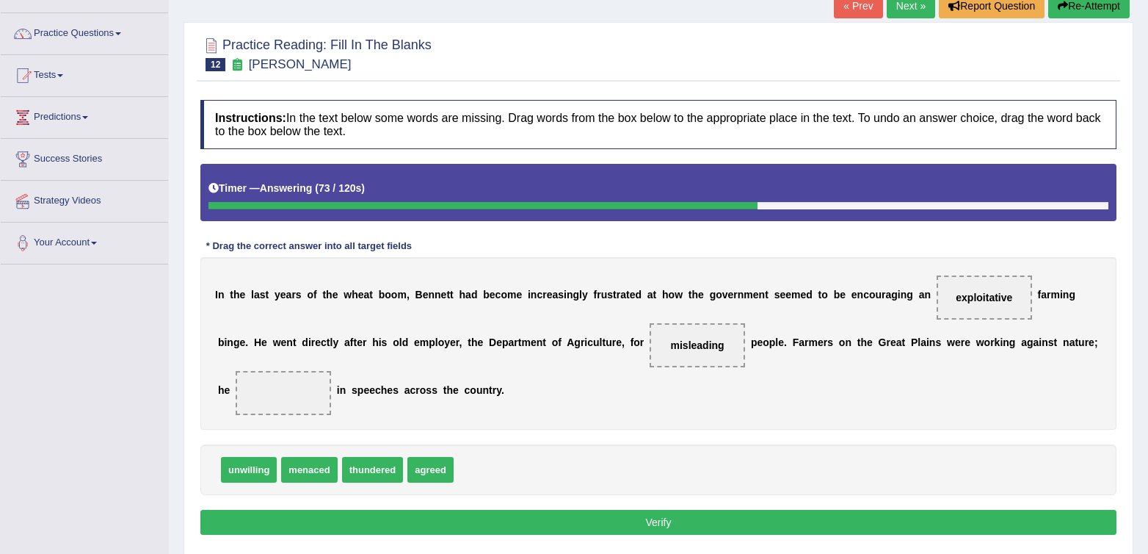
click at [813, 391] on div "I n t h e l a s t y e a r s o f t h e w h e a t b o o m , B [PERSON_NAME] h a d…" at bounding box center [658, 343] width 916 height 173
drag, startPoint x: 379, startPoint y: 474, endPoint x: 285, endPoint y: 395, distance: 122.5
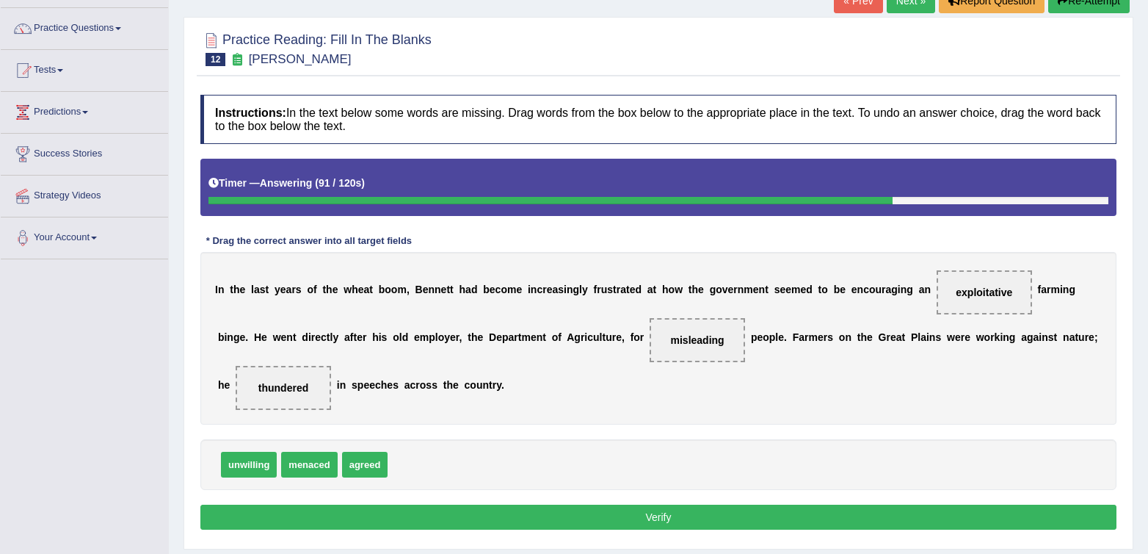
click at [726, 513] on button "Verify" at bounding box center [658, 516] width 916 height 25
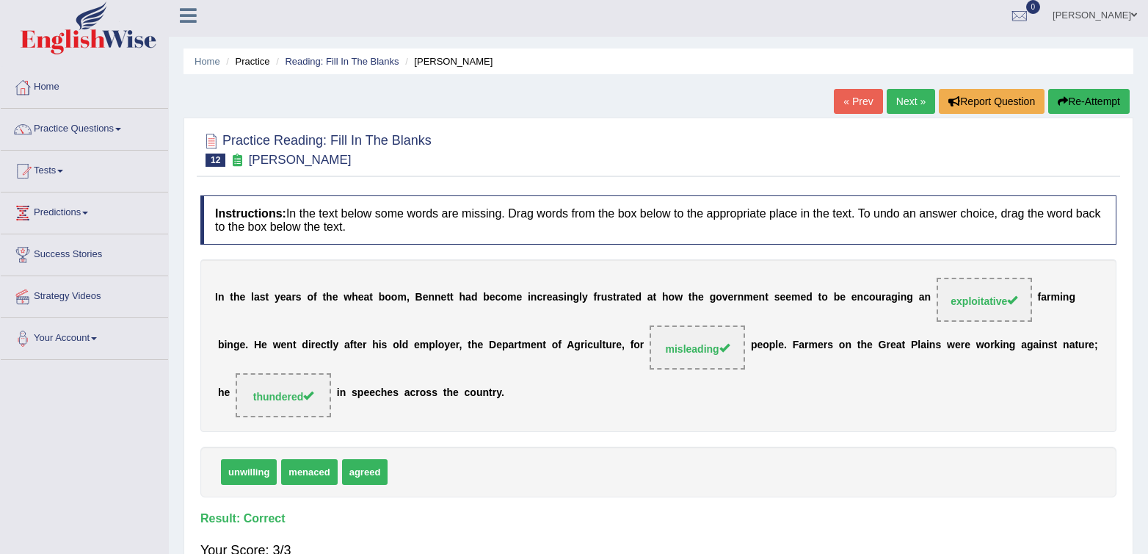
scroll to position [3, 0]
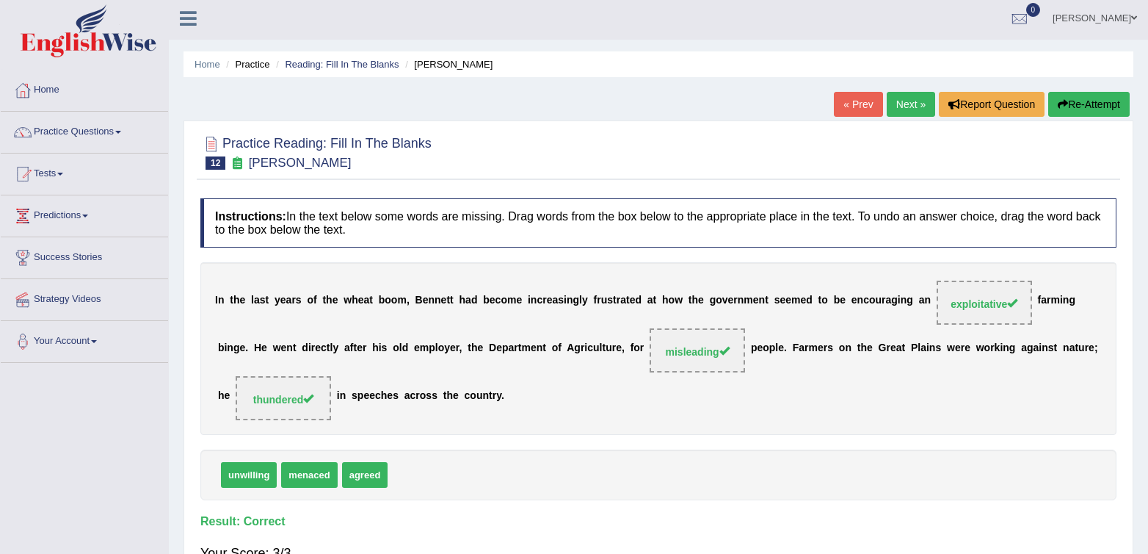
click at [891, 108] on link "Next »" at bounding box center [911, 104] width 48 height 25
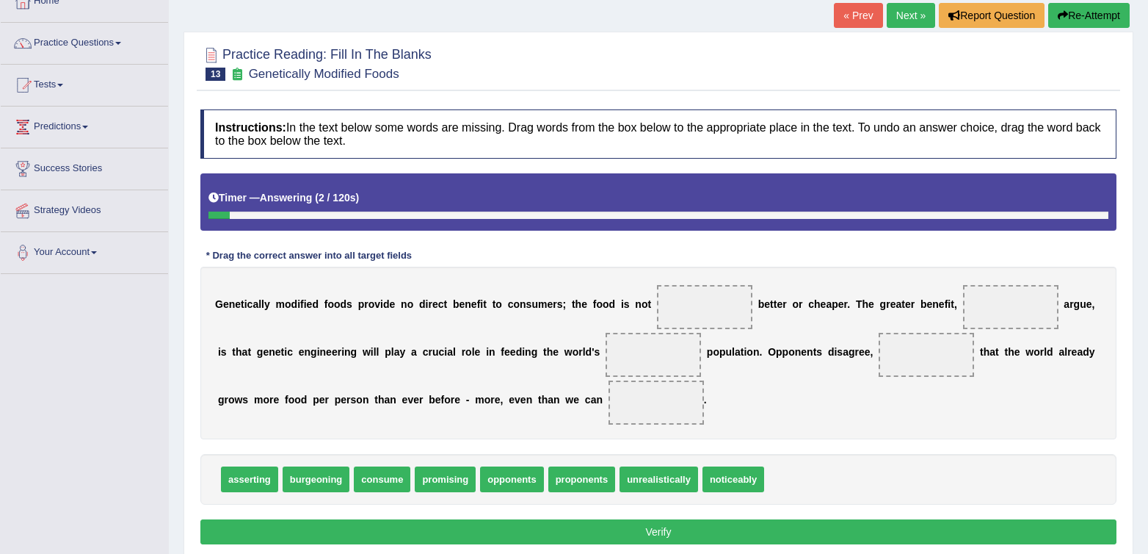
scroll to position [65, 0]
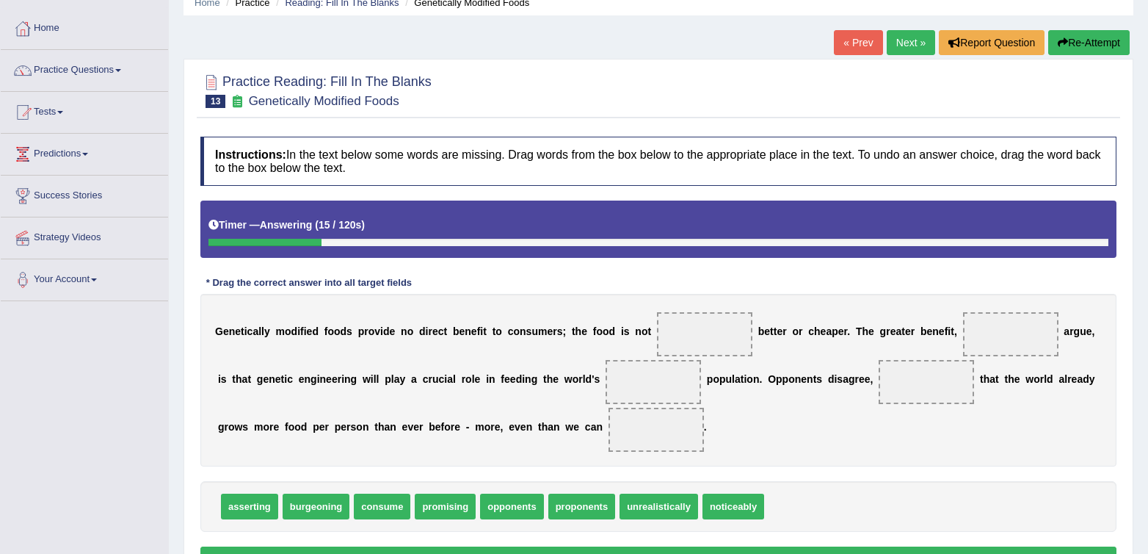
click at [715, 341] on span at bounding box center [704, 334] width 95 height 44
click at [833, 470] on div "Instructions: In the text below some words are missing. Drag words from the box…" at bounding box center [659, 356] width 924 height 454
click at [878, 495] on div "asserting burgeoning consume promising opponents proponents unrealistically not…" at bounding box center [658, 506] width 916 height 51
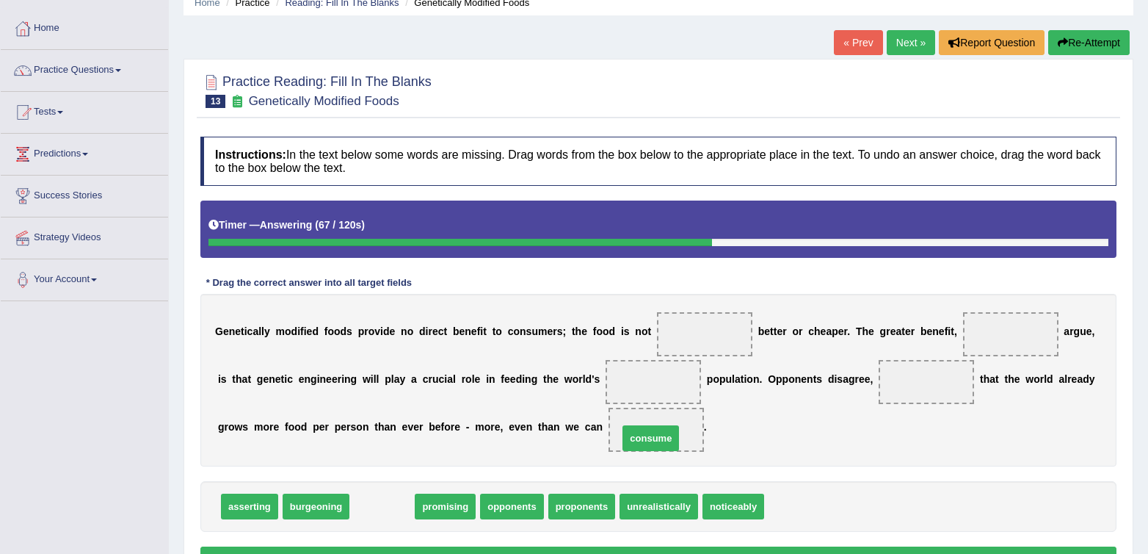
drag, startPoint x: 371, startPoint y: 514, endPoint x: 640, endPoint y: 446, distance: 277.3
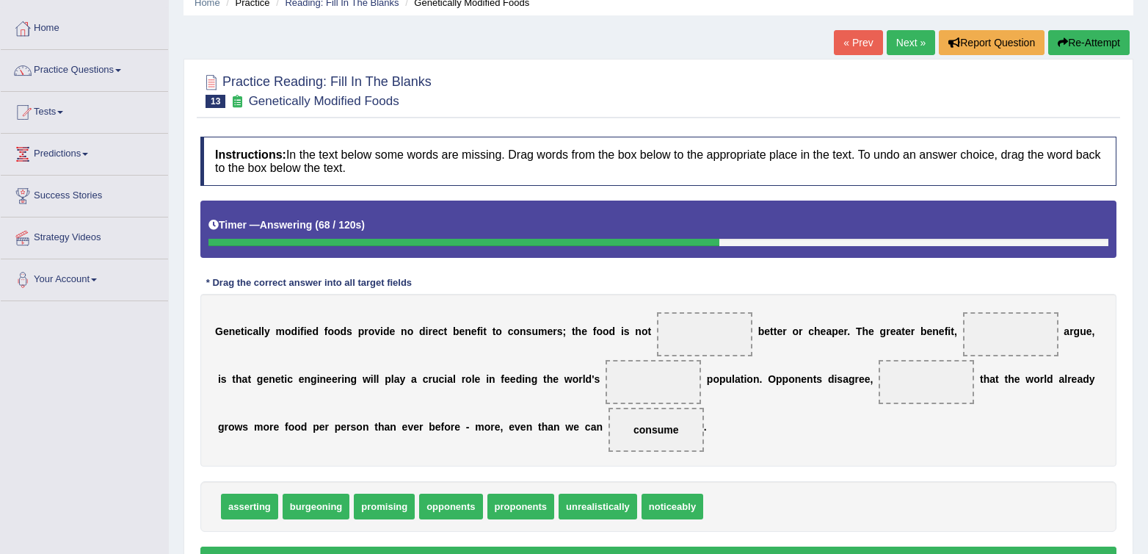
click at [950, 441] on div "G e n e t i c a l l y m o d i f i e d f o o d s p r o v i d e n o d i r e c t b…" at bounding box center [658, 380] width 916 height 173
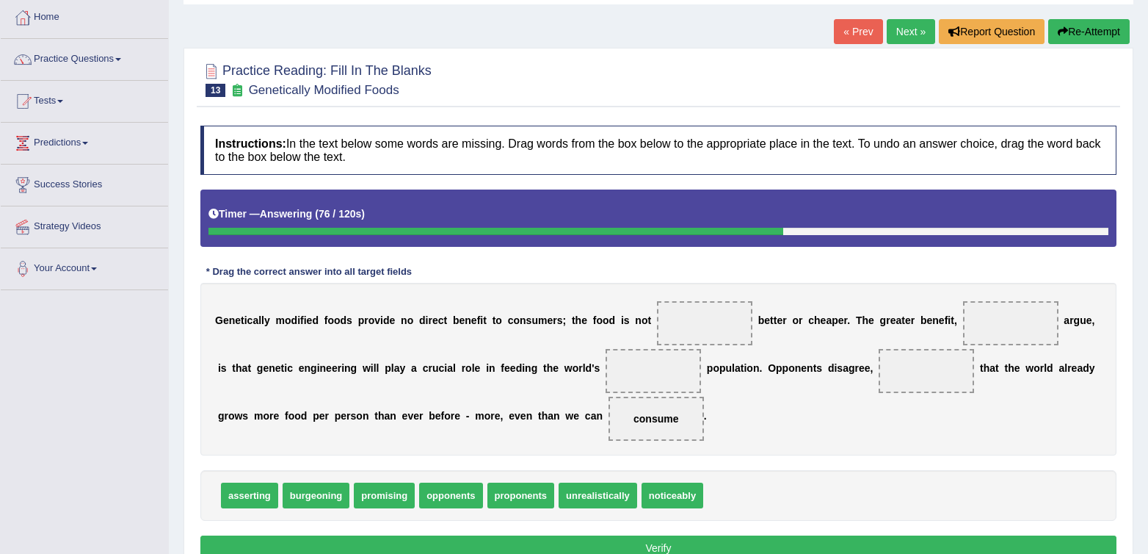
scroll to position [77, 0]
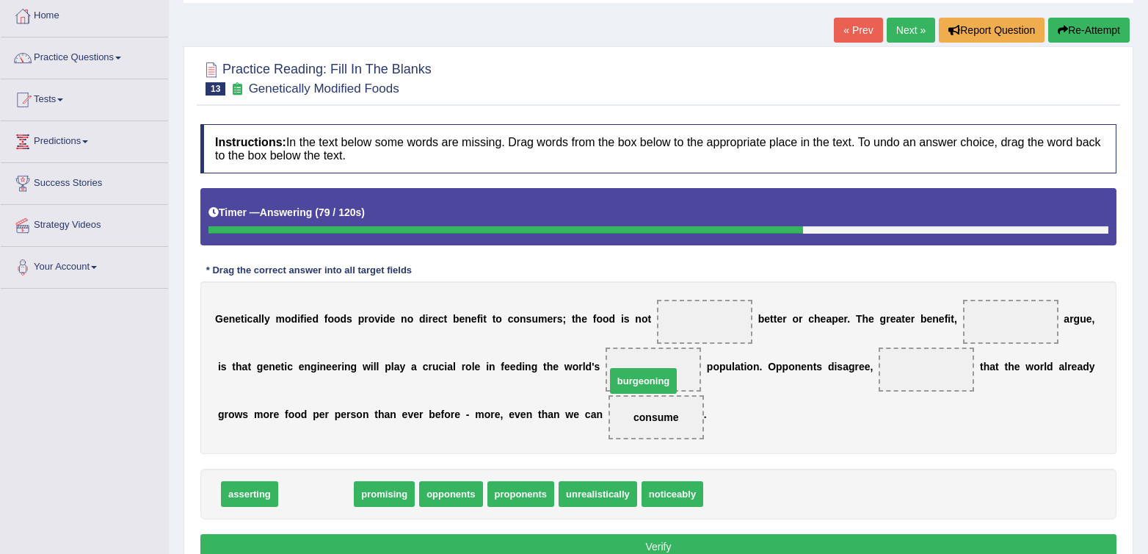
drag, startPoint x: 307, startPoint y: 499, endPoint x: 634, endPoint y: 386, distance: 346.5
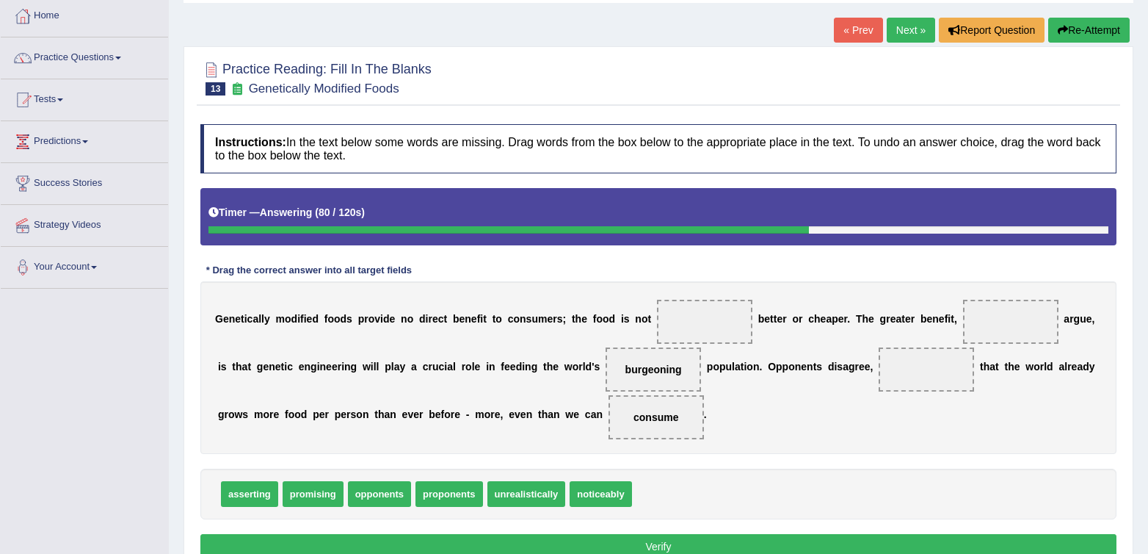
click at [764, 416] on div "G e n e t i c a l l y m o d i f i e d f o o d s p r o v i d e n o d i r e c t b…" at bounding box center [658, 367] width 916 height 173
click at [825, 430] on div "G e n e t i c a l l y m o d i f i e d f o o d s p r o v i d e n o d i r e c t b…" at bounding box center [658, 367] width 916 height 173
click at [833, 429] on div "G e n e t i c a l l y m o d i f i e d f o o d s p r o v i d e n o d i r e c t b…" at bounding box center [658, 367] width 916 height 173
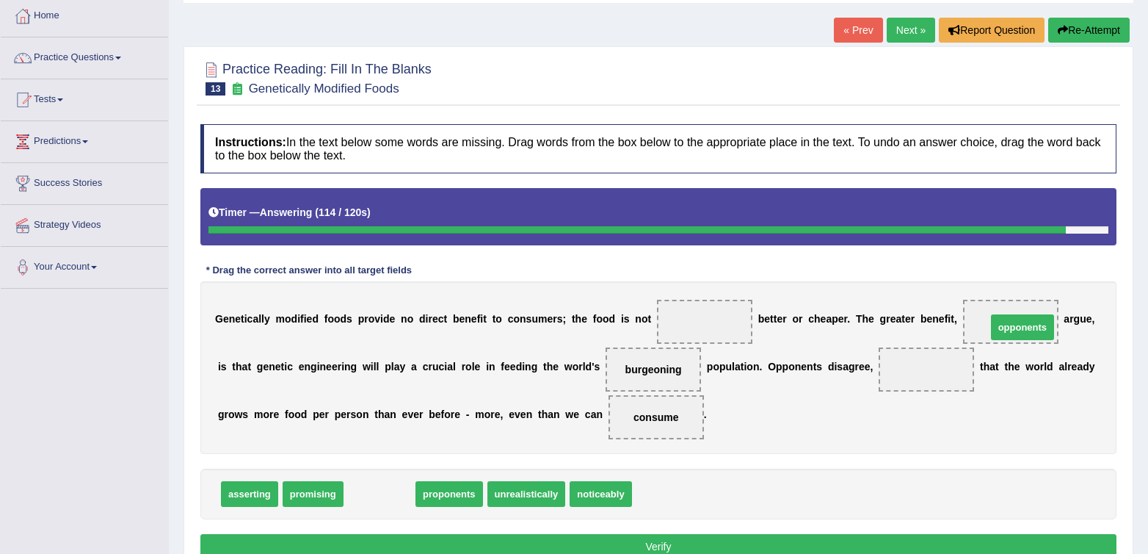
drag, startPoint x: 388, startPoint y: 499, endPoint x: 1032, endPoint y: 333, distance: 664.5
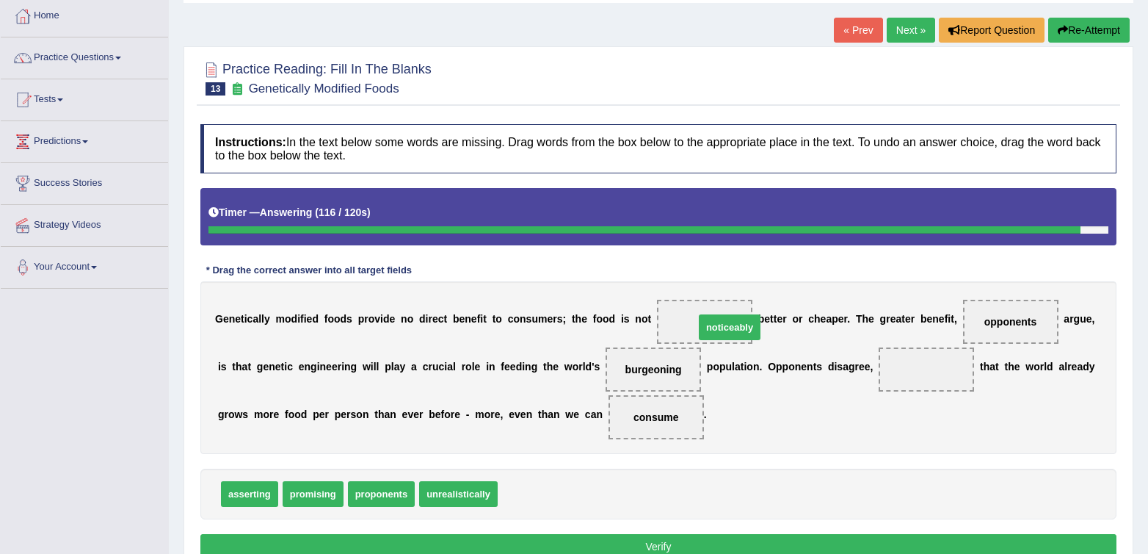
drag, startPoint x: 531, startPoint y: 493, endPoint x: 723, endPoint y: 319, distance: 258.9
click at [776, 451] on div "G e n e t i c a l l y m o d i f i e d f o o d s p r o v i d e n o d i r e c t b…" at bounding box center [658, 367] width 916 height 173
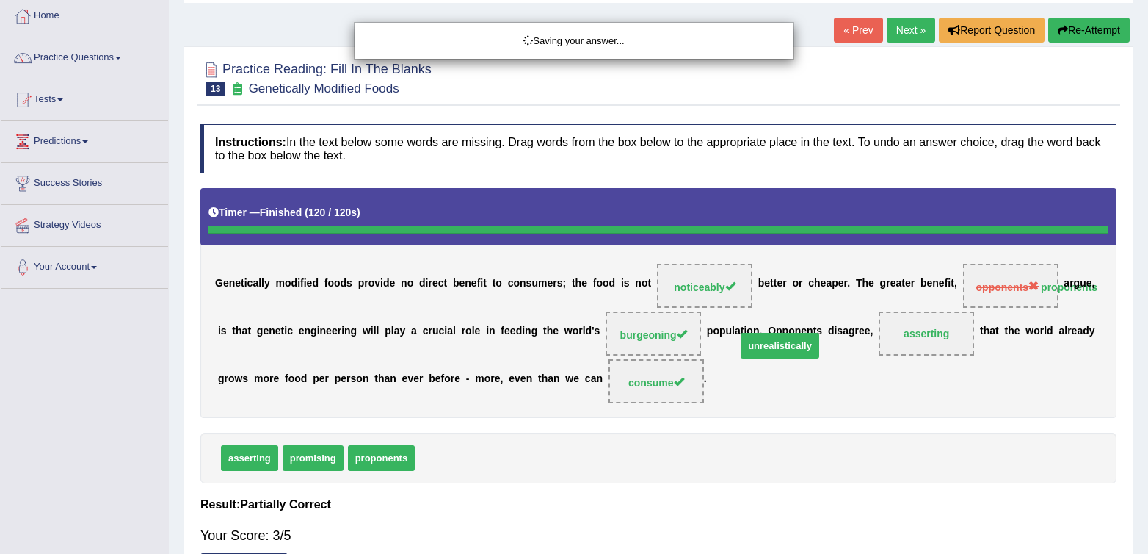
drag, startPoint x: 440, startPoint y: 499, endPoint x: 767, endPoint y: 438, distance: 333.3
click at [771, 435] on body "Toggle navigation Home Practice Questions Speaking Practice Read Aloud Repeat S…" at bounding box center [574, 200] width 1148 height 554
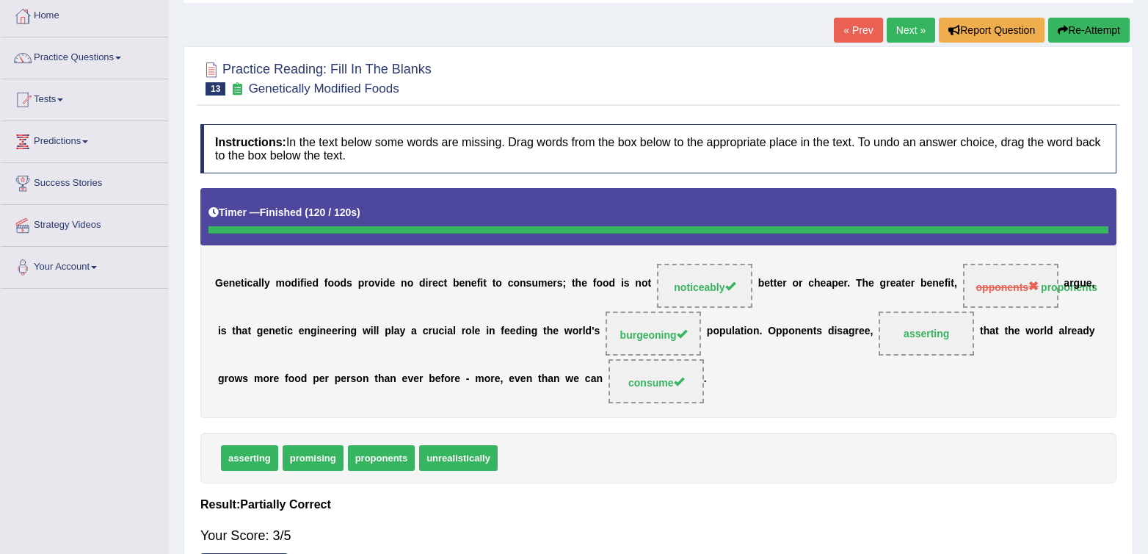
click at [1007, 383] on div "G e n e t i c a l l y m o d i f i e d f o o d s p r o v i d e n o d i r e c t b…" at bounding box center [658, 302] width 916 height 229
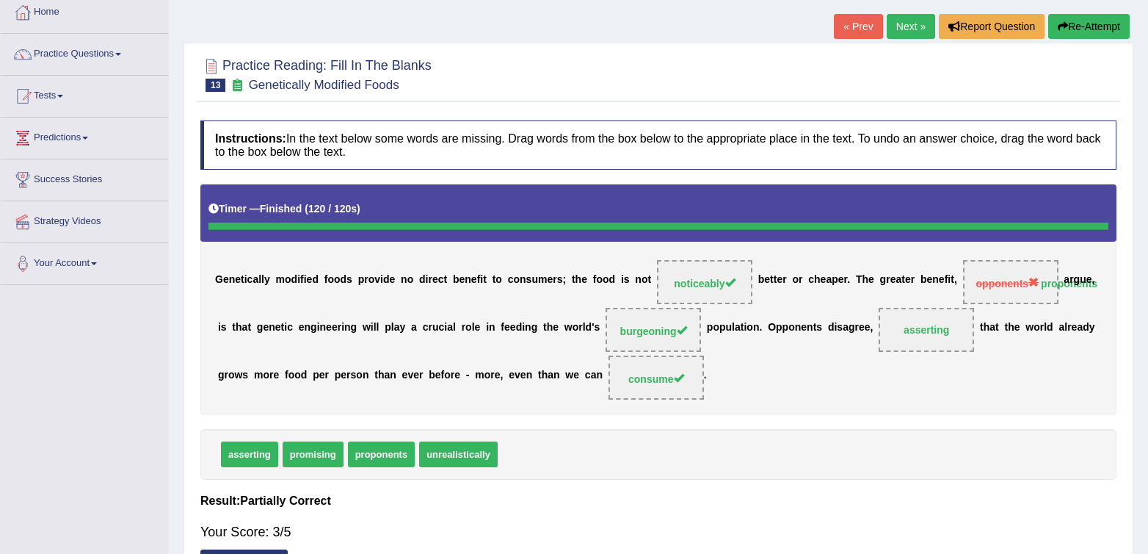
click at [720, 455] on div "asserting promising proponents unrealistically" at bounding box center [658, 454] width 916 height 51
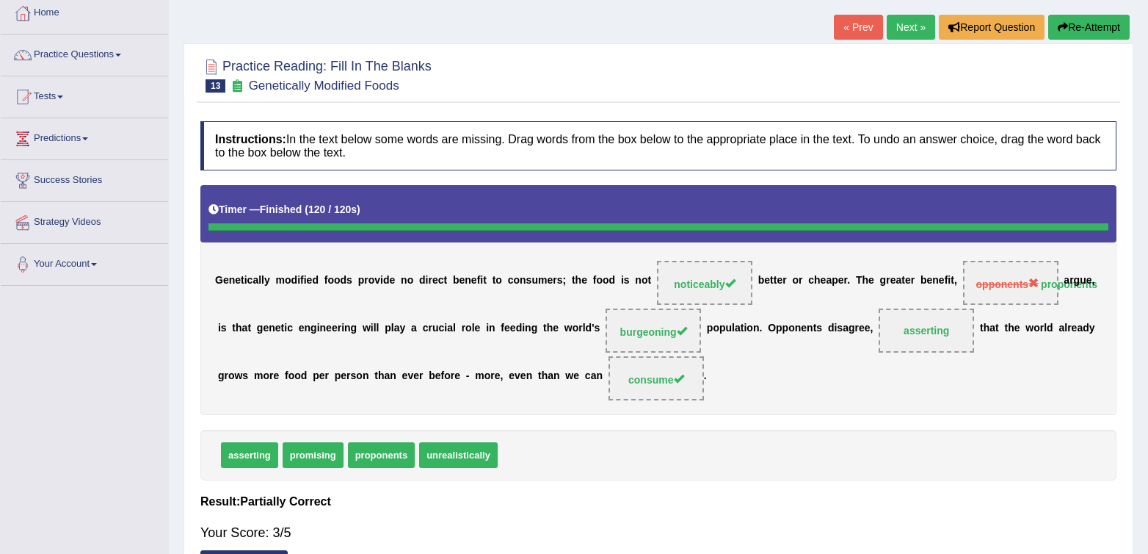
click at [361, 464] on span "proponents" at bounding box center [382, 455] width 68 height 26
click at [800, 137] on h4 "Instructions: In the text below some words are missing. Drag words from the box…" at bounding box center [658, 145] width 916 height 49
click at [745, 57] on div at bounding box center [658, 74] width 916 height 45
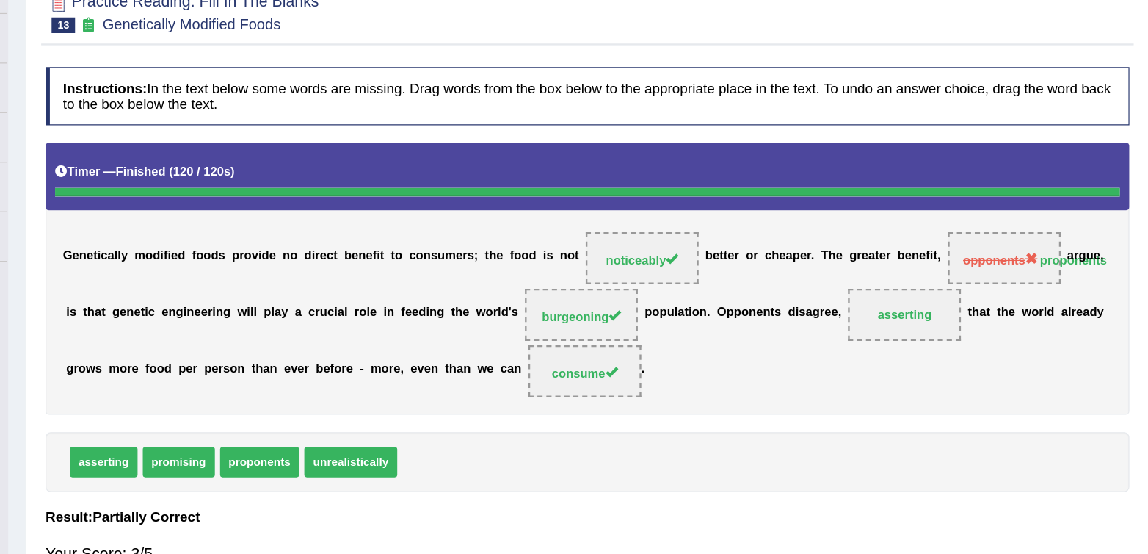
scroll to position [96, 0]
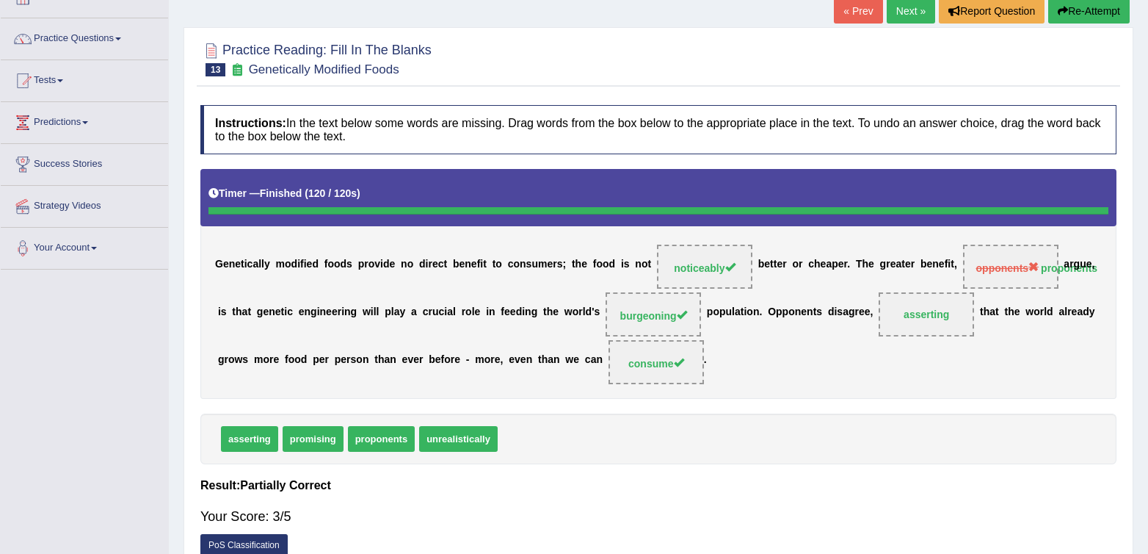
click at [847, 408] on div "Instructions: In the text below some words are missing. Drag words from the box…" at bounding box center [659, 335] width 924 height 474
click at [909, 4] on link "Next »" at bounding box center [911, 11] width 48 height 25
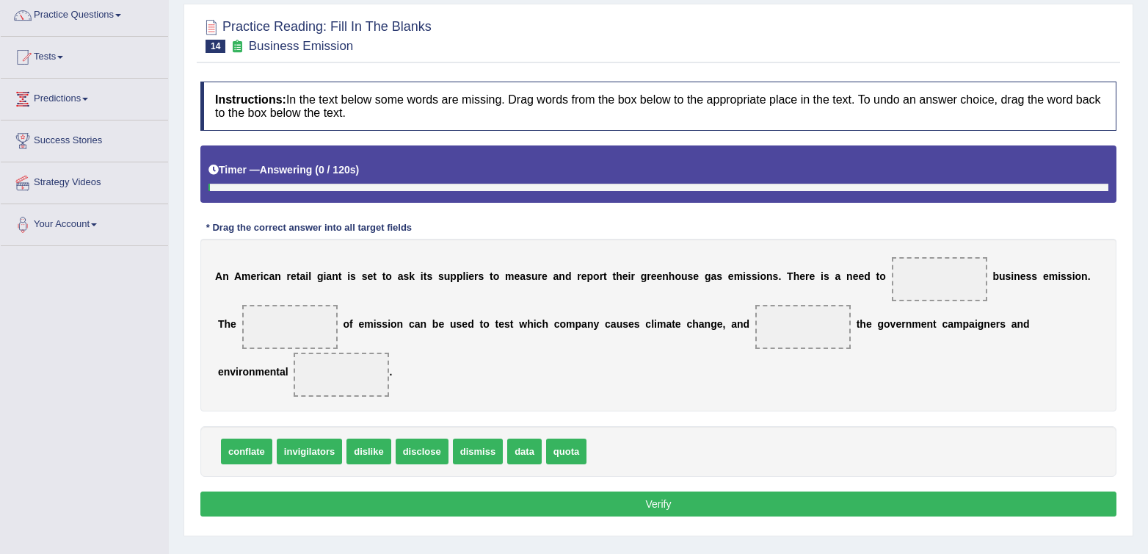
scroll to position [137, 0]
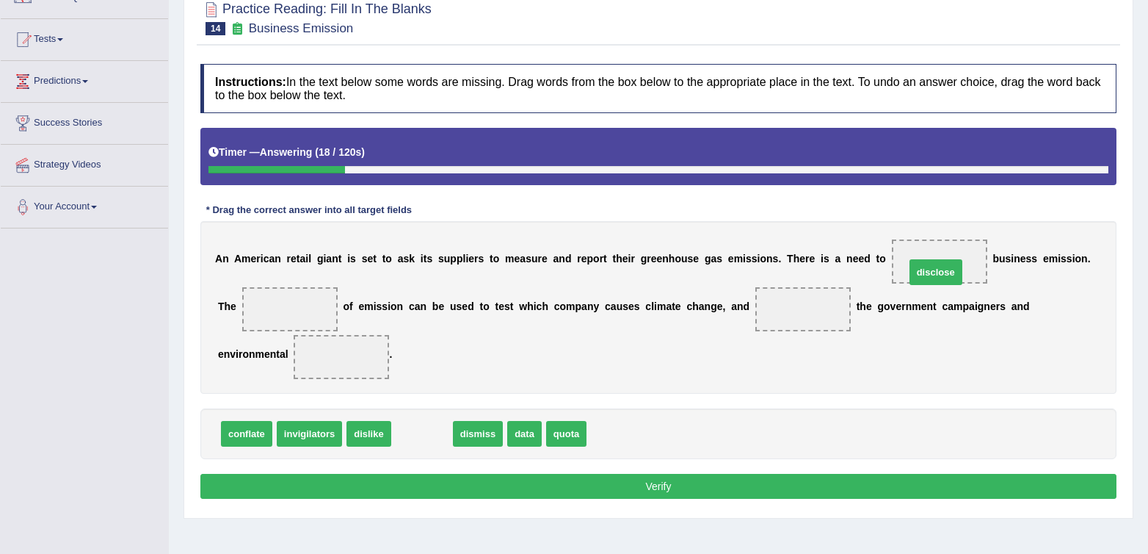
drag, startPoint x: 428, startPoint y: 441, endPoint x: 944, endPoint y: 278, distance: 540.9
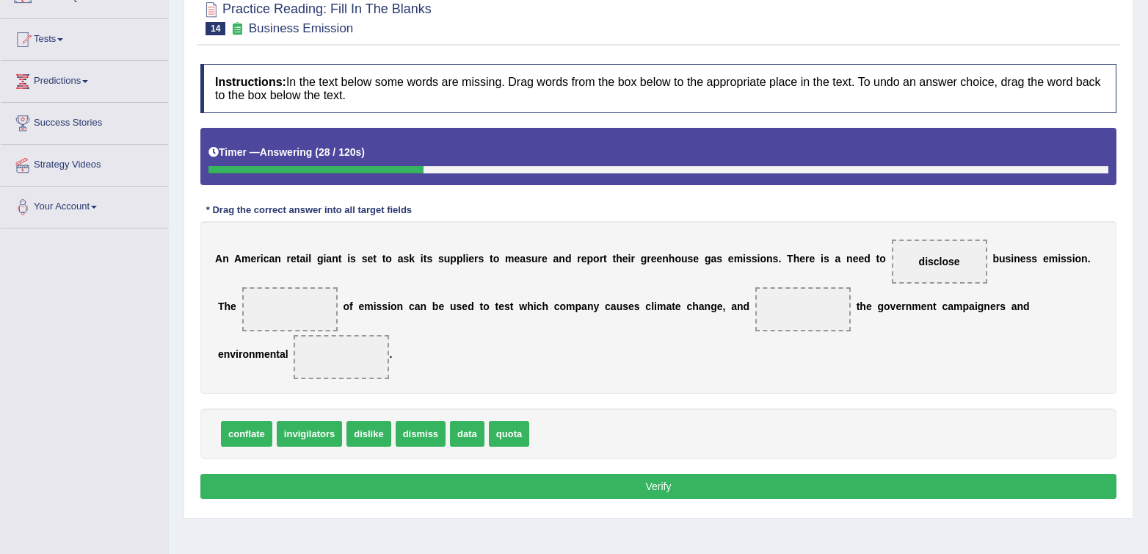
click at [698, 434] on div "conflate invigilators dislike dismiss data quota" at bounding box center [658, 433] width 916 height 51
drag, startPoint x: 453, startPoint y: 435, endPoint x: 270, endPoint y: 316, distance: 218.5
click at [660, 402] on div "Instructions: In the text below some words are missing. Drag words from the box…" at bounding box center [659, 284] width 924 height 454
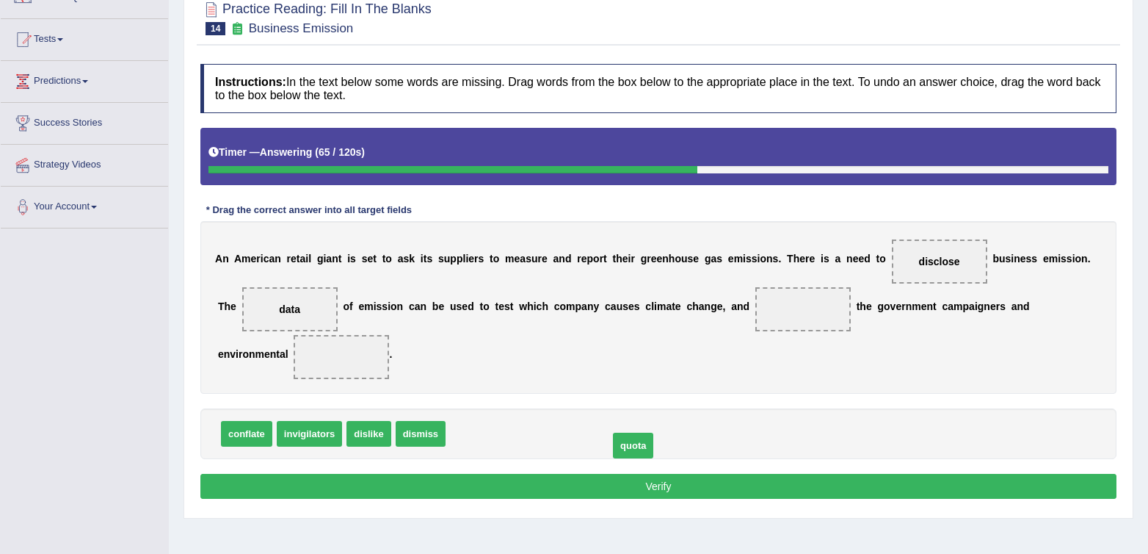
drag, startPoint x: 470, startPoint y: 441, endPoint x: 633, endPoint y: 452, distance: 163.4
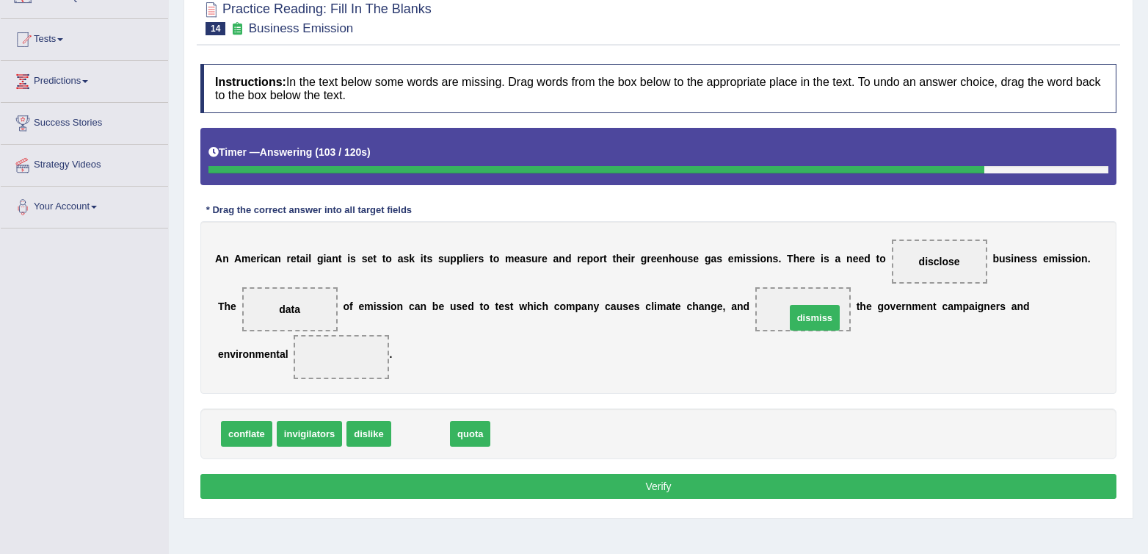
drag, startPoint x: 407, startPoint y: 433, endPoint x: 801, endPoint y: 316, distance: 411.0
click at [596, 410] on div "conflate invigilators dislike quota" at bounding box center [658, 433] width 916 height 51
click at [540, 372] on div "A n A m e r i c a n r e t a i l g i a n t i s s e t t o a s k i t s s u p p l i…" at bounding box center [658, 307] width 916 height 173
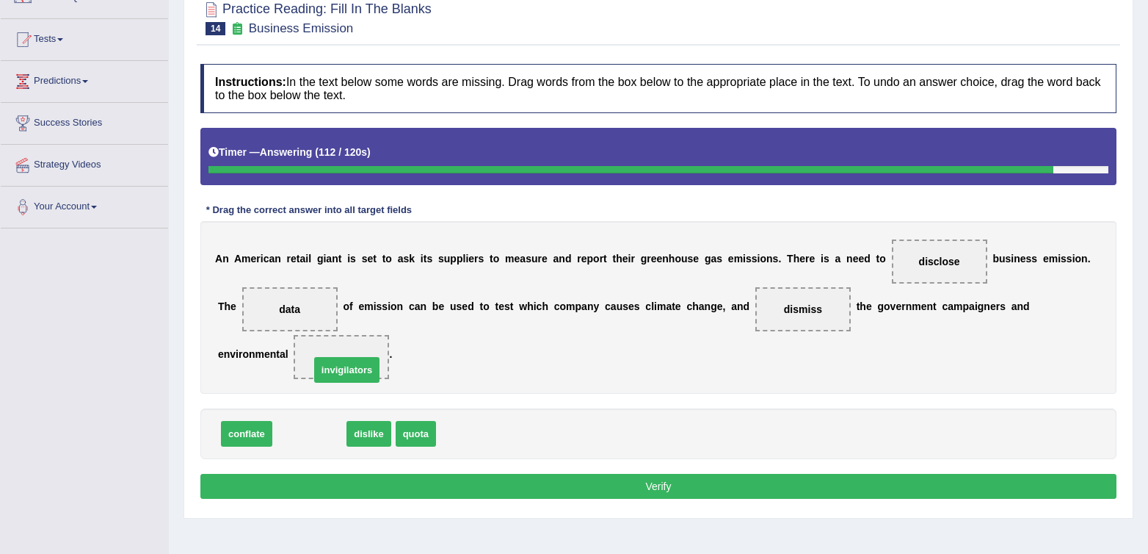
drag, startPoint x: 303, startPoint y: 433, endPoint x: 340, endPoint y: 369, distance: 74.1
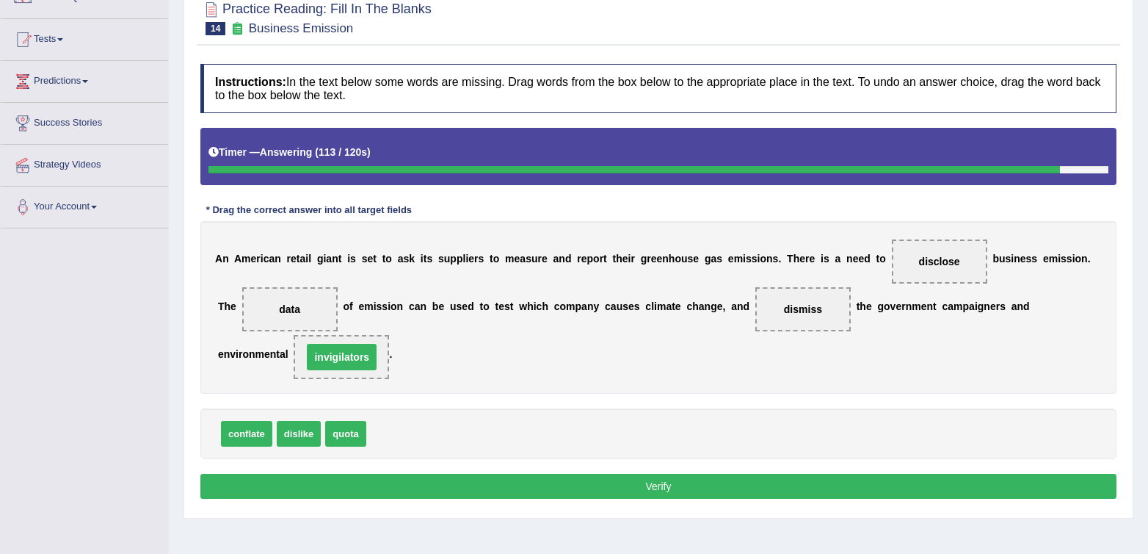
click at [627, 382] on div "A n A m e r i c a n r e t a i l g i a n t i s s e t t o a s k i t s s u p p l i…" at bounding box center [658, 307] width 916 height 173
click at [576, 426] on div "conflate dislike quota" at bounding box center [658, 433] width 916 height 51
click at [852, 397] on div "Instructions: In the text below some words are missing. Drag words from the box…" at bounding box center [659, 284] width 924 height 454
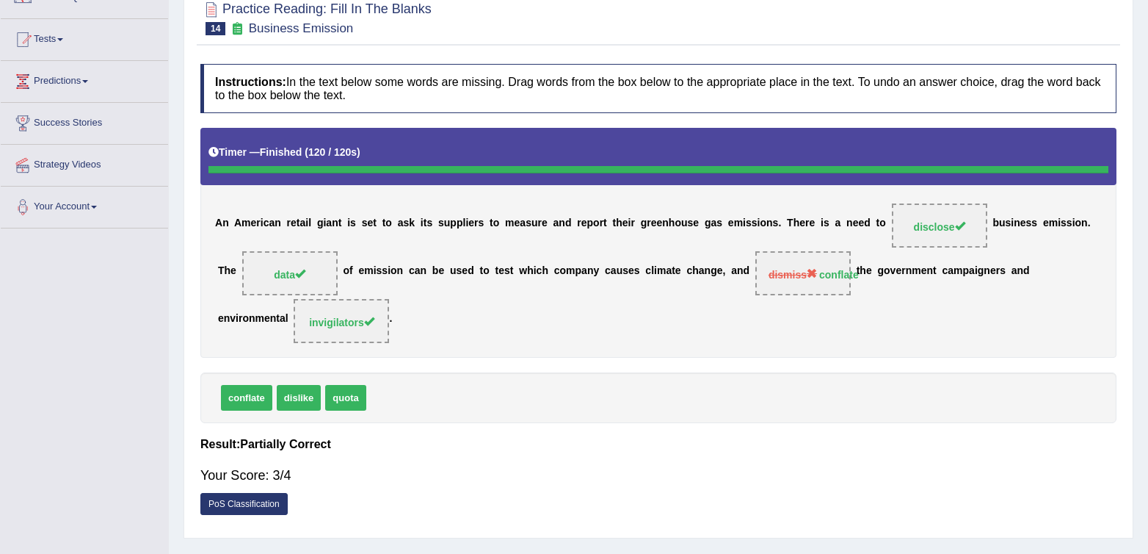
click at [872, 315] on div "A n A m e r i c a n r e t a i l g i a n t i s s e t t o a s k i t s s u p p l i…" at bounding box center [658, 242] width 916 height 229
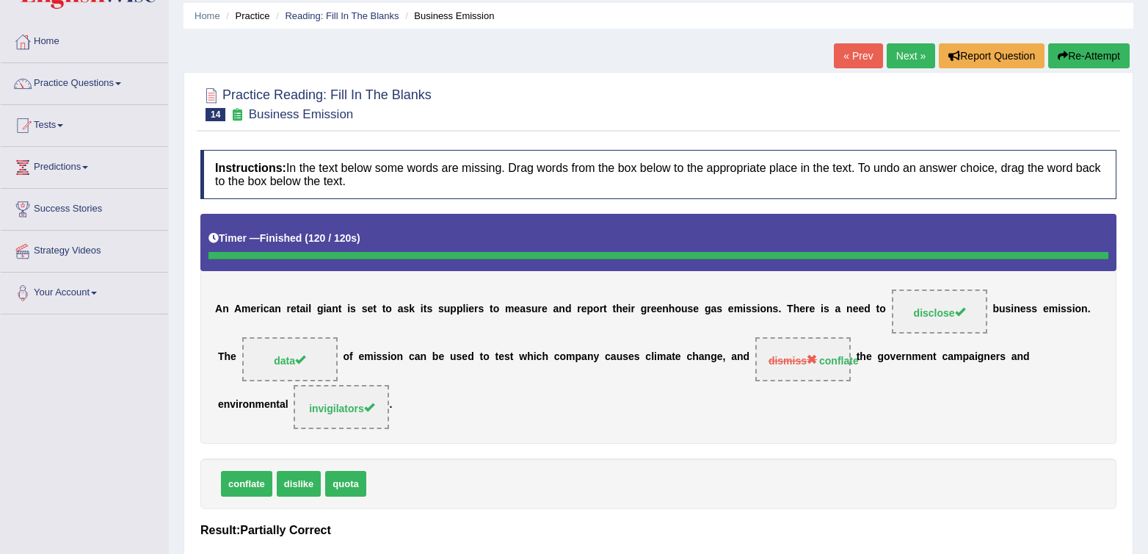
scroll to position [32, 0]
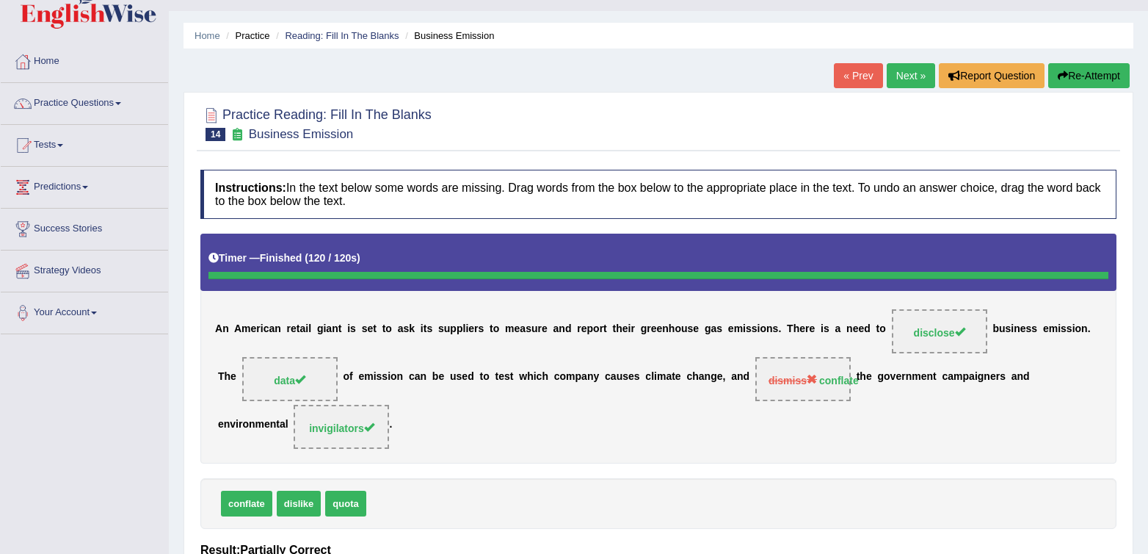
click at [903, 76] on link "Next »" at bounding box center [911, 75] width 48 height 25
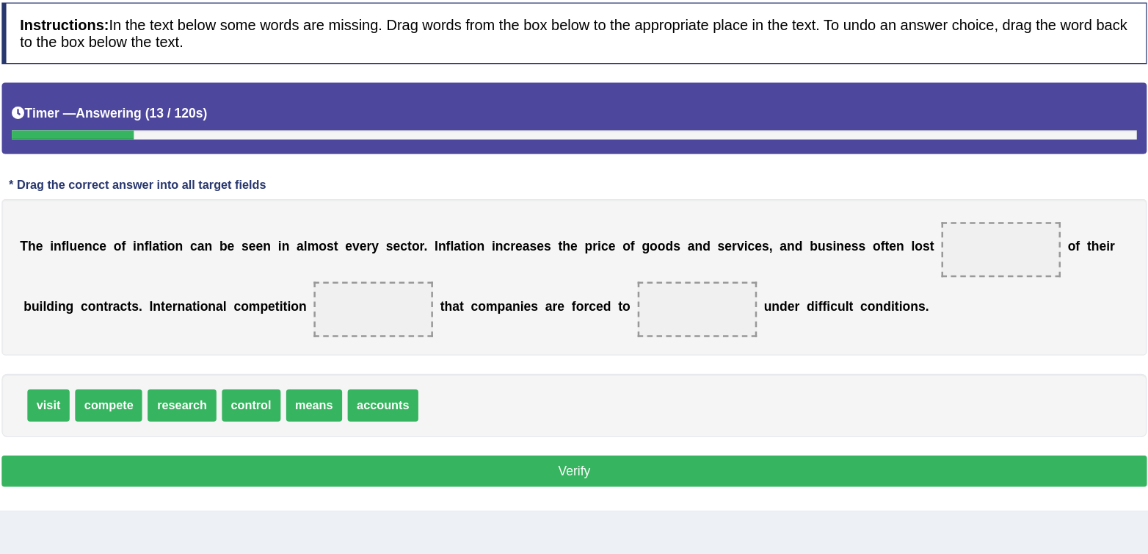
scroll to position [142, 0]
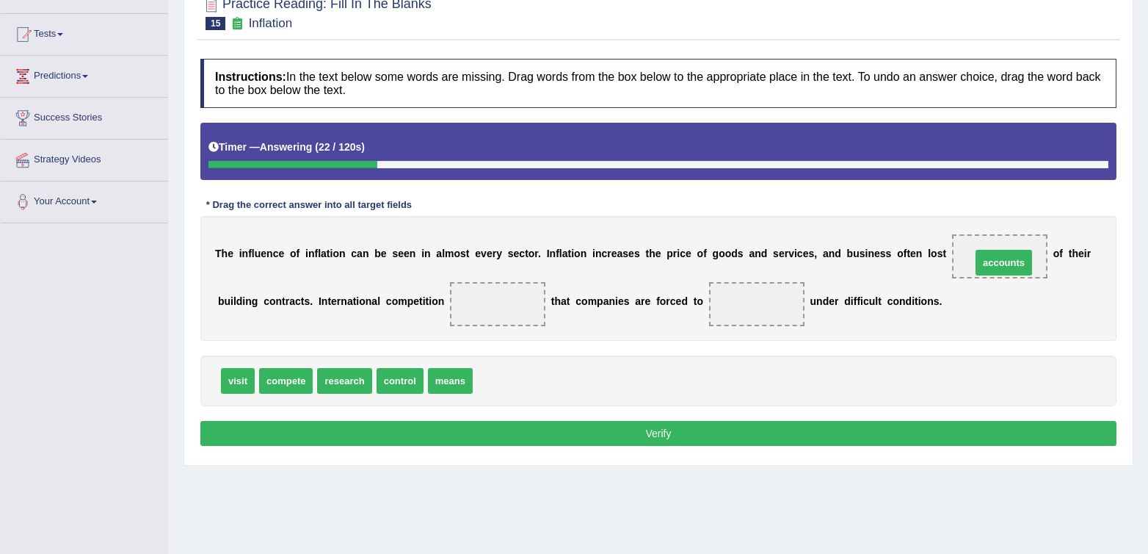
drag, startPoint x: 510, startPoint y: 380, endPoint x: 1008, endPoint y: 262, distance: 512.4
click at [693, 369] on div "visit compete research control means" at bounding box center [658, 380] width 916 height 51
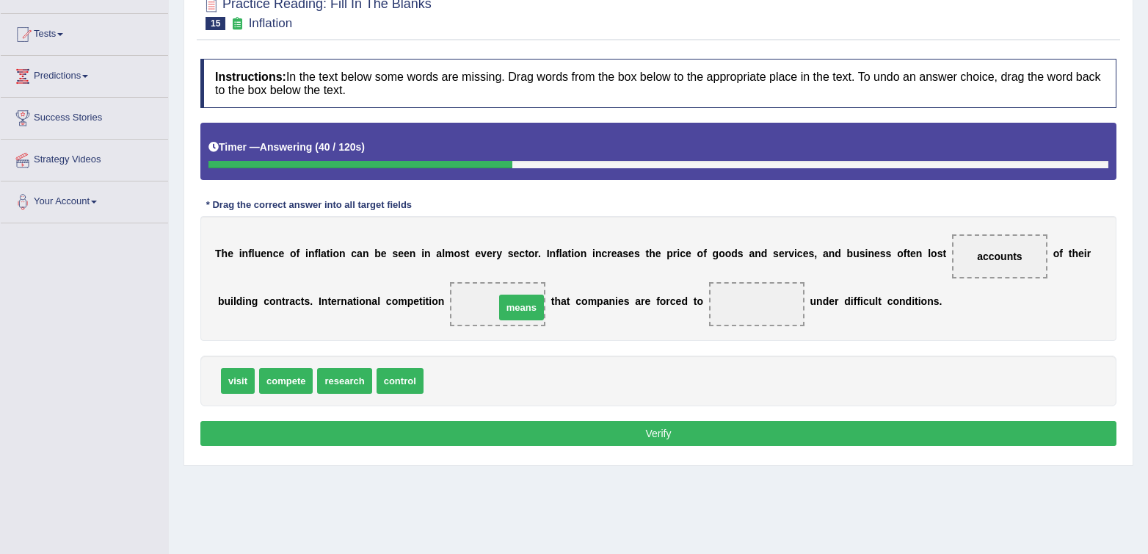
drag, startPoint x: 452, startPoint y: 387, endPoint x: 523, endPoint y: 314, distance: 101.8
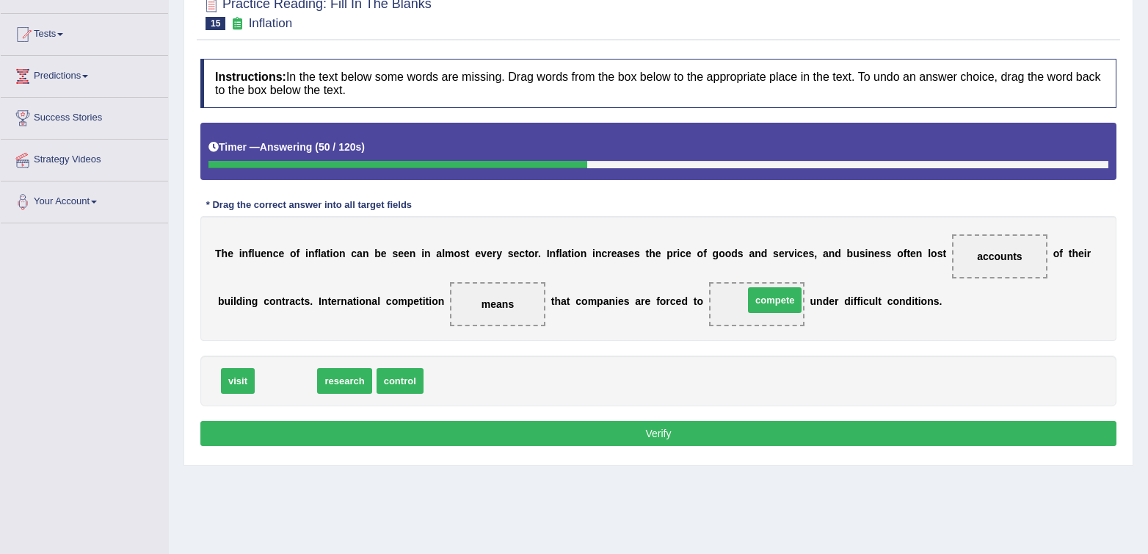
drag, startPoint x: 282, startPoint y: 381, endPoint x: 771, endPoint y: 300, distance: 495.7
click at [1043, 328] on div "T h e i n f l u e n c e o f i n f l a t i o n c a n b e s e e n i n a l m o s t…" at bounding box center [658, 278] width 916 height 125
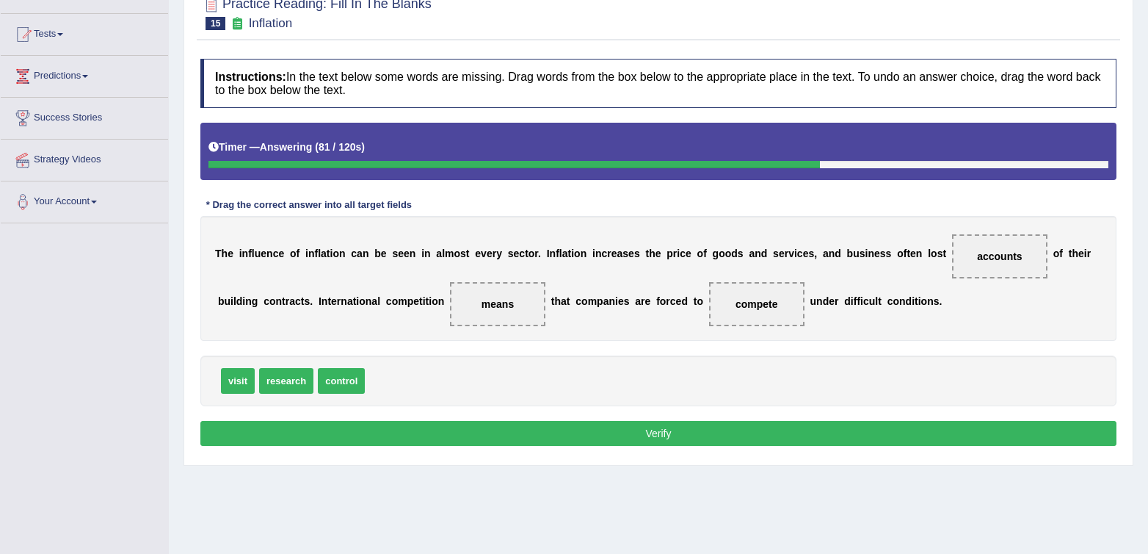
click at [723, 425] on button "Verify" at bounding box center [658, 433] width 916 height 25
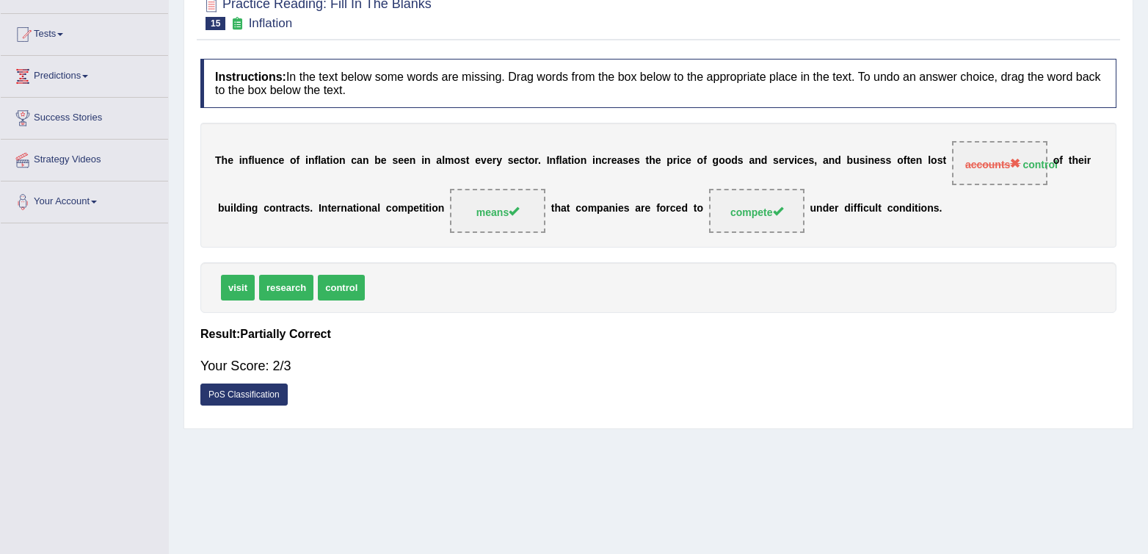
click at [982, 180] on span "accounts control" at bounding box center [999, 163] width 95 height 44
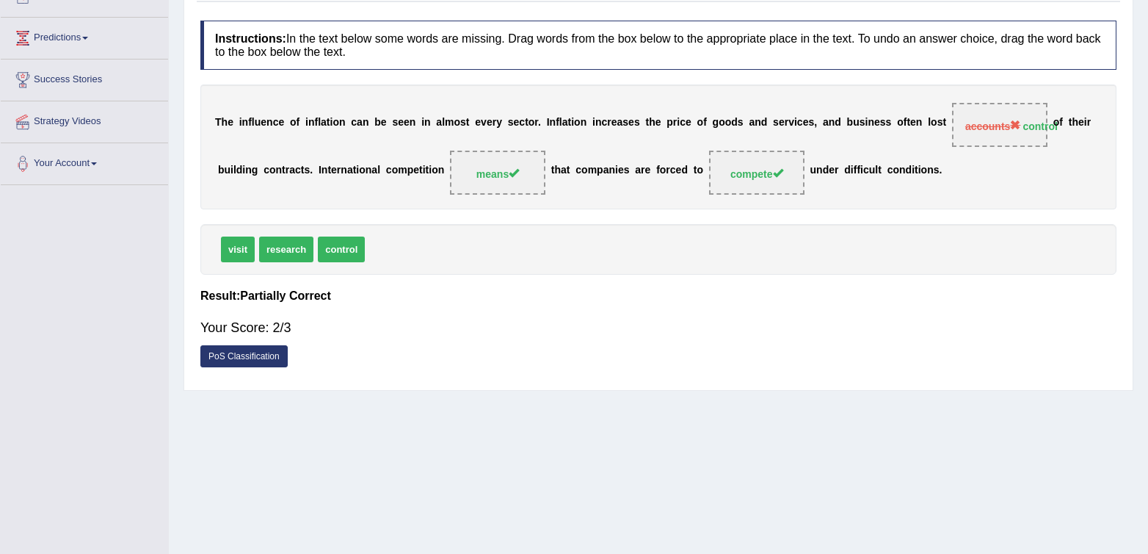
scroll to position [0, 0]
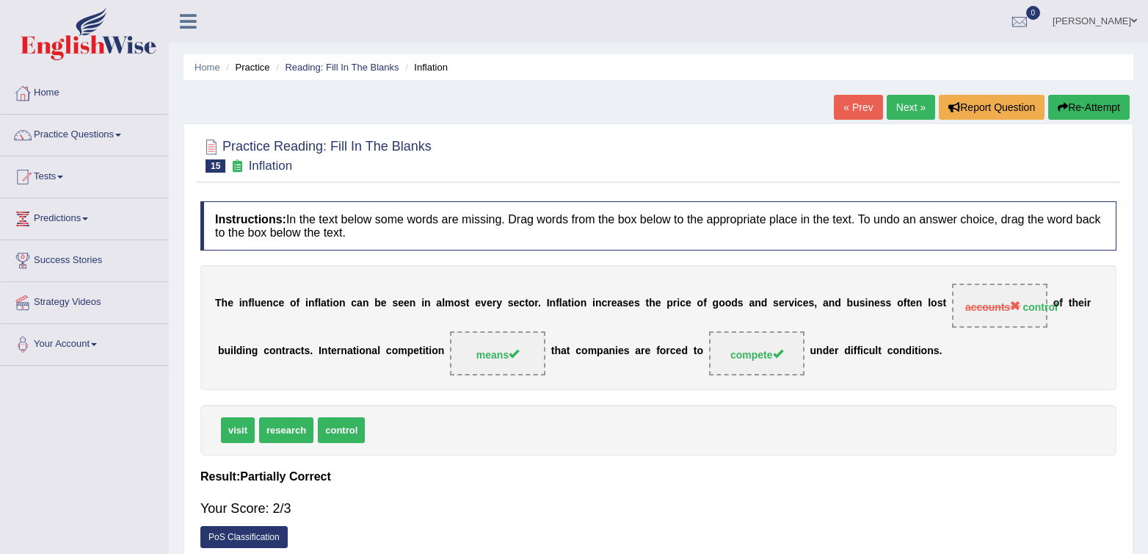
click at [900, 112] on link "Next »" at bounding box center [911, 107] width 48 height 25
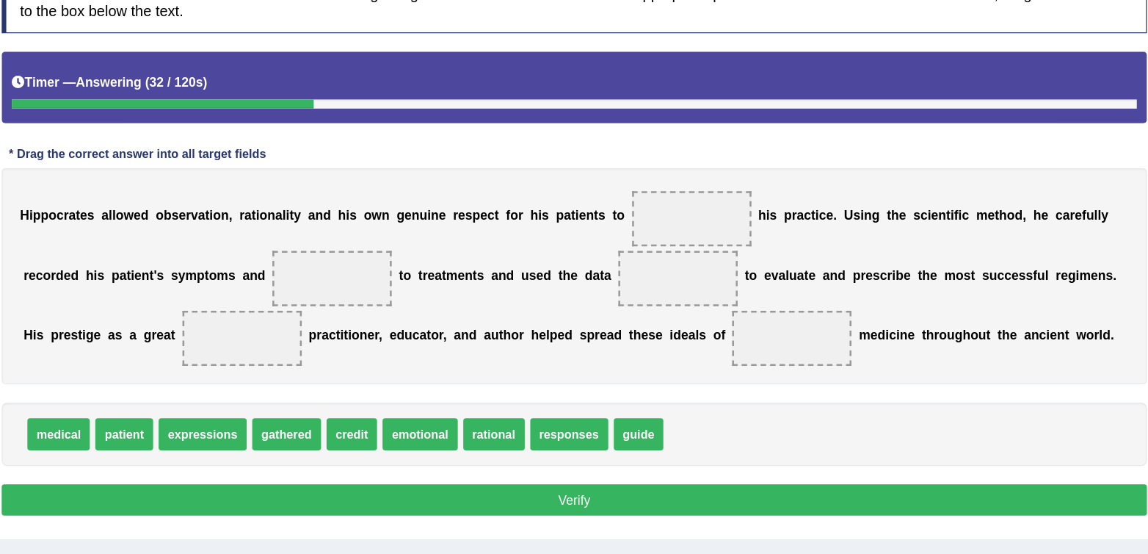
scroll to position [162, 0]
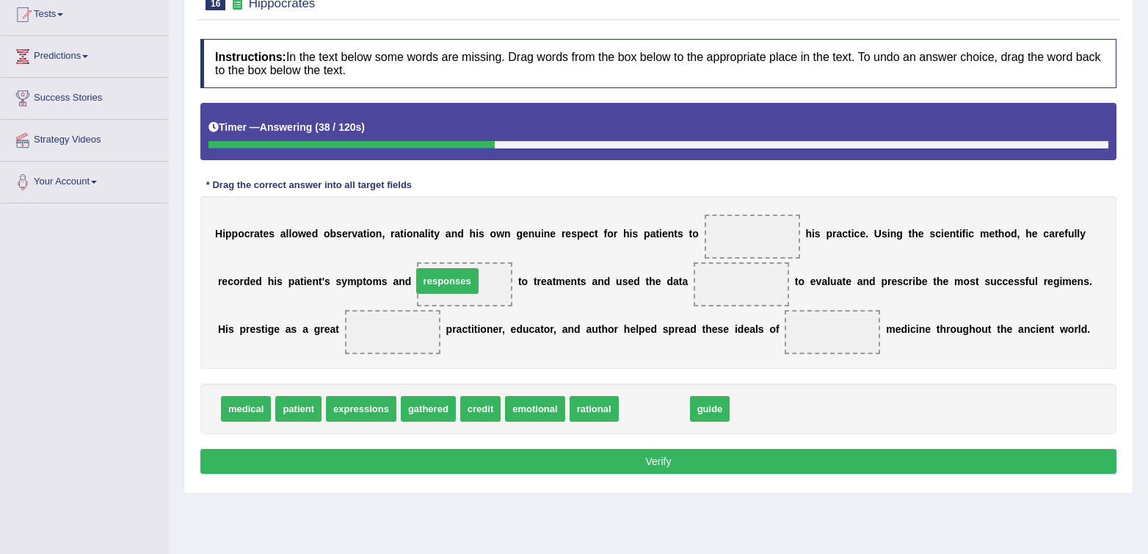
drag, startPoint x: 635, startPoint y: 413, endPoint x: 428, endPoint y: 286, distance: 243.3
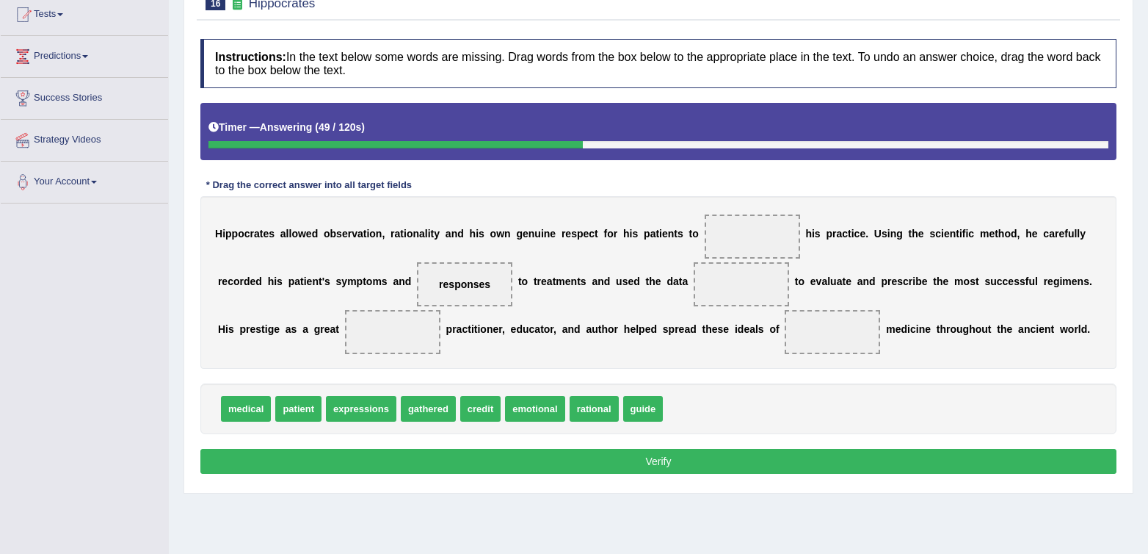
scroll to position [163, 0]
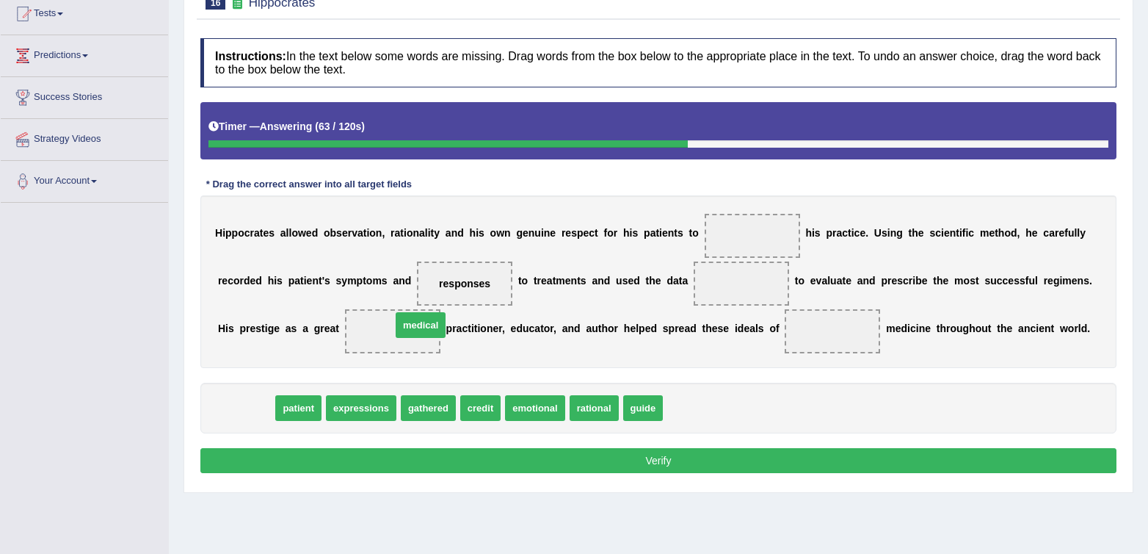
drag, startPoint x: 235, startPoint y: 412, endPoint x: 403, endPoint y: 331, distance: 186.6
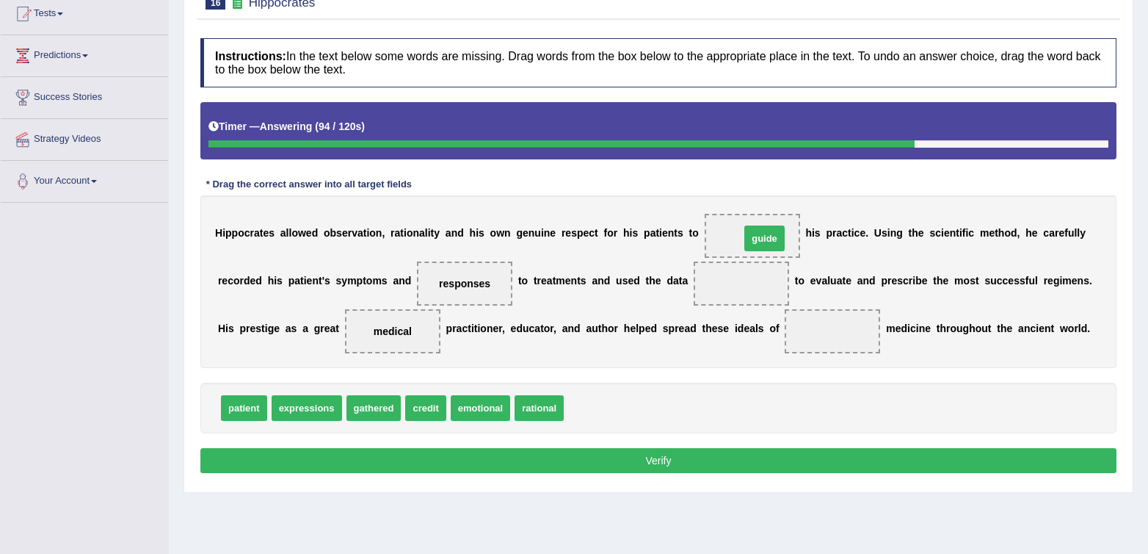
drag, startPoint x: 594, startPoint y: 402, endPoint x: 770, endPoint y: 233, distance: 244.6
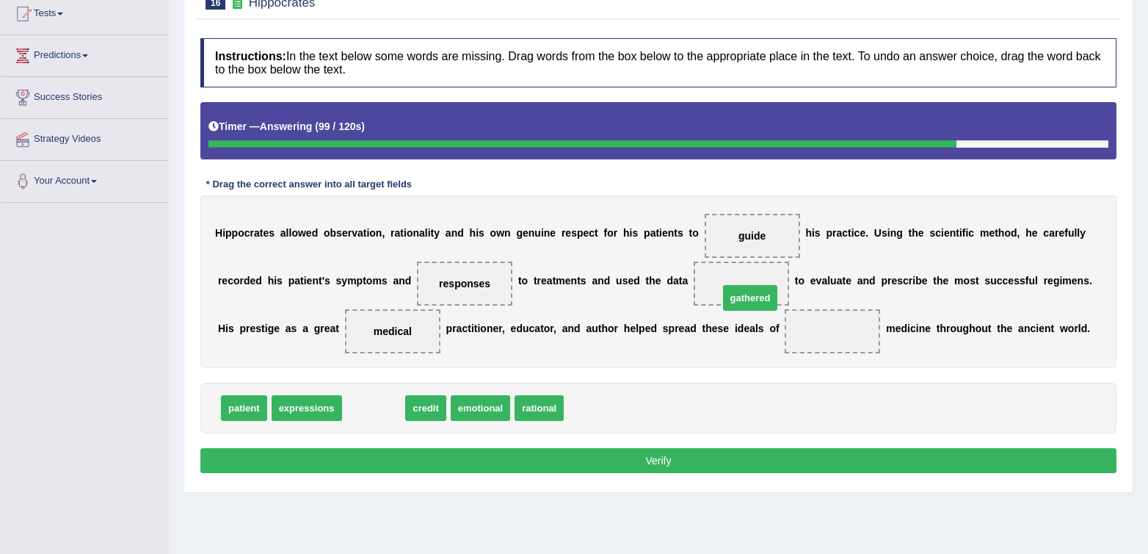
drag, startPoint x: 377, startPoint y: 413, endPoint x: 753, endPoint y: 295, distance: 393.2
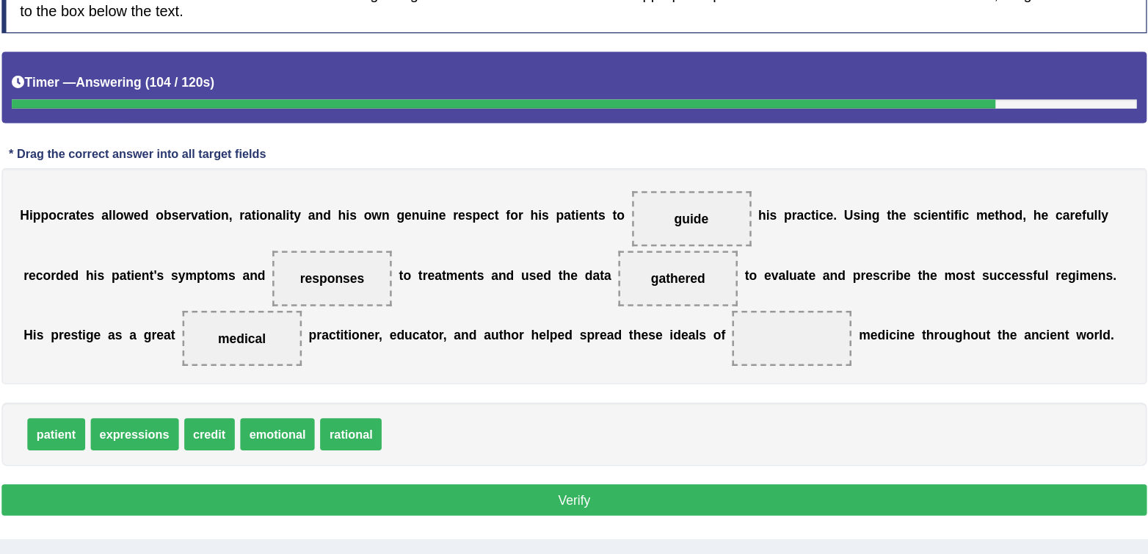
scroll to position [152, 0]
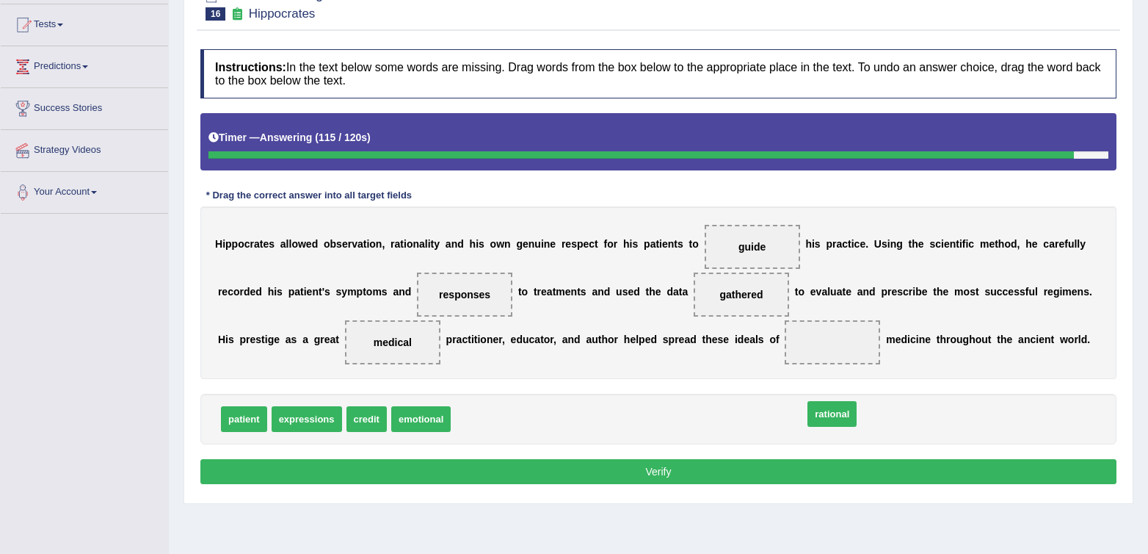
drag, startPoint x: 469, startPoint y: 424, endPoint x: 839, endPoint y: 388, distance: 371.8
drag, startPoint x: 488, startPoint y: 425, endPoint x: 850, endPoint y: 347, distance: 369.7
click at [966, 416] on div "patient expressions credit emotional" at bounding box center [658, 419] width 916 height 51
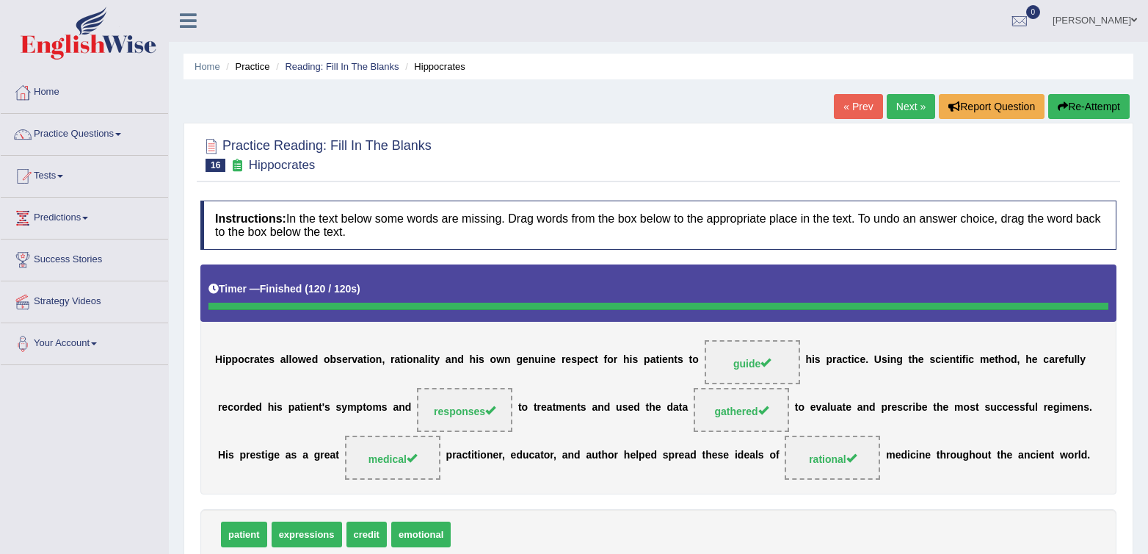
scroll to position [0, 0]
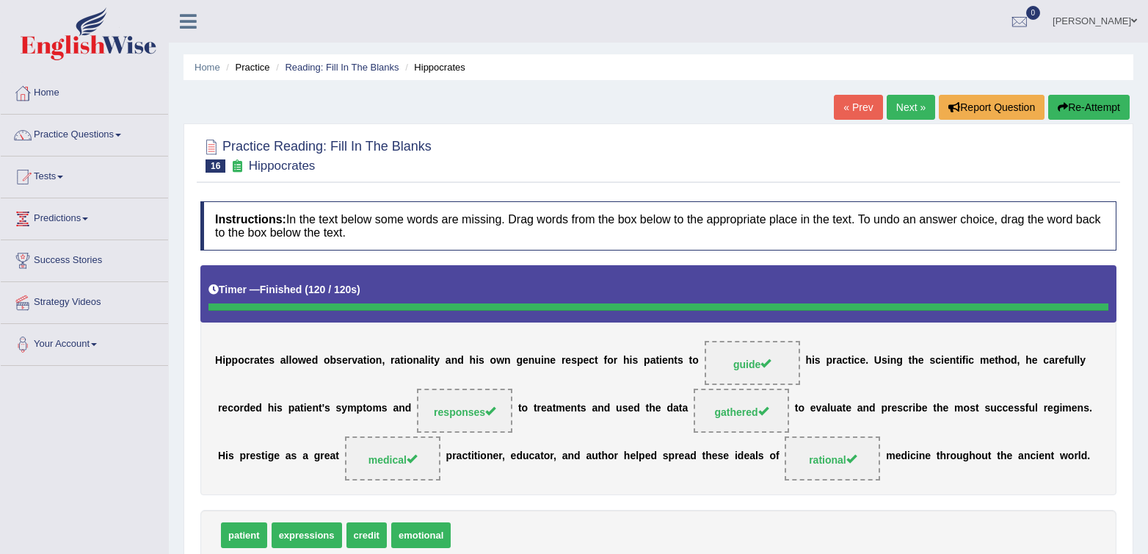
click at [898, 110] on link "Next »" at bounding box center [911, 107] width 48 height 25
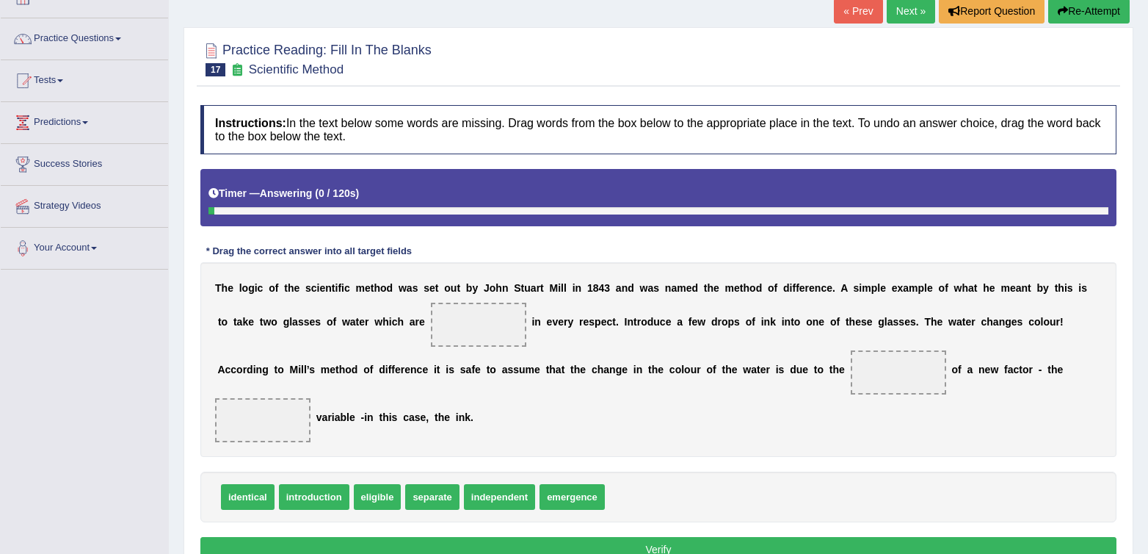
scroll to position [101, 0]
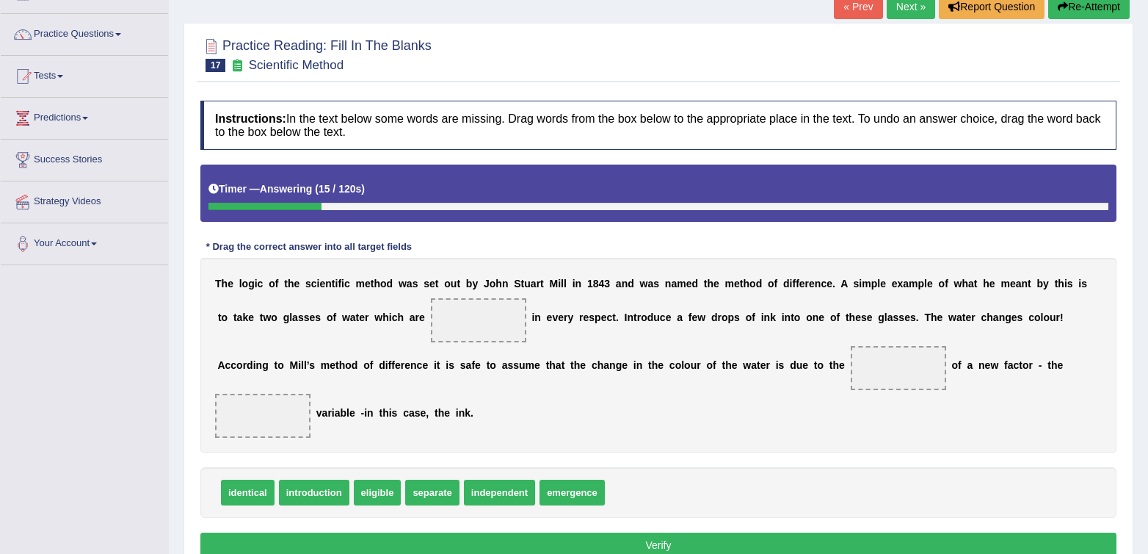
click at [715, 422] on div "T h e l o g i c o f t h e s c i e n t i f i c m e t h o d w a s s e t o u t b y…" at bounding box center [658, 355] width 916 height 195
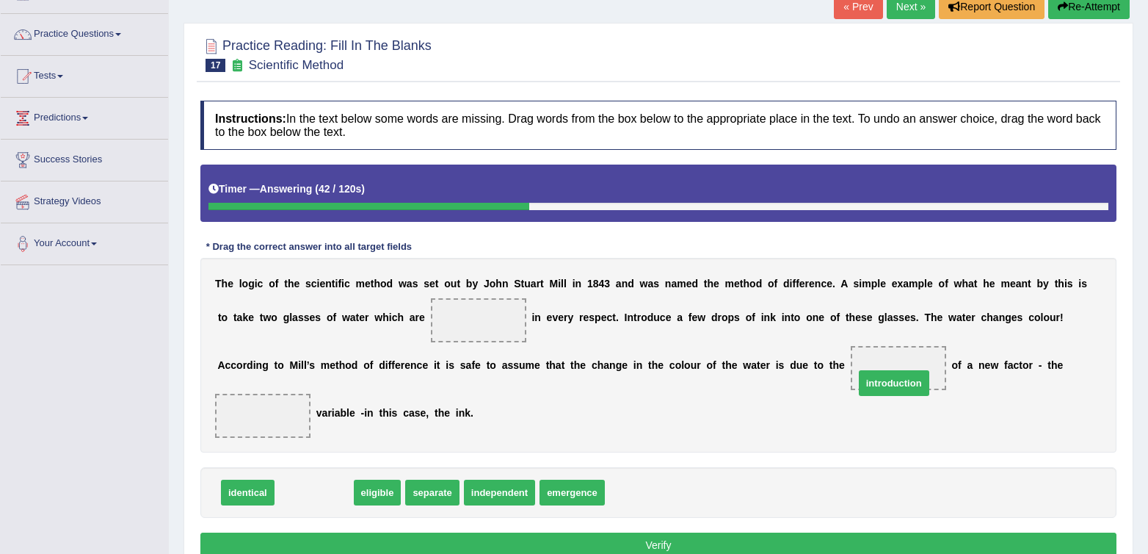
drag, startPoint x: 297, startPoint y: 499, endPoint x: 877, endPoint y: 389, distance: 590.3
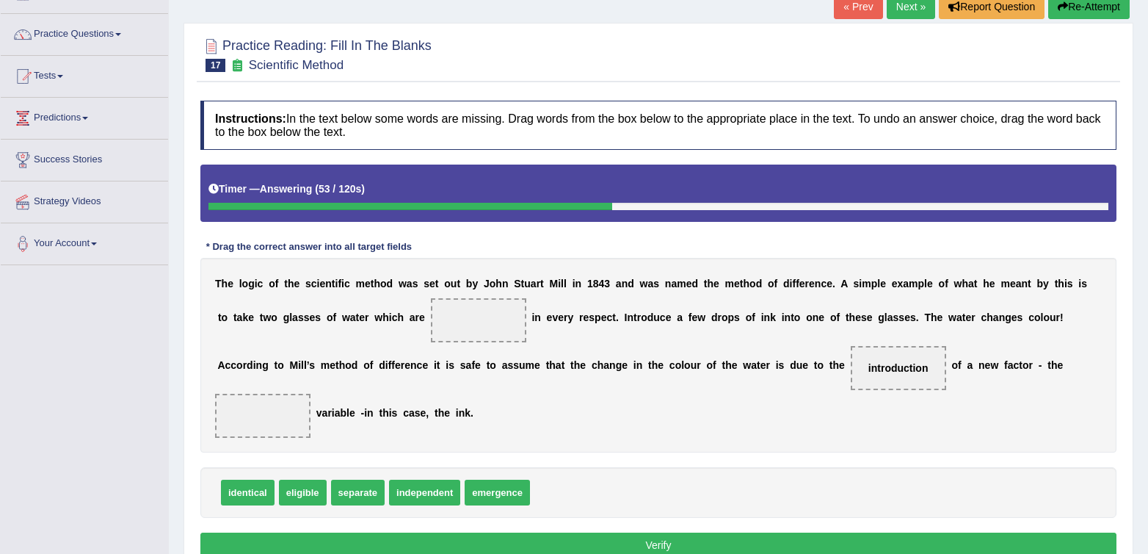
click at [559, 480] on div "identical eligible separate independent emergence" at bounding box center [658, 492] width 916 height 51
drag, startPoint x: 489, startPoint y: 499, endPoint x: 258, endPoint y: 433, distance: 240.6
click at [605, 419] on div "T h e l o g i c o f t h e s c i e n t i f i c m e t h o d w a s s e t o u t b y…" at bounding box center [658, 355] width 916 height 195
click at [635, 419] on div "T h e l o g i c o f t h e s c i e n t i f i c m e t h o d w a s s e t o u t b y…" at bounding box center [658, 355] width 916 height 195
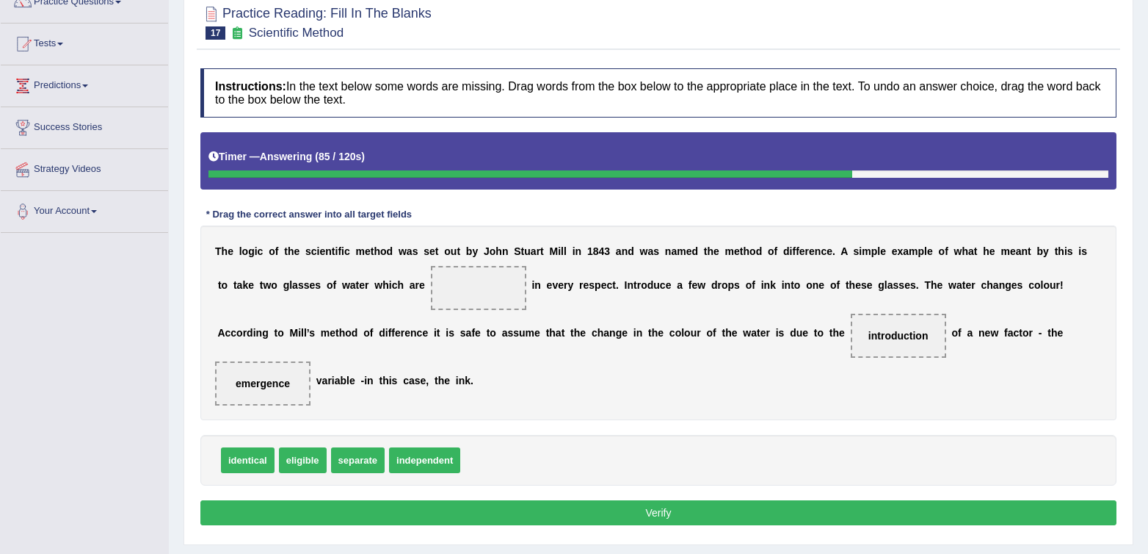
scroll to position [128, 0]
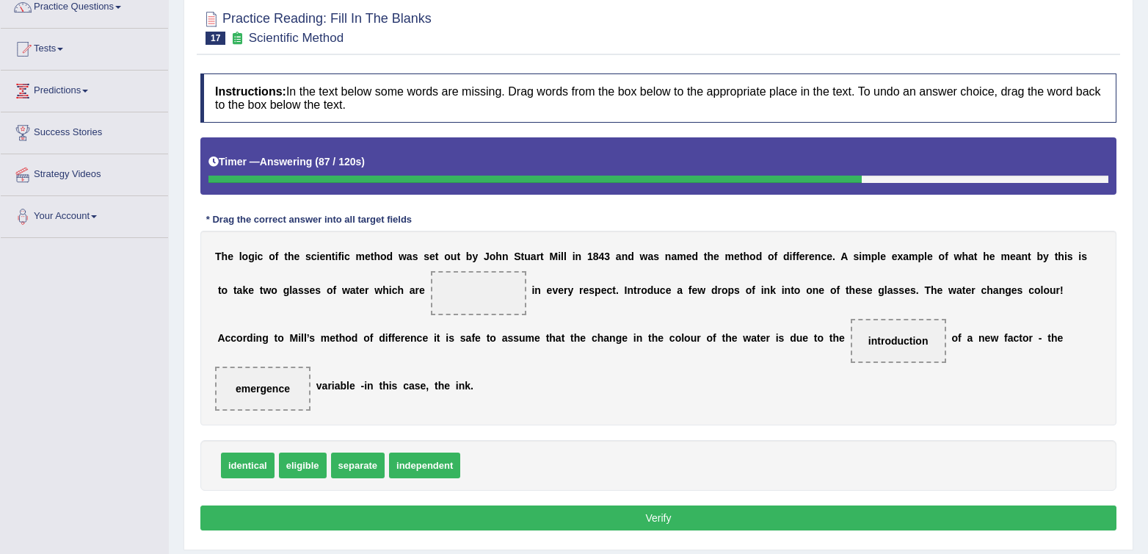
click at [717, 436] on div "Instructions: In the text below some words are missing. Drag words from the box…" at bounding box center [659, 304] width 924 height 476
drag, startPoint x: 253, startPoint y: 471, endPoint x: 482, endPoint y: 306, distance: 282.0
click at [678, 458] on div "eligible separate independent" at bounding box center [658, 465] width 916 height 51
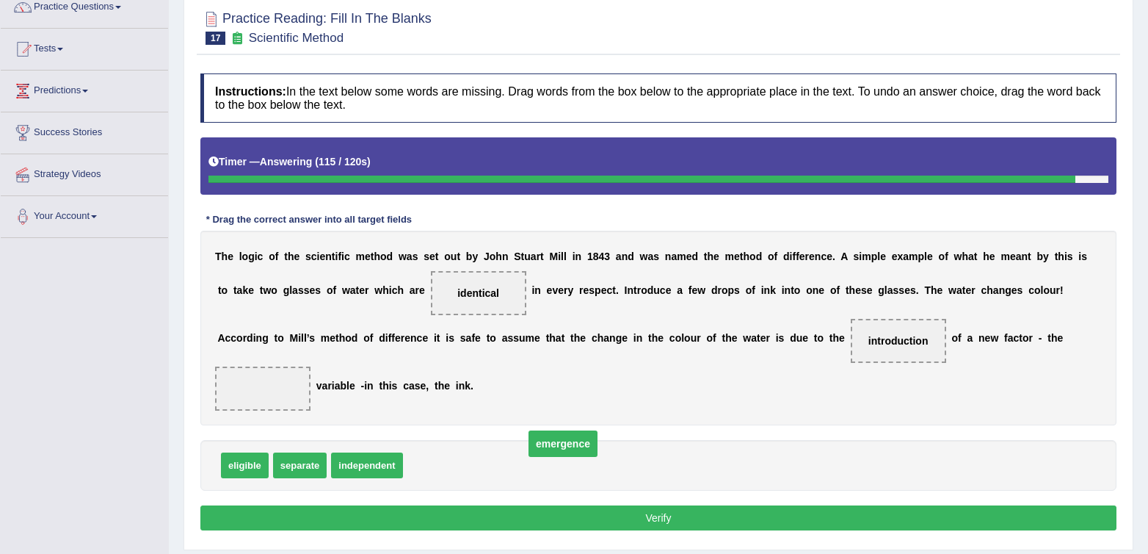
drag, startPoint x: 245, startPoint y: 388, endPoint x: 525, endPoint y: 480, distance: 294.2
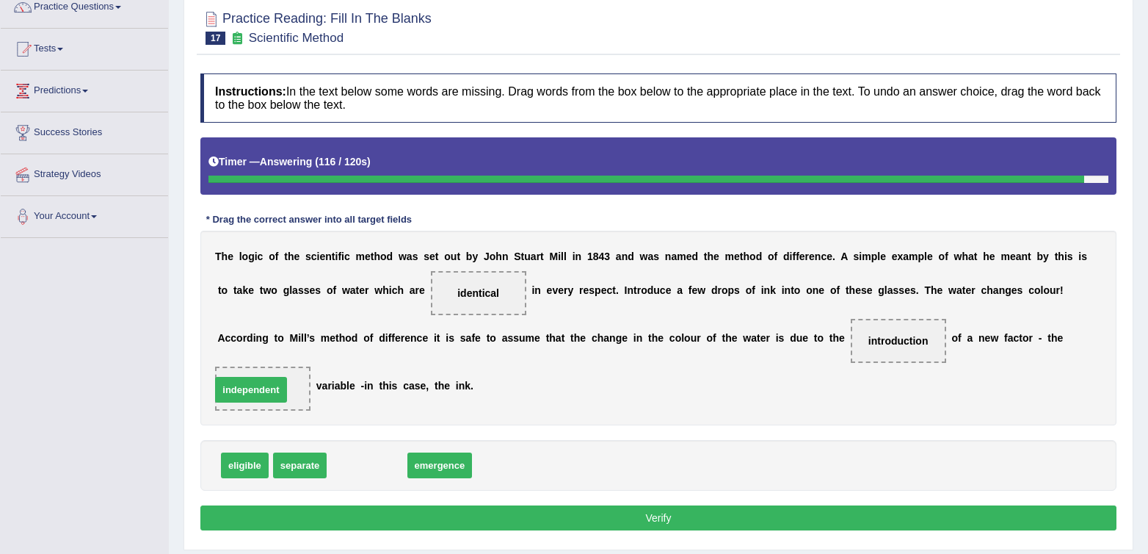
drag, startPoint x: 354, startPoint y: 469, endPoint x: 238, endPoint y: 393, distance: 138.5
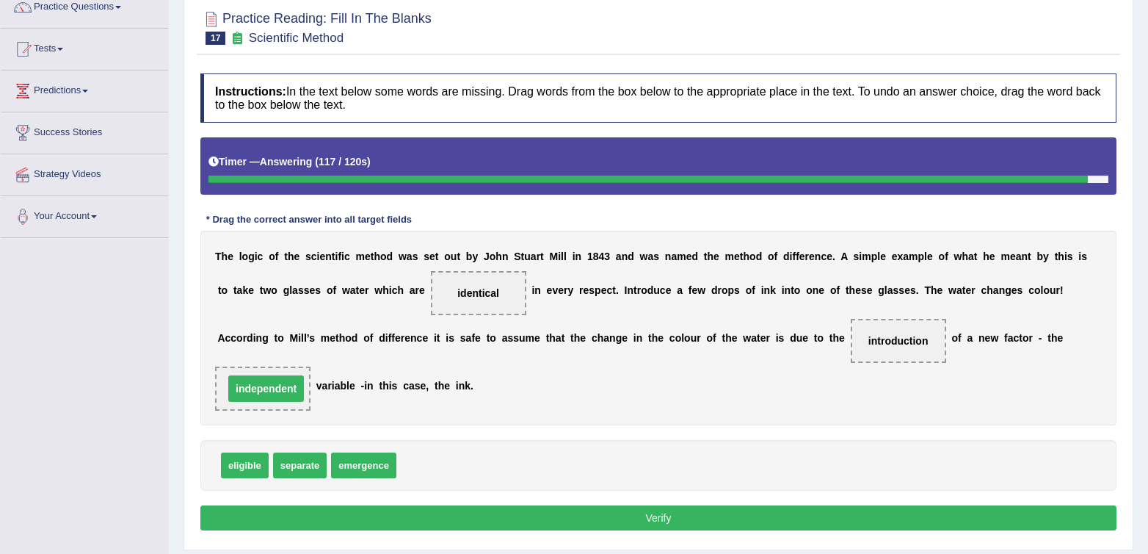
click at [590, 414] on div "T h e l o g i c o f t h e s c i e n t i f i c m e t h o d w a s s e t o u t b y…" at bounding box center [658, 328] width 916 height 195
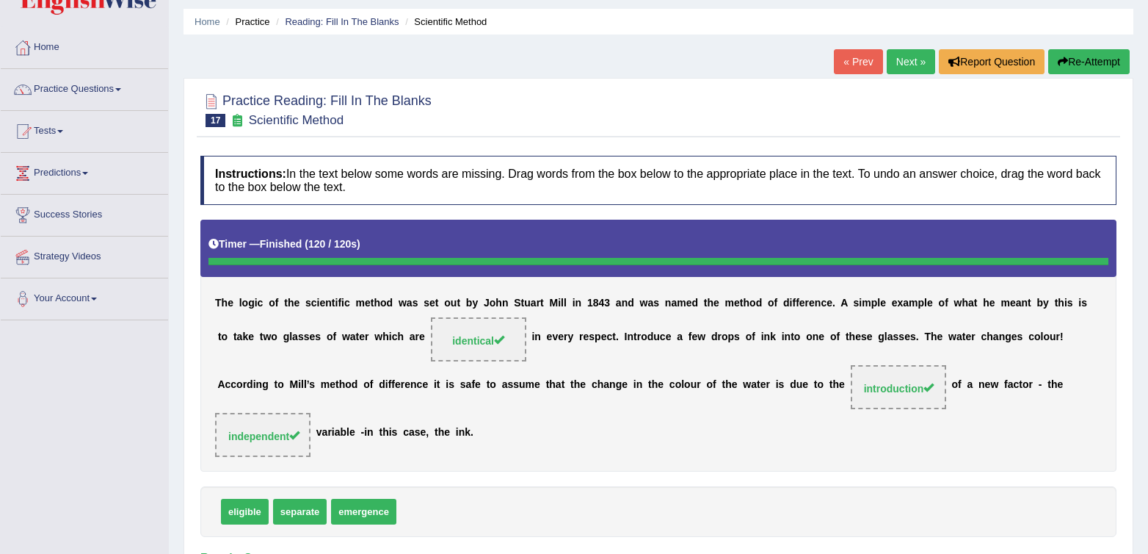
scroll to position [47, 0]
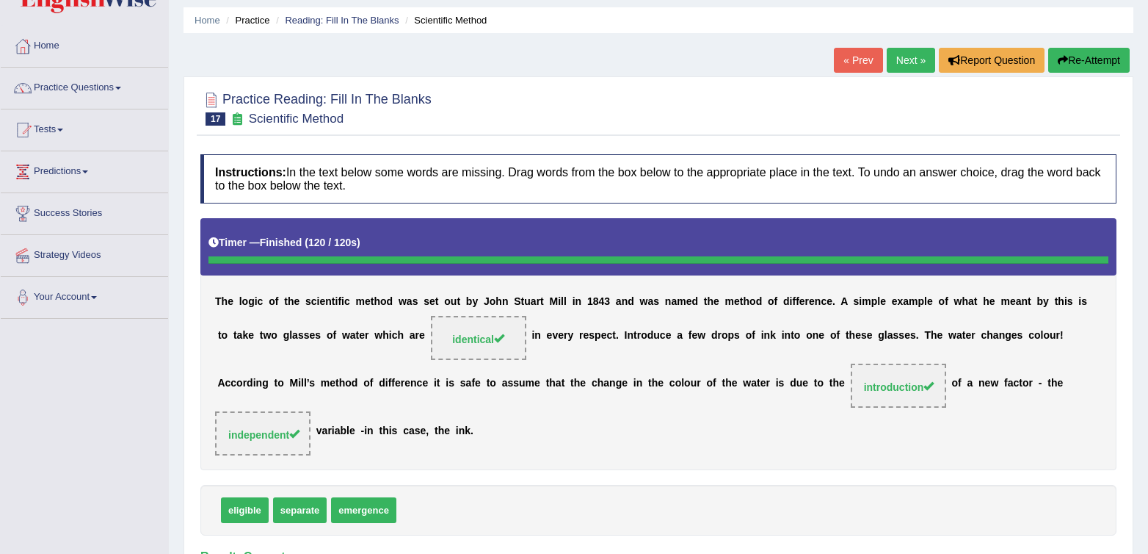
click at [605, 444] on div "T h e l o g i c o f t h e s c i e n t i f i c m e t h o d w a s s e t o u t b y…" at bounding box center [658, 343] width 916 height 251
click at [626, 98] on div at bounding box center [658, 107] width 916 height 45
click at [625, 96] on div at bounding box center [658, 107] width 916 height 45
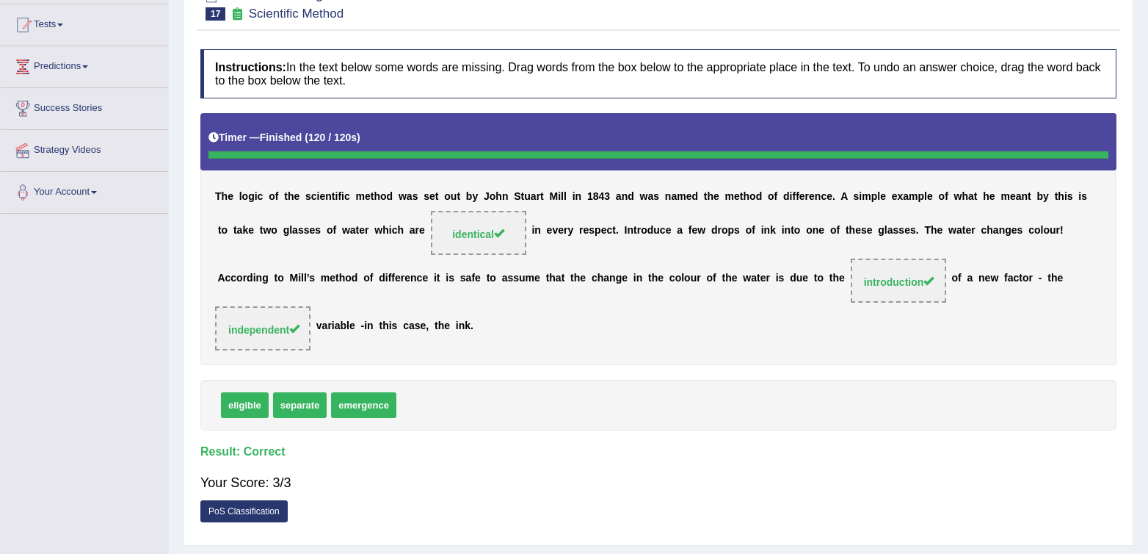
scroll to position [154, 0]
